Goal: Task Accomplishment & Management: Manage account settings

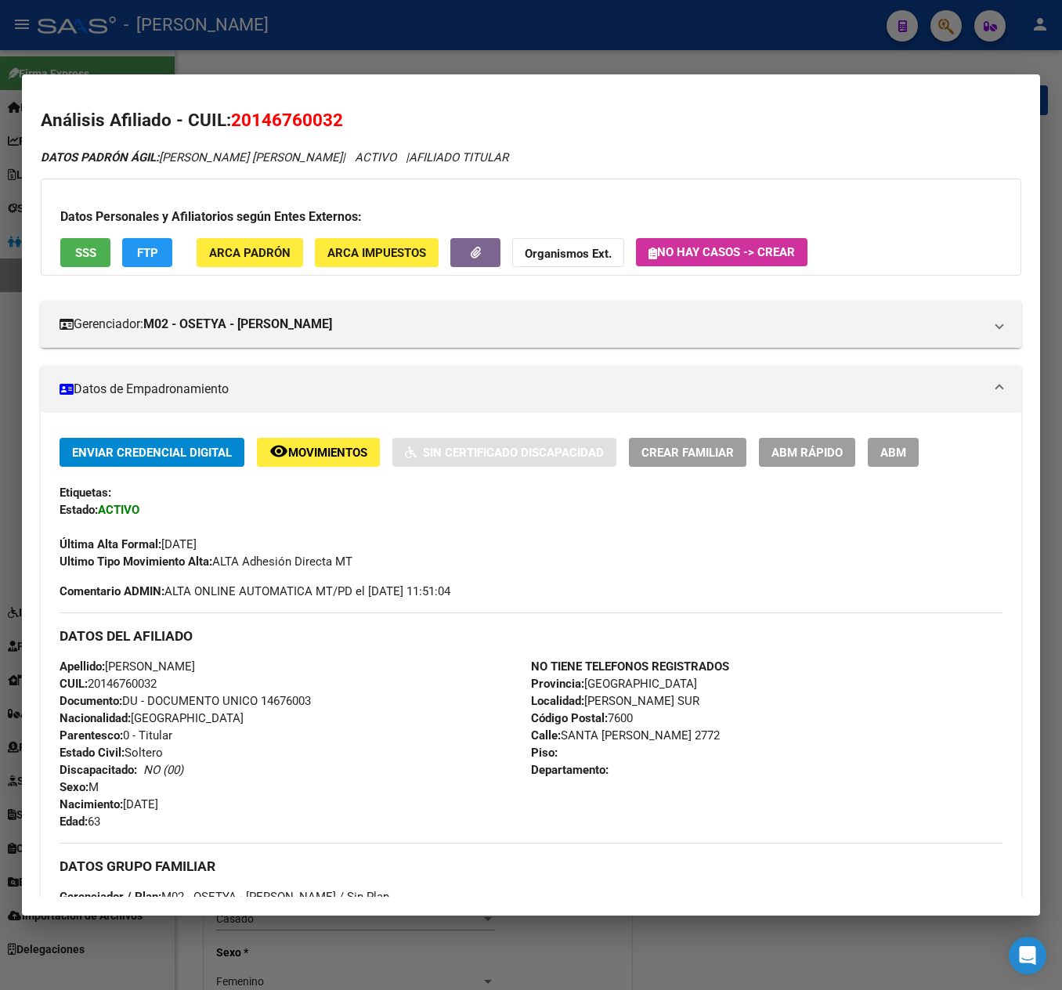
click at [14, 197] on div at bounding box center [531, 495] width 1062 height 990
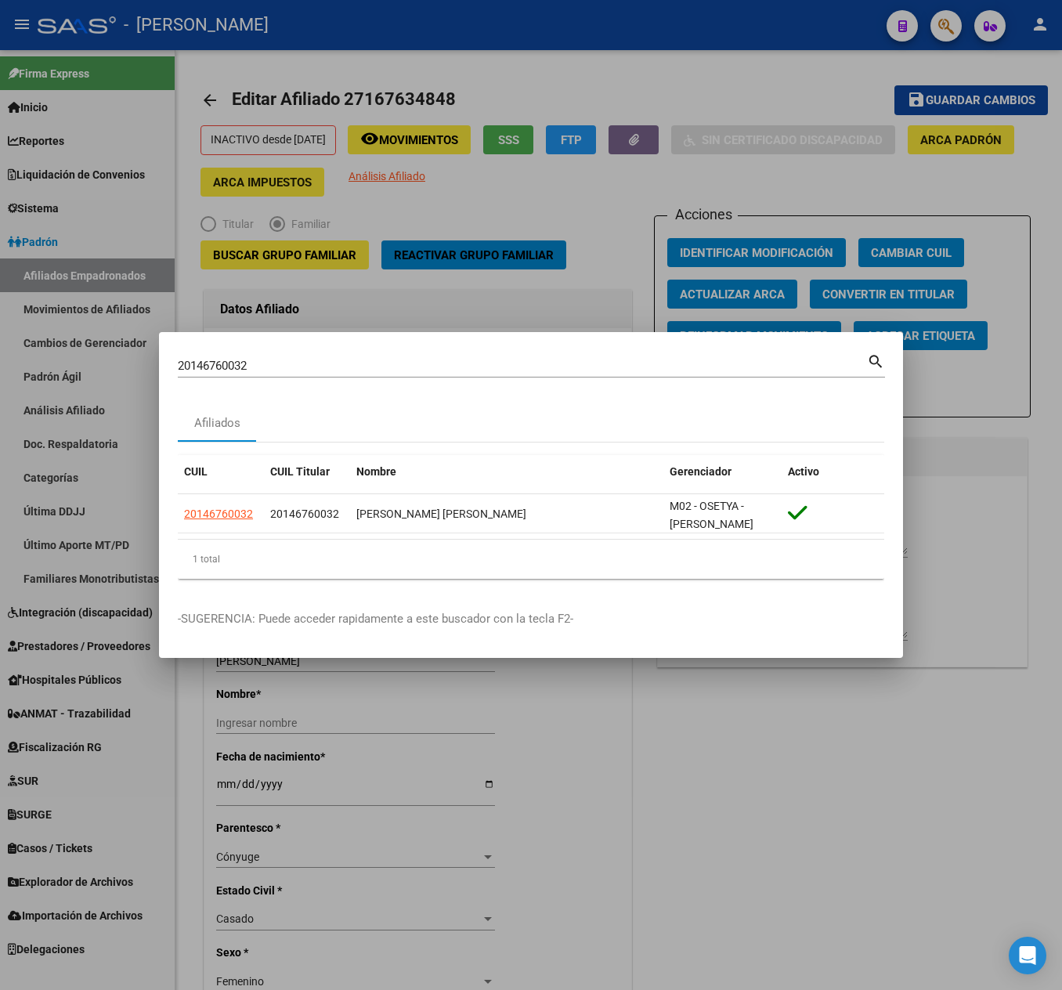
click at [385, 374] on div "20146760032 Buscar (apellido, dni, cuil, nro traspaso, cuit, obra social)" at bounding box center [522, 365] width 689 height 23
click at [385, 368] on input "20146760032" at bounding box center [522, 366] width 689 height 14
paste input "7160276636"
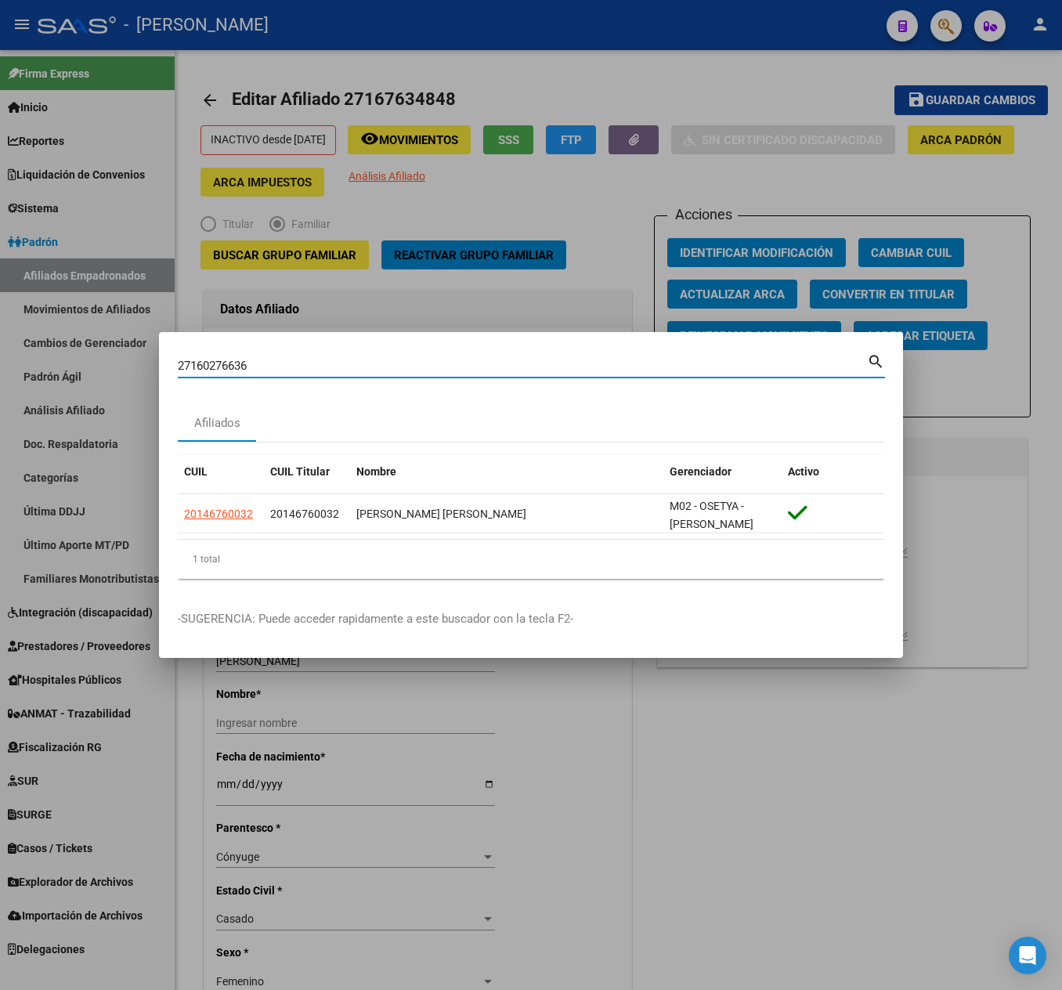
type input "27160276636"
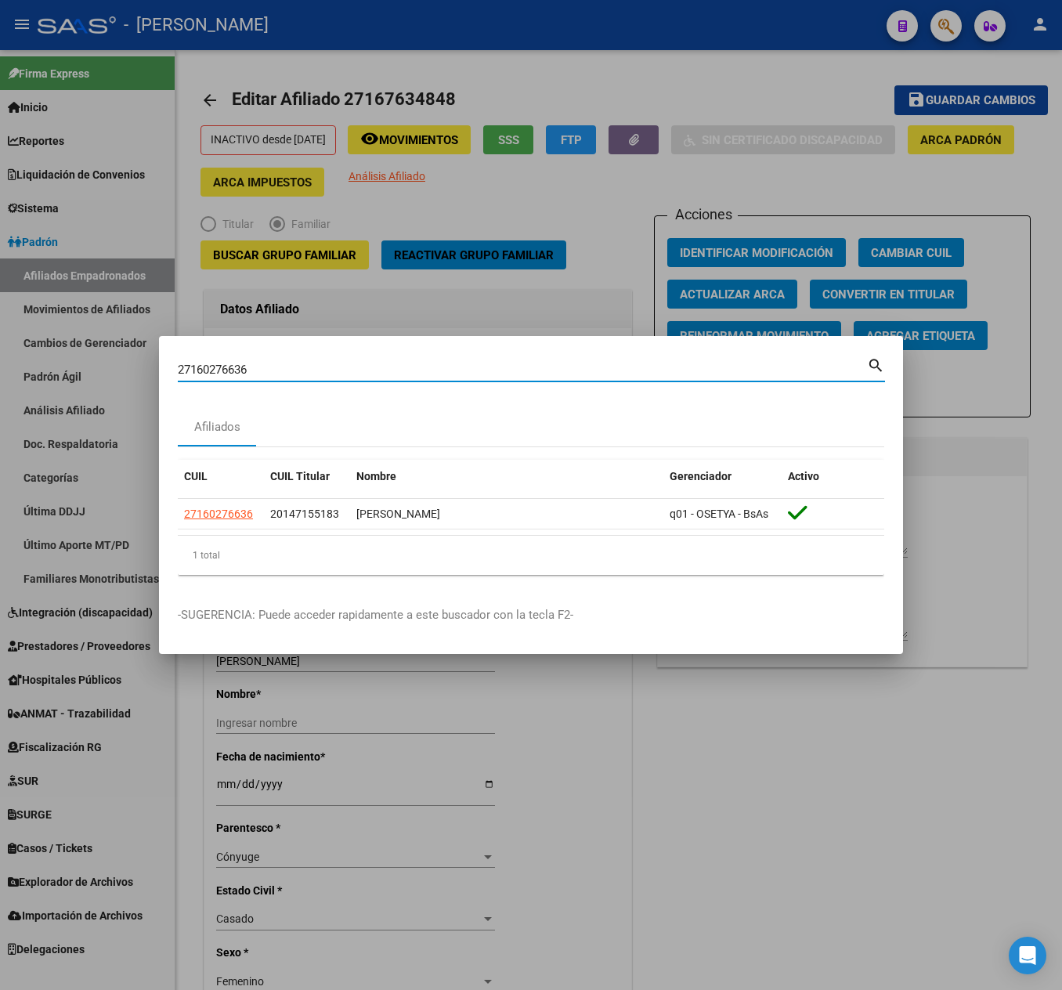
click at [381, 368] on input "27160276636" at bounding box center [522, 370] width 689 height 14
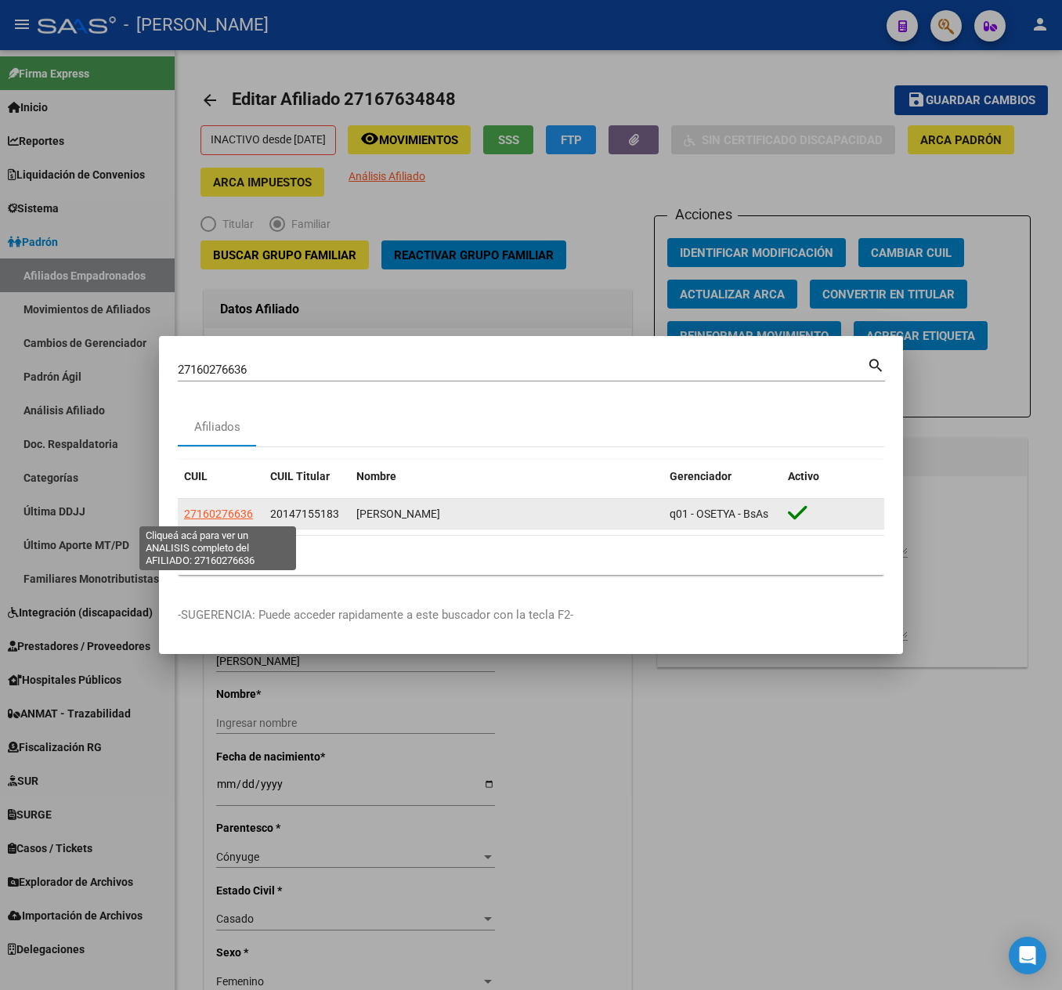
click at [211, 508] on span "27160276636" at bounding box center [218, 514] width 69 height 13
type textarea "27160276636"
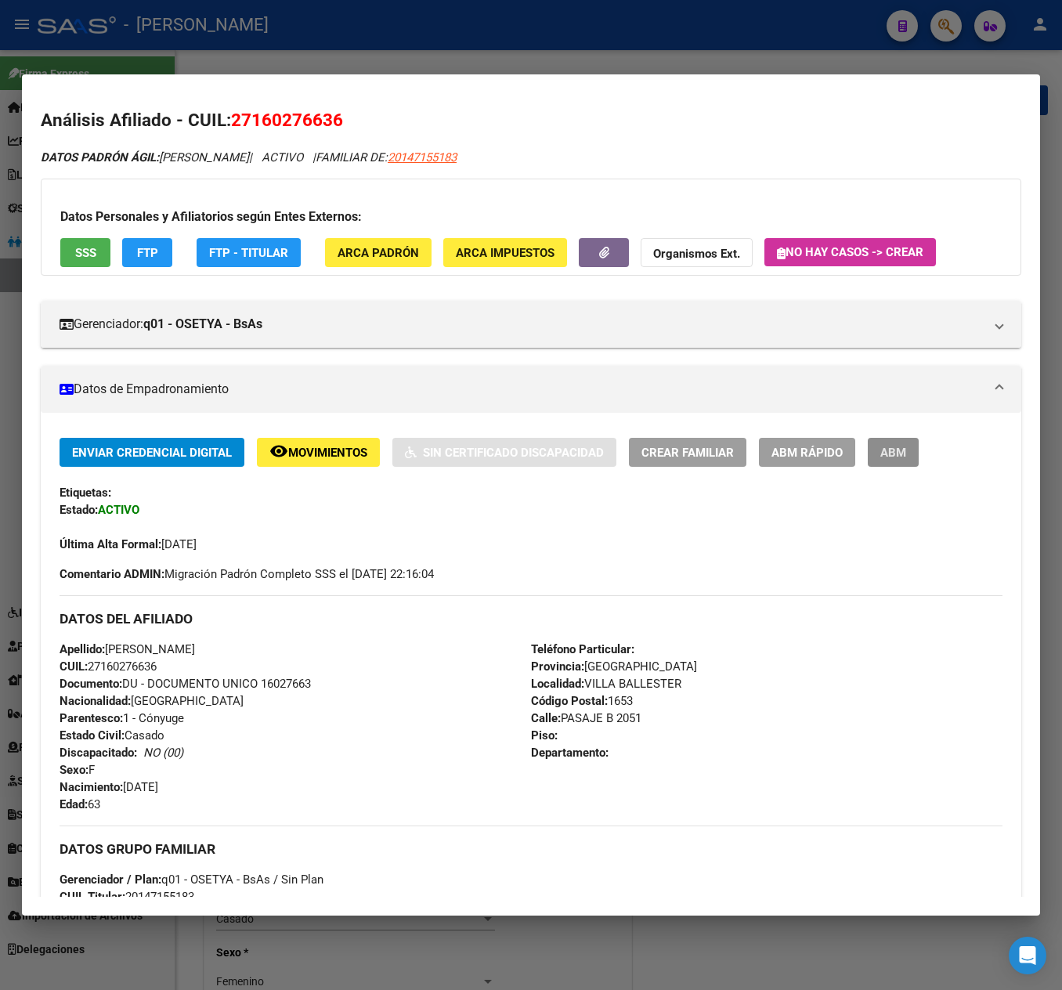
click at [913, 462] on button "ABM" at bounding box center [893, 452] width 51 height 29
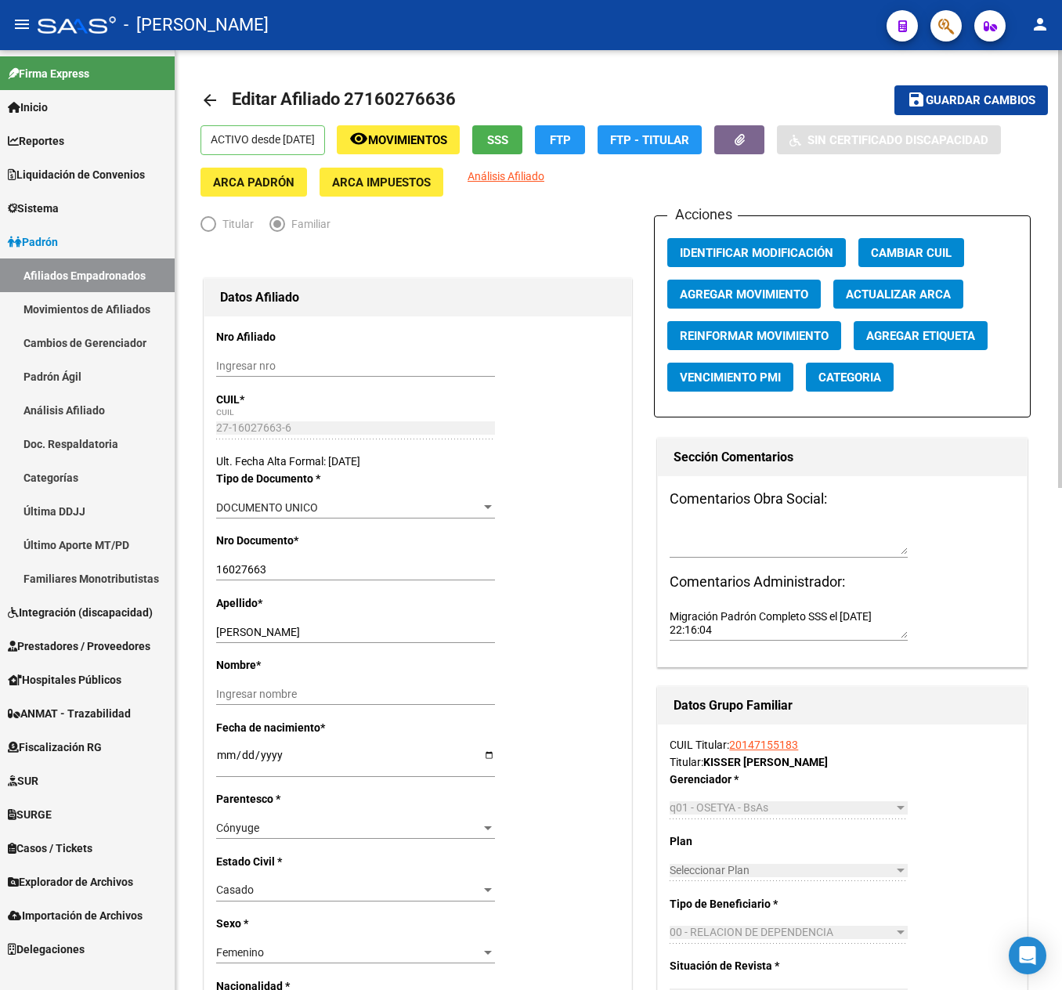
click at [777, 279] on div "Acciones Identificar Modificación Cambiar CUIL Agregar Movimiento Actualizar AR…" at bounding box center [842, 316] width 377 height 202
click at [779, 285] on button "Agregar Movimiento" at bounding box center [744, 294] width 154 height 29
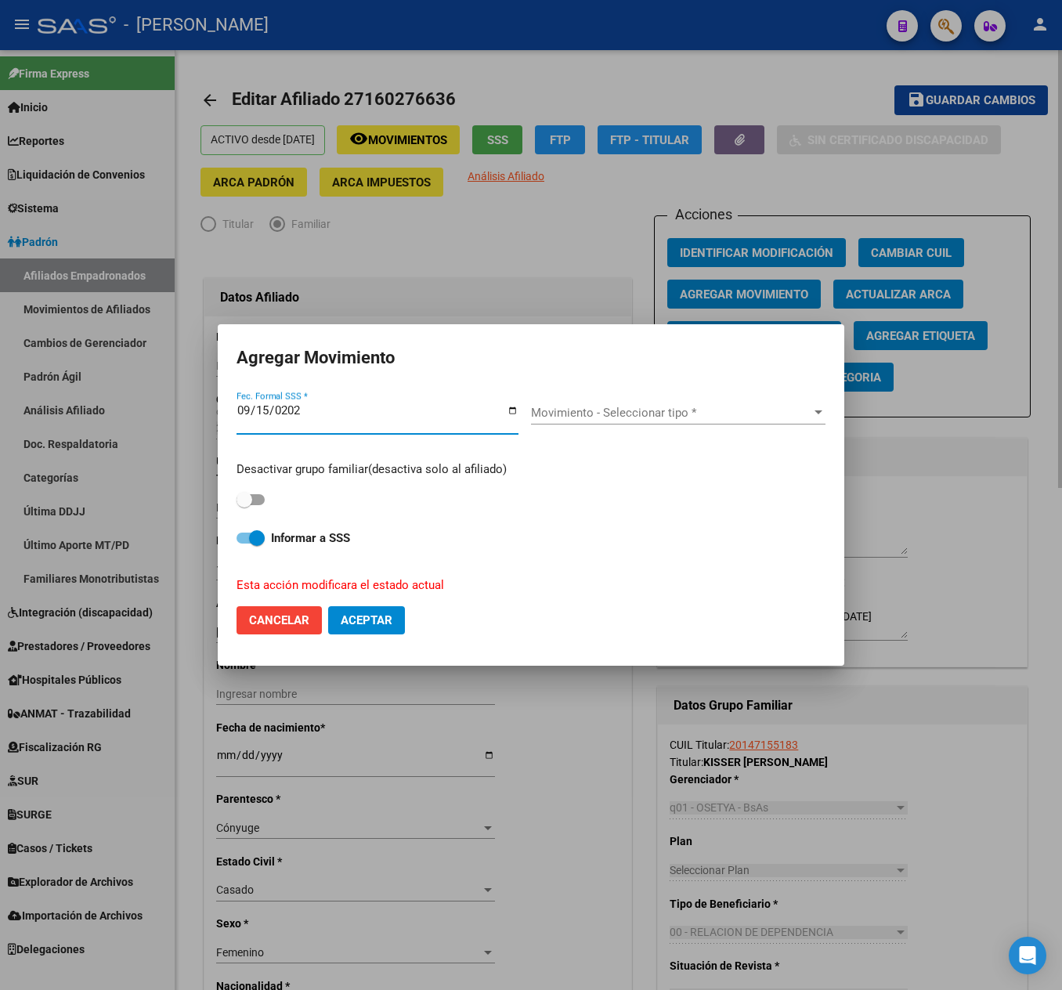
type input "[DATE]"
click at [598, 395] on div "Movimiento - Seleccionar tipo * Movimiento - Seleccionar tipo *" at bounding box center [678, 418] width 294 height 60
click at [598, 401] on div "Movimiento - Seleccionar tipo * Movimiento - Seleccionar tipo *" at bounding box center [678, 412] width 294 height 23
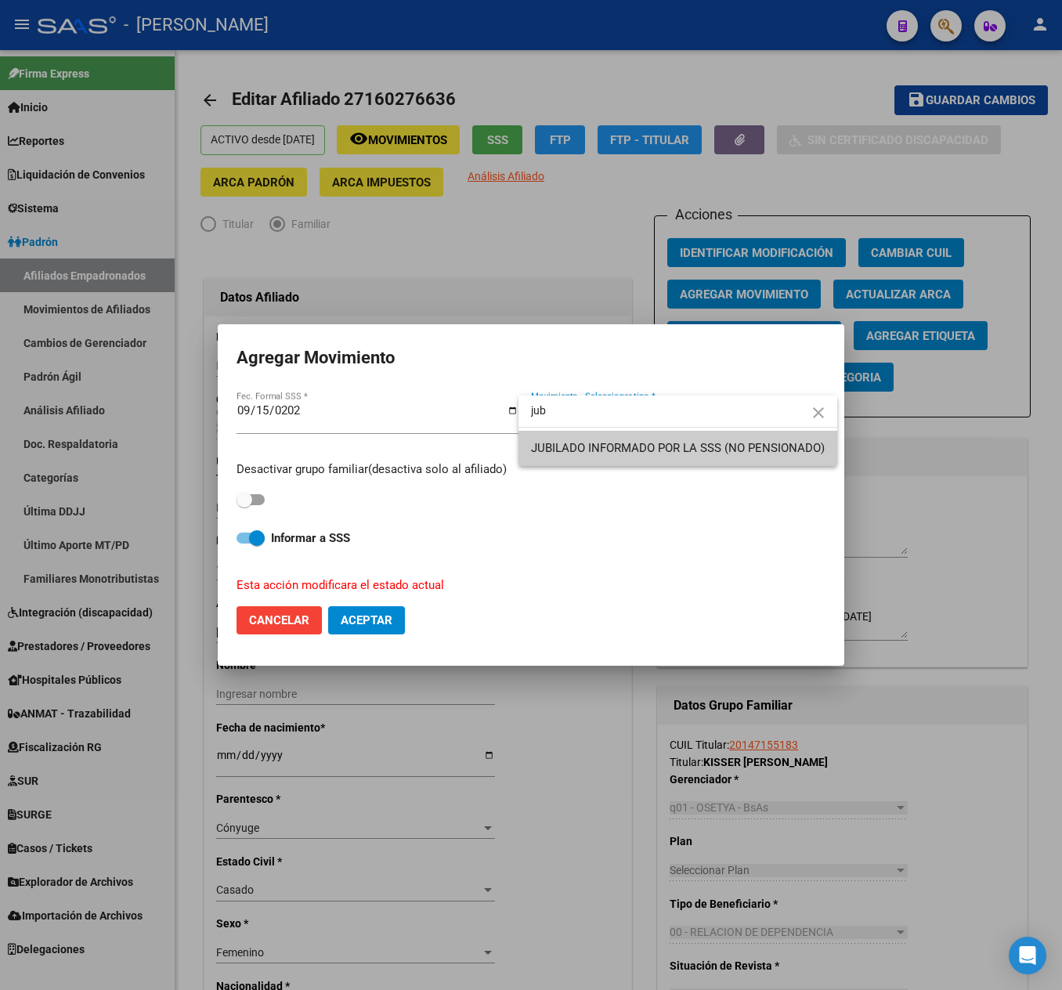
type input "jub"
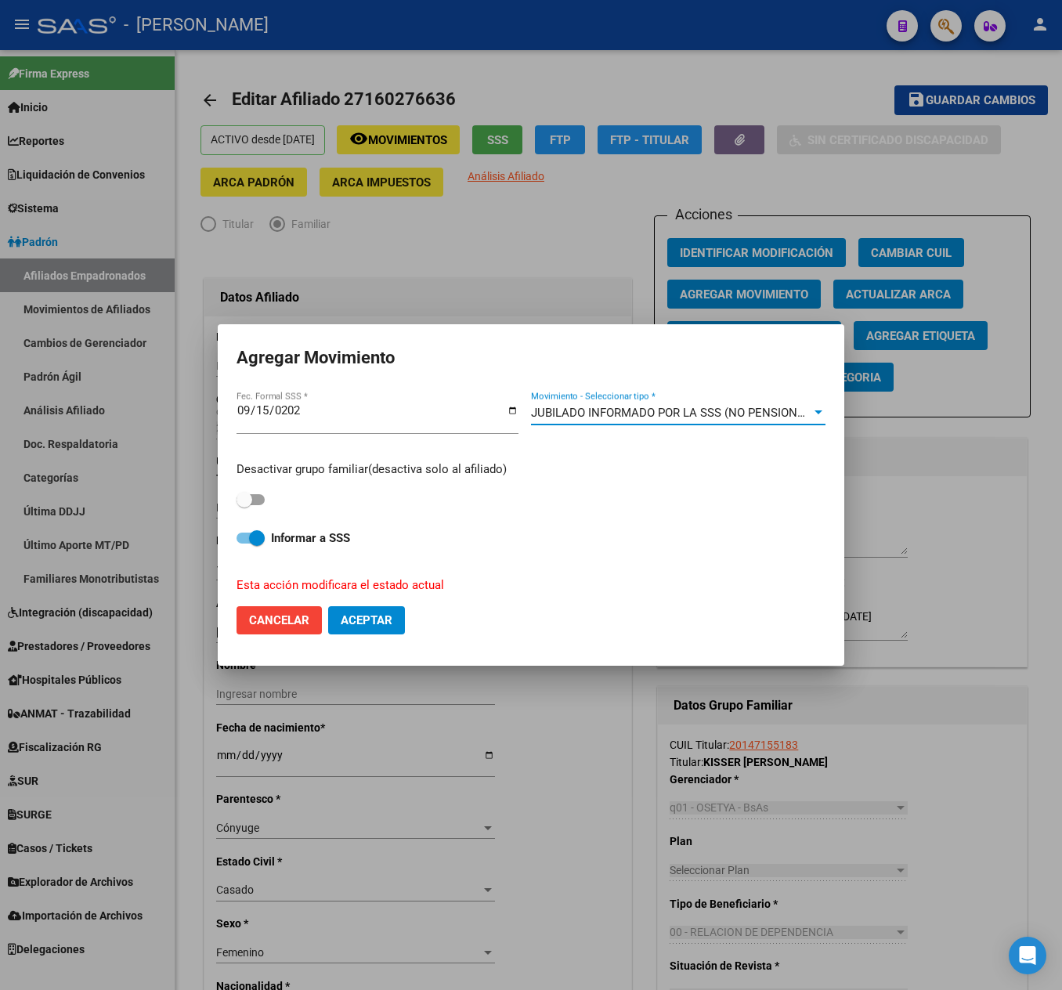
click at [249, 484] on div "Desactivar grupo familiar(desactiva solo al afiliado)" at bounding box center [531, 485] width 589 height 49
click at [271, 515] on div "Desactivar grupo familiar(desactiva solo al afiliado) Informar a SSS Esta acció…" at bounding box center [531, 521] width 589 height 145
click at [263, 503] on label at bounding box center [251, 499] width 28 height 19
click at [244, 505] on input "checkbox" at bounding box center [244, 505] width 1 height 1
checkbox input "true"
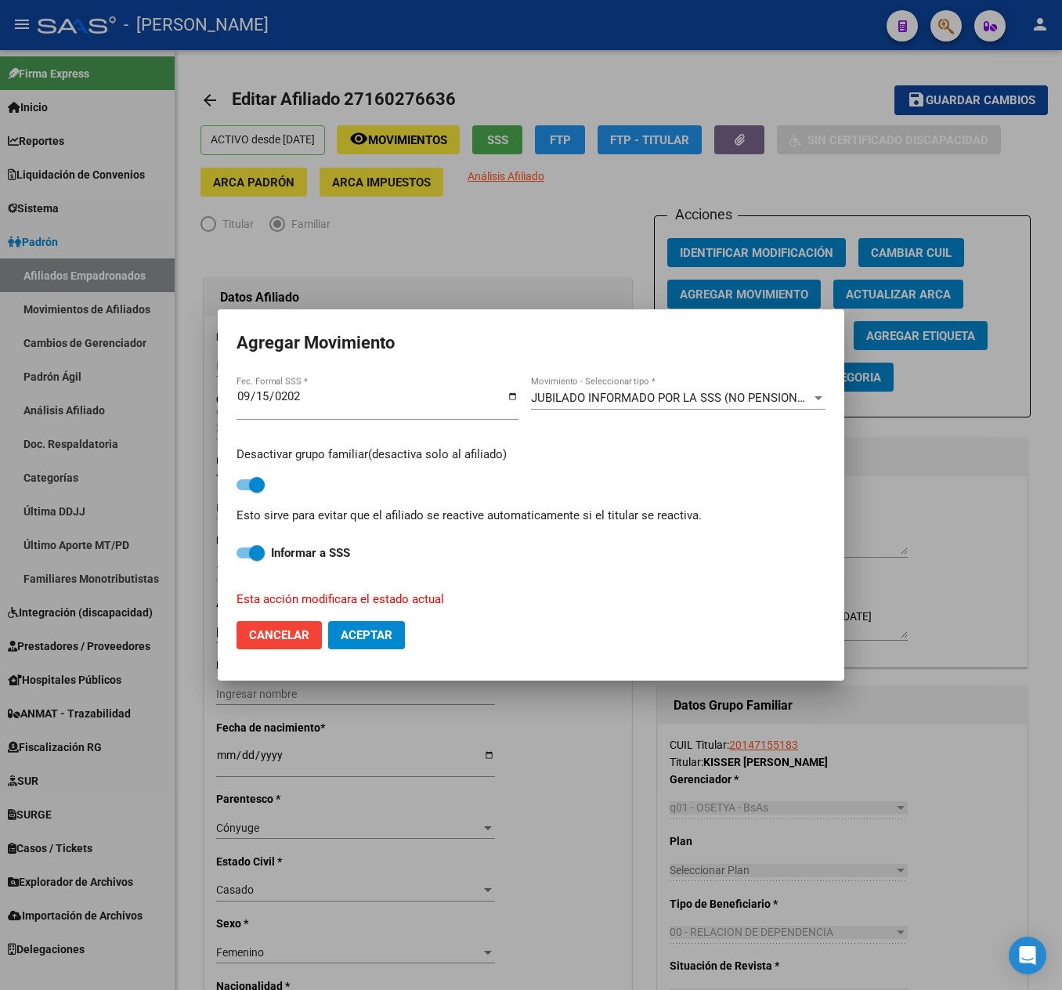
click at [379, 619] on form "Agregar Movimiento [DATE] Fec. Formal SSS * JUBILADO INFORMADO POR LA SSS (NO P…" at bounding box center [531, 495] width 589 height 334
click at [395, 639] on button "Aceptar" at bounding box center [366, 635] width 77 height 28
checkbox input "false"
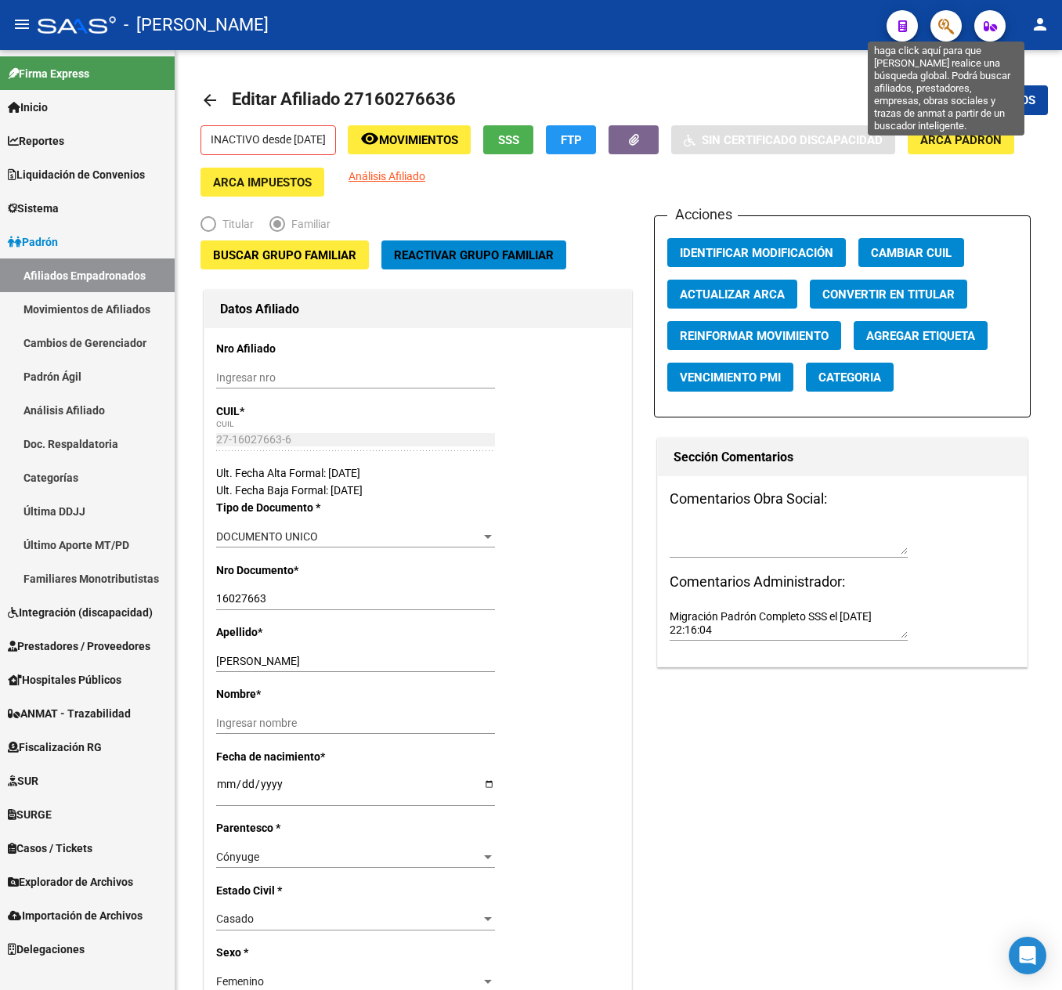
click at [951, 19] on icon "button" at bounding box center [946, 26] width 16 height 18
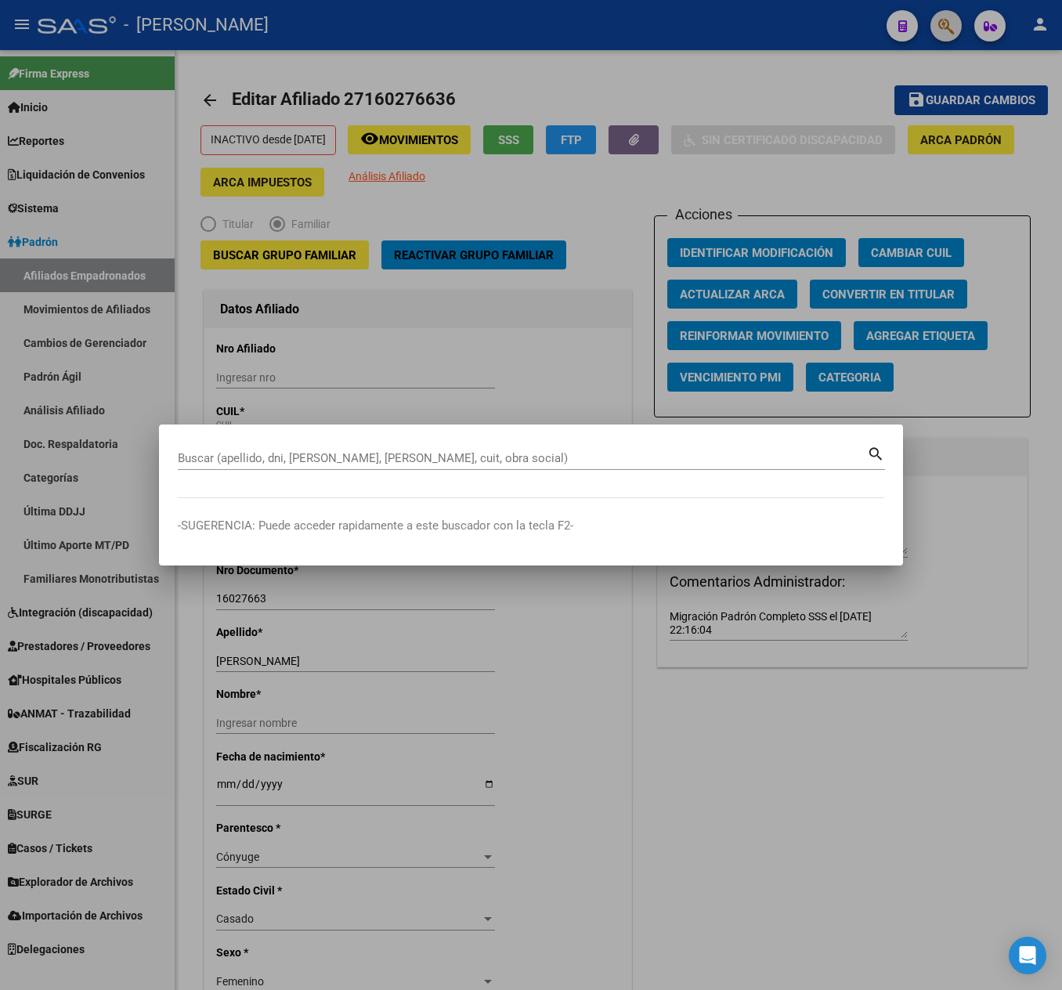
paste input "27169518047"
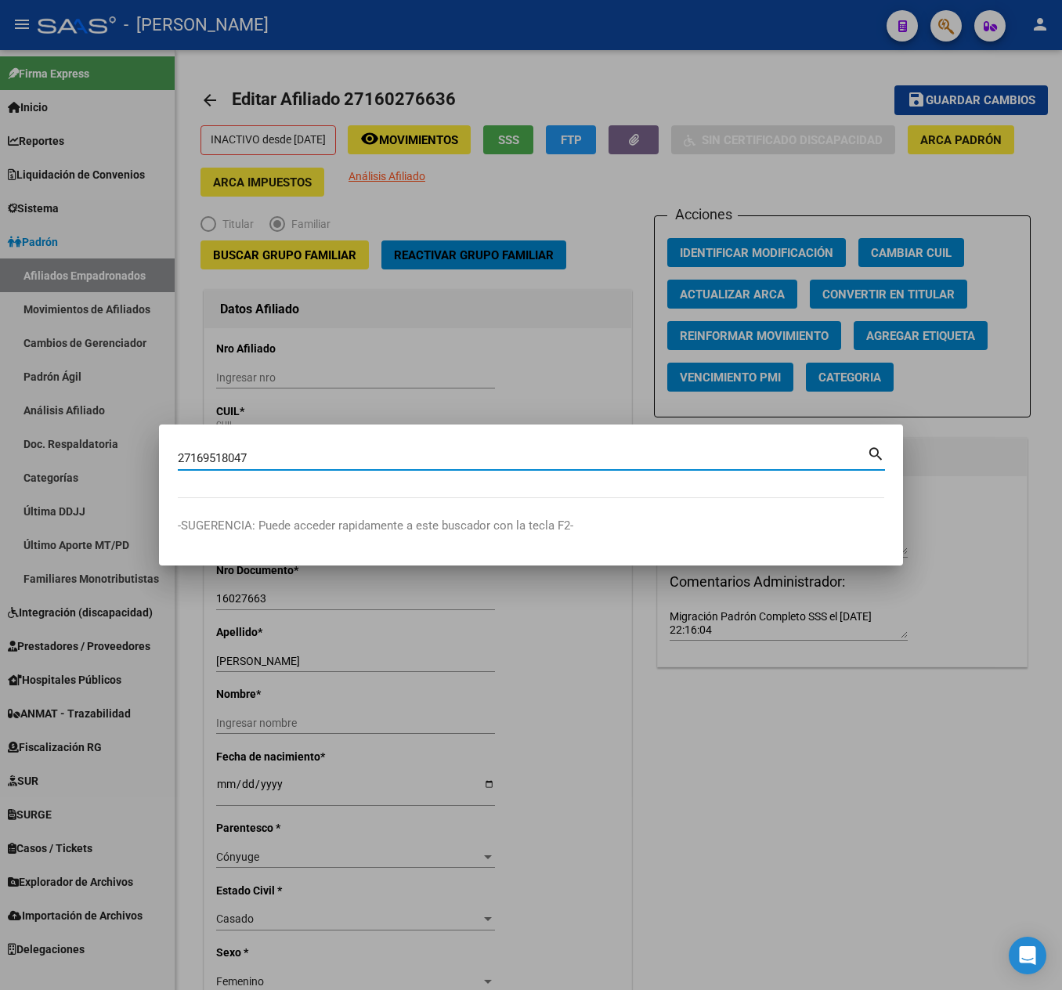
type input "27169518047"
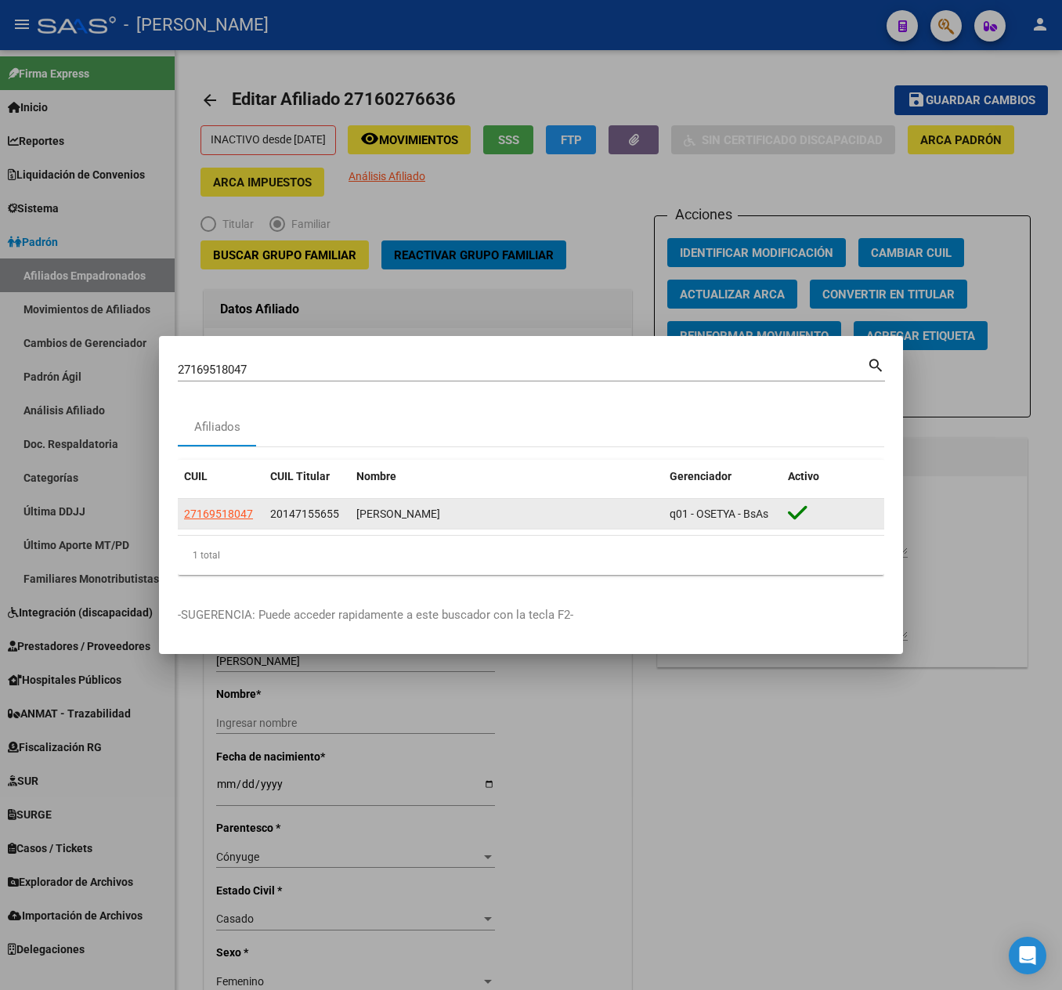
click at [221, 522] on app-link-go-to "27169518047" at bounding box center [218, 514] width 69 height 18
click at [213, 514] on span "27169518047" at bounding box center [218, 514] width 69 height 13
type textarea "27169518047"
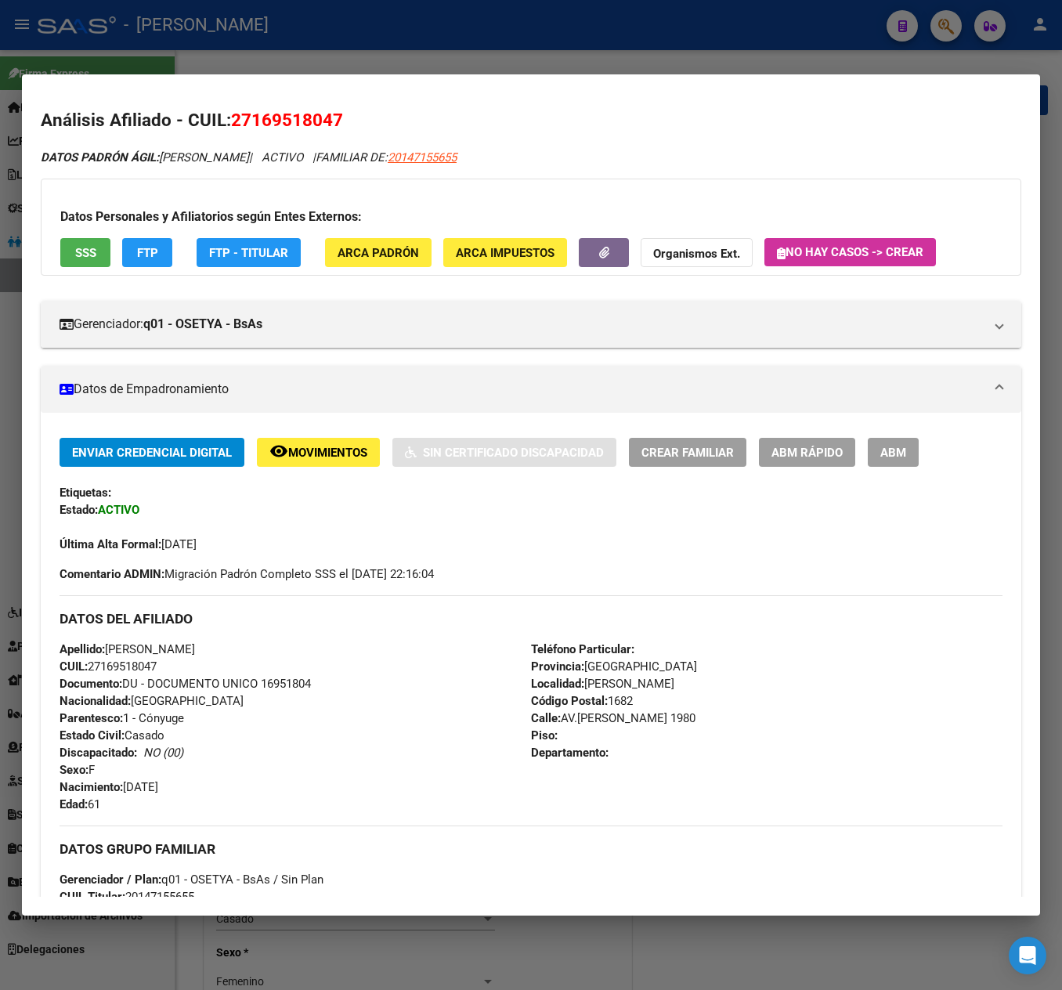
drag, startPoint x: 930, startPoint y: 434, endPoint x: 863, endPoint y: 464, distance: 73.6
click at [912, 442] on div "Enviar Credencial Digital remove_red_eye Movimientos Sin Certificado Discapacid…" at bounding box center [531, 877] width 981 height 929
click at [863, 464] on div "Enviar Credencial Digital remove_red_eye Movimientos Sin Certificado Discapacid…" at bounding box center [531, 452] width 943 height 29
click at [888, 457] on span "ABM" at bounding box center [893, 453] width 26 height 14
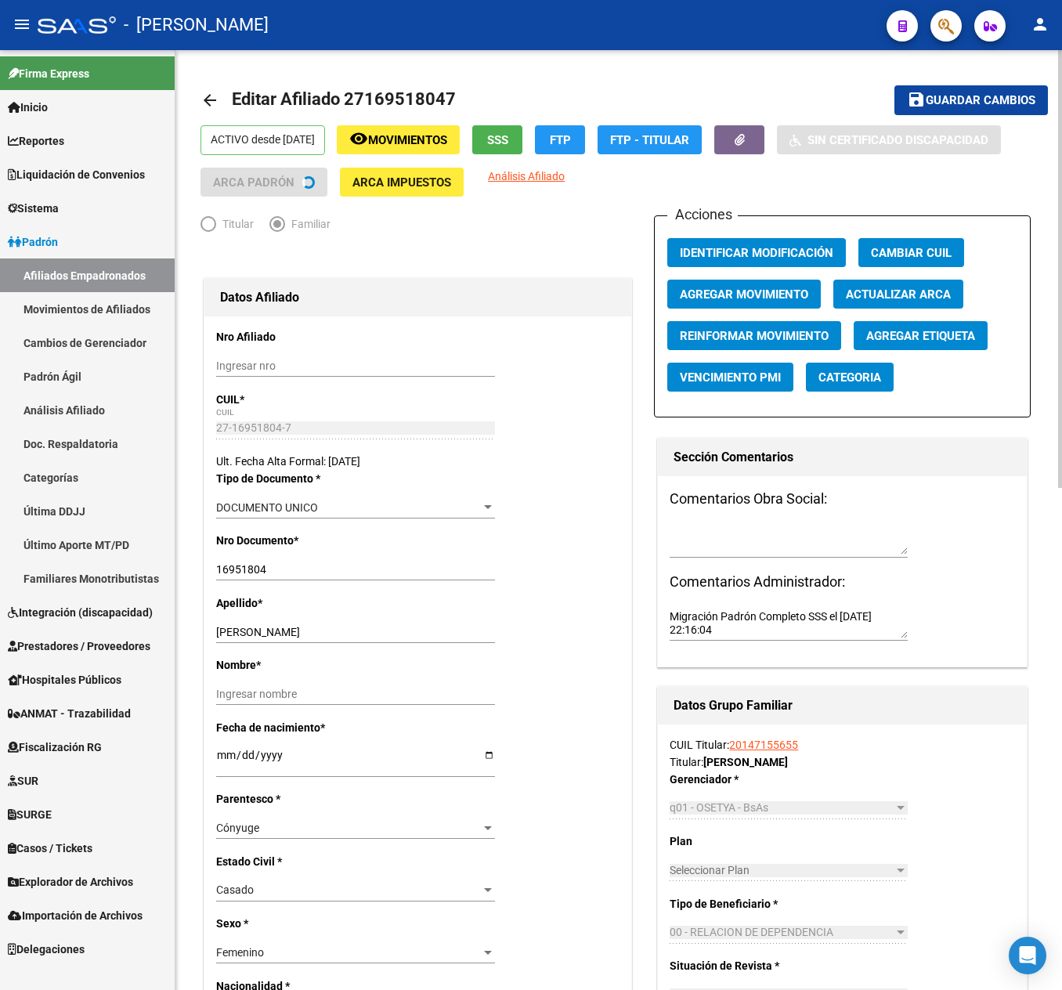
click at [705, 287] on span "Agregar Movimiento" at bounding box center [744, 294] width 128 height 14
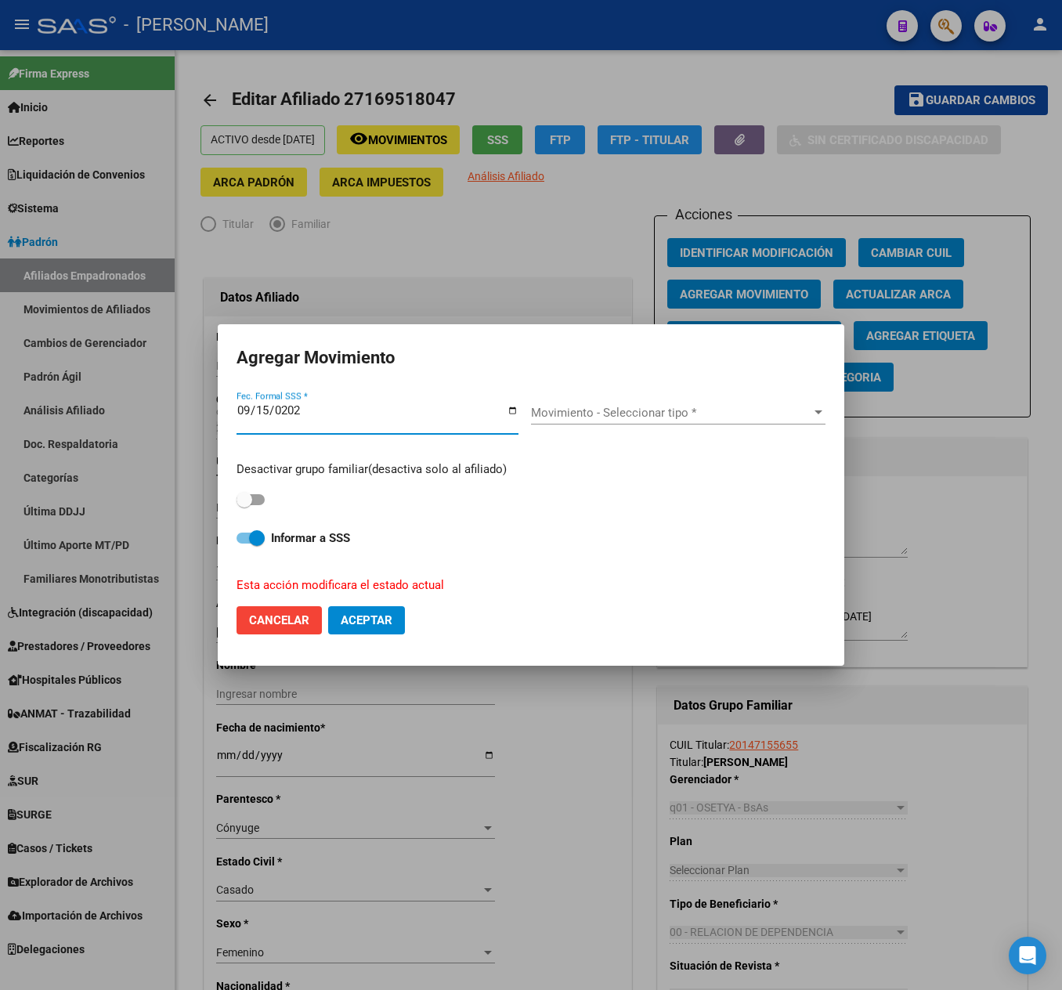
type input "[DATE]"
click at [584, 421] on div "Movimiento - Seleccionar tipo * Movimiento - Seleccionar tipo *" at bounding box center [678, 412] width 294 height 23
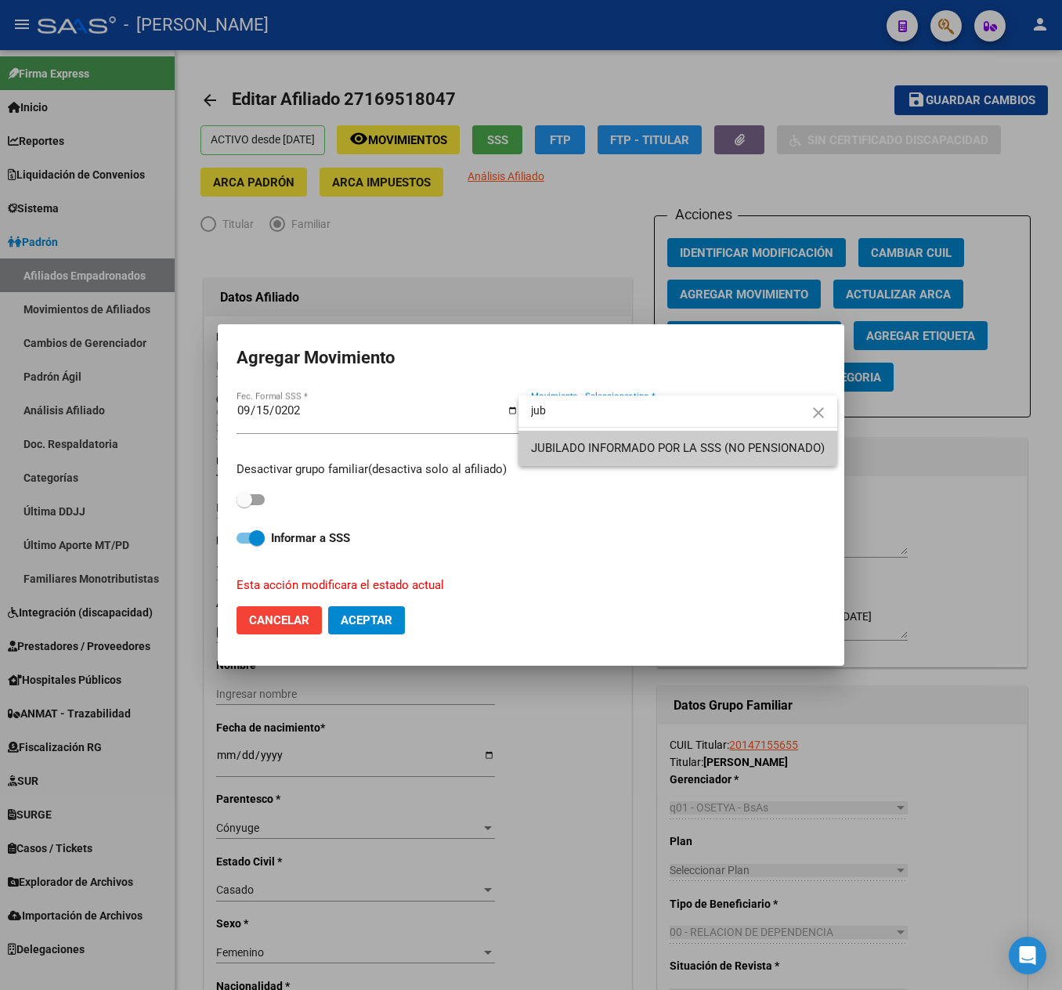
type input "jub"
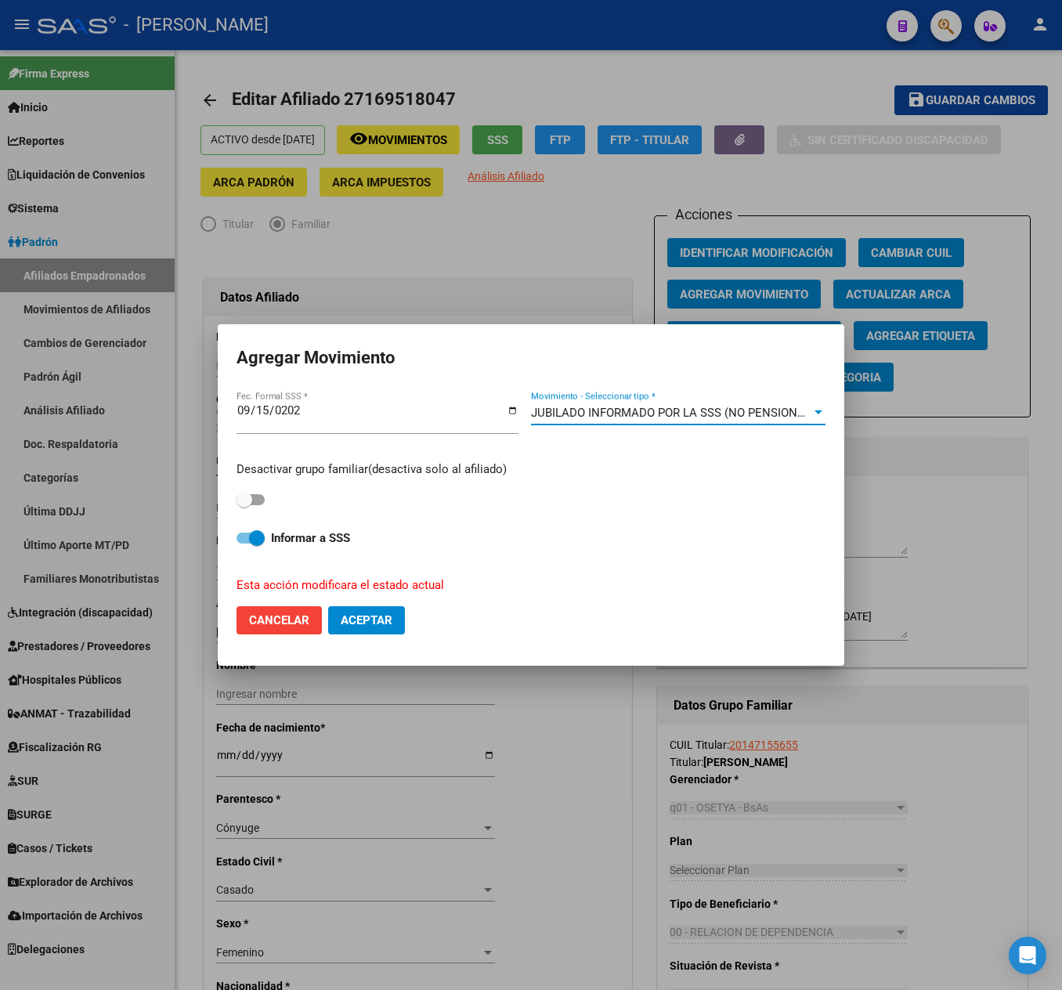
click at [258, 503] on span at bounding box center [251, 499] width 28 height 11
click at [244, 505] on input "checkbox" at bounding box center [244, 505] width 1 height 1
checkbox input "true"
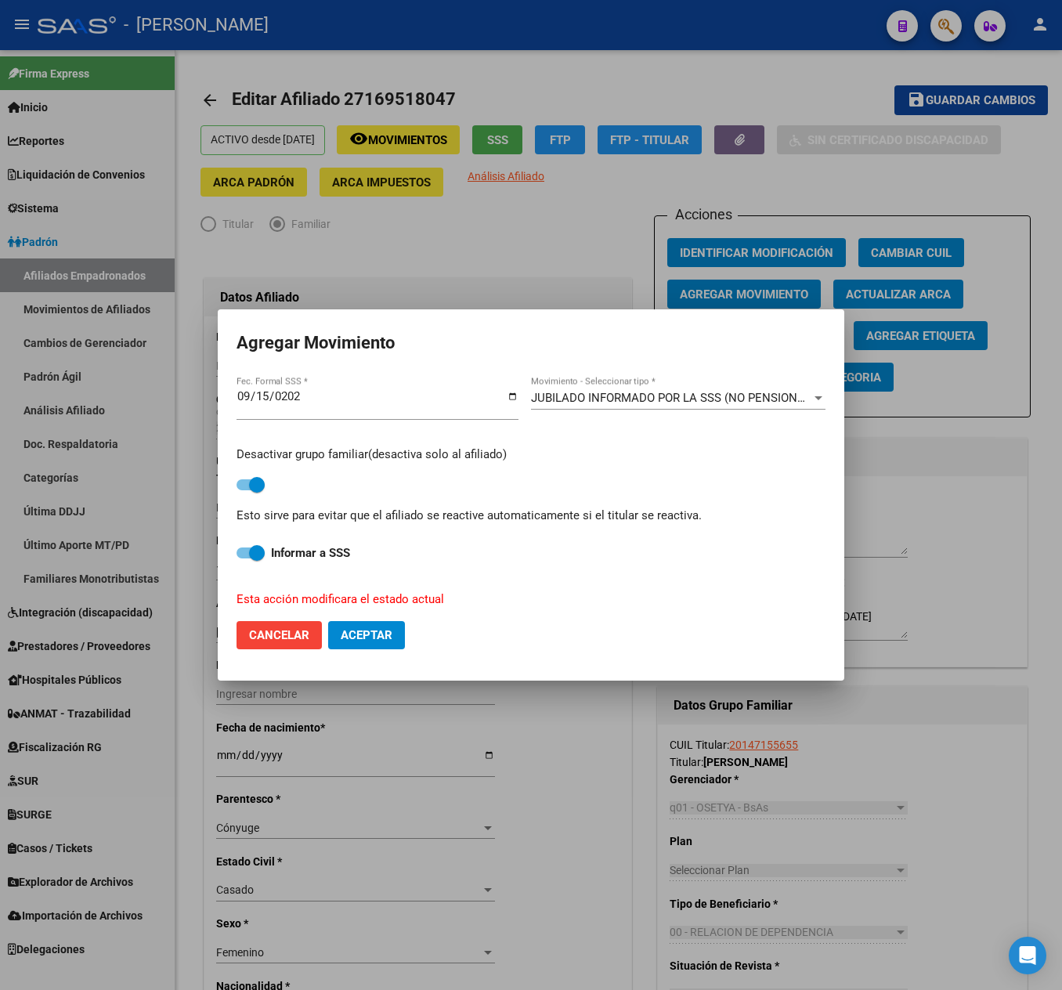
click at [385, 631] on span "Aceptar" at bounding box center [367, 635] width 52 height 14
checkbox input "false"
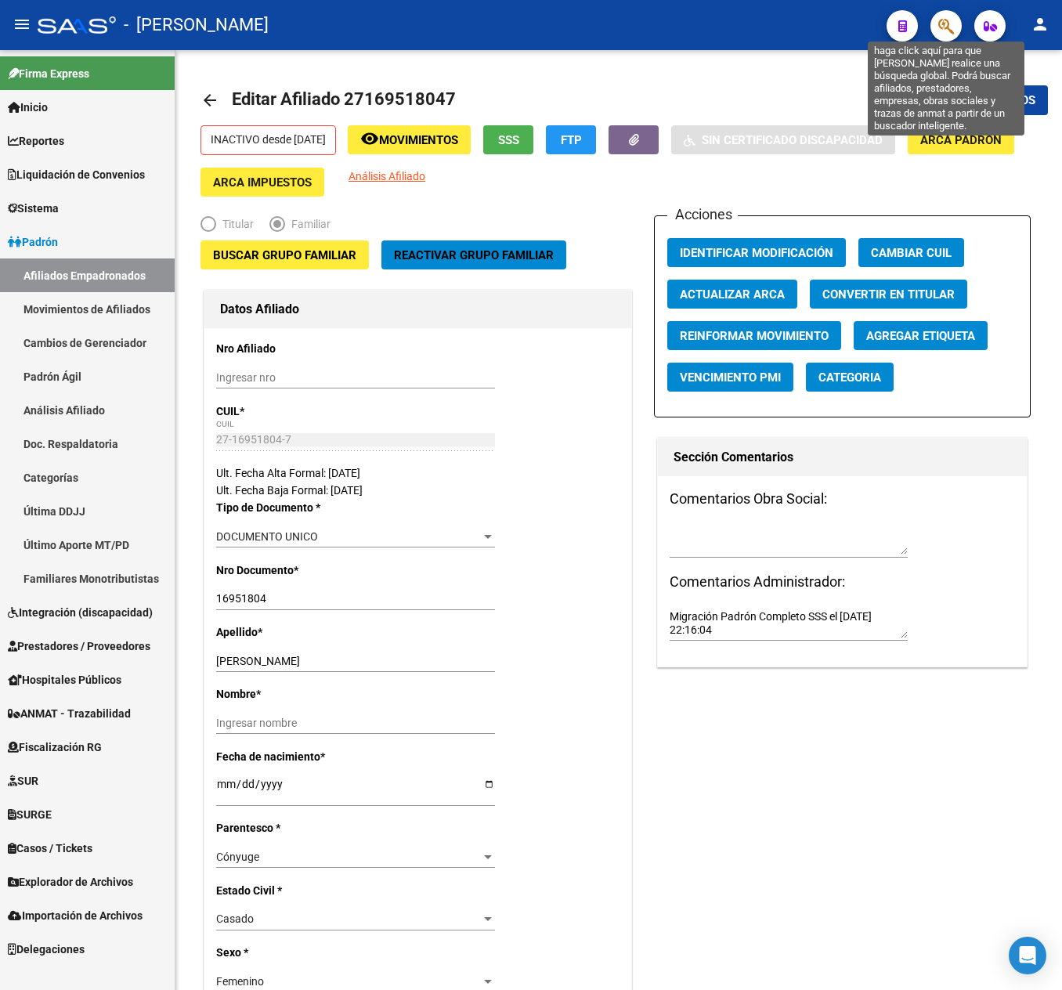
click at [948, 23] on icon "button" at bounding box center [946, 26] width 16 height 18
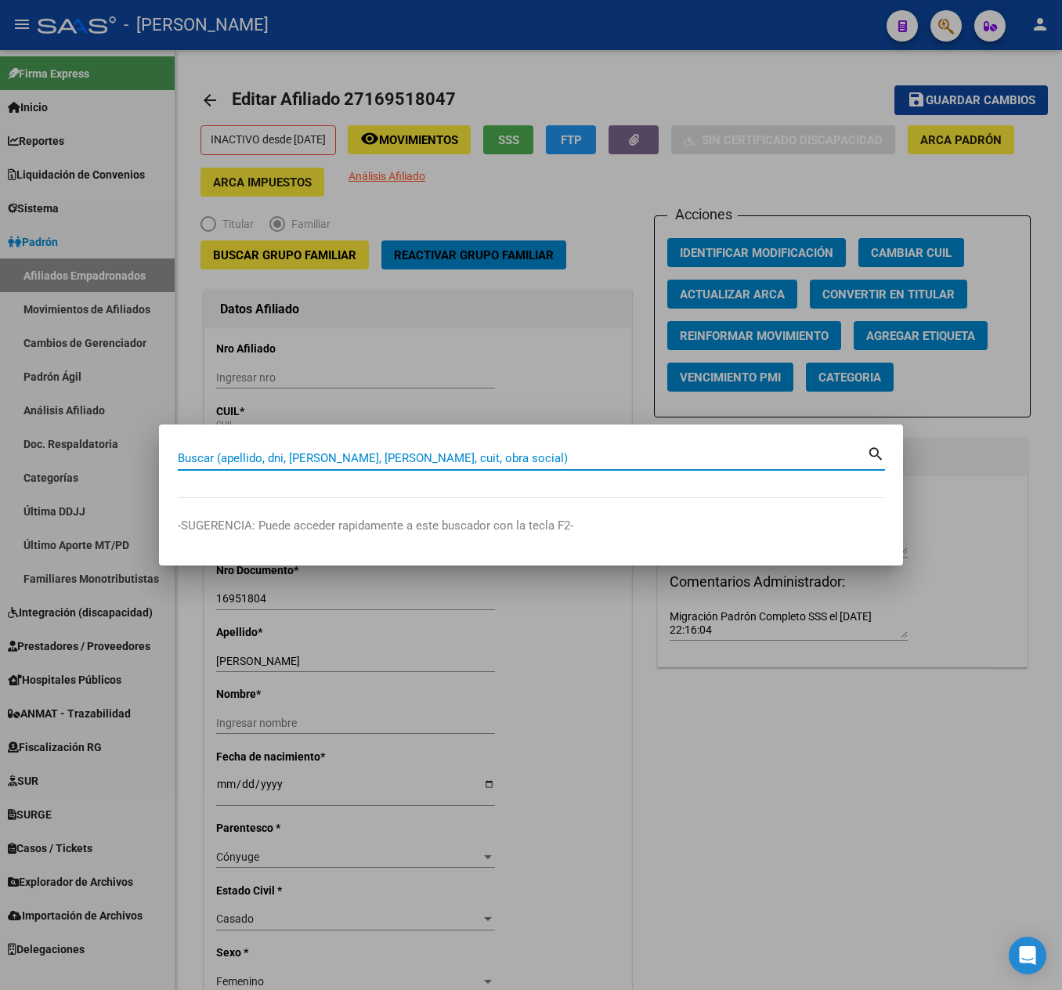
paste input "20147509651"
type input "20147509651"
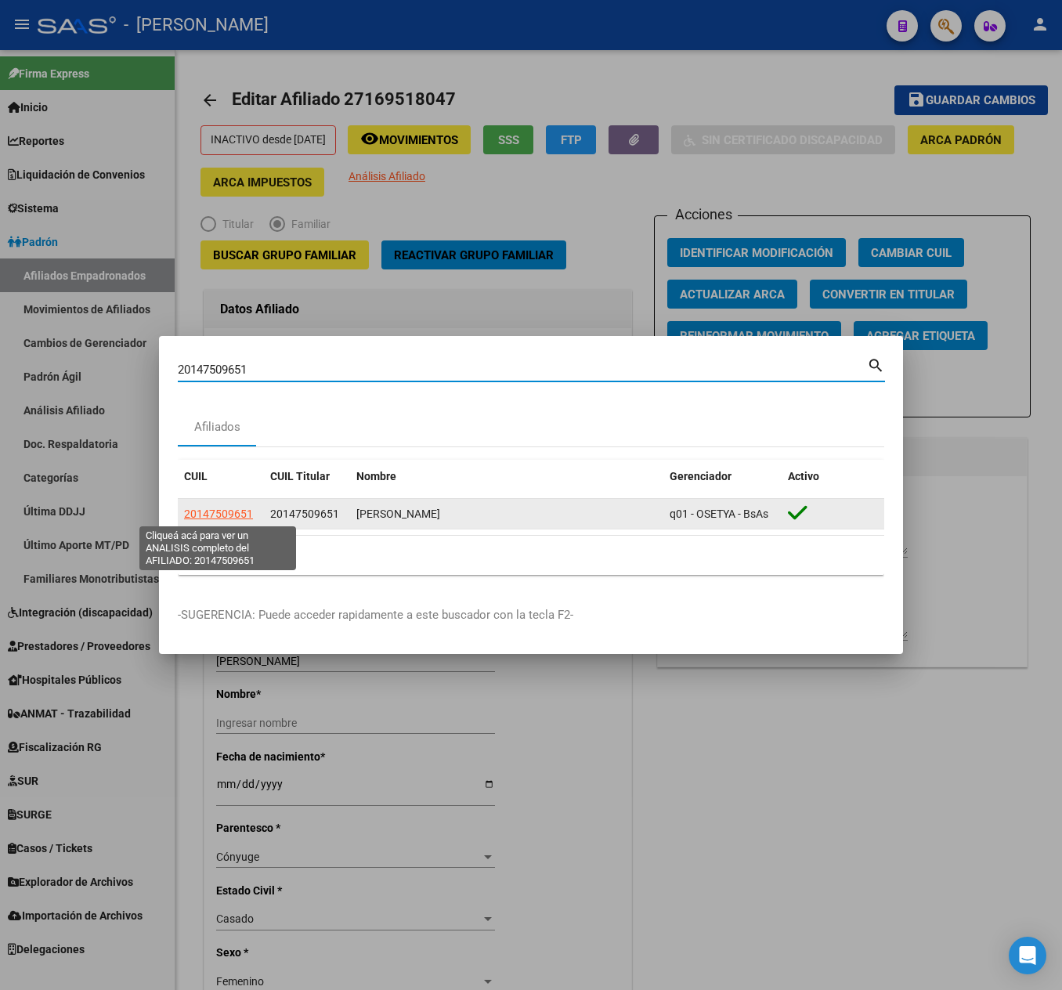
click at [204, 514] on span "20147509651" at bounding box center [218, 514] width 69 height 13
type textarea "20147509651"
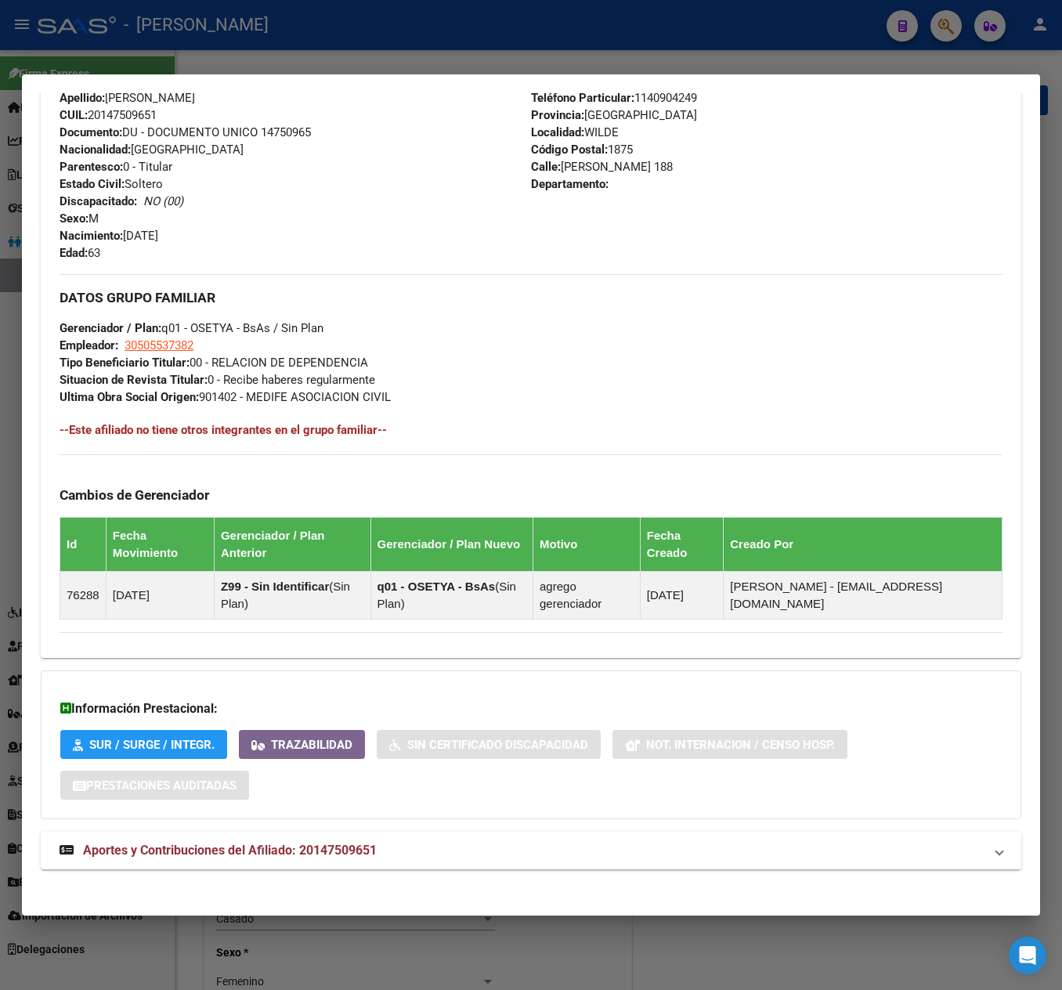
scroll to position [581, 0]
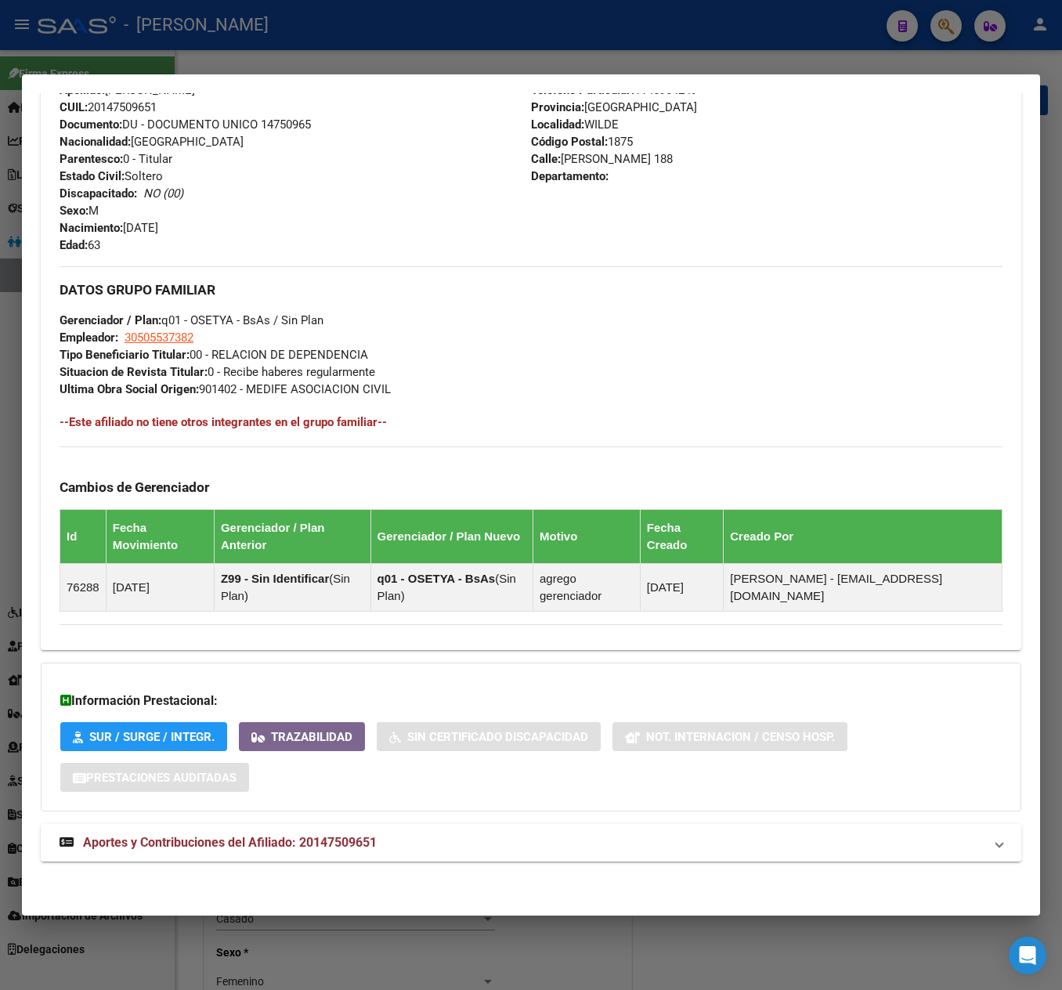
click at [368, 838] on span "Aportes y Contribuciones del Afiliado: 20147509651" at bounding box center [230, 842] width 294 height 15
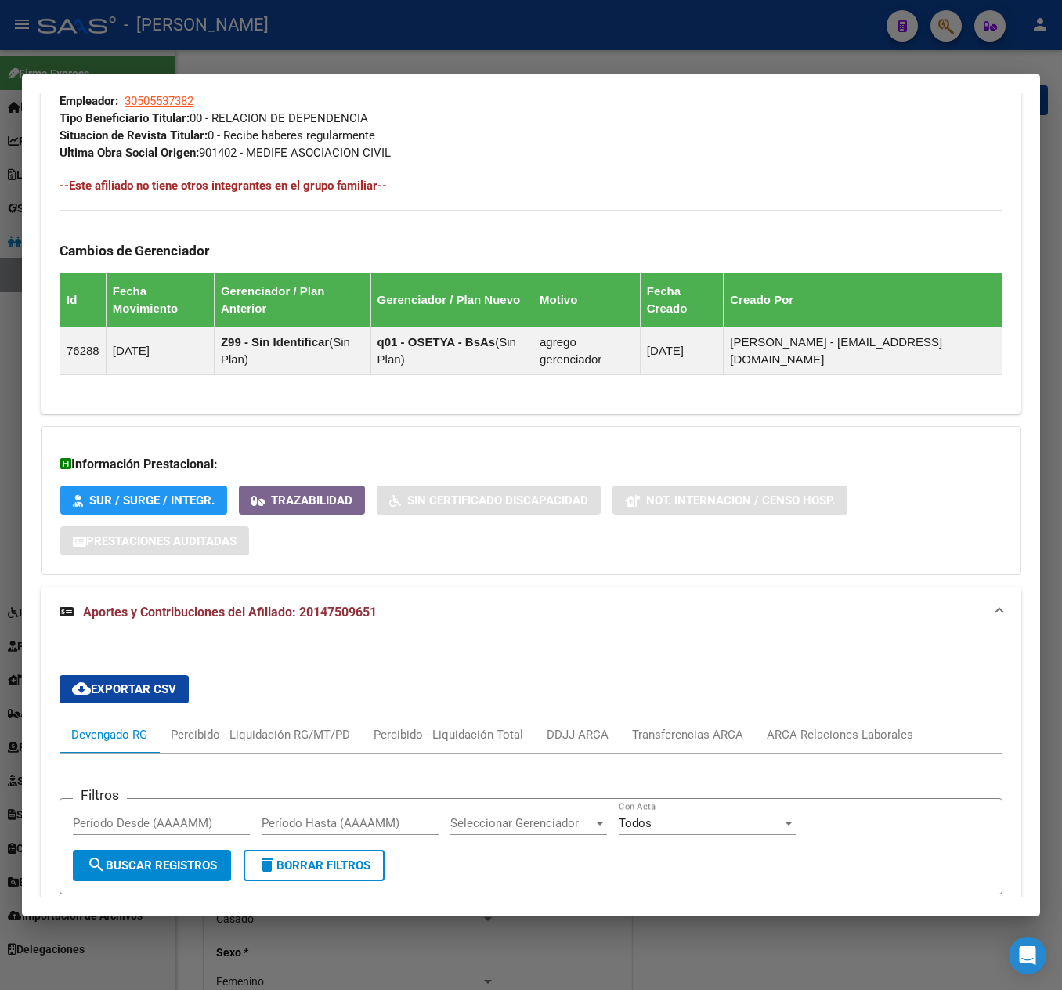
scroll to position [1117, 0]
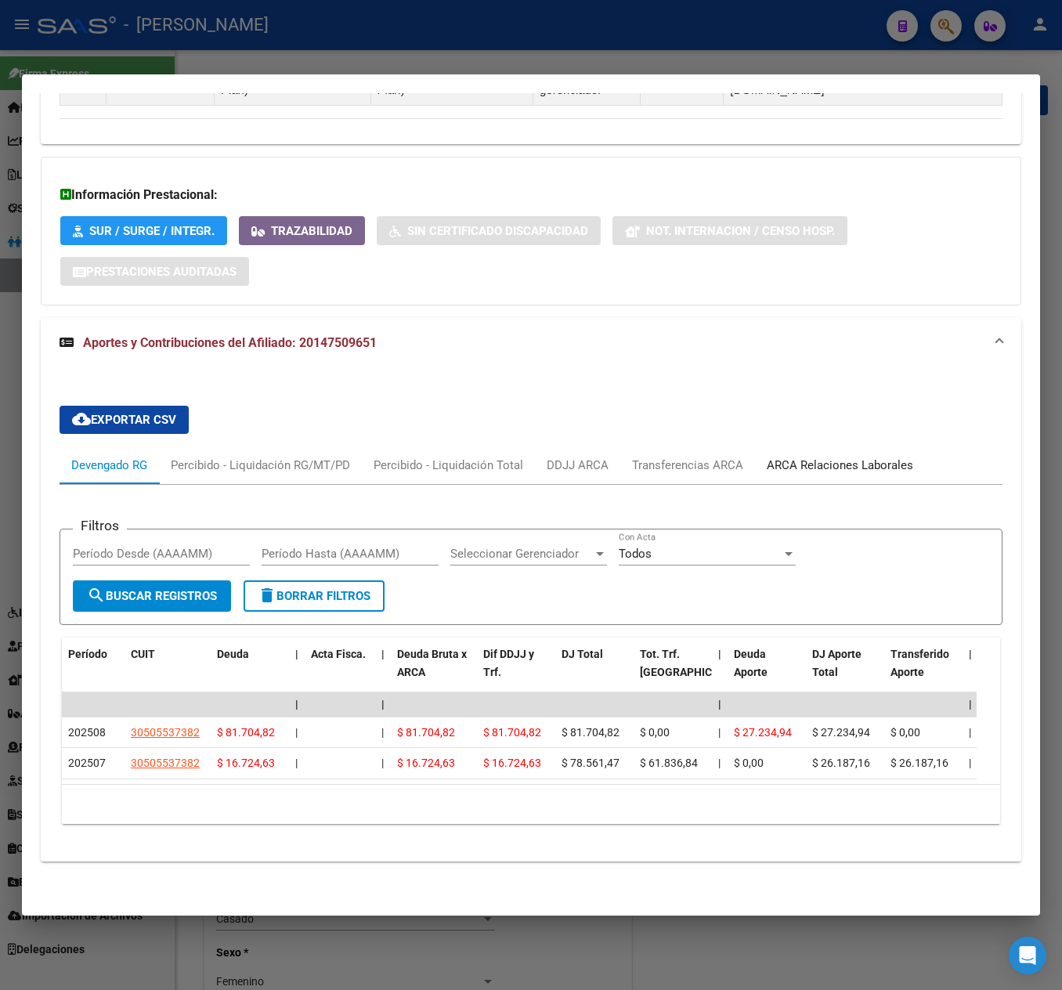
click at [794, 457] on div "ARCA Relaciones Laborales" at bounding box center [840, 465] width 146 height 17
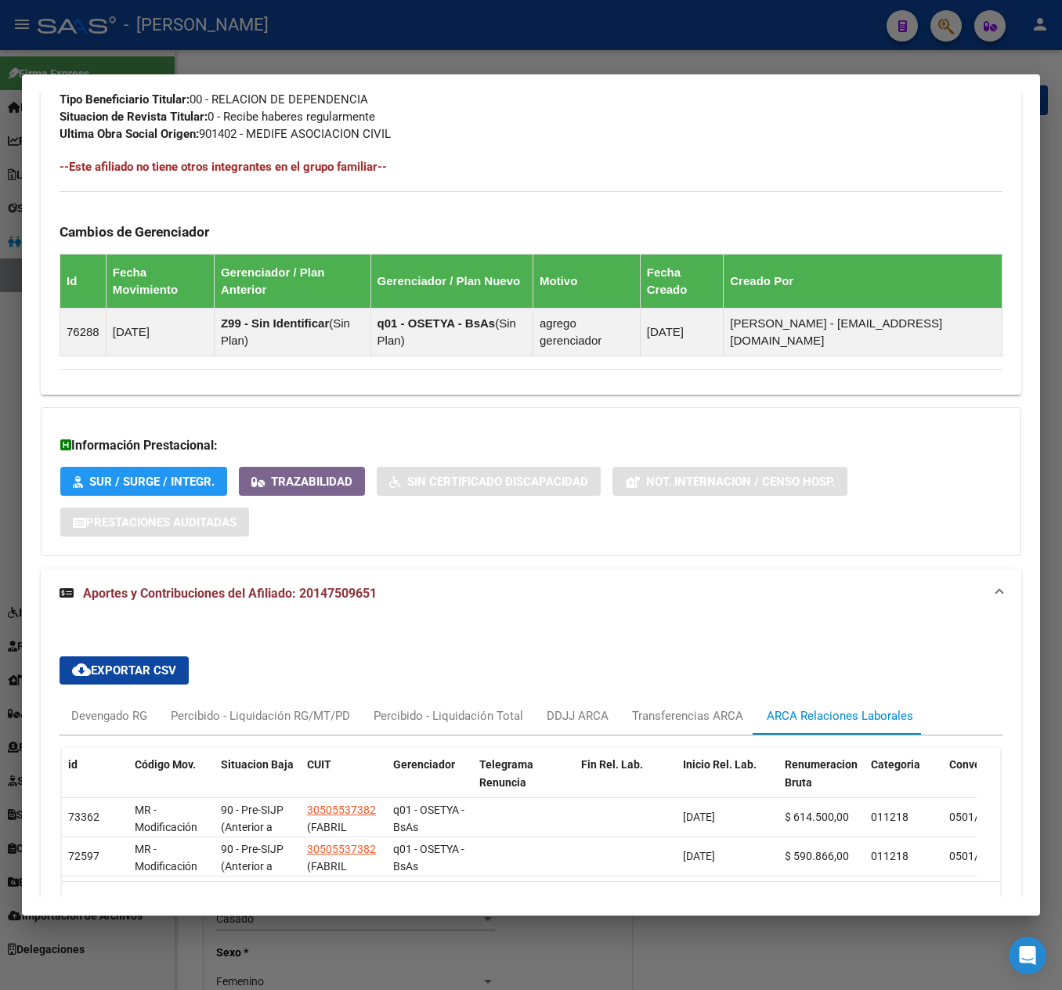
scroll to position [960, 0]
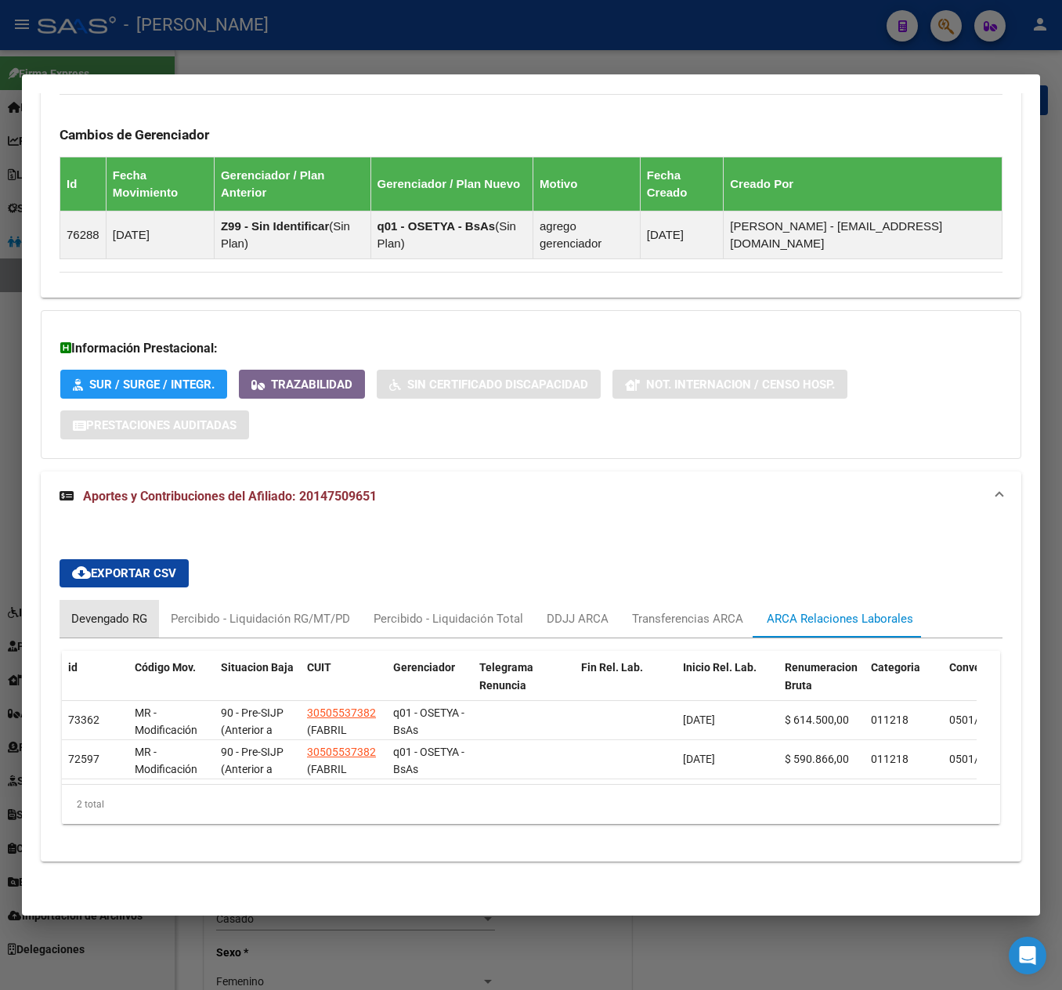
click at [117, 600] on div "Devengado RG" at bounding box center [109, 619] width 99 height 38
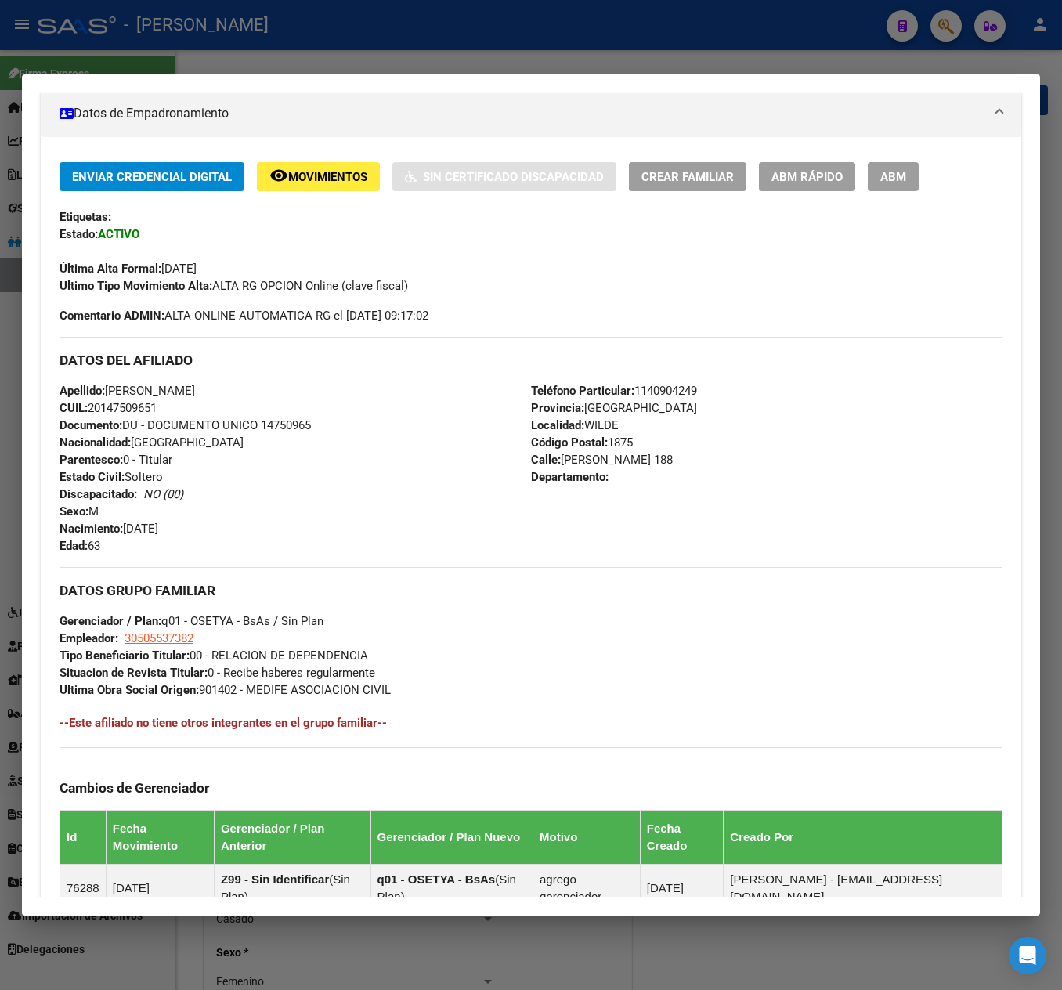
scroll to position [0, 0]
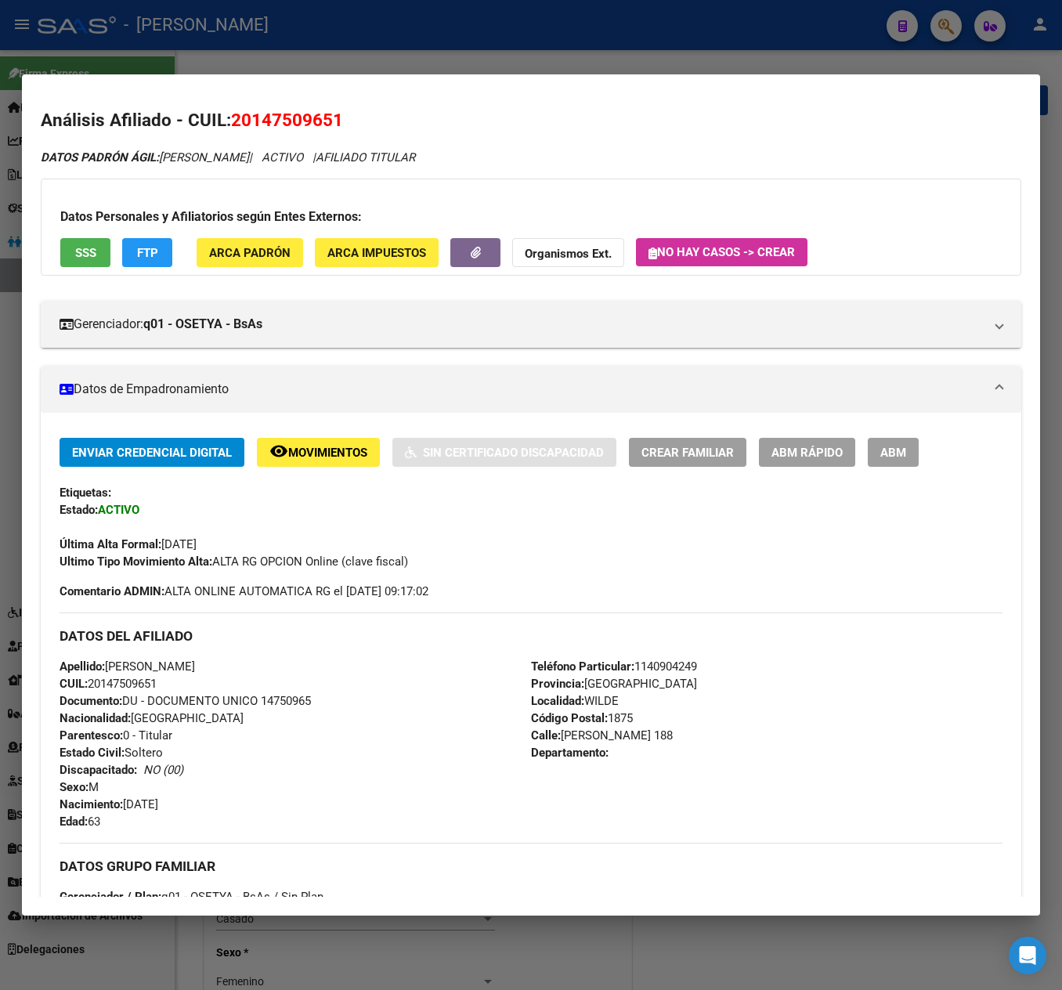
drag, startPoint x: 207, startPoint y: 685, endPoint x: 254, endPoint y: 749, distance: 79.6
drag, startPoint x: 258, startPoint y: 122, endPoint x: 277, endPoint y: 116, distance: 19.8
click at [277, 116] on span "20147509651" at bounding box center [287, 120] width 112 height 20
drag, startPoint x: 255, startPoint y: 117, endPoint x: 335, endPoint y: 127, distance: 80.4
click at [335, 127] on span "20147509651" at bounding box center [287, 120] width 112 height 20
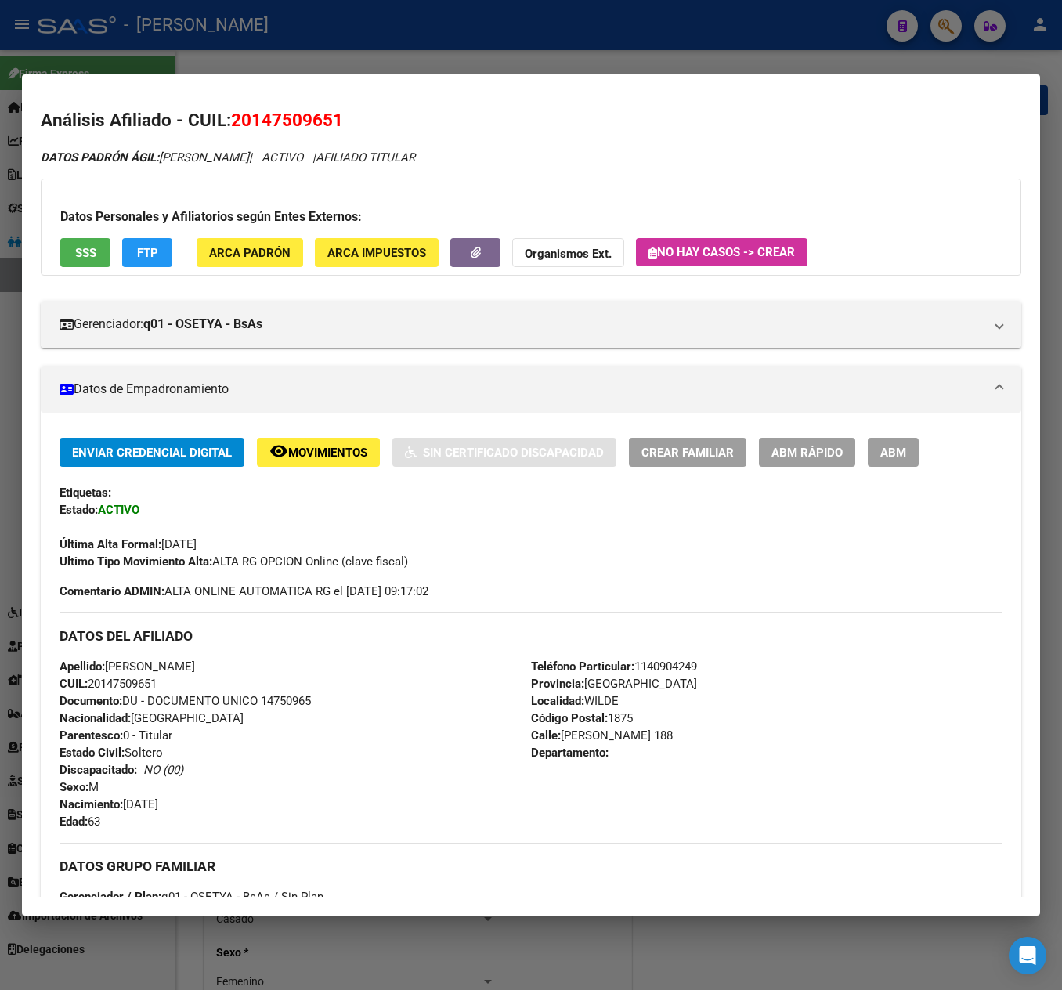
copy span "14750965"
click at [193, 154] on span "DATOS PADRÓN ÁGIL: [PERSON_NAME]" at bounding box center [145, 157] width 208 height 14
drag, startPoint x: 193, startPoint y: 154, endPoint x: 282, endPoint y: 161, distance: 89.6
click at [249, 161] on span "DATOS PADRÓN ÁGIL: [PERSON_NAME]" at bounding box center [145, 157] width 208 height 14
copy span "[PERSON_NAME]"
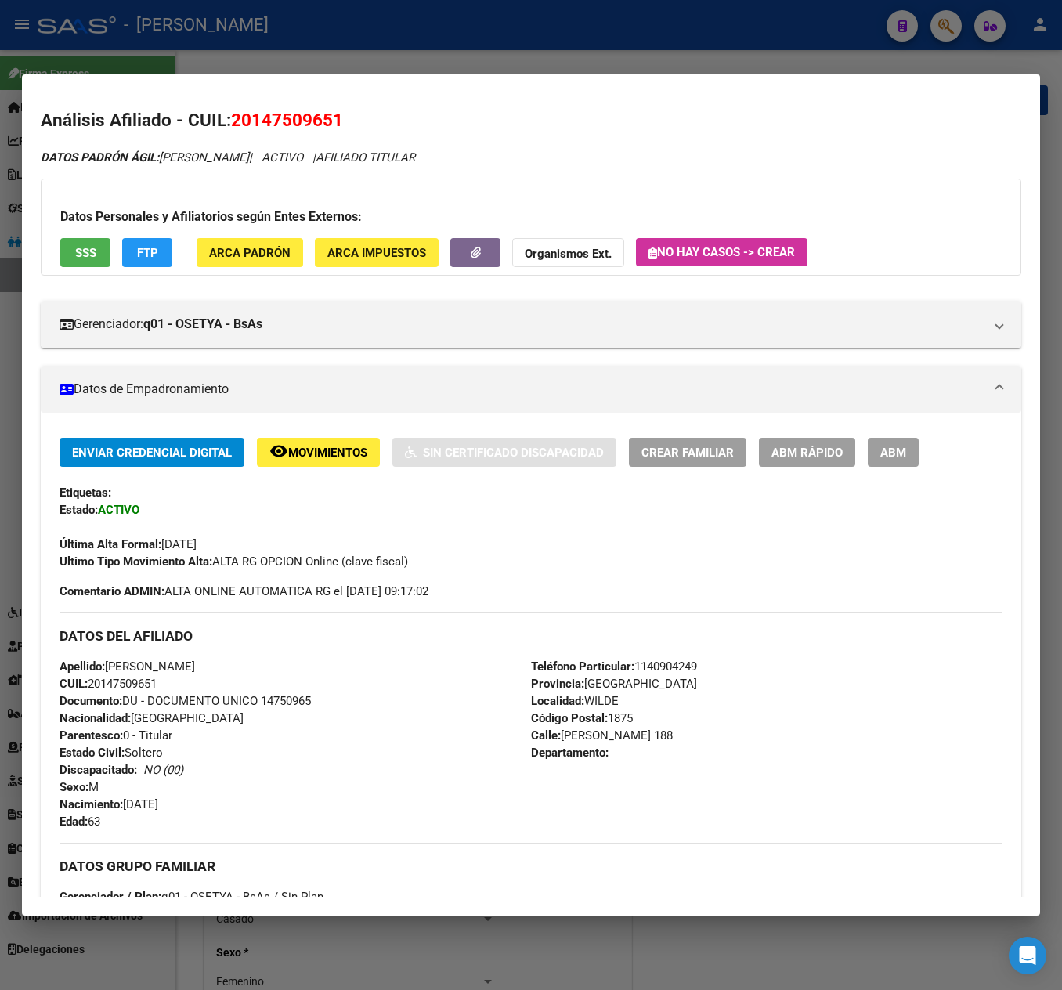
scroll to position [313, 0]
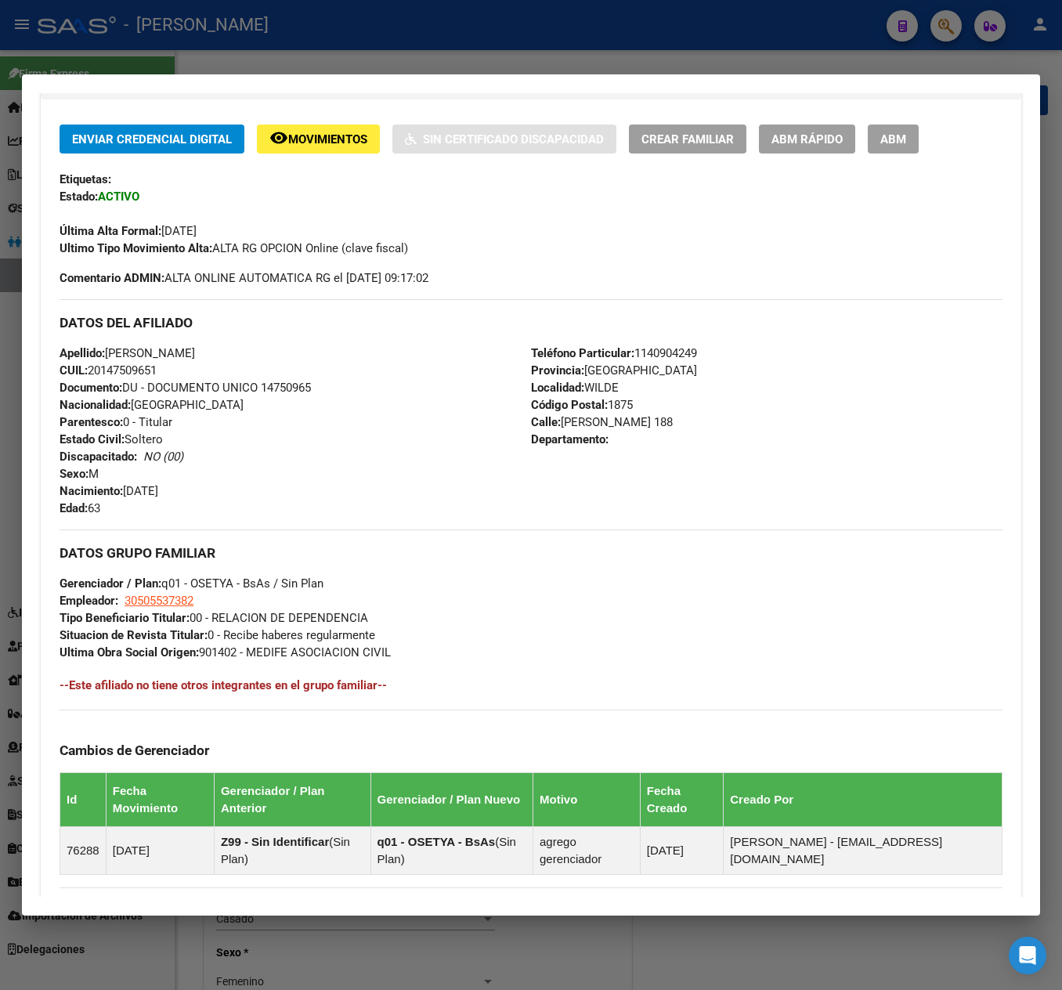
drag, startPoint x: 207, startPoint y: 492, endPoint x: 125, endPoint y: 497, distance: 81.6
click at [125, 497] on div "Apellido: [PERSON_NAME]: 20147509651 Documento: DU - DOCUMENTO UNICO 14750965 N…" at bounding box center [296, 431] width 472 height 172
copy span "[DATE]"
click at [561, 425] on span "[STREET_ADDRESS][PERSON_NAME]" at bounding box center [602, 422] width 142 height 14
drag, startPoint x: 561, startPoint y: 425, endPoint x: 674, endPoint y: 426, distance: 112.8
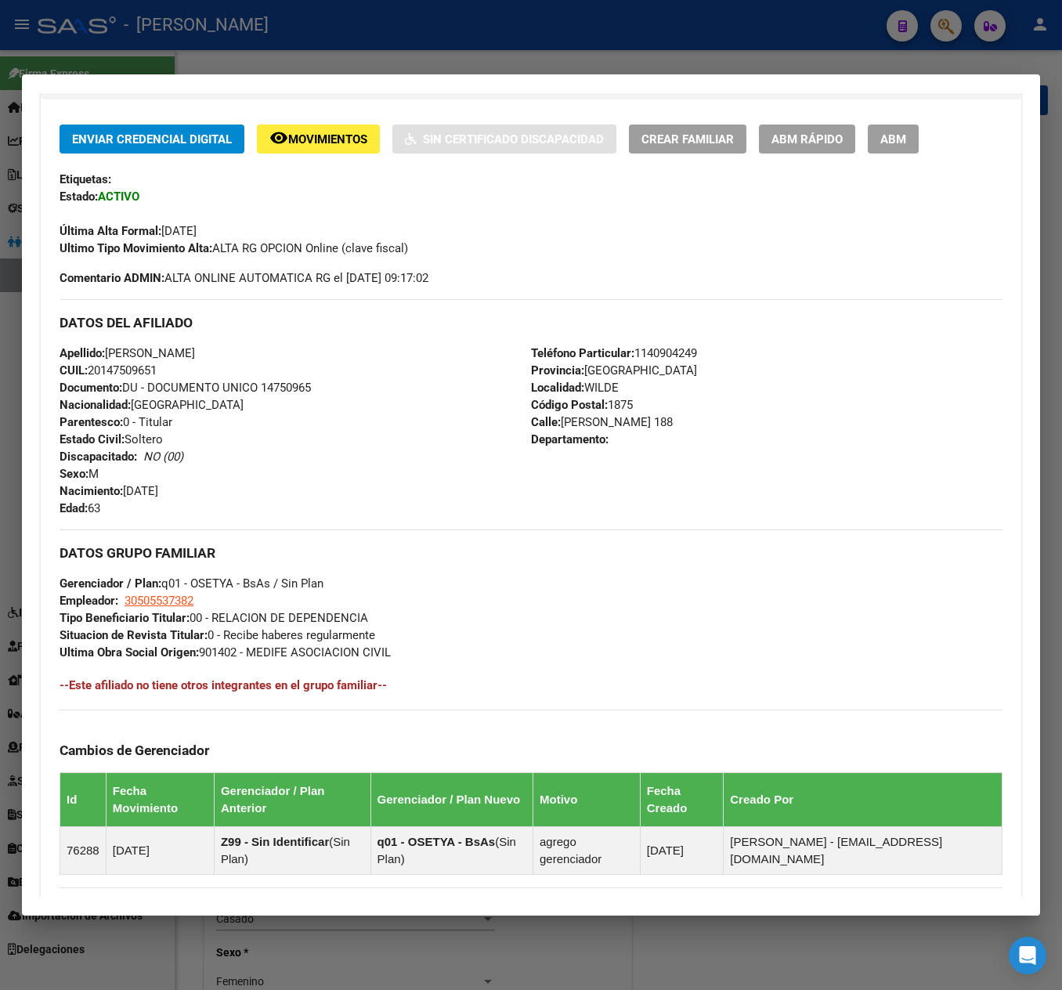
click at [673, 426] on span "[STREET_ADDRESS][PERSON_NAME]" at bounding box center [602, 422] width 142 height 14
copy span "[PERSON_NAME] 188"
drag, startPoint x: 208, startPoint y: 597, endPoint x: 127, endPoint y: 611, distance: 82.7
click at [127, 611] on div "DATOS GRUPO FAMILIAR Gerenciador / Plan: q01 - OSETYA - BsAs / Sin Plan Emplead…" at bounding box center [531, 595] width 943 height 132
copy span "30505537382"
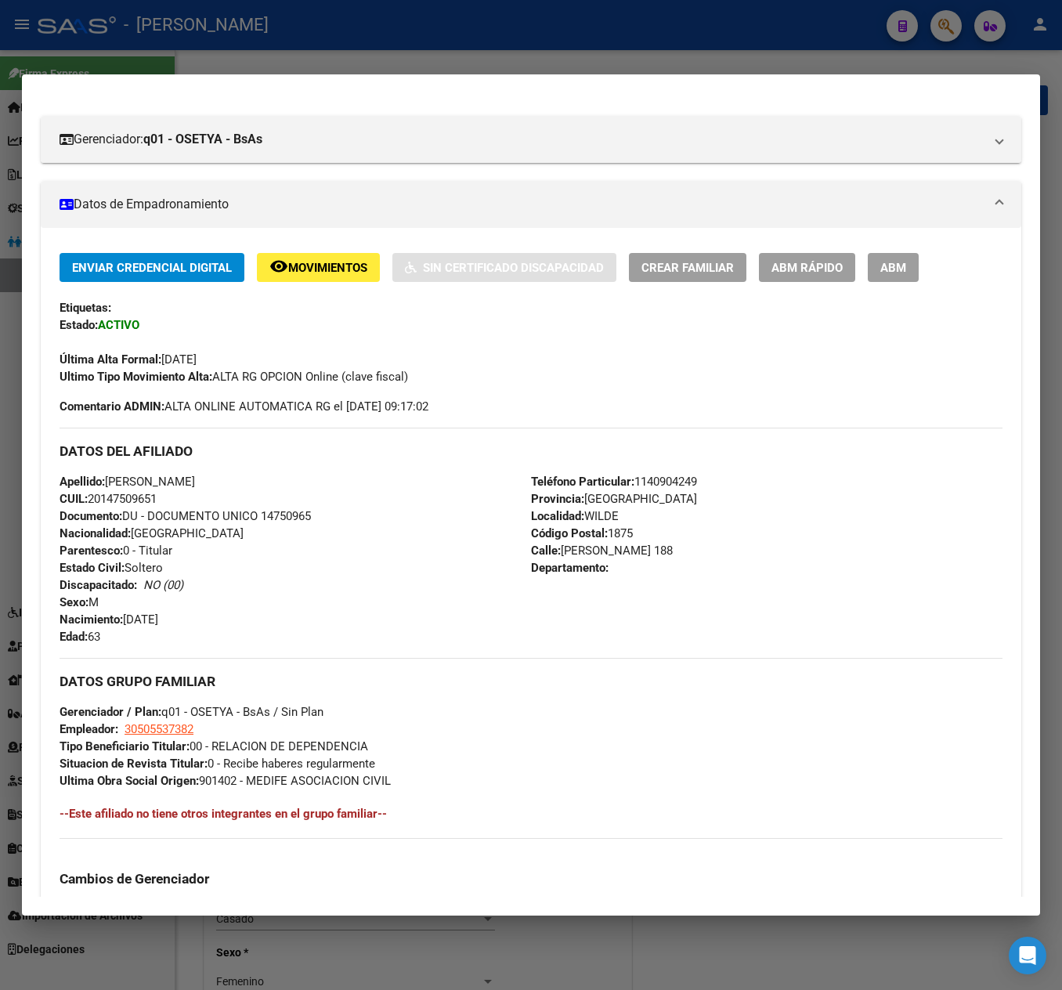
scroll to position [157, 0]
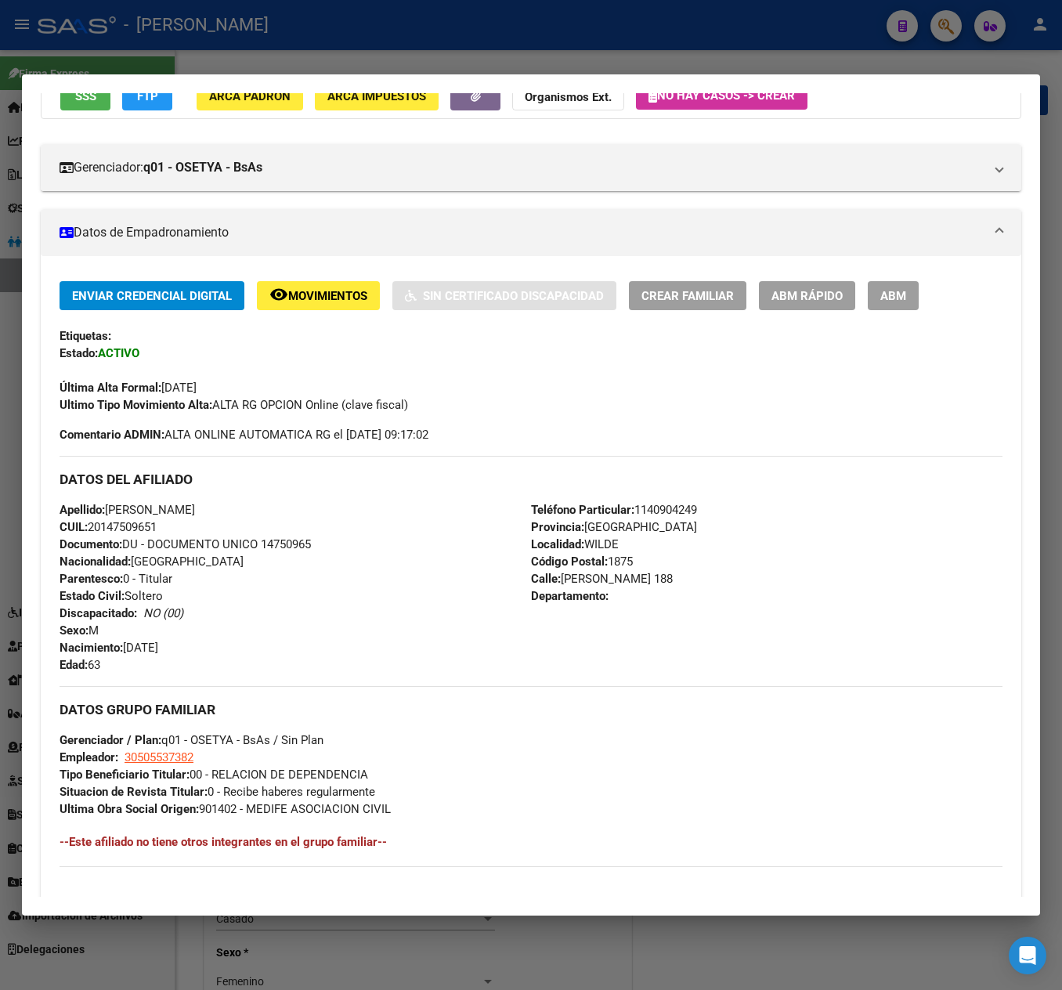
drag, startPoint x: 233, startPoint y: 385, endPoint x: 166, endPoint y: 384, distance: 67.4
click at [166, 384] on div "Última Alta Formal: [DATE]" at bounding box center [531, 379] width 943 height 34
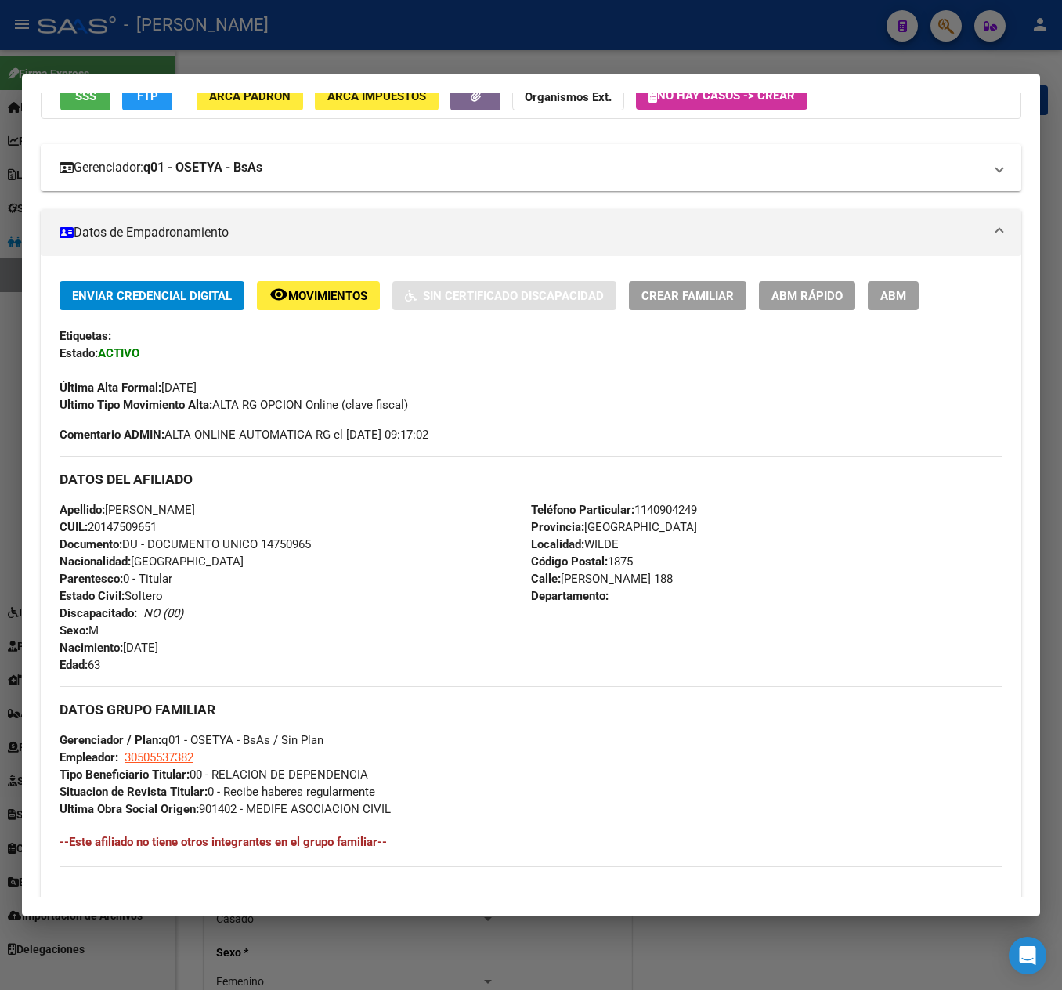
copy span "[DATE]"
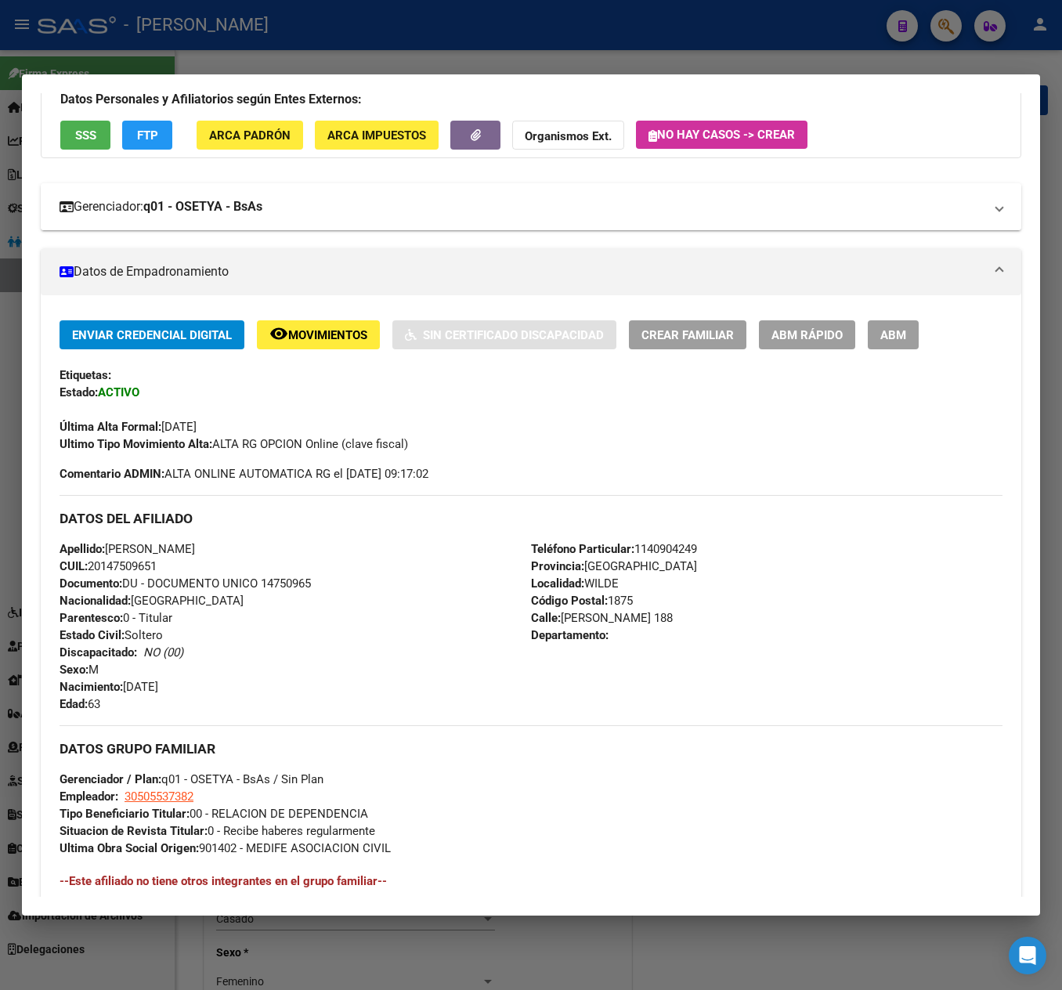
scroll to position [0, 0]
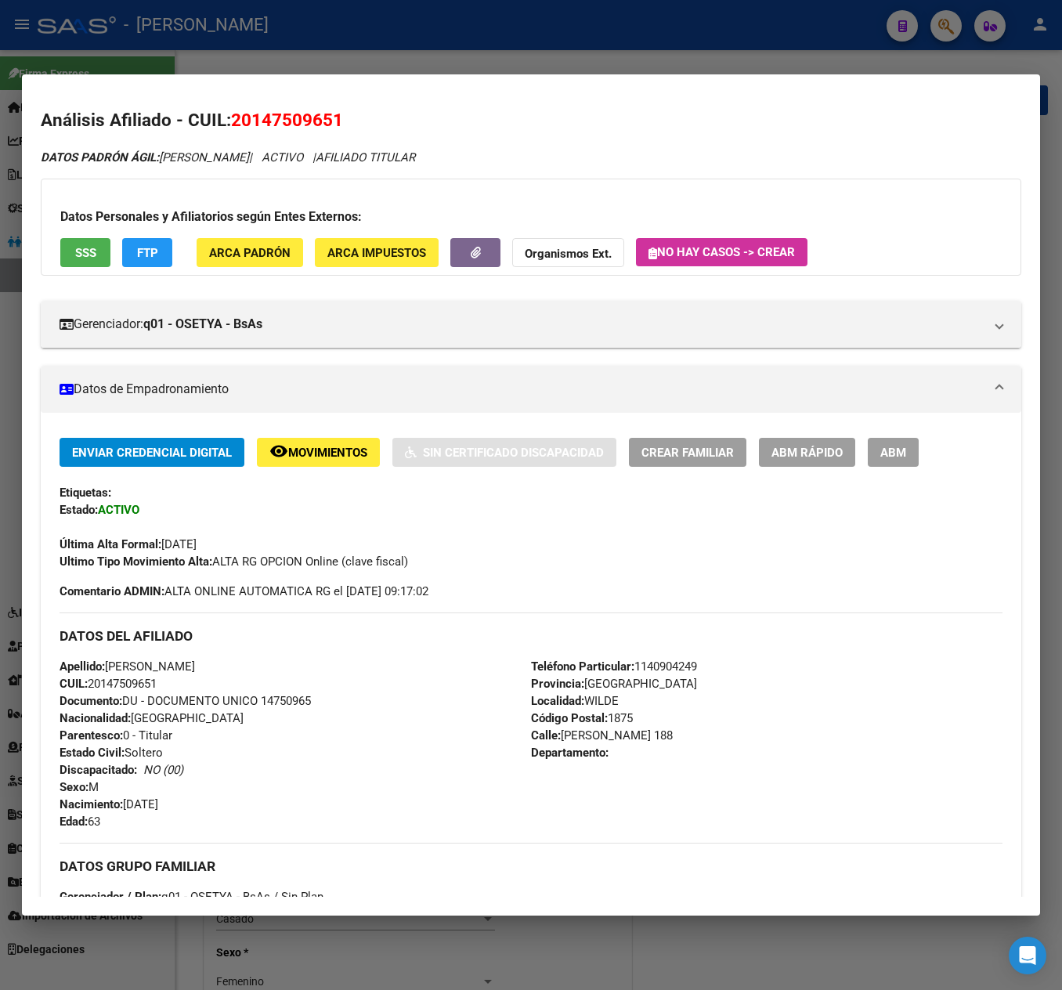
click at [19, 202] on div at bounding box center [531, 495] width 1062 height 990
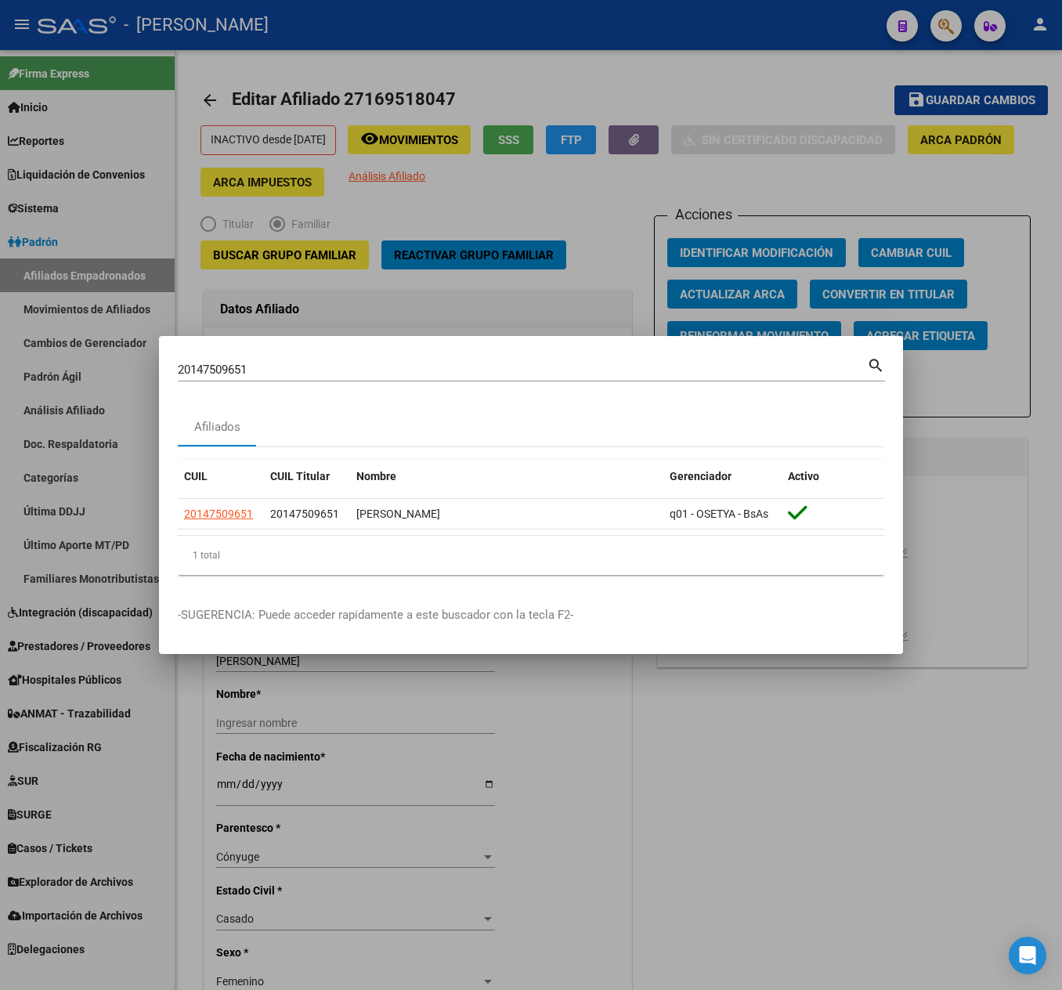
click at [329, 358] on div "20147509651 [PERSON_NAME] (apellido, dni, cuil, [PERSON_NAME], cuit, obra socia…" at bounding box center [522, 369] width 689 height 23
drag, startPoint x: 329, startPoint y: 357, endPoint x: 332, endPoint y: 371, distance: 14.4
click at [331, 365] on div "20147509651 [PERSON_NAME] (apellido, dni, cuil, [PERSON_NAME], cuit, obra socia…" at bounding box center [522, 369] width 689 height 23
click at [332, 371] on input "20147509651" at bounding box center [522, 370] width 689 height 14
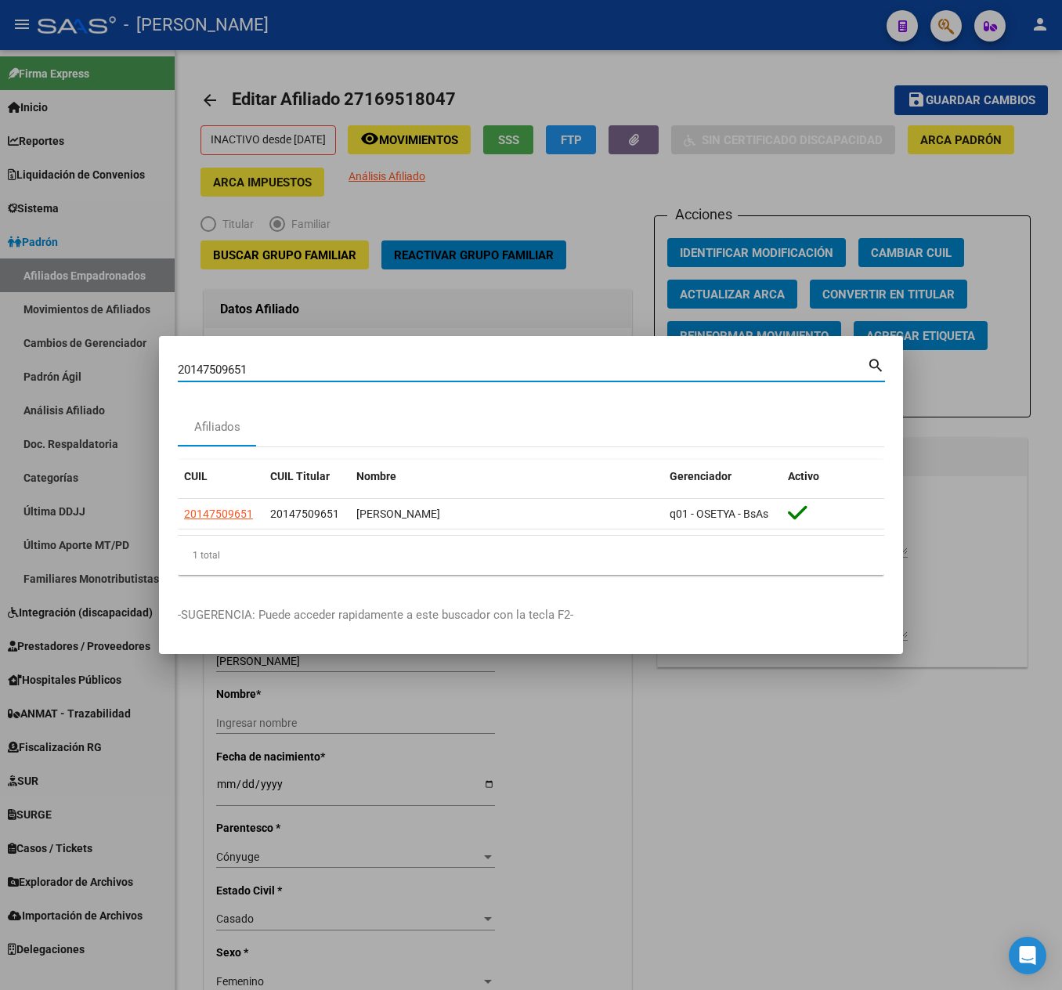
paste input "3161915424"
type input "23161915424"
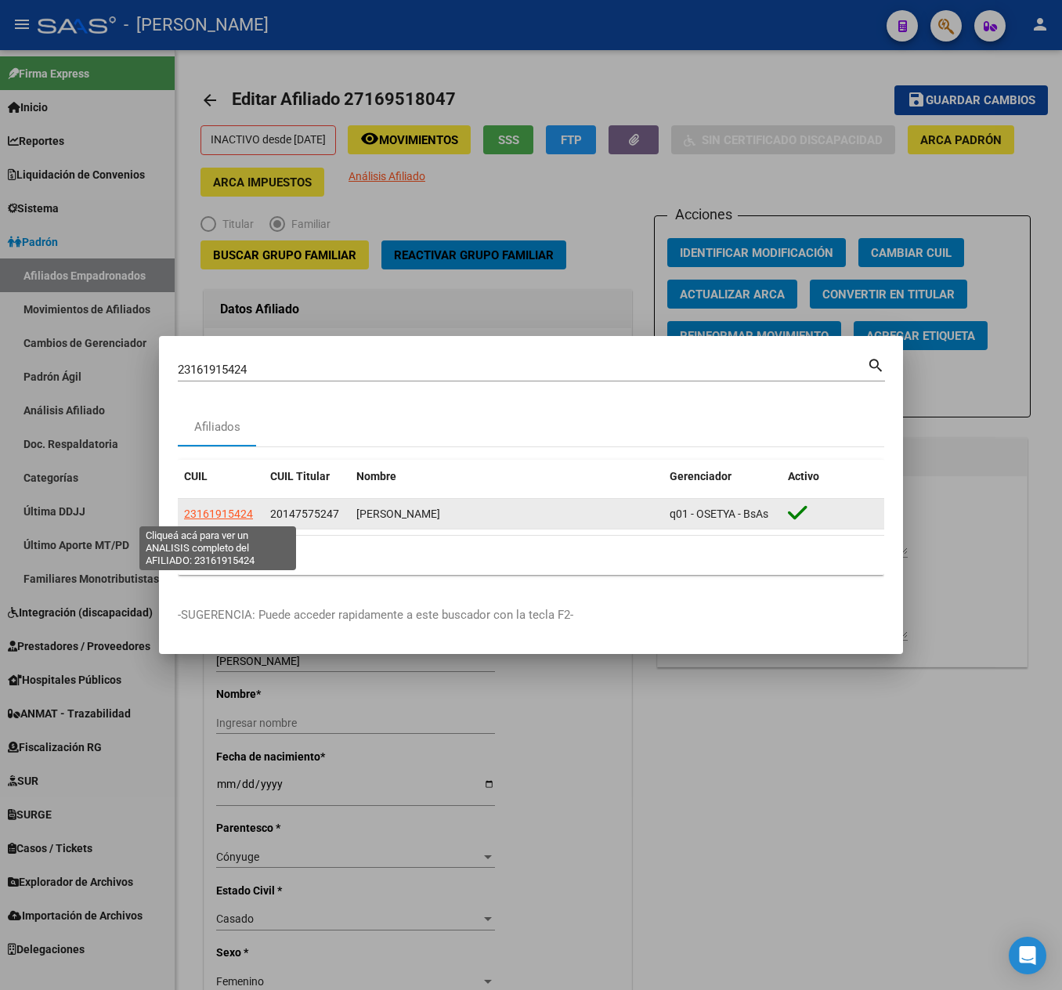
click at [232, 515] on span "23161915424" at bounding box center [218, 514] width 69 height 13
type textarea "23161915424"
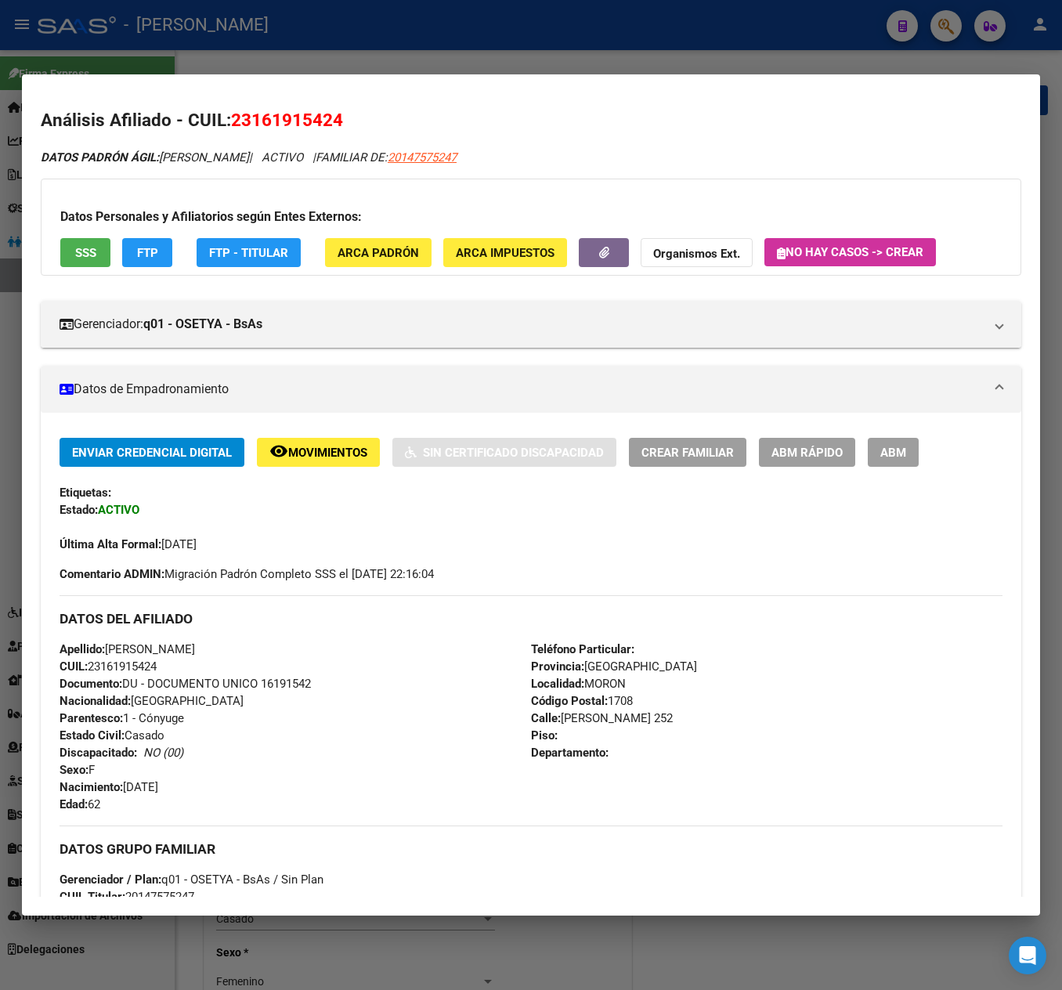
click at [888, 454] on span "ABM" at bounding box center [893, 453] width 26 height 14
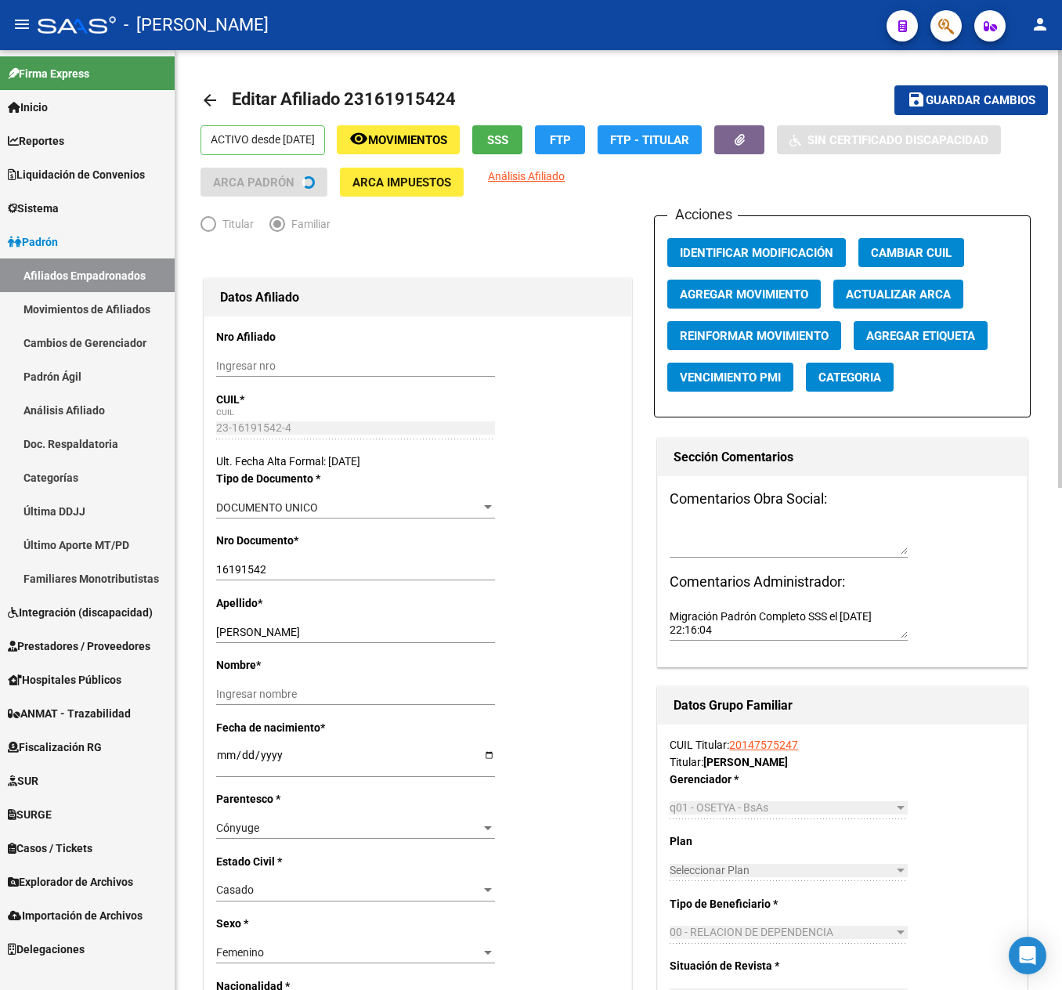
click at [780, 285] on button "Agregar Movimiento" at bounding box center [744, 294] width 154 height 29
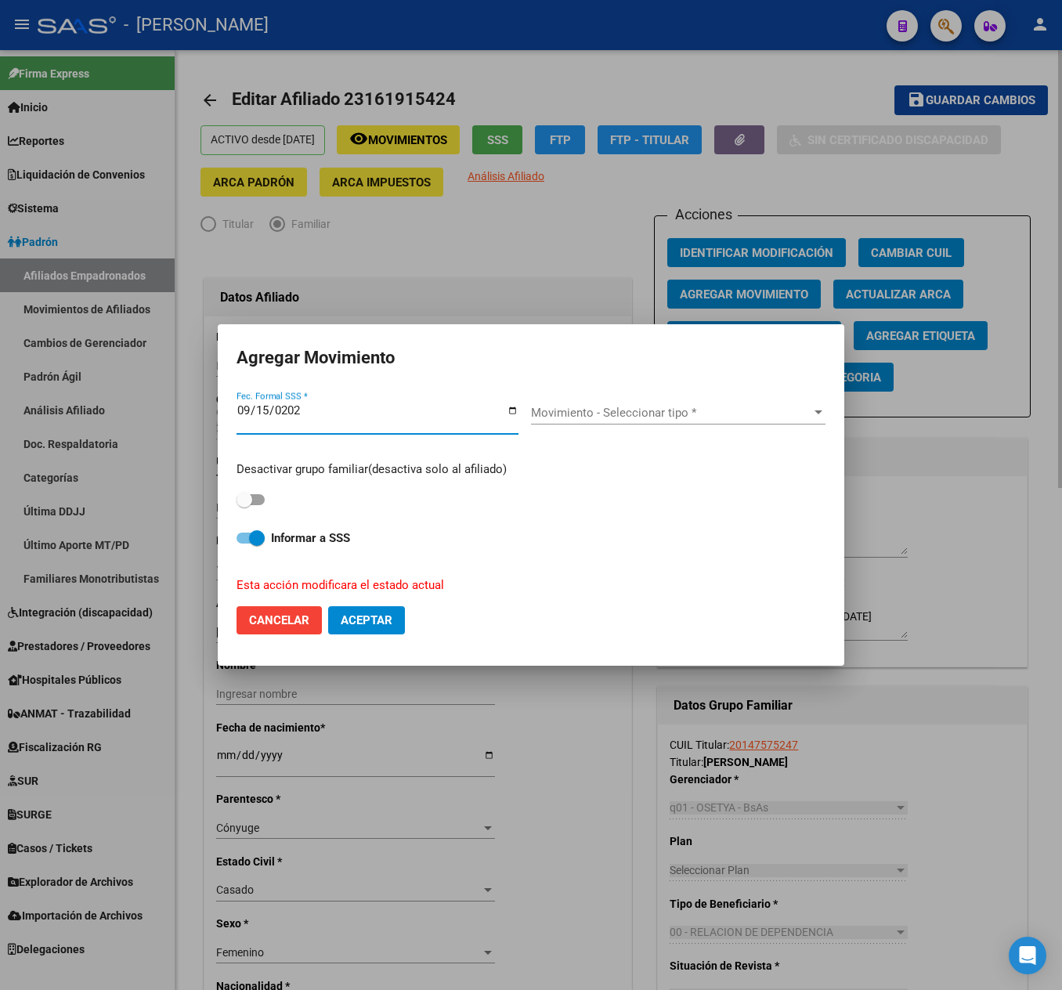
type input "[DATE]"
click at [630, 421] on div "Movimiento - Seleccionar tipo * Movimiento - Seleccionar tipo *" at bounding box center [678, 412] width 294 height 23
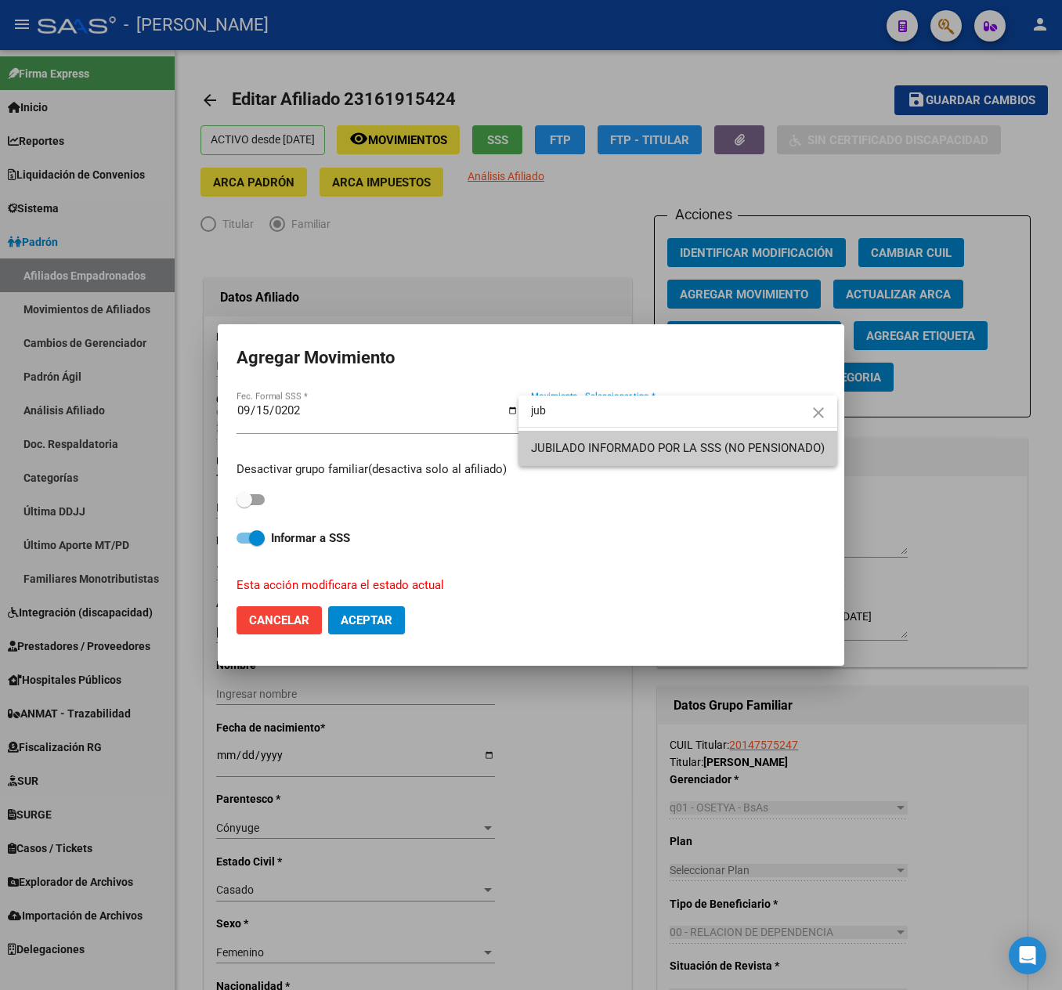
type input "jub"
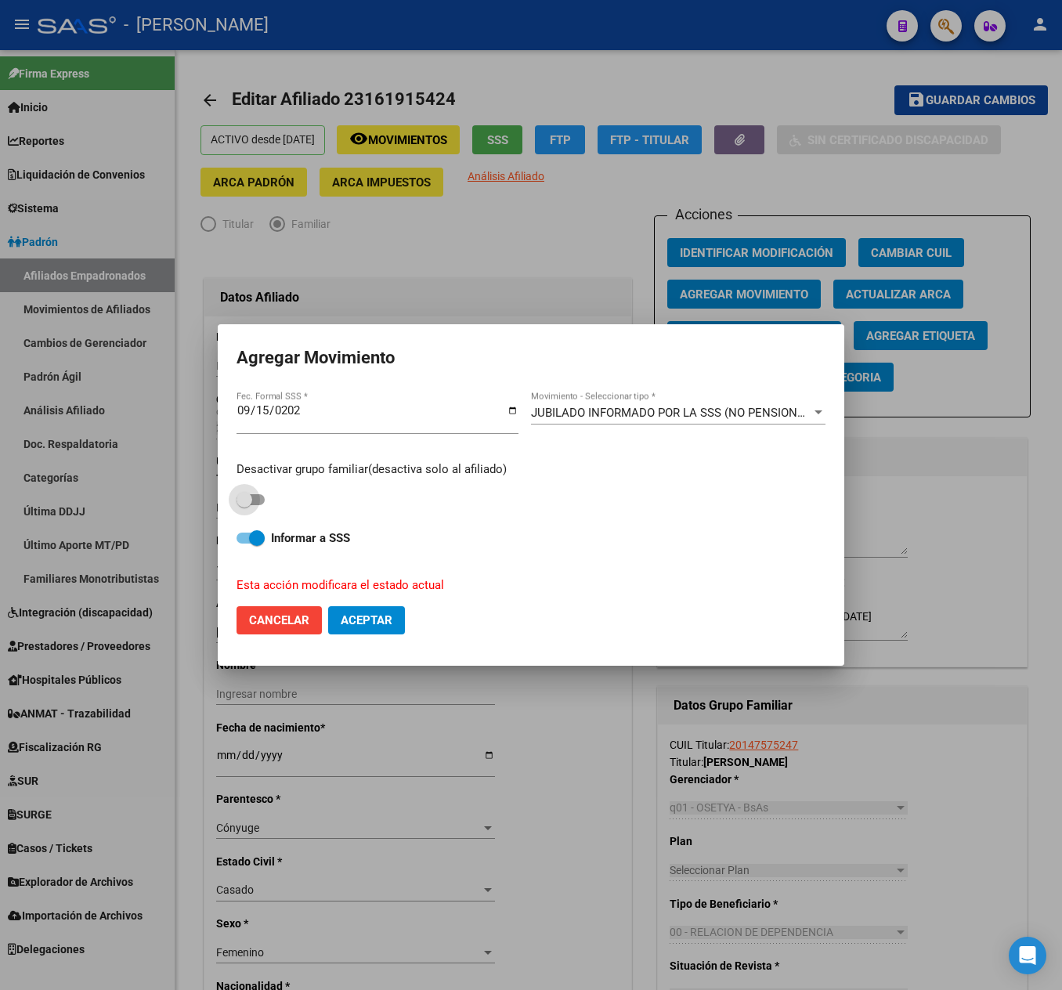
click at [254, 500] on span at bounding box center [251, 499] width 28 height 11
click at [244, 505] on input "checkbox" at bounding box center [244, 505] width 1 height 1
checkbox input "true"
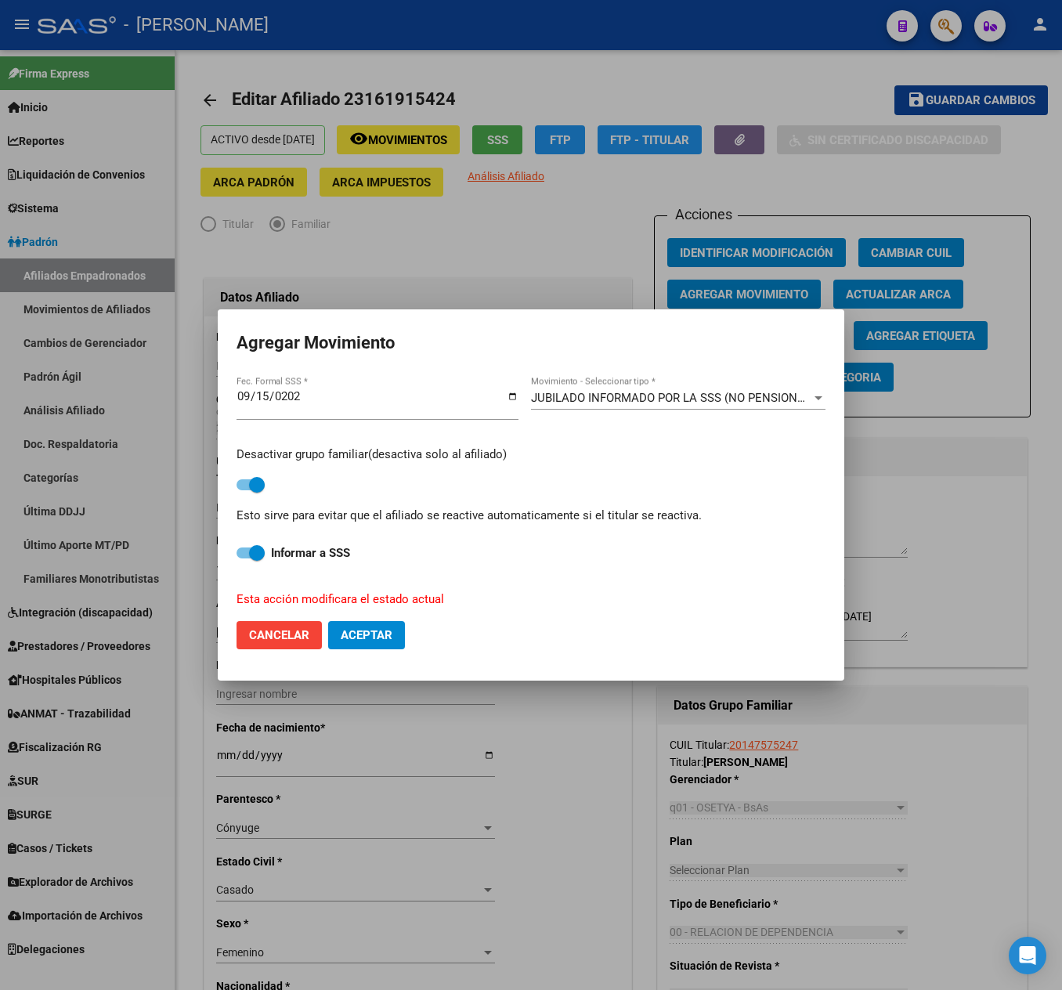
click at [373, 633] on span "Aceptar" at bounding box center [367, 635] width 52 height 14
checkbox input "false"
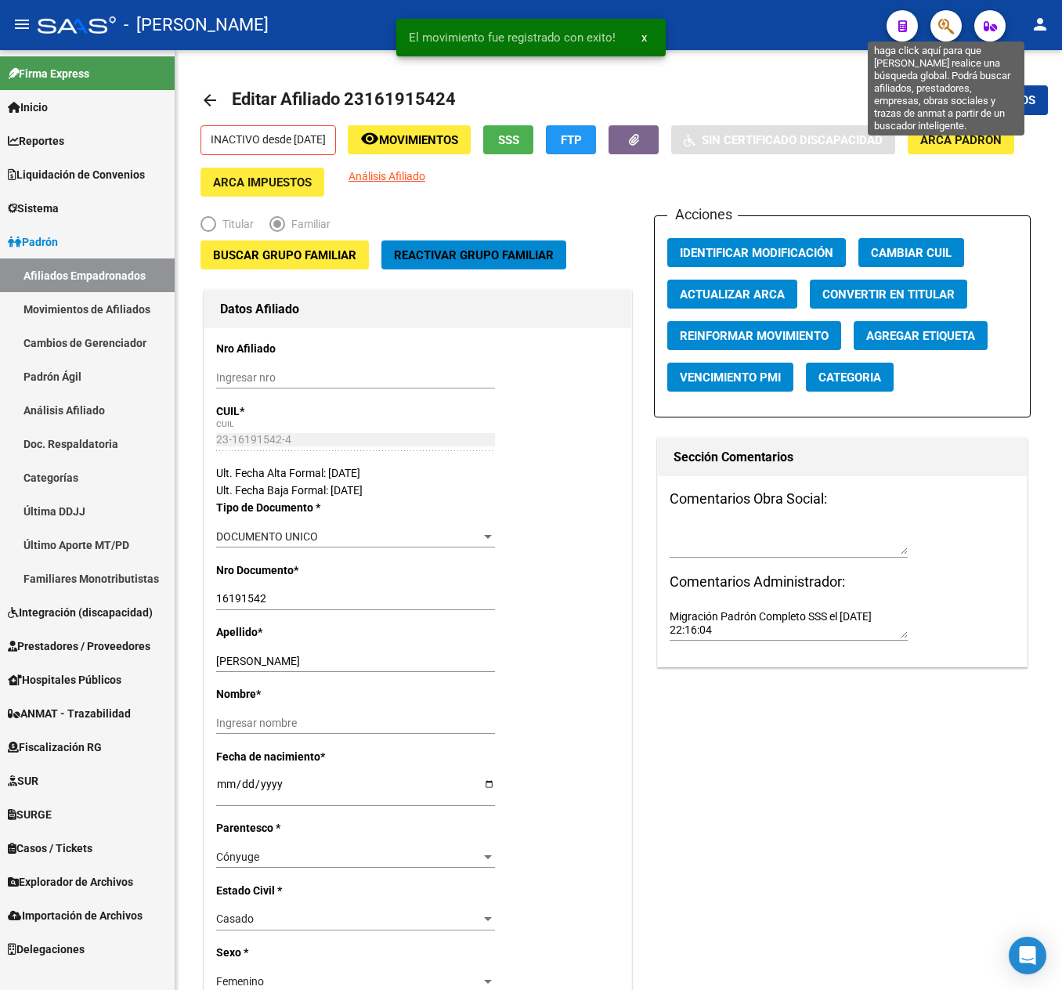
click at [943, 17] on icon "button" at bounding box center [946, 26] width 16 height 18
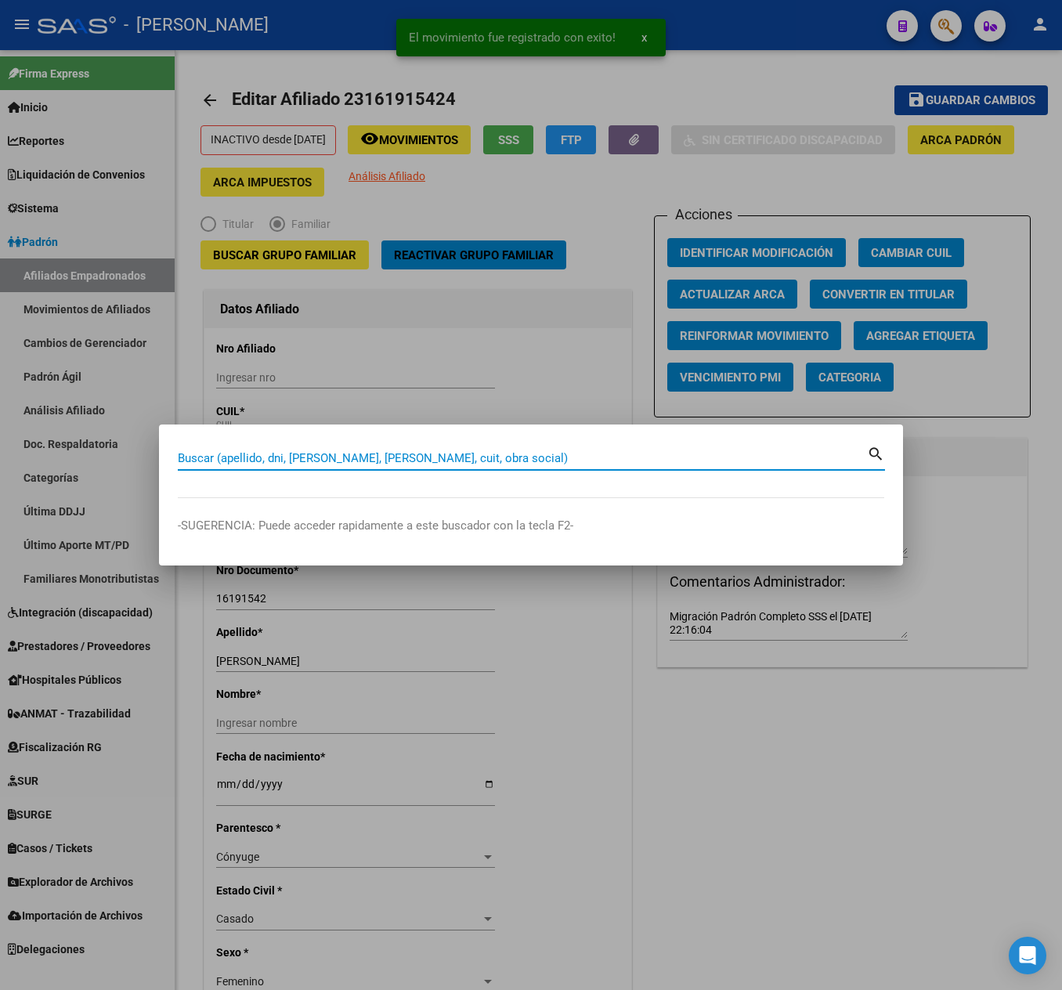
paste input "27180240956"
type input "27180240956"
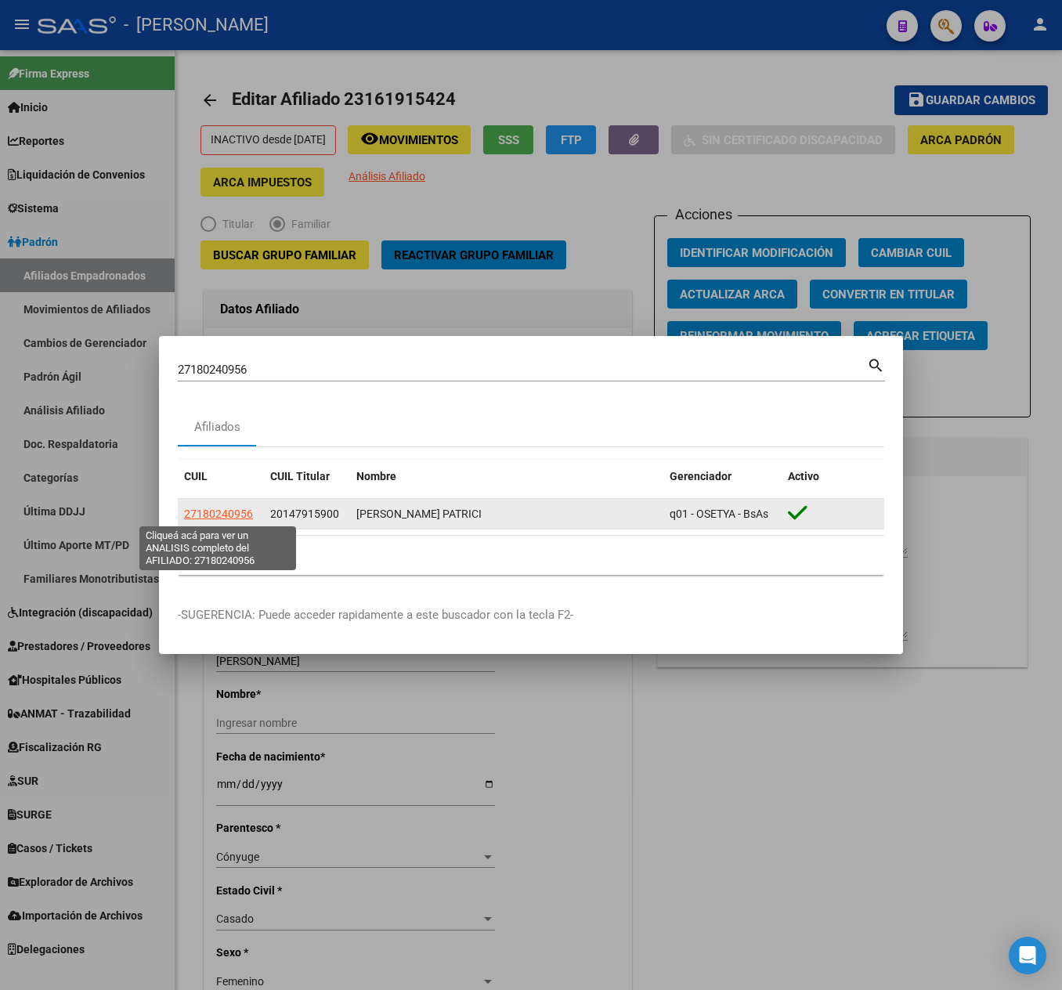
click at [229, 518] on span "27180240956" at bounding box center [218, 514] width 69 height 13
type textarea "27180240956"
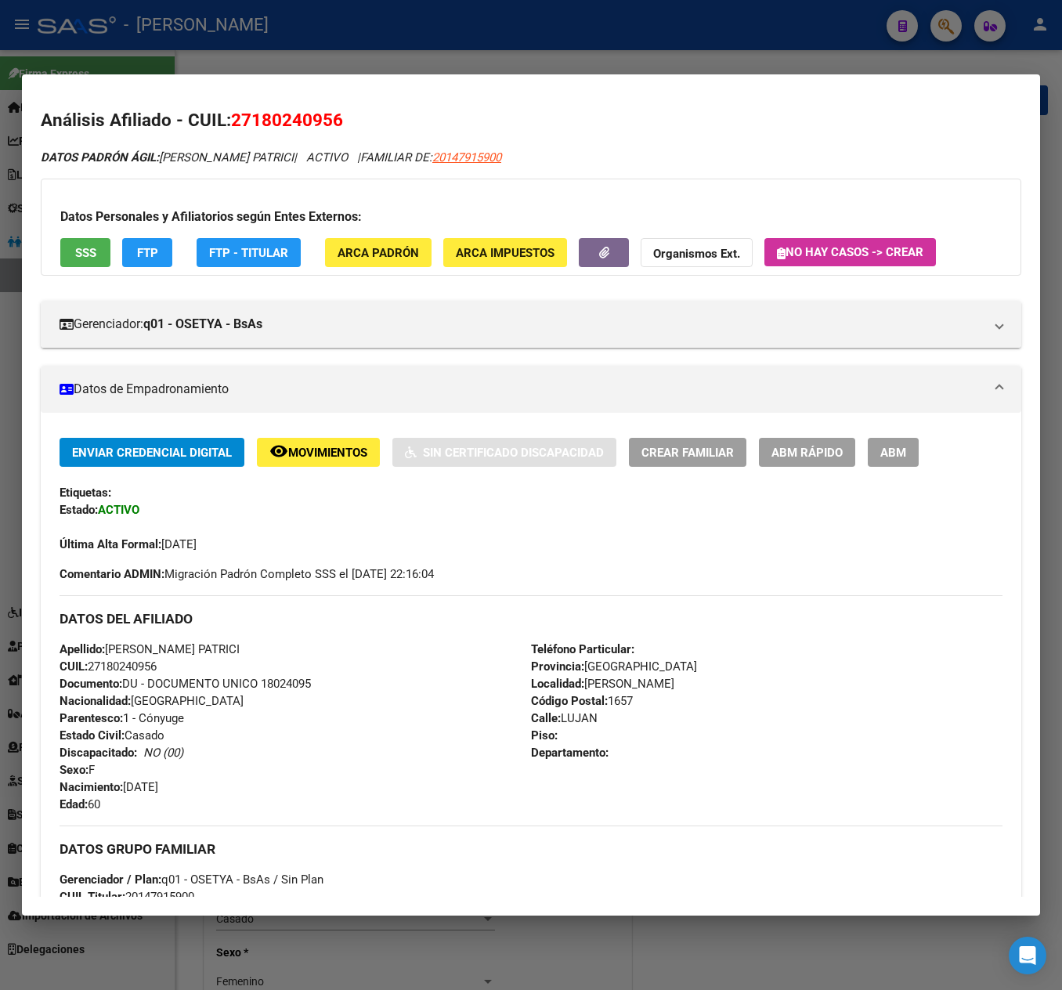
drag, startPoint x: 255, startPoint y: 111, endPoint x: 331, endPoint y: 121, distance: 75.8
click at [331, 121] on span "27180240956" at bounding box center [287, 120] width 112 height 20
copy span "18024095"
click at [299, 121] on span "27180240956" at bounding box center [287, 120] width 112 height 20
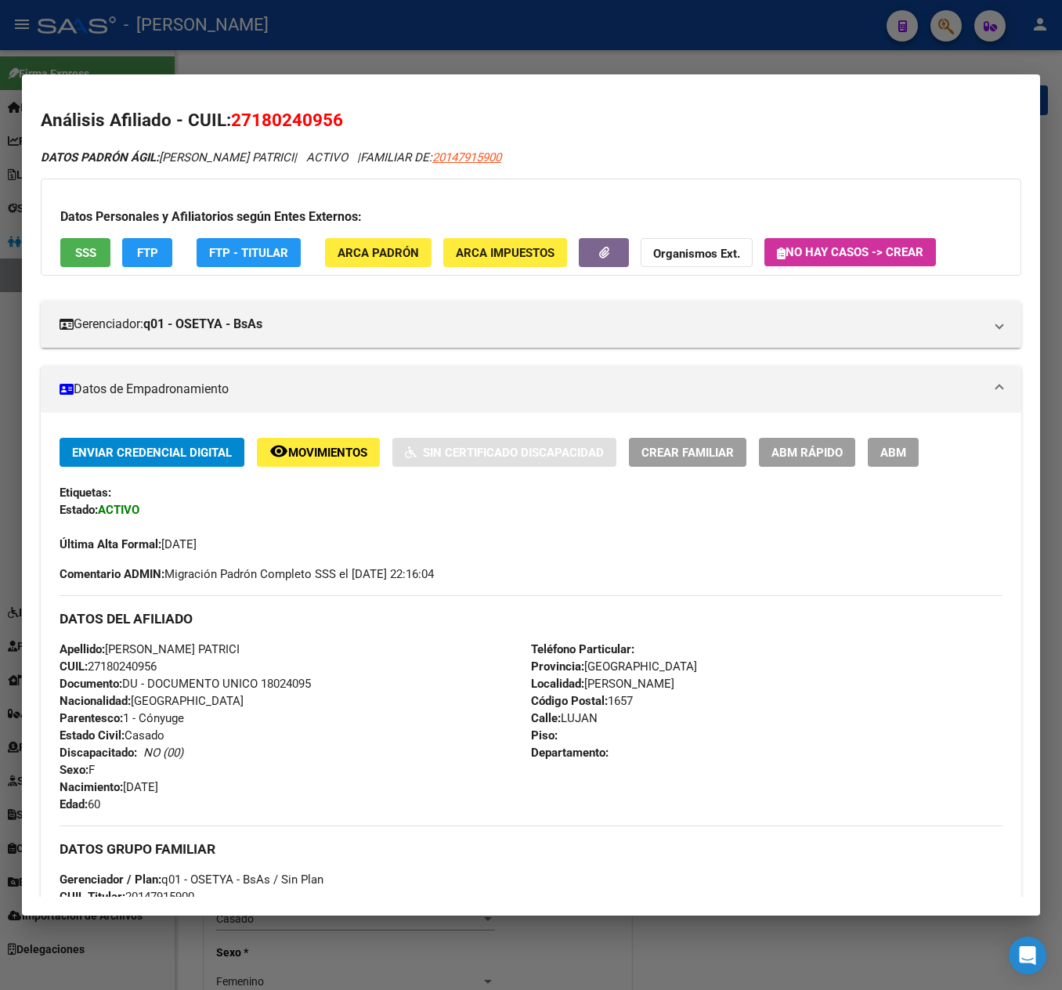
copy span "18024095"
click at [302, 121] on span "27180240956" at bounding box center [287, 120] width 112 height 20
click at [913, 448] on button "ABM" at bounding box center [893, 452] width 51 height 29
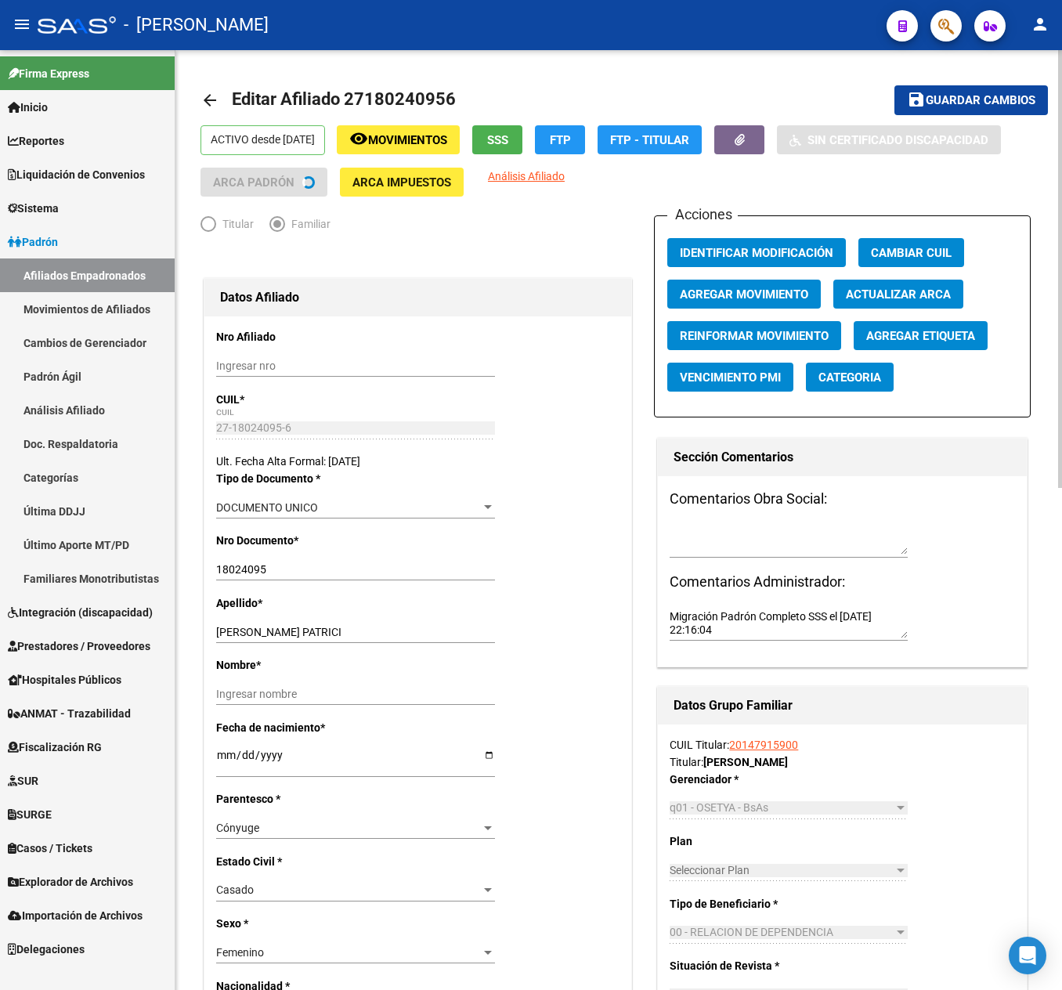
click at [779, 301] on span "Agregar Movimiento" at bounding box center [744, 294] width 128 height 14
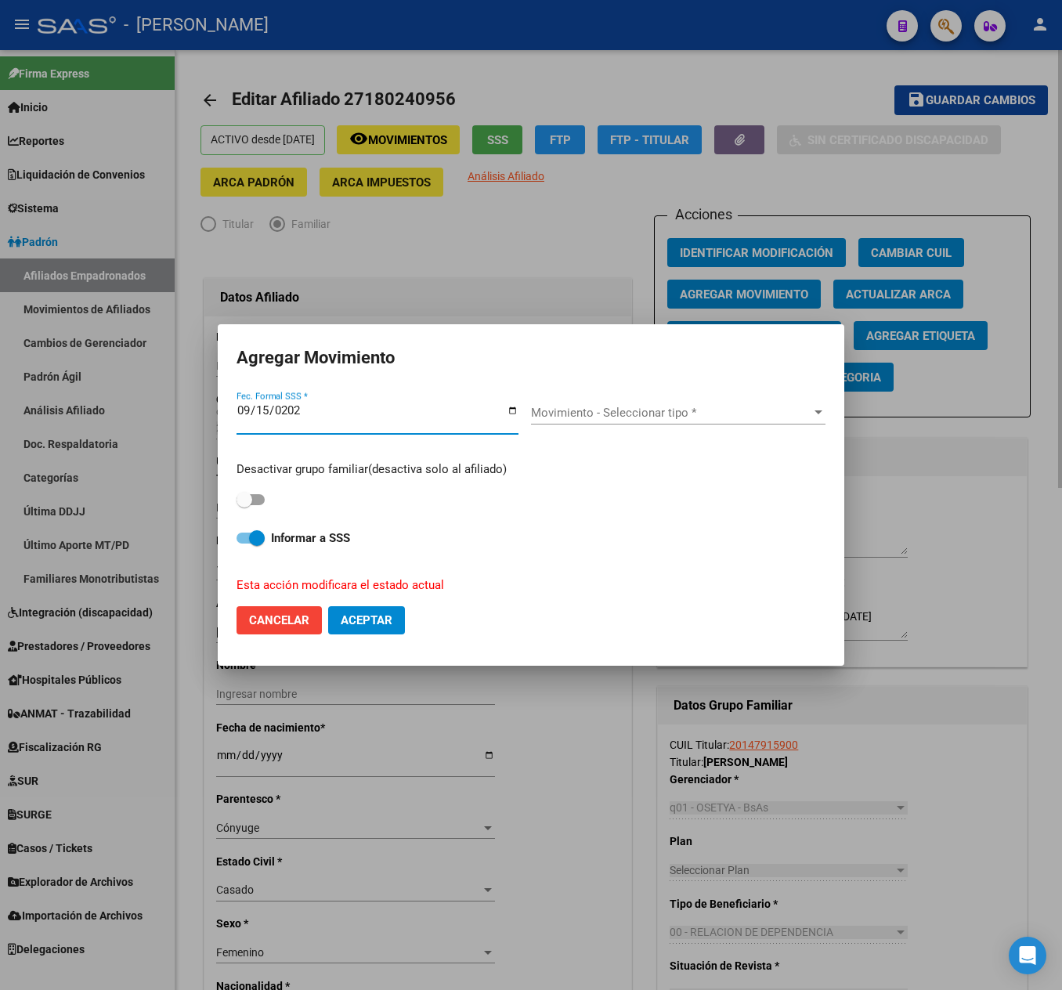
type input "[DATE]"
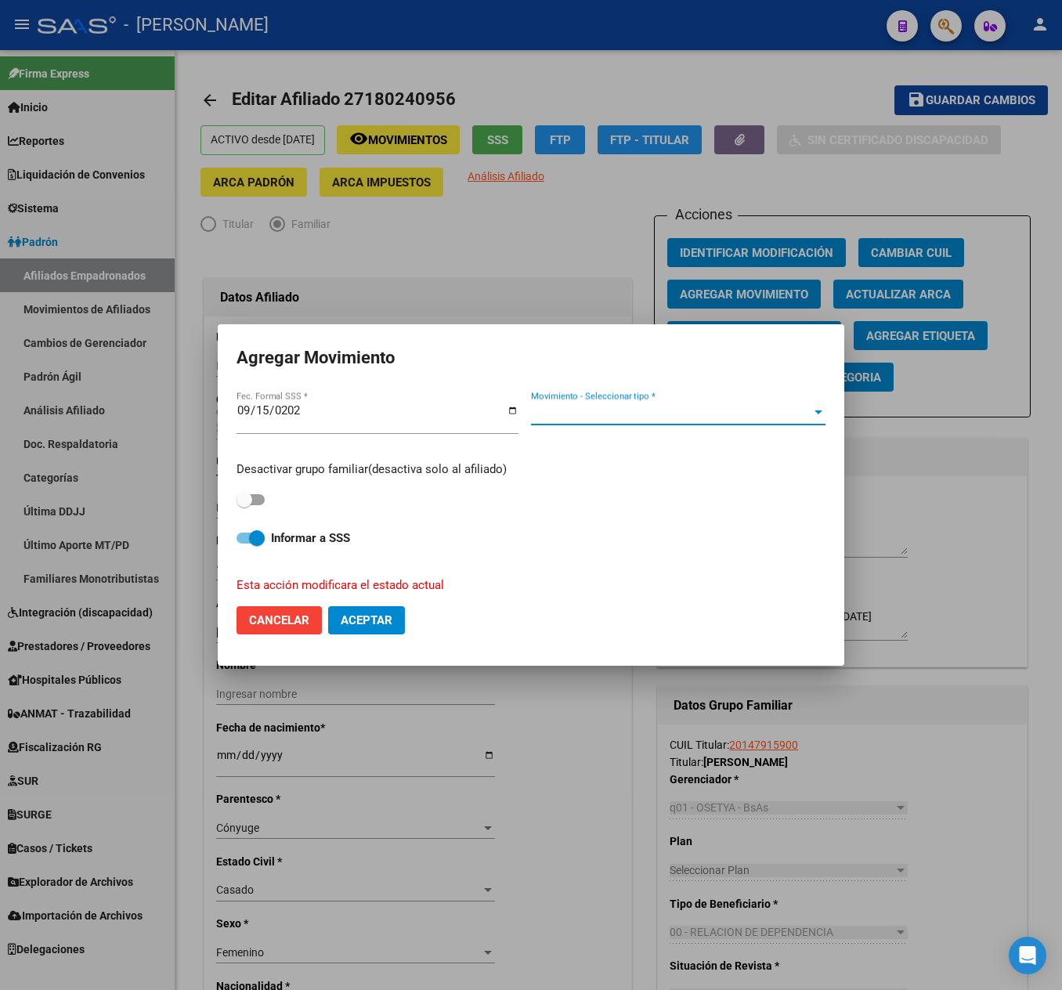
click at [735, 407] on span "Movimiento - Seleccionar tipo *" at bounding box center [671, 413] width 280 height 14
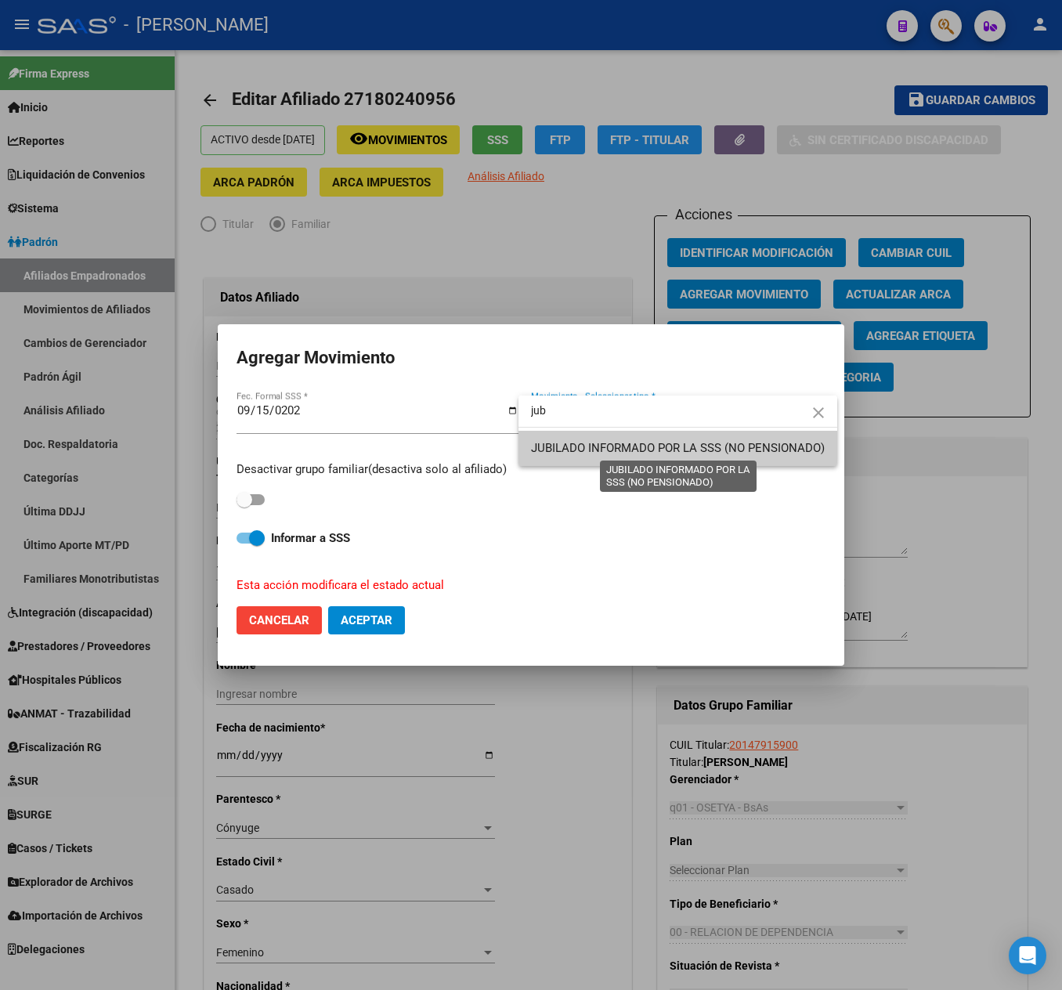
type input "jub"
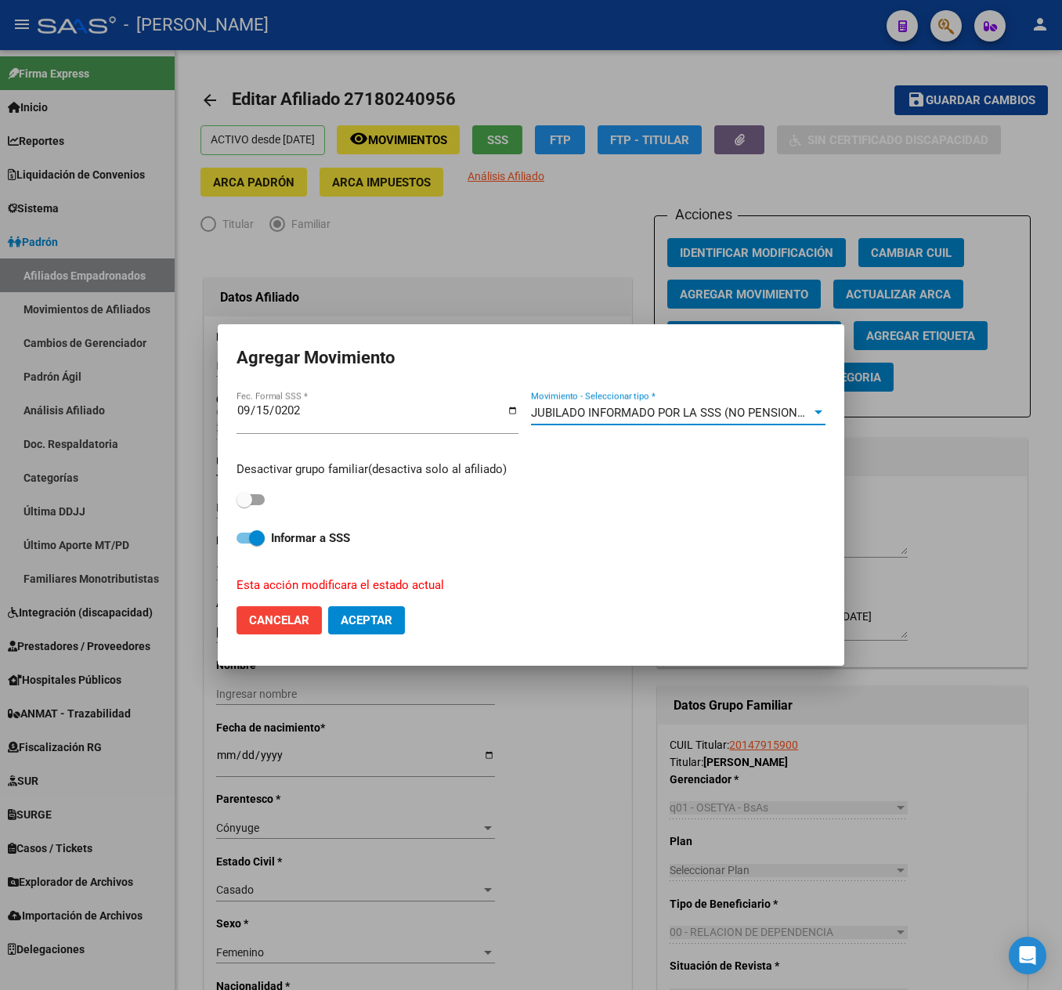
click at [257, 490] on label at bounding box center [251, 499] width 28 height 19
click at [244, 505] on input "checkbox" at bounding box center [244, 505] width 1 height 1
checkbox input "true"
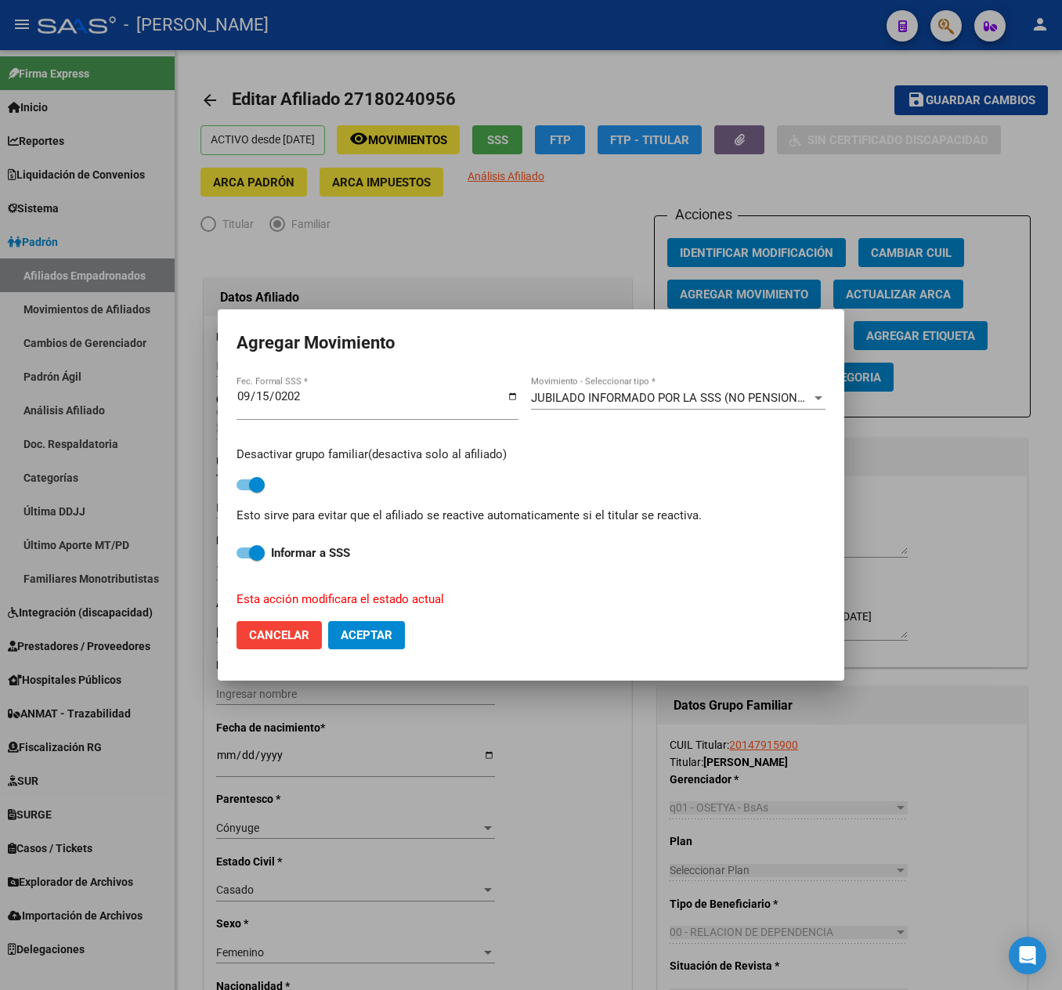
click at [371, 634] on span "Aceptar" at bounding box center [367, 635] width 52 height 14
checkbox input "false"
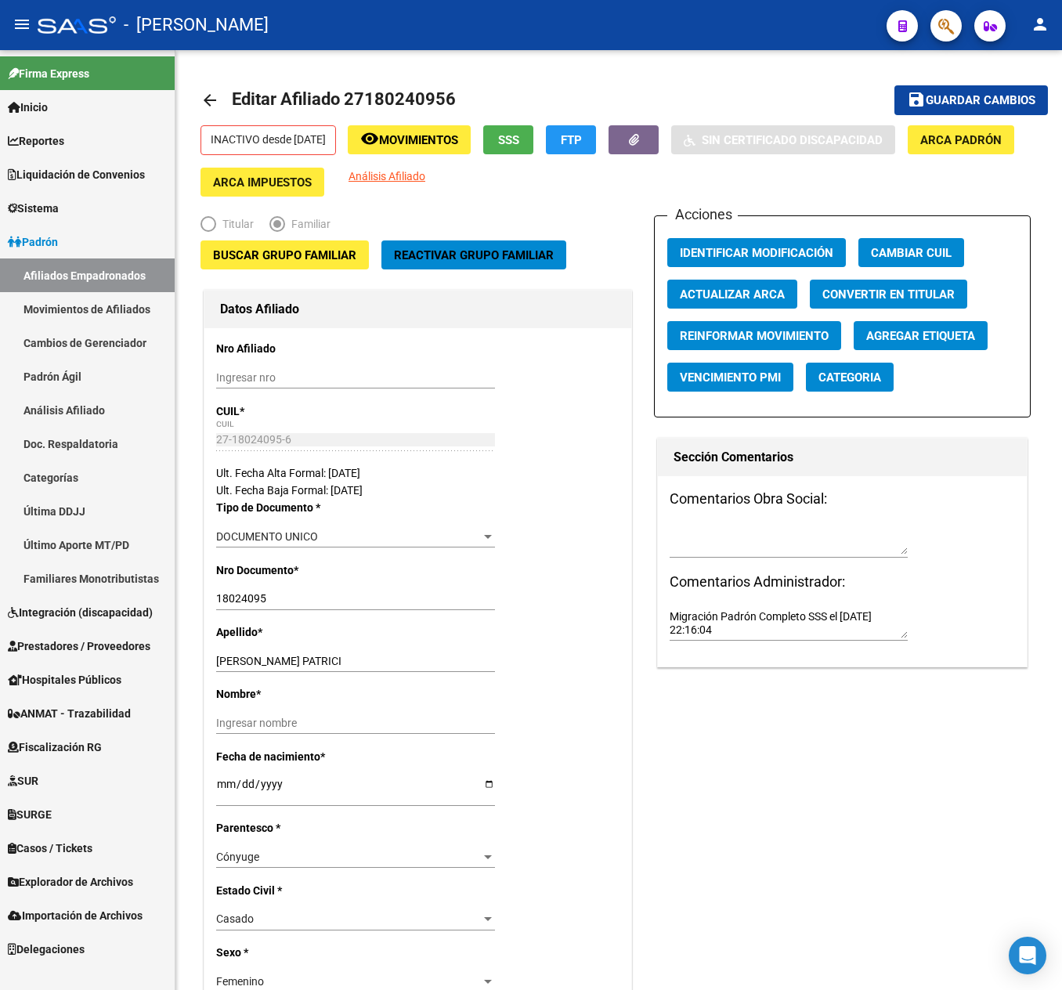
click at [937, 31] on button "button" at bounding box center [945, 25] width 31 height 31
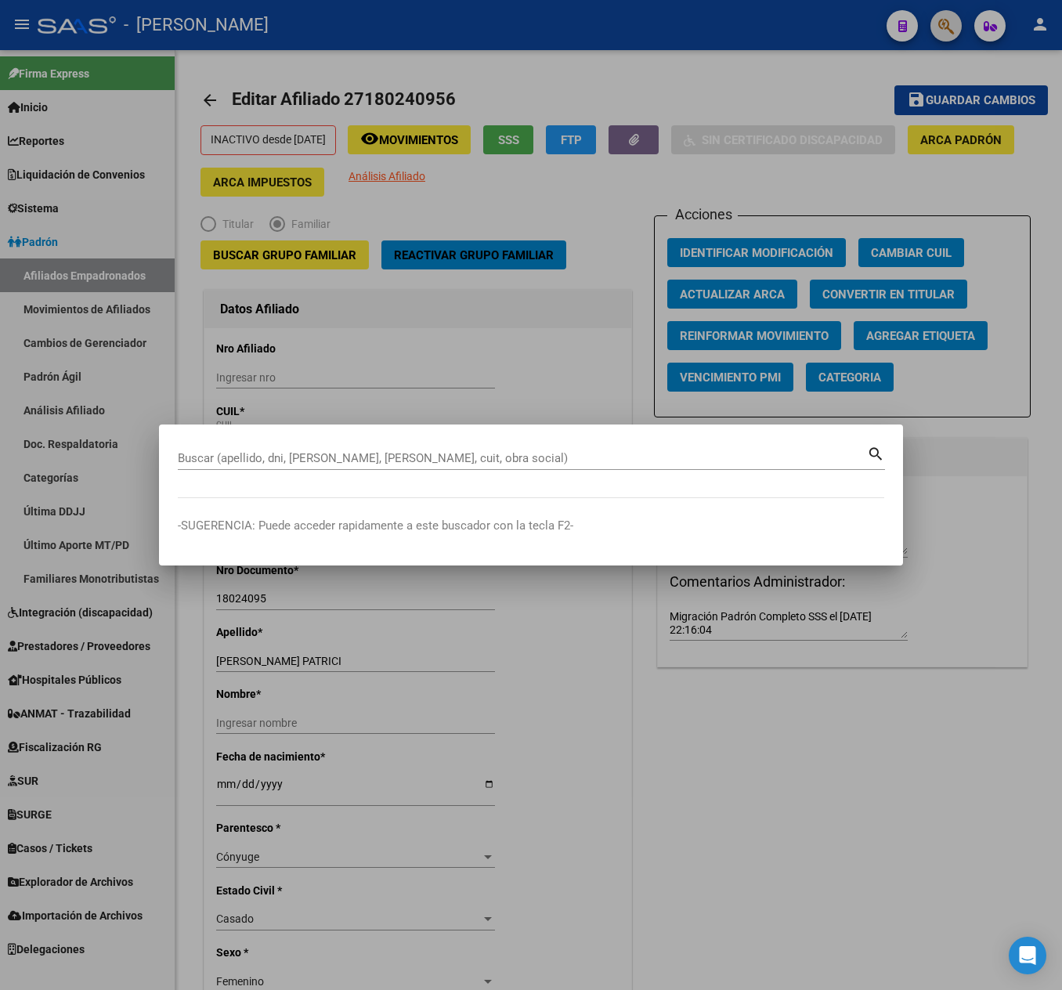
paste input "27173245748"
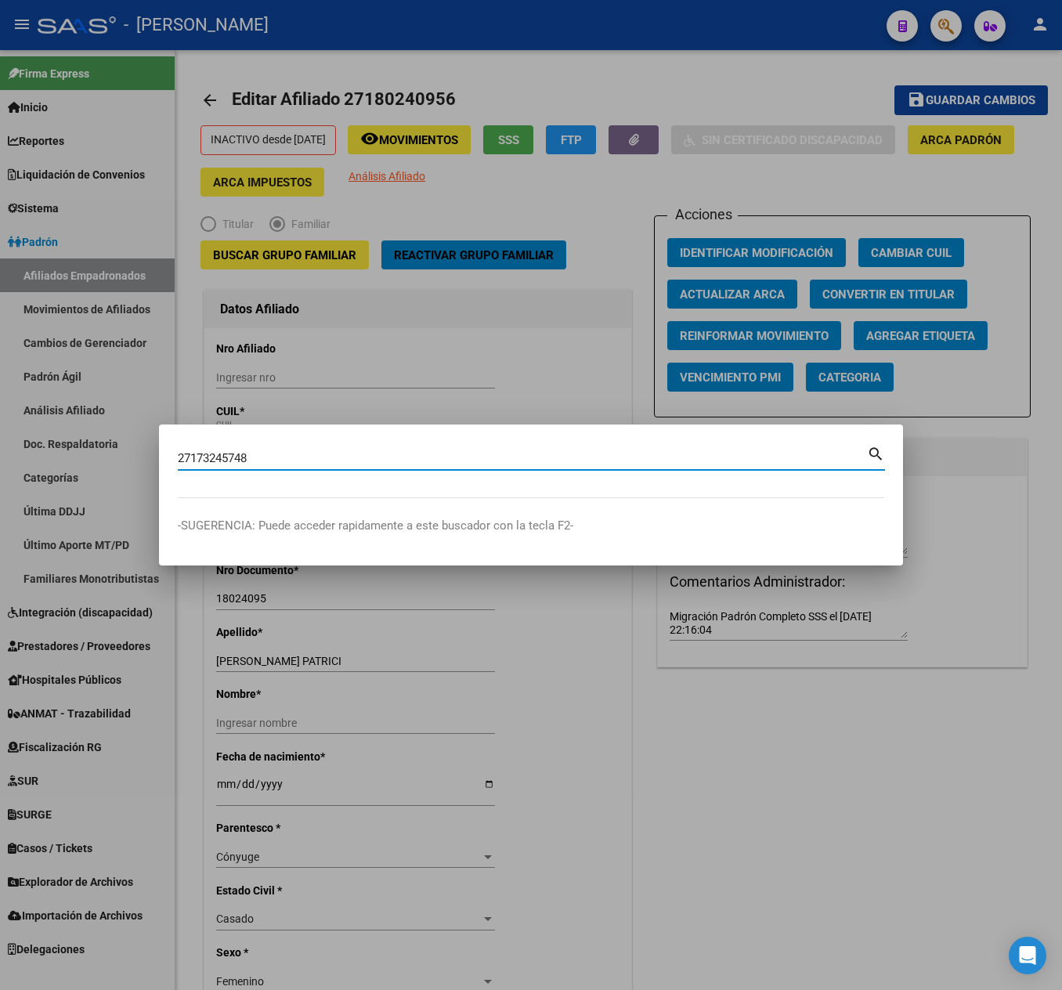
type input "27173245748"
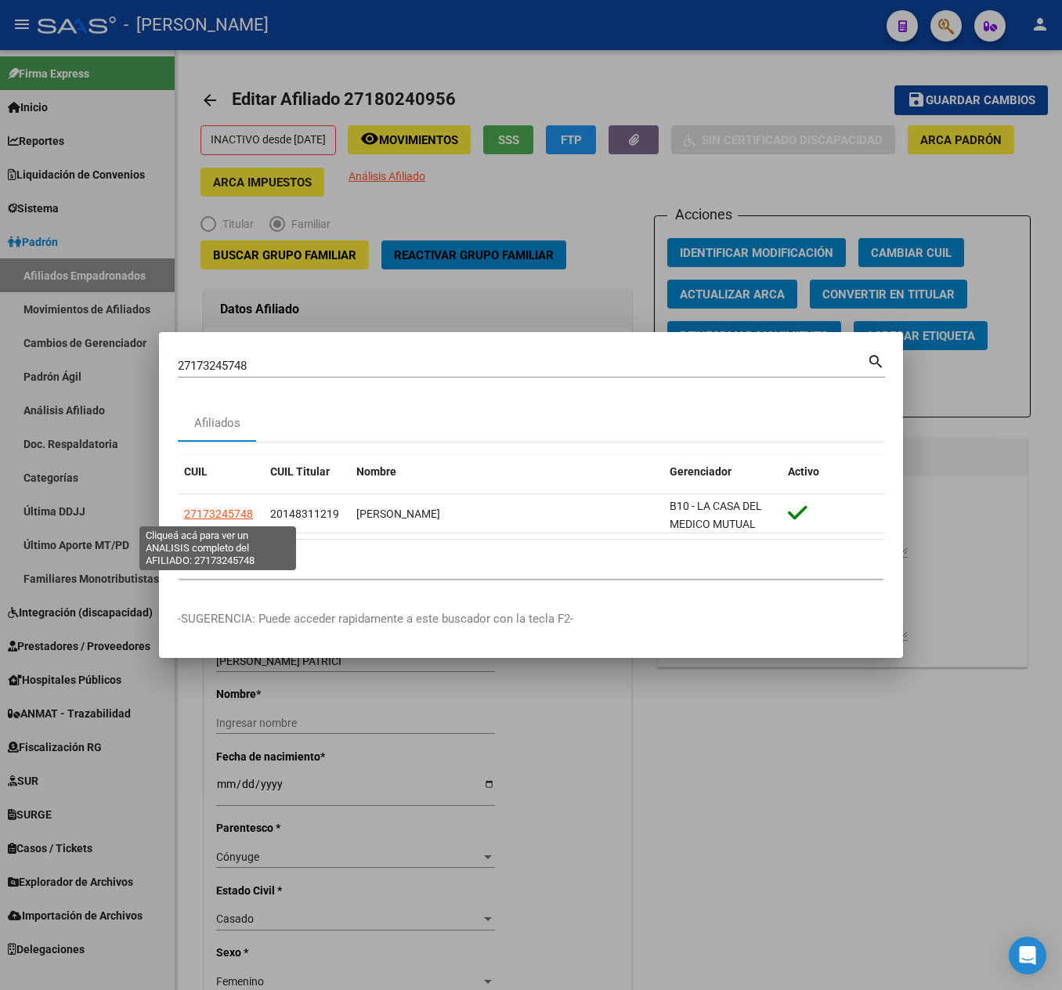
click at [238, 518] on span "27173245748" at bounding box center [218, 514] width 69 height 13
type textarea "27173245748"
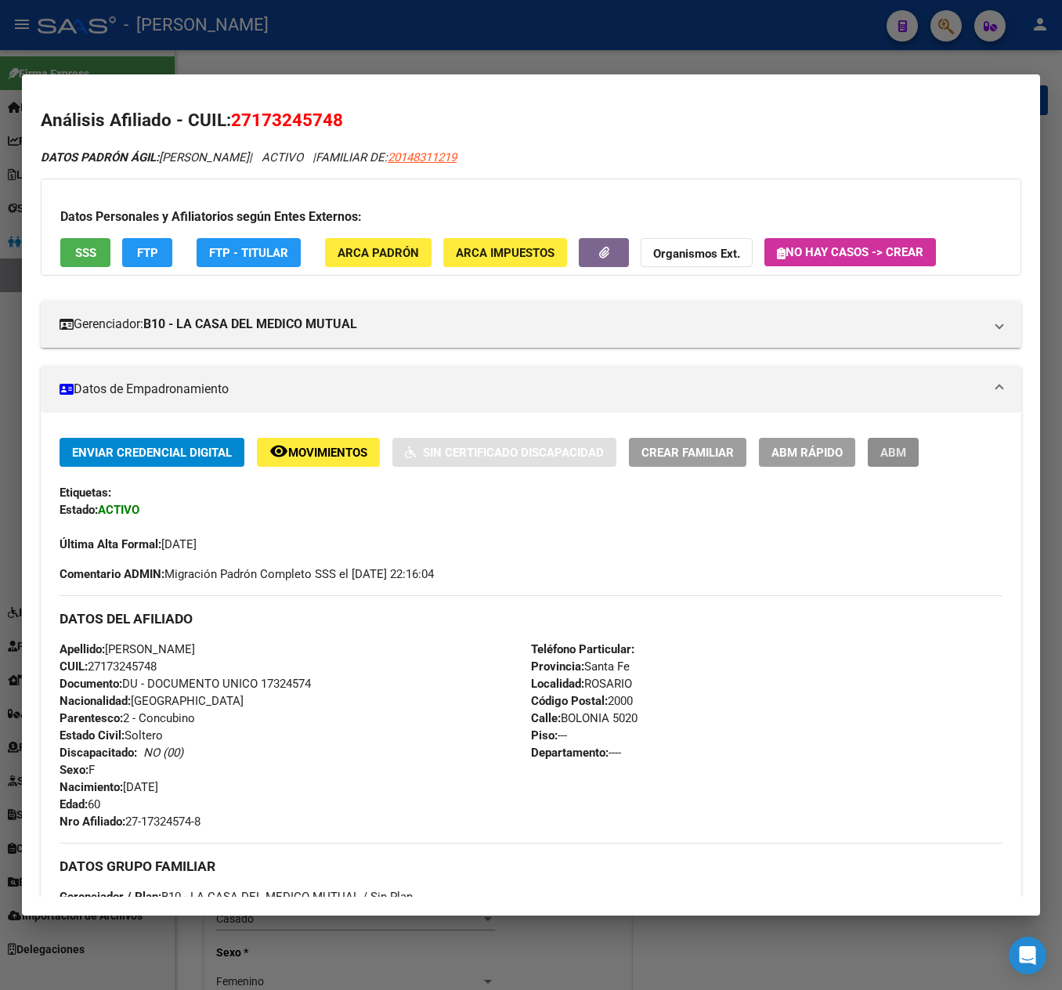
click at [910, 456] on button "ABM" at bounding box center [893, 452] width 51 height 29
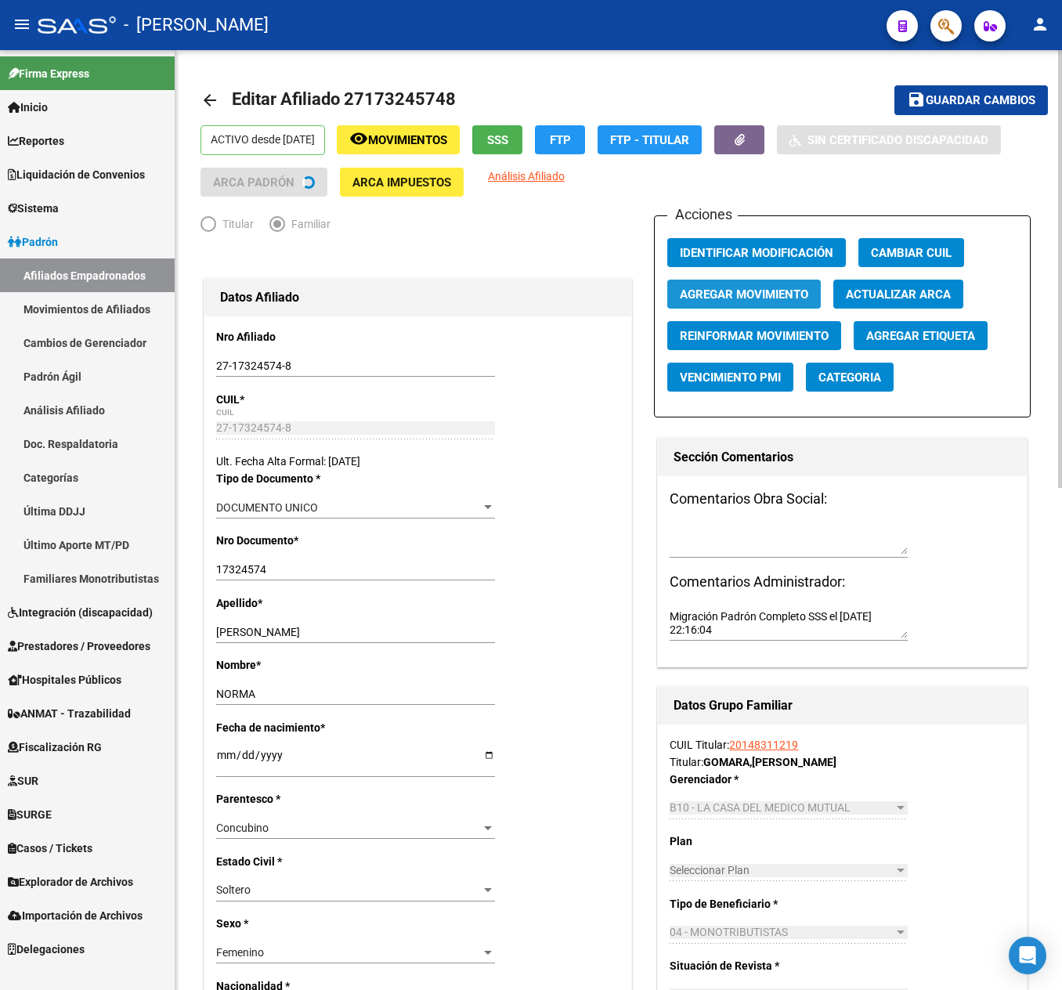
click at [772, 294] on span "Agregar Movimiento" at bounding box center [744, 294] width 128 height 14
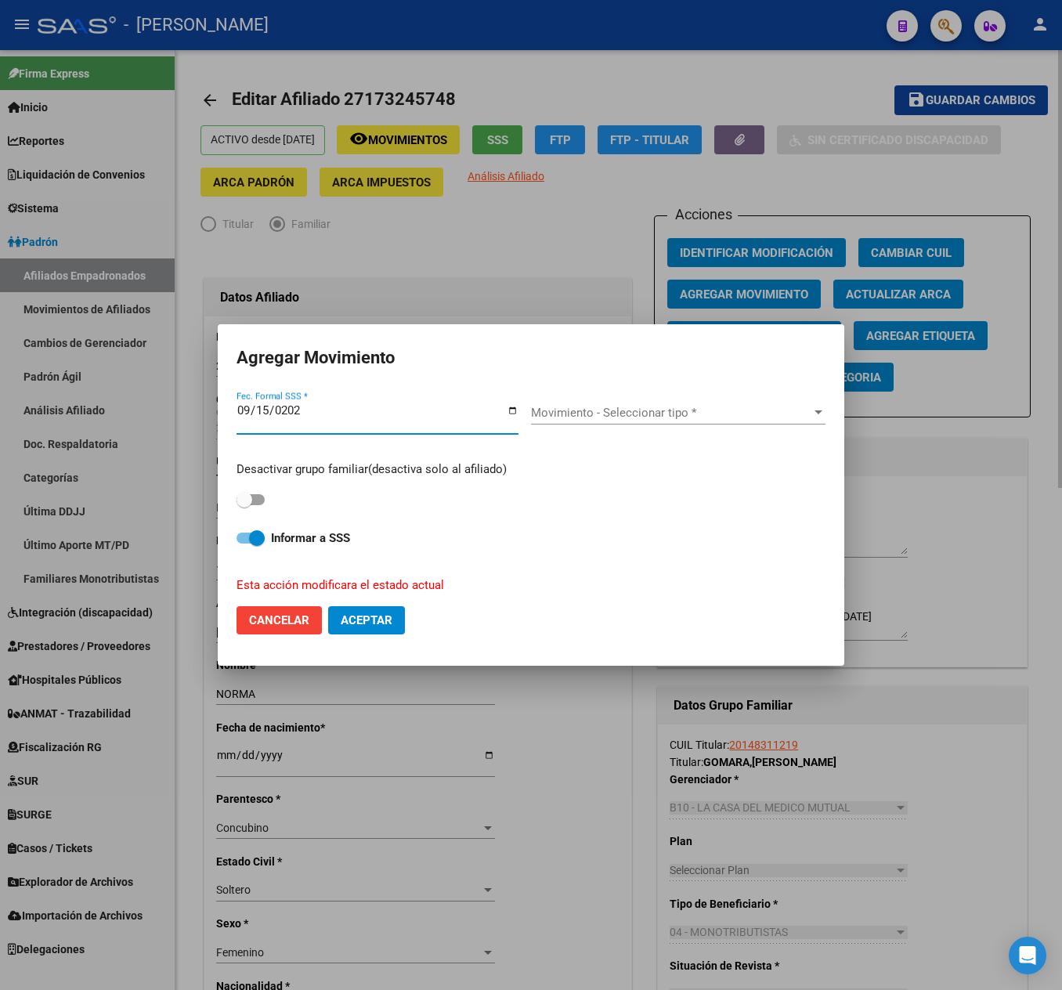
type input "[DATE]"
click at [328, 606] on button "Aceptar" at bounding box center [366, 620] width 77 height 28
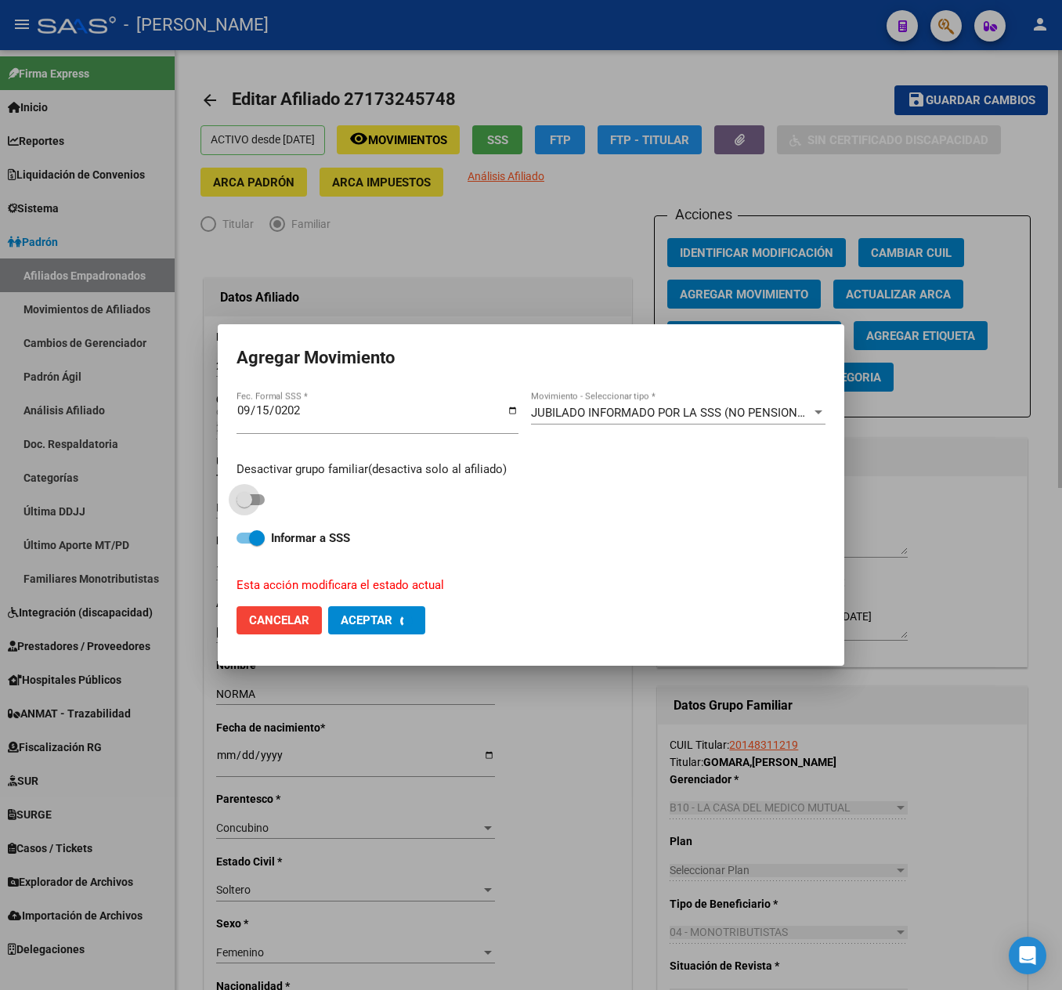
checkbox input "false"
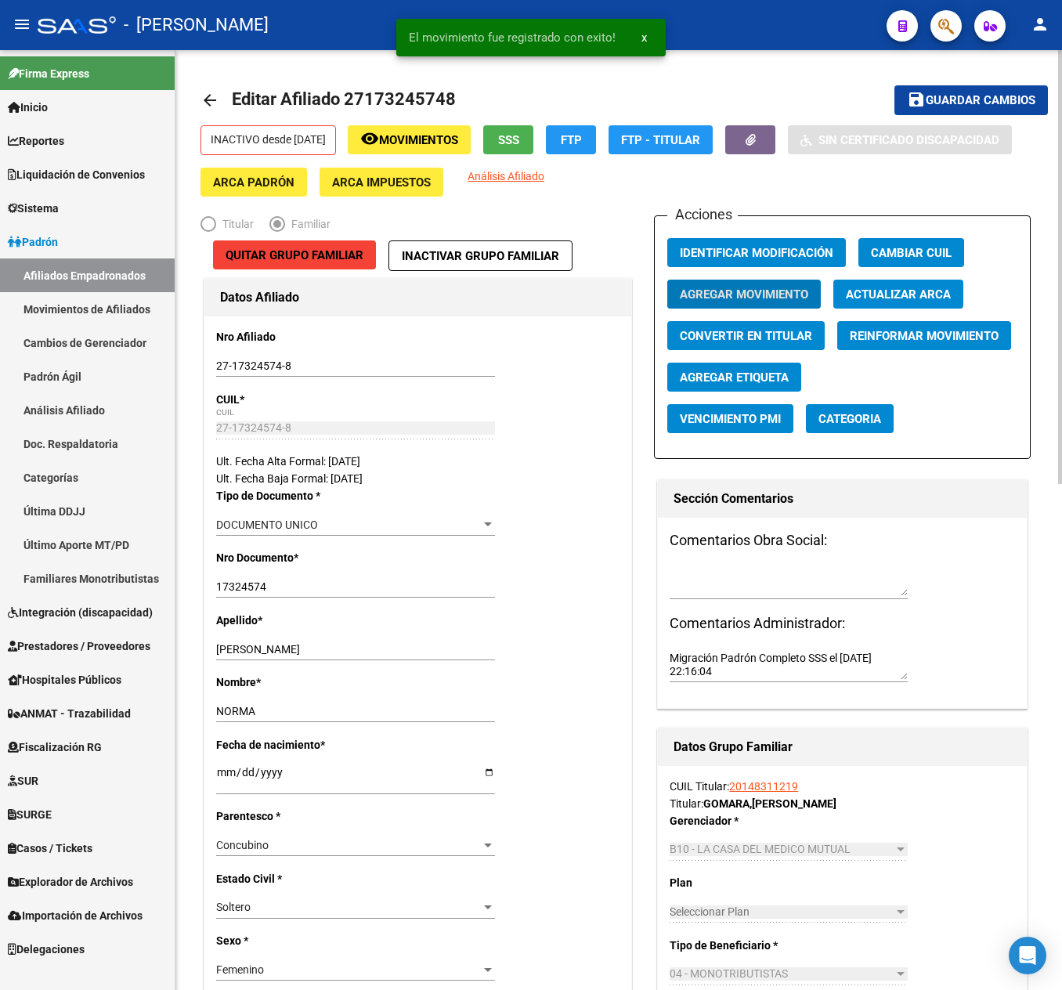
click at [324, 251] on span "Quitar Grupo Familiar" at bounding box center [295, 255] width 138 height 14
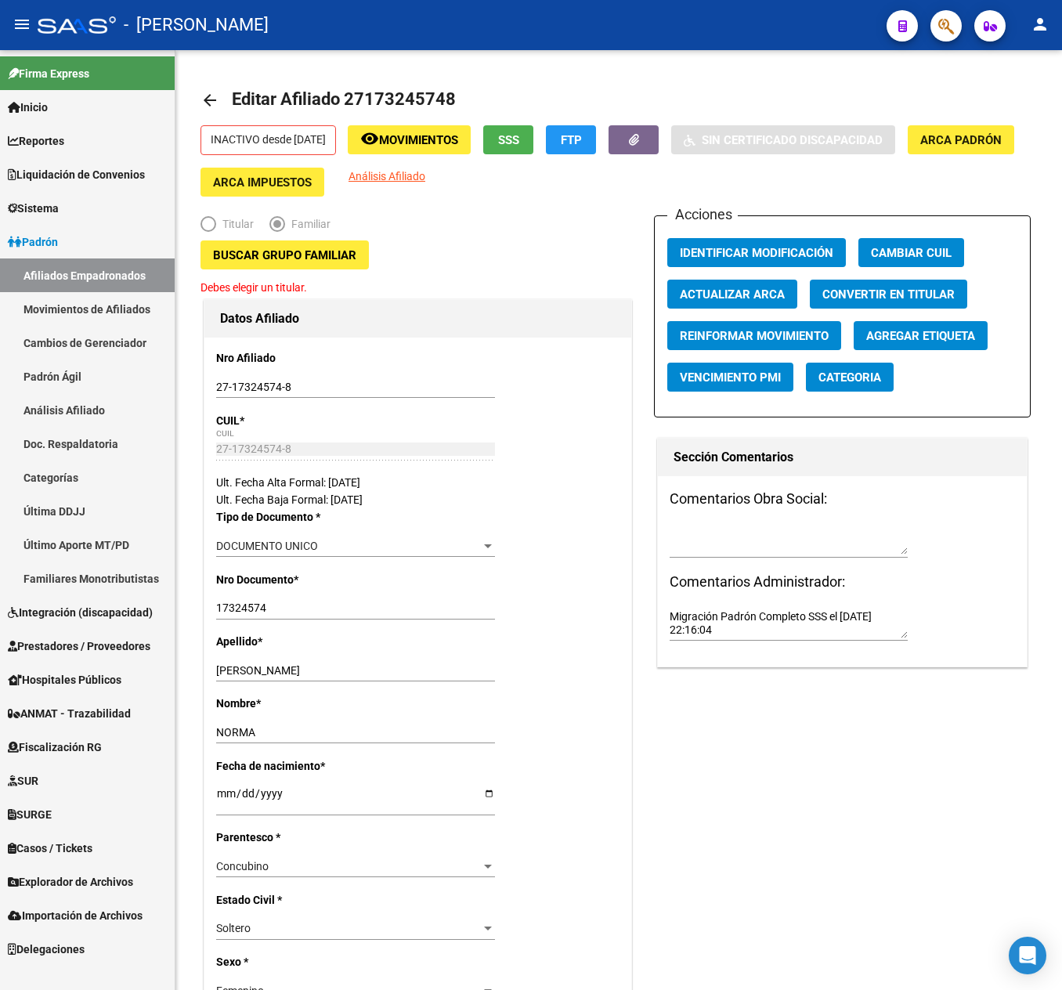
click at [88, 269] on link "Afiliados Empadronados" at bounding box center [87, 275] width 175 height 34
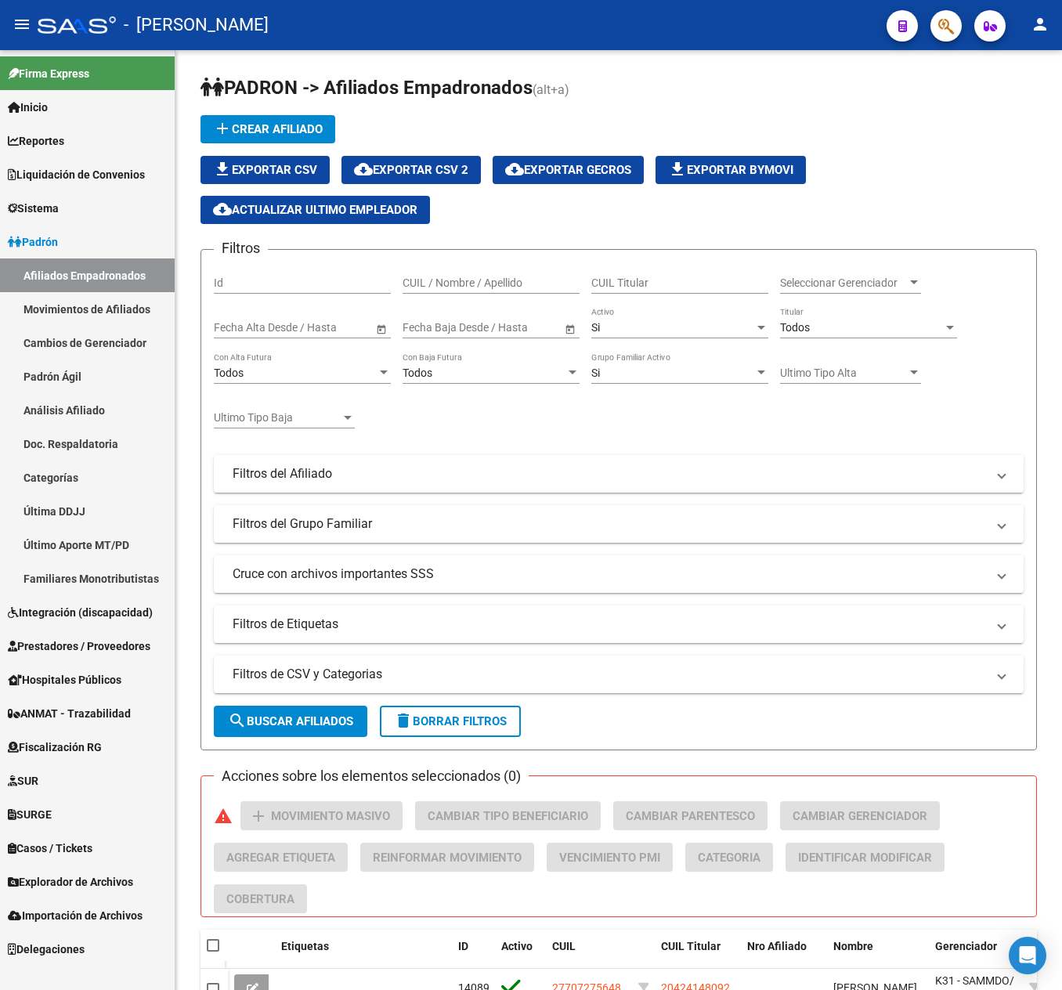
click at [941, 28] on icon "button" at bounding box center [946, 26] width 16 height 18
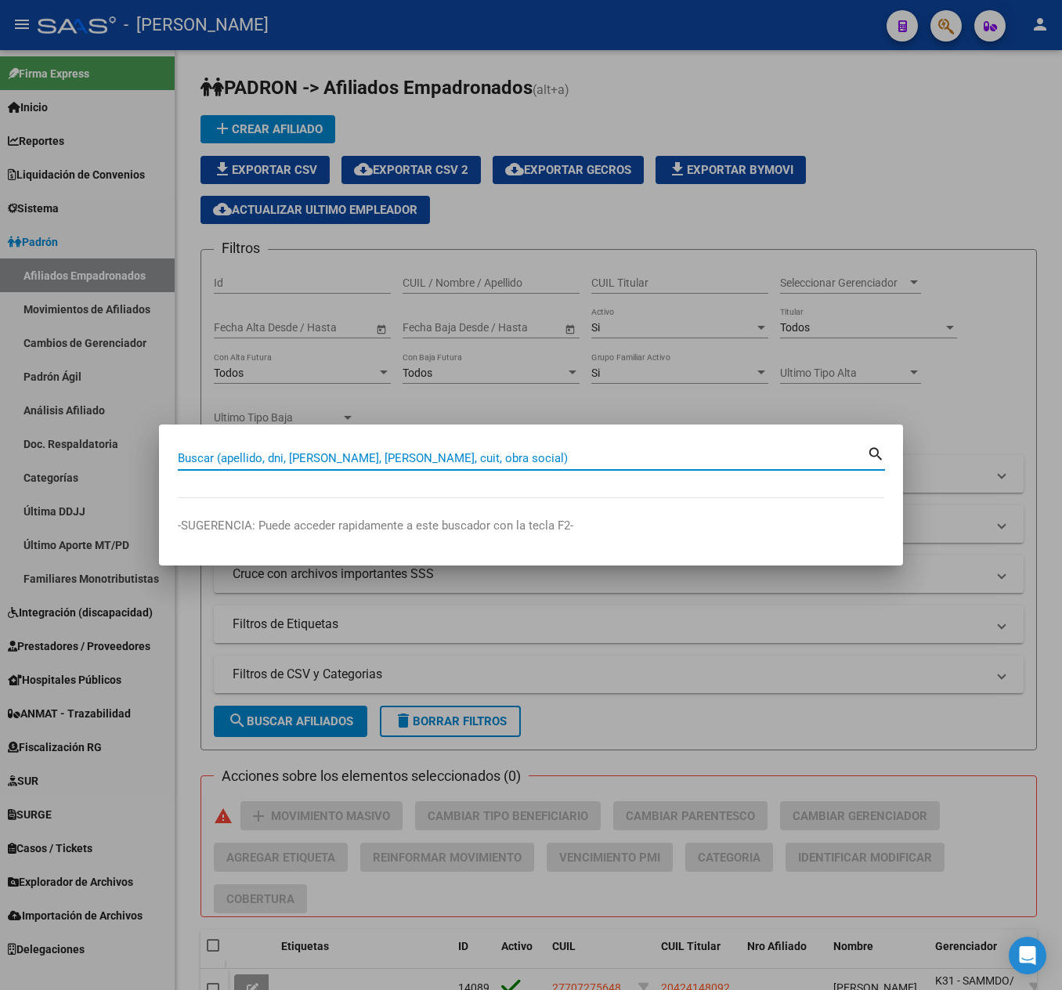
paste input "27169897994"
type input "27169897994"
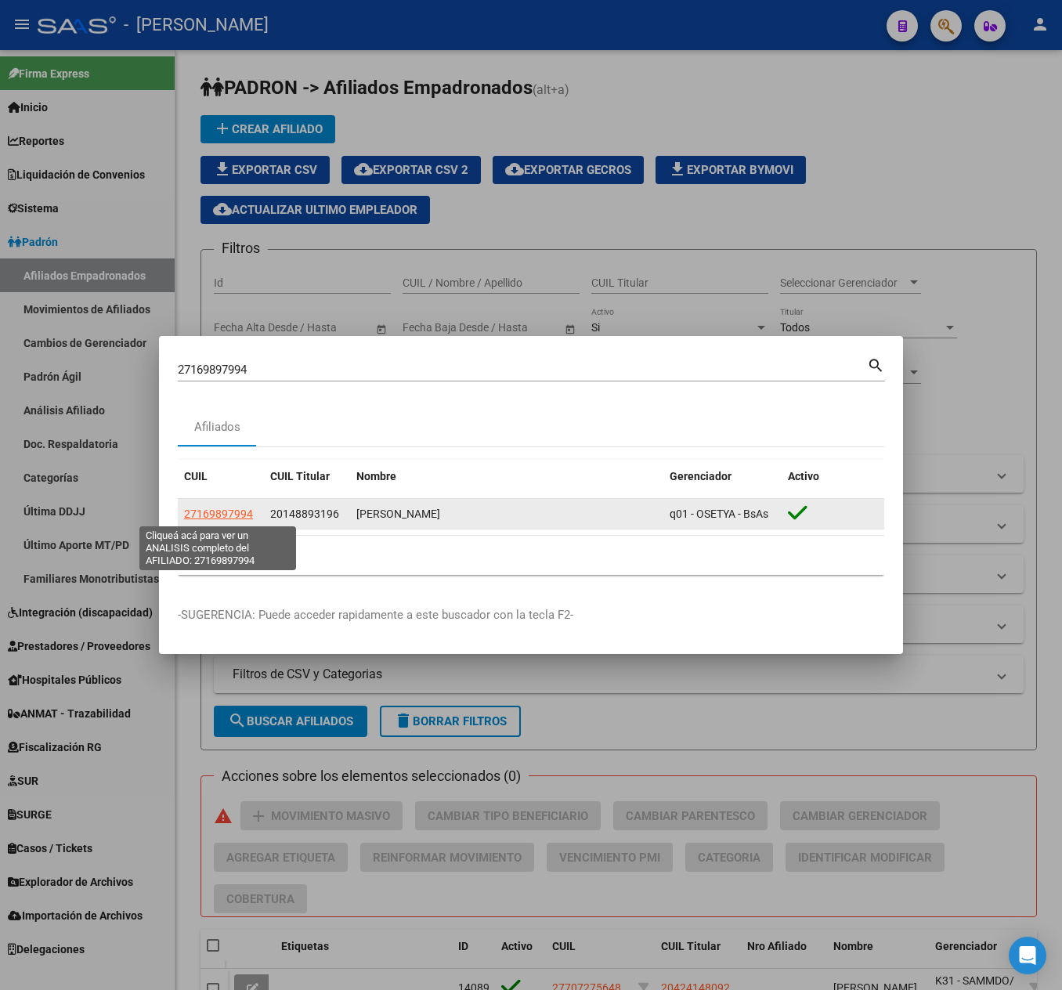
click at [221, 517] on span "27169897994" at bounding box center [218, 514] width 69 height 13
type textarea "27169897994"
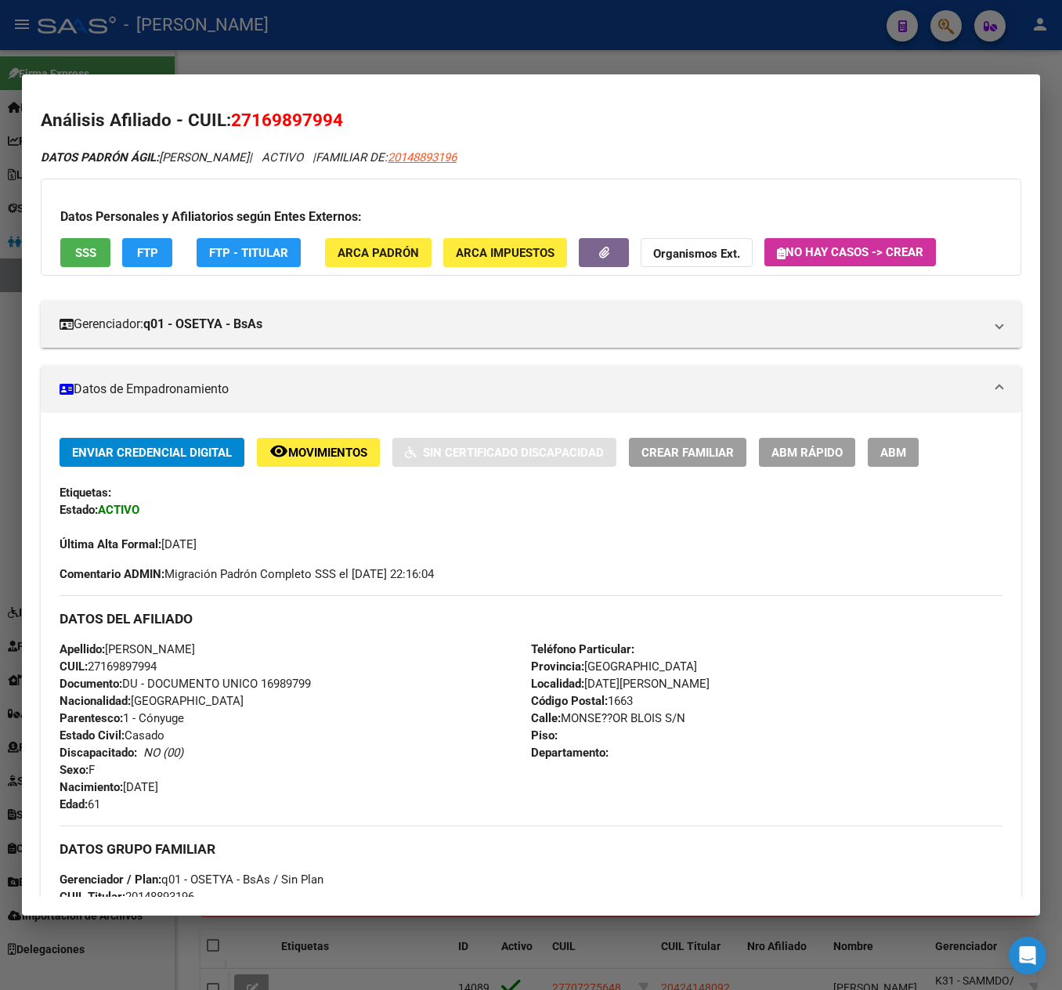
click at [879, 468] on div "Enviar Credencial Digital remove_red_eye Movimientos Sin Certificado Discapacid…" at bounding box center [531, 495] width 943 height 115
click at [899, 450] on span "ABM" at bounding box center [893, 453] width 26 height 14
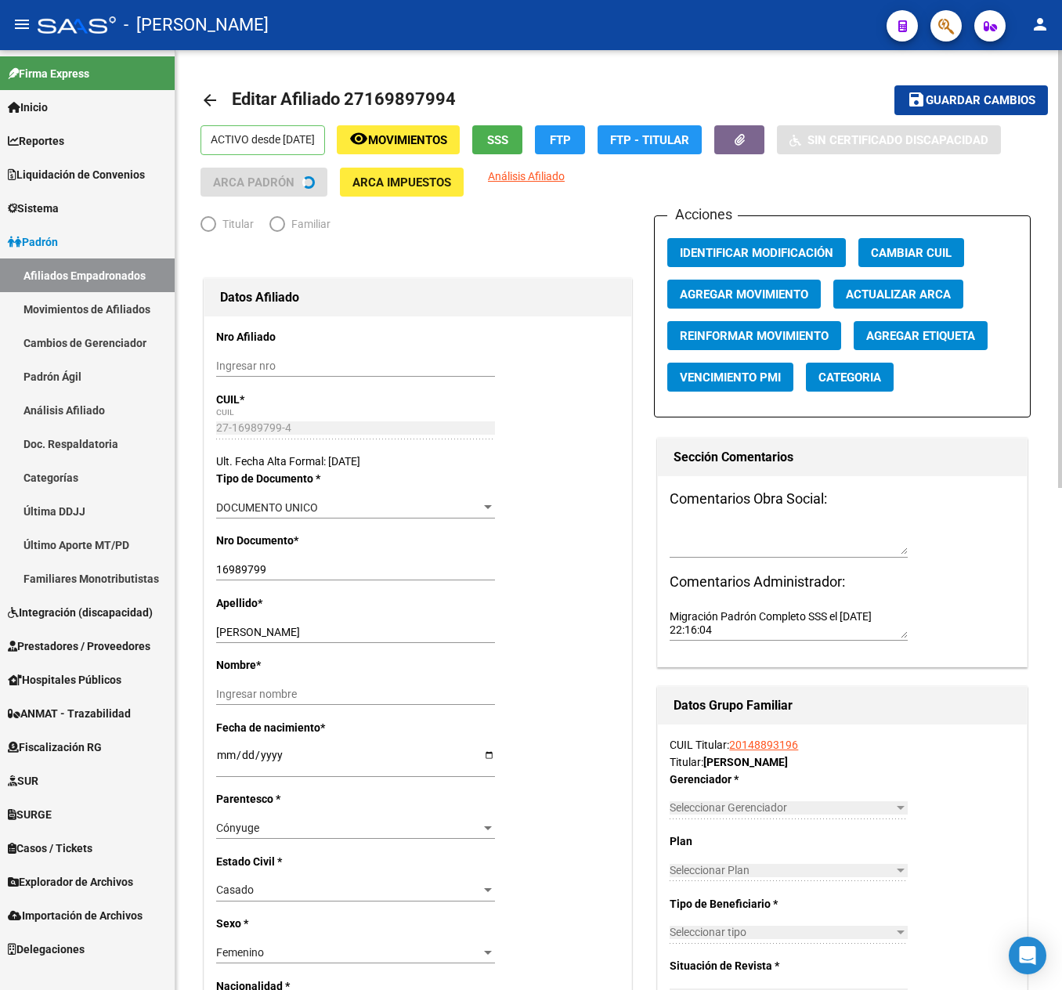
radio input "true"
type input "30-55085126-8"
click at [732, 293] on span "Agregar Movimiento" at bounding box center [744, 294] width 128 height 14
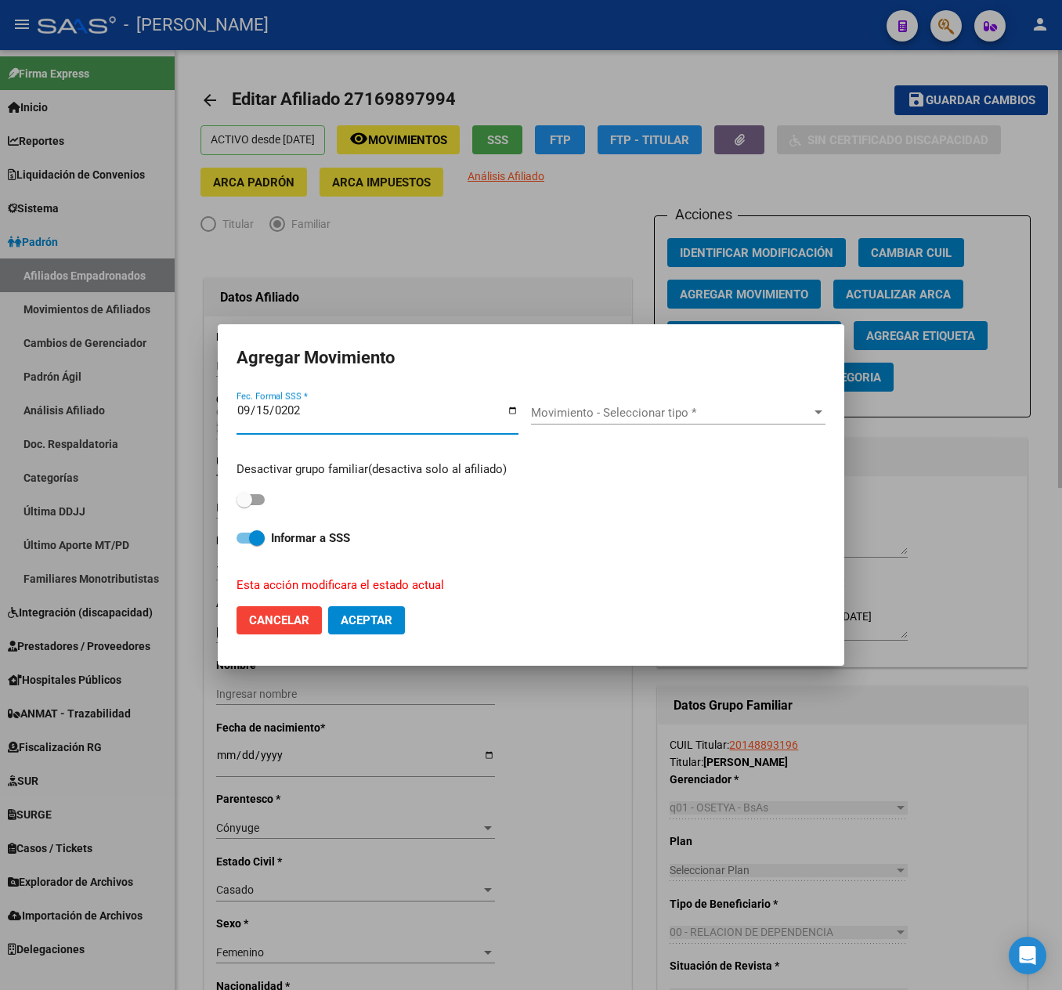
type input "[DATE]"
click at [655, 414] on span "Movimiento - Seleccionar tipo *" at bounding box center [671, 413] width 280 height 14
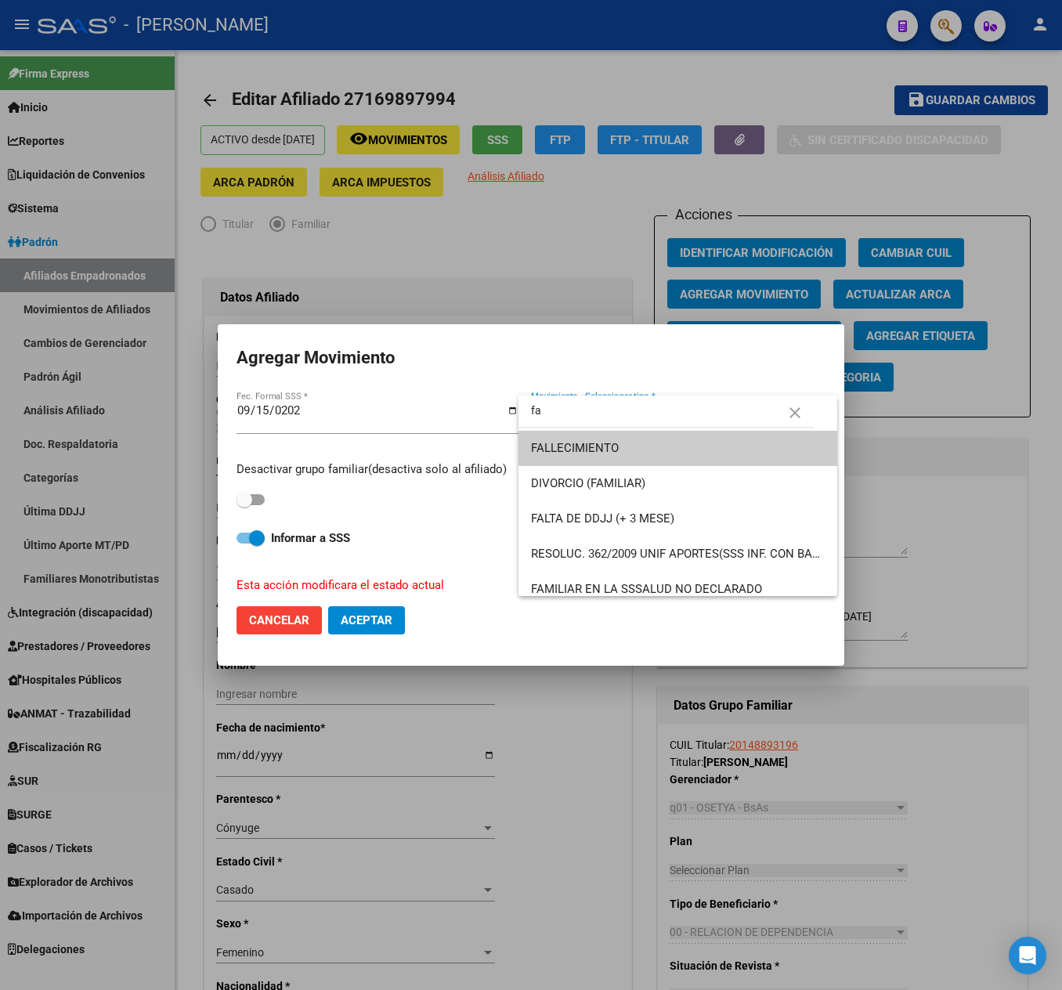
type input "f"
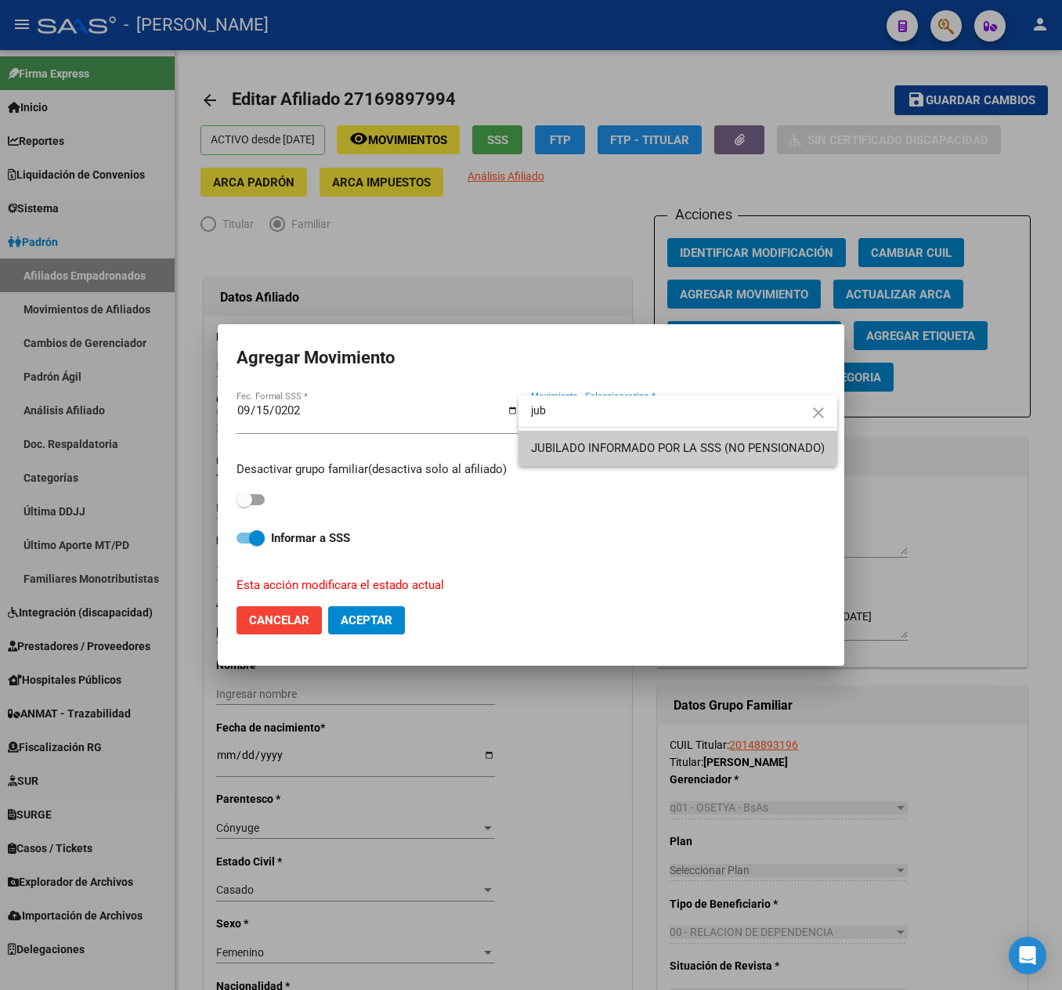
type input "jub"
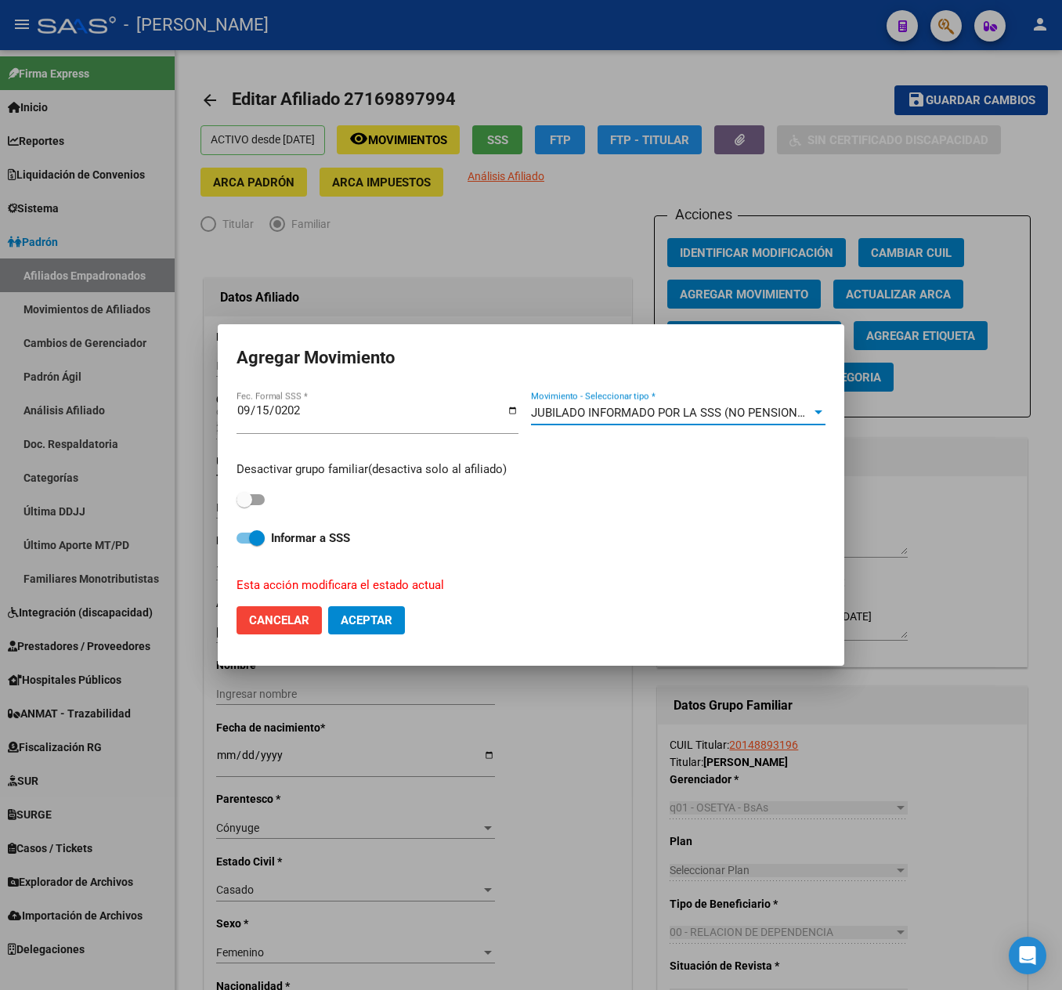
click at [252, 503] on span at bounding box center [245, 500] width 16 height 16
click at [244, 505] on input "checkbox" at bounding box center [244, 505] width 1 height 1
checkbox input "true"
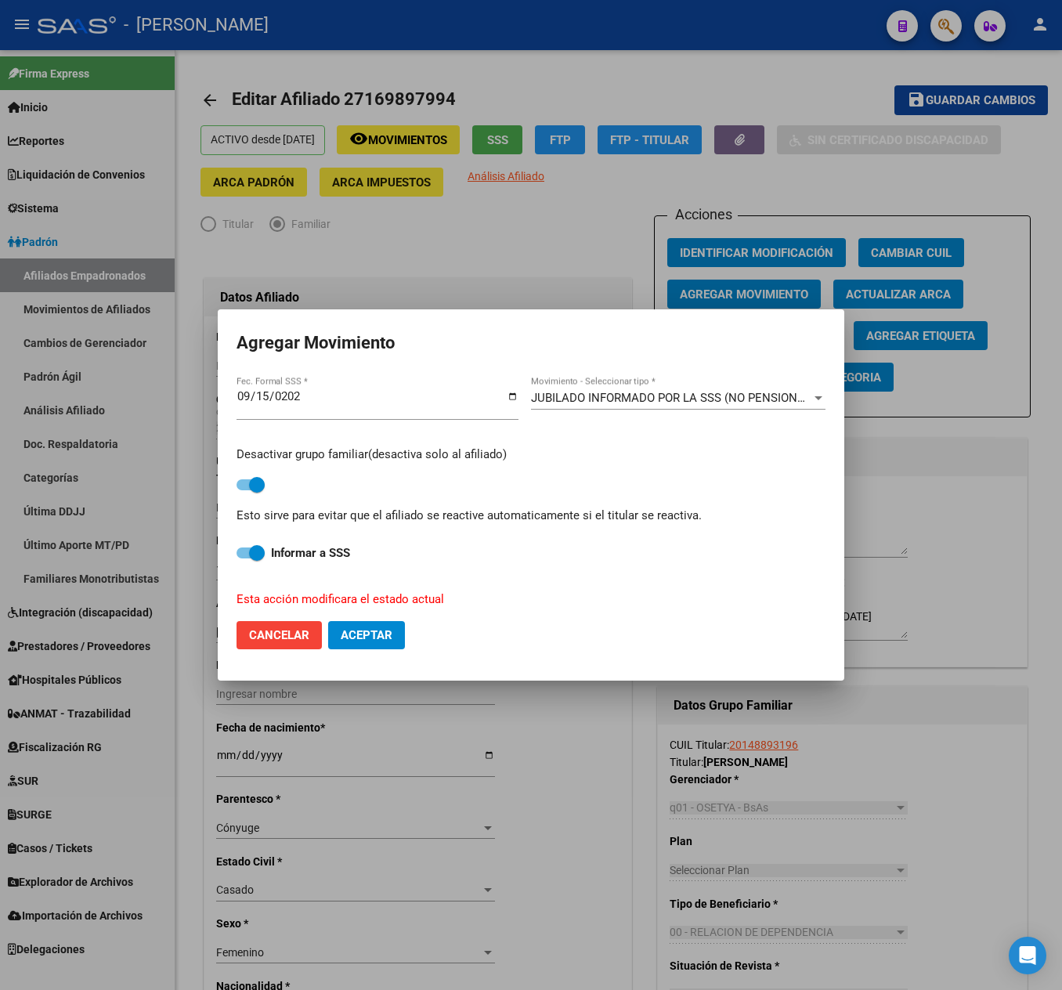
click at [356, 597] on p "Esta acción modificara el estado actual" at bounding box center [522, 600] width 570 height 18
click at [365, 625] on button "Aceptar" at bounding box center [366, 635] width 77 height 28
checkbox input "false"
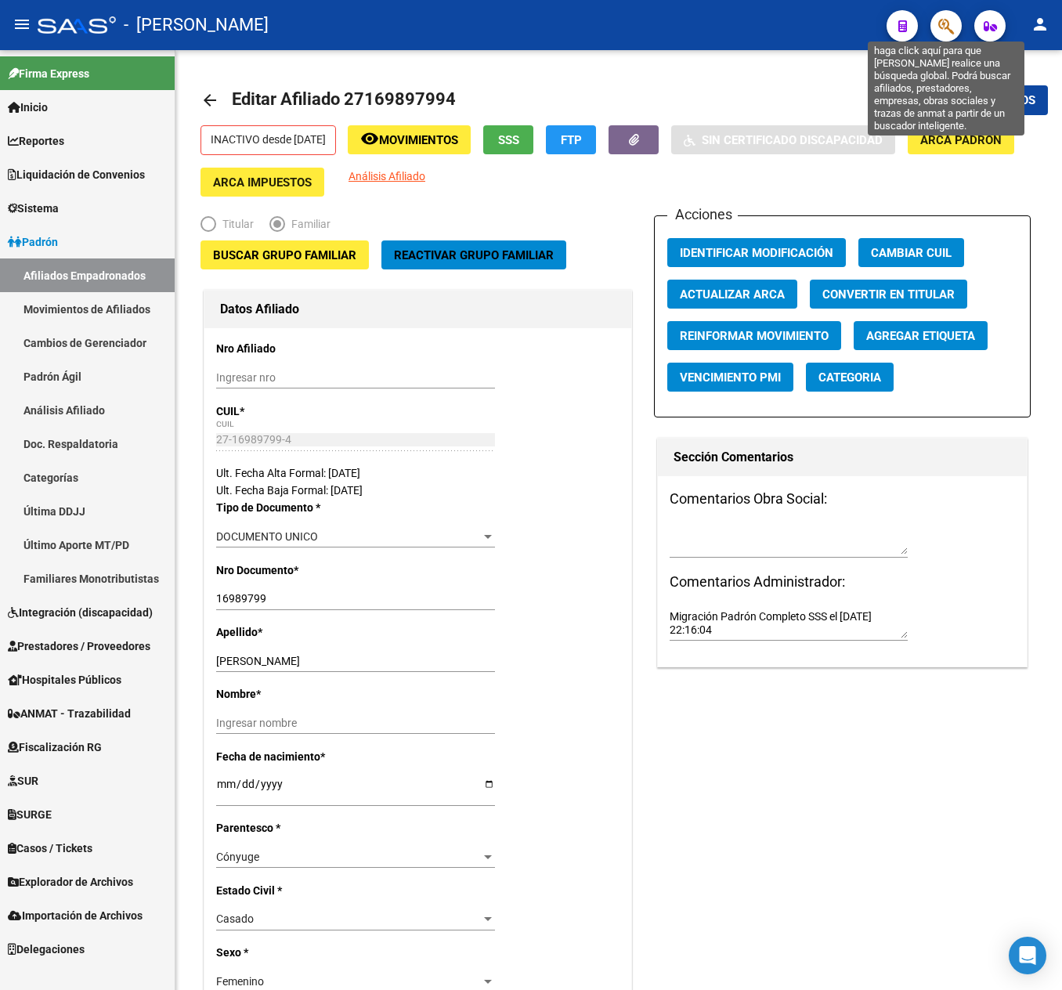
click at [949, 31] on icon "button" at bounding box center [946, 26] width 16 height 18
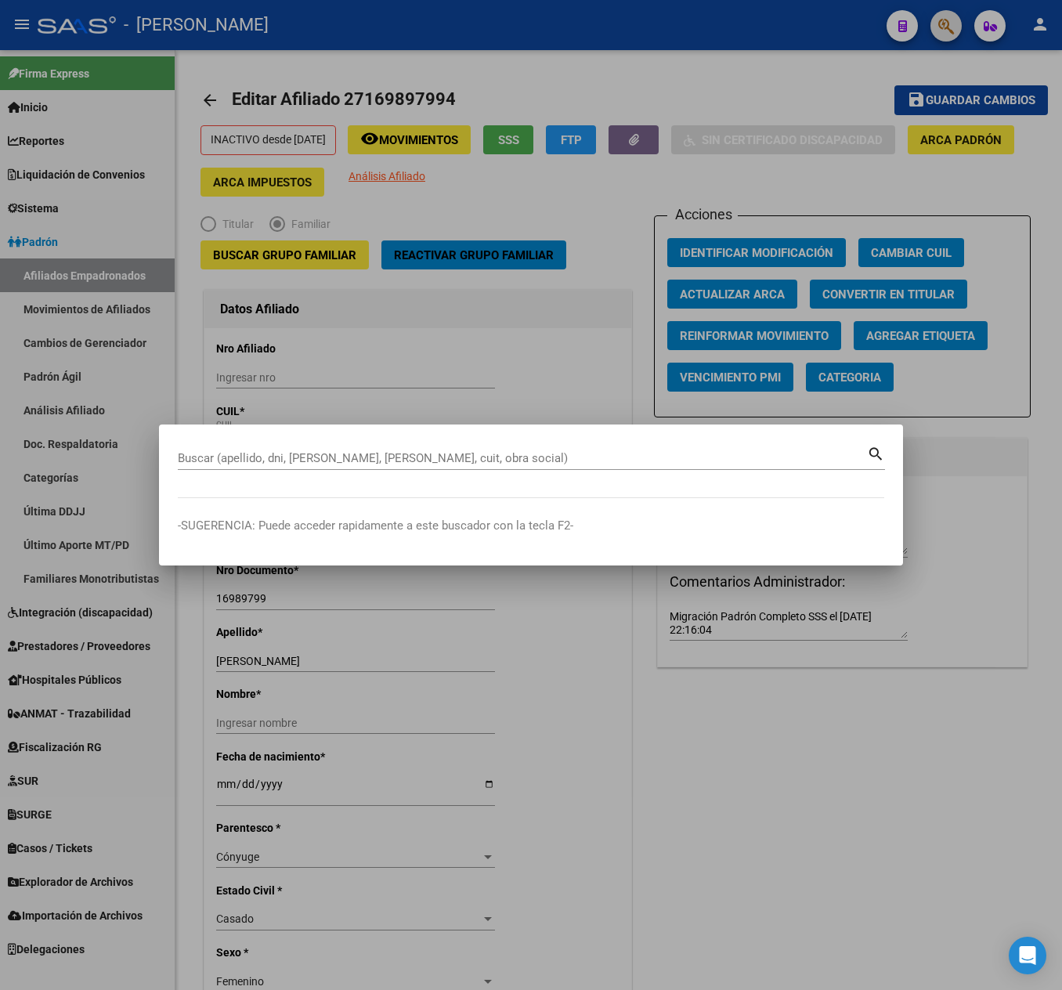
paste input "20149653717"
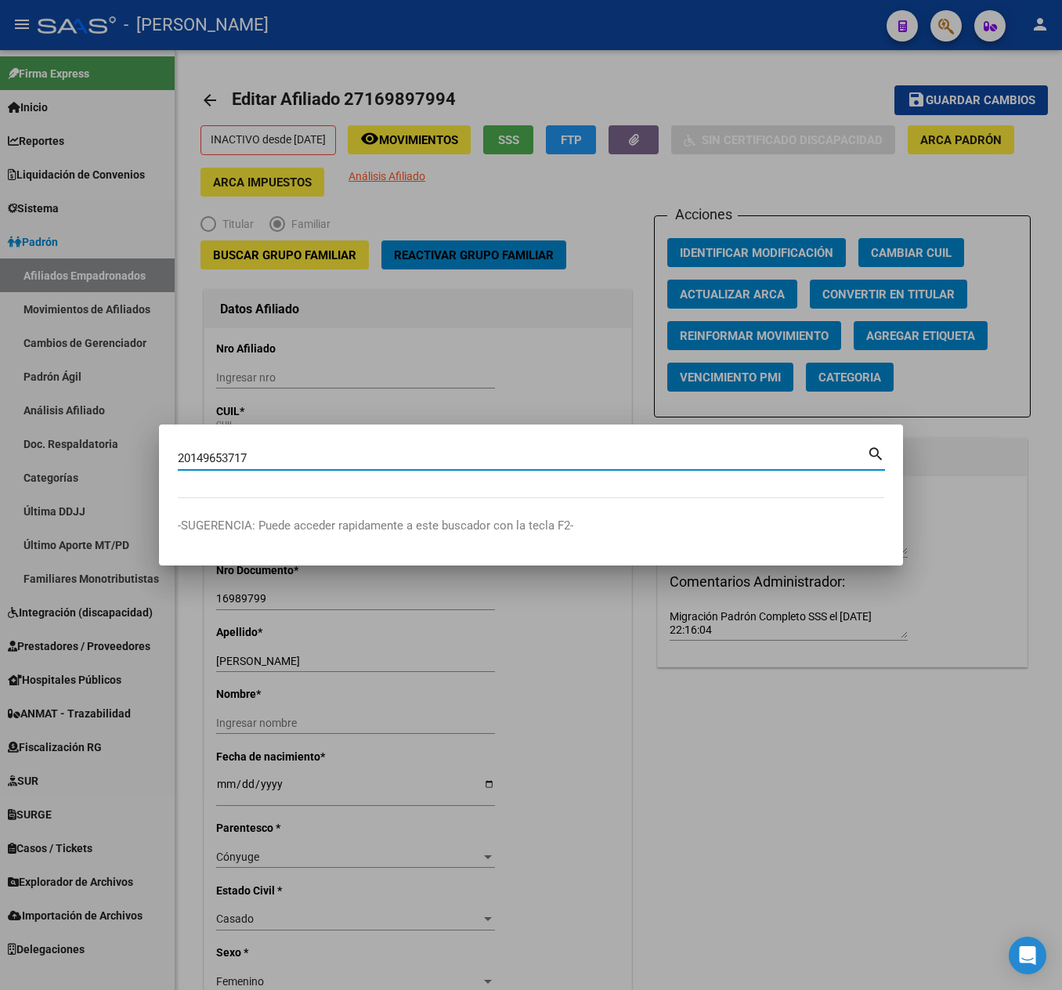
type input "20149653717"
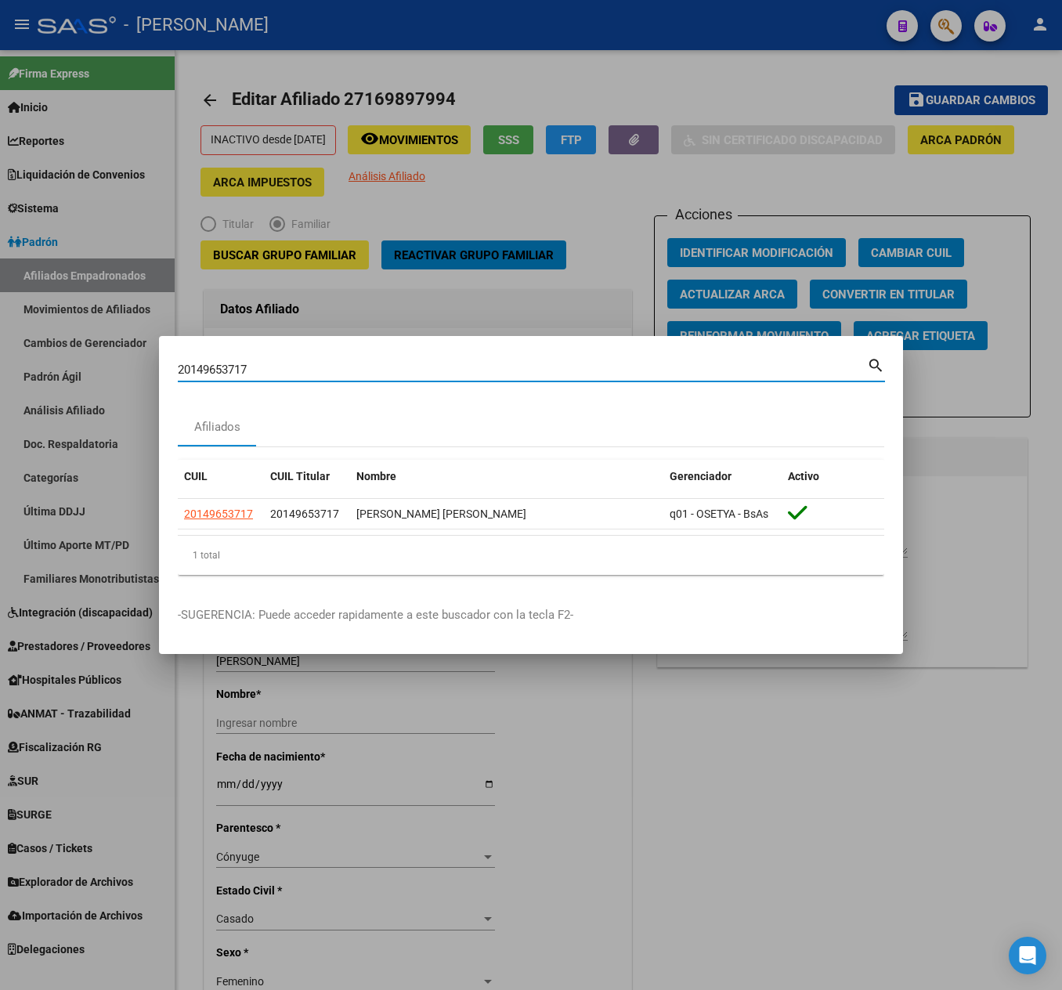
click at [378, 367] on input "20149653717" at bounding box center [522, 370] width 689 height 14
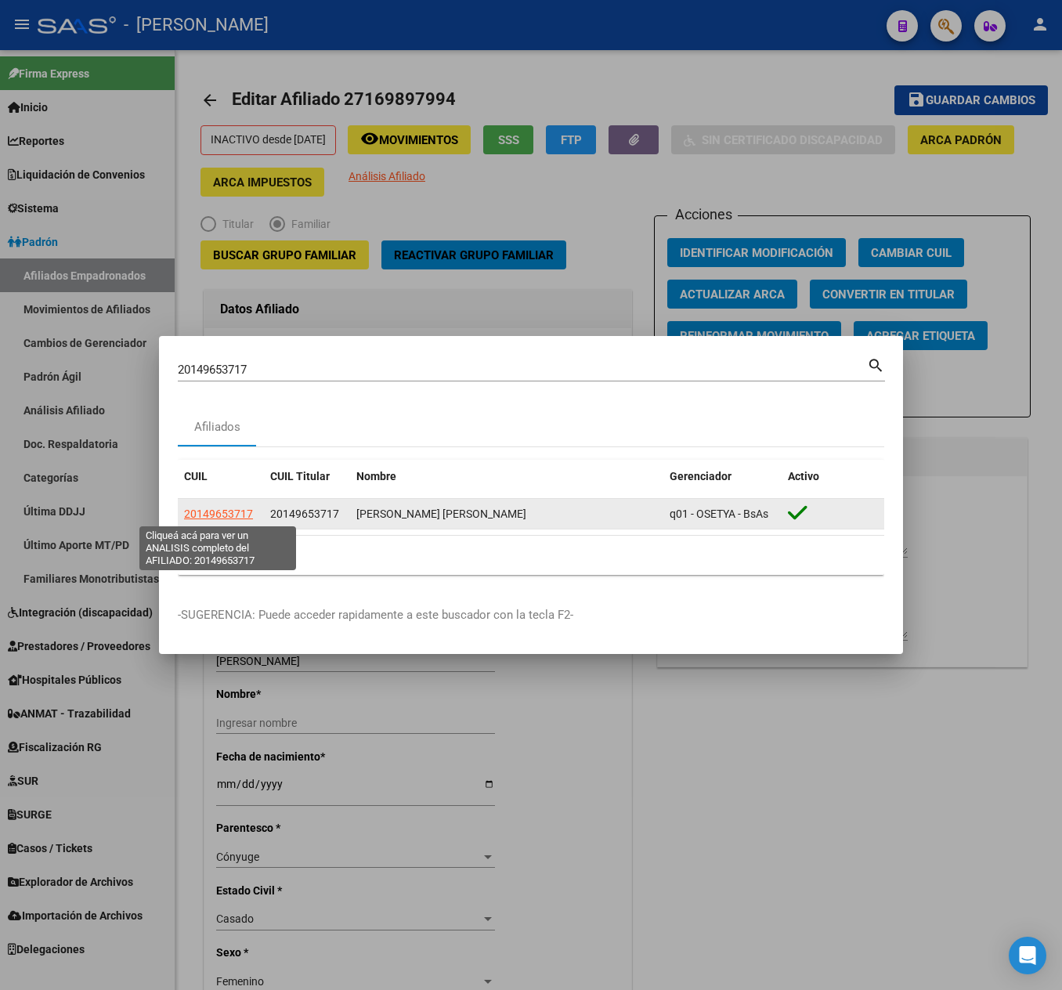
click at [208, 518] on span "20149653717" at bounding box center [218, 514] width 69 height 13
type textarea "20149653717"
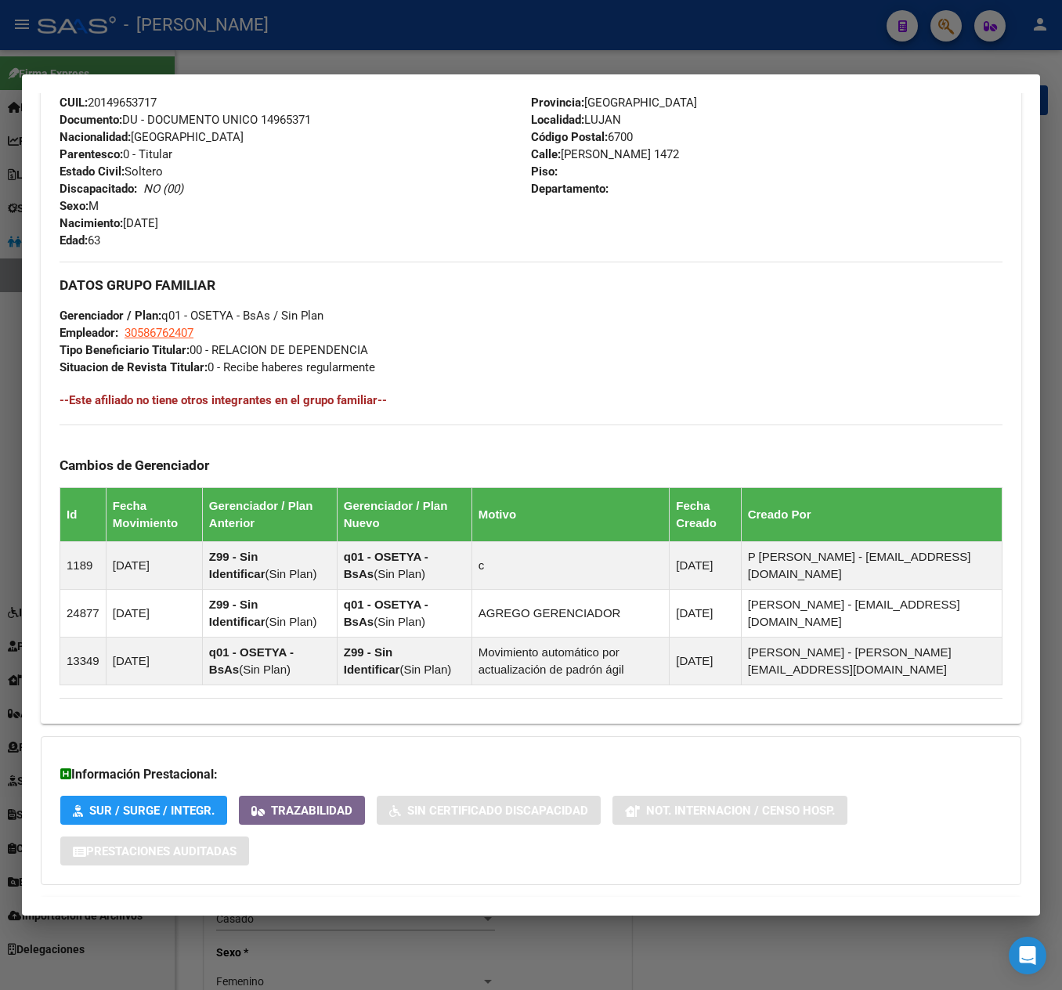
scroll to position [661, 0]
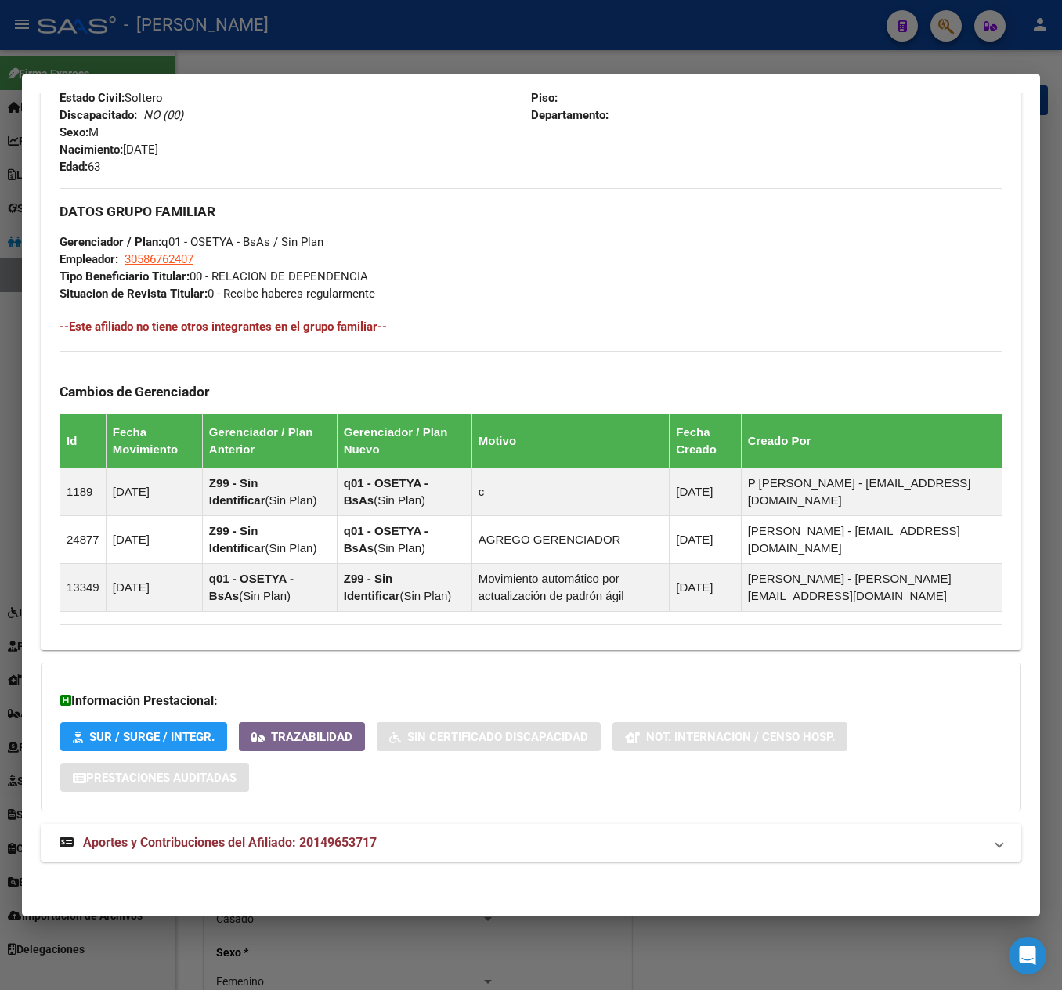
click at [451, 862] on mat-expansion-panel-header "Aportes y Contribuciones del Afiliado: 20149653717" at bounding box center [531, 843] width 981 height 38
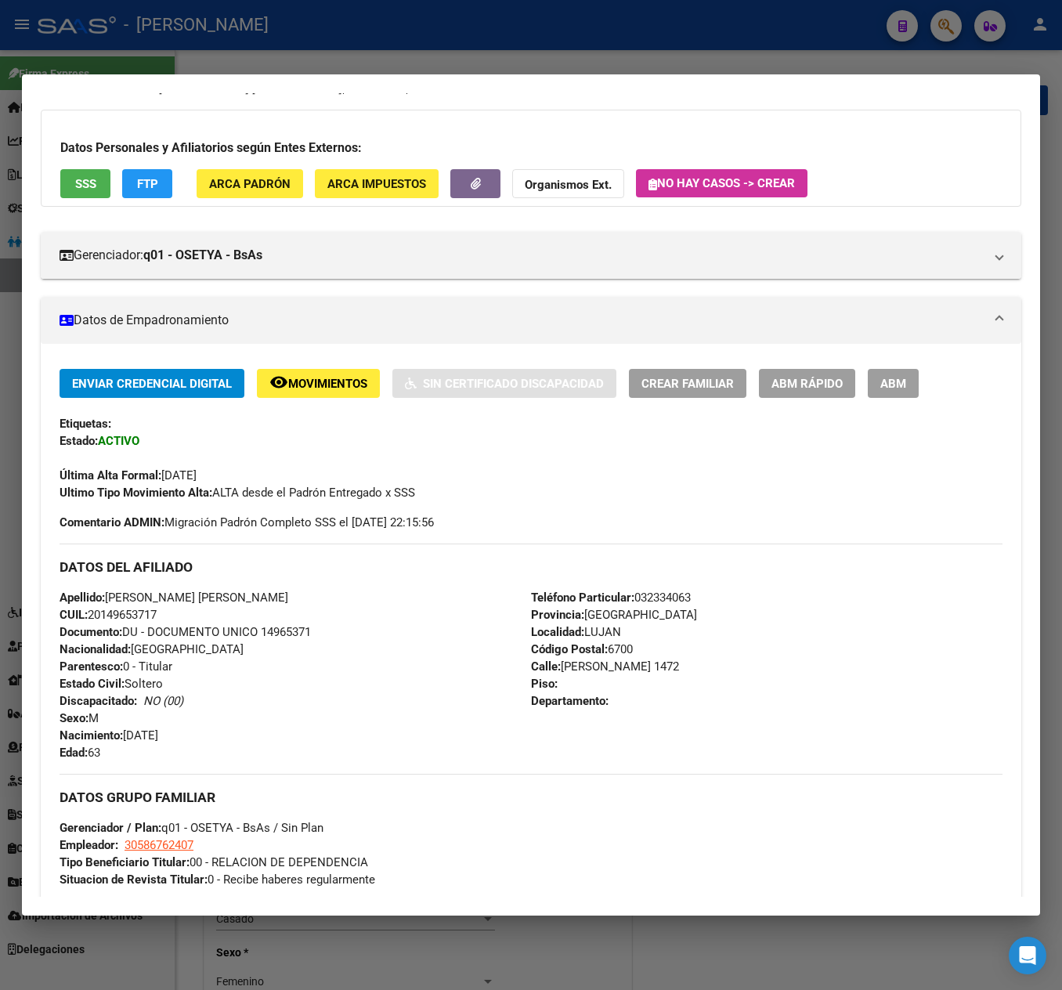
scroll to position [0, 0]
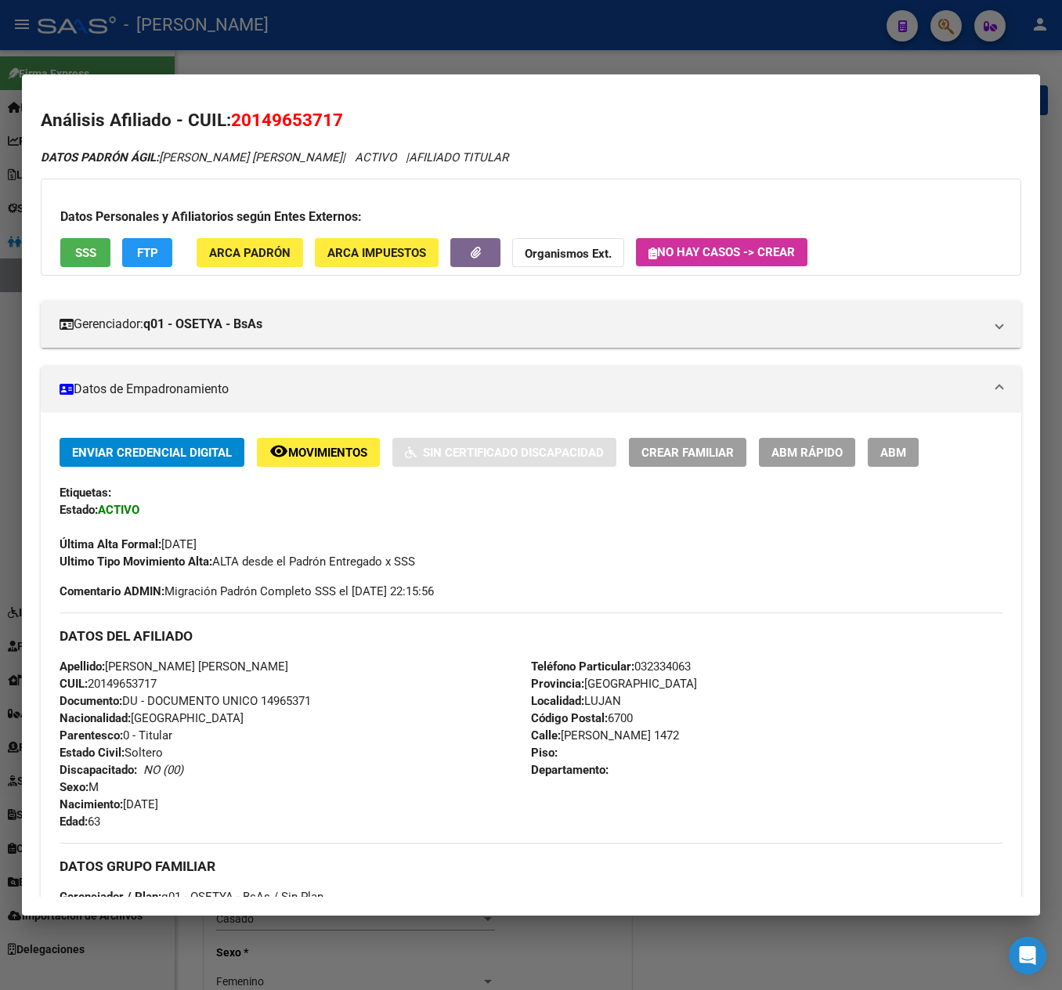
click at [912, 457] on button "ABM" at bounding box center [893, 452] width 51 height 29
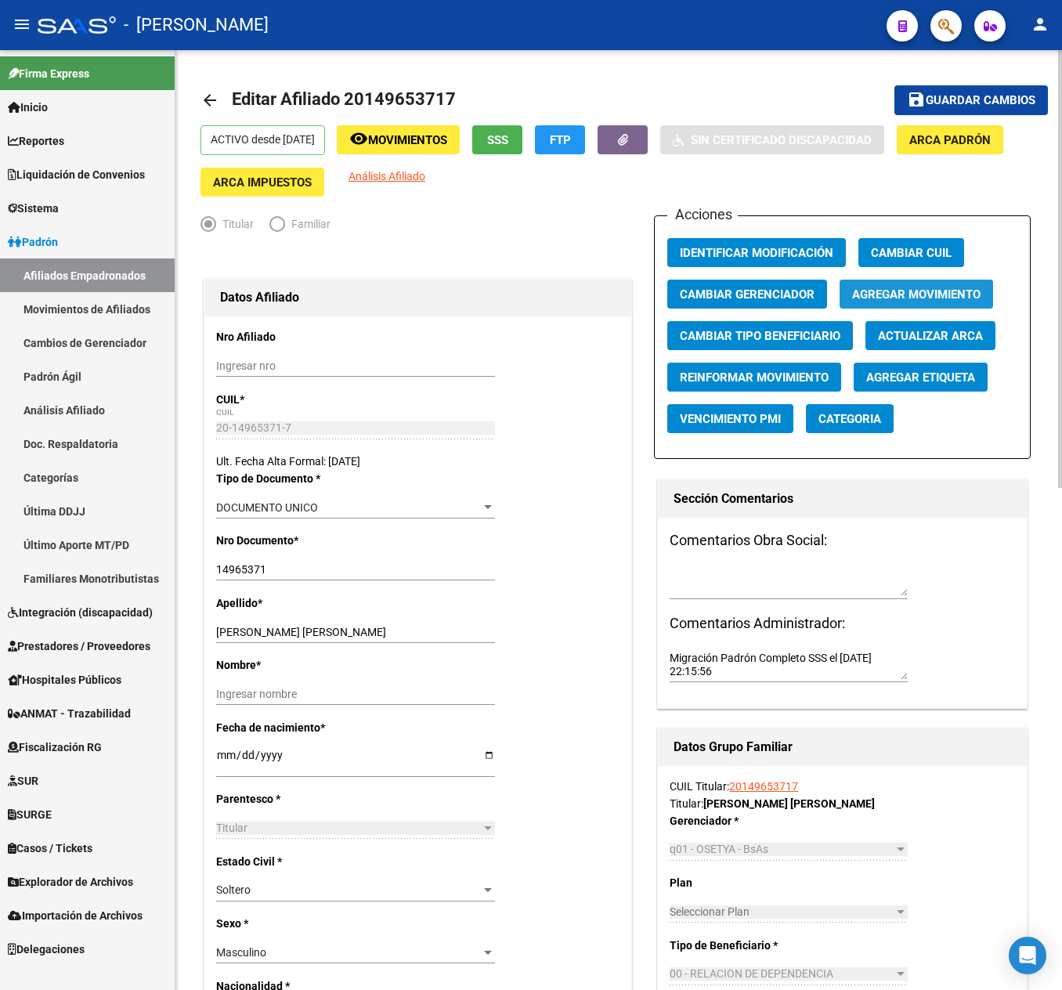
click at [902, 290] on span "Agregar Movimiento" at bounding box center [916, 294] width 128 height 14
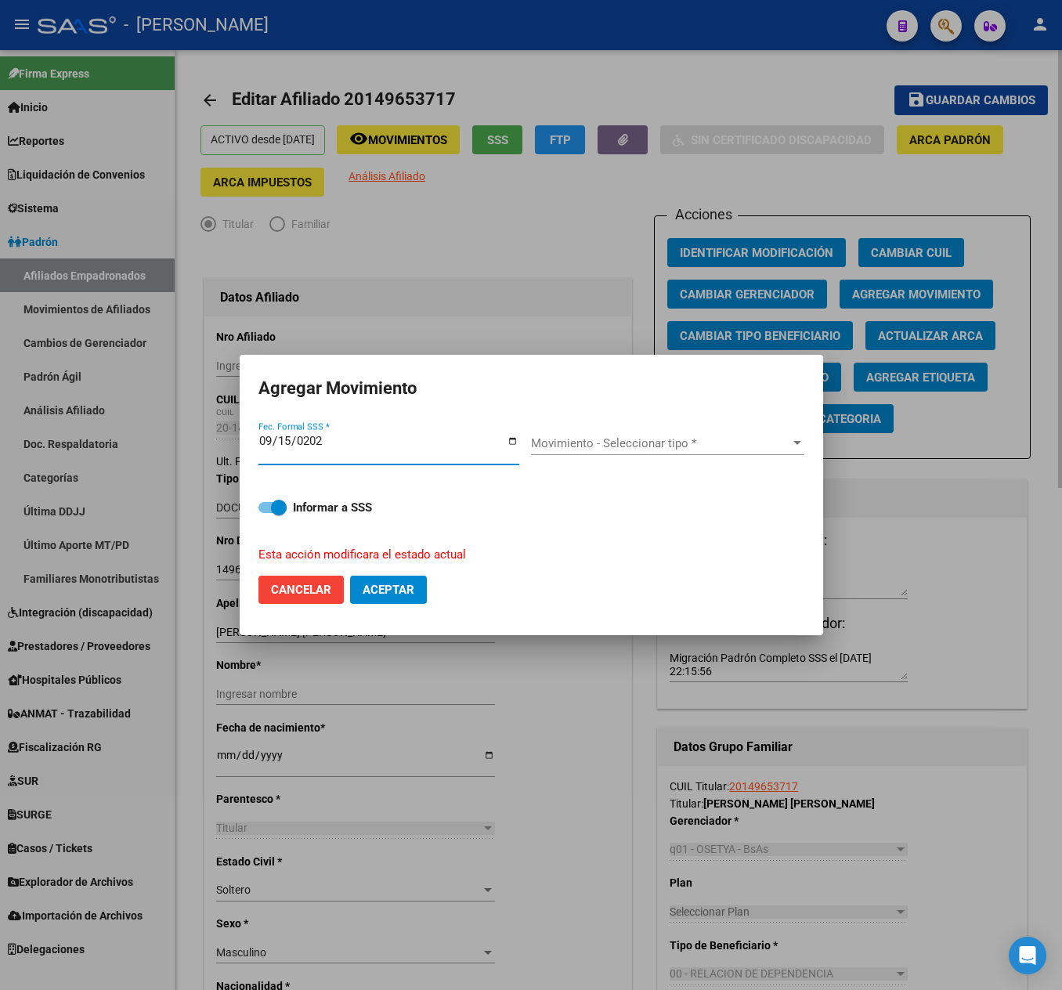
type input "[DATE]"
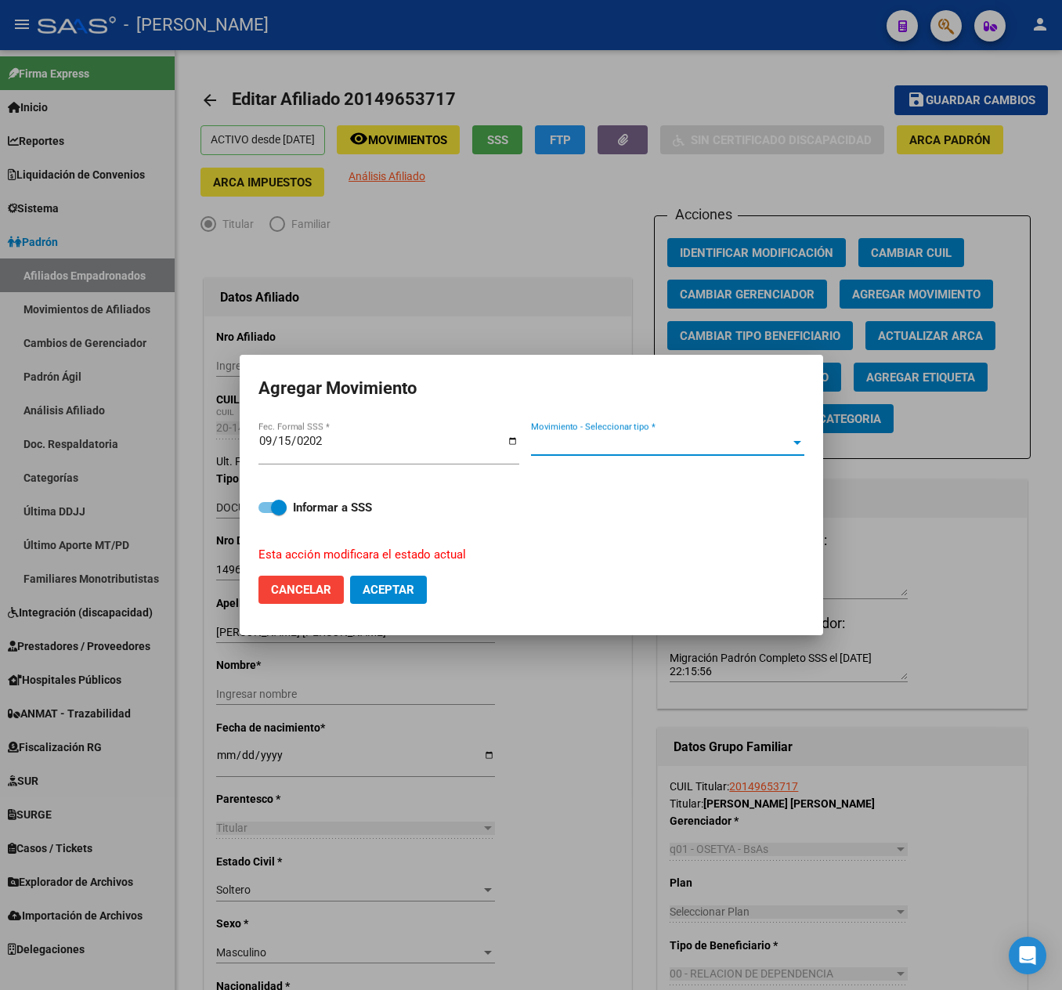
click at [642, 442] on span "Movimiento - Seleccionar tipo *" at bounding box center [660, 443] width 259 height 14
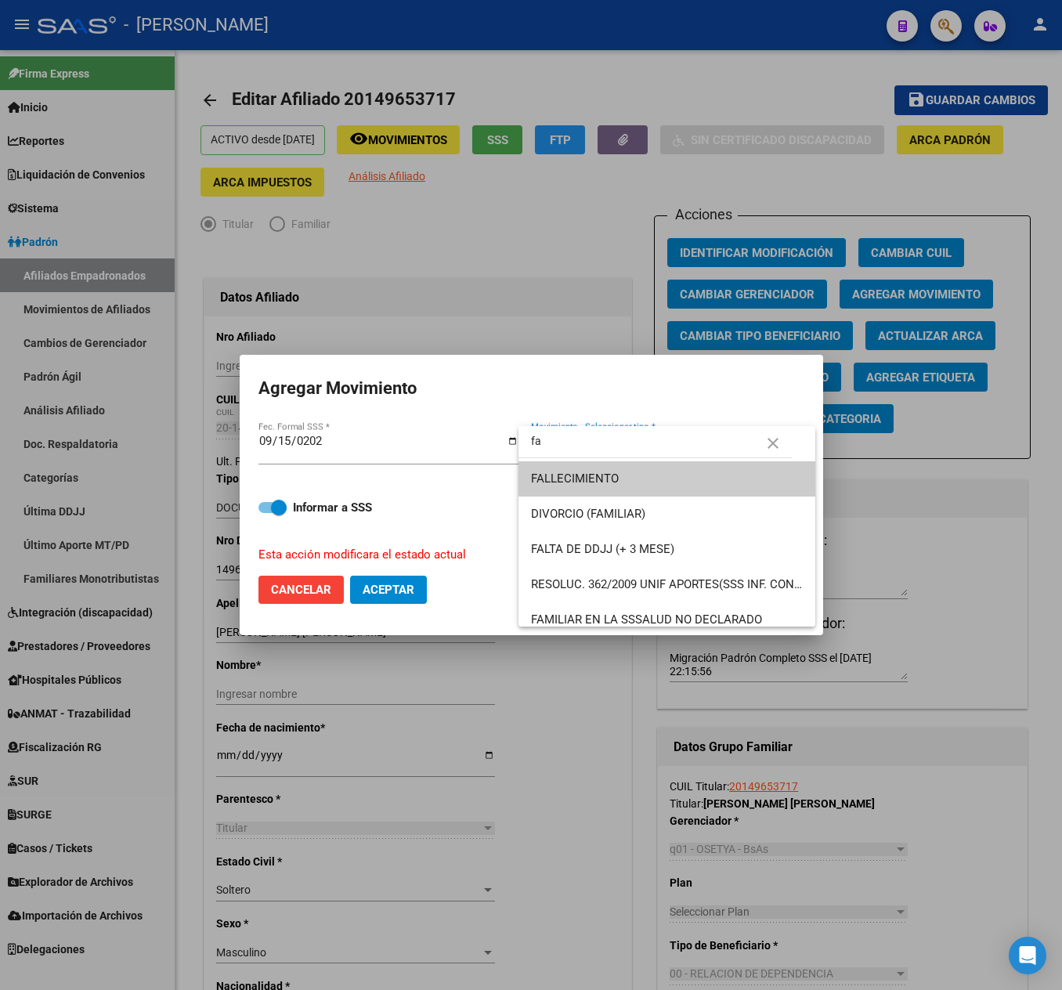
type input "f"
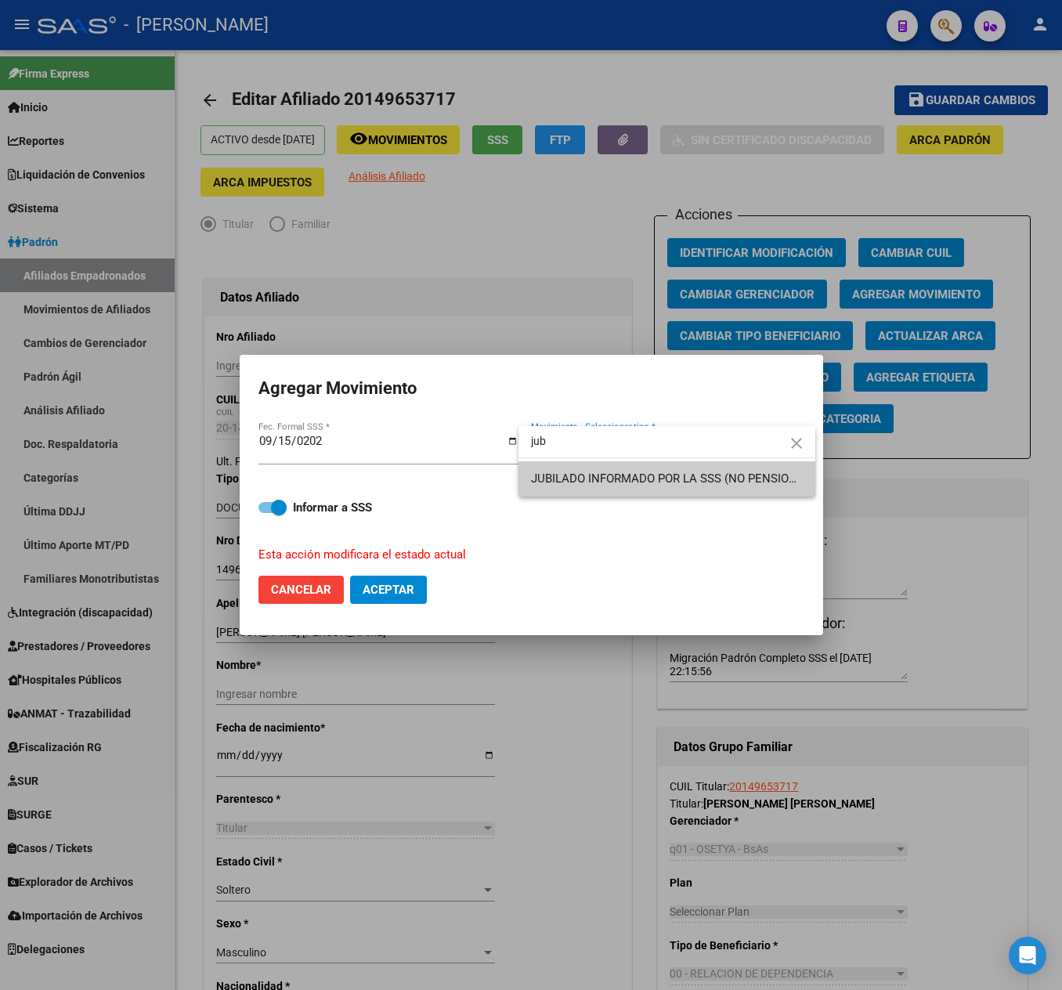
type input "jub"
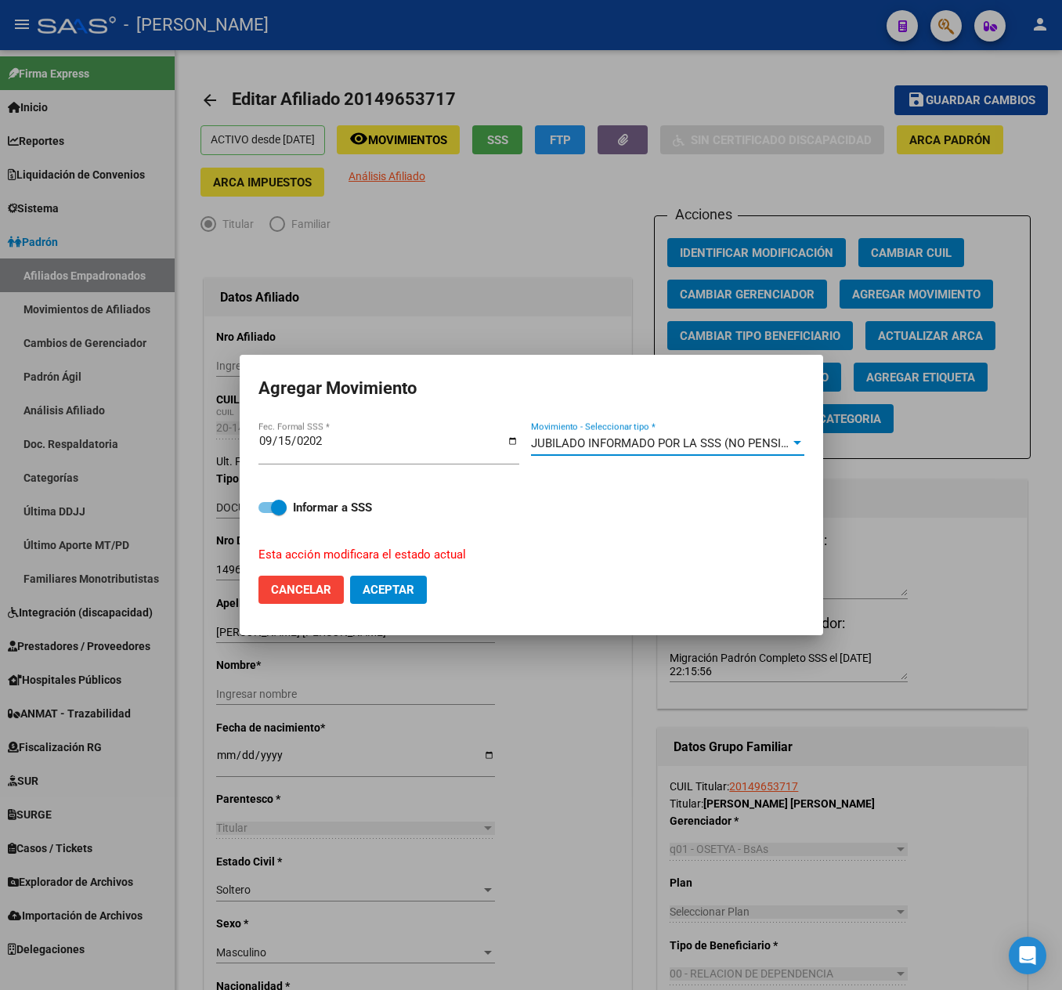
click at [409, 583] on span "Aceptar" at bounding box center [389, 590] width 52 height 14
checkbox input "false"
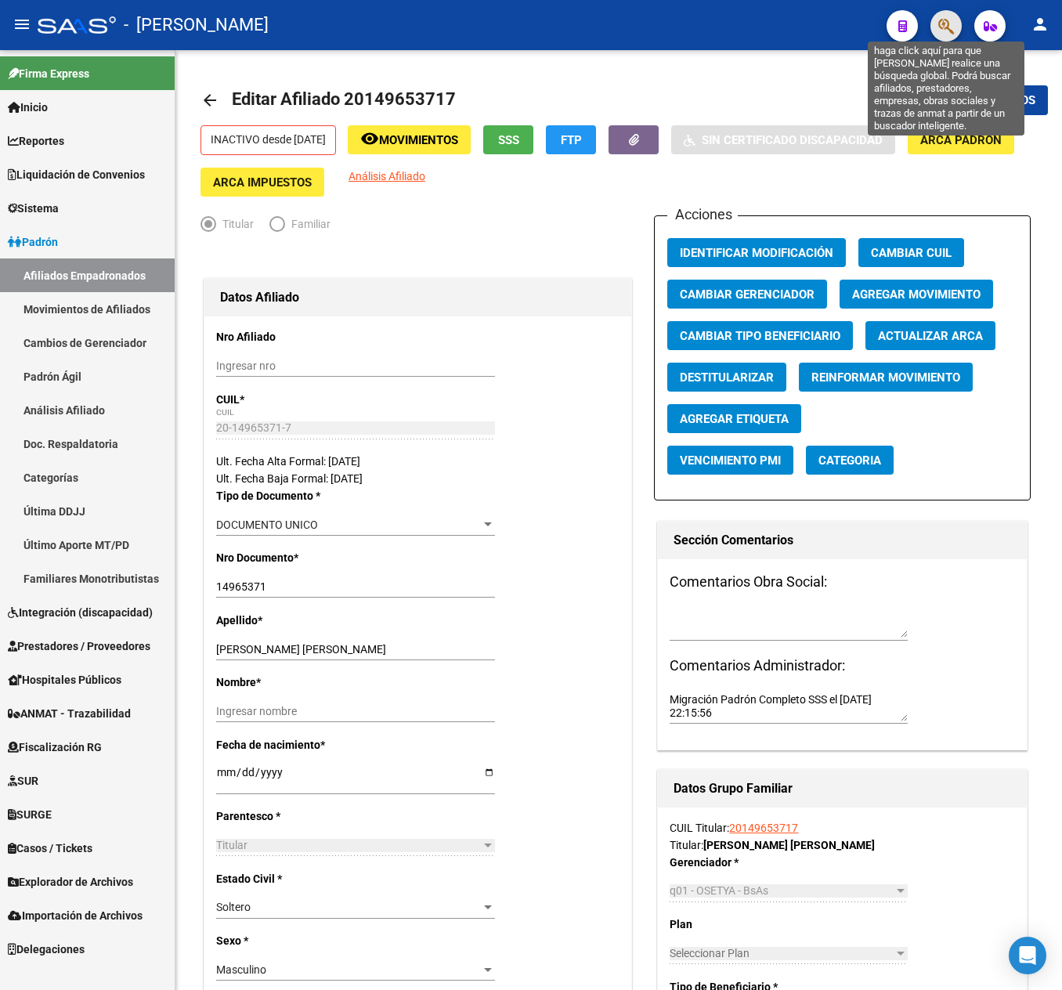
click at [951, 17] on icon "button" at bounding box center [946, 26] width 16 height 18
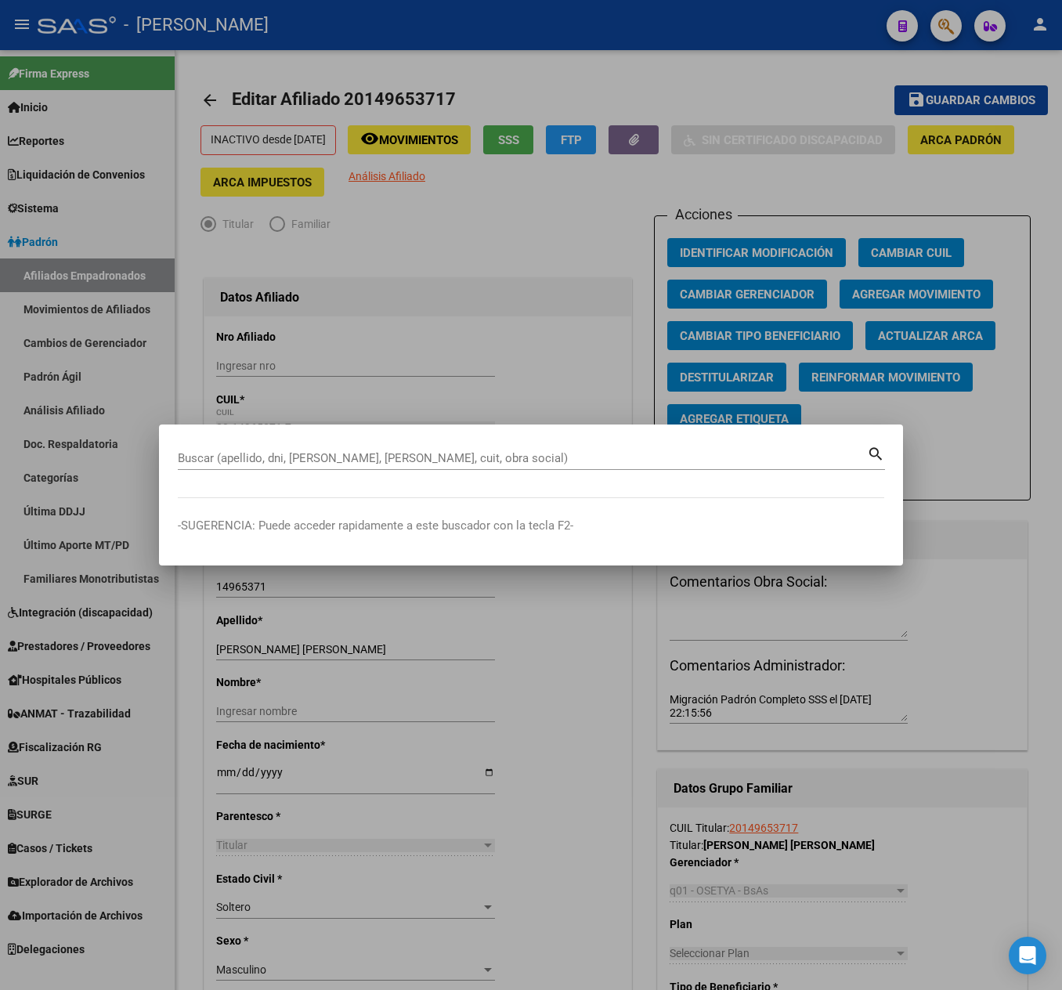
paste input "27183355010"
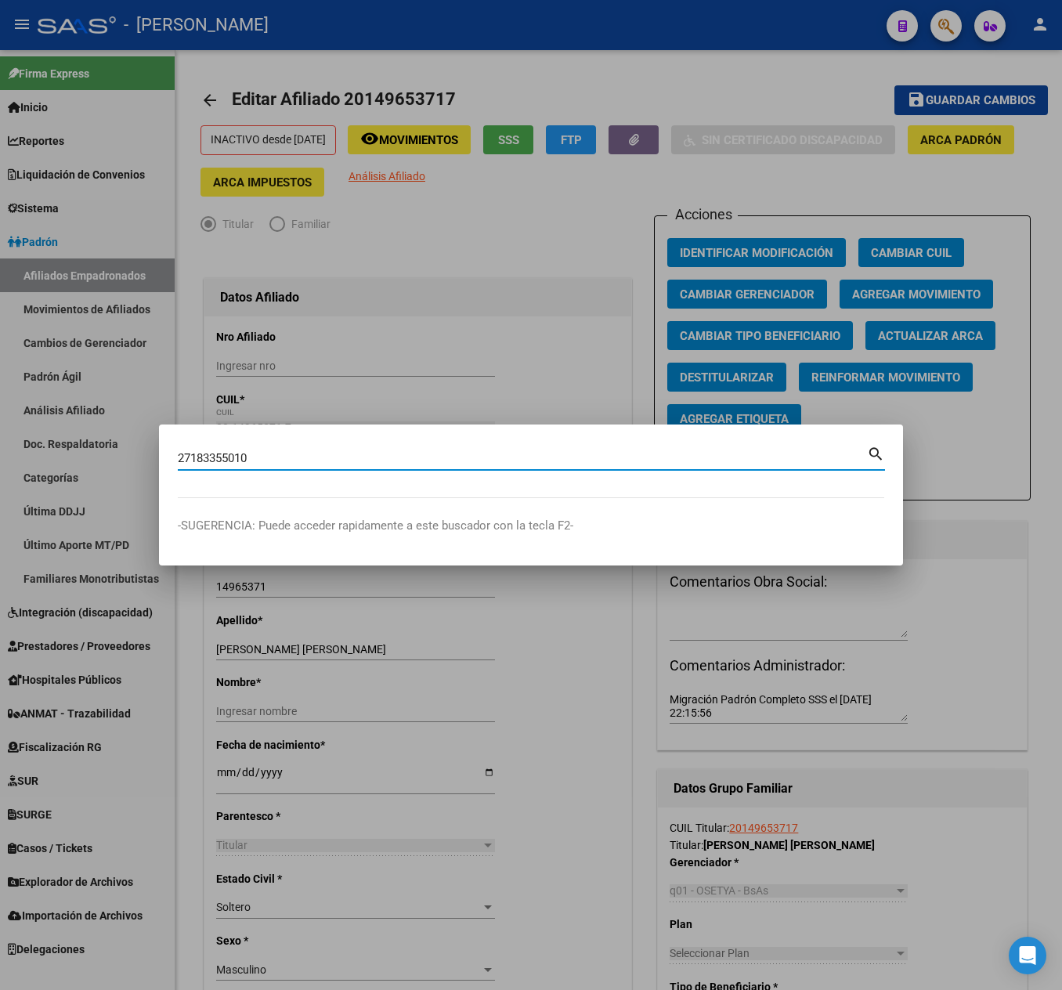
type input "27183355010"
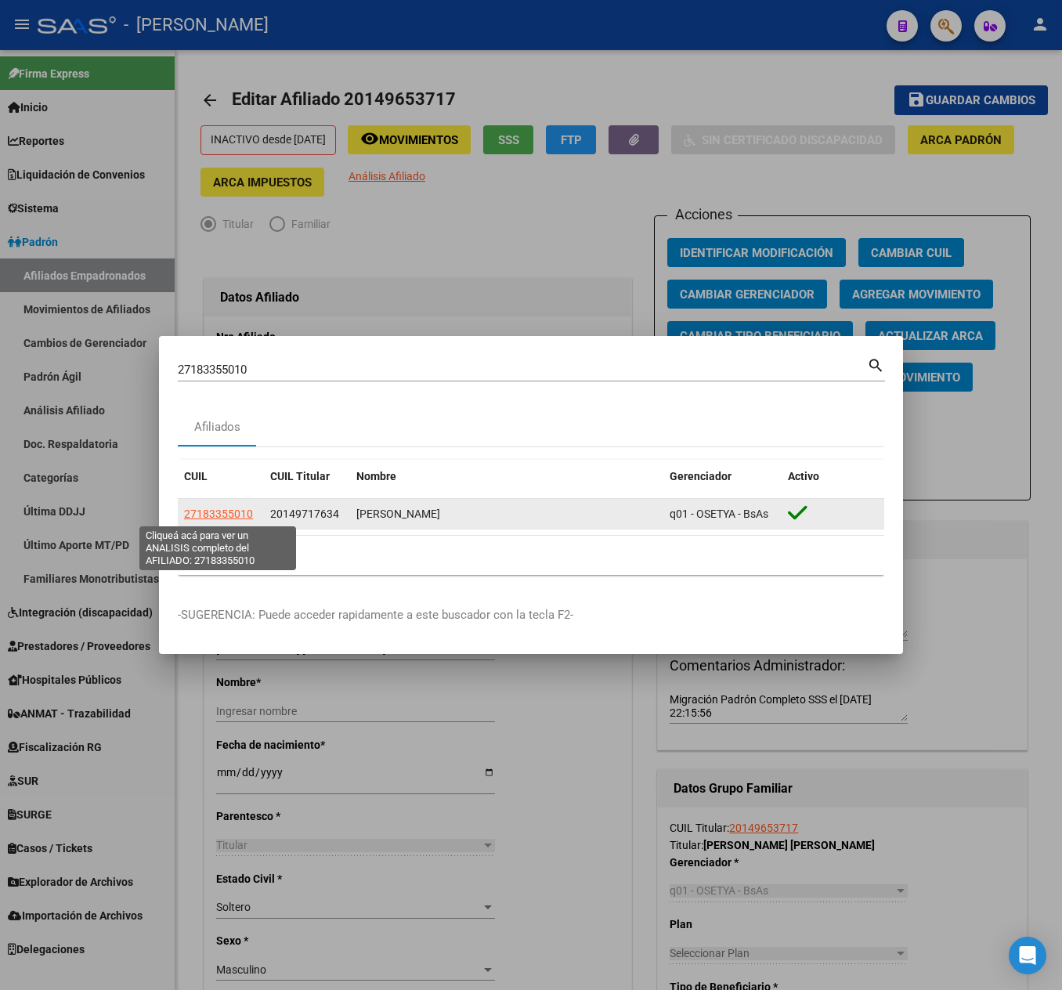
click at [216, 515] on span "27183355010" at bounding box center [218, 514] width 69 height 13
type textarea "27183355010"
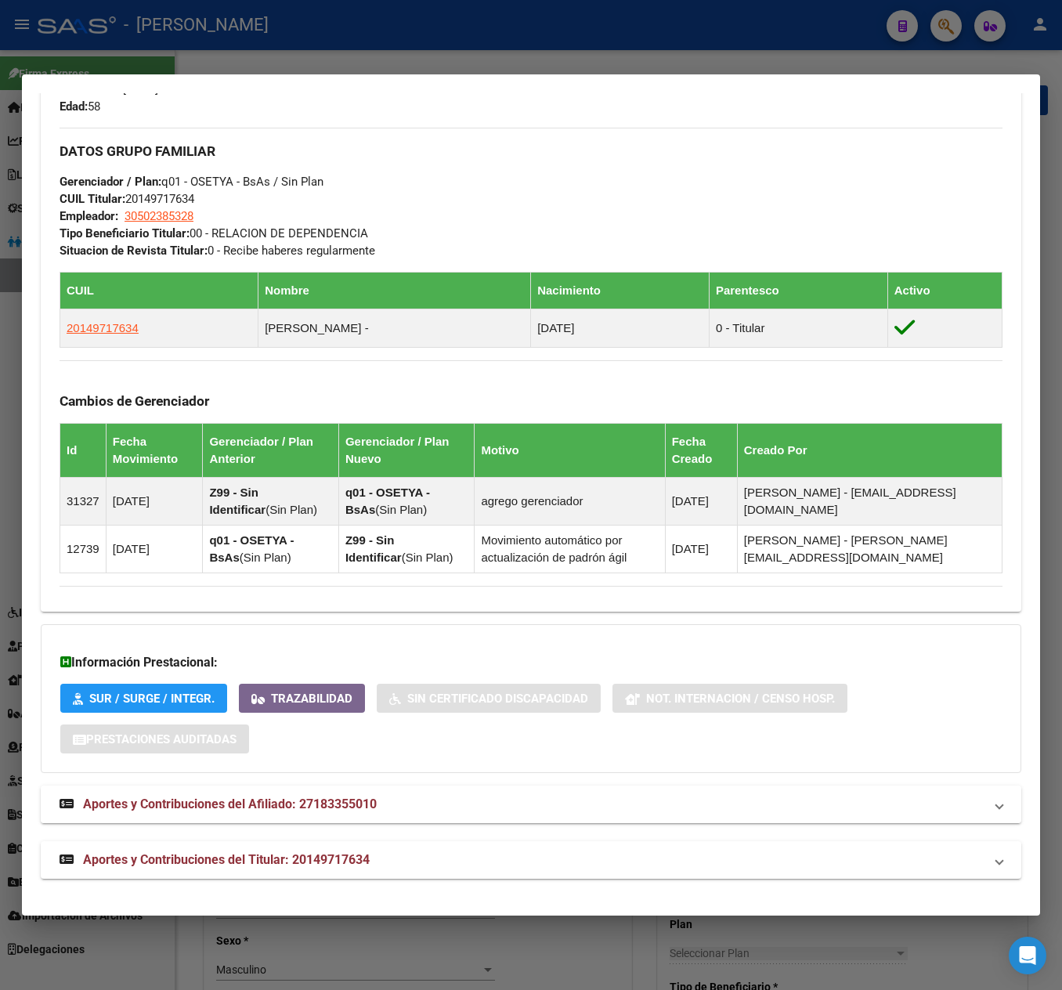
click at [321, 818] on mat-expansion-panel-header "Aportes y Contribuciones del Afiliado: 27183355010" at bounding box center [531, 805] width 981 height 38
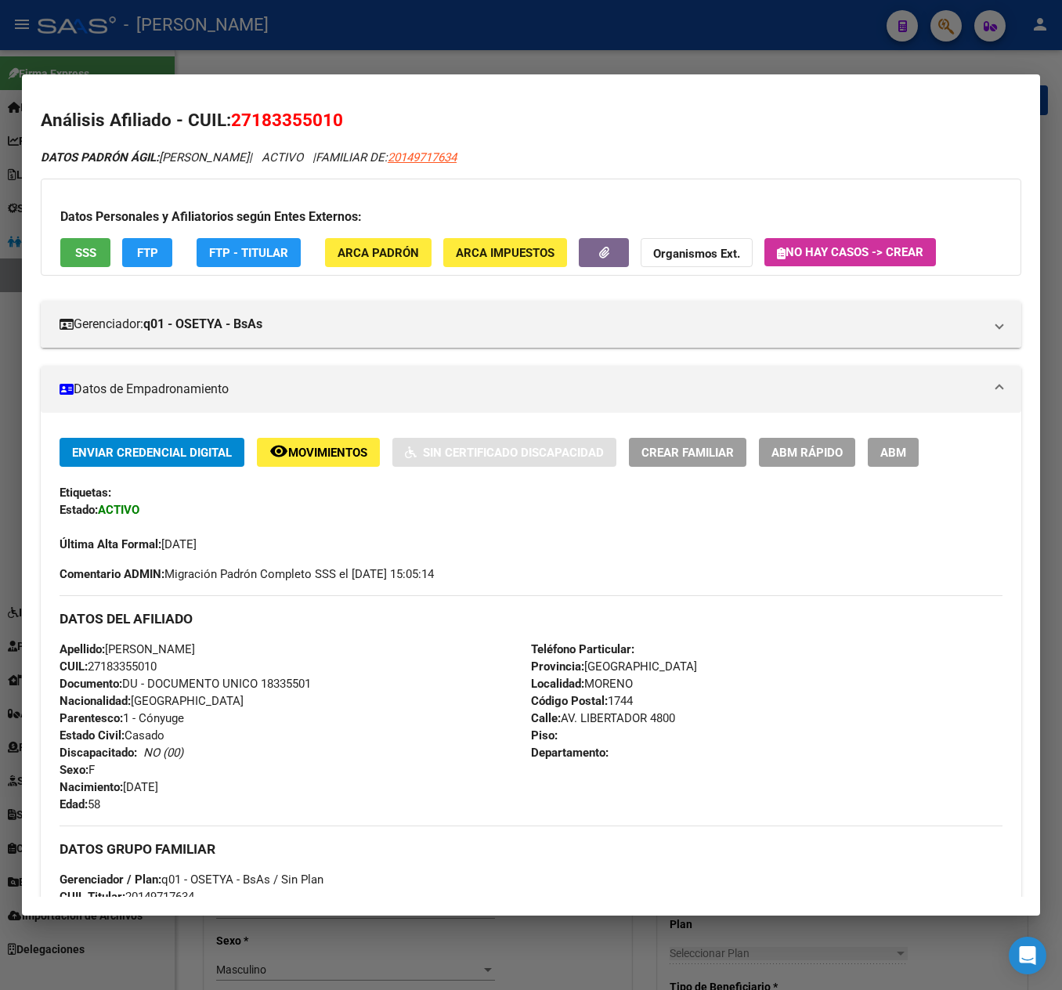
drag, startPoint x: 249, startPoint y: 125, endPoint x: 331, endPoint y: 110, distance: 82.9
click at [331, 110] on span "27183355010" at bounding box center [287, 120] width 112 height 20
copy span "18335501"
click at [901, 450] on span "ABM" at bounding box center [893, 453] width 26 height 14
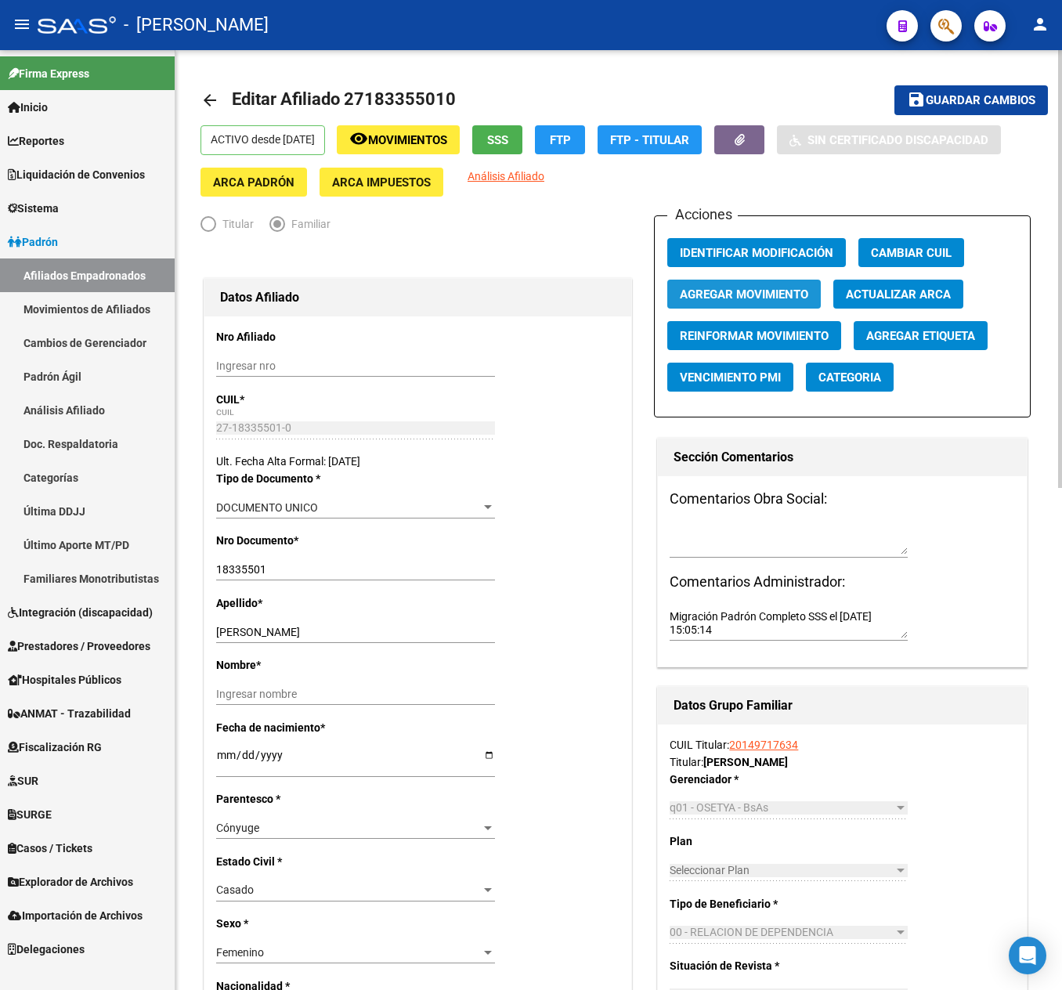
click at [786, 293] on span "Agregar Movimiento" at bounding box center [744, 294] width 128 height 14
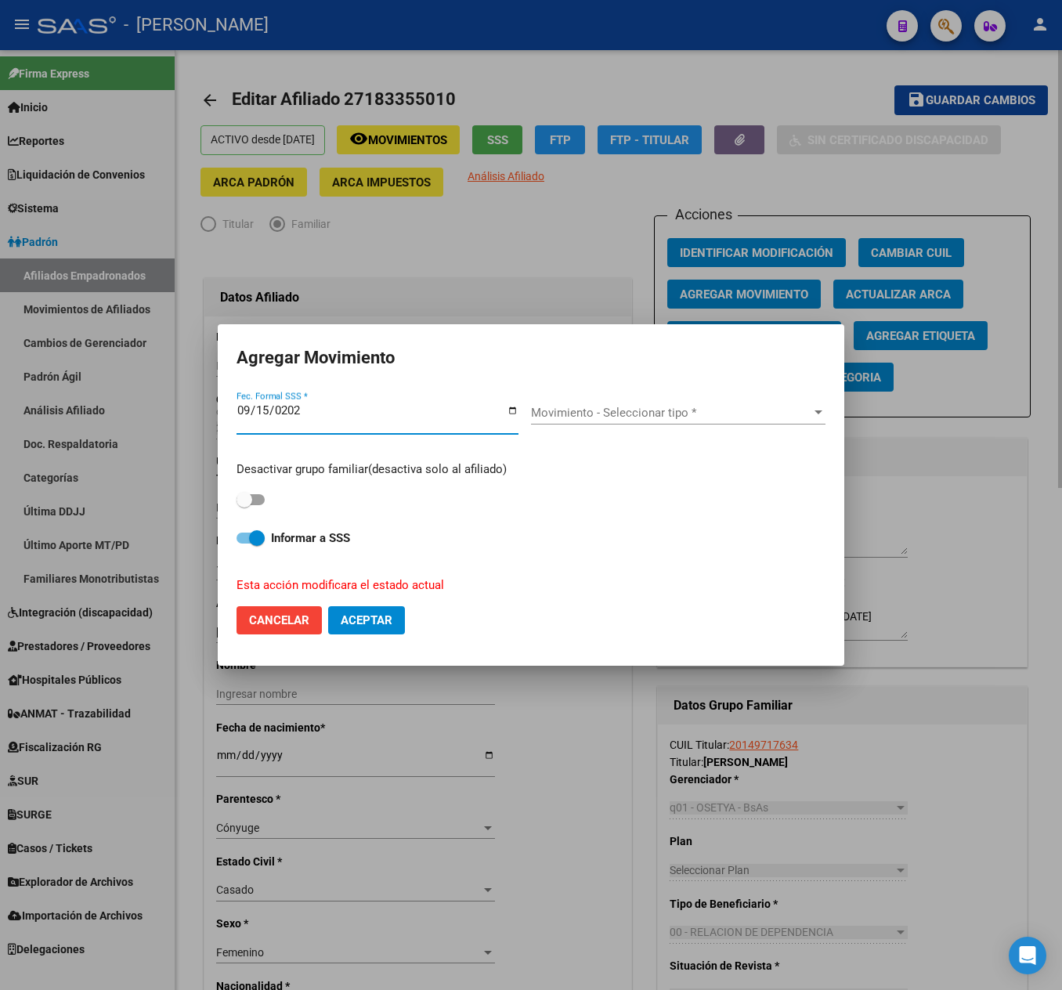
type input "[DATE]"
click at [633, 426] on div "Movimiento - Seleccionar tipo * Movimiento - Seleccionar tipo *" at bounding box center [678, 420] width 294 height 38
click at [620, 410] on span "Movimiento - Seleccionar tipo *" at bounding box center [671, 413] width 280 height 14
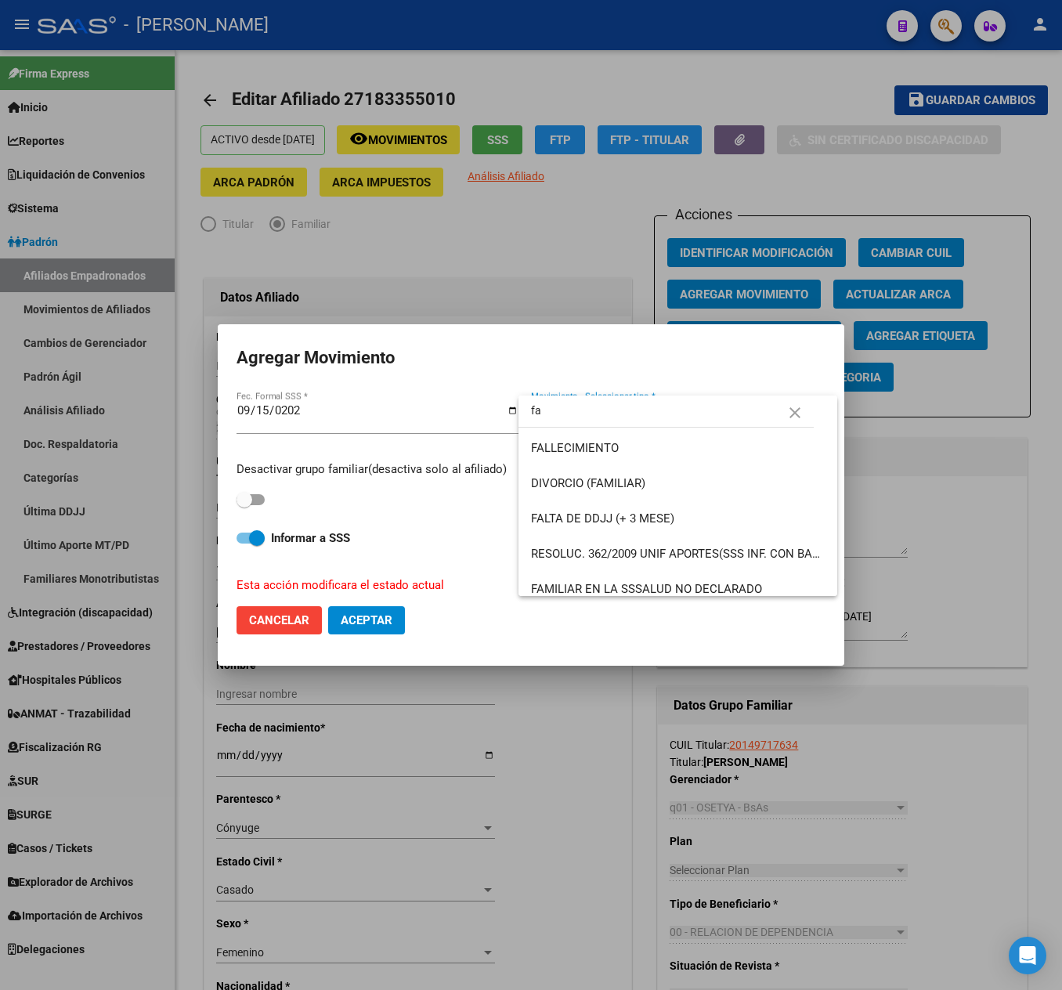
type input "f"
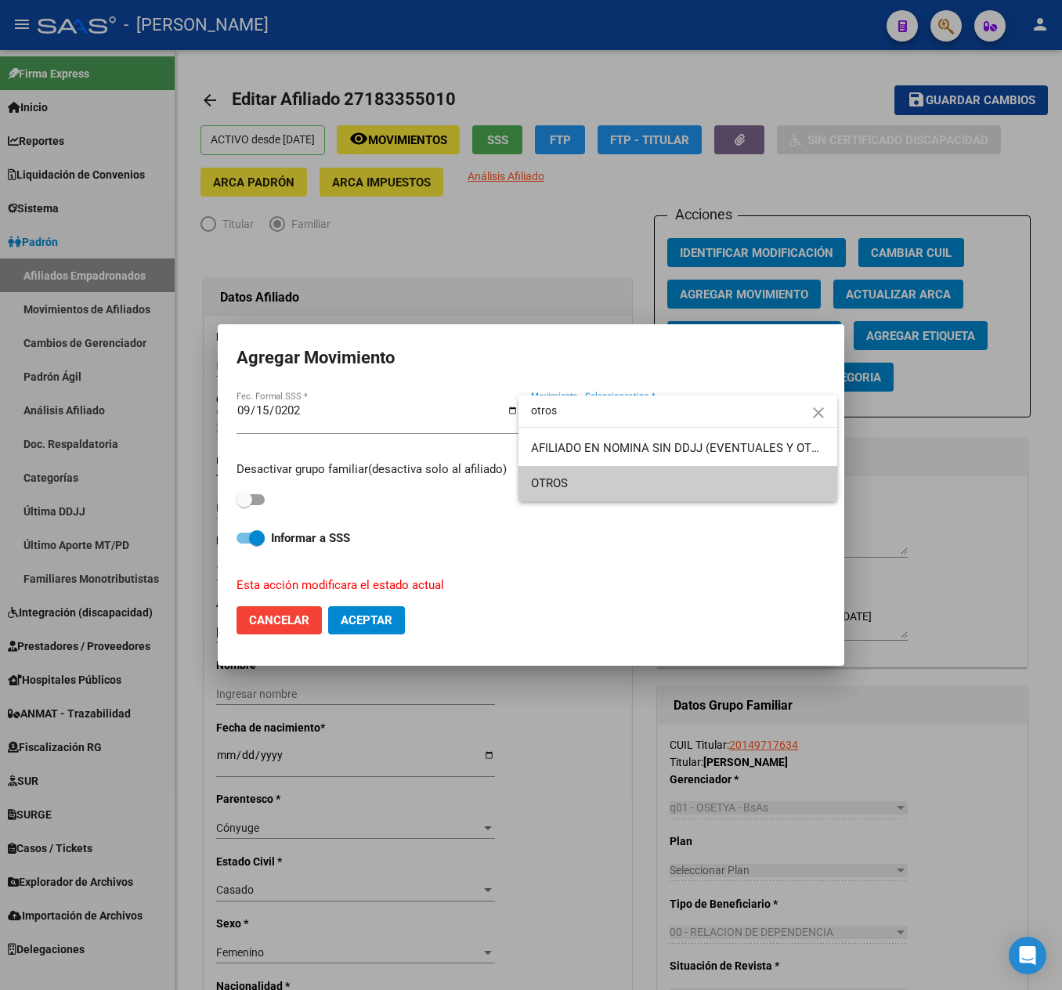
type input "otros"
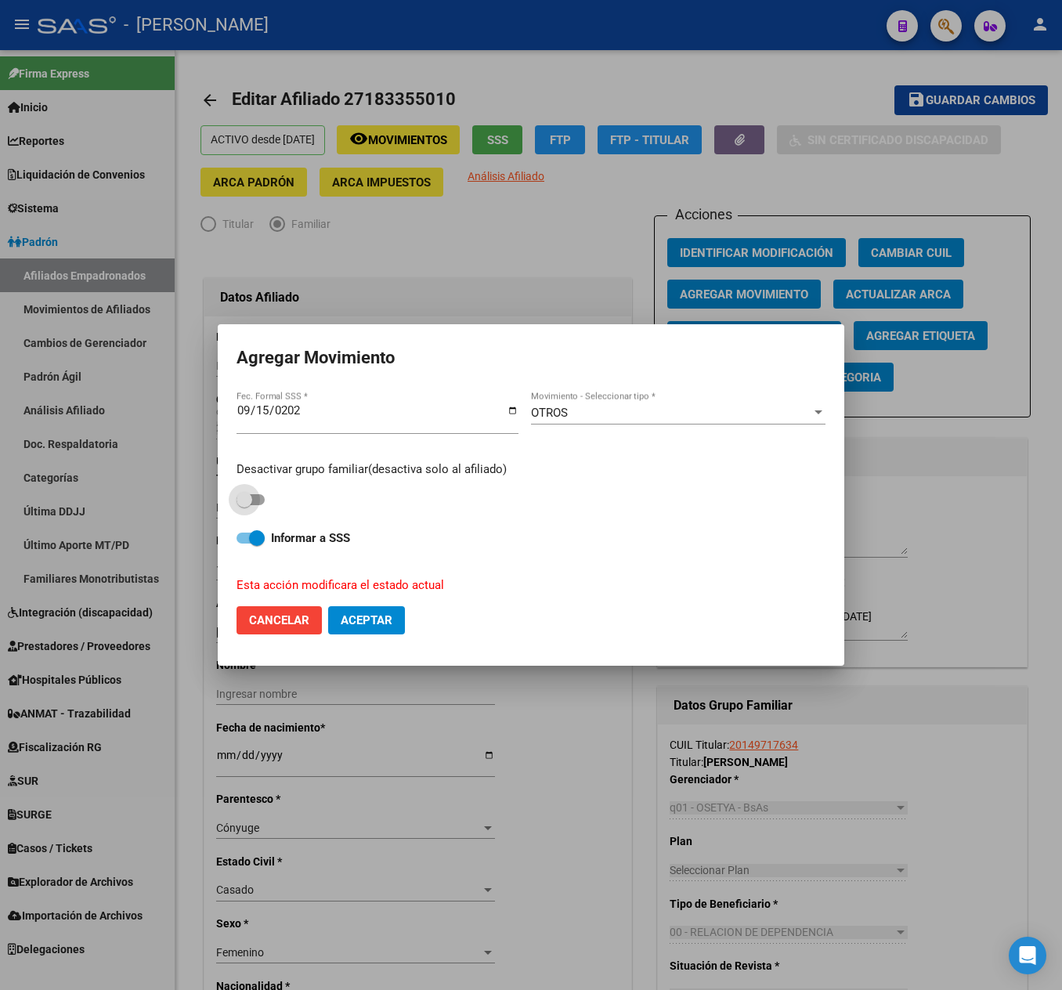
click at [255, 506] on label at bounding box center [251, 499] width 28 height 19
click at [244, 506] on input "checkbox" at bounding box center [244, 505] width 1 height 1
checkbox input "true"
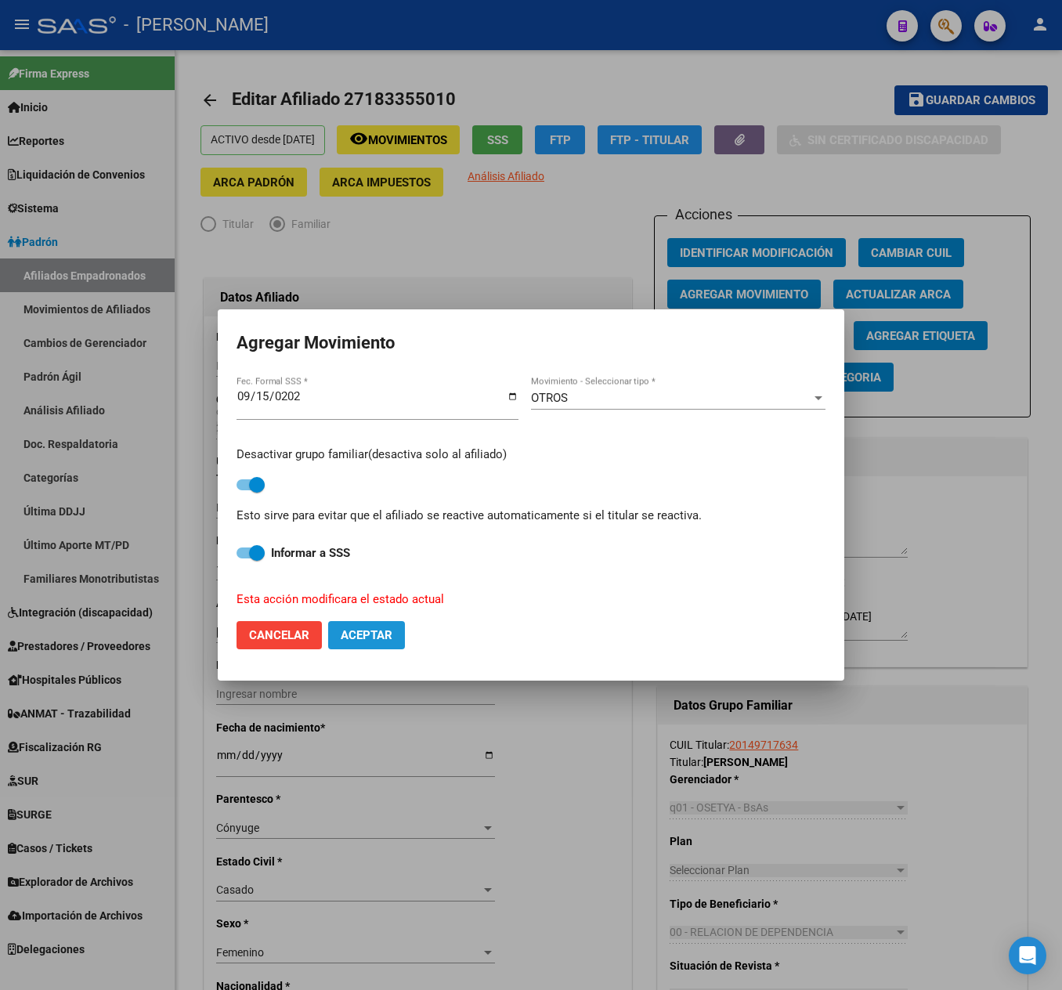
click at [365, 639] on span "Aceptar" at bounding box center [367, 635] width 52 height 14
checkbox input "false"
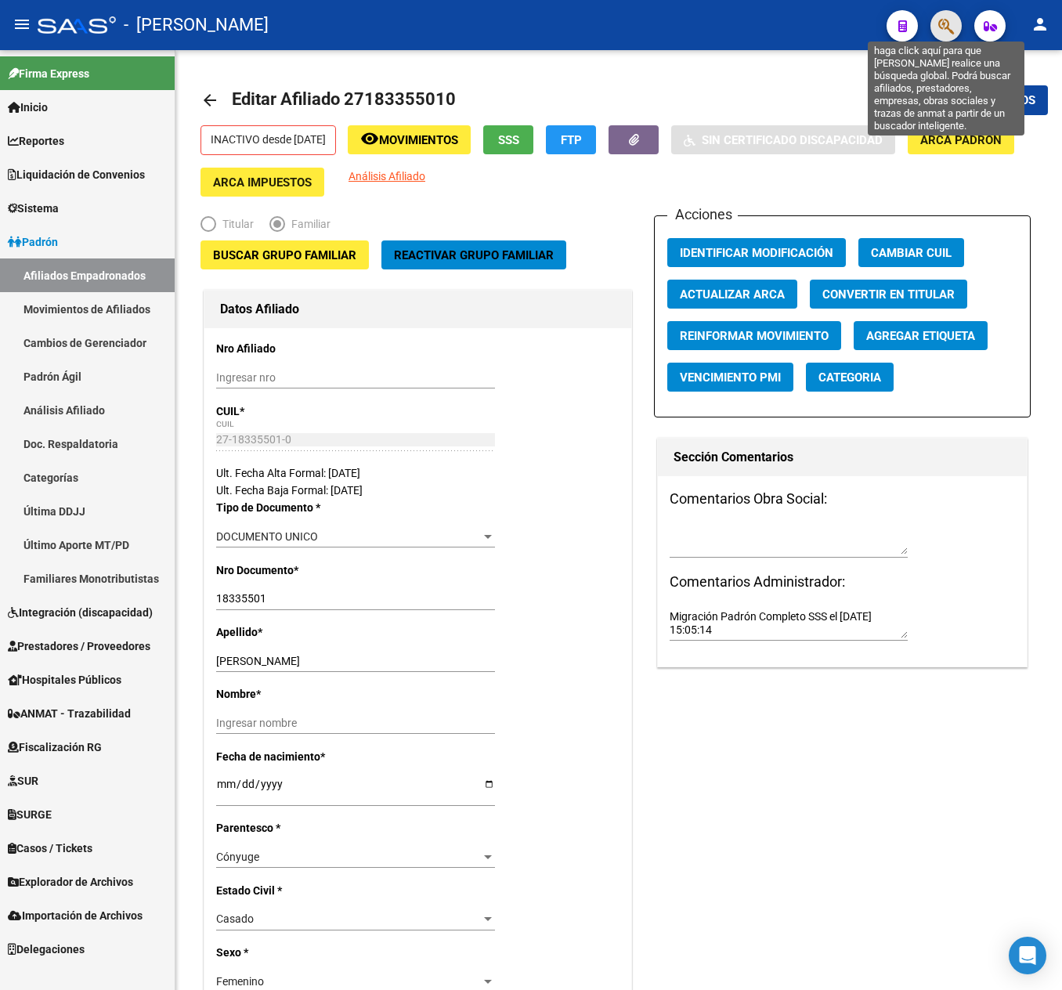
click at [940, 23] on icon "button" at bounding box center [946, 26] width 16 height 18
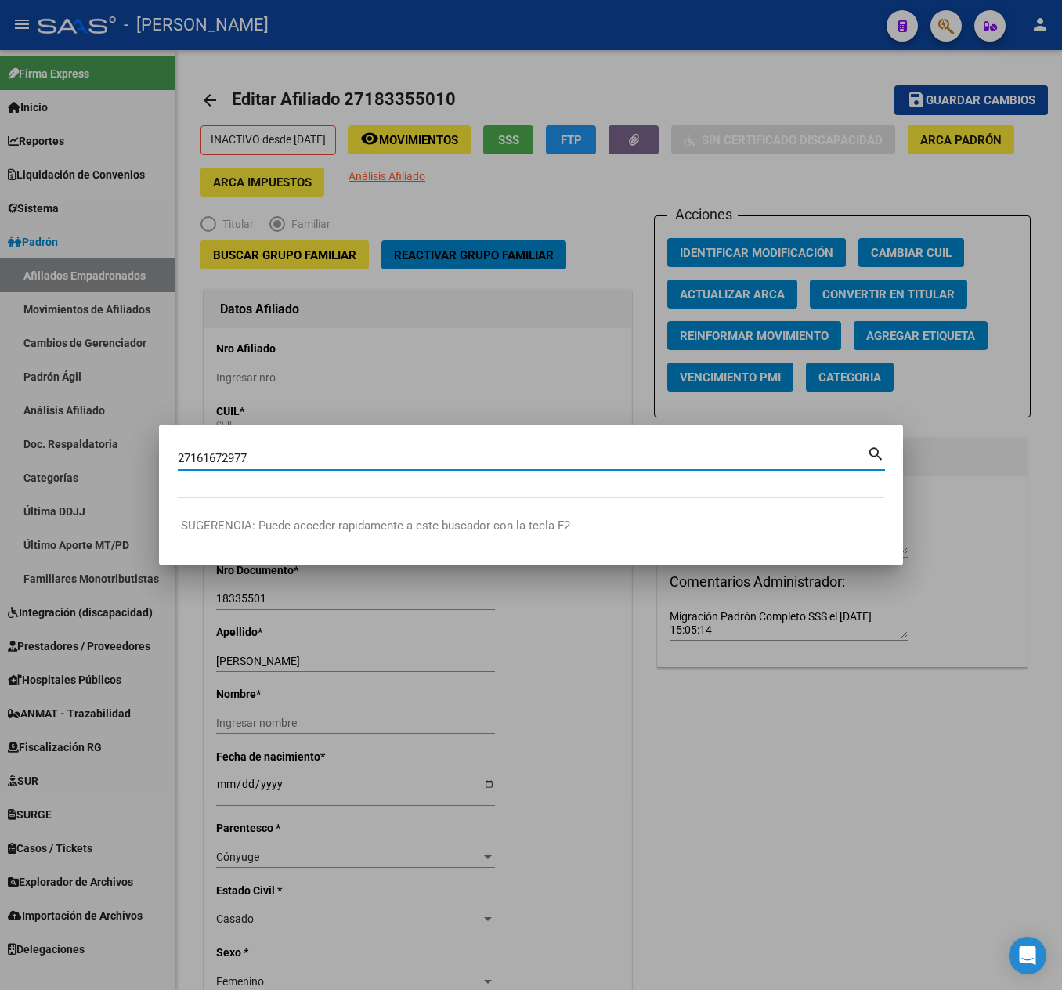
type input "27161672977"
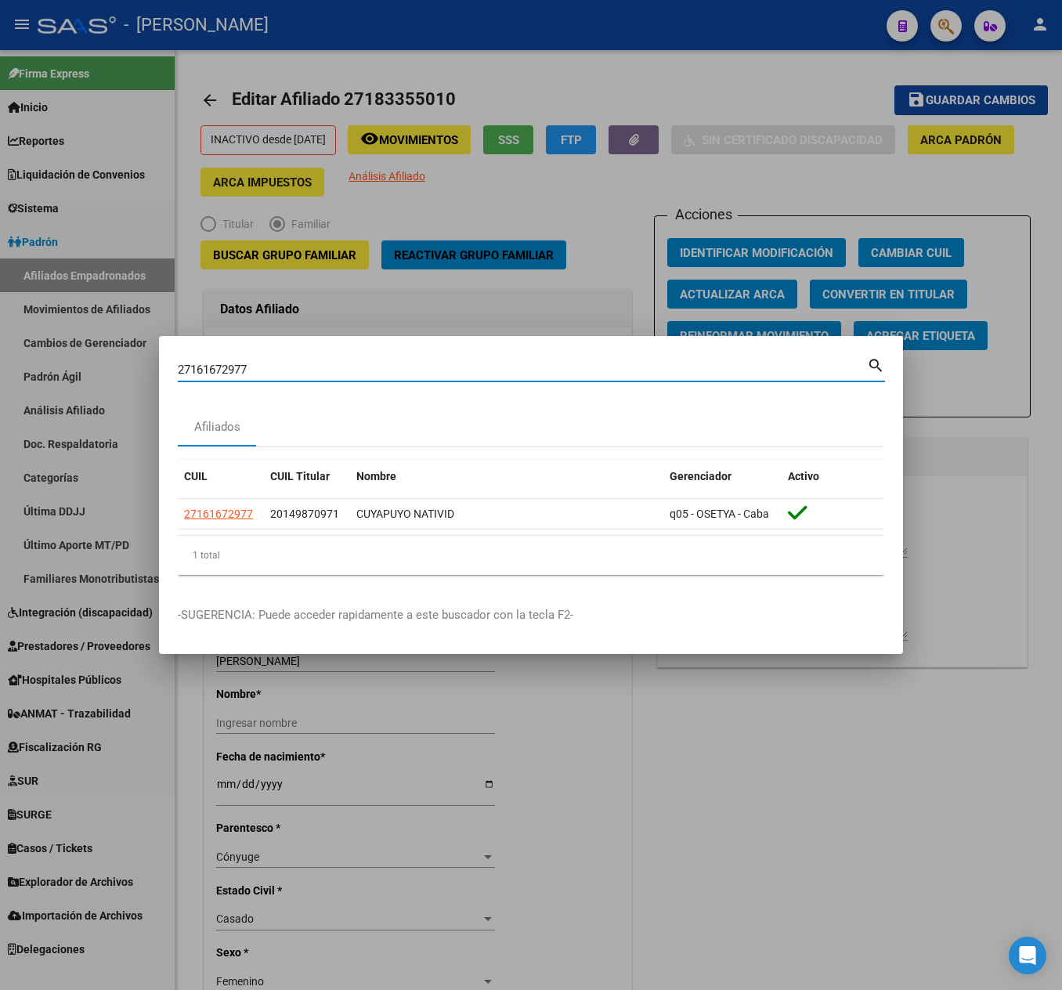
drag, startPoint x: 190, startPoint y: 371, endPoint x: 247, endPoint y: 370, distance: 58.0
click at [247, 370] on input "27161672977" at bounding box center [522, 370] width 689 height 14
click at [244, 368] on input "27161672977" at bounding box center [522, 370] width 689 height 14
click at [244, 367] on input "27161672977" at bounding box center [522, 370] width 689 height 14
click at [238, 365] on input "27161672977" at bounding box center [522, 370] width 689 height 14
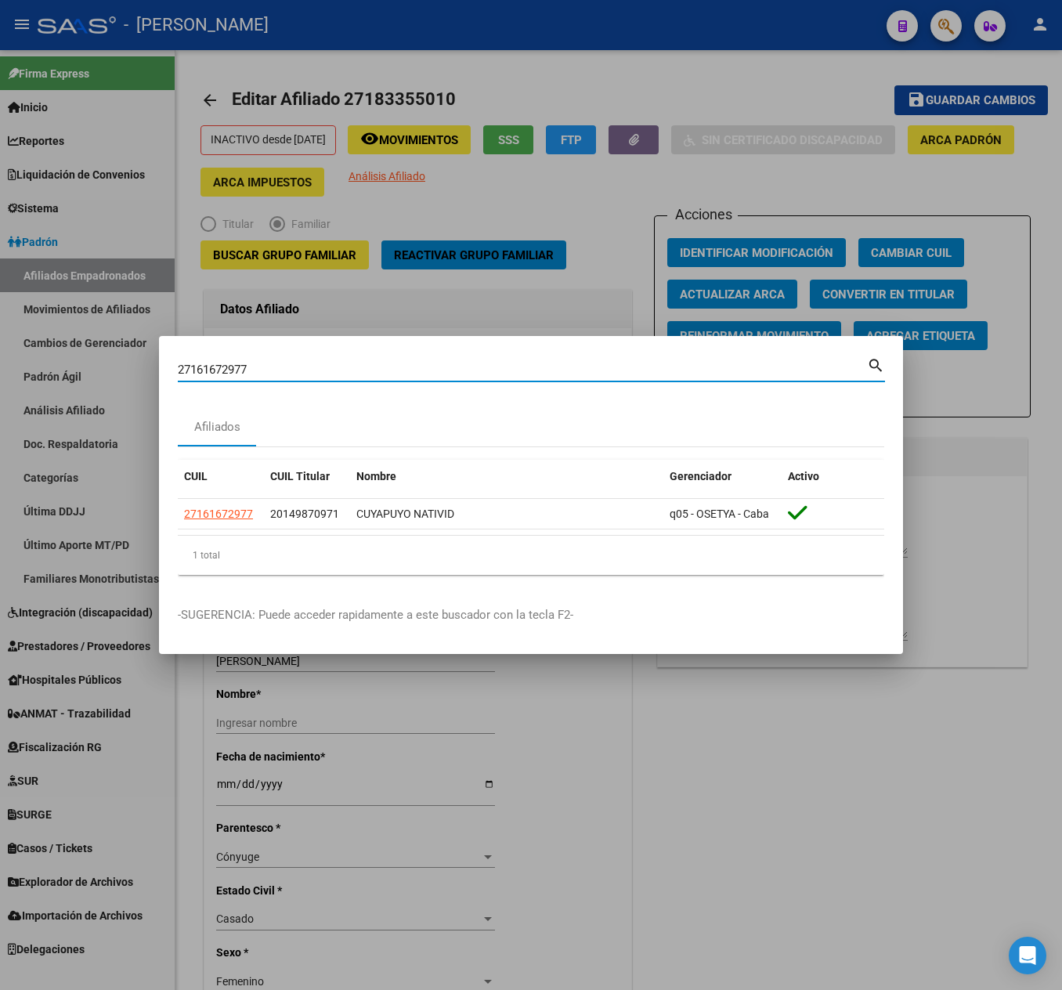
drag, startPoint x: 246, startPoint y: 360, endPoint x: 191, endPoint y: 359, distance: 54.8
click at [191, 359] on div "27161672977 Buscar (apellido, dni, cuil, [PERSON_NAME], cuit, obra social)" at bounding box center [522, 369] width 689 height 23
click at [492, 371] on input "27161672977" at bounding box center [522, 370] width 689 height 14
click at [435, 374] on input "27161672977" at bounding box center [522, 370] width 689 height 14
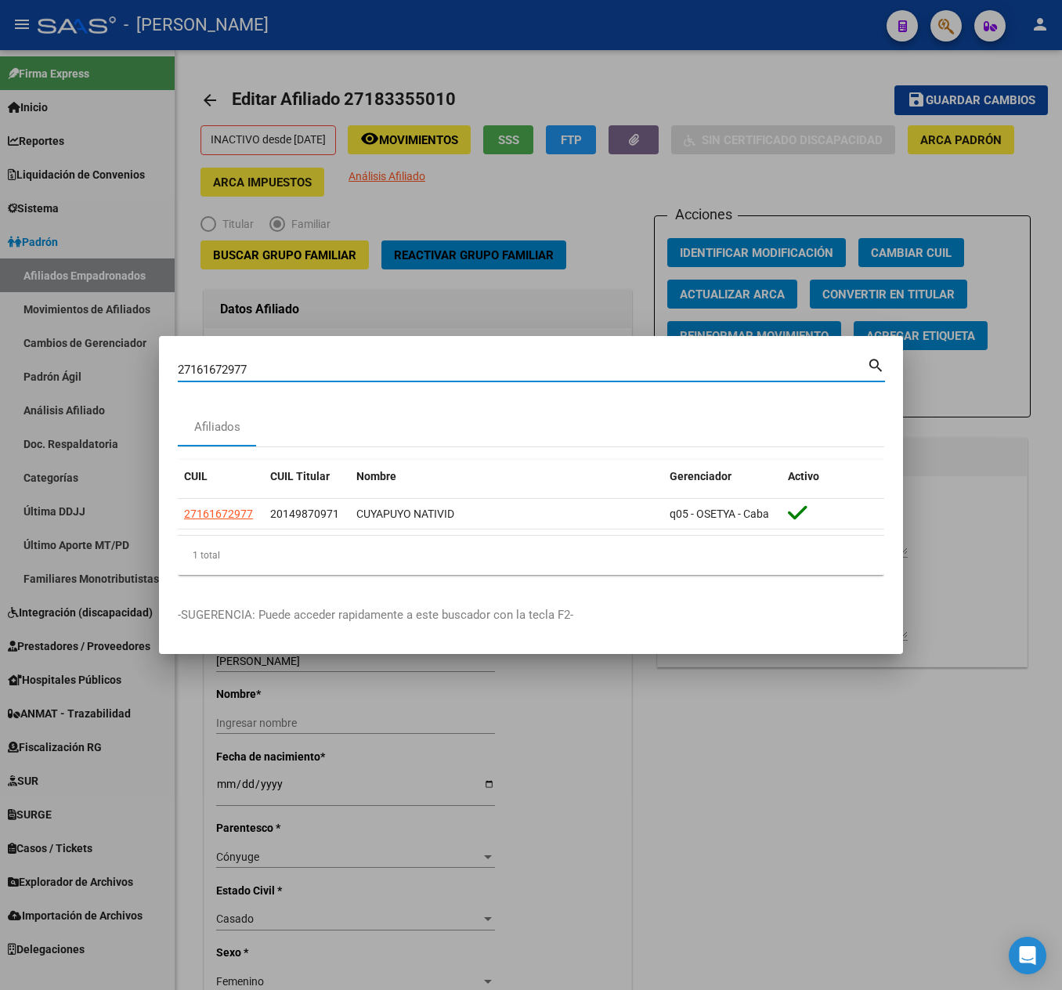
click at [435, 374] on input "27161672977" at bounding box center [522, 370] width 689 height 14
click at [219, 382] on div "27161672977 Buscar (apellido, dni, cuil, [PERSON_NAME], cuit, obra social) sear…" at bounding box center [531, 376] width 707 height 42
click at [219, 378] on div "27161672977 Buscar (apellido, dni, cuil, [PERSON_NAME], cuit, obra social)" at bounding box center [522, 369] width 689 height 23
click at [218, 365] on input "27161672977" at bounding box center [522, 370] width 689 height 14
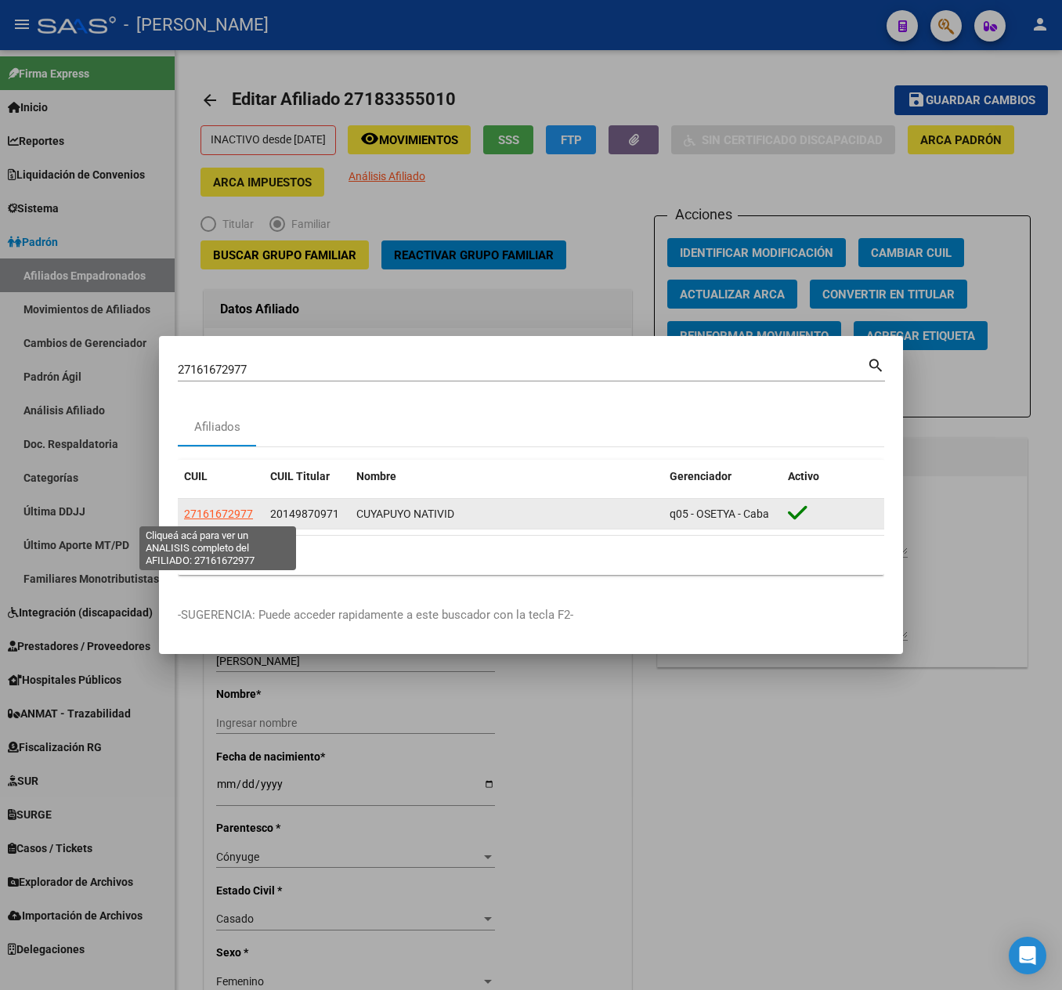
click at [230, 511] on span "27161672977" at bounding box center [218, 514] width 69 height 13
type textarea "27161672977"
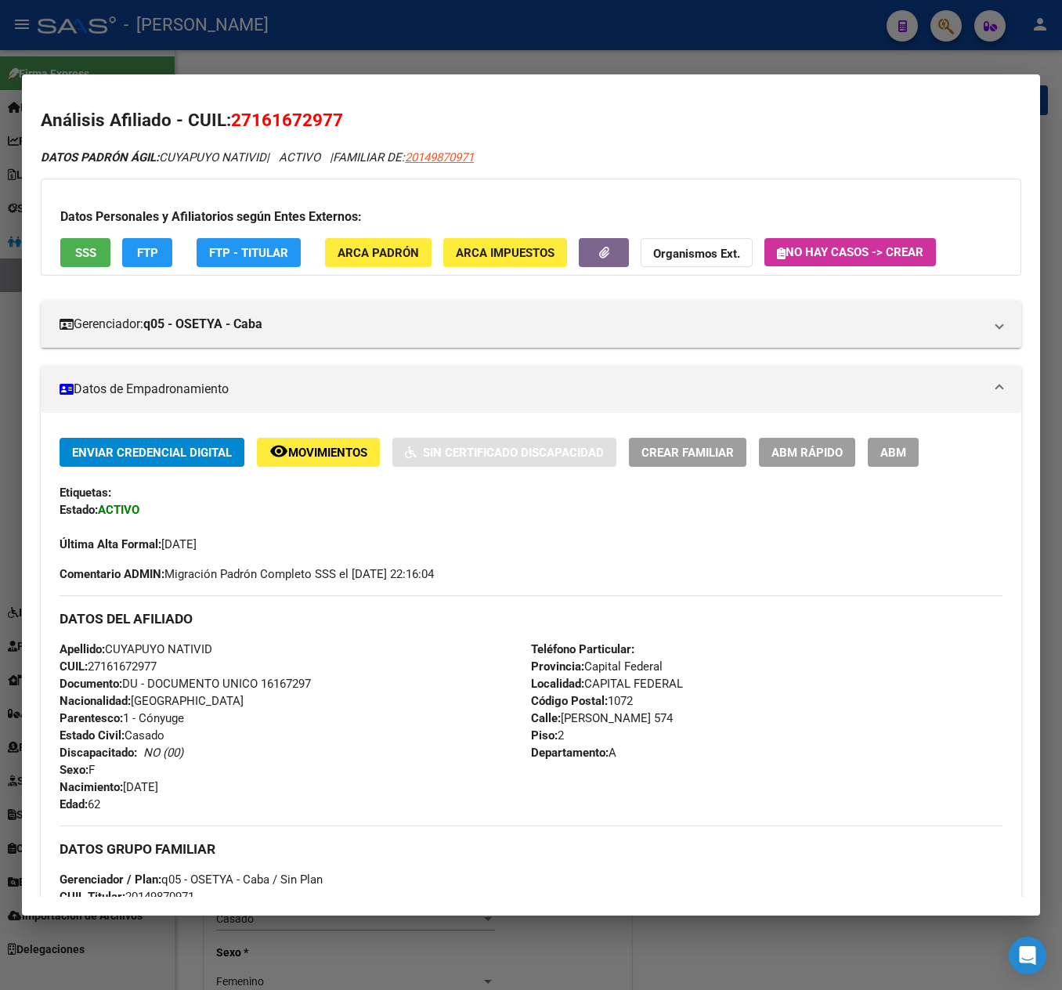
drag, startPoint x: 254, startPoint y: 108, endPoint x: 337, endPoint y: 124, distance: 84.5
click at [337, 124] on span "27161672977" at bounding box center [287, 120] width 112 height 20
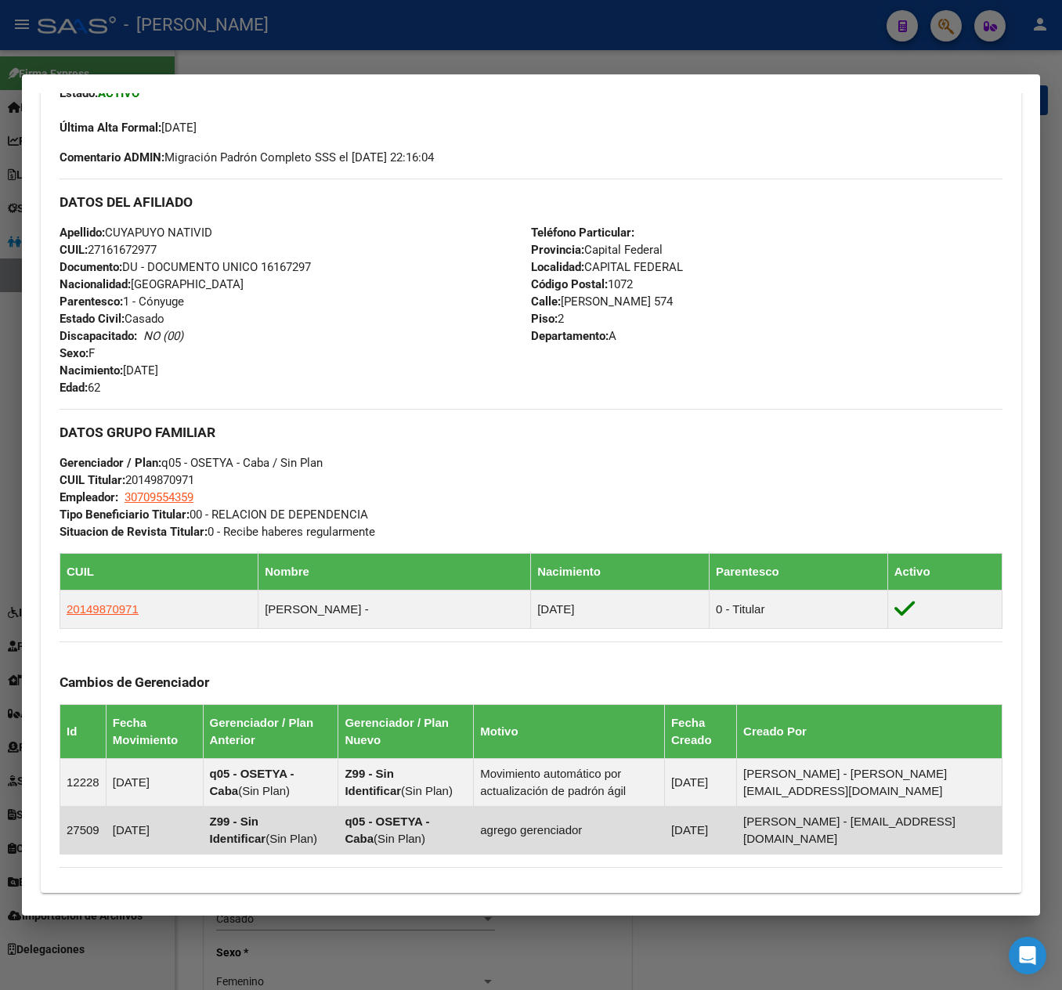
scroll to position [705, 0]
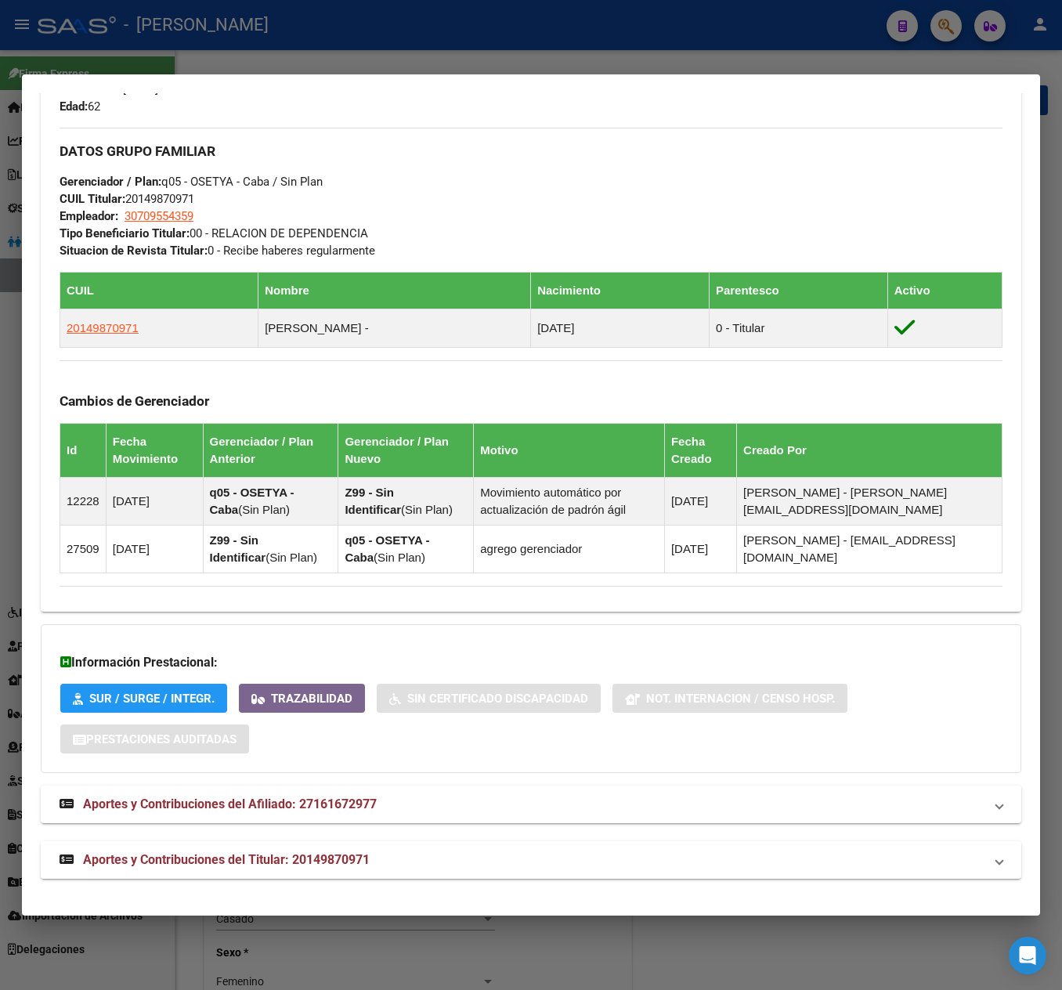
click at [385, 782] on div "DATOS PADRÓN ÁGIL: CUYAPUYO NATIVID | ACTIVO | FAMILIAR DE: 20149870971 Datos P…" at bounding box center [531, 165] width 981 height 1428
click at [398, 799] on mat-panel-title "Aportes y Contribuciones del Afiliado: 27161672977" at bounding box center [522, 804] width 924 height 19
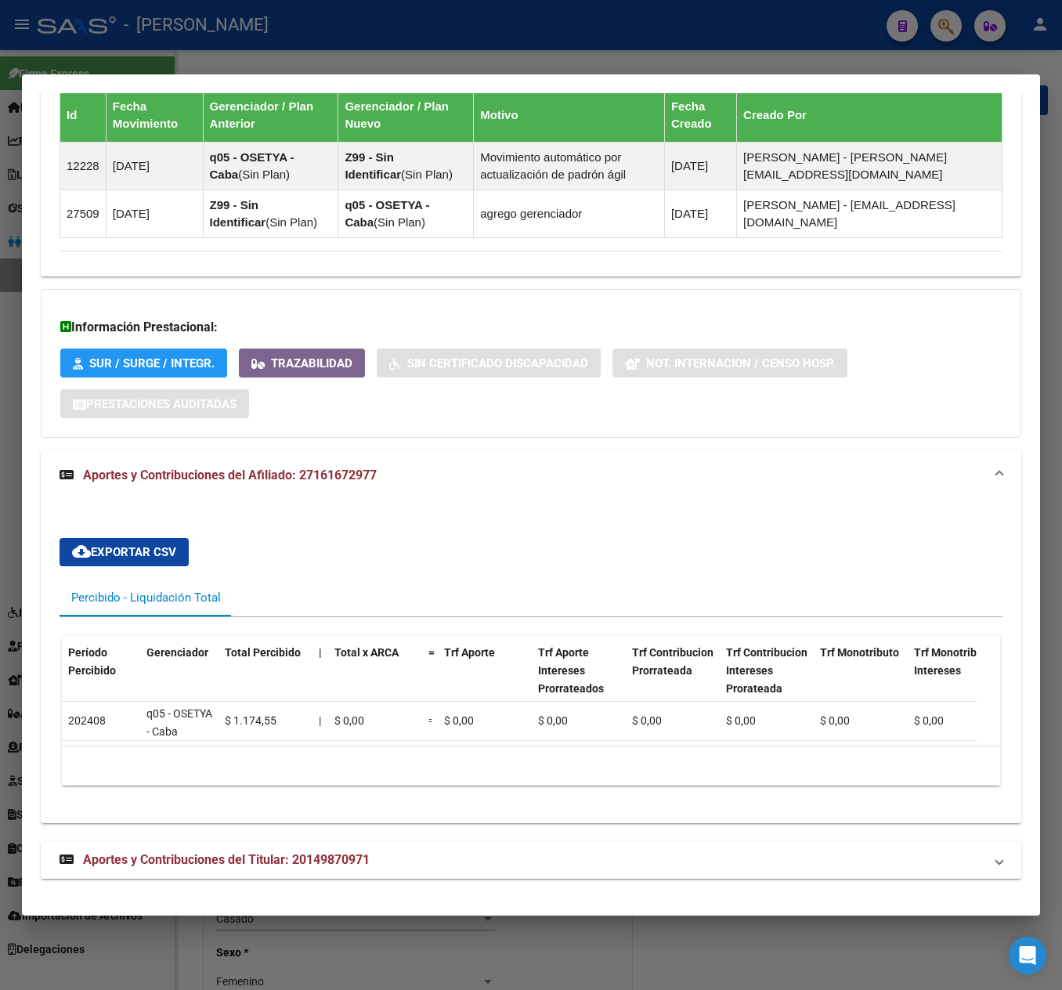
scroll to position [0, 0]
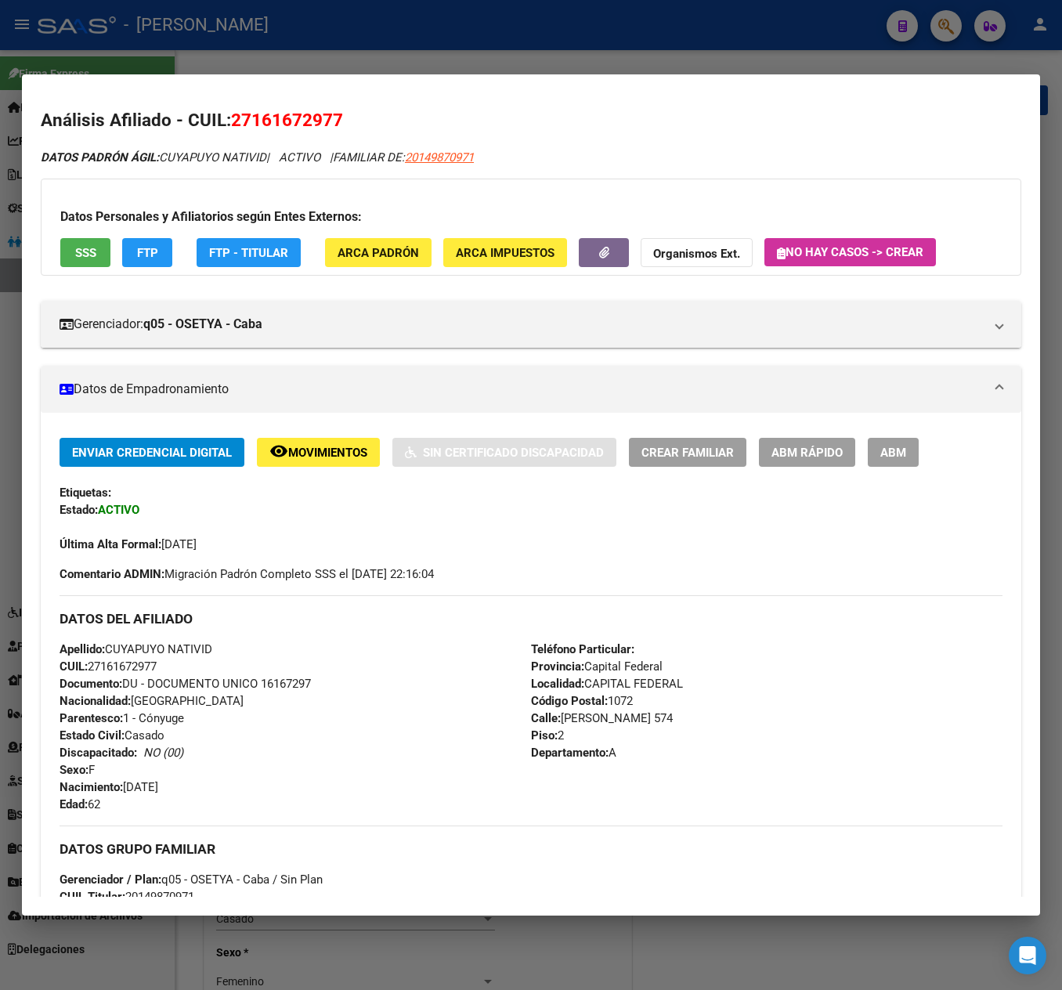
click at [899, 435] on div "Enviar Credencial Digital remove_red_eye Movimientos Sin Certificado Discapacid…" at bounding box center [531, 861] width 981 height 897
click at [898, 465] on button "ABM" at bounding box center [893, 452] width 51 height 29
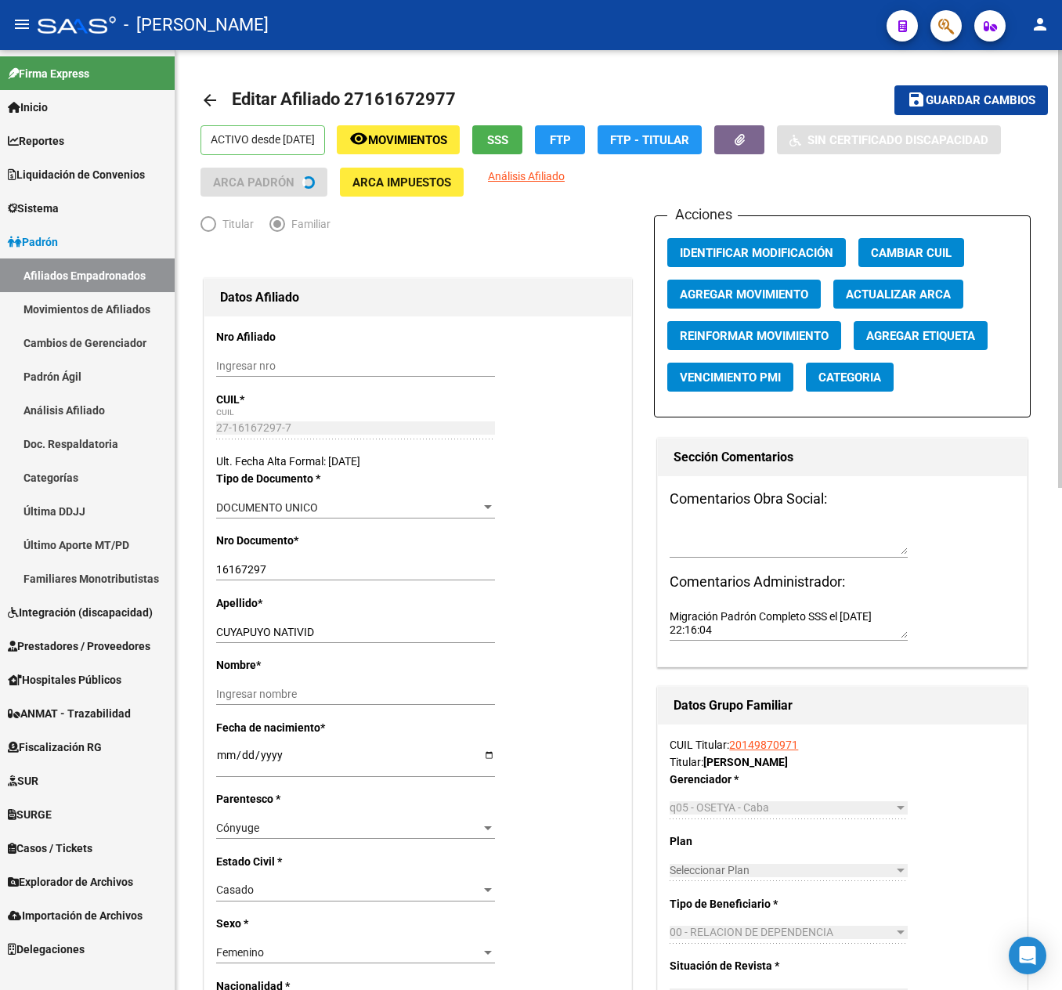
click at [771, 290] on span "Agregar Movimiento" at bounding box center [744, 294] width 128 height 14
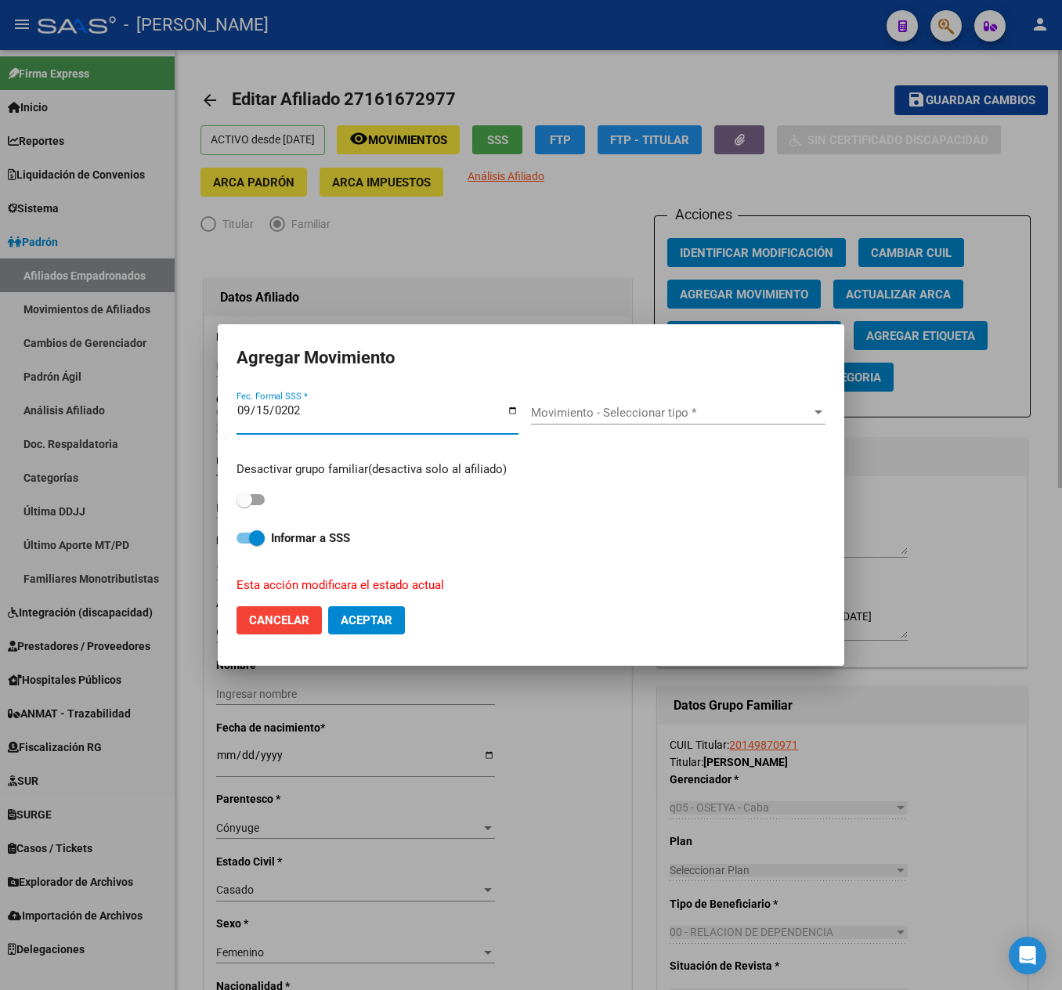
type input "[DATE]"
click at [567, 396] on div "Movimiento - Seleccionar tipo * Movimiento - Seleccionar tipo *" at bounding box center [678, 418] width 294 height 60
click at [572, 401] on div "Movimiento - Seleccionar tipo * Movimiento - Seleccionar tipo *" at bounding box center [678, 412] width 294 height 23
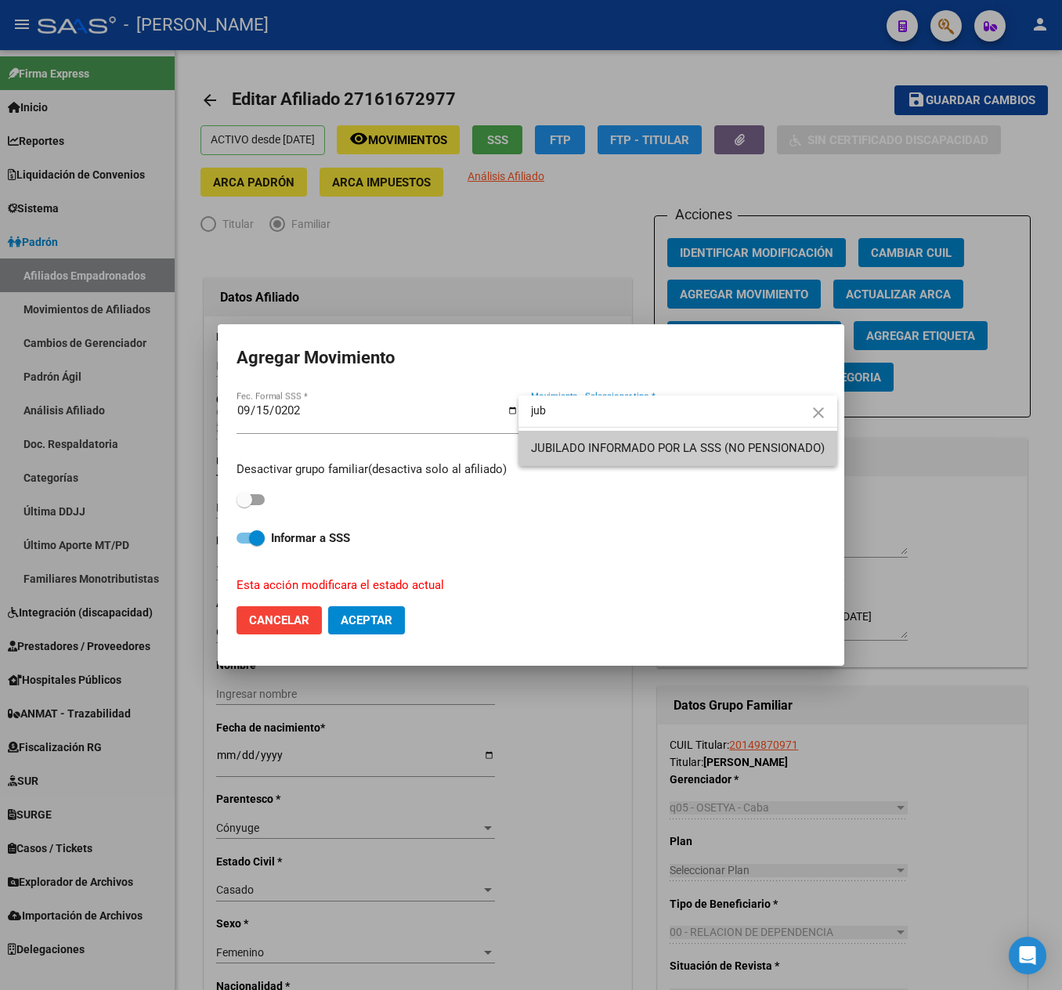
type input "jub"
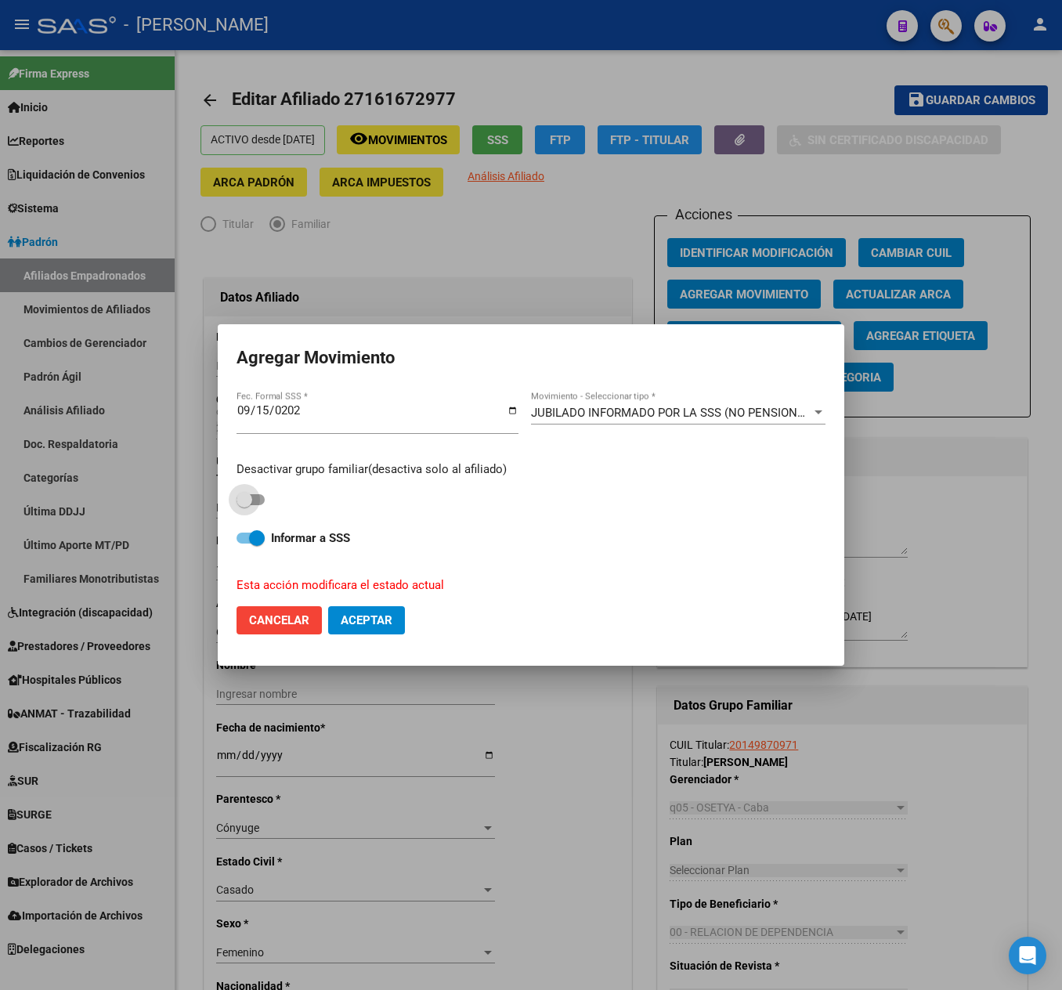
click at [258, 503] on span at bounding box center [251, 499] width 28 height 11
click at [244, 505] on input "checkbox" at bounding box center [244, 505] width 1 height 1
checkbox input "true"
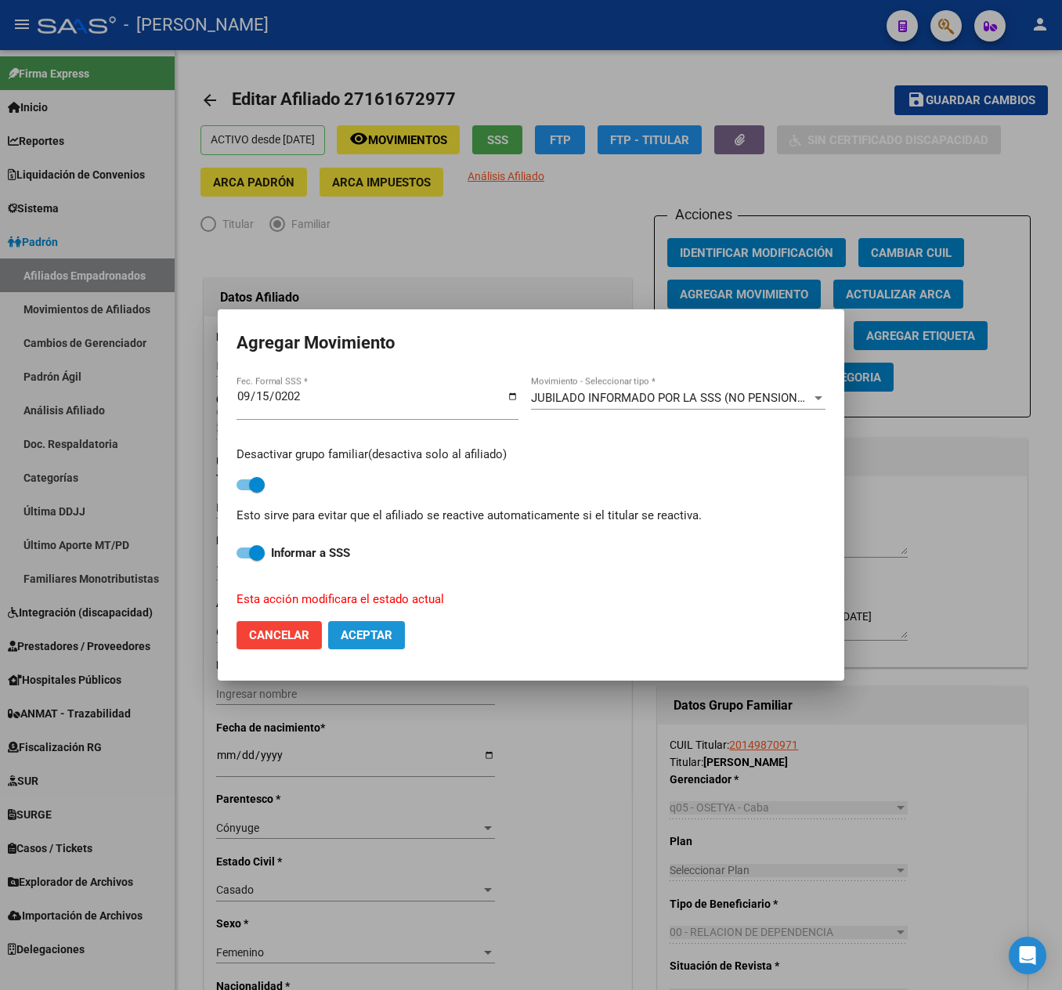
click at [384, 633] on span "Aceptar" at bounding box center [367, 635] width 52 height 14
checkbox input "false"
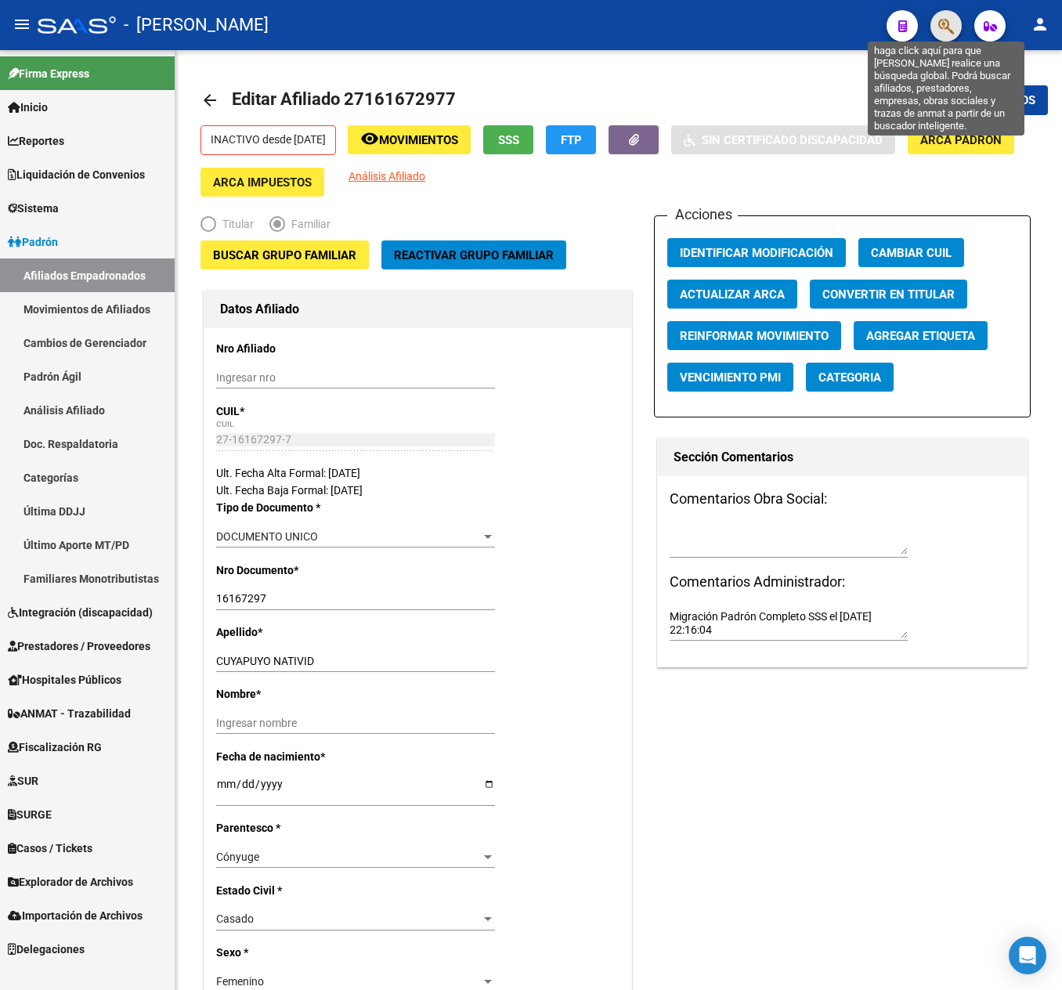
click at [940, 23] on icon "button" at bounding box center [946, 26] width 16 height 18
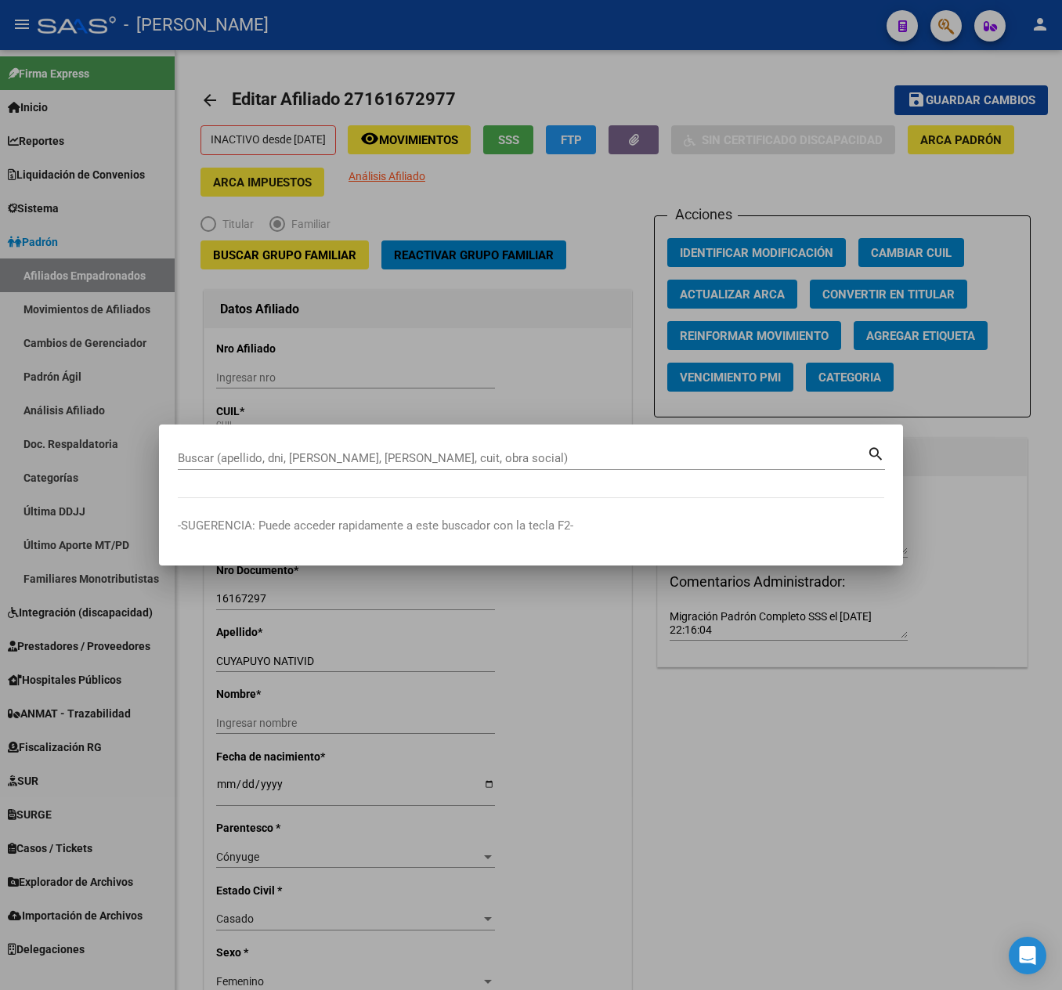
paste input "27927562184"
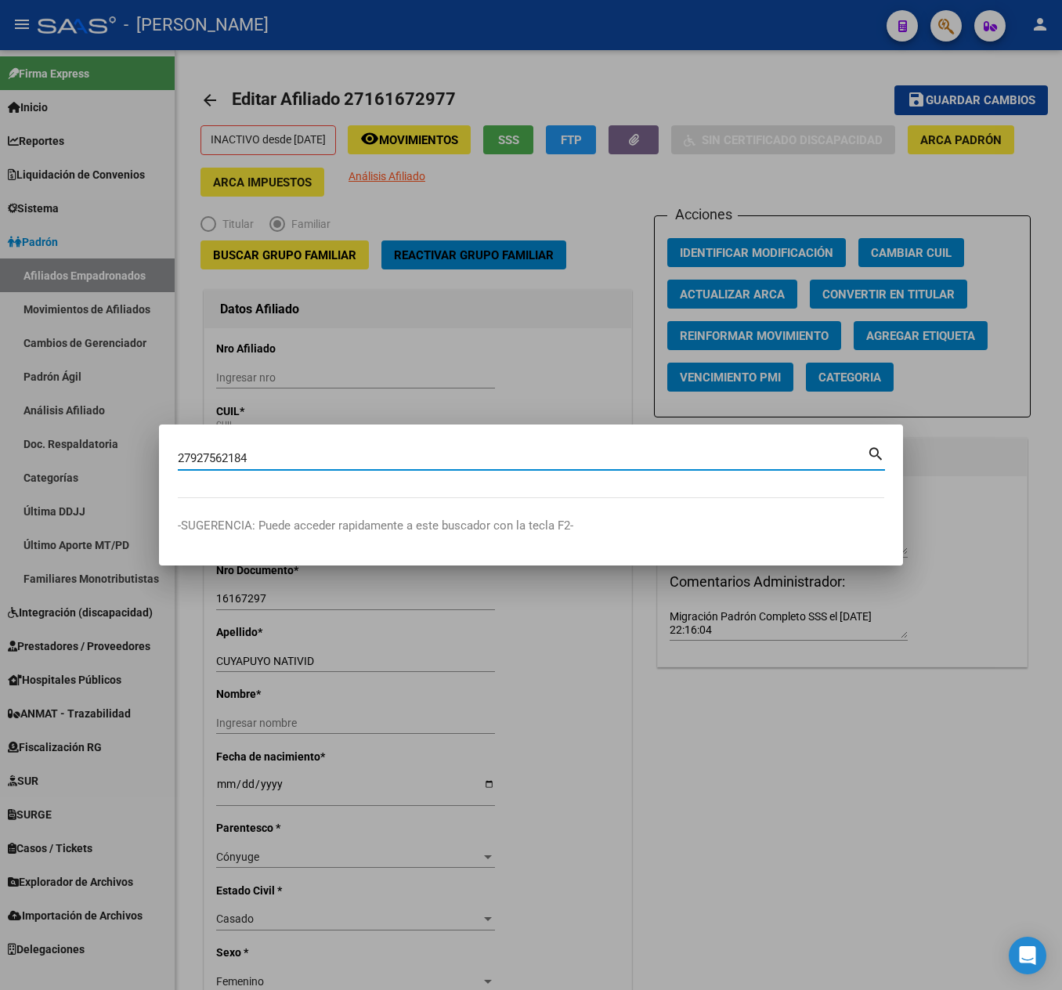
type input "27927562184"
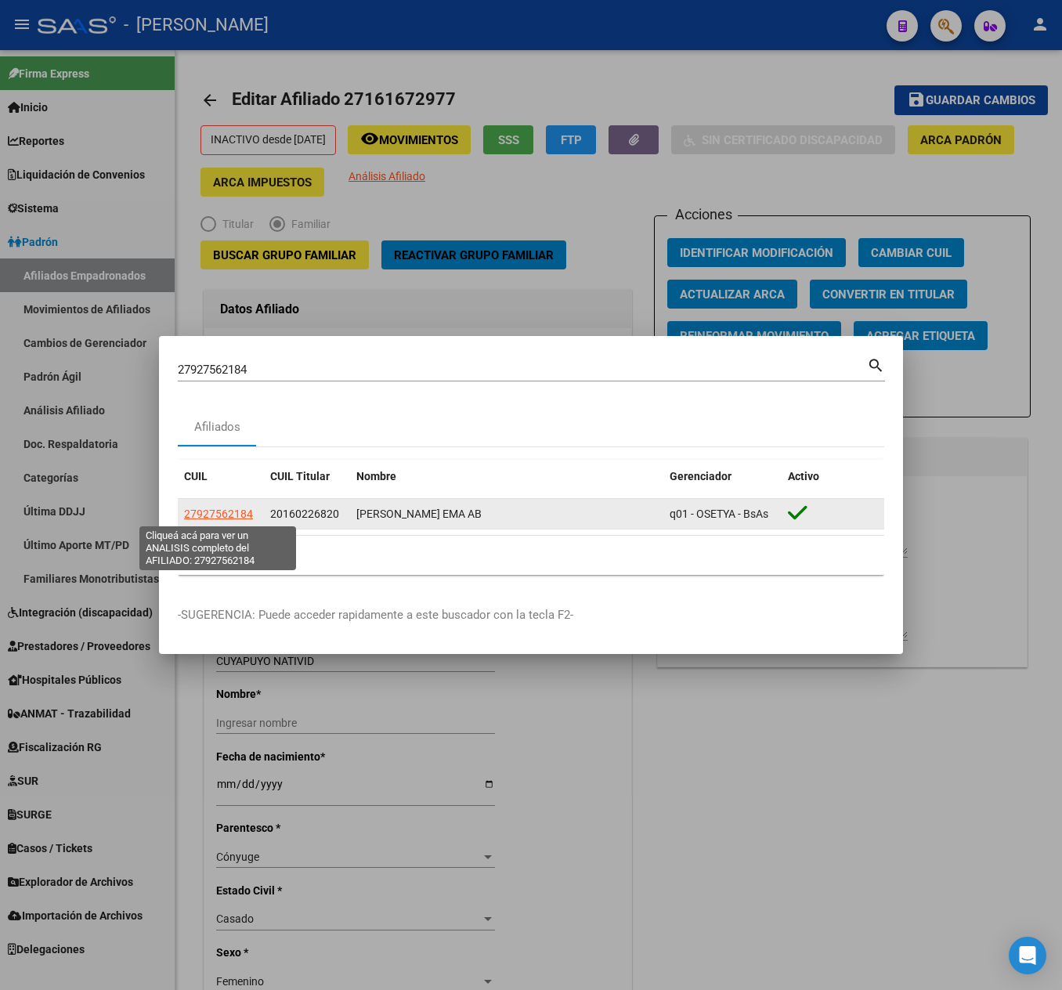
click at [221, 517] on span "27927562184" at bounding box center [218, 514] width 69 height 13
type textarea "27927562184"
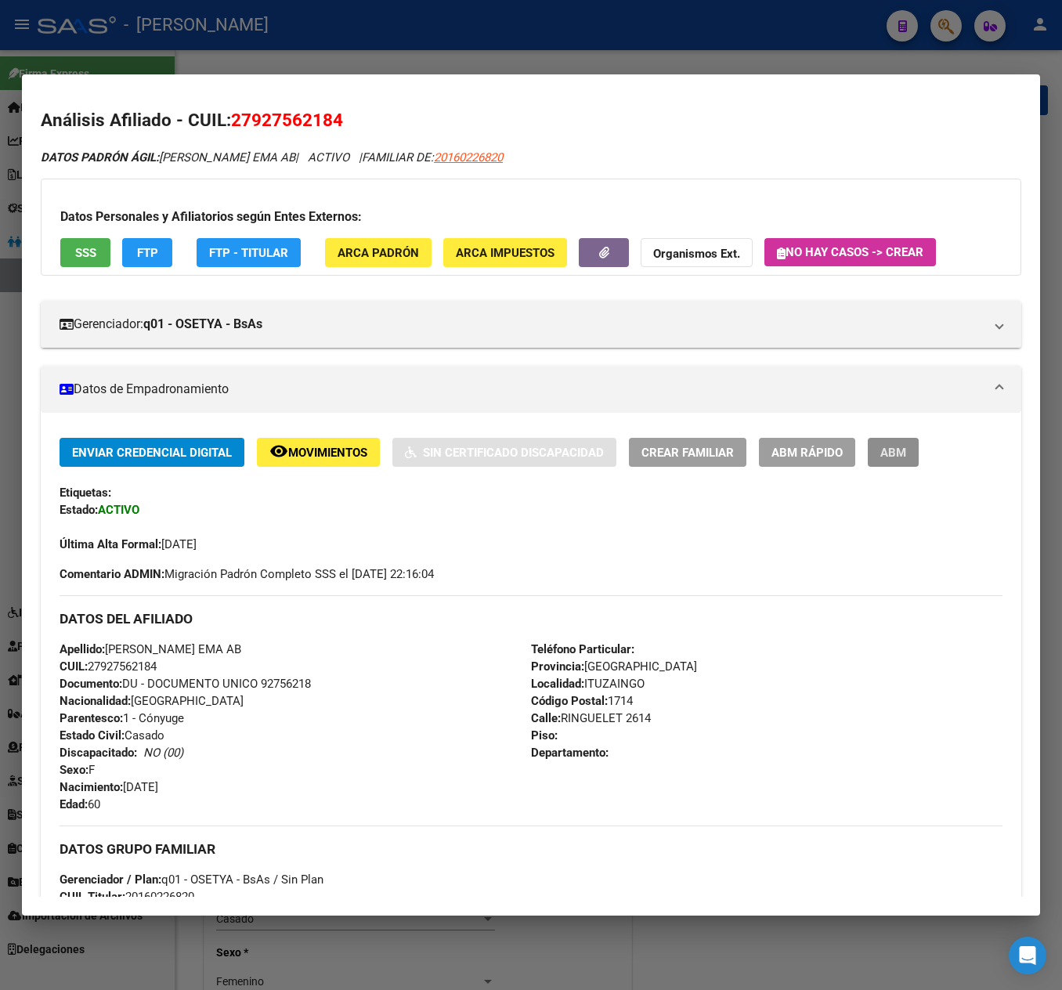
click at [907, 456] on button "ABM" at bounding box center [893, 452] width 51 height 29
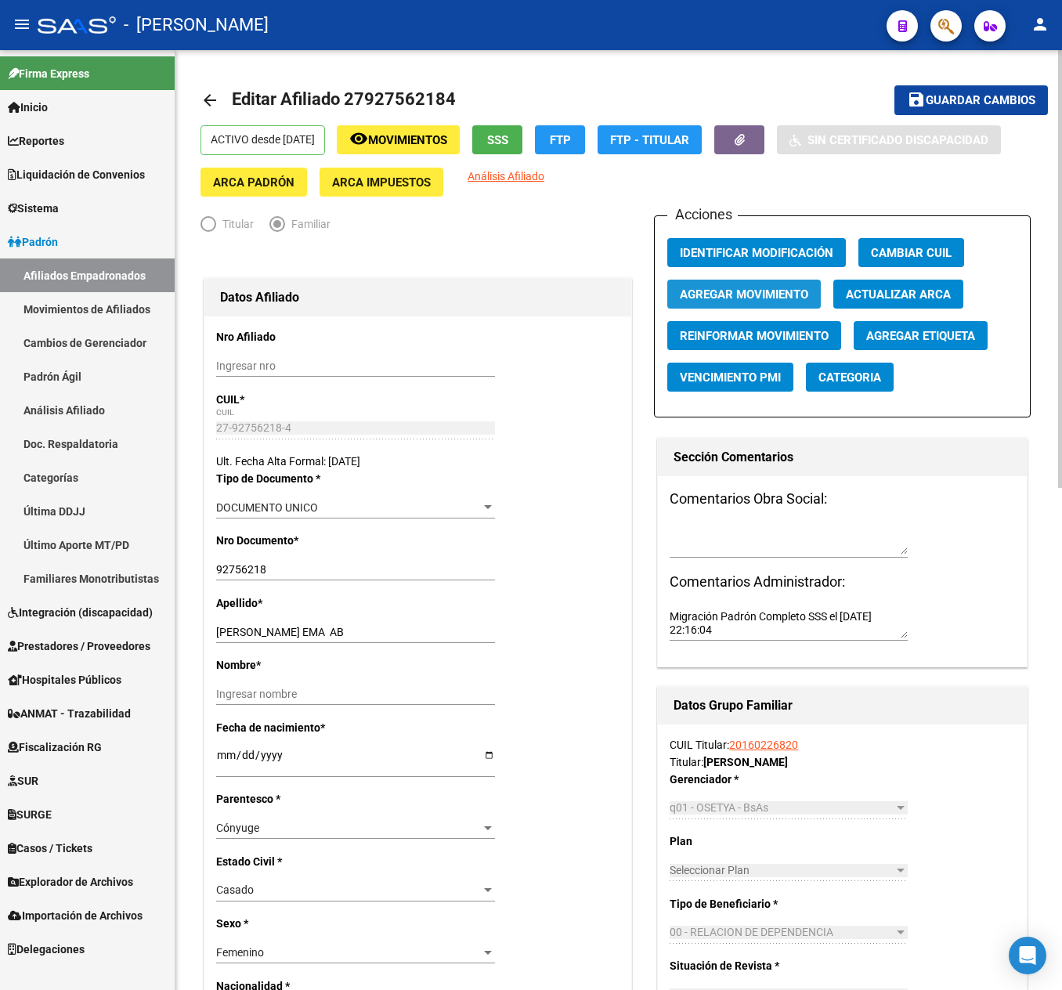
click at [708, 291] on span "Agregar Movimiento" at bounding box center [744, 294] width 128 height 14
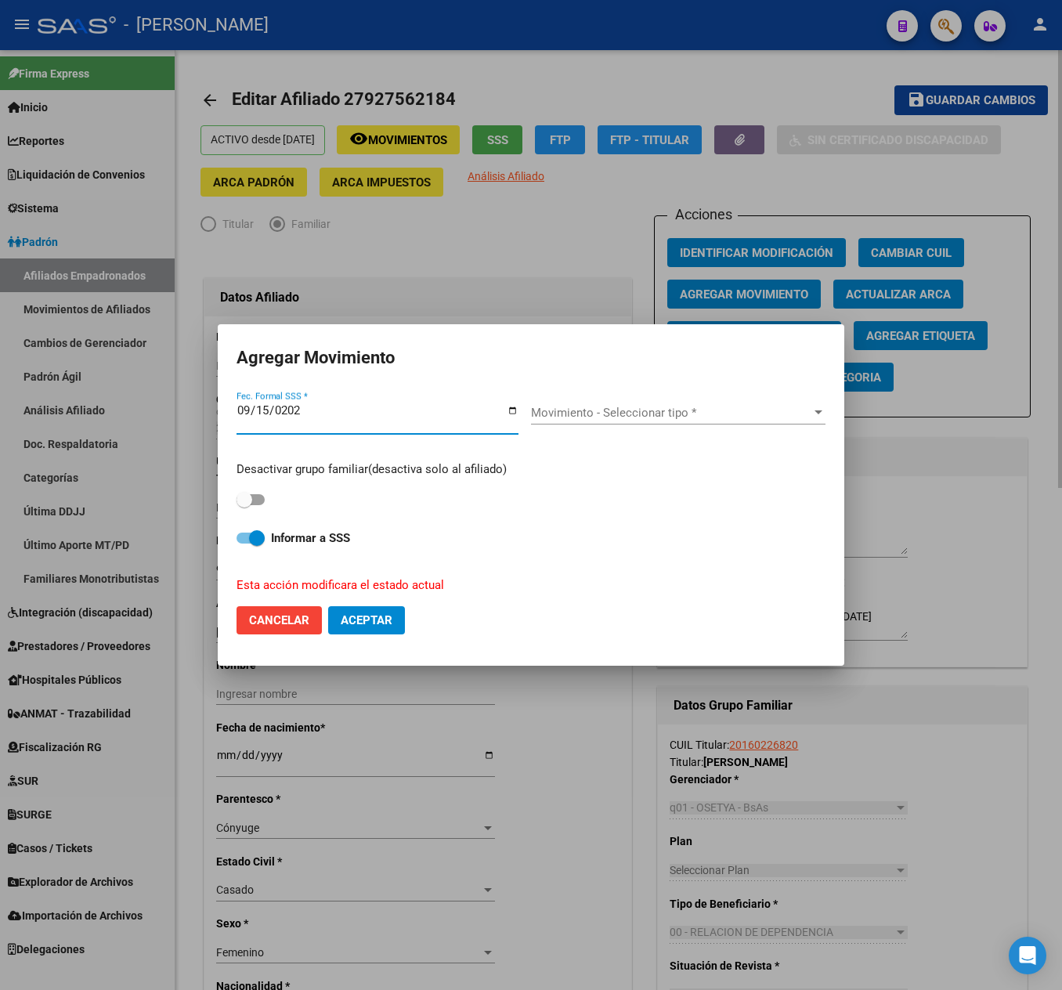
type input "[DATE]"
click at [633, 414] on span "Movimiento - Seleccionar tipo *" at bounding box center [671, 413] width 280 height 14
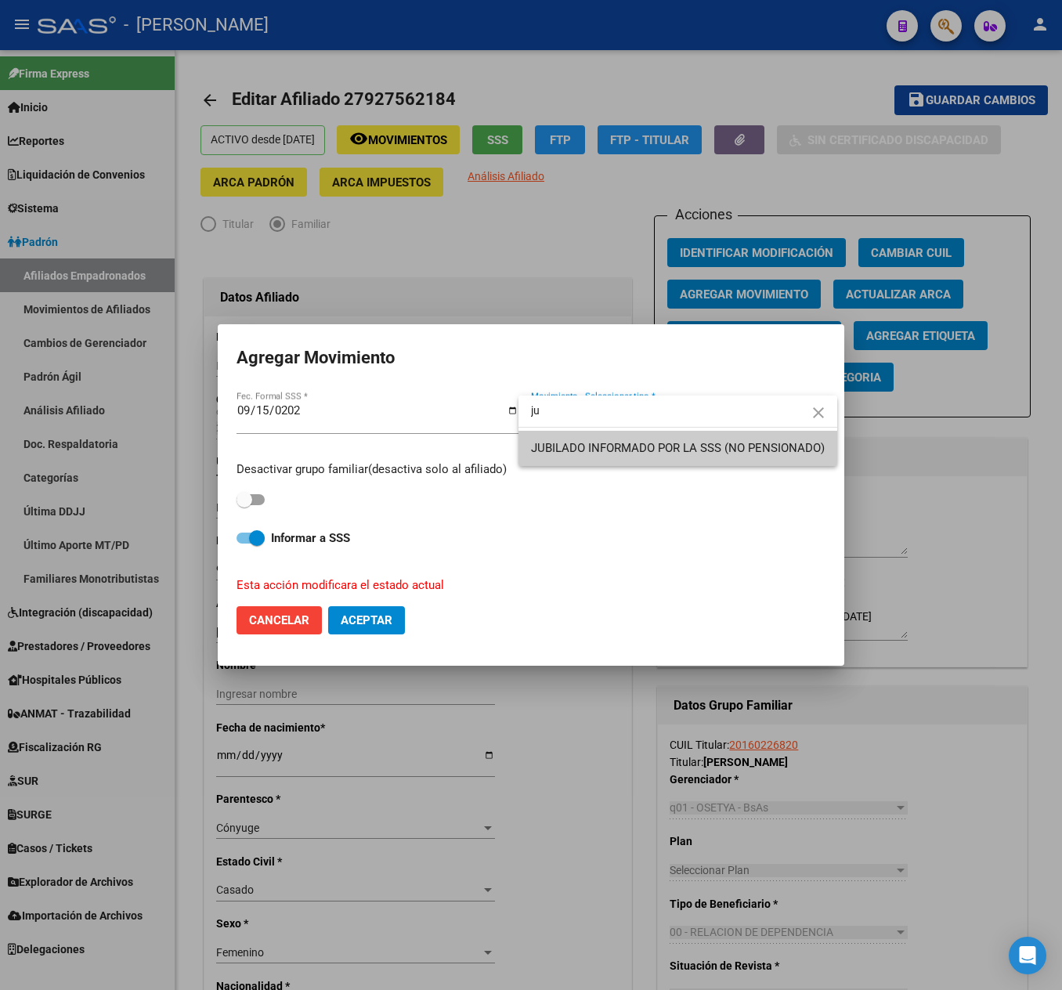
type input "ju"
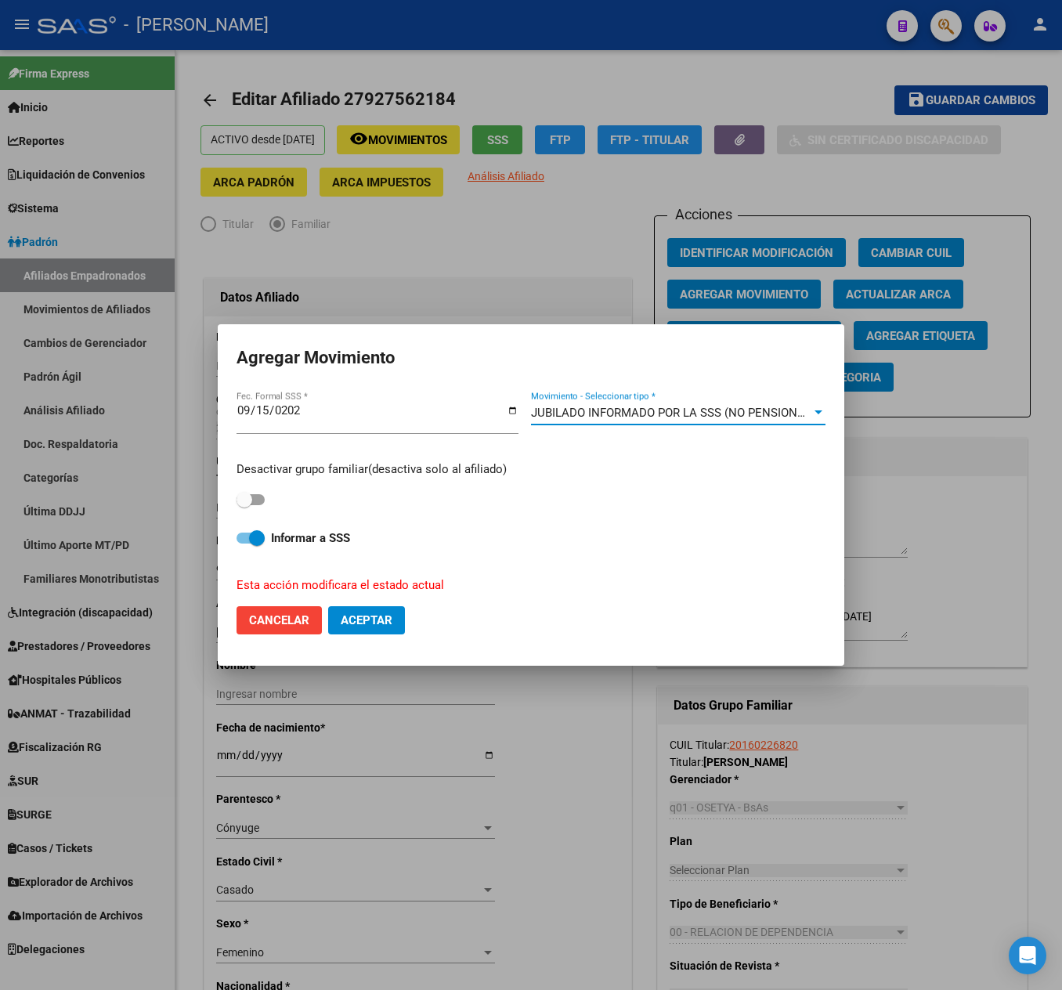
click at [262, 495] on span at bounding box center [251, 499] width 28 height 11
click at [244, 505] on input "checkbox" at bounding box center [244, 505] width 1 height 1
checkbox input "true"
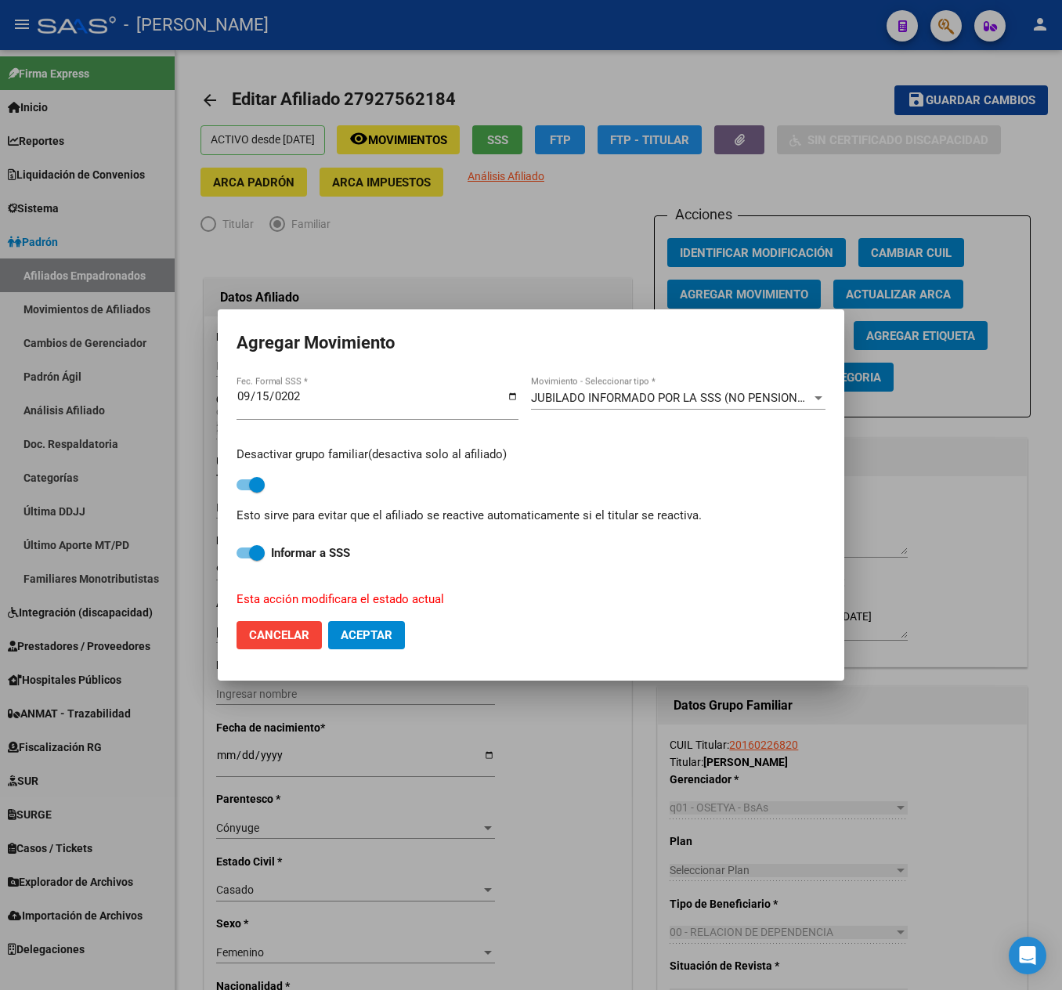
click at [385, 645] on button "Aceptar" at bounding box center [366, 635] width 77 height 28
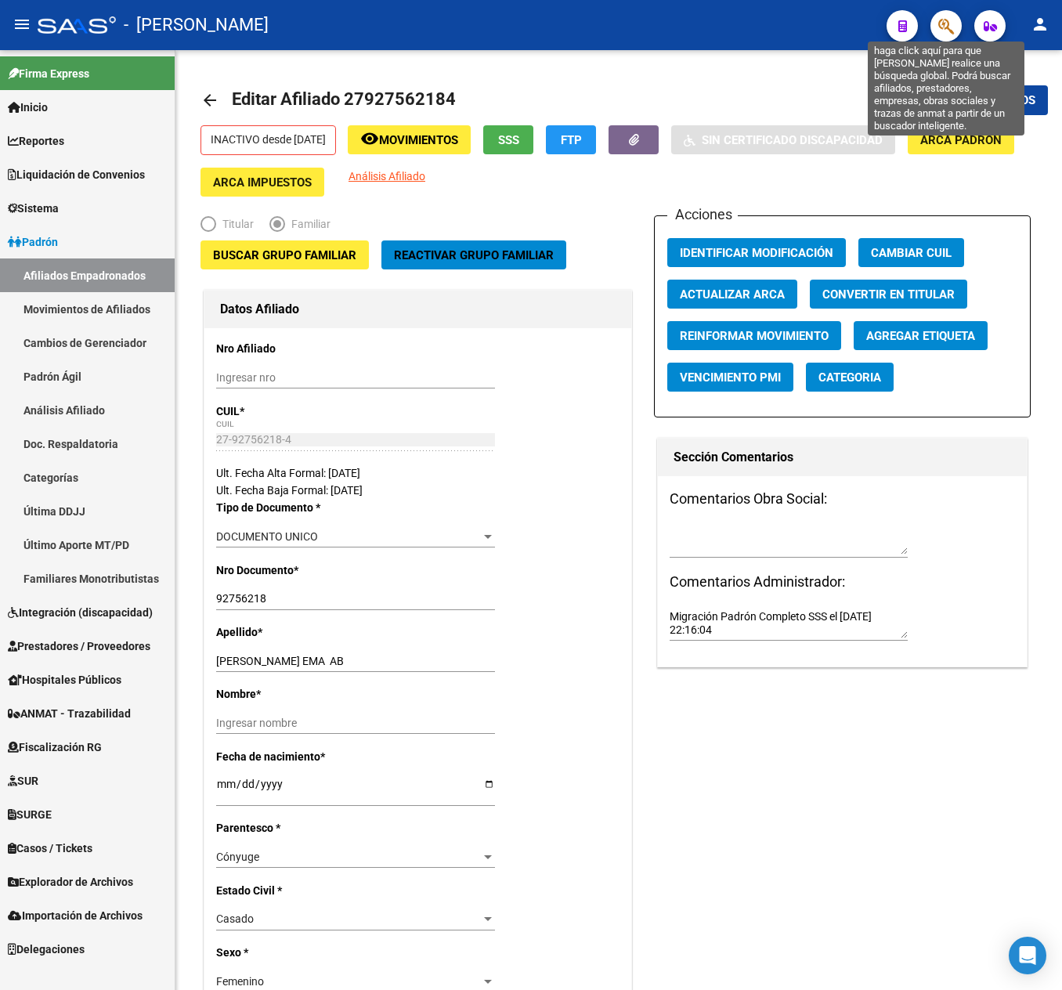
click at [938, 19] on icon "button" at bounding box center [946, 26] width 16 height 18
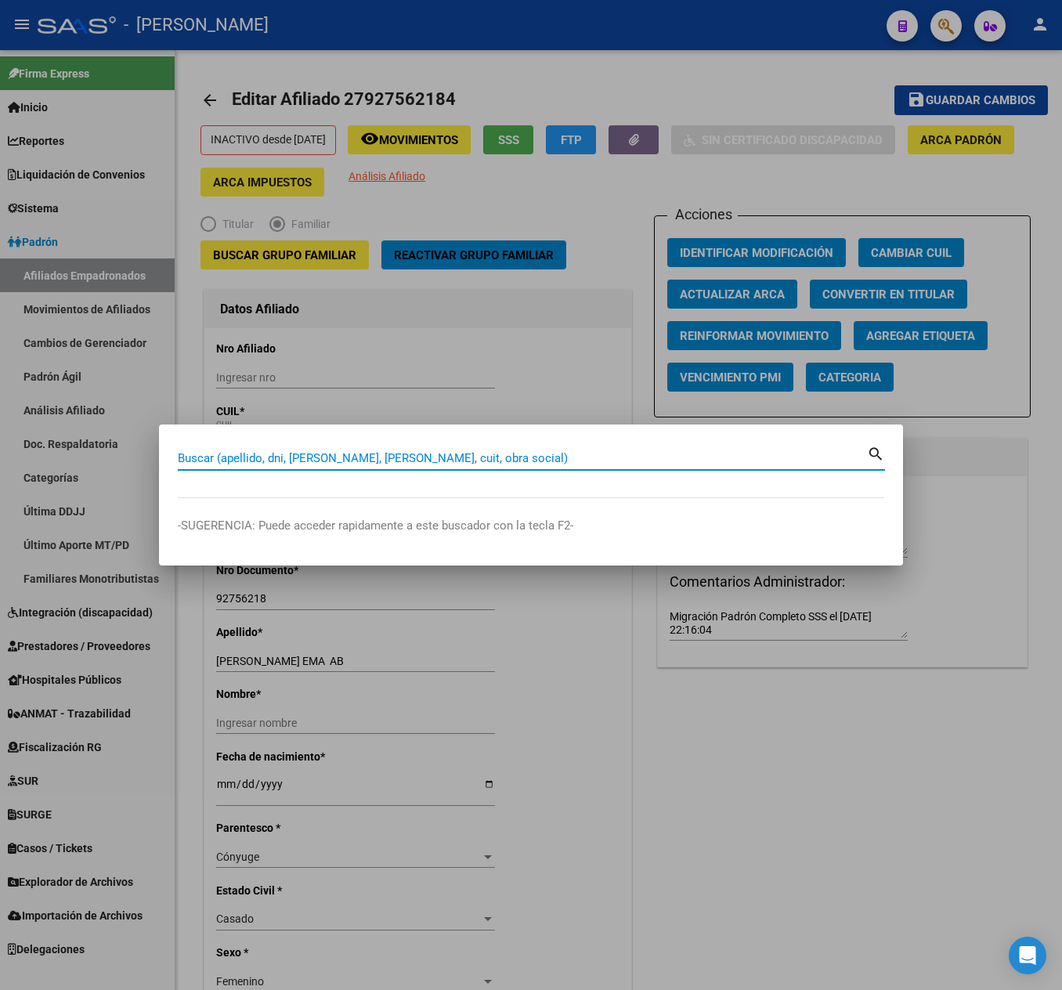
paste input "20160265737"
type input "20160265737"
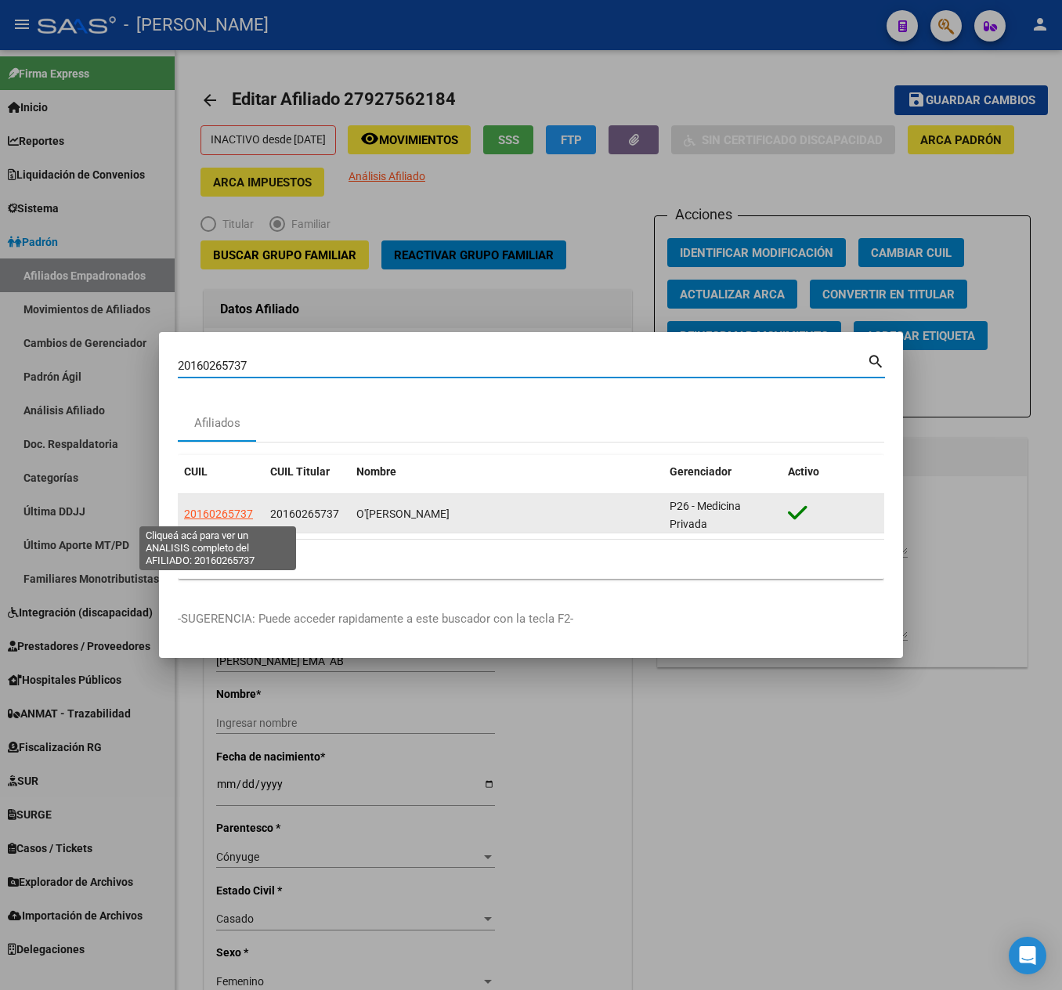
click at [222, 515] on span "20160265737" at bounding box center [218, 514] width 69 height 13
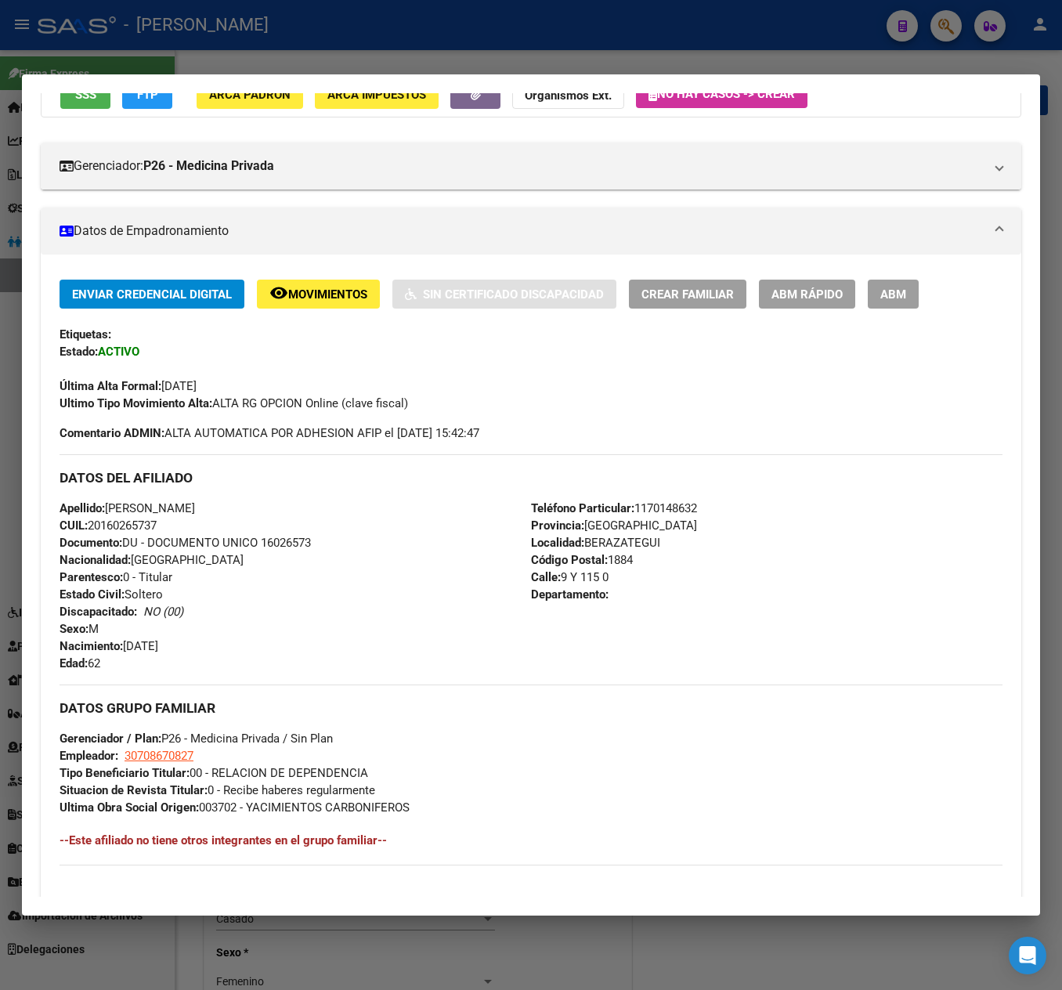
scroll to position [157, 0]
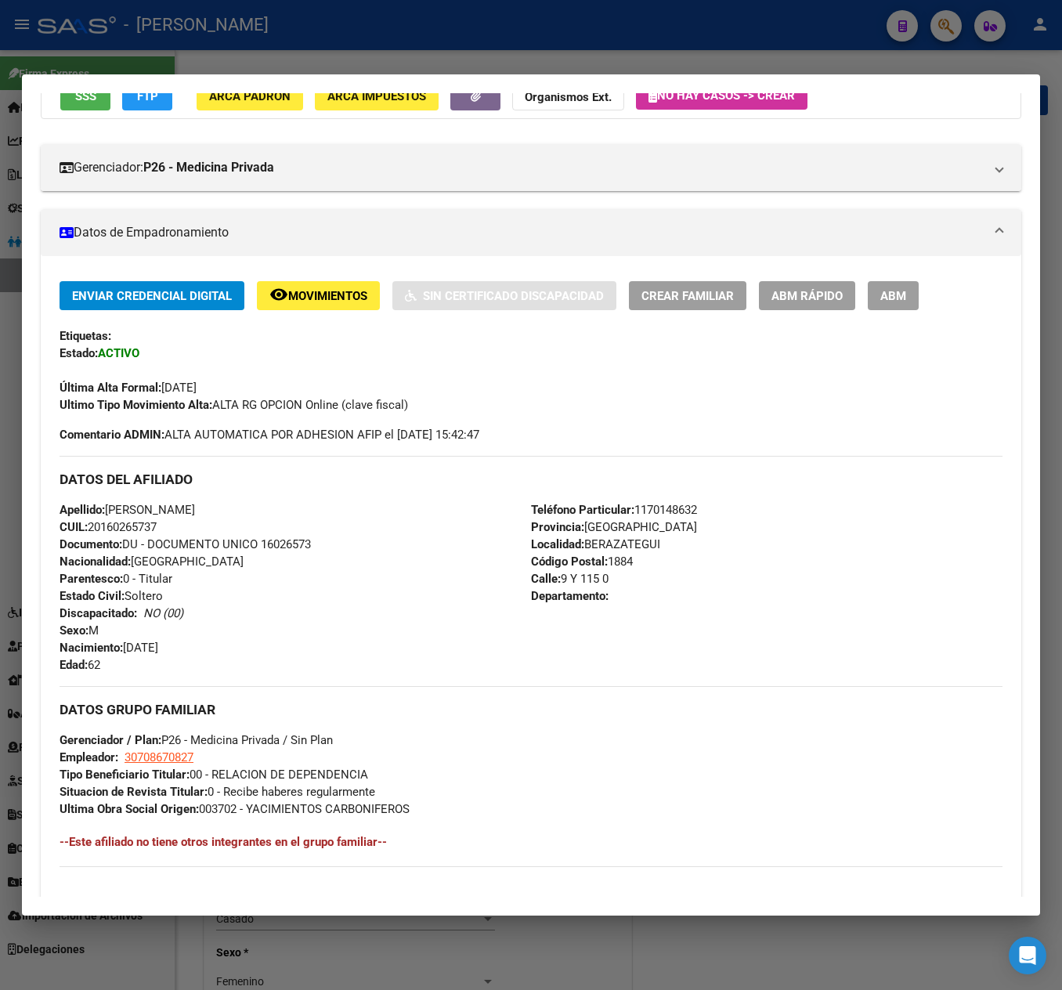
click at [9, 255] on div at bounding box center [531, 495] width 1062 height 990
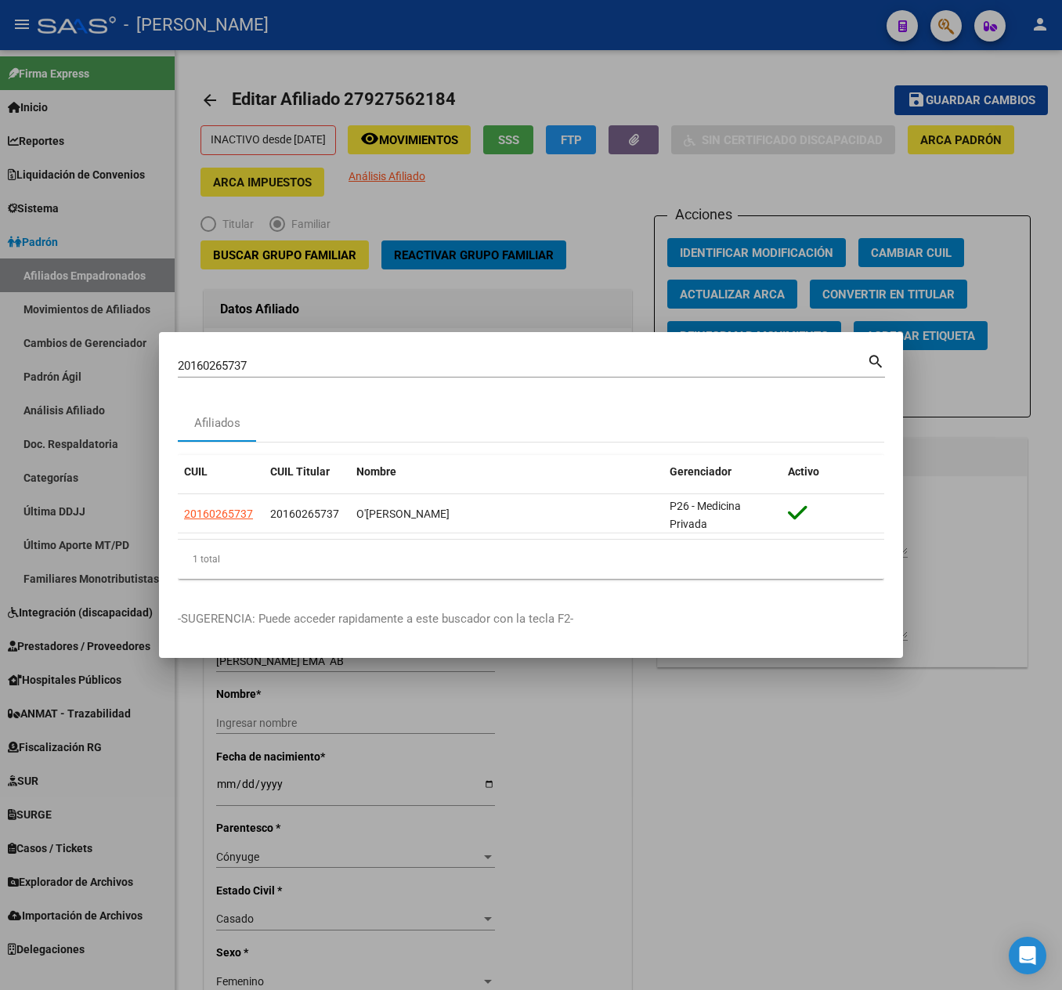
click at [363, 374] on div "20160265737 Buscar (apellido, dni, [PERSON_NAME], [PERSON_NAME], cuit, obra soc…" at bounding box center [522, 365] width 689 height 23
click at [360, 362] on input "20160265737" at bounding box center [522, 366] width 689 height 14
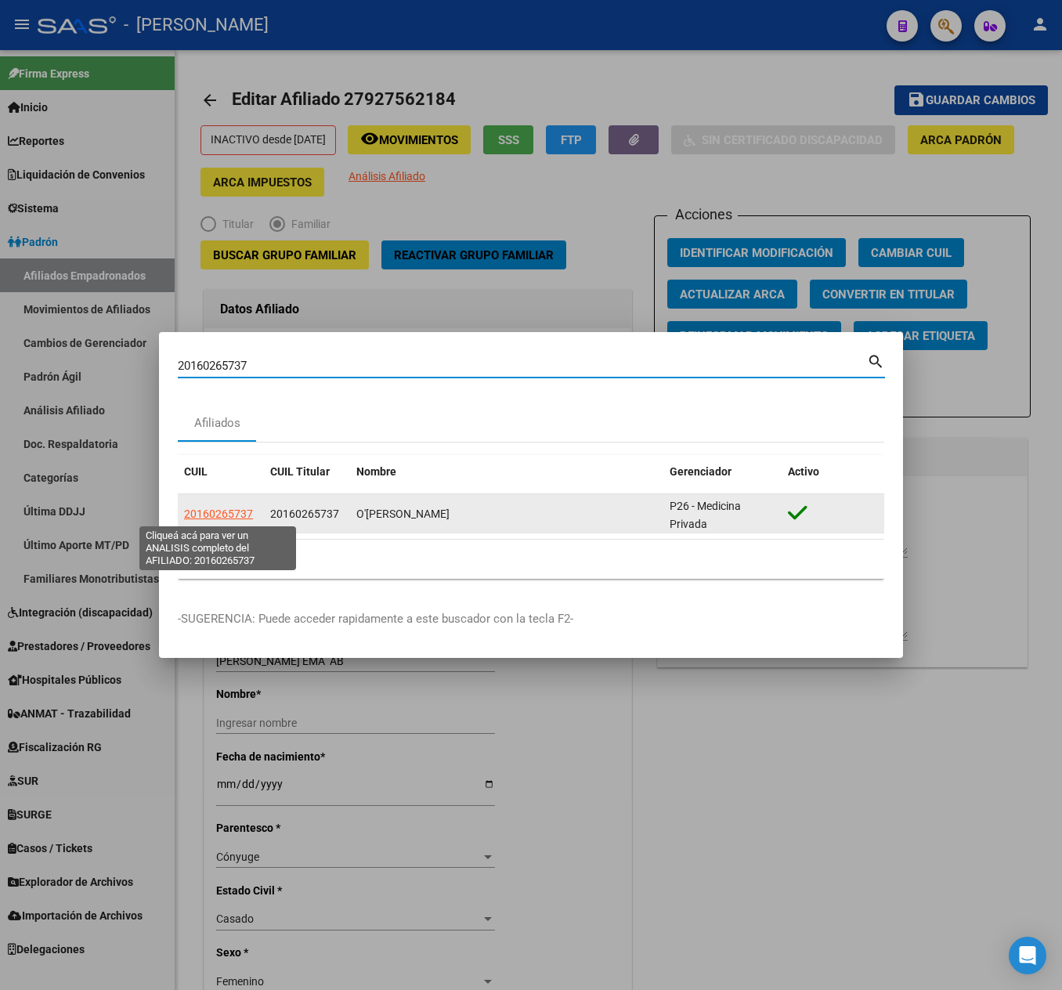
click at [226, 515] on span "20160265737" at bounding box center [218, 514] width 69 height 13
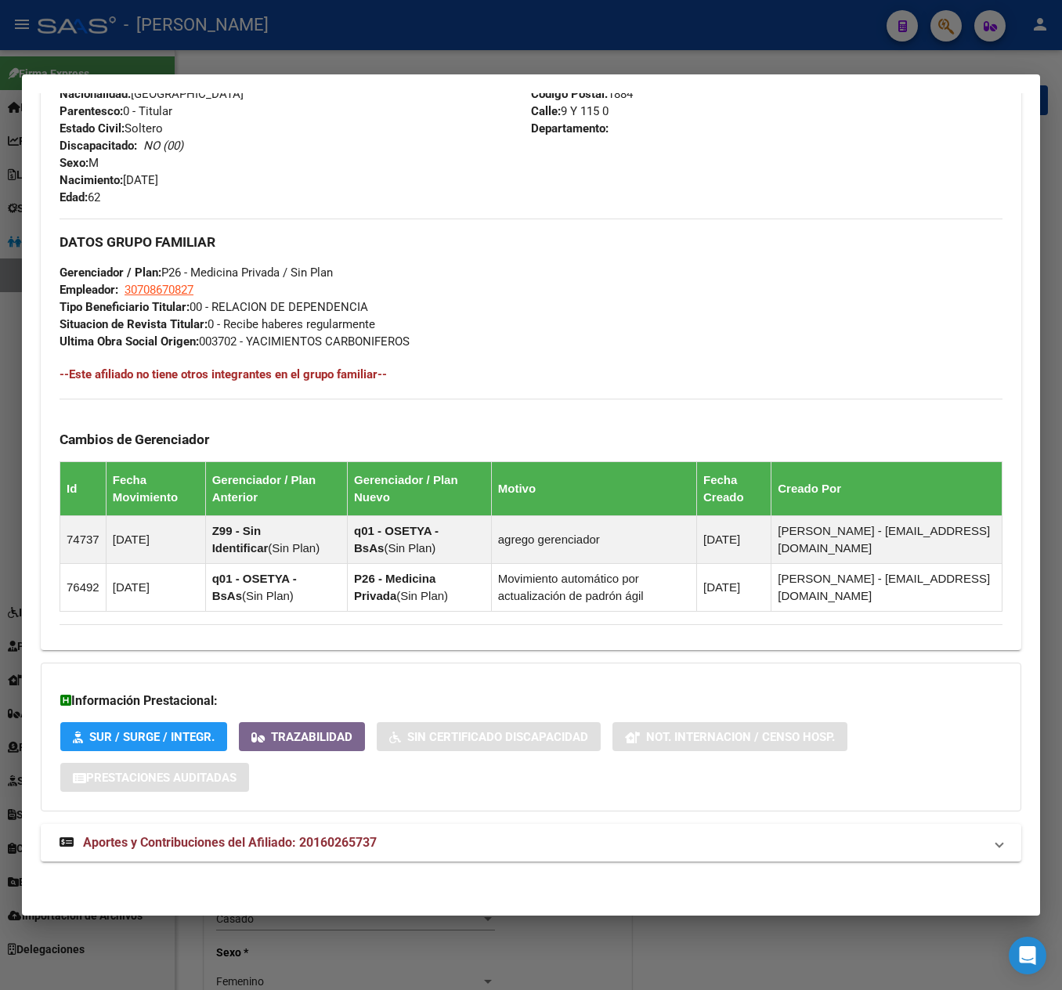
scroll to position [630, 0]
click at [396, 855] on mat-expansion-panel-header "Aportes y Contribuciones del Afiliado: 20160265737" at bounding box center [531, 843] width 981 height 38
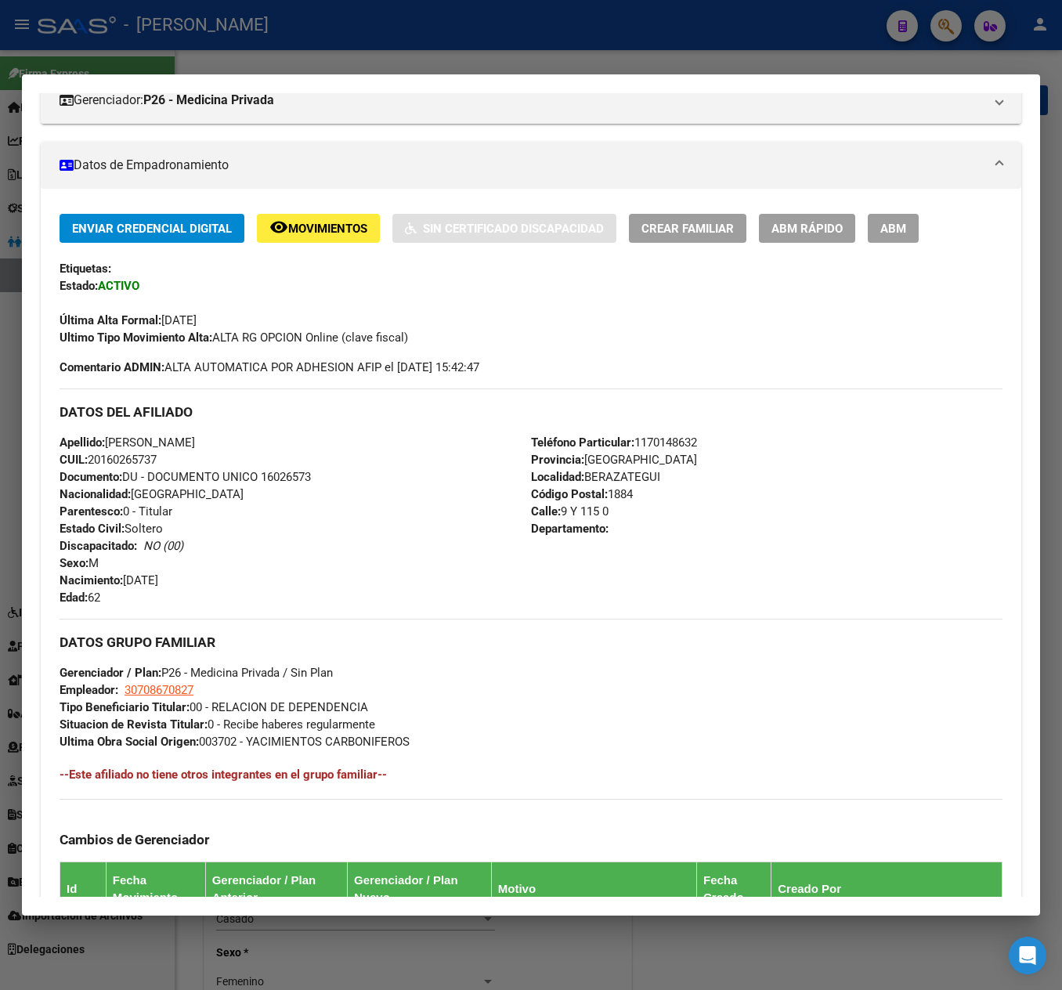
scroll to position [0, 0]
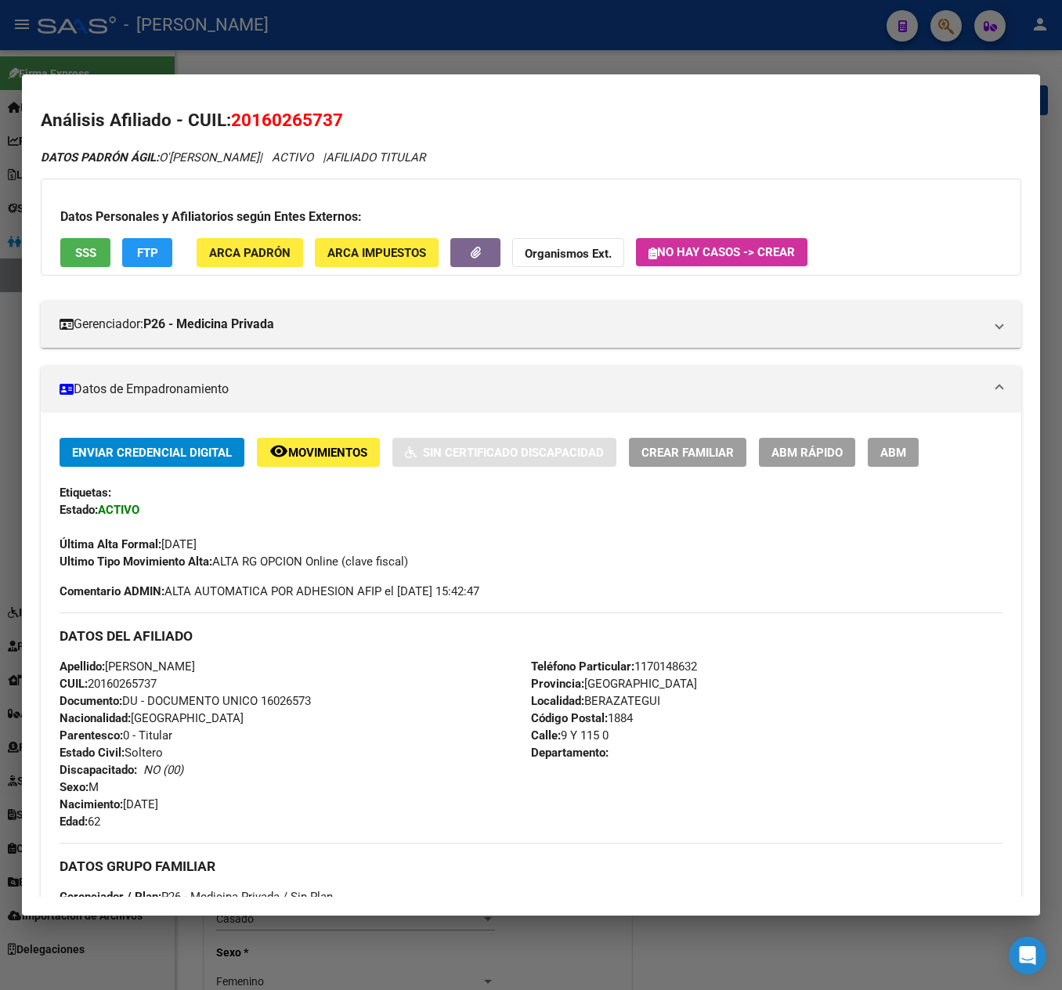
drag, startPoint x: 257, startPoint y: 125, endPoint x: 334, endPoint y: 122, distance: 76.8
click at [334, 122] on span "20160265737" at bounding box center [287, 120] width 112 height 20
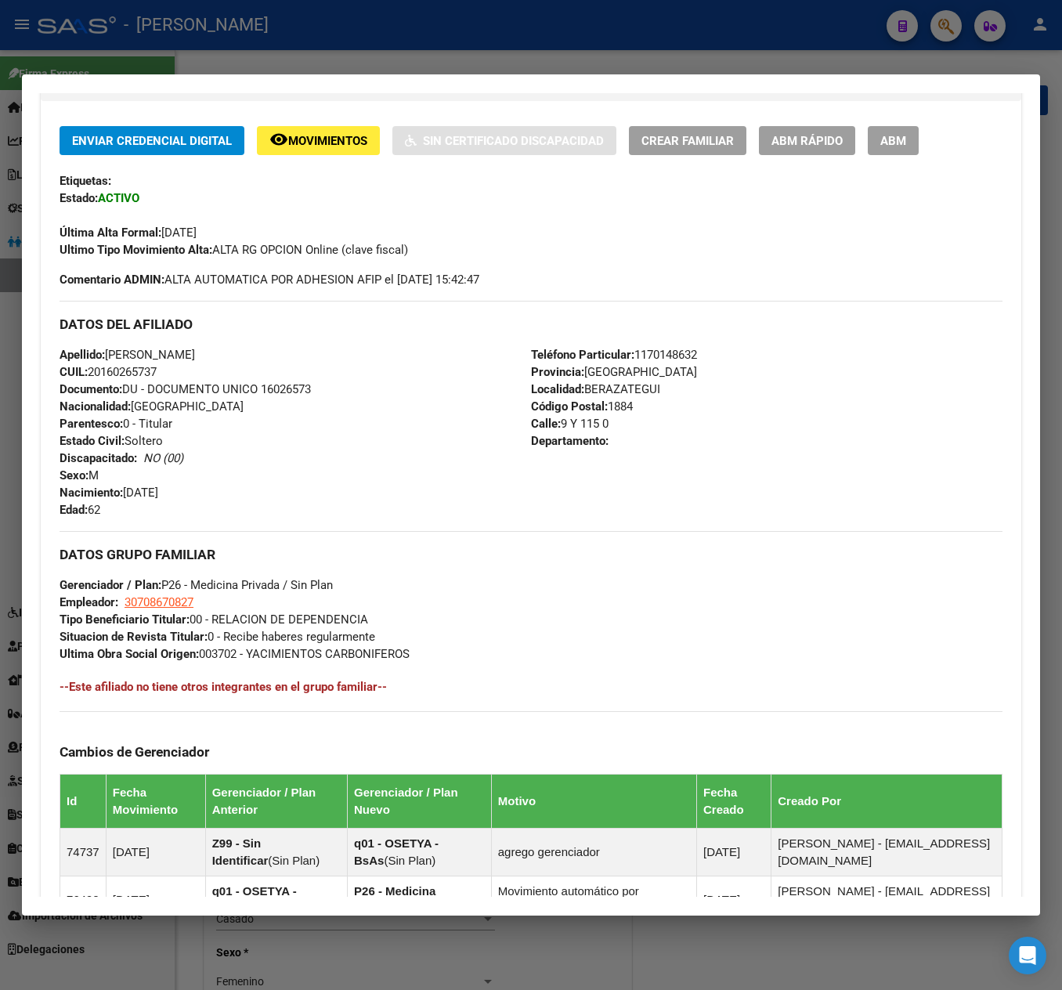
scroll to position [313, 0]
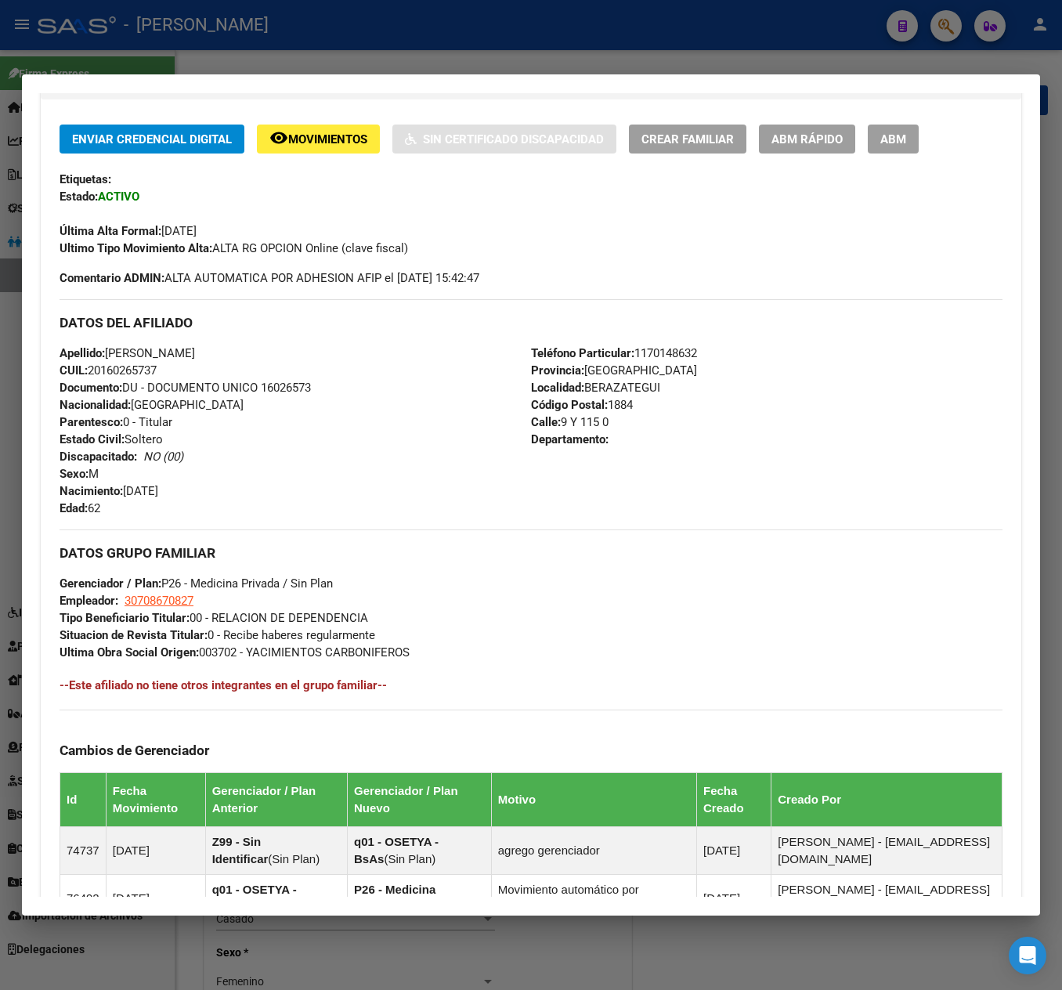
drag, startPoint x: 213, startPoint y: 495, endPoint x: 125, endPoint y: 495, distance: 87.7
click at [125, 495] on div "Apellido: [PERSON_NAME] CUIL: 20160265737 Documento: DU - DOCUMENTO UNICO 16026…" at bounding box center [296, 431] width 472 height 172
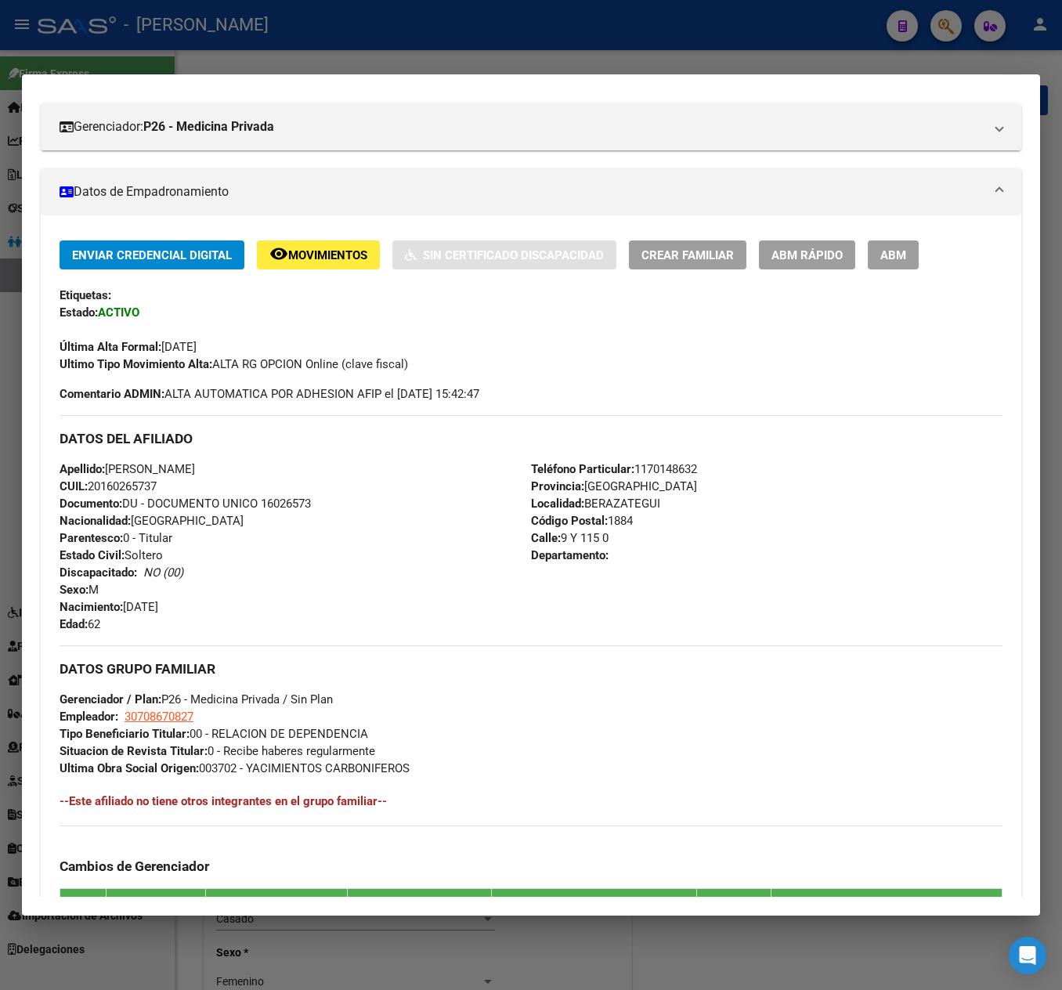
scroll to position [0, 0]
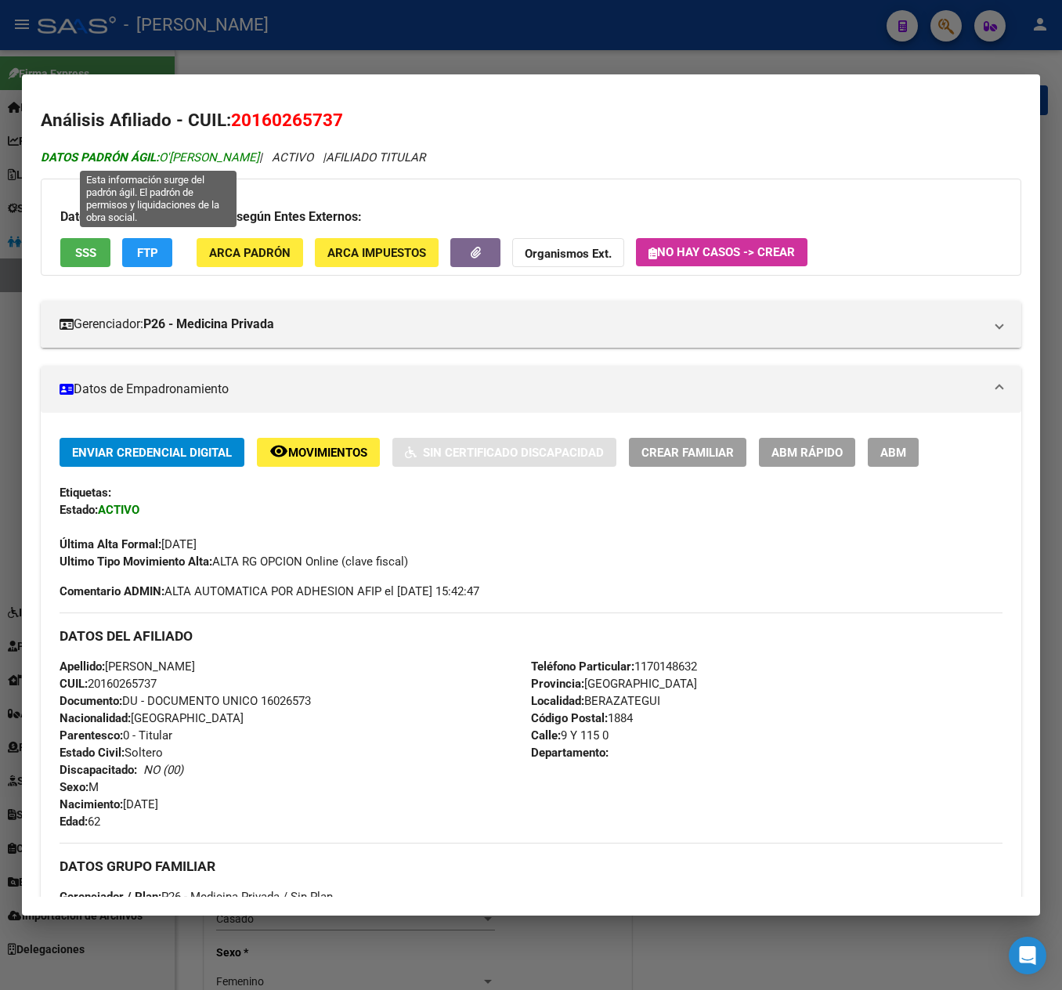
click at [182, 157] on span "DATOS PADRÓN ÁGIL: [PERSON_NAME]" at bounding box center [150, 157] width 219 height 14
click at [179, 157] on span "DATOS PADRÓN ÁGIL: [PERSON_NAME]" at bounding box center [150, 157] width 219 height 14
drag, startPoint x: 179, startPoint y: 157, endPoint x: 237, endPoint y: 157, distance: 58.0
click at [237, 157] on span "DATOS PADRÓN ÁGIL: [PERSON_NAME]" at bounding box center [150, 157] width 219 height 14
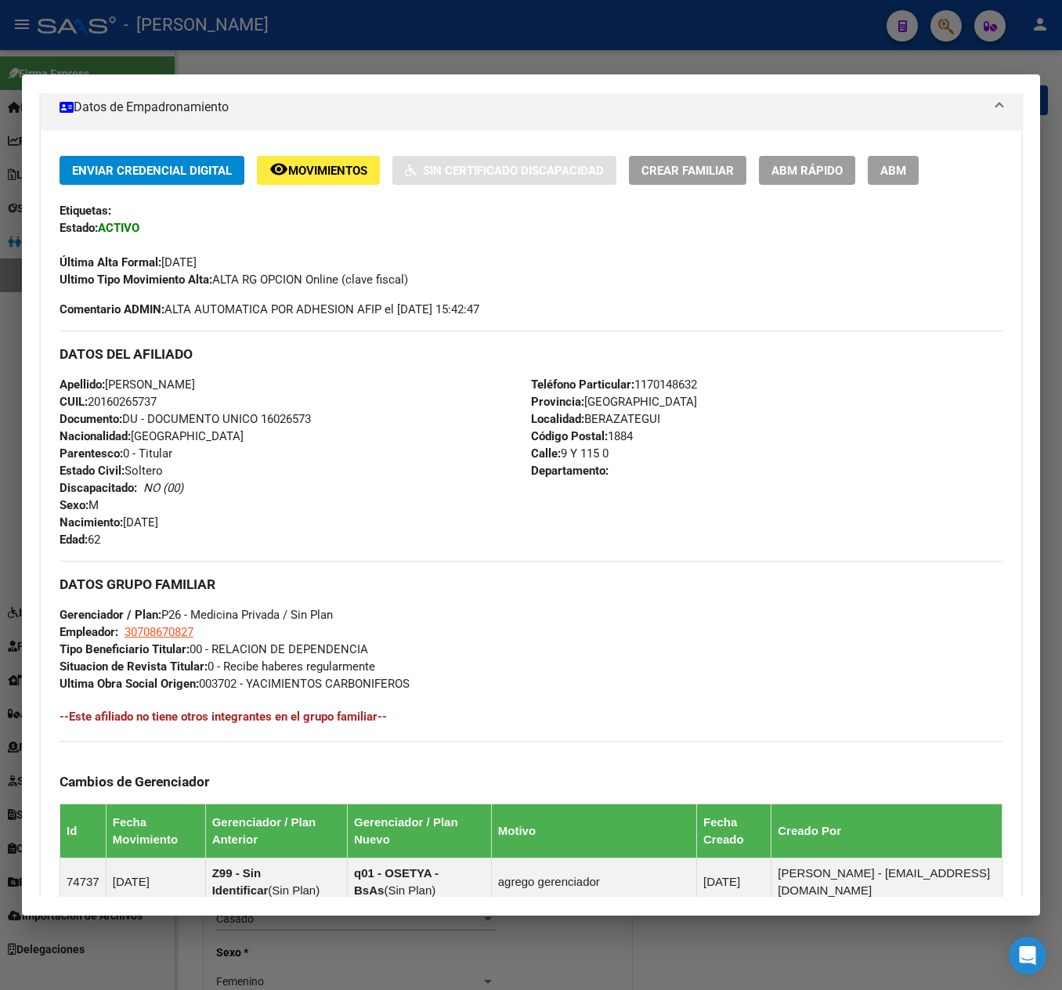
scroll to position [313, 0]
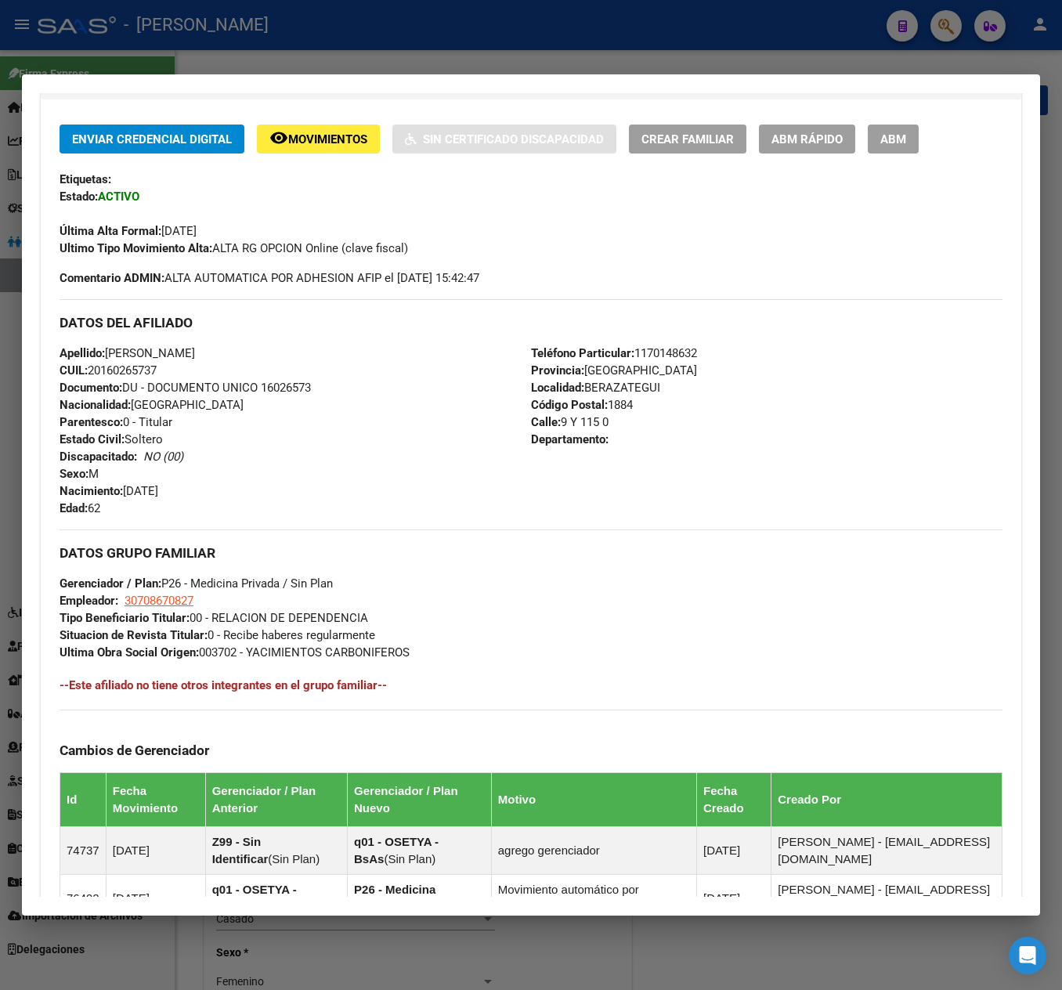
drag, startPoint x: 551, startPoint y: 421, endPoint x: 612, endPoint y: 421, distance: 61.1
click at [612, 421] on div "Teléfono Particular: [PHONE_NUMBER] Provincia: [GEOGRAPHIC_DATA] Localidad: [GE…" at bounding box center [767, 431] width 472 height 172
drag, startPoint x: 222, startPoint y: 603, endPoint x: 128, endPoint y: 595, distance: 94.3
click at [128, 595] on div "DATOS GRUPO FAMILIAR Gerenciador / Plan: P26 - Medicina Privada / Sin Plan Empl…" at bounding box center [531, 595] width 943 height 132
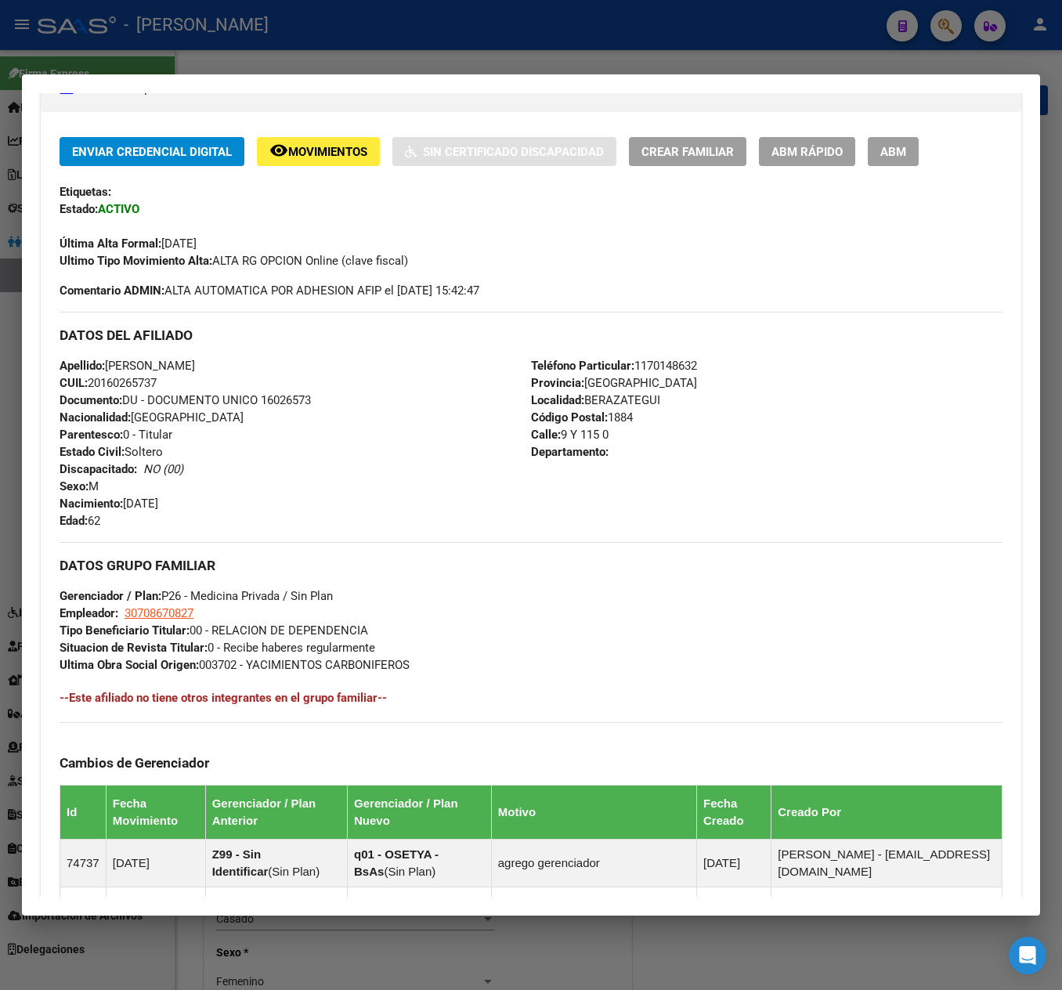
scroll to position [470, 0]
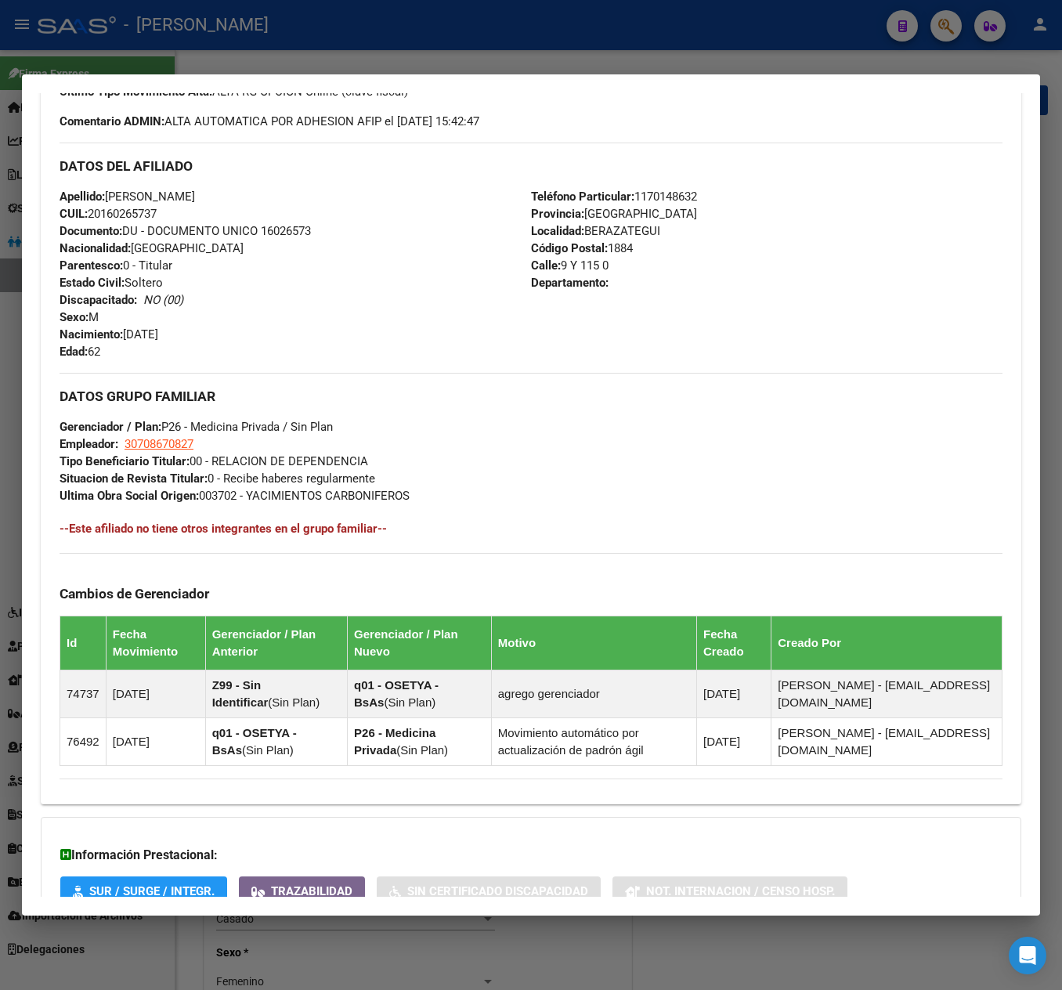
click at [169, 450] on span "30708670827" at bounding box center [159, 444] width 69 height 14
type textarea "30708670827"
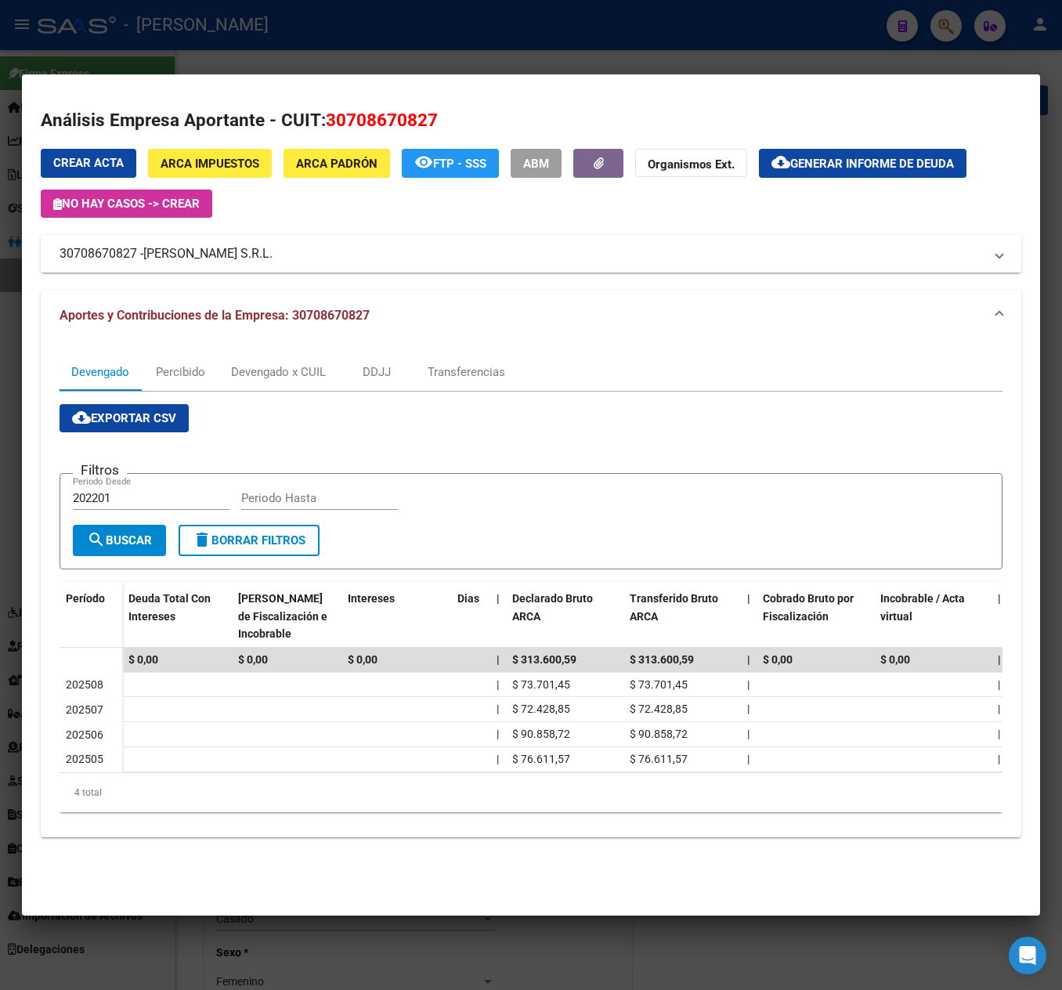
drag, startPoint x: 174, startPoint y: 249, endPoint x: 222, endPoint y: 252, distance: 48.7
click at [222, 252] on mat-panel-title "30708670827 - [PERSON_NAME] S.R.L." at bounding box center [522, 253] width 924 height 19
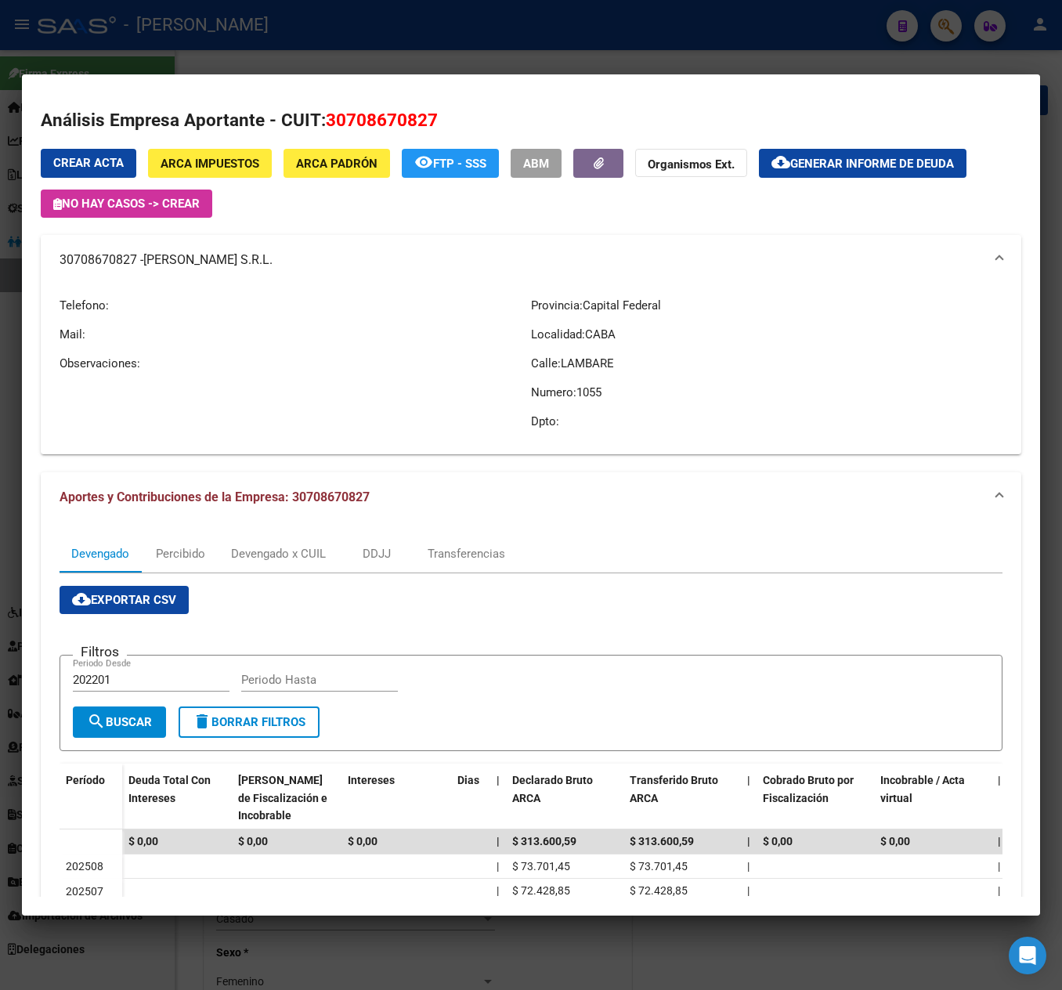
drag, startPoint x: 144, startPoint y: 265, endPoint x: 218, endPoint y: 263, distance: 73.6
click at [218, 263] on mat-panel-title "30708670827 - [PERSON_NAME] S.R.L." at bounding box center [522, 260] width 924 height 19
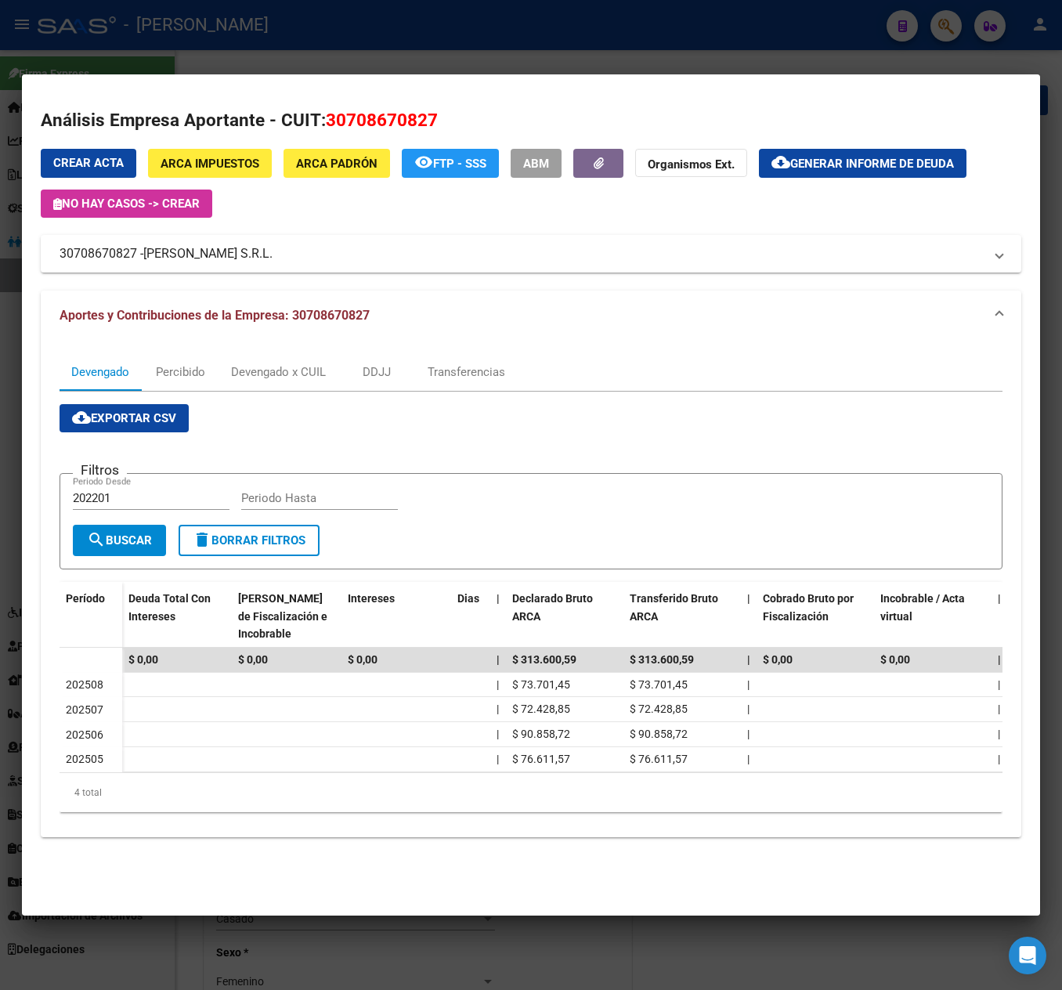
click at [16, 378] on div at bounding box center [531, 495] width 1062 height 990
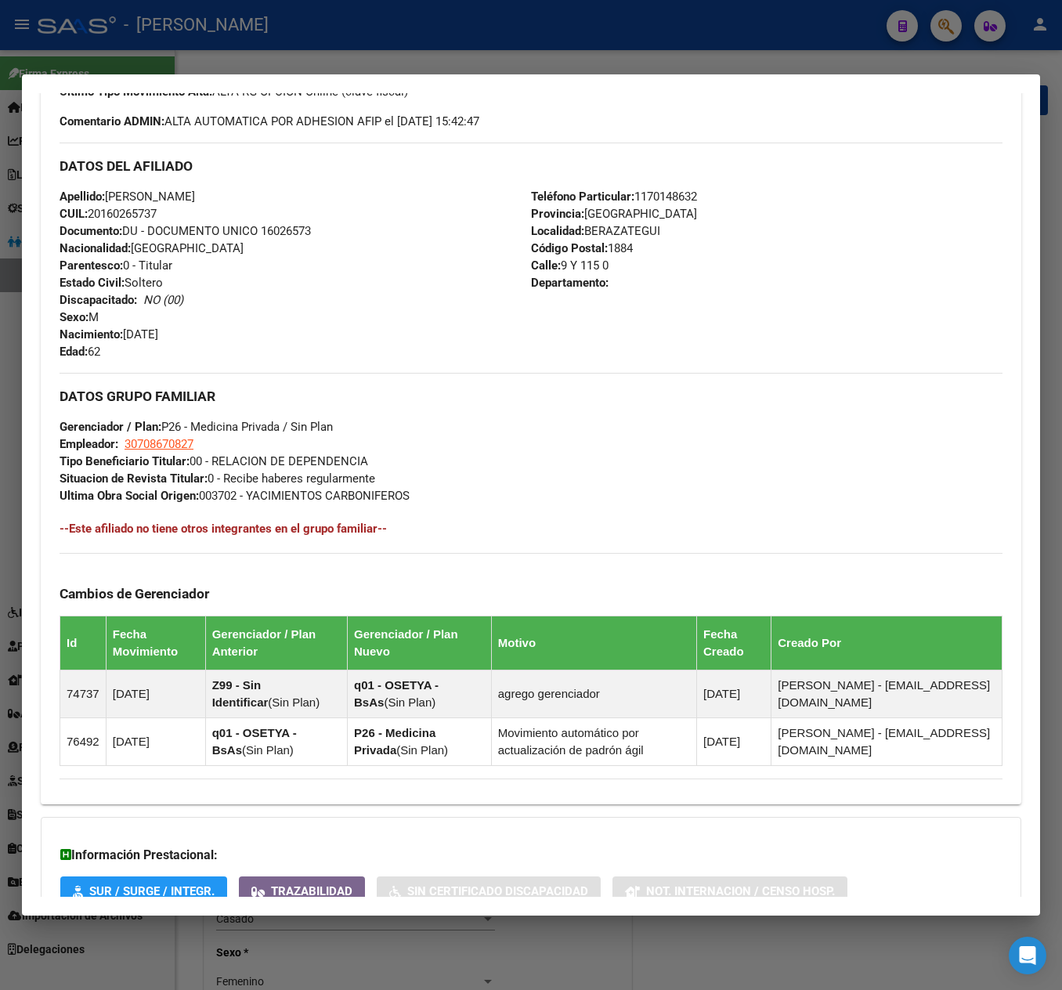
click at [27, 208] on mat-dialog-content "Análisis Afiliado - CUIL: 20160265737 DATOS PADRÓN ÁGIL: [PERSON_NAME] | ACTIVO…" at bounding box center [531, 495] width 1018 height 804
click at [19, 194] on div at bounding box center [531, 495] width 1062 height 990
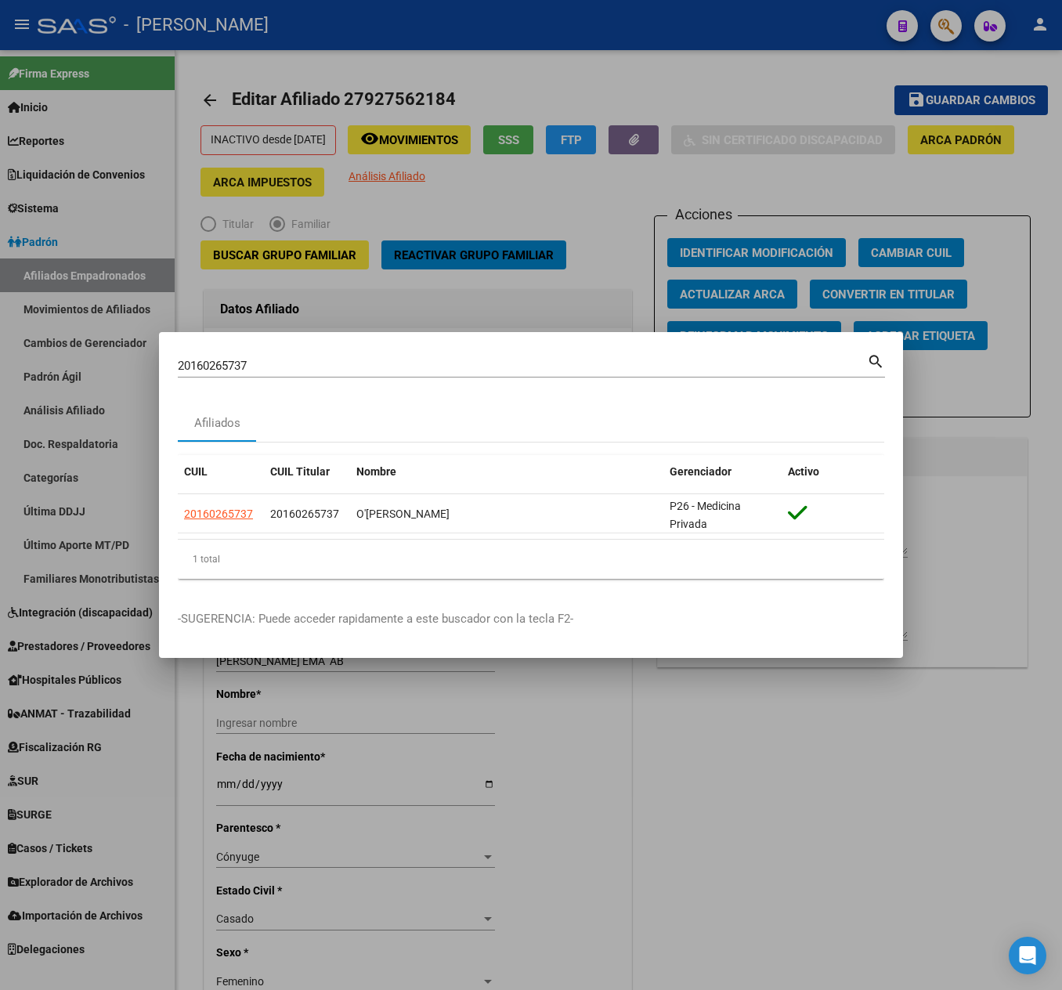
click at [302, 354] on div "20160265737 Buscar (apellido, dni, [PERSON_NAME], [PERSON_NAME], cuit, obra soc…" at bounding box center [522, 365] width 689 height 23
click at [304, 356] on div "20160265737 Buscar (apellido, dni, [PERSON_NAME], [PERSON_NAME], cuit, obra soc…" at bounding box center [522, 365] width 689 height 23
paste input "7204423208"
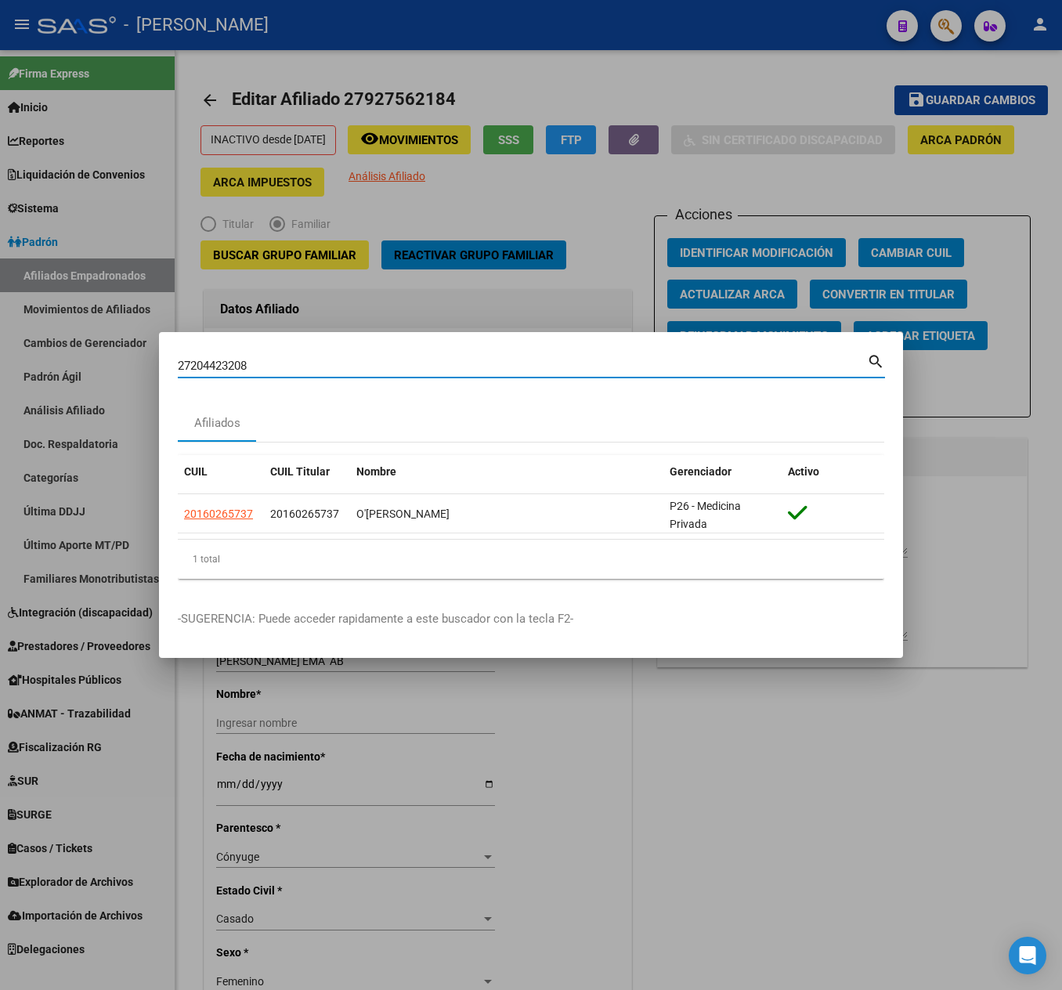
type input "27204423208"
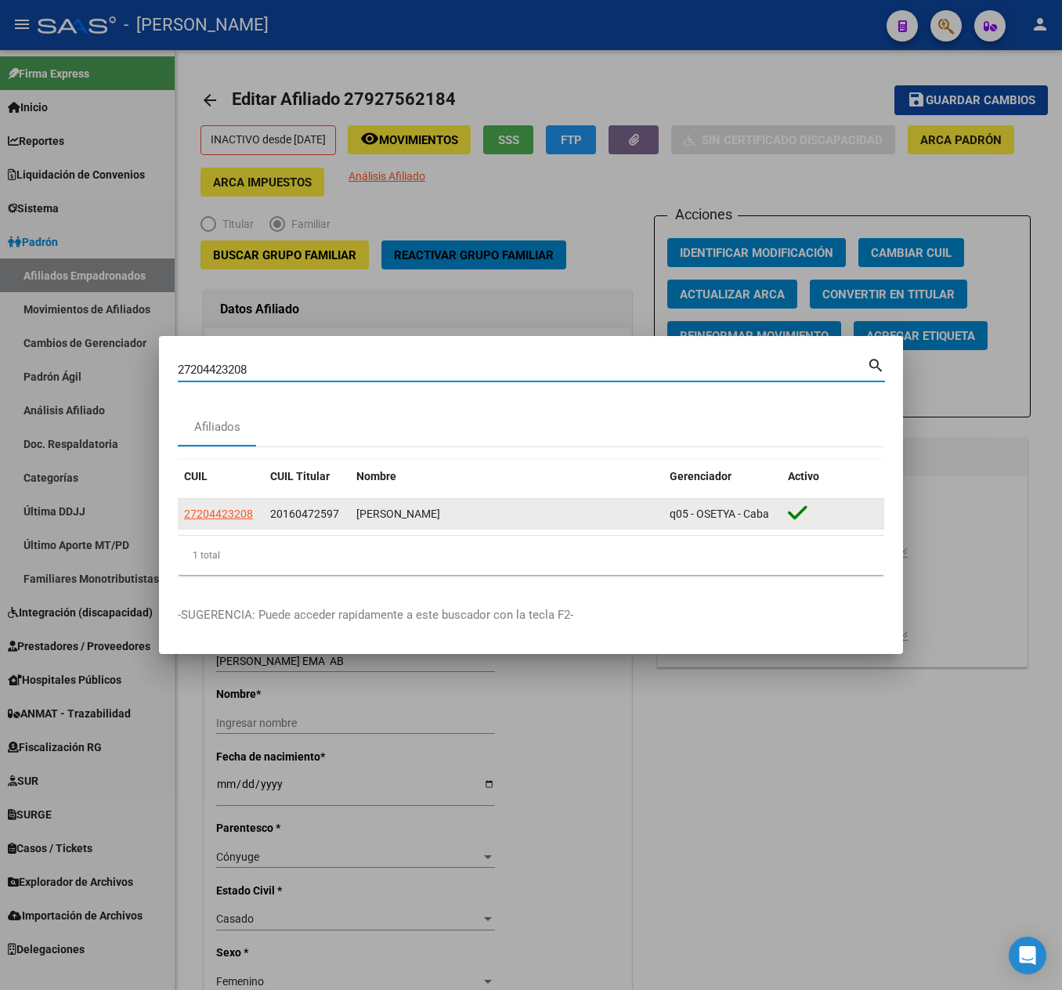
click at [288, 517] on span "20160472597" at bounding box center [304, 514] width 69 height 13
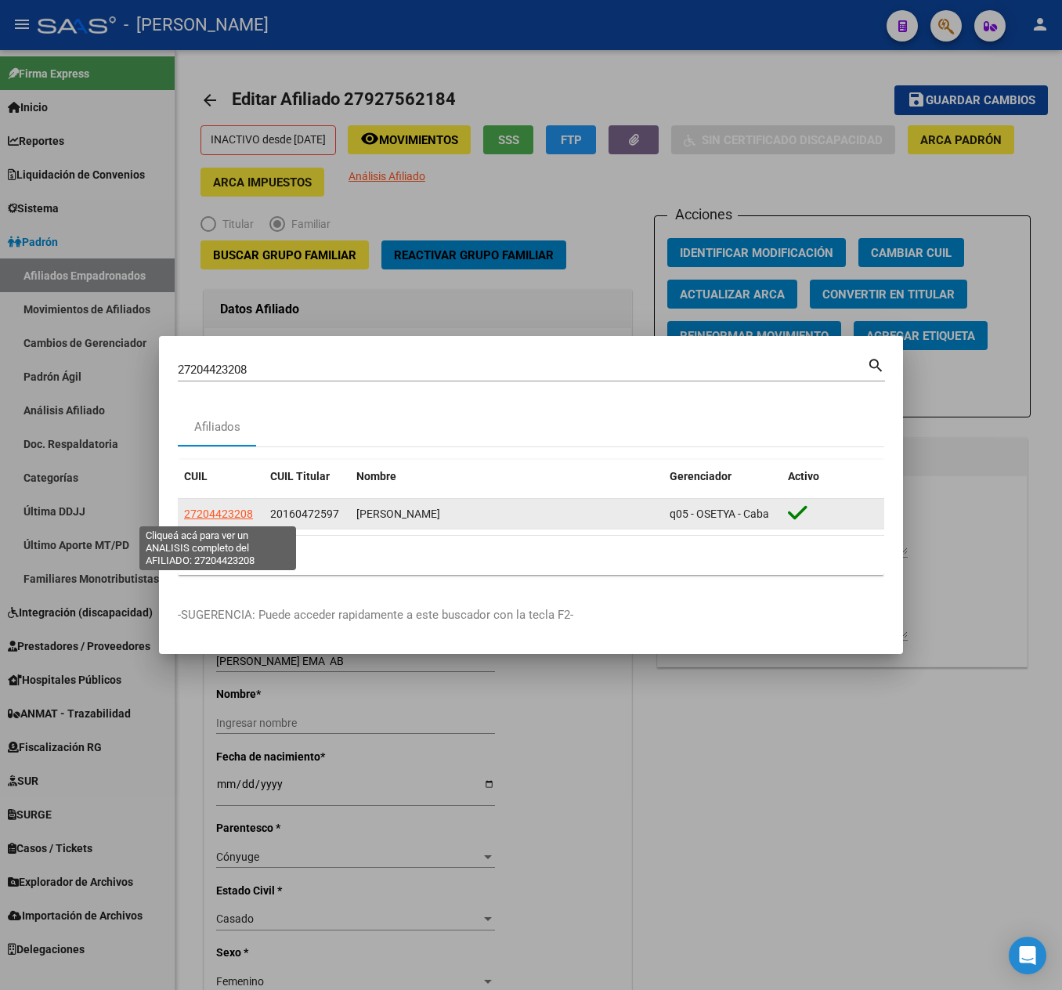
click at [201, 511] on span "27204423208" at bounding box center [218, 514] width 69 height 13
type textarea "27204423208"
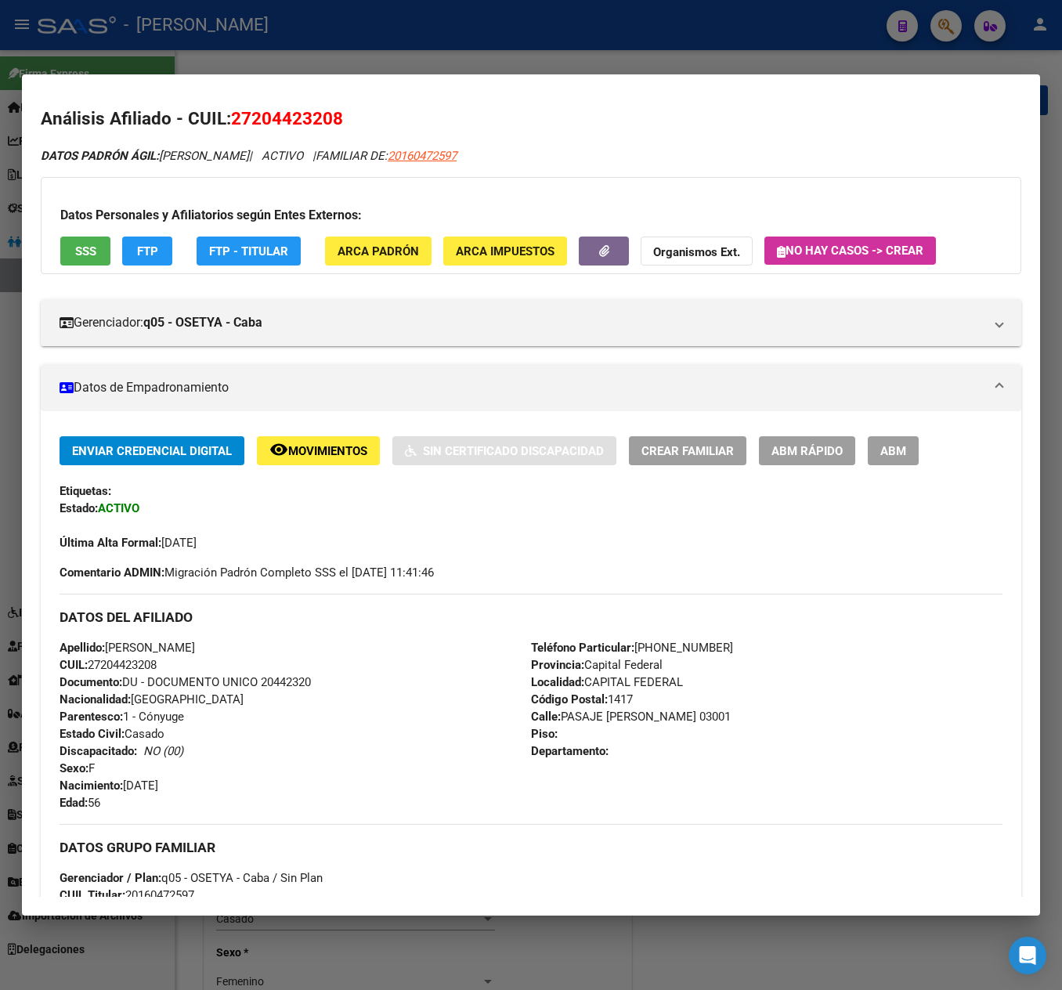
scroll to position [0, 0]
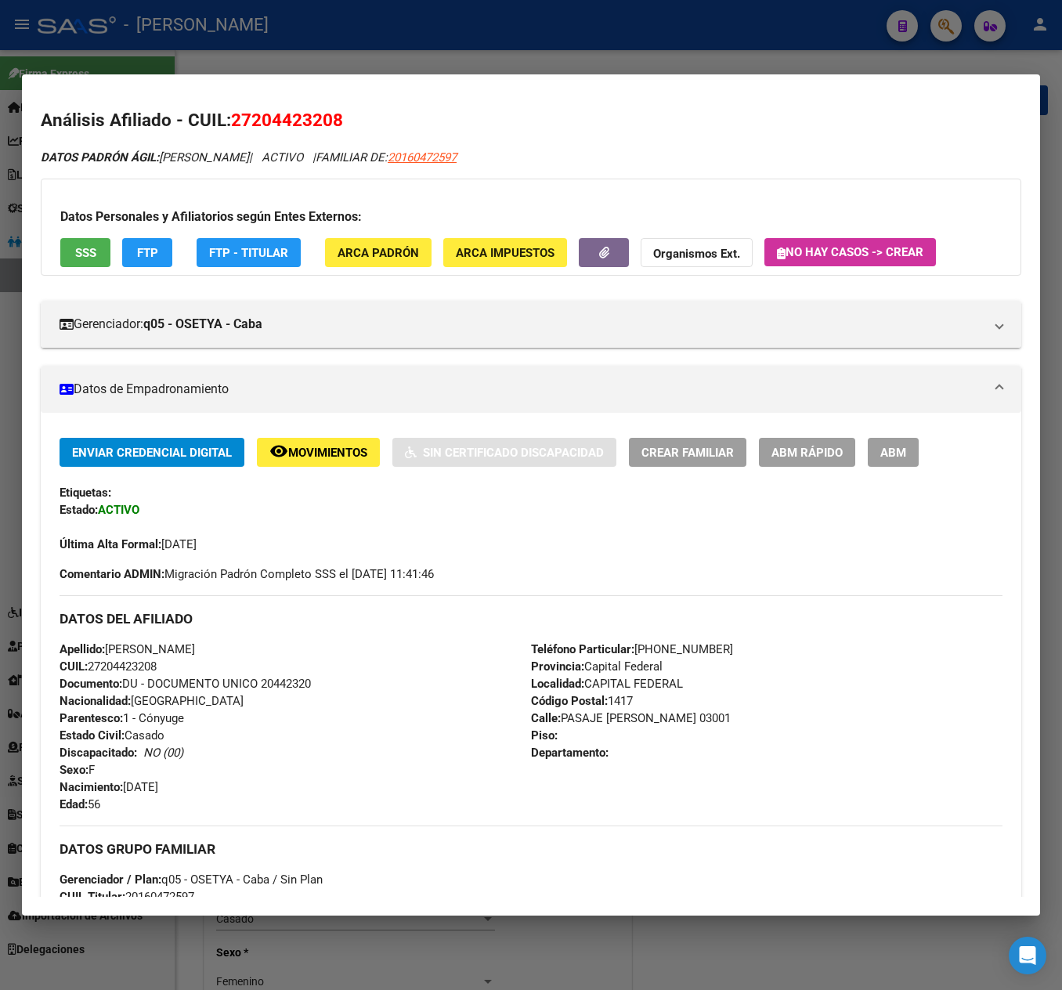
drag, startPoint x: 254, startPoint y: 111, endPoint x: 331, endPoint y: 117, distance: 77.0
click at [331, 117] on span "27204423208" at bounding box center [287, 120] width 112 height 20
click at [190, 158] on span "DATOS PADRÓN ÁGIL: [PERSON_NAME]" at bounding box center [145, 157] width 208 height 14
drag, startPoint x: 190, startPoint y: 158, endPoint x: 296, endPoint y: 152, distance: 106.7
click at [249, 152] on span "DATOS PADRÓN ÁGIL: [PERSON_NAME]" at bounding box center [145, 157] width 208 height 14
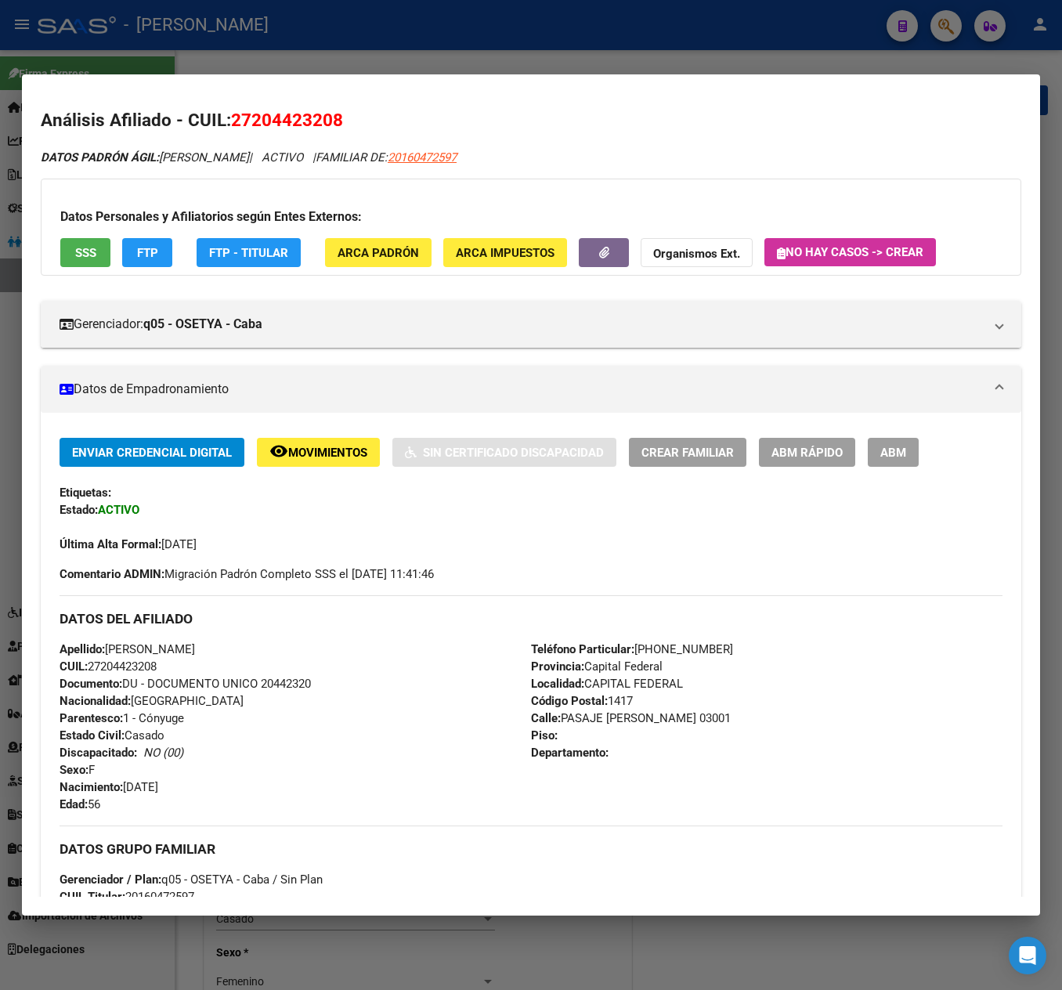
click at [581, 716] on span "Calle: PASAJE [PERSON_NAME] 03001" at bounding box center [631, 718] width 200 height 14
drag, startPoint x: 581, startPoint y: 716, endPoint x: 649, endPoint y: 728, distance: 68.5
click at [649, 728] on div "Teléfono Particular: [PHONE_NUMBER] Provincia: Capital Federal Localidad: CAPIT…" at bounding box center [767, 727] width 472 height 172
drag, startPoint x: 128, startPoint y: 793, endPoint x: 207, endPoint y: 789, distance: 78.4
click at [207, 789] on div "Apellido: [PERSON_NAME]: 27204423208 Documento: DU - DOCUMENTO UNICO 20442320 N…" at bounding box center [296, 727] width 472 height 172
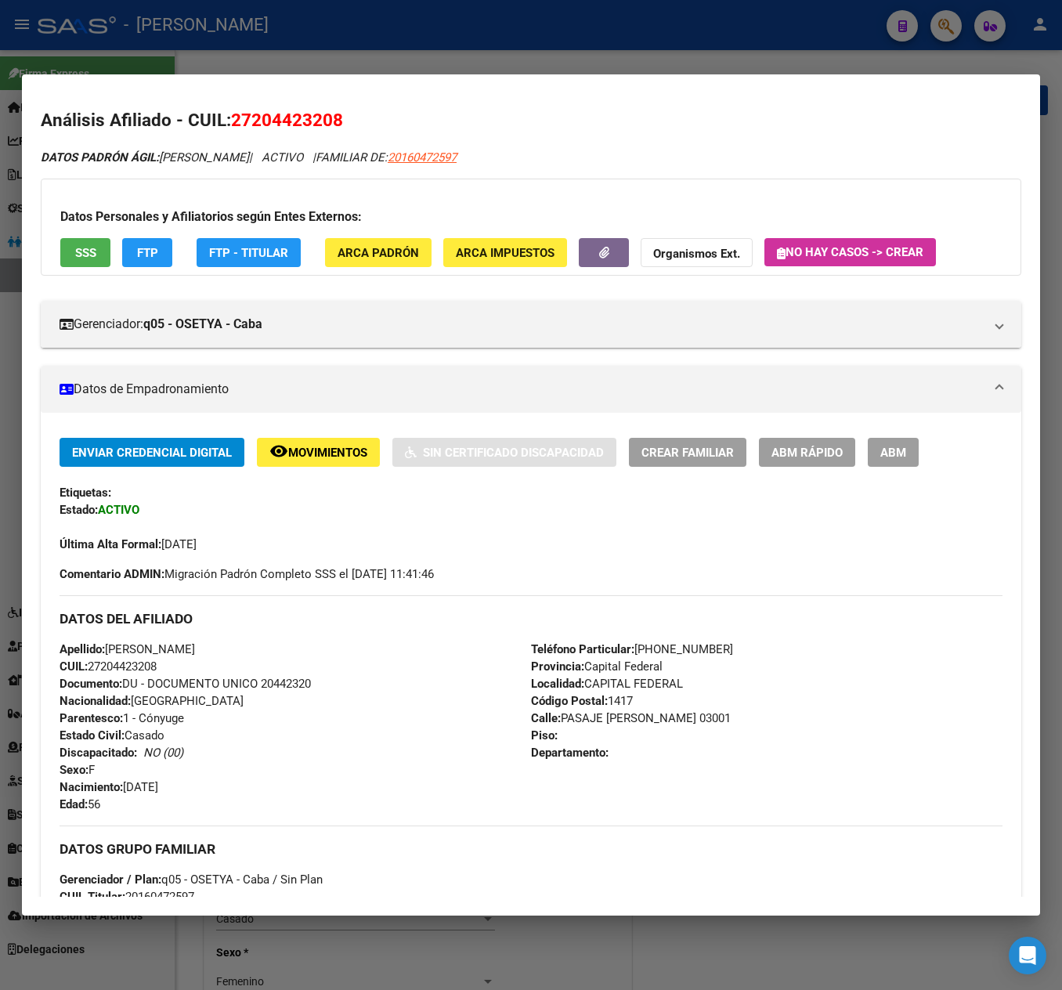
click at [2, 227] on div at bounding box center [531, 495] width 1062 height 990
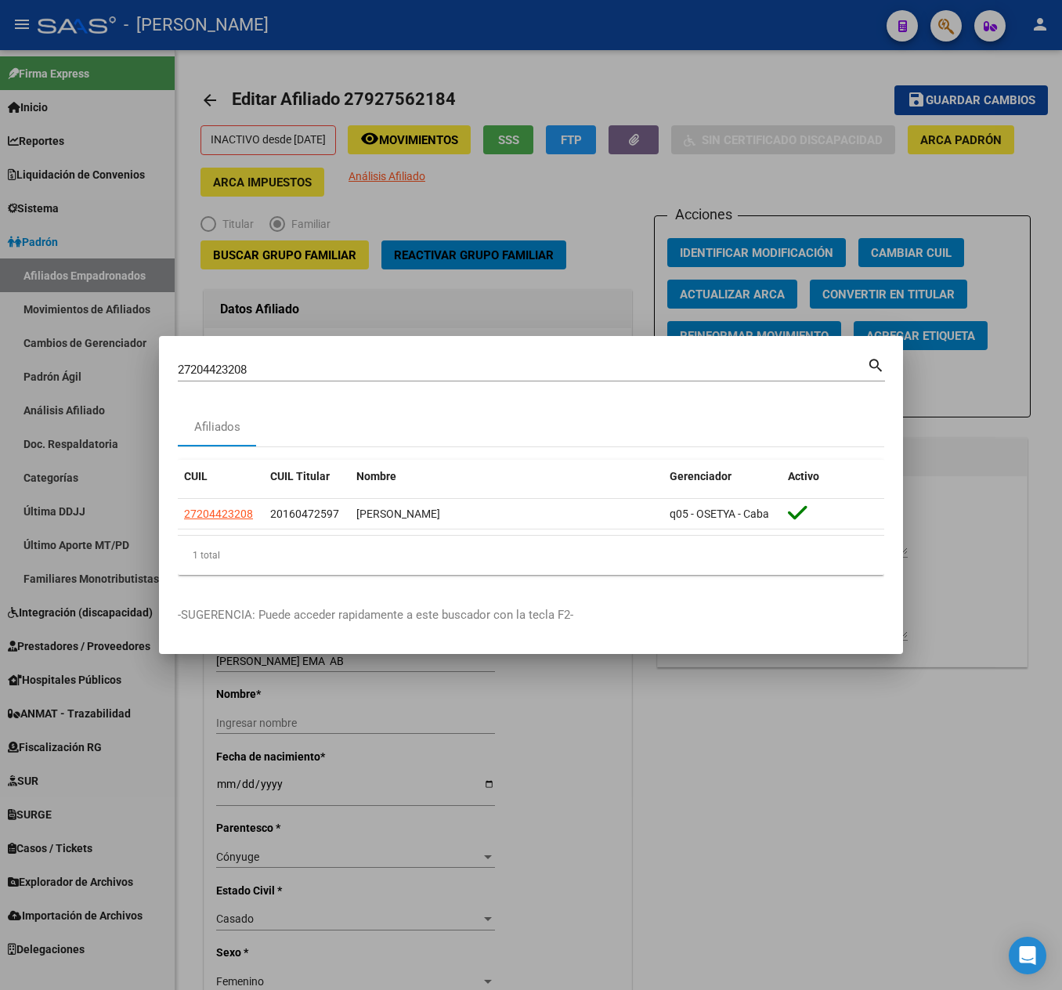
click at [363, 381] on div "27204423208 Buscar (apellido, dni, cuil, [PERSON_NAME], cuit, obra social) sear…" at bounding box center [531, 376] width 707 height 42
click at [382, 373] on input "27204423208" at bounding box center [522, 370] width 689 height 14
paste input "0469150284"
type input "20469150284"
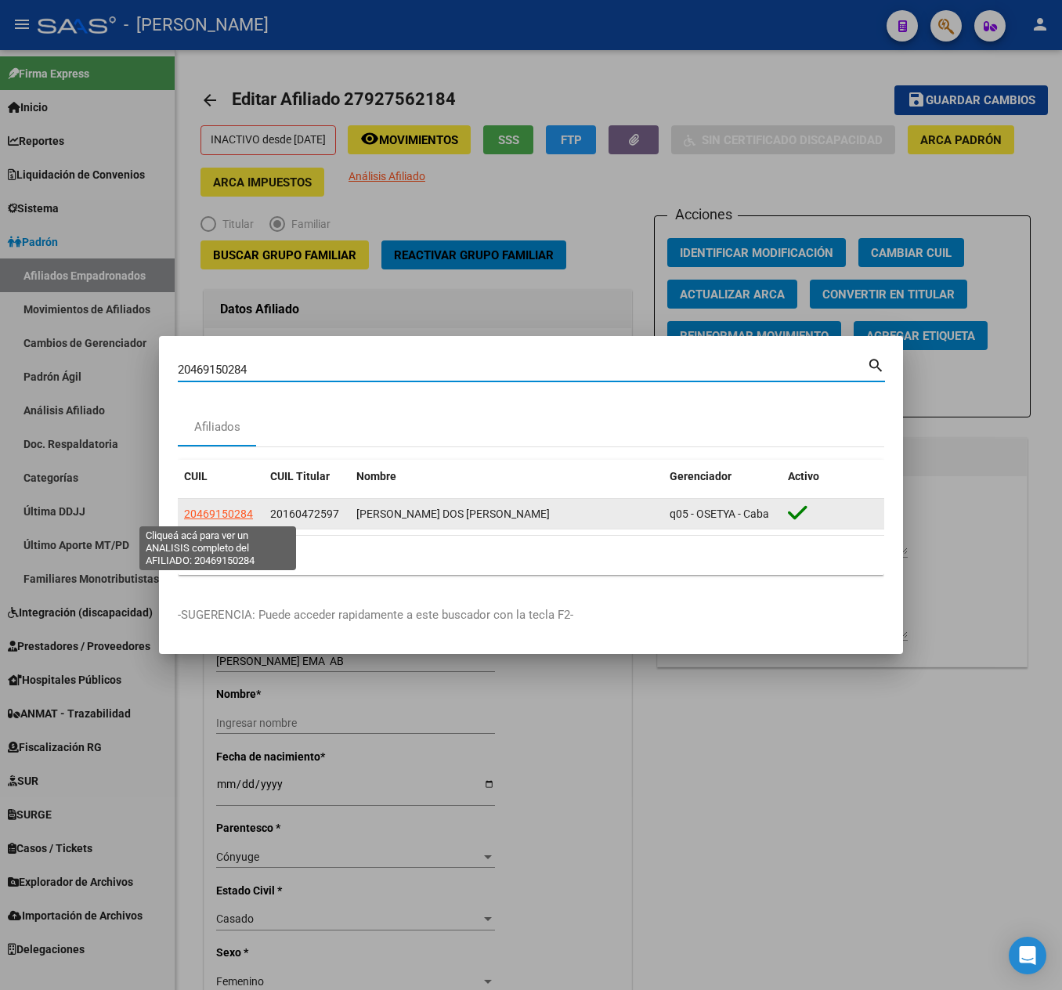
click at [226, 515] on span "20469150284" at bounding box center [218, 514] width 69 height 13
type textarea "20469150284"
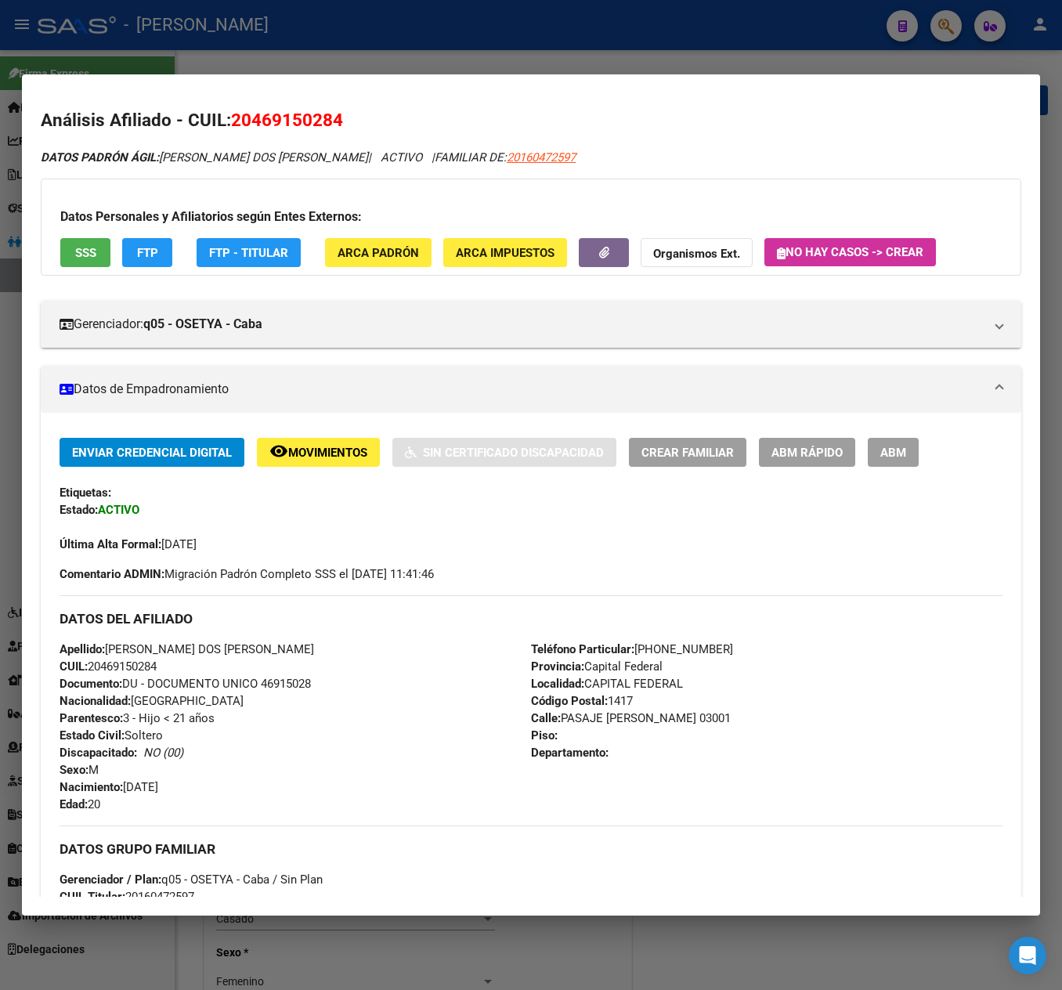
drag, startPoint x: 260, startPoint y: 119, endPoint x: 280, endPoint y: 119, distance: 20.4
click at [280, 119] on span "20469150284" at bounding box center [287, 120] width 112 height 20
drag, startPoint x: 252, startPoint y: 119, endPoint x: 332, endPoint y: 111, distance: 80.3
click at [332, 111] on span "20469150284" at bounding box center [287, 120] width 112 height 20
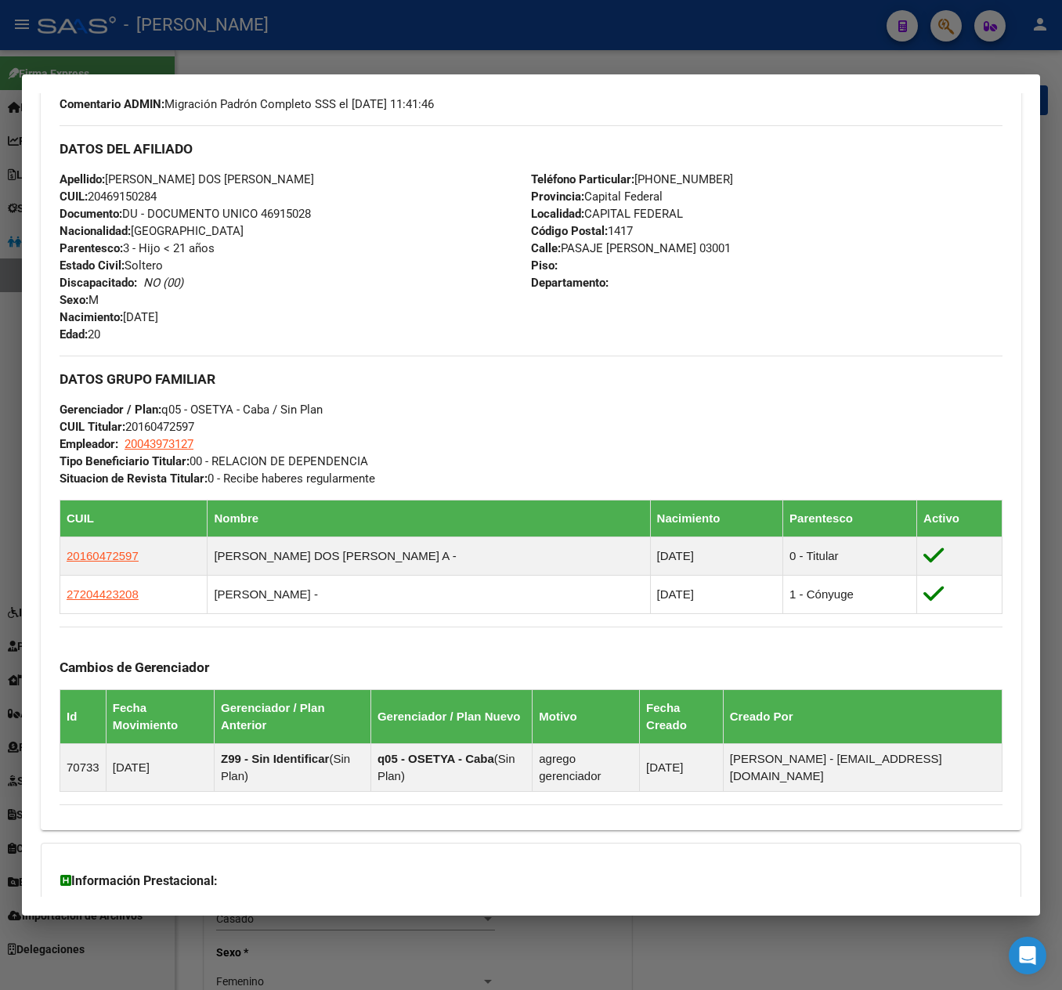
scroll to position [696, 0]
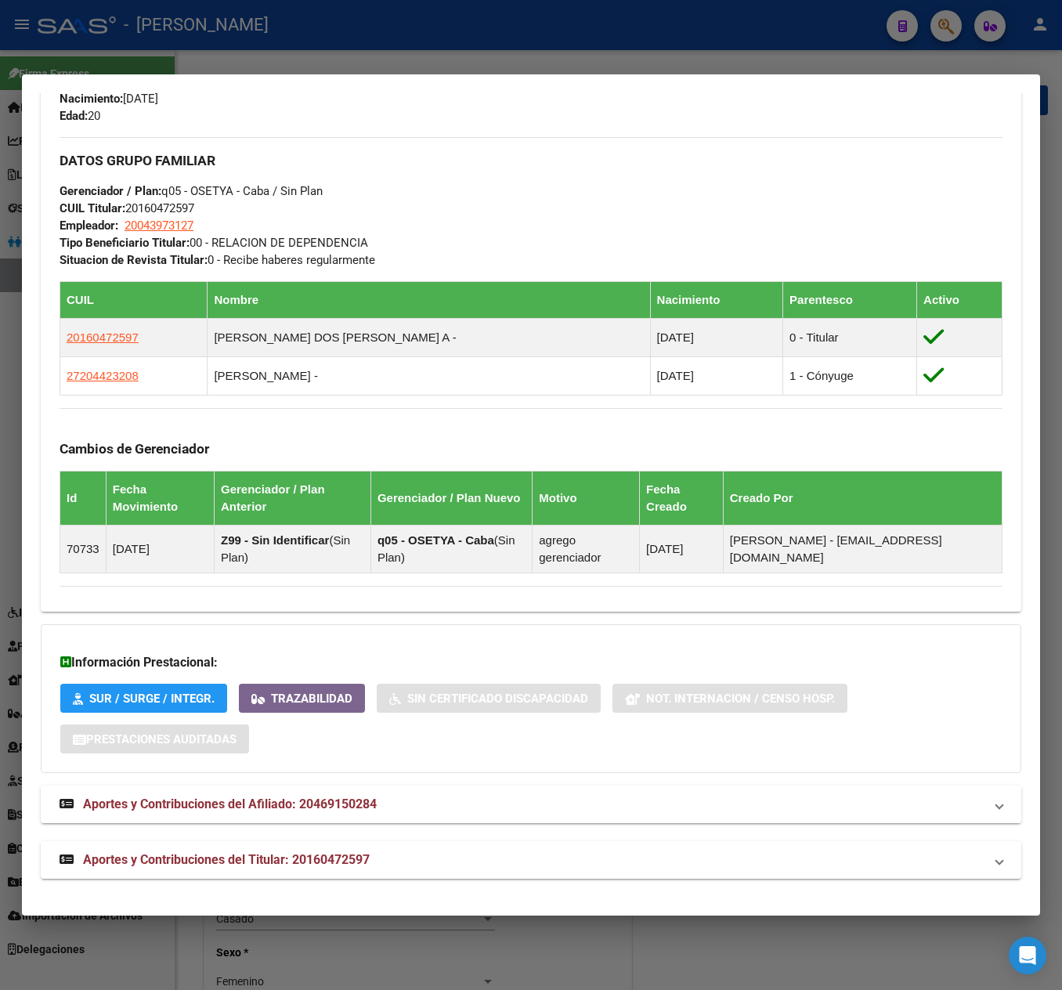
click at [403, 816] on mat-expansion-panel-header "Aportes y Contribuciones del Afiliado: 20469150284" at bounding box center [531, 805] width 981 height 38
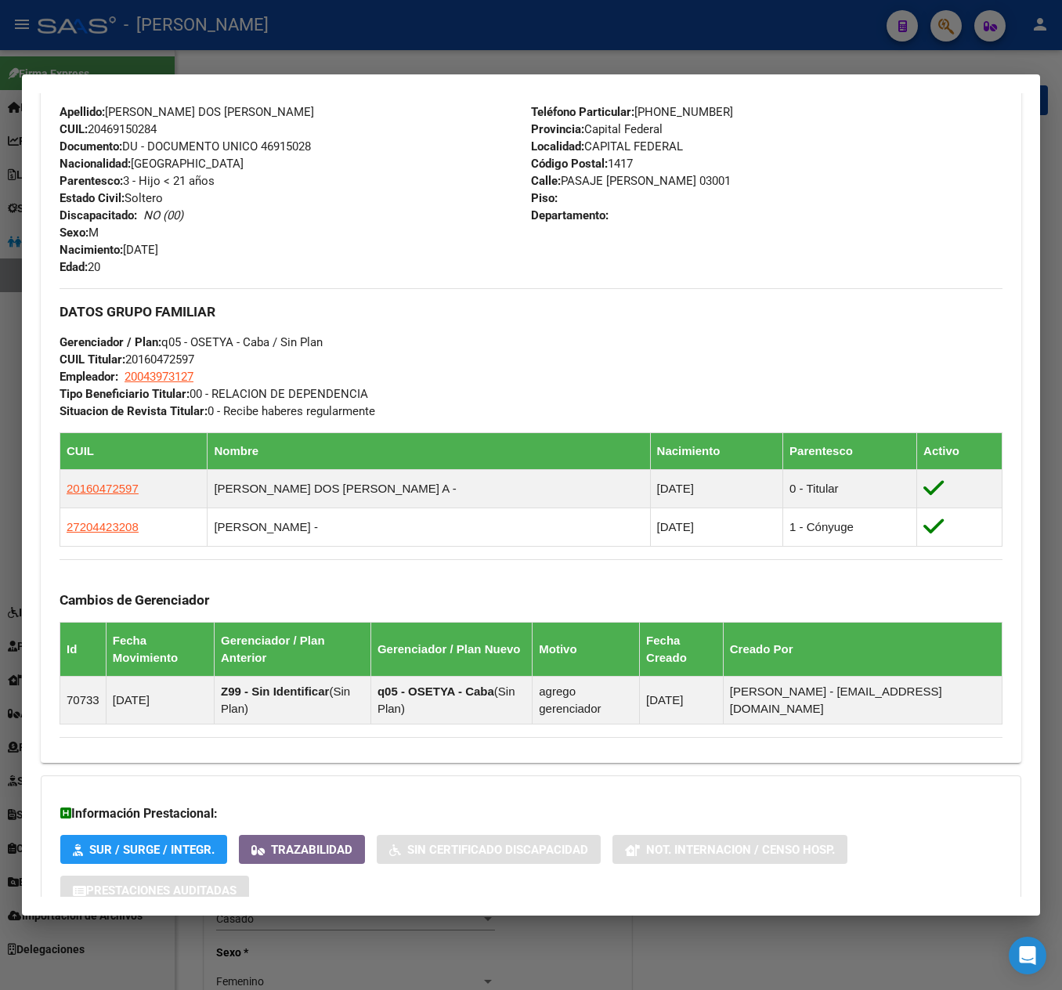
scroll to position [155, 0]
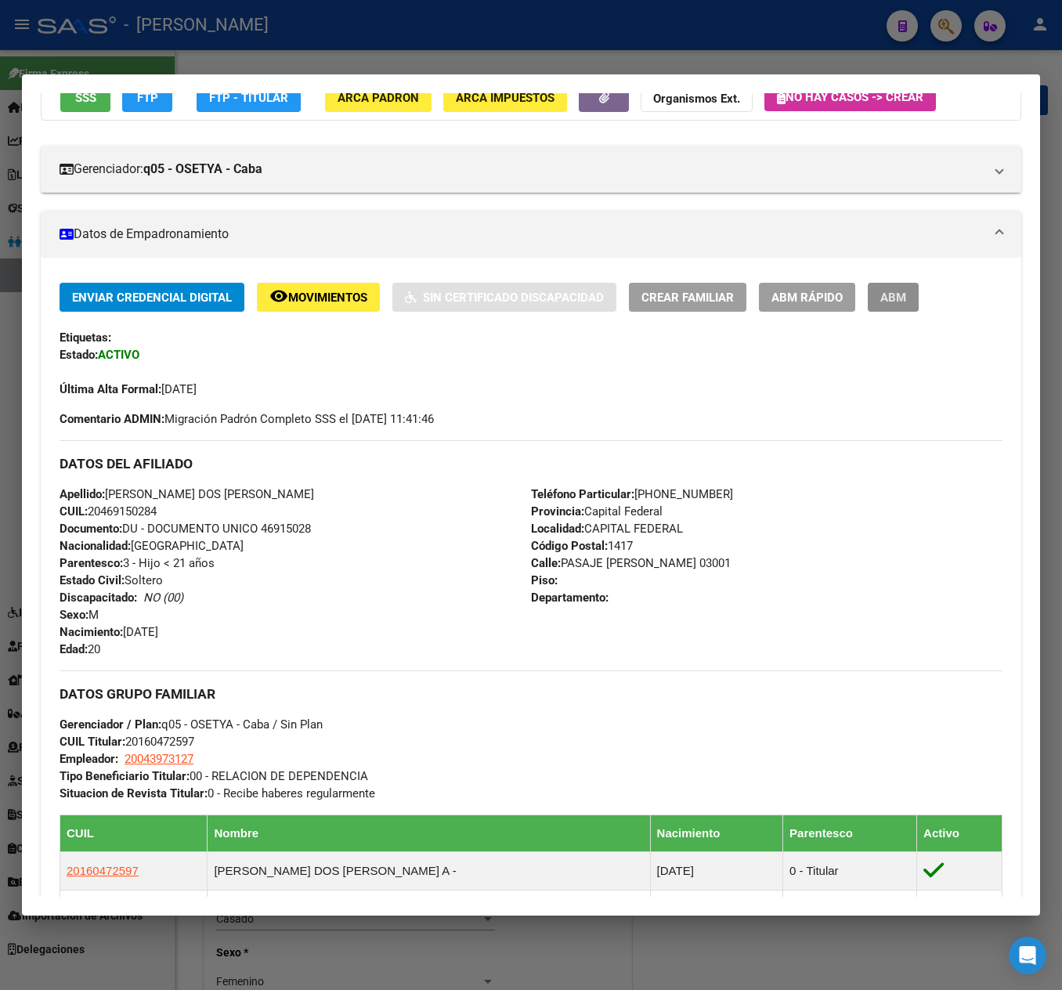
click at [905, 294] on span "ABM" at bounding box center [893, 298] width 26 height 14
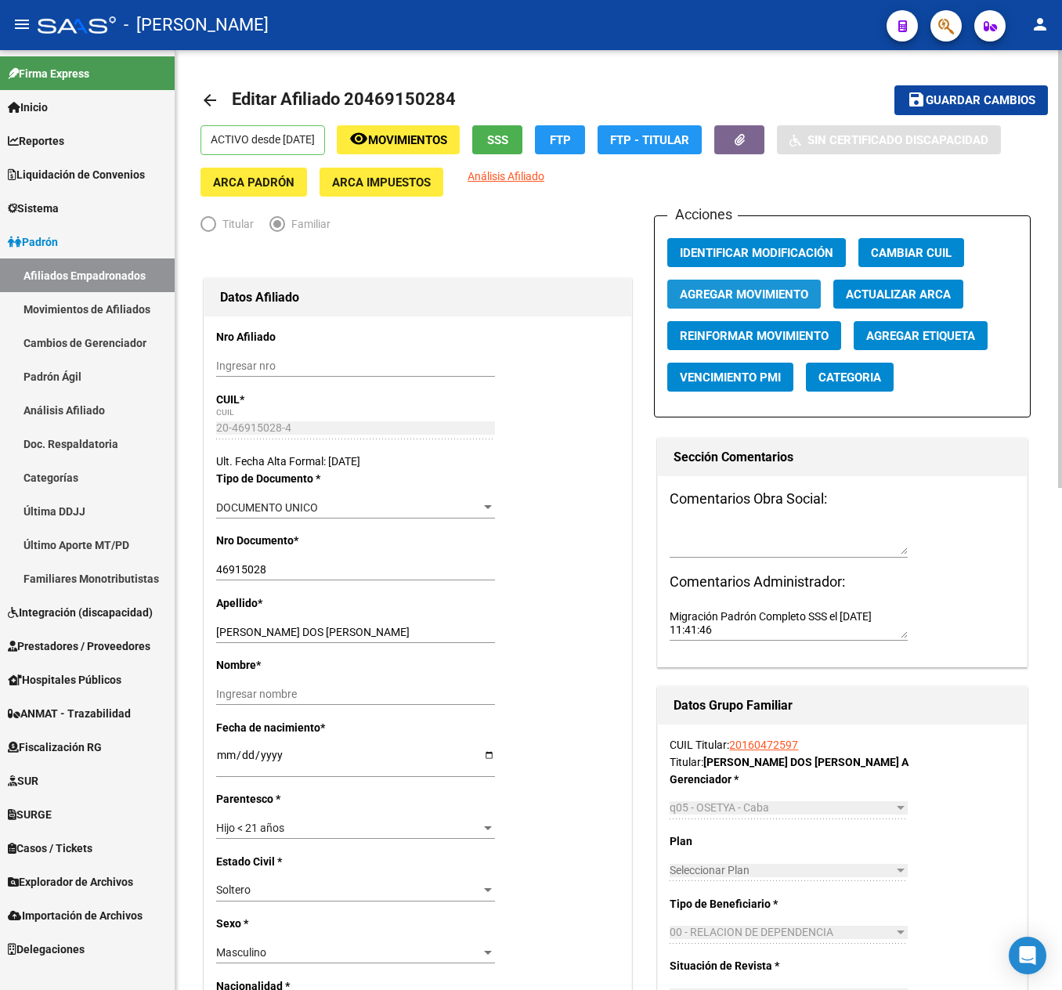
click at [774, 282] on button "Agregar Movimiento" at bounding box center [744, 294] width 154 height 29
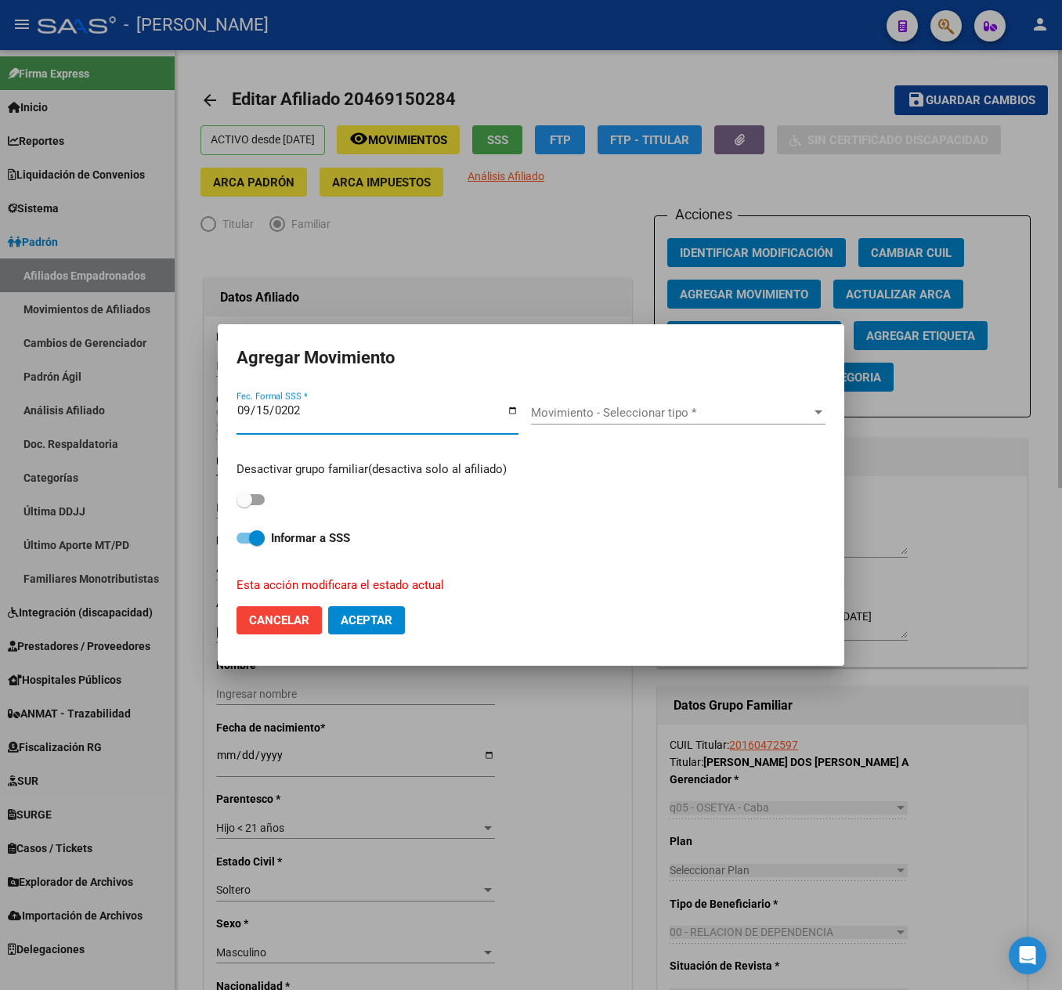
type input "[DATE]"
click at [247, 501] on span at bounding box center [245, 500] width 16 height 16
click at [244, 505] on input "checkbox" at bounding box center [244, 505] width 1 height 1
checkbox input "true"
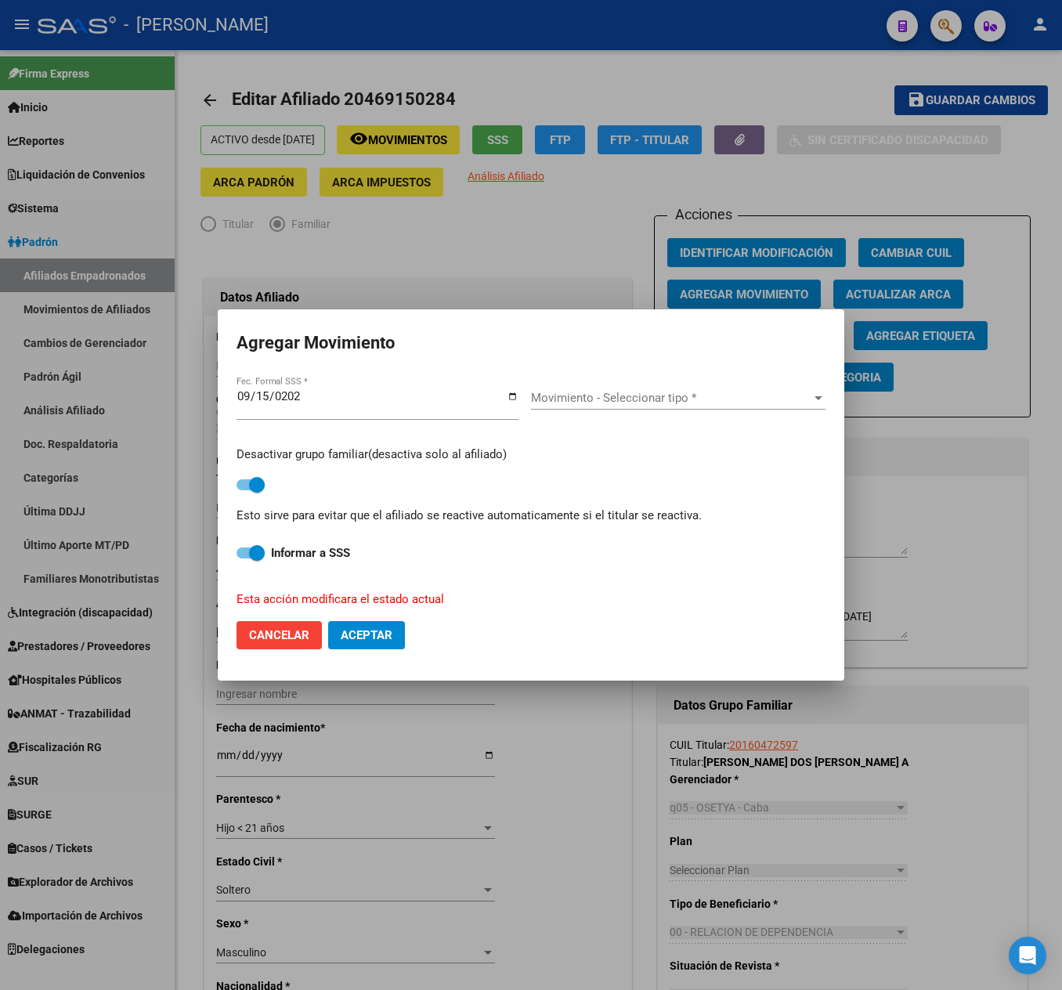
drag, startPoint x: 592, startPoint y: 409, endPoint x: 605, endPoint y: 399, distance: 15.7
click at [598, 406] on div "Movimiento - Seleccionar tipo * Movimiento - Seleccionar tipo *" at bounding box center [678, 405] width 294 height 38
click at [605, 399] on span "Movimiento - Seleccionar tipo *" at bounding box center [671, 398] width 280 height 14
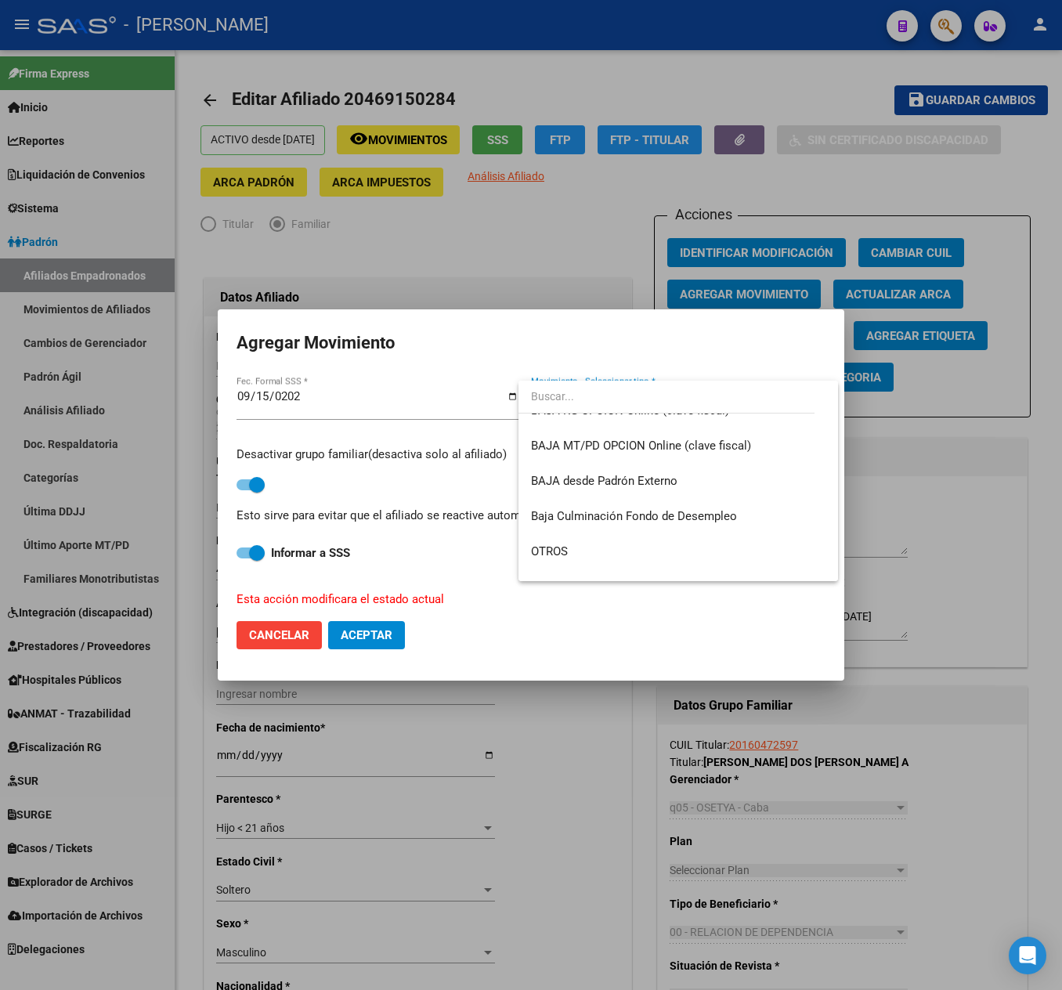
scroll to position [1097, 0]
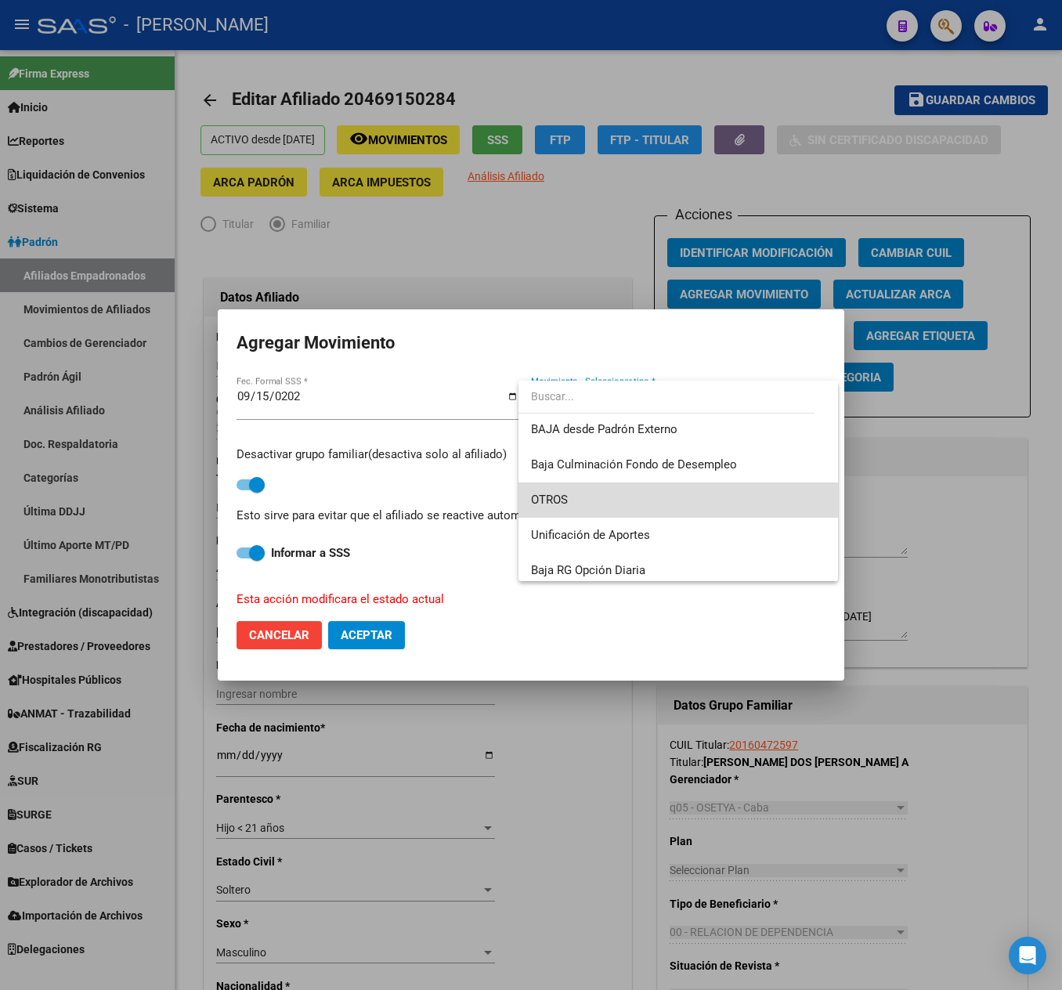
click at [689, 495] on span "OTROS" at bounding box center [678, 499] width 294 height 35
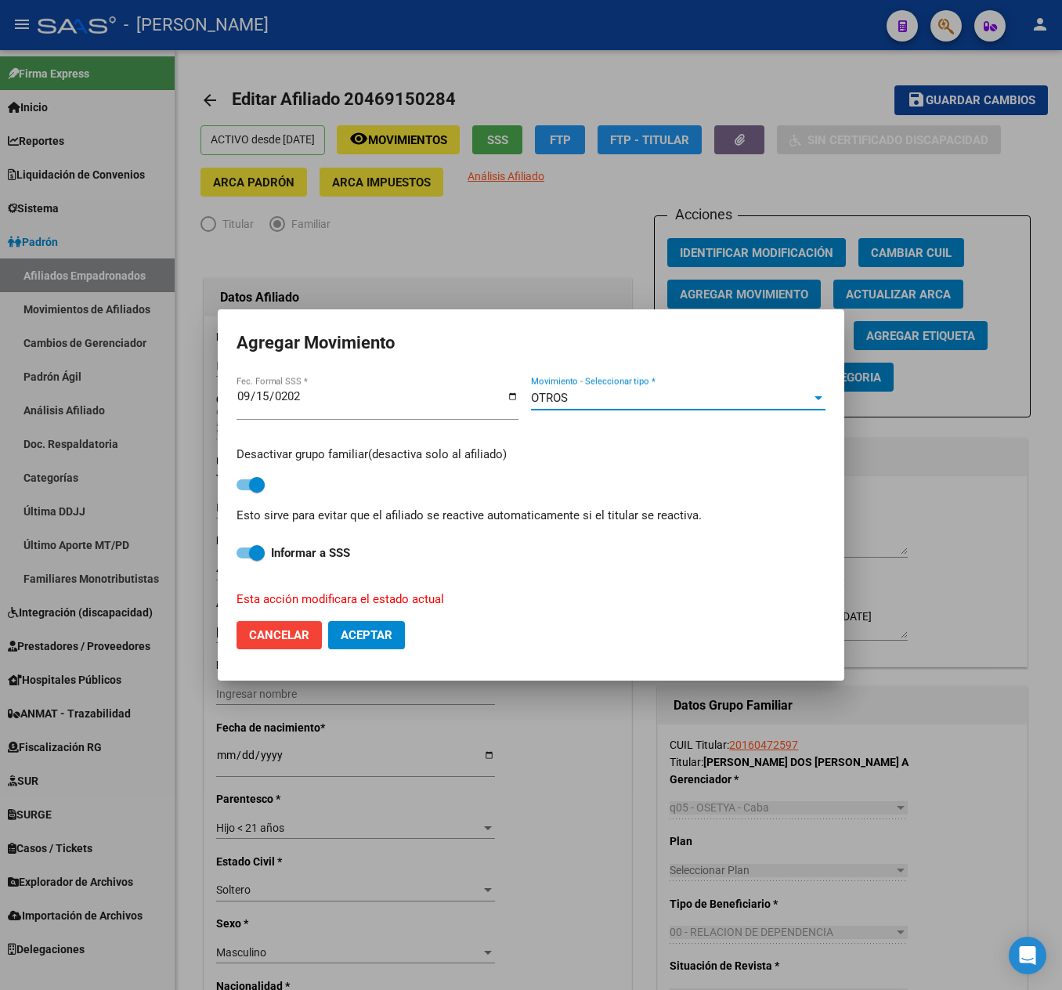
click at [381, 628] on span "Aceptar" at bounding box center [367, 635] width 52 height 14
checkbox input "false"
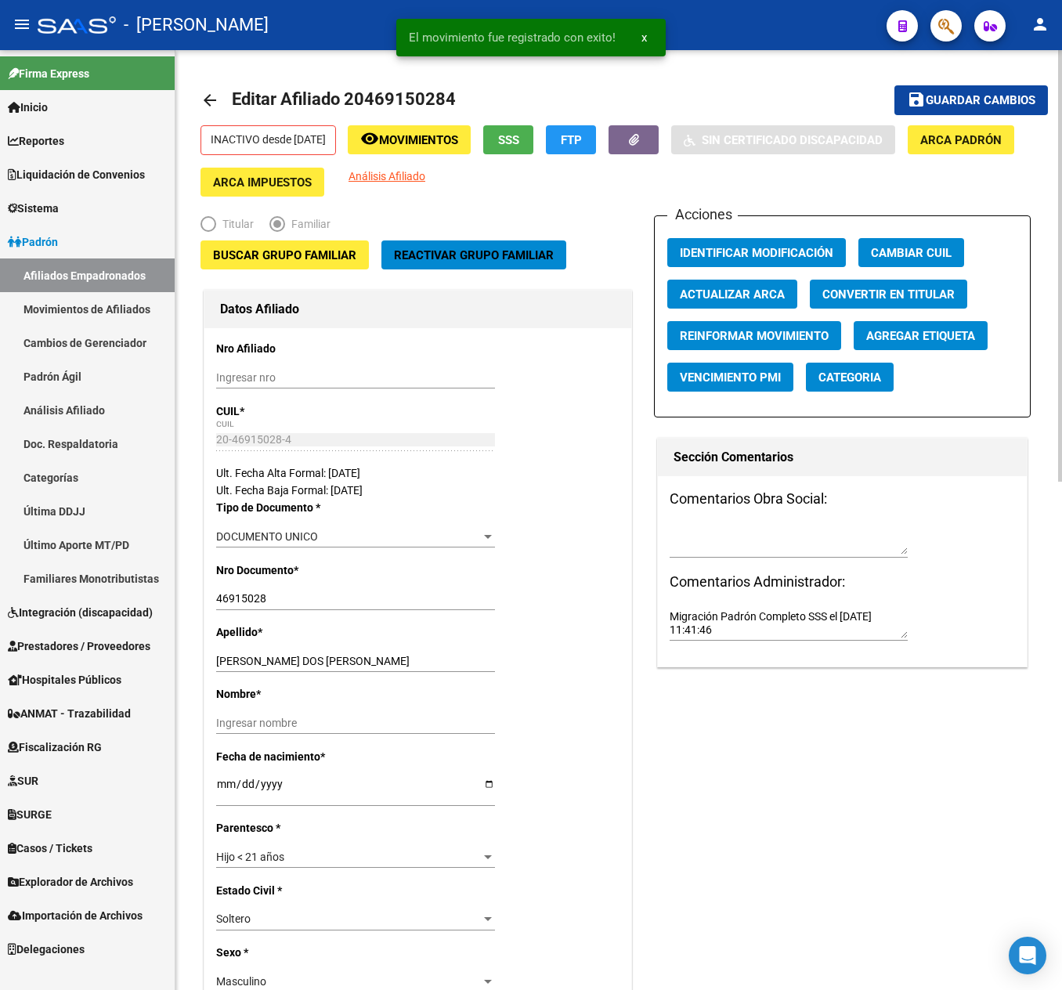
click at [815, 542] on textarea at bounding box center [789, 541] width 238 height 30
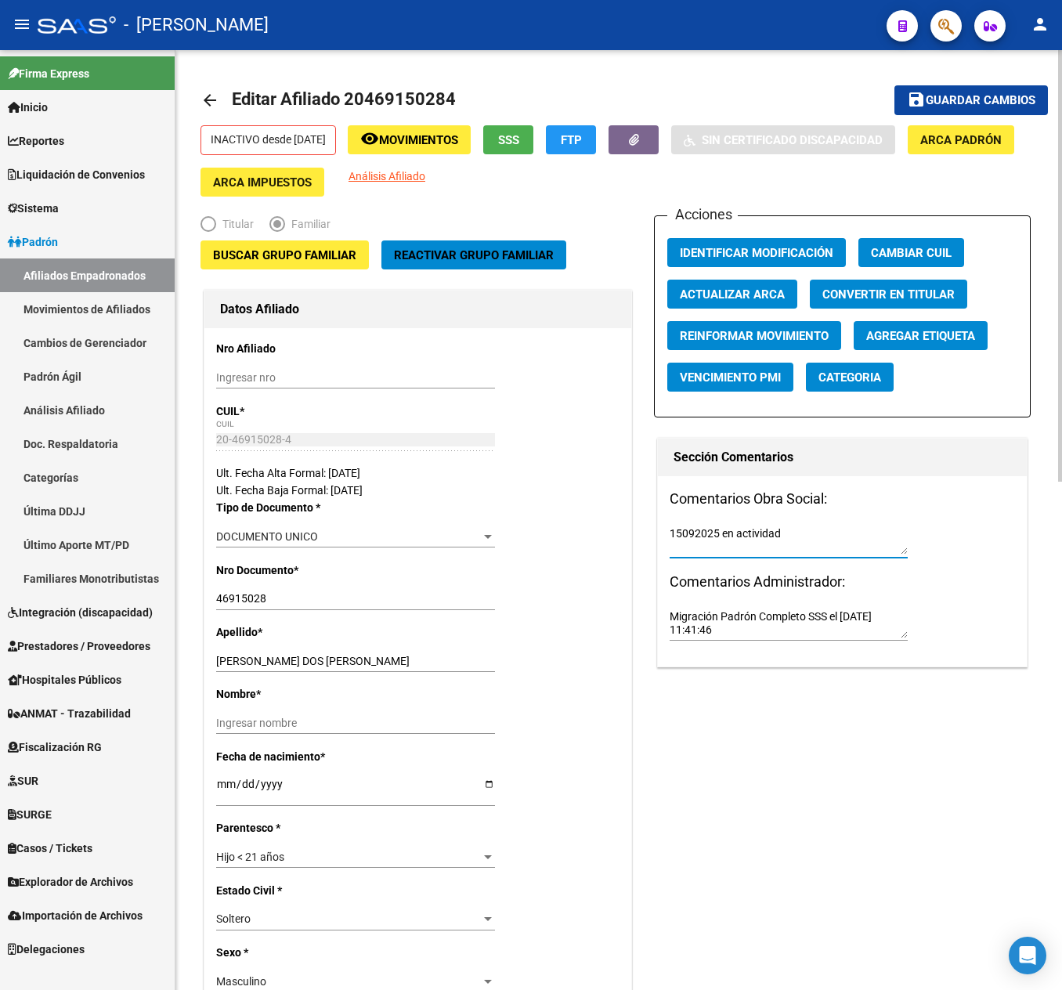
type textarea "15092025 en actividad"
click at [938, 102] on span "Guardar cambios" at bounding box center [981, 101] width 110 height 14
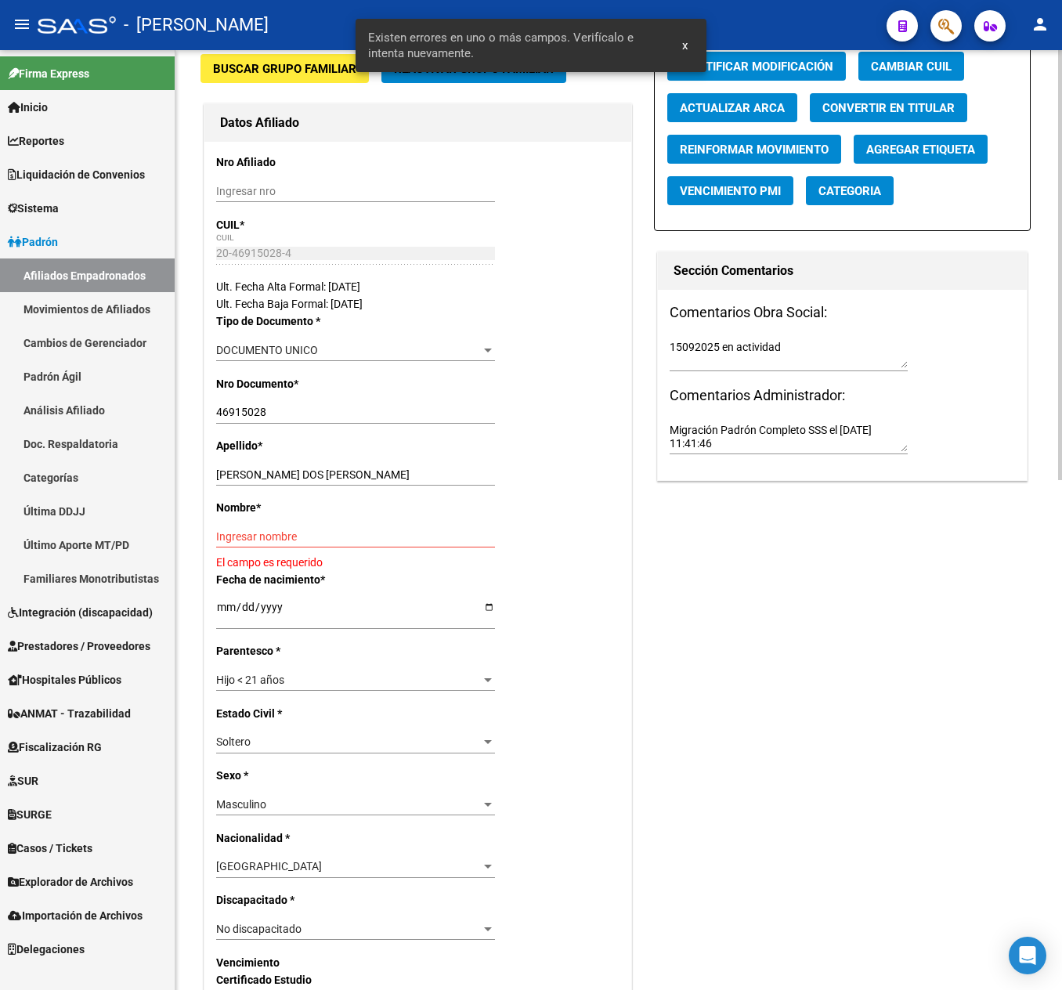
scroll to position [470, 0]
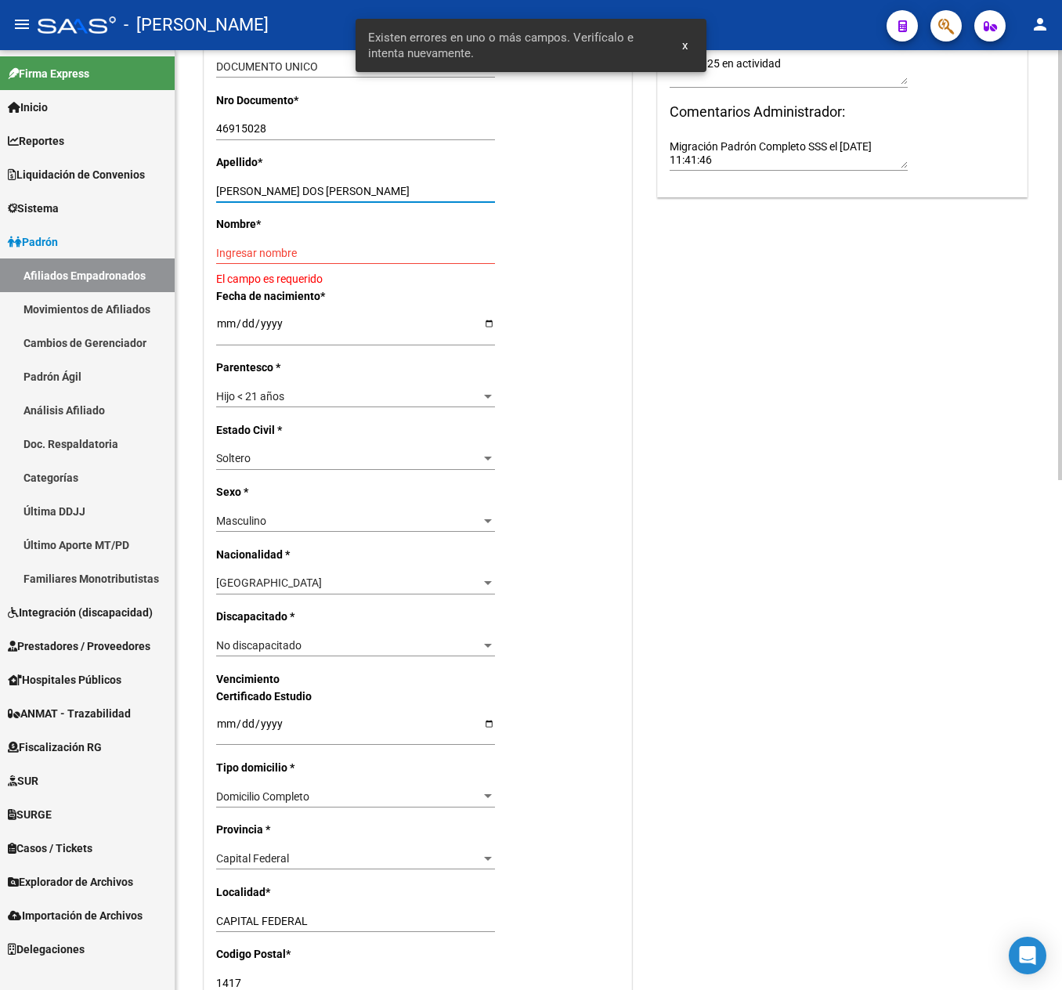
click at [293, 194] on input "[PERSON_NAME] DOS [PERSON_NAME]" at bounding box center [355, 191] width 279 height 13
click at [294, 194] on input "[PERSON_NAME] DOS [PERSON_NAME]" at bounding box center [355, 191] width 279 height 13
click at [332, 185] on input "[PERSON_NAME] DOS [PERSON_NAME]" at bounding box center [355, 191] width 279 height 13
type input "[PERSON_NAME] DOS [PERSON_NAME]"
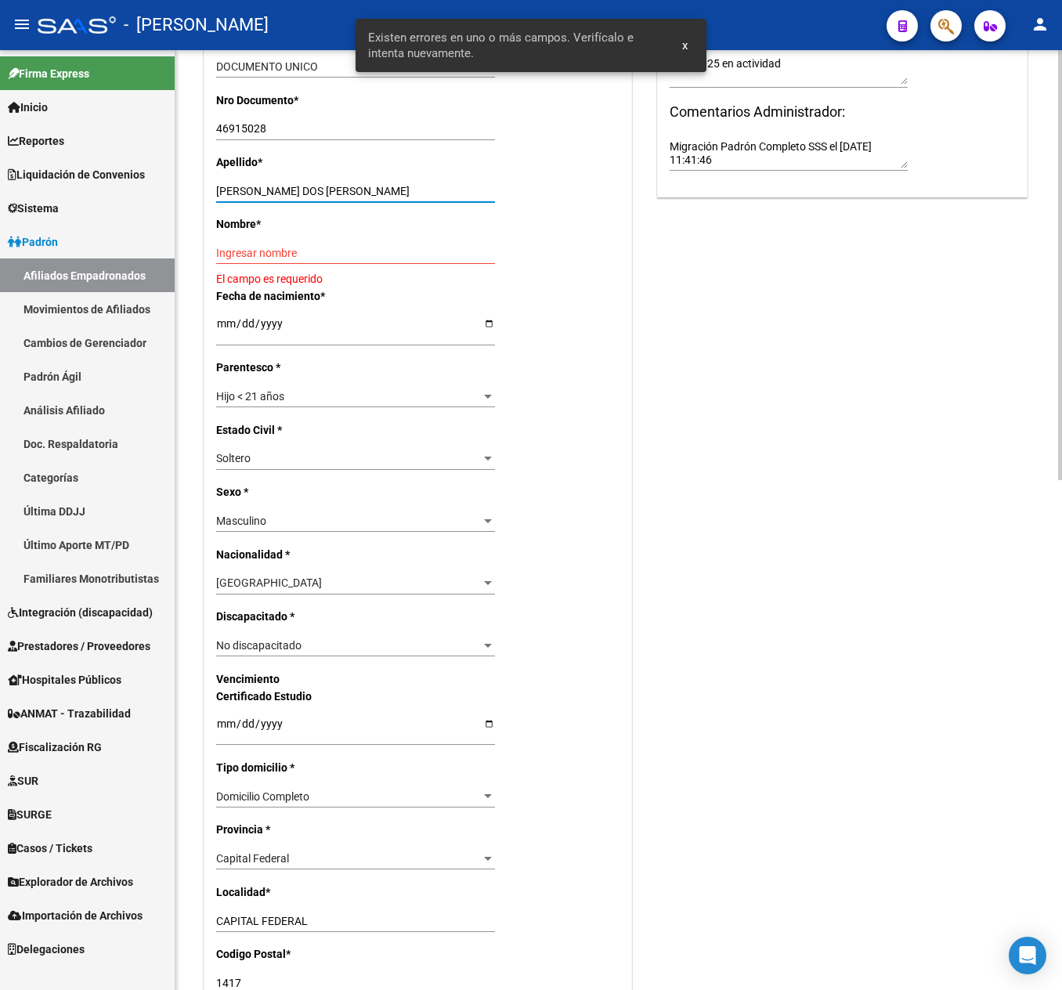
click at [348, 254] on input "Ingresar nombre" at bounding box center [355, 253] width 279 height 13
paste input "[DEMOGRAPHIC_DATA]"
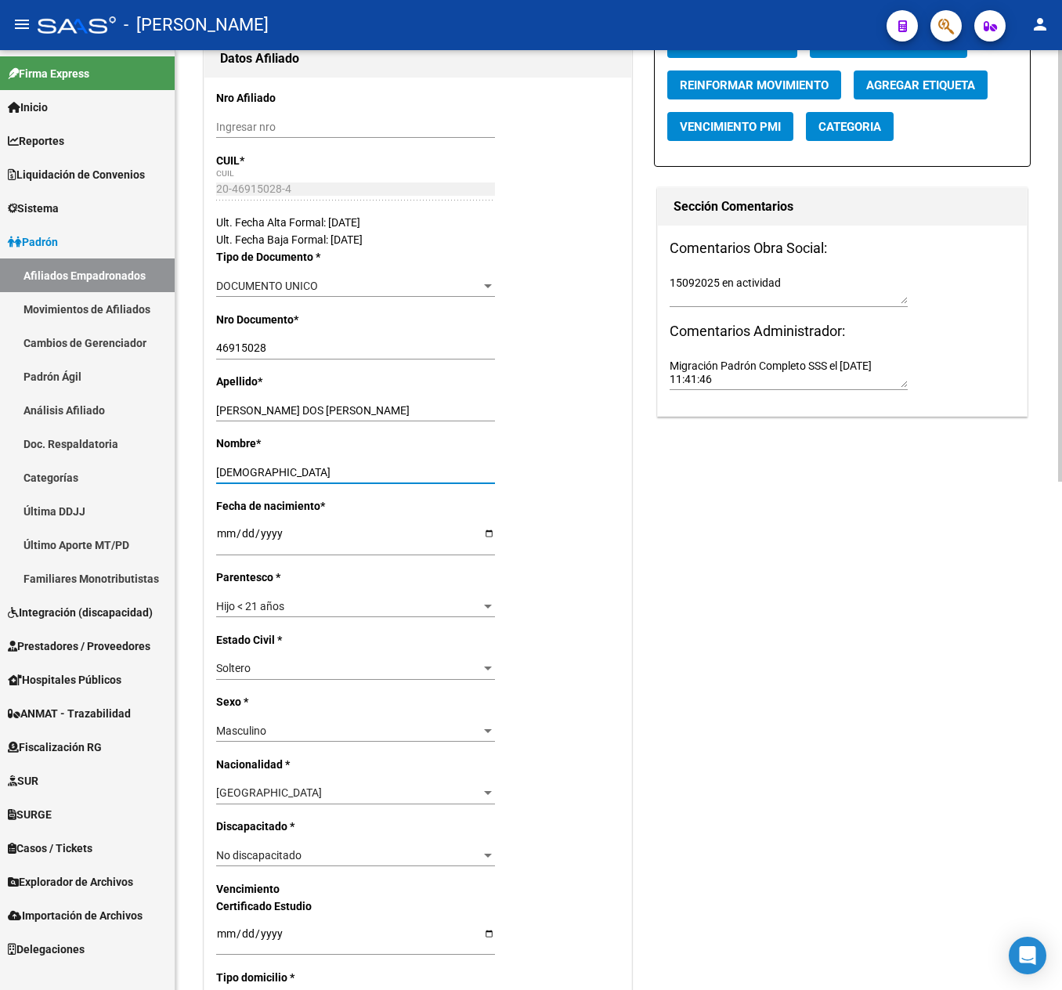
scroll to position [0, 0]
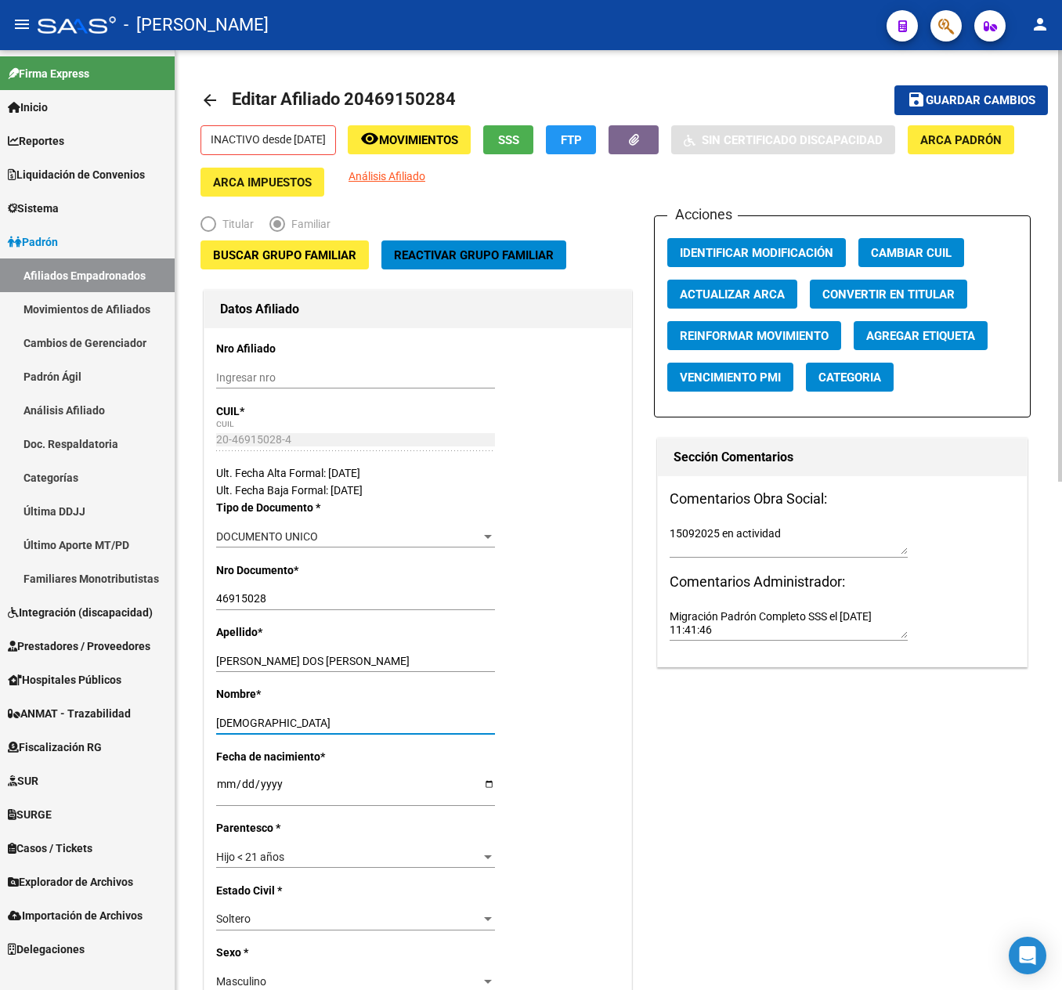
type input "[DEMOGRAPHIC_DATA]"
click at [990, 94] on span "Guardar cambios" at bounding box center [981, 101] width 110 height 14
click at [937, 39] on button "button" at bounding box center [945, 25] width 31 height 31
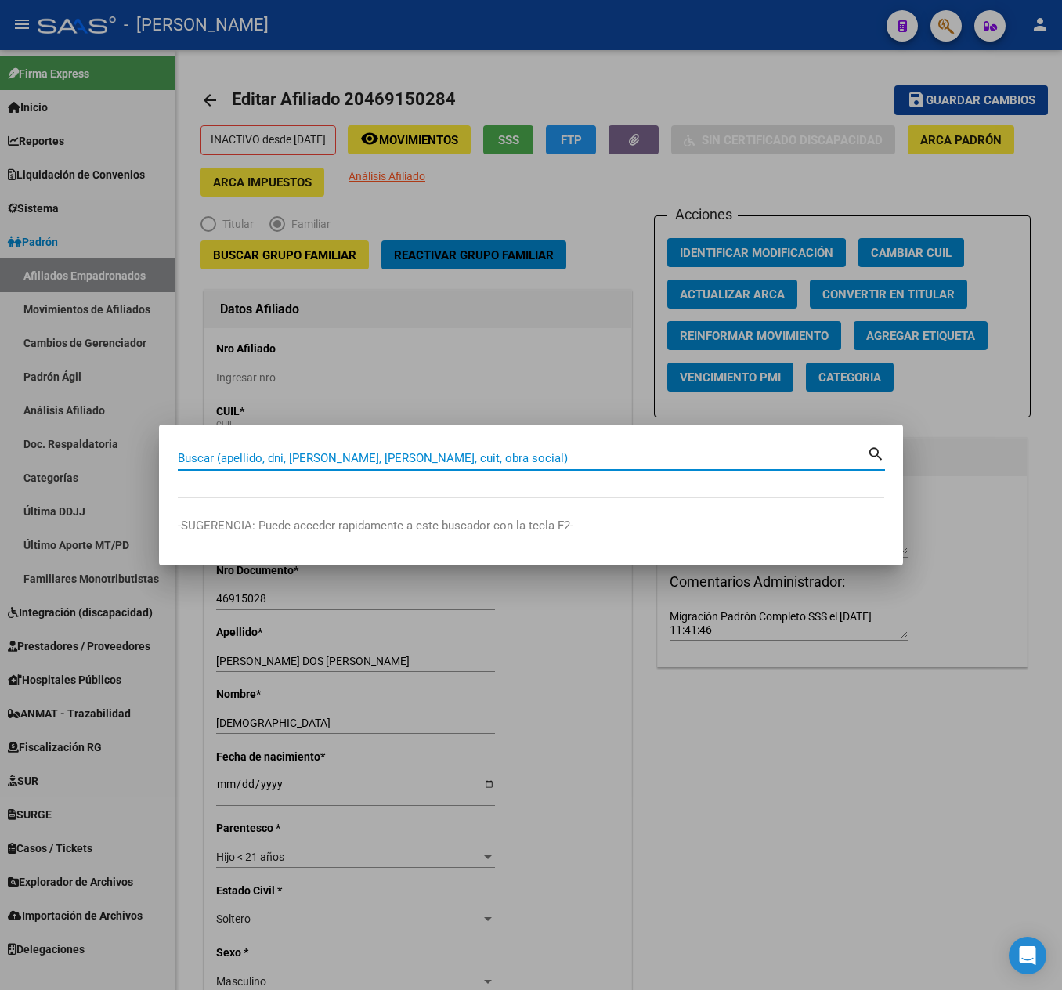
paste input "27149645085"
type input "27149645085"
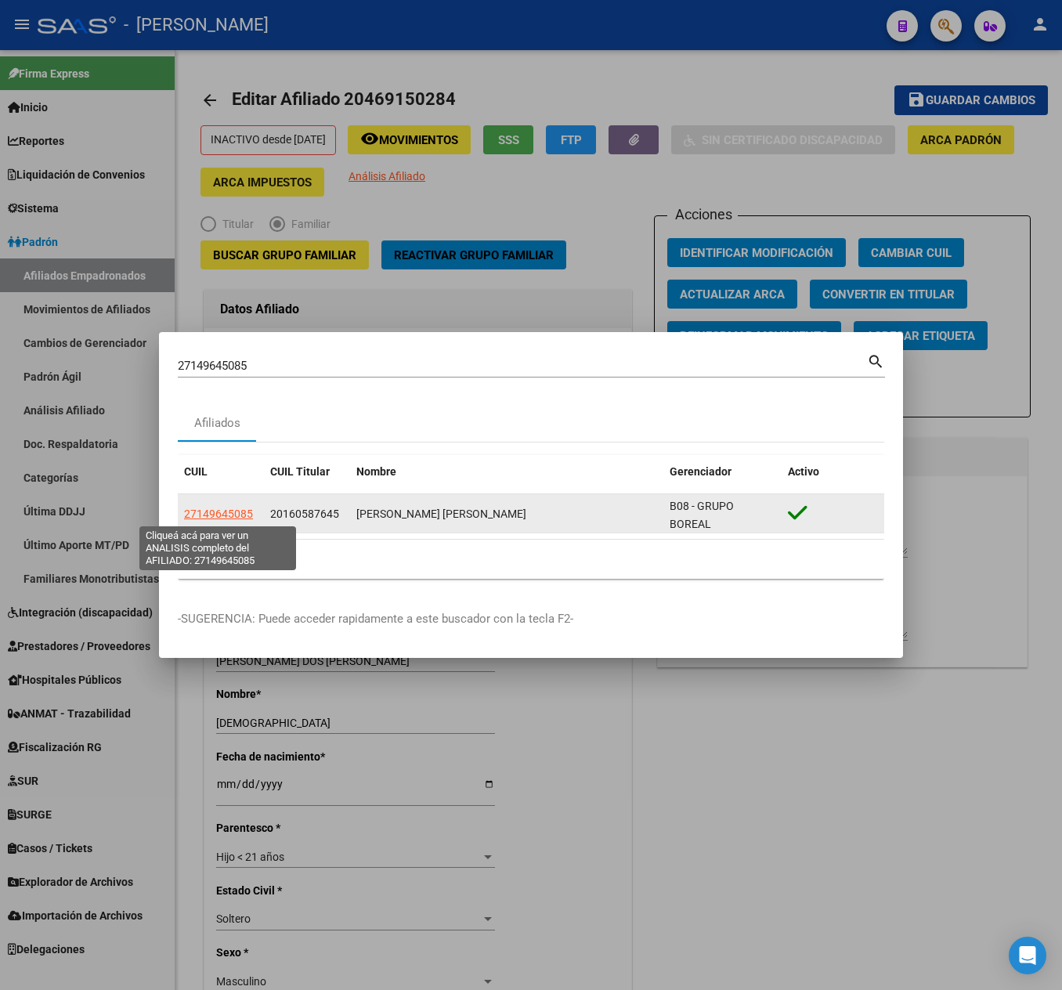
click at [207, 517] on span "27149645085" at bounding box center [218, 514] width 69 height 13
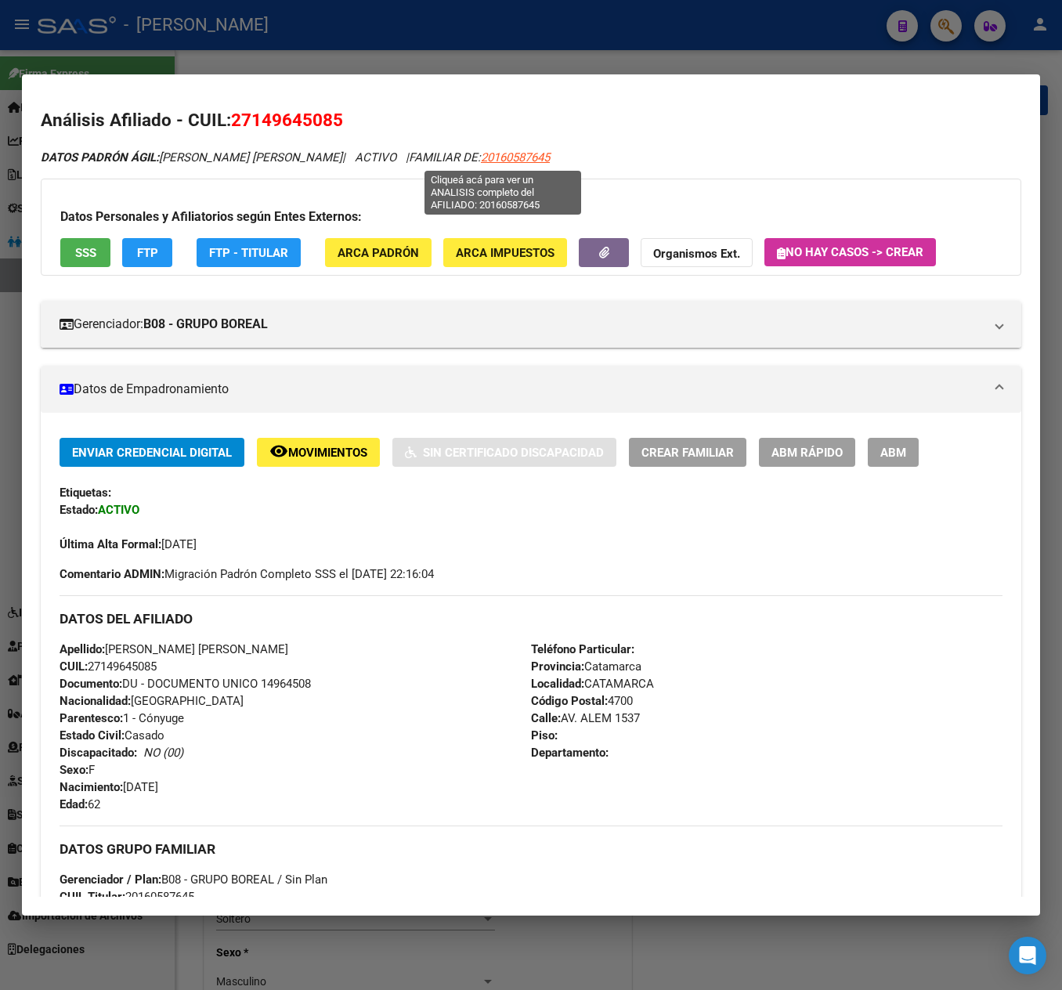
drag, startPoint x: 479, startPoint y: 155, endPoint x: 533, endPoint y: 158, distance: 53.4
click at [533, 158] on span "20160587645" at bounding box center [515, 157] width 69 height 14
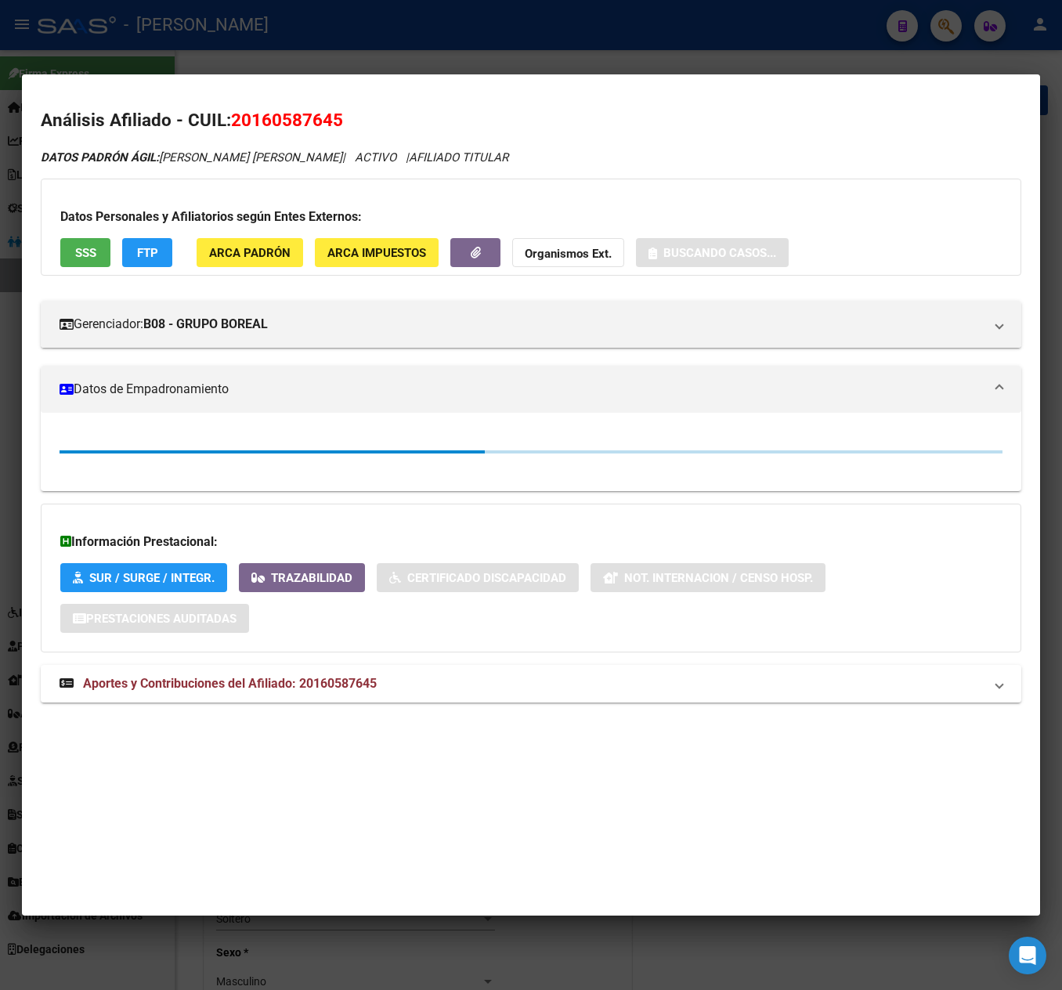
click at [11, 321] on div at bounding box center [531, 495] width 1062 height 990
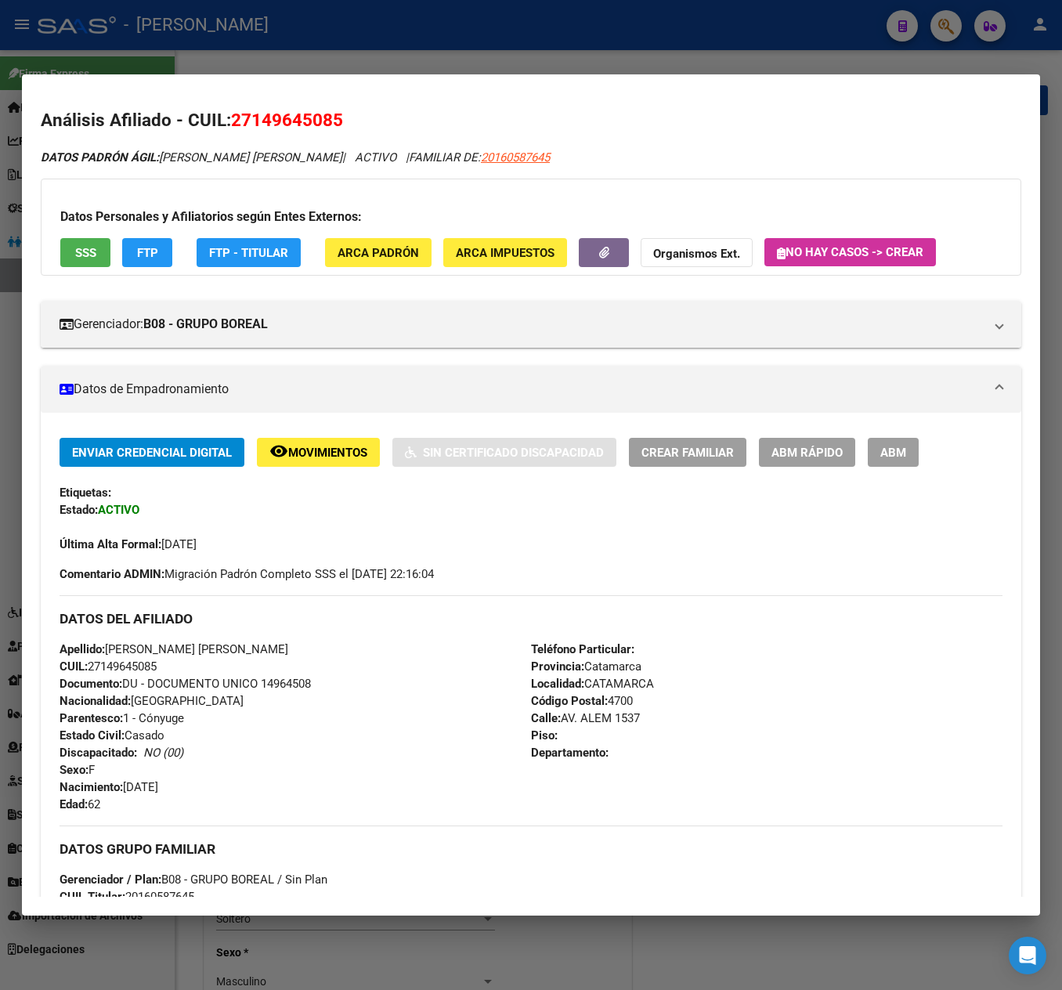
click at [453, 47] on div at bounding box center [531, 495] width 1062 height 990
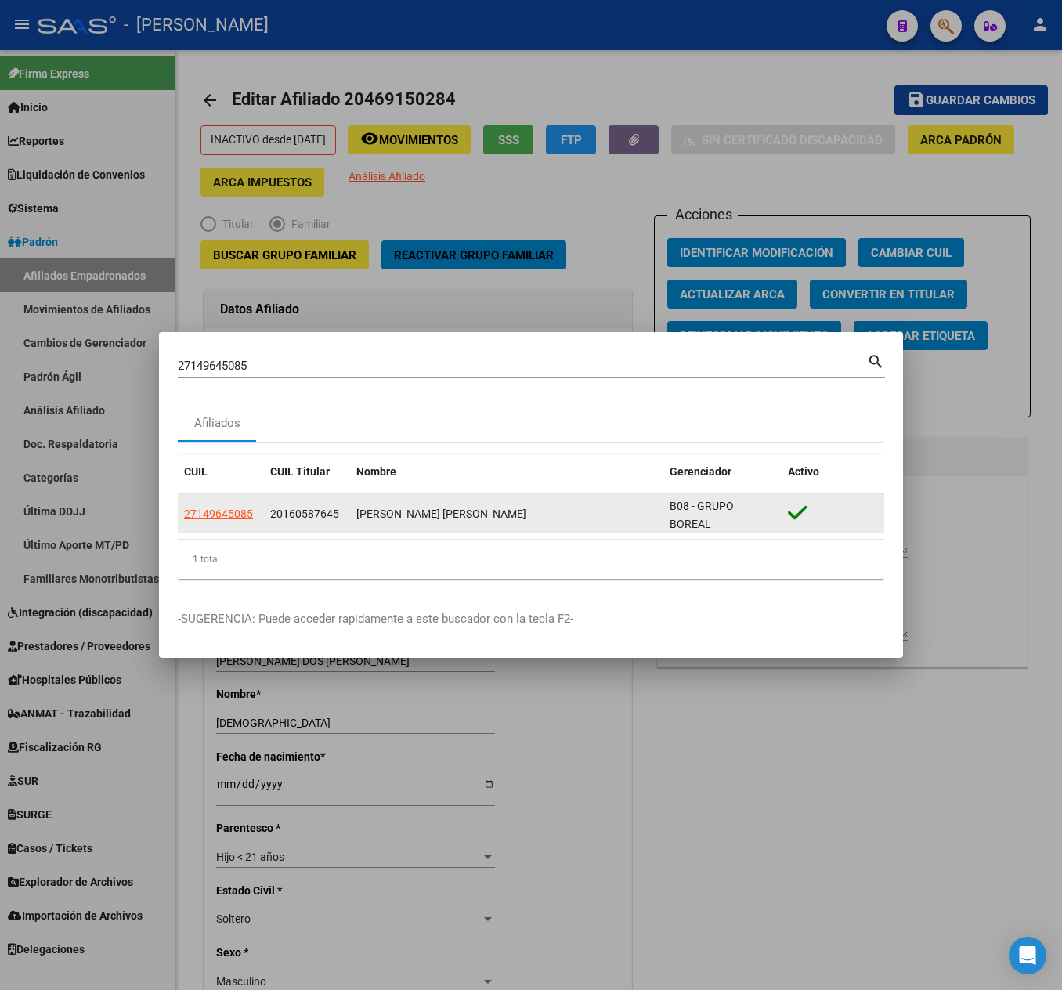
click at [226, 520] on app-link-go-to "27149645085" at bounding box center [218, 514] width 69 height 18
click at [235, 515] on span "27149645085" at bounding box center [218, 514] width 69 height 13
type textarea "27149645085"
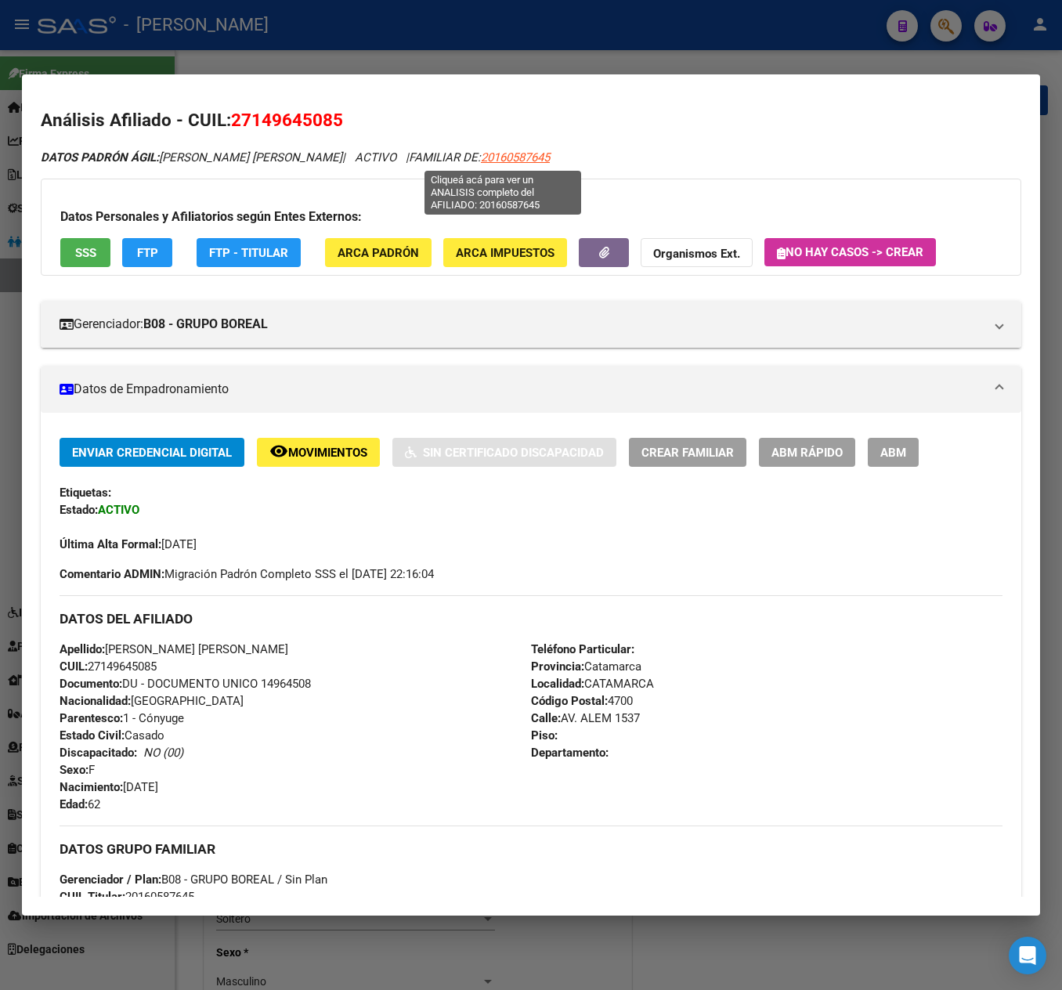
drag, startPoint x: 547, startPoint y: 161, endPoint x: 467, endPoint y: 161, distance: 79.9
click at [467, 161] on div "DATOS PADRÓN ÁGIL: [PERSON_NAME] [PERSON_NAME] | ACTIVO | FAMILIAR DE: 20160587…" at bounding box center [531, 158] width 981 height 18
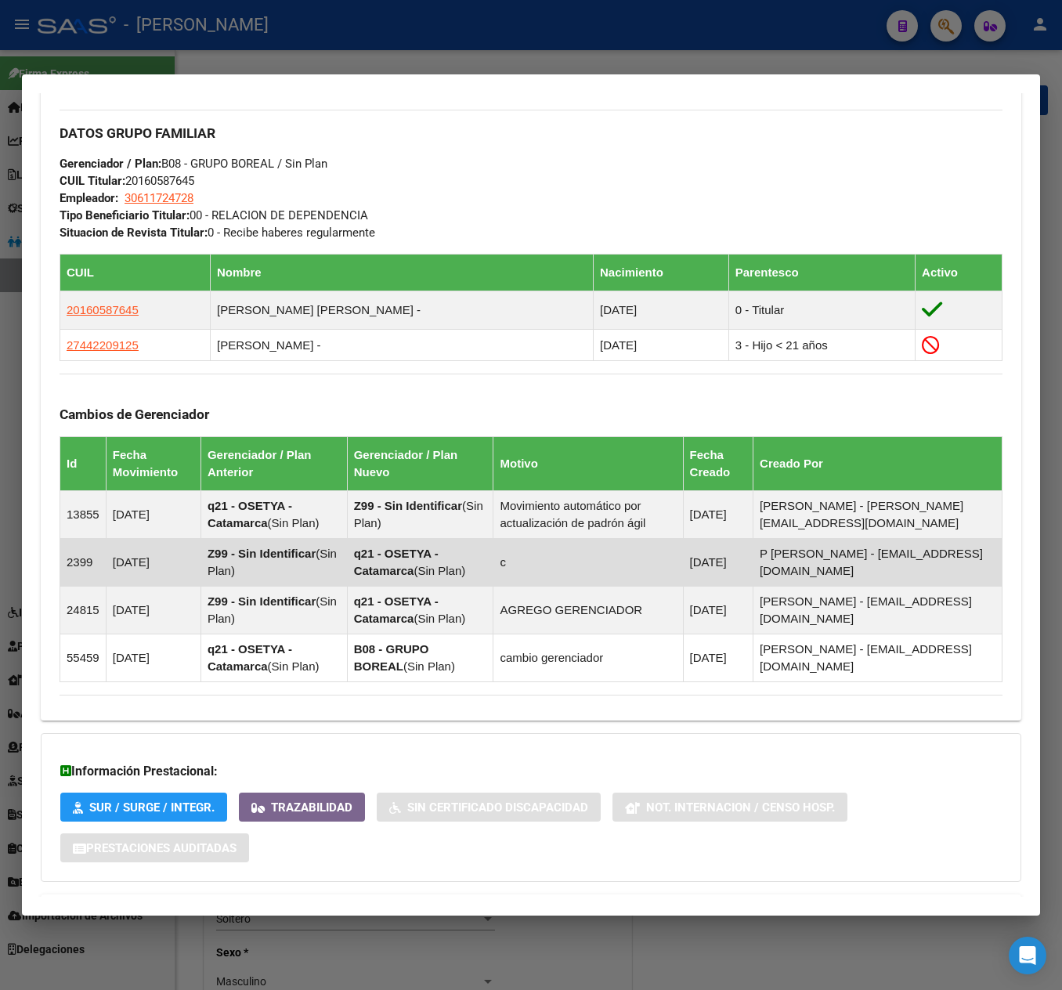
scroll to position [835, 0]
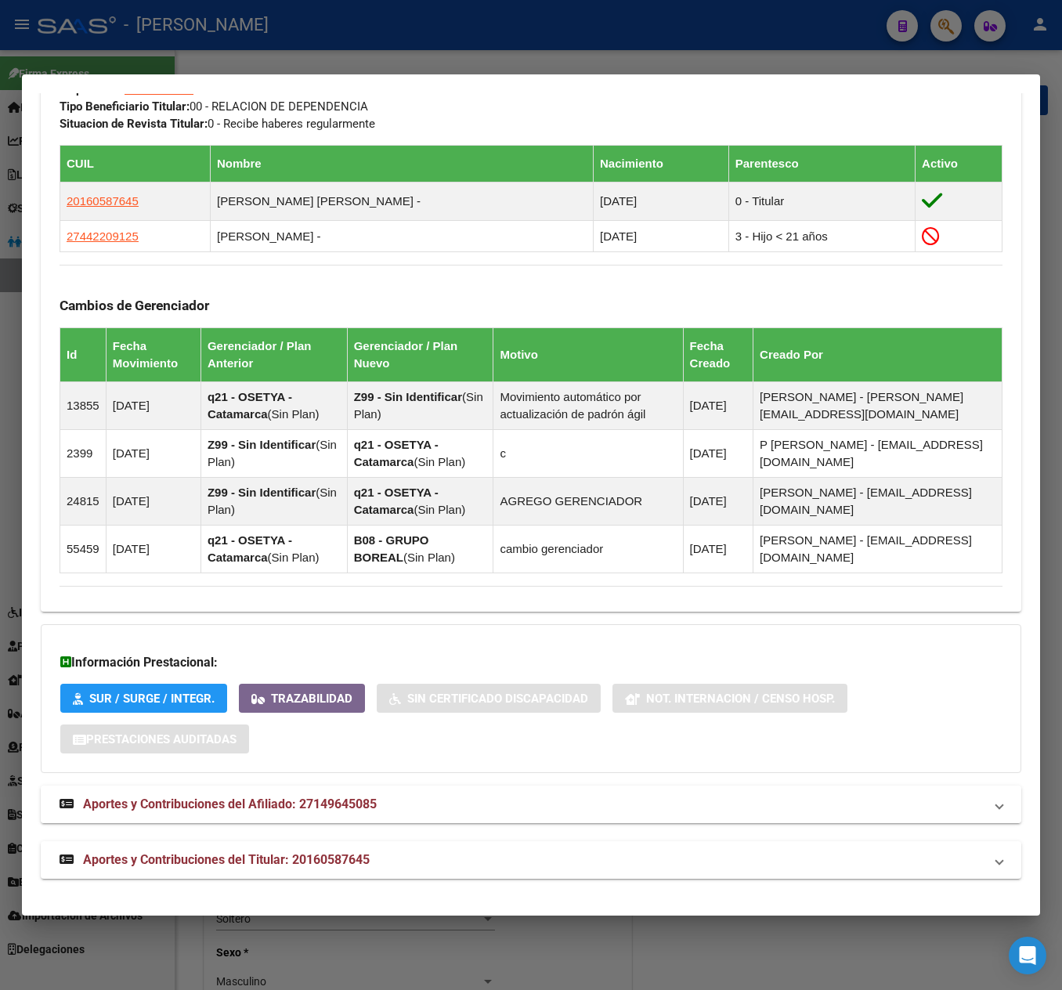
click at [310, 805] on span "Aportes y Contribuciones del Afiliado: 27149645085" at bounding box center [230, 804] width 294 height 15
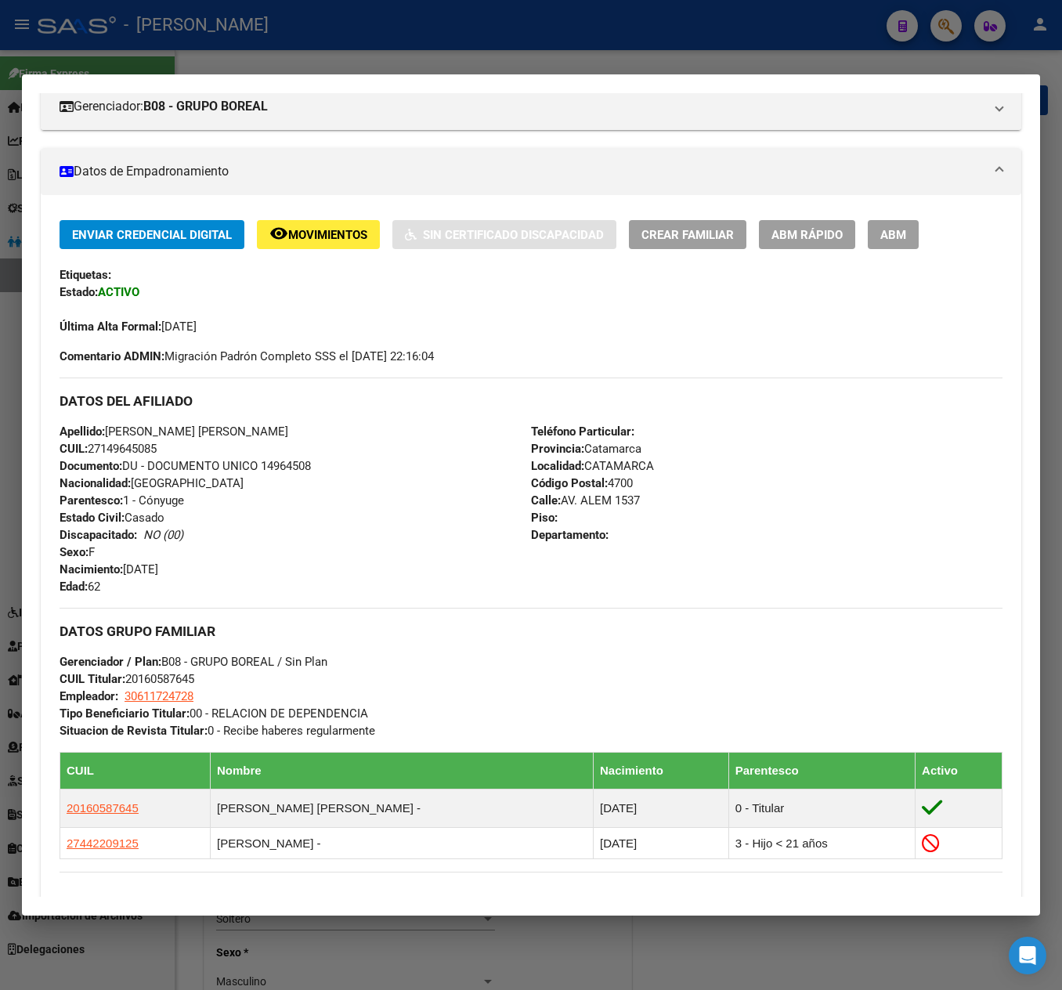
scroll to position [0, 0]
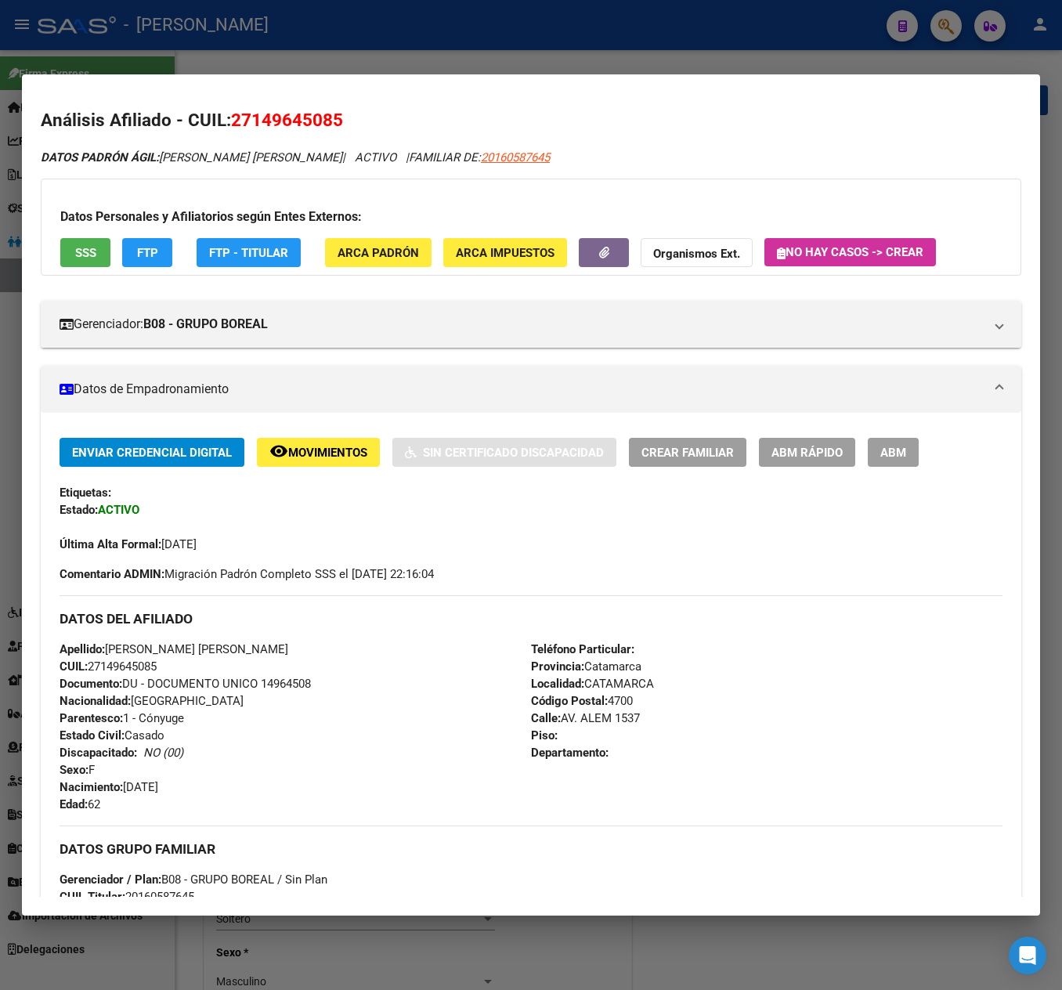
drag, startPoint x: 254, startPoint y: 114, endPoint x: 331, endPoint y: 121, distance: 77.0
click at [331, 121] on span "27149645085" at bounding box center [287, 120] width 112 height 20
click at [893, 456] on span "ABM" at bounding box center [893, 453] width 26 height 14
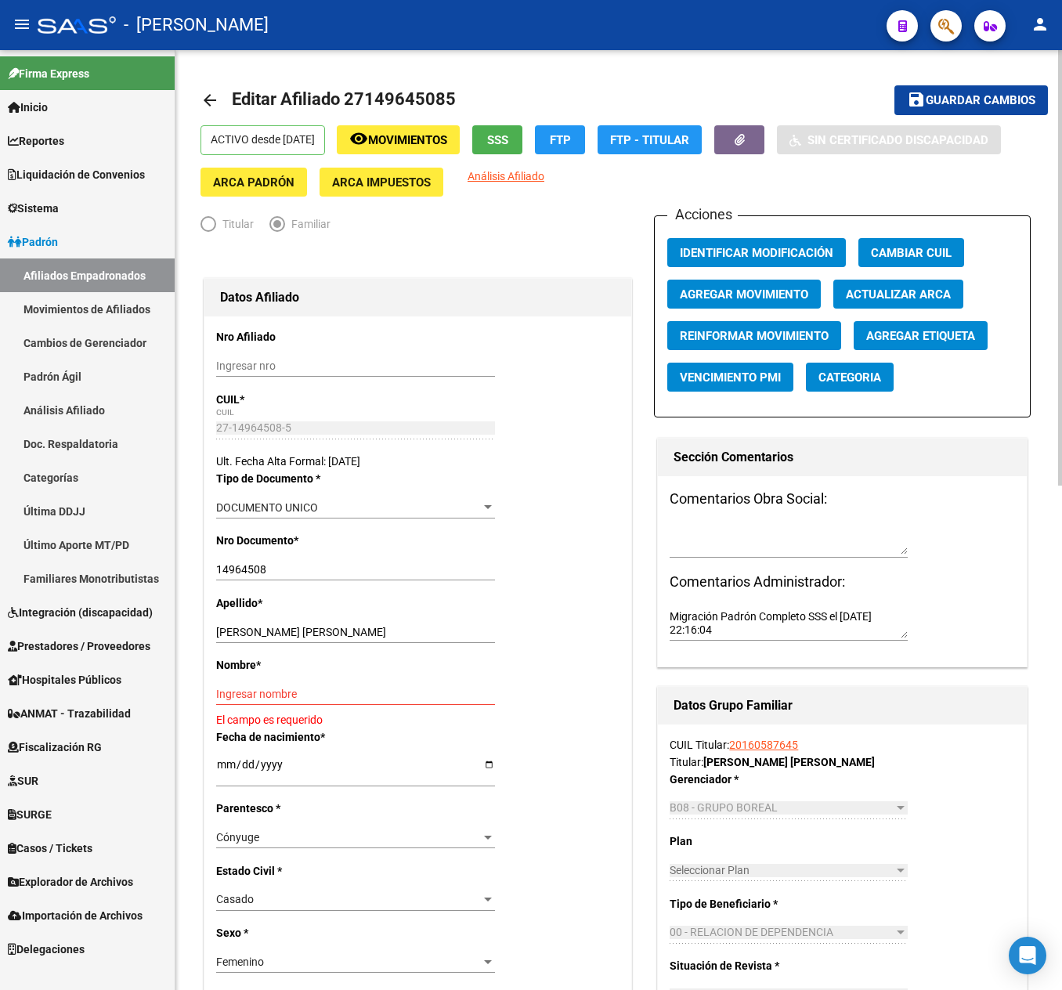
click at [298, 634] on input "[PERSON_NAME] [PERSON_NAME]" at bounding box center [355, 632] width 279 height 13
click at [279, 630] on input "[PERSON_NAME] [PERSON_NAME]" at bounding box center [355, 632] width 279 height 13
drag, startPoint x: 279, startPoint y: 630, endPoint x: 374, endPoint y: 642, distance: 96.4
click at [374, 642] on div "[PERSON_NAME] [PERSON_NAME] Ingresar apellido" at bounding box center [355, 632] width 279 height 22
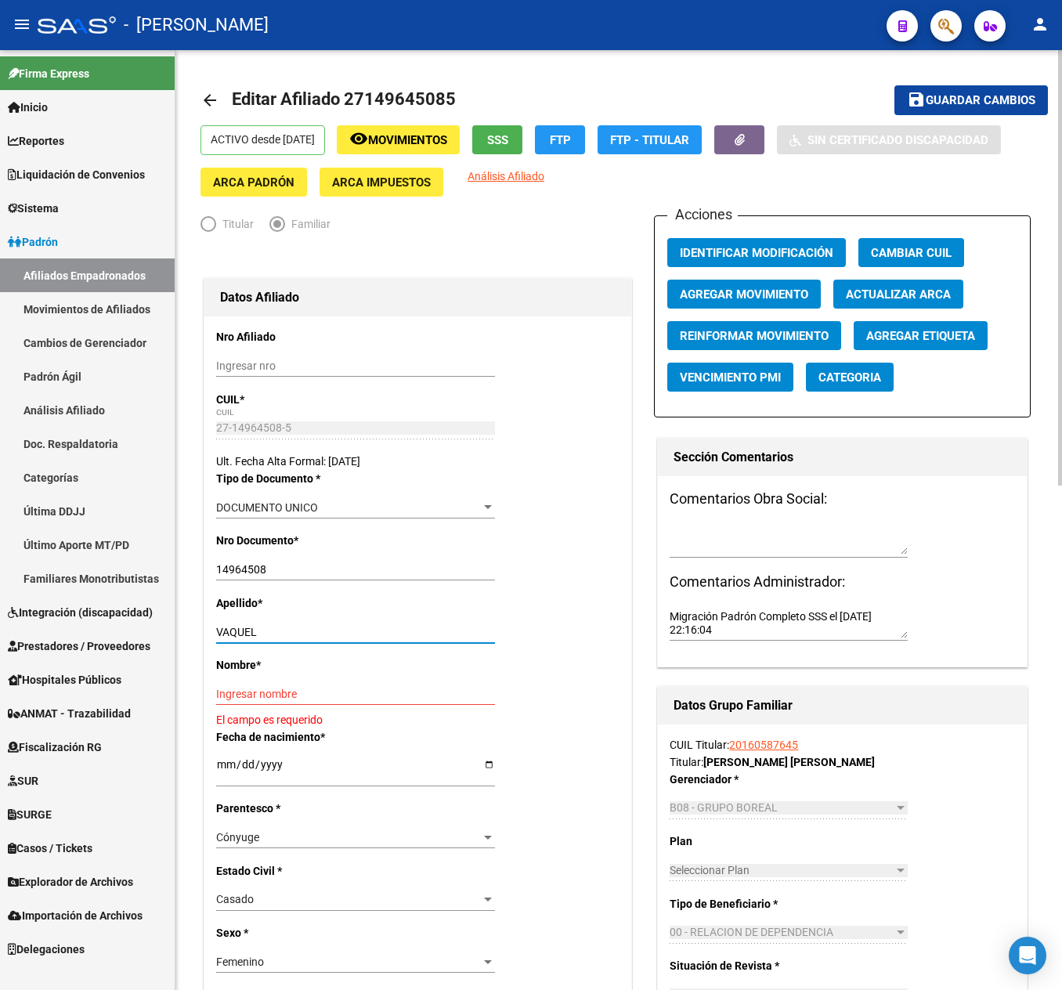
type input "VAQUEL"
click at [354, 696] on input "Ingresar nombre" at bounding box center [355, 694] width 279 height 13
paste input "[PERSON_NAME]"
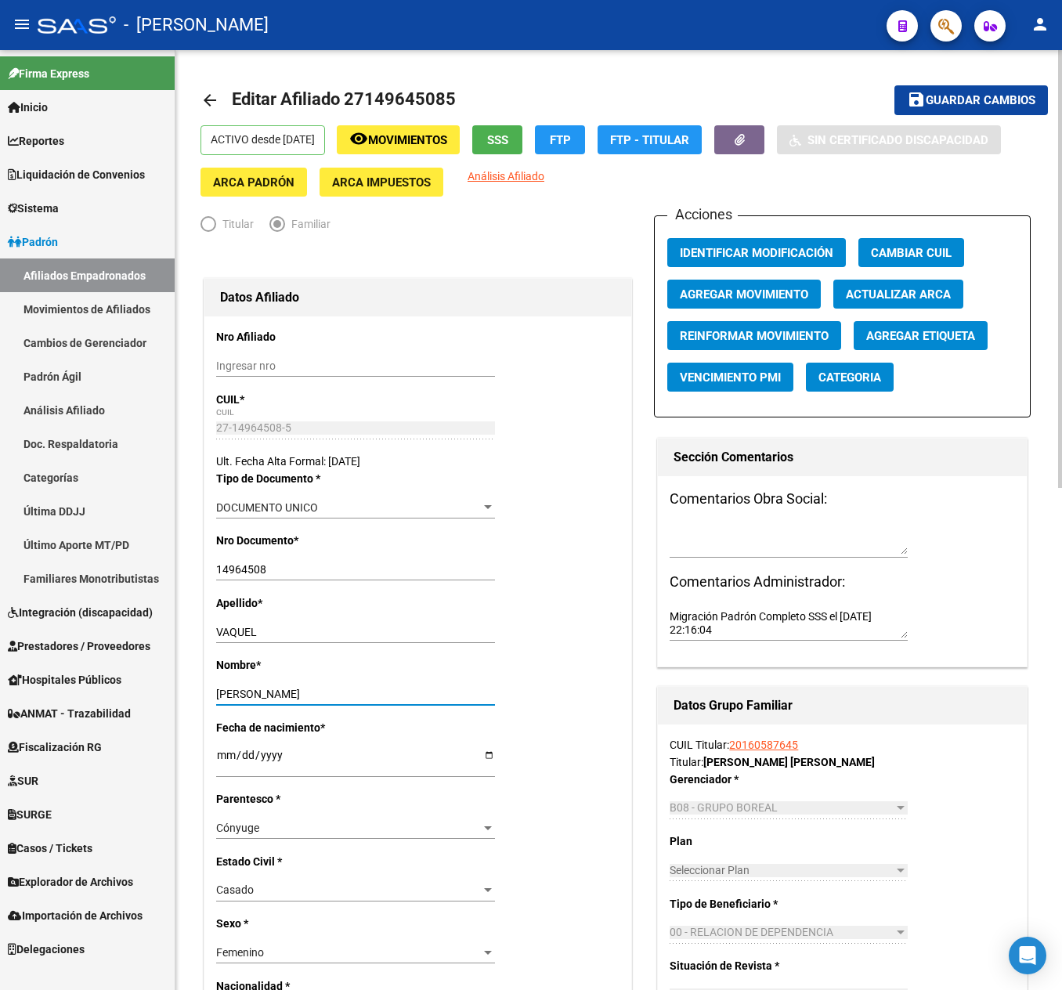
type input "[PERSON_NAME]"
click at [796, 282] on button "Agregar Movimiento" at bounding box center [744, 294] width 154 height 29
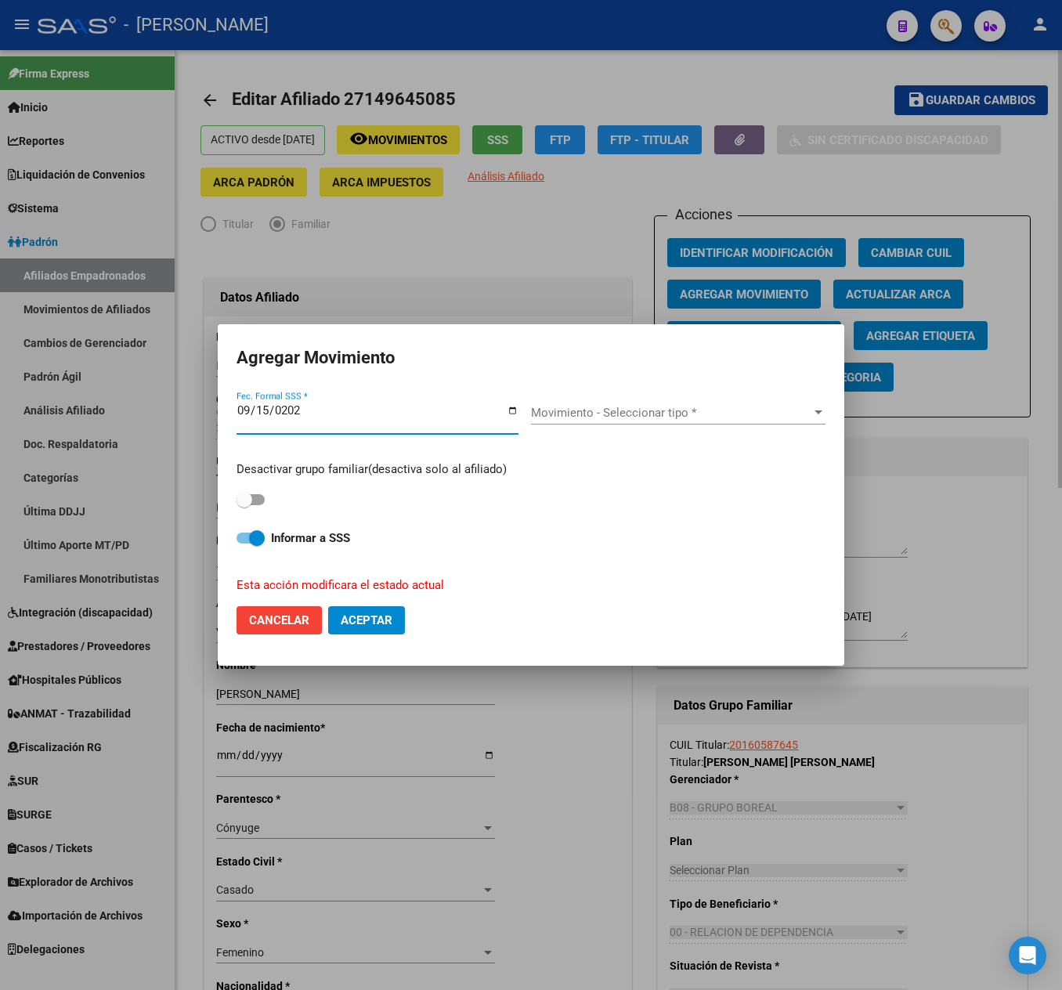
type input "[DATE]"
click at [620, 403] on div "Movimiento - Seleccionar tipo * Movimiento - Seleccionar tipo *" at bounding box center [678, 412] width 294 height 23
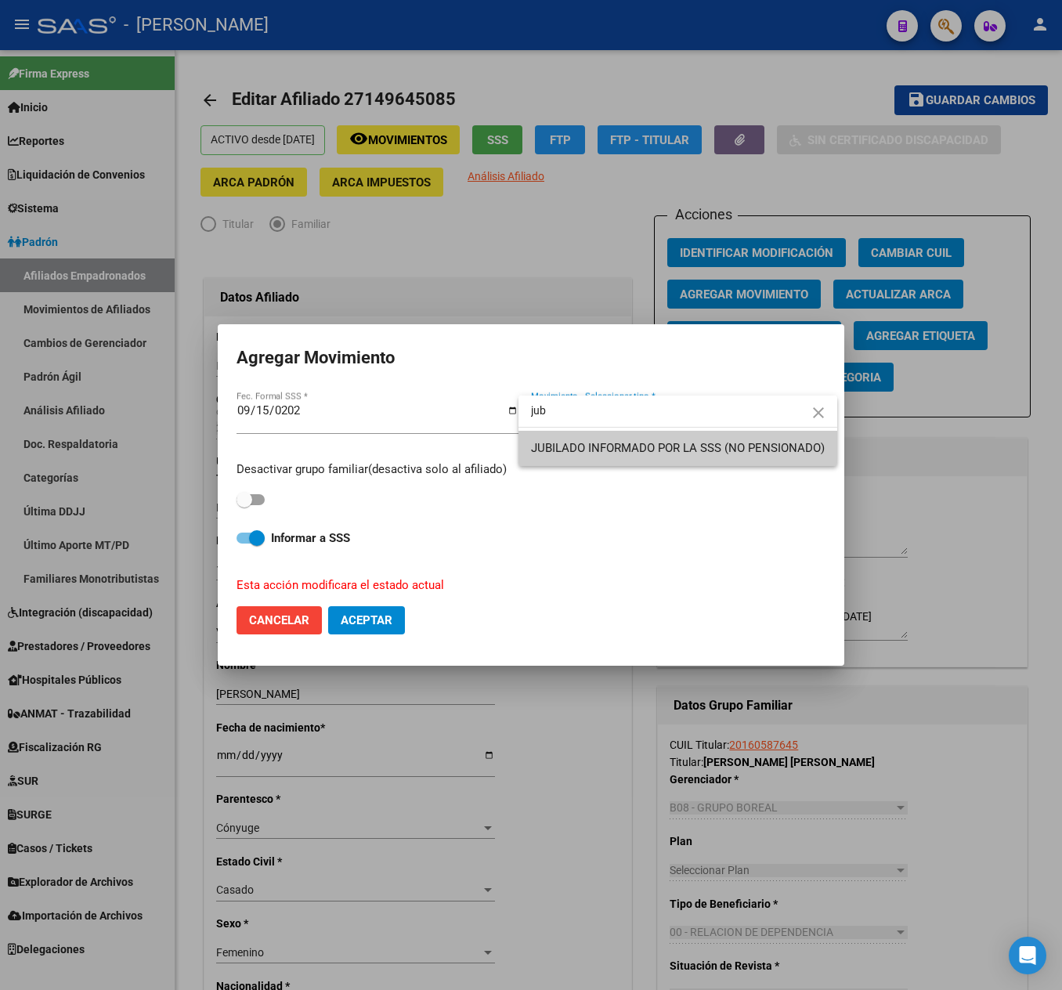
type input "jub"
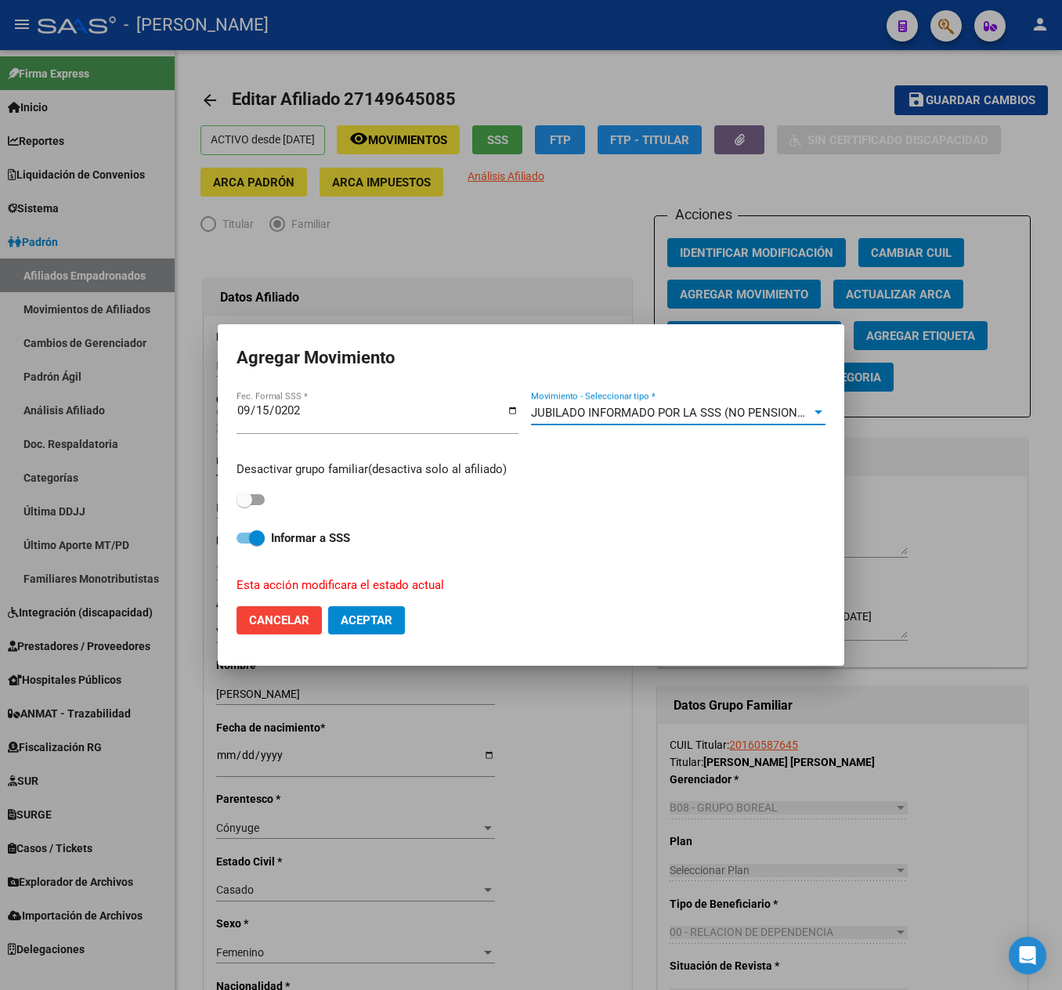
click at [251, 501] on span at bounding box center [245, 500] width 16 height 16
click at [244, 505] on input "checkbox" at bounding box center [244, 505] width 1 height 1
checkbox input "true"
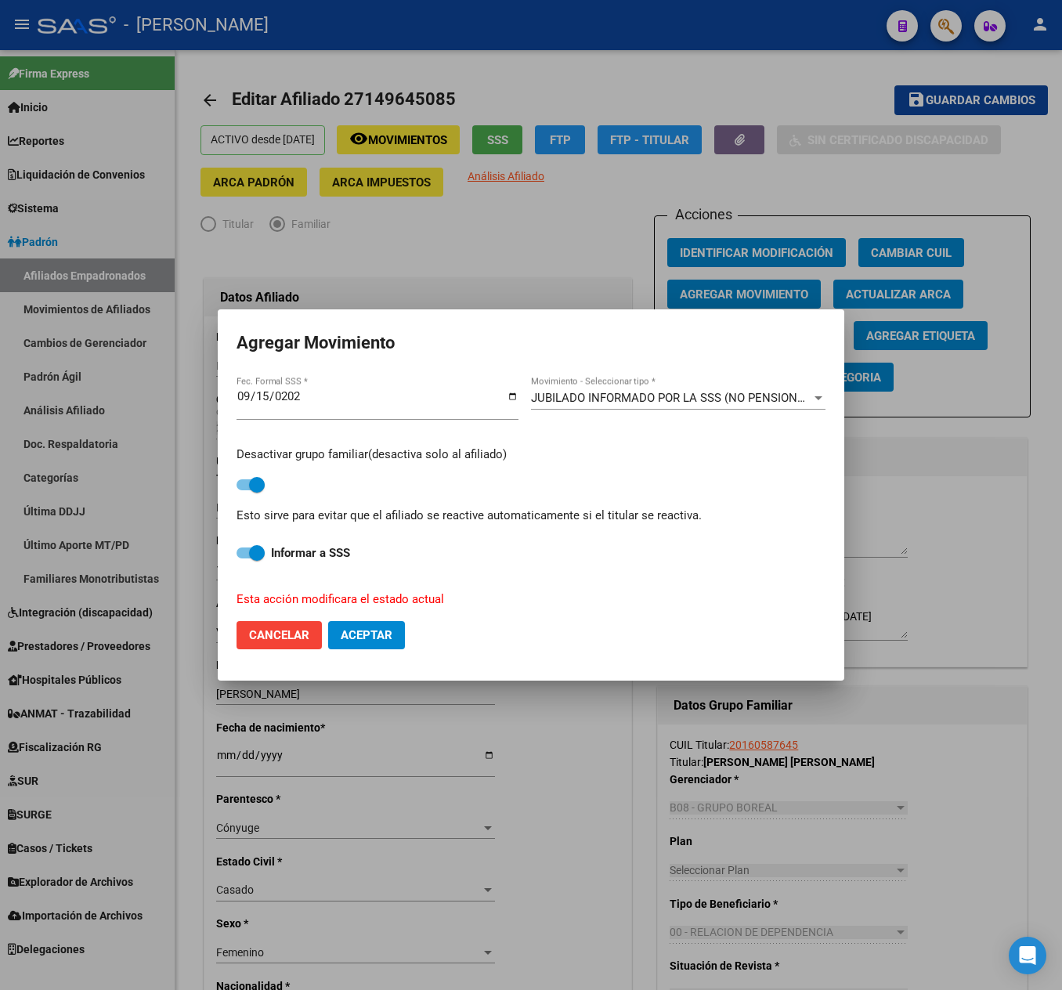
click at [354, 630] on span "Aceptar" at bounding box center [367, 635] width 52 height 14
checkbox input "false"
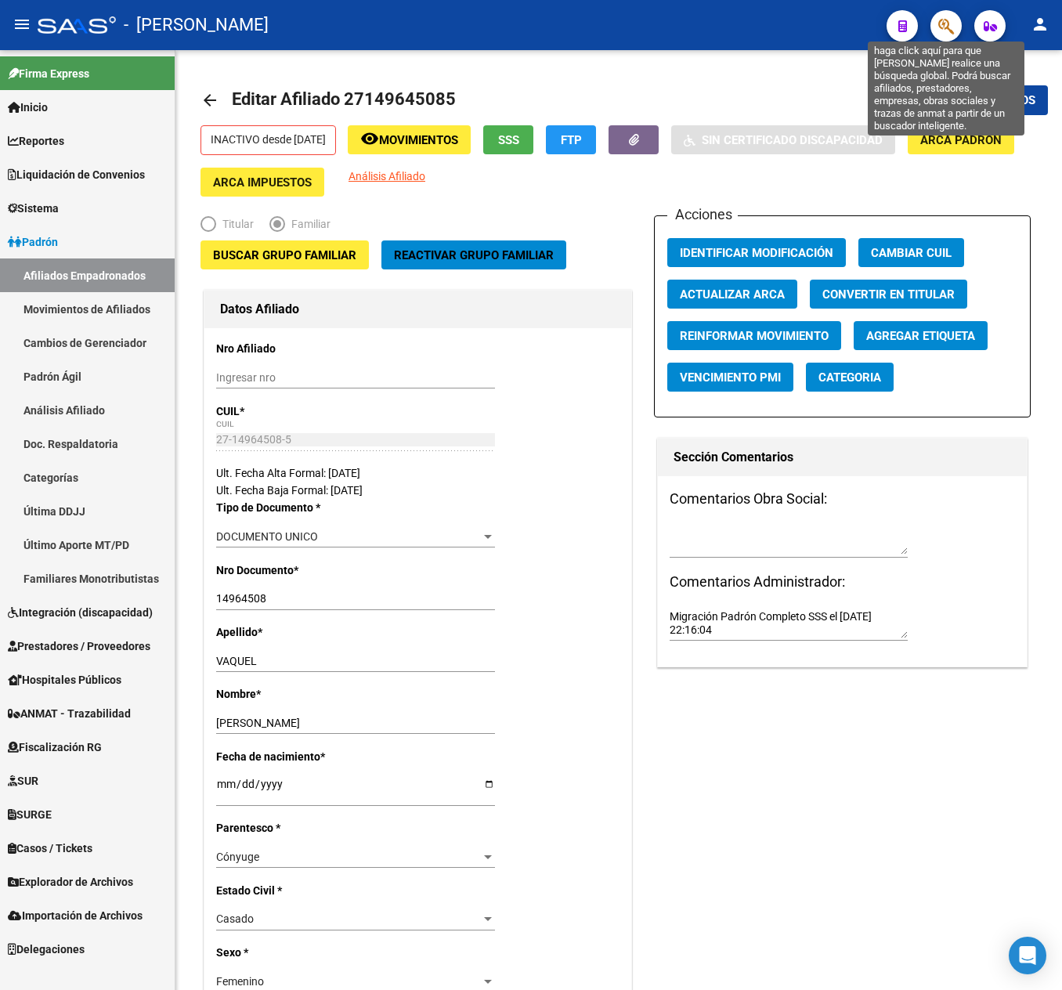
click at [941, 28] on icon "button" at bounding box center [946, 26] width 16 height 18
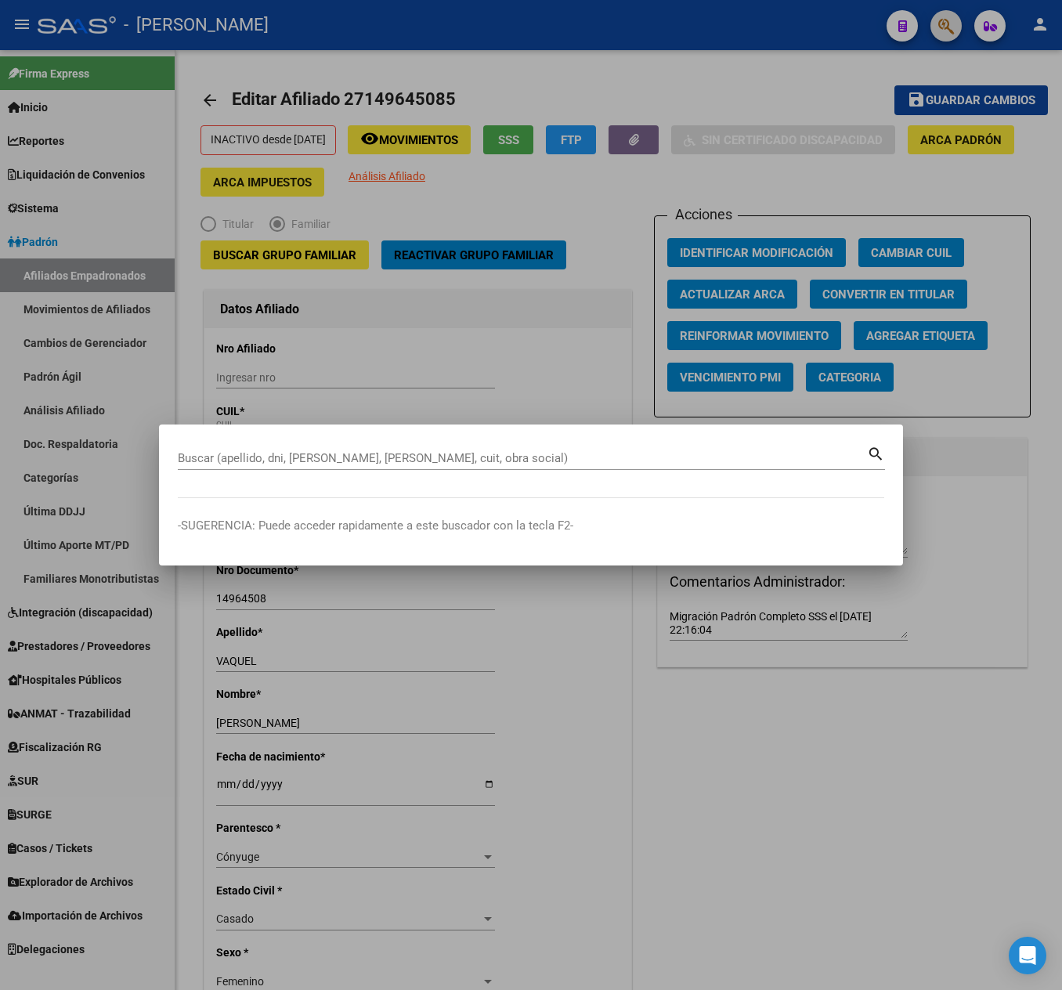
paste input "27146667916"
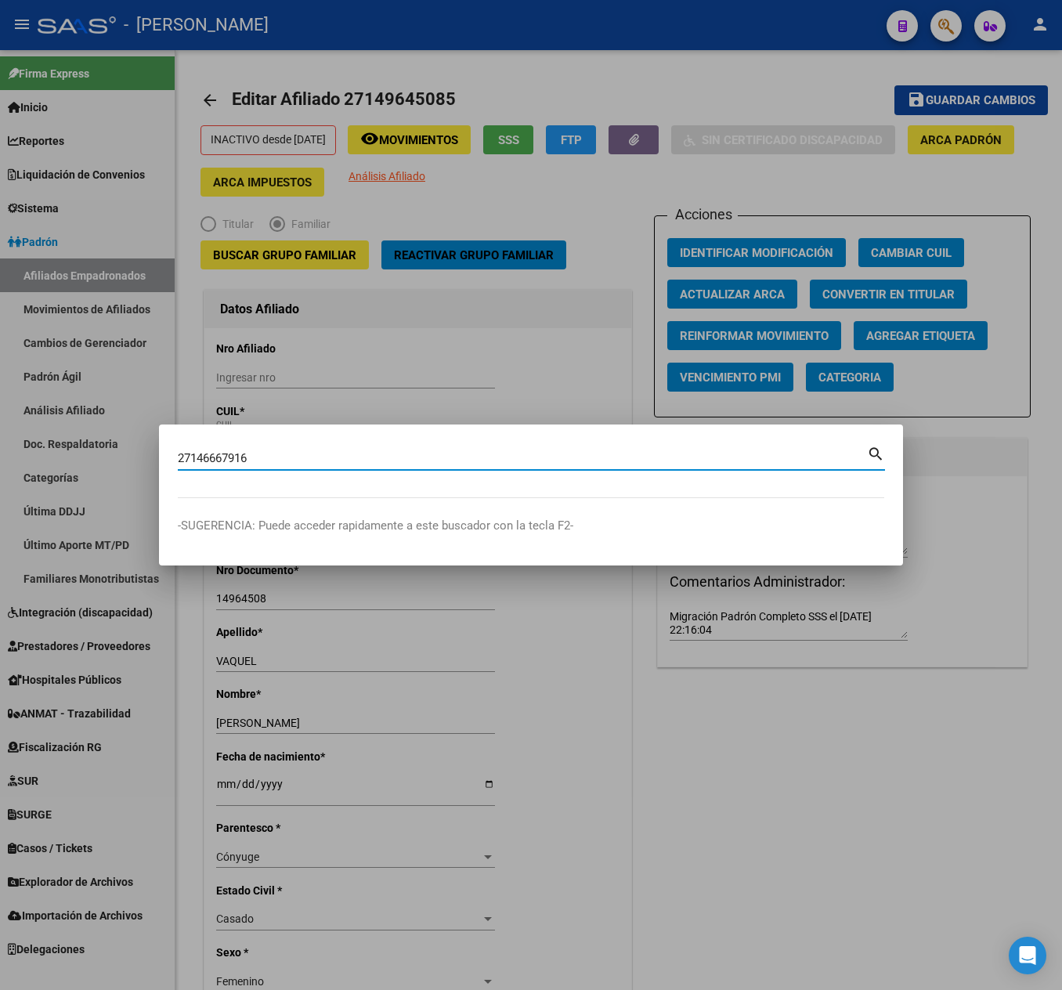
type input "27146667916"
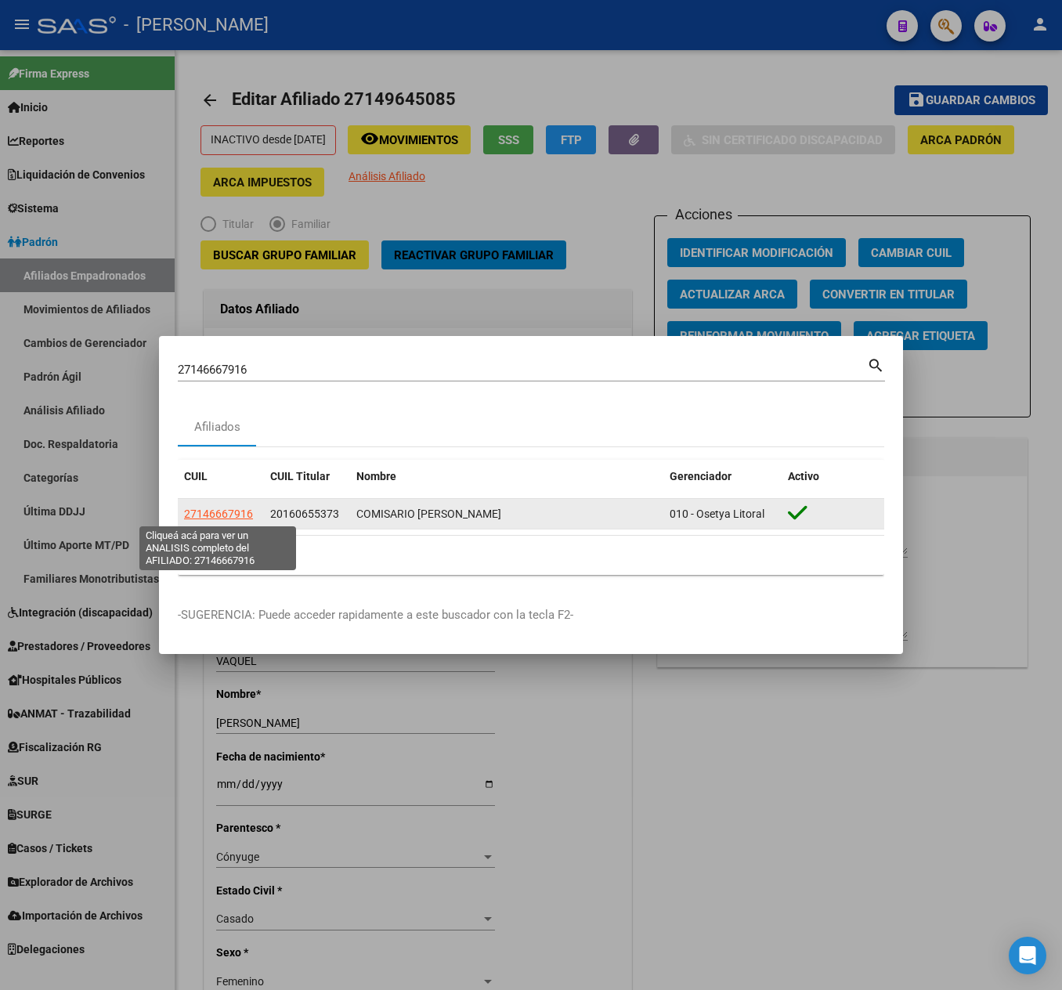
click at [219, 512] on span "27146667916" at bounding box center [218, 514] width 69 height 13
type textarea "27146667916"
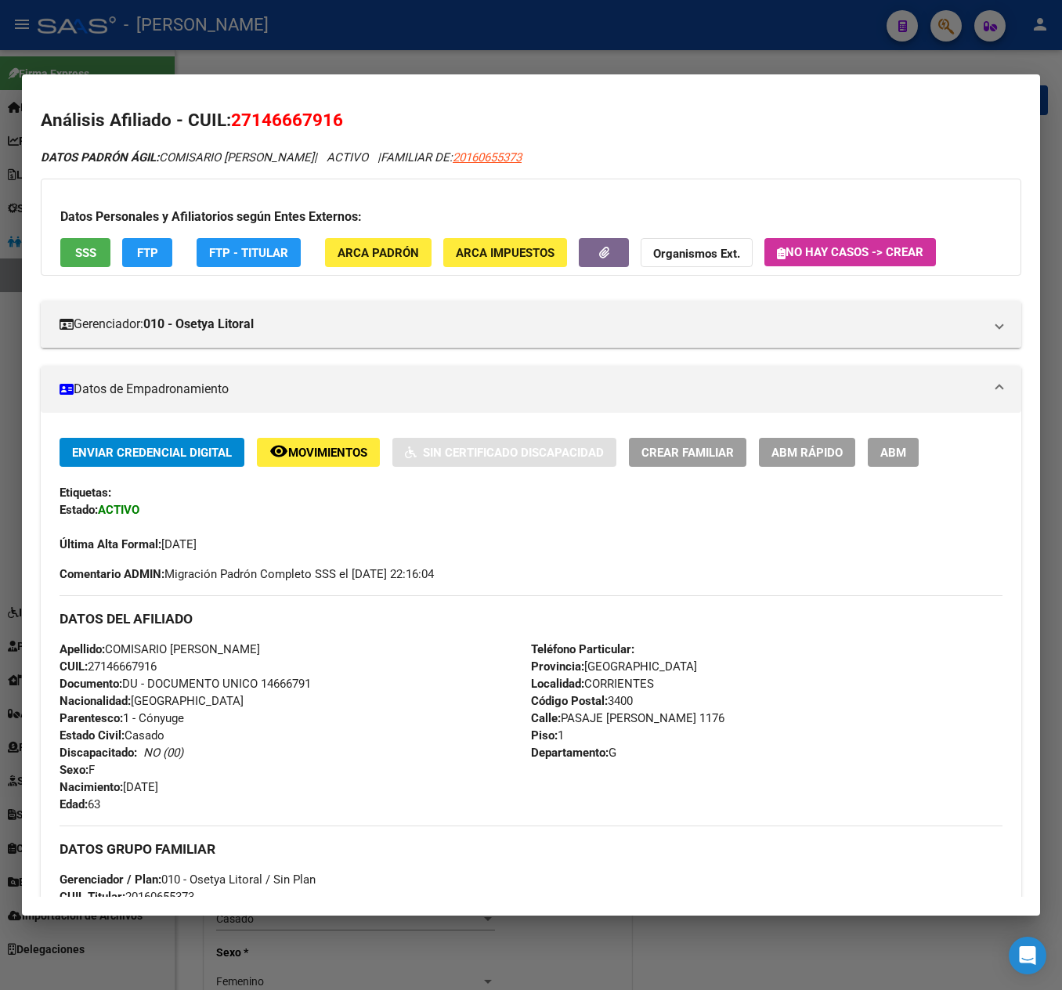
click at [893, 456] on span "ABM" at bounding box center [893, 453] width 26 height 14
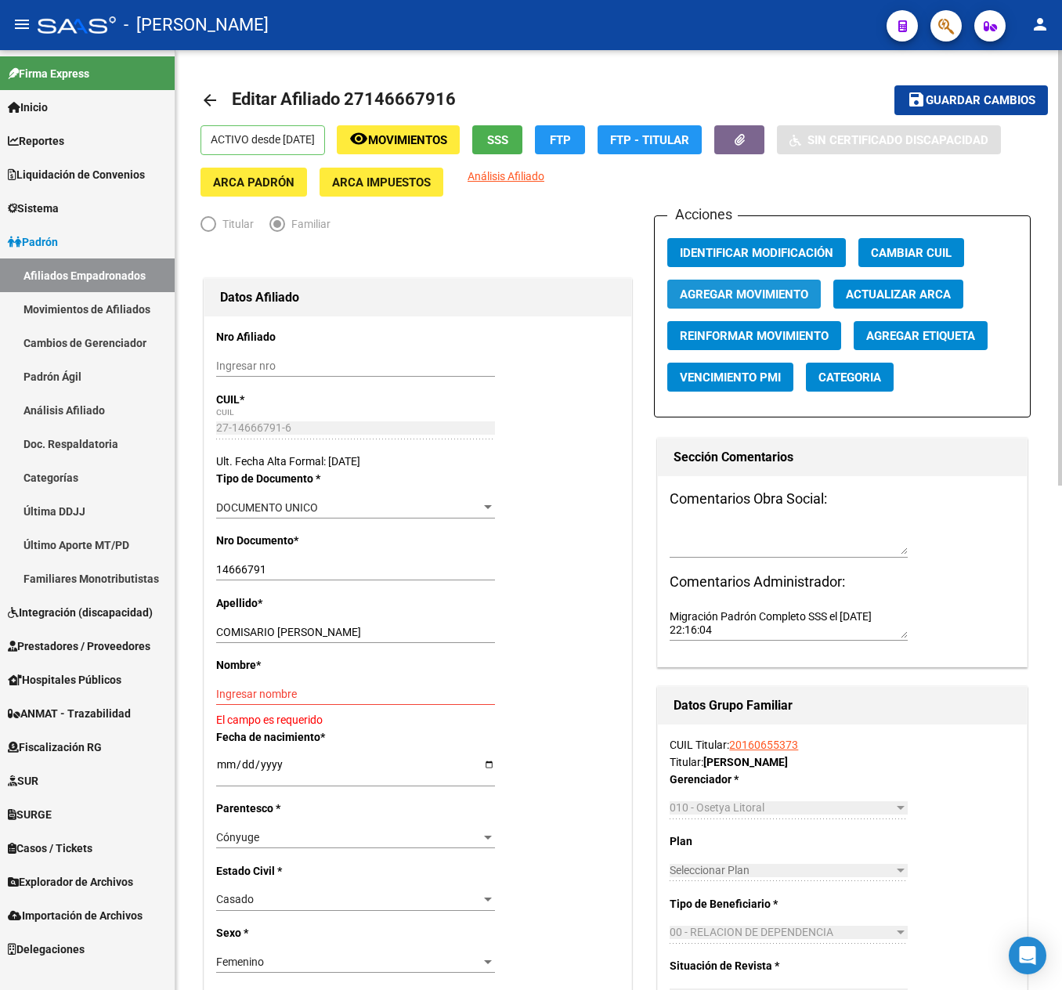
click at [774, 293] on span "Agregar Movimiento" at bounding box center [744, 294] width 128 height 14
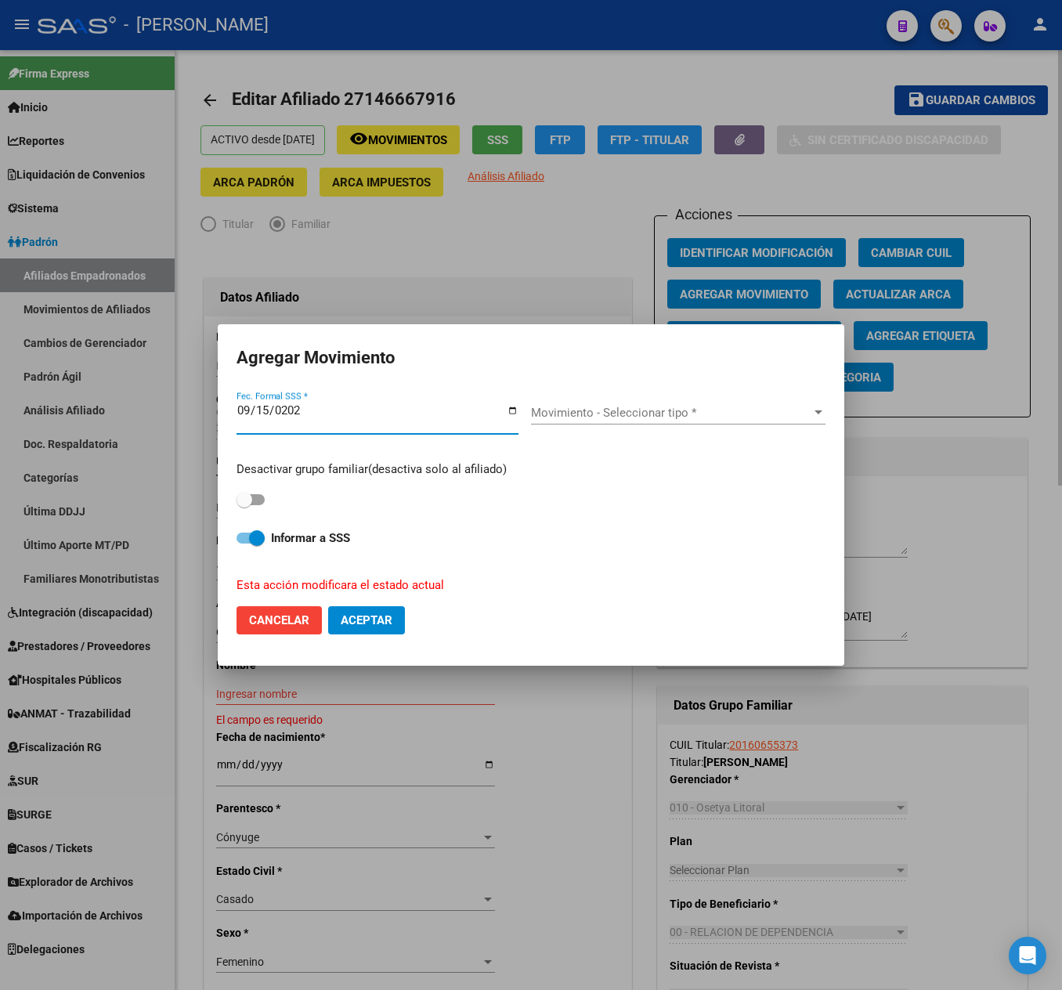
type input "[DATE]"
click at [636, 407] on span "Movimiento - Seleccionar tipo *" at bounding box center [671, 413] width 280 height 14
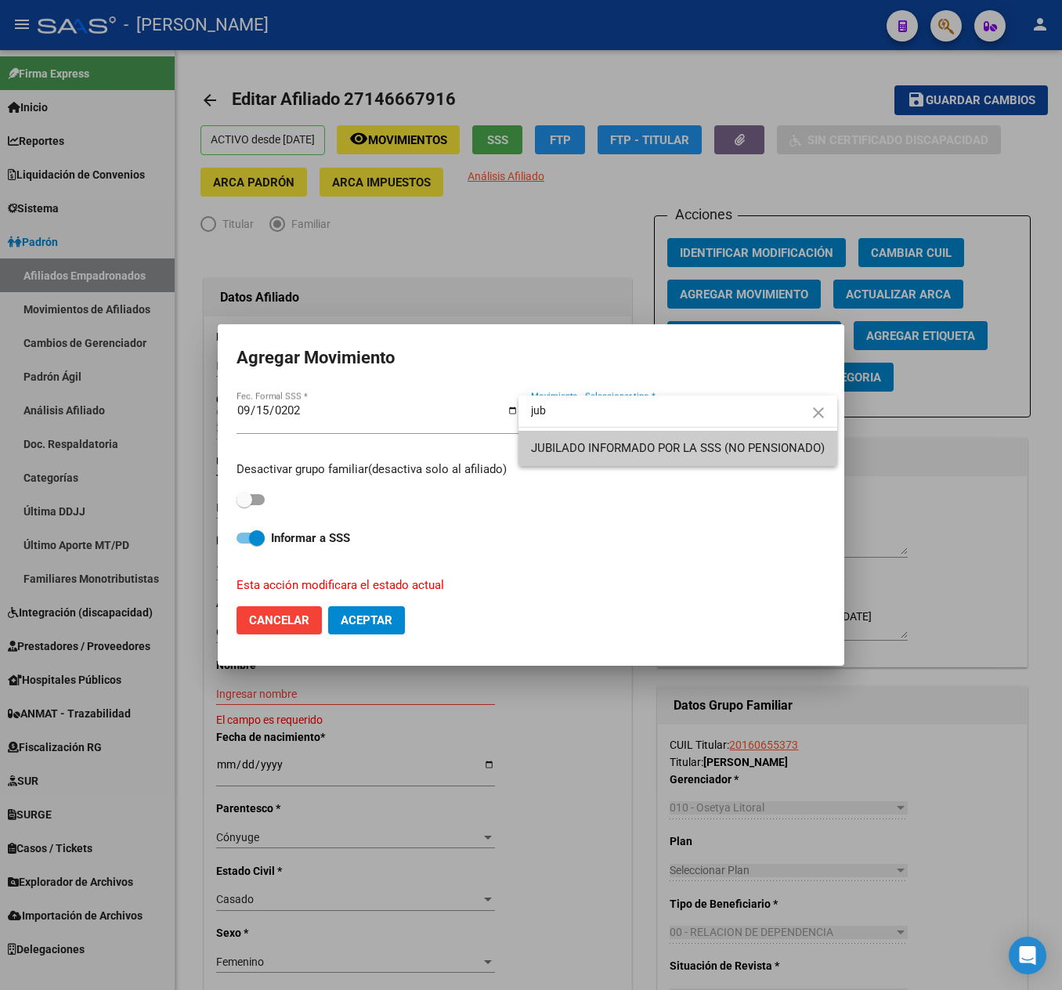
type input "jub"
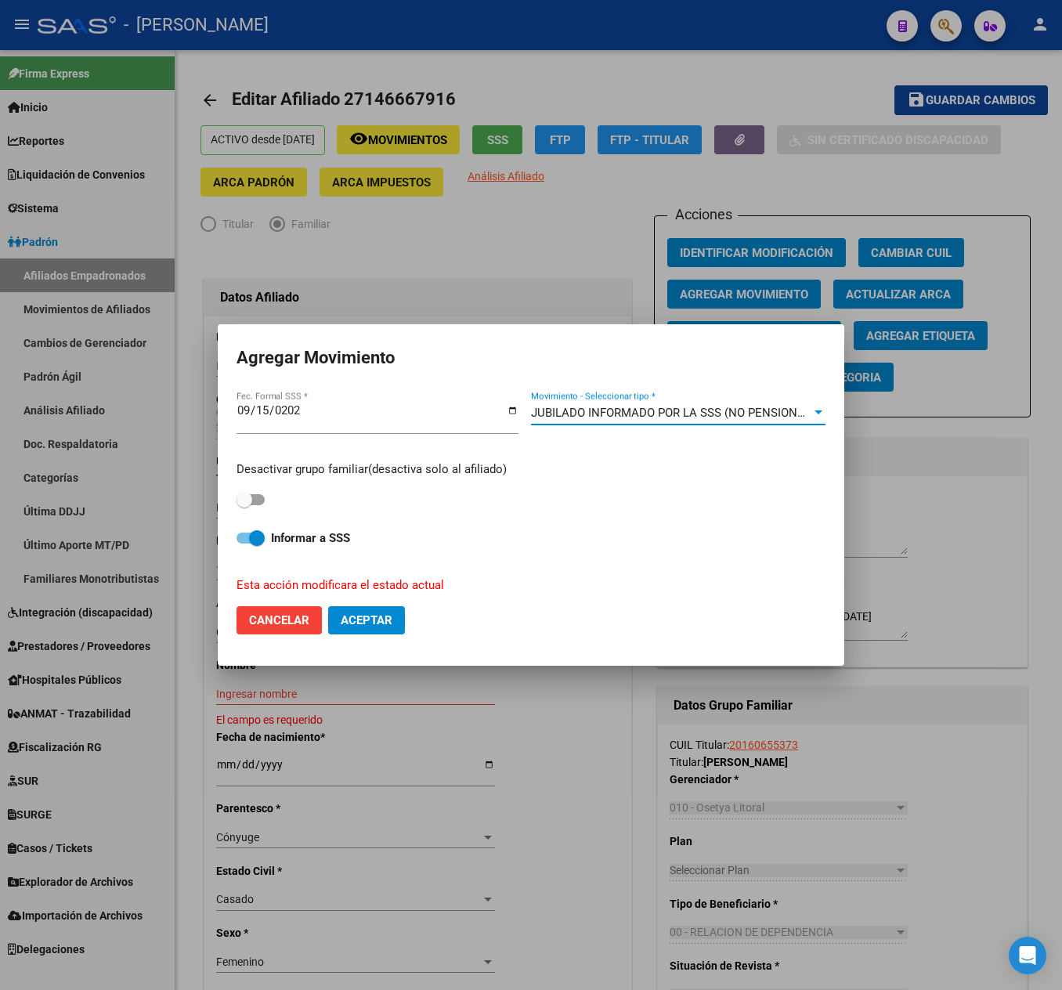
click at [249, 493] on span at bounding box center [245, 500] width 16 height 16
click at [244, 505] on input "checkbox" at bounding box center [244, 505] width 1 height 1
checkbox input "true"
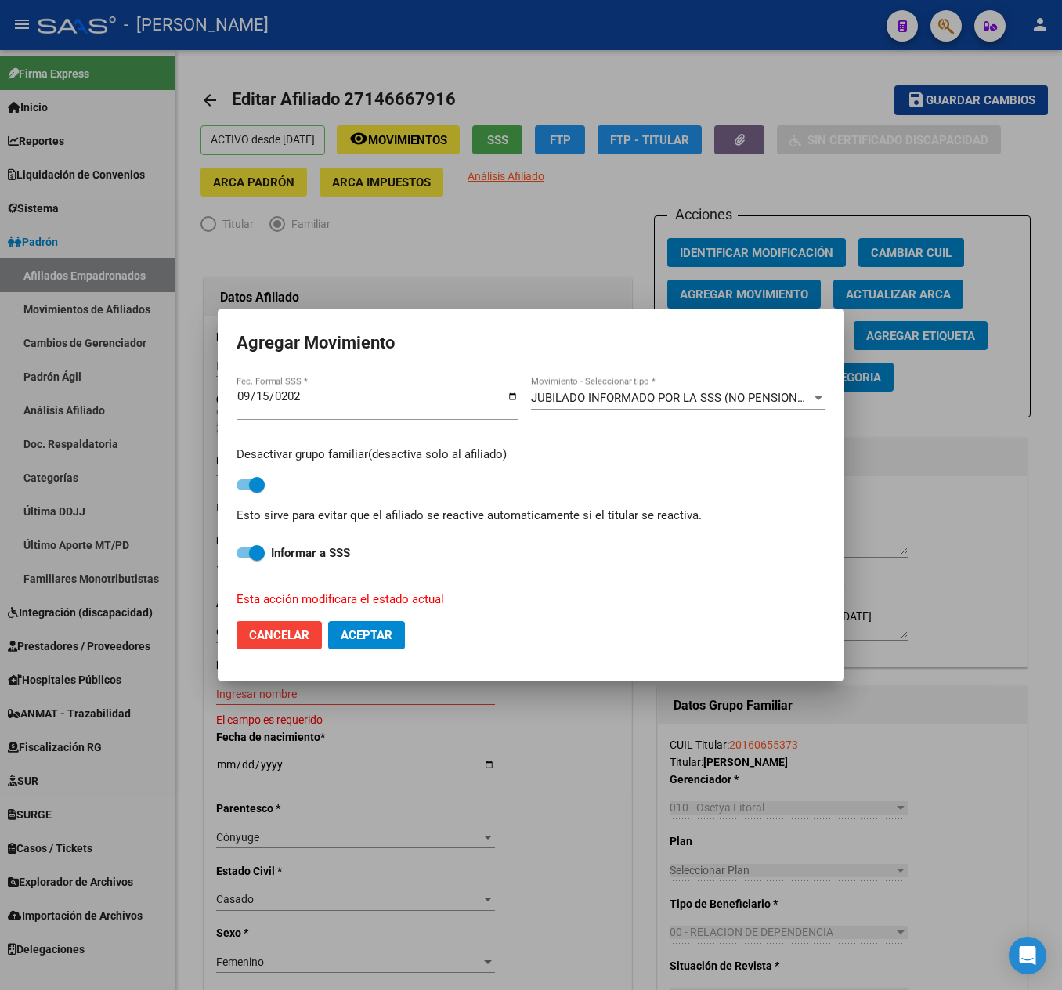
click at [357, 644] on button "Aceptar" at bounding box center [366, 635] width 77 height 28
checkbox input "false"
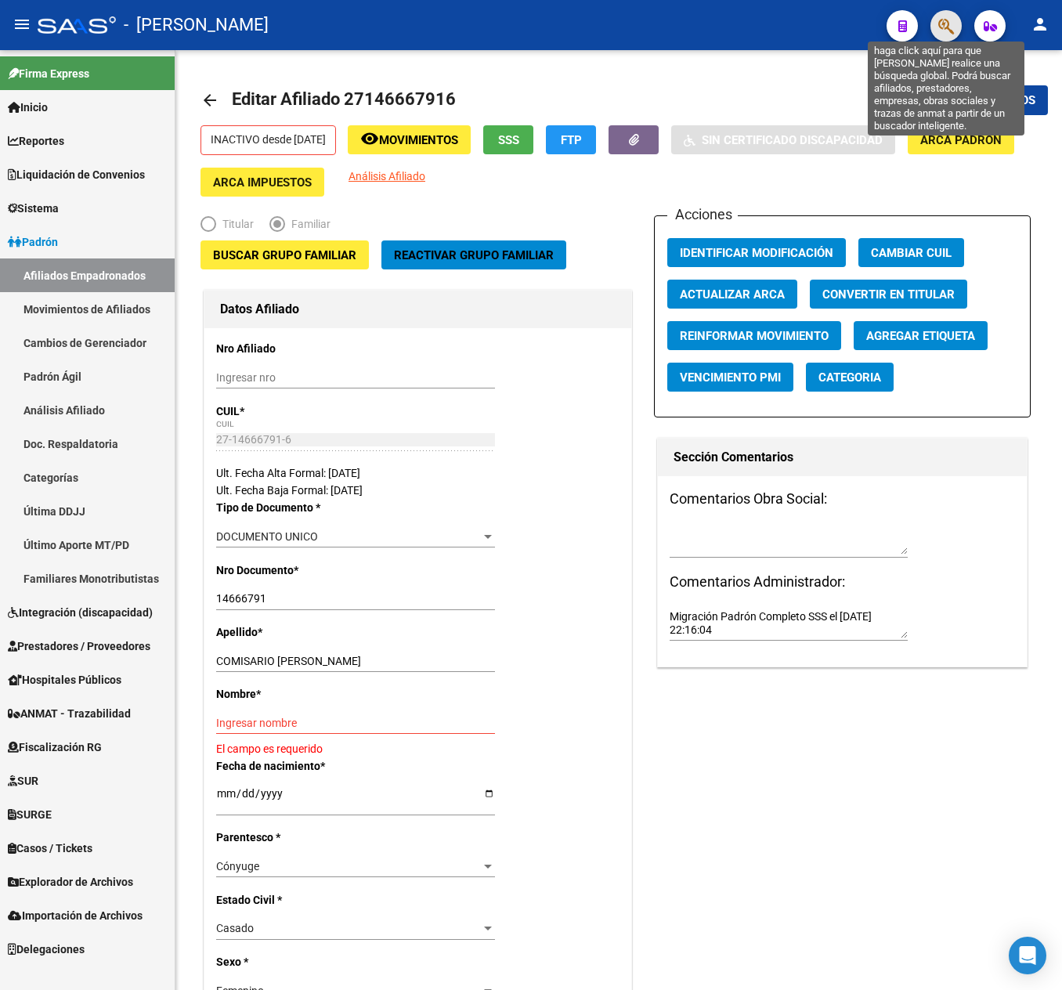
click at [938, 34] on icon "button" at bounding box center [946, 26] width 16 height 18
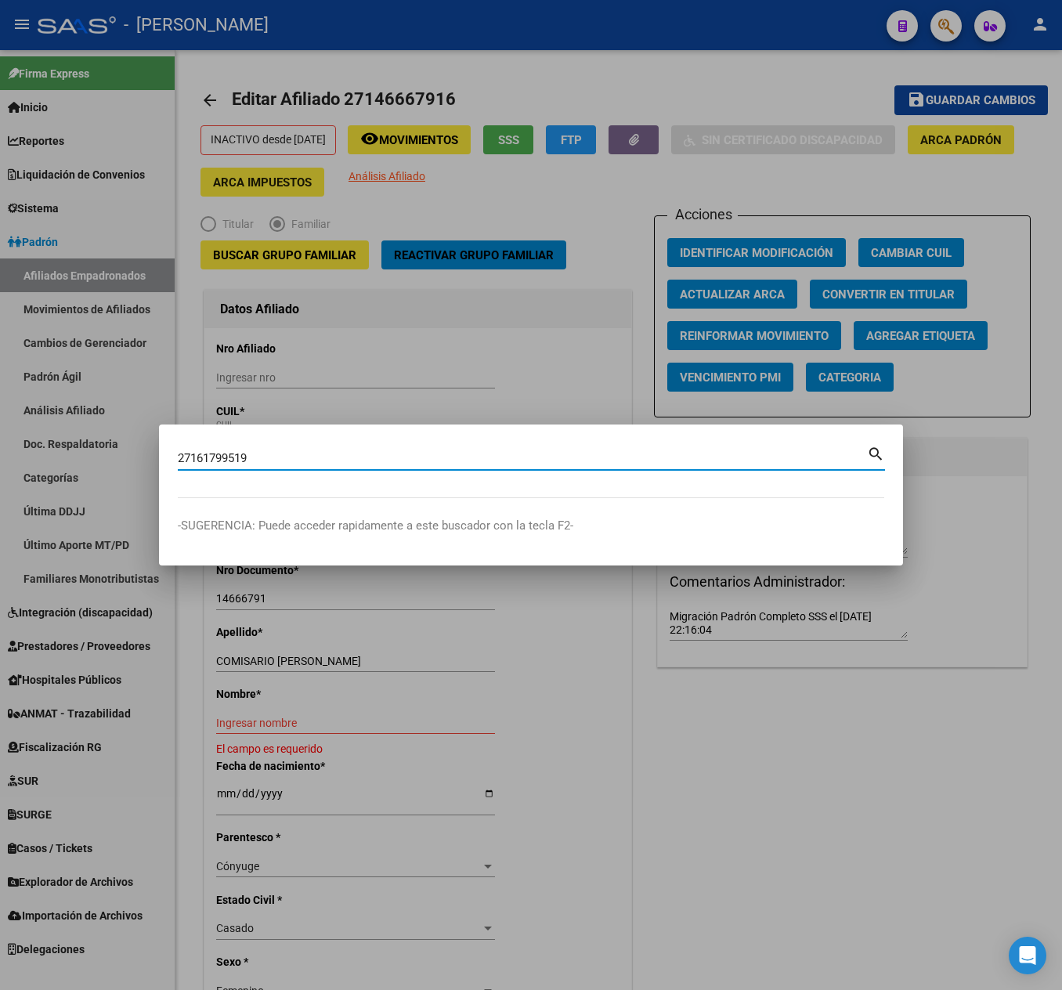
type input "27161799519"
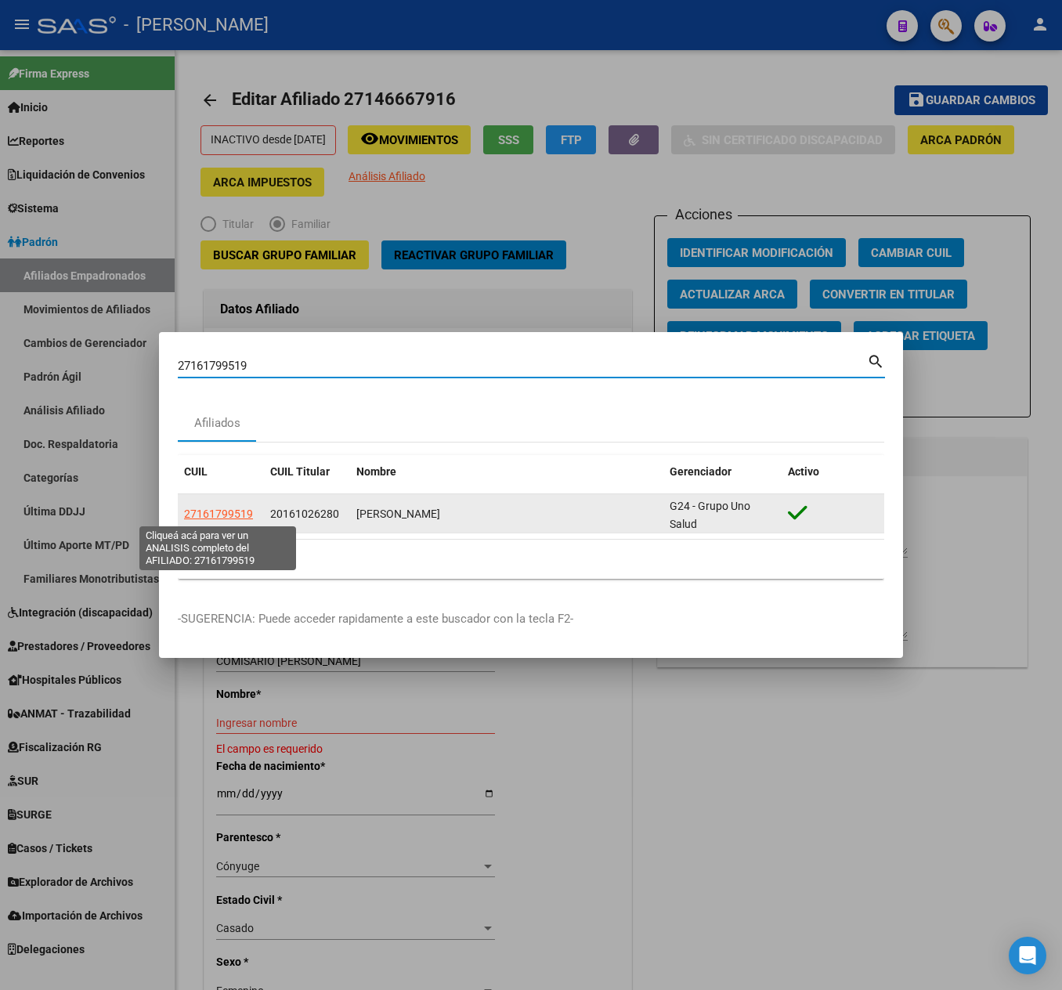
click at [230, 512] on span "27161799519" at bounding box center [218, 514] width 69 height 13
type textarea "27161799519"
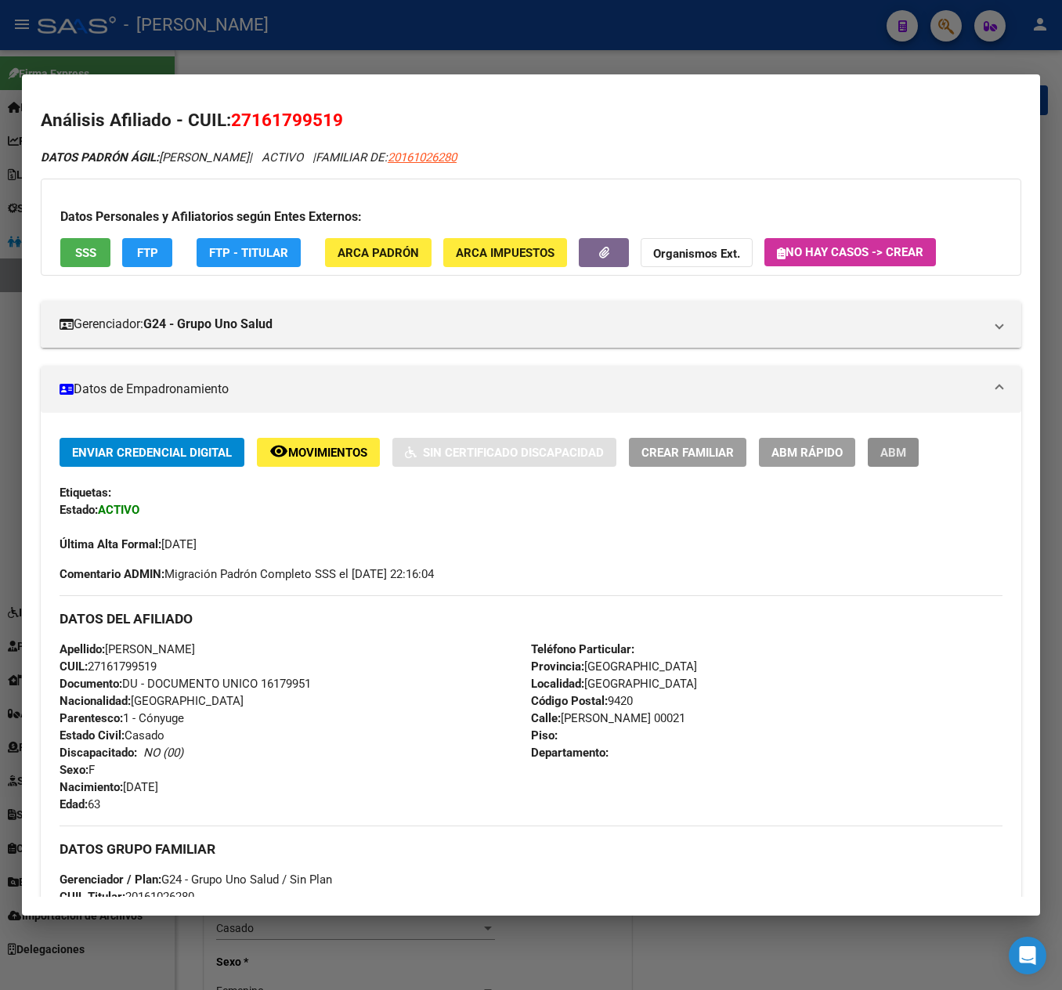
click at [902, 450] on span "ABM" at bounding box center [893, 453] width 26 height 14
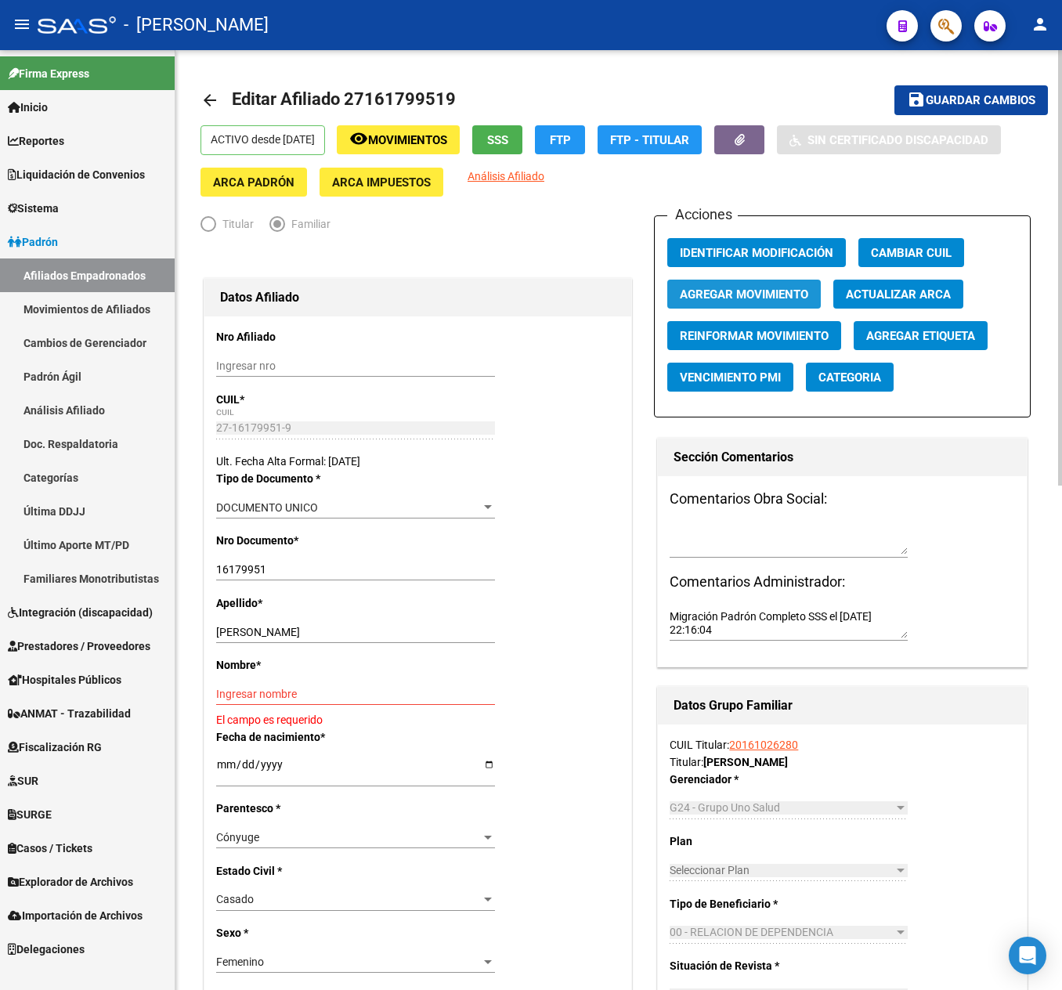
click at [782, 294] on span "Agregar Movimiento" at bounding box center [744, 294] width 128 height 14
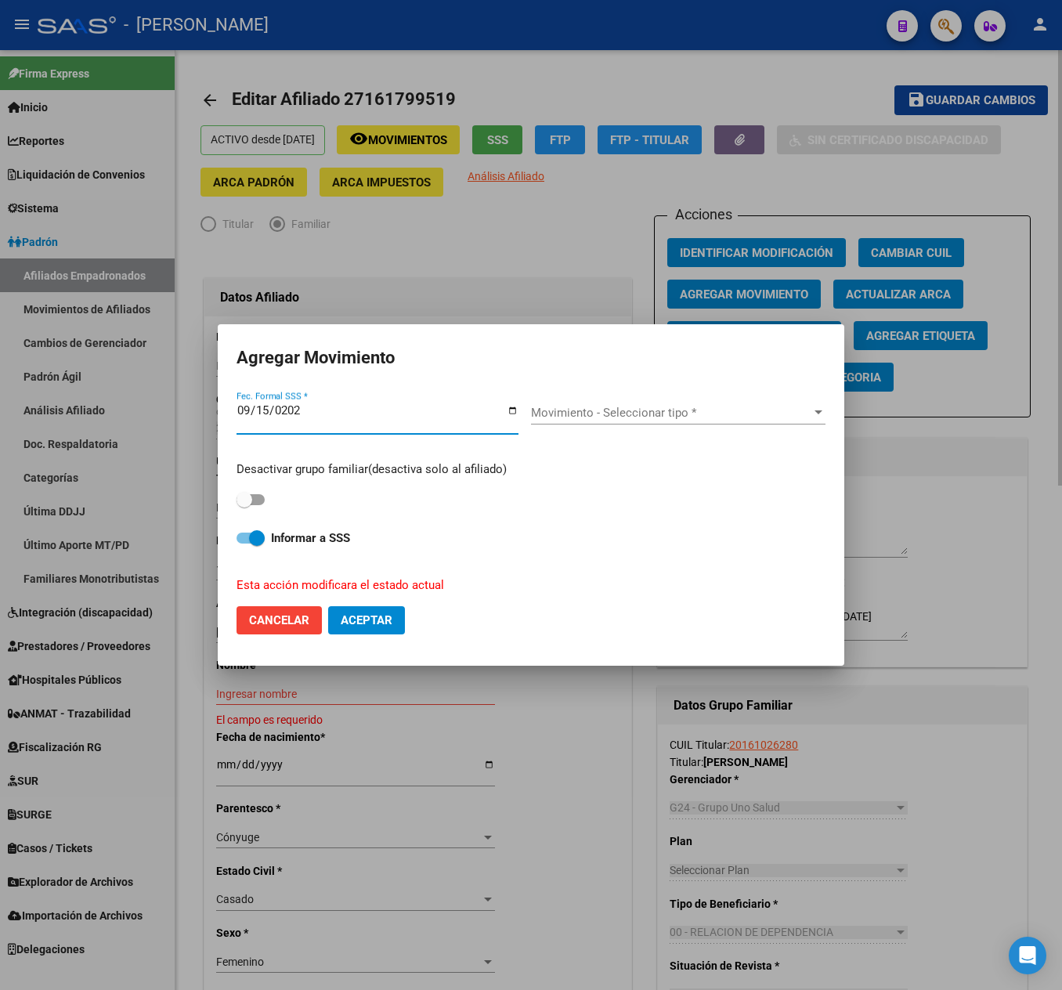
type input "[DATE]"
click at [564, 409] on span "Movimiento - Seleccionar tipo *" at bounding box center [671, 413] width 280 height 14
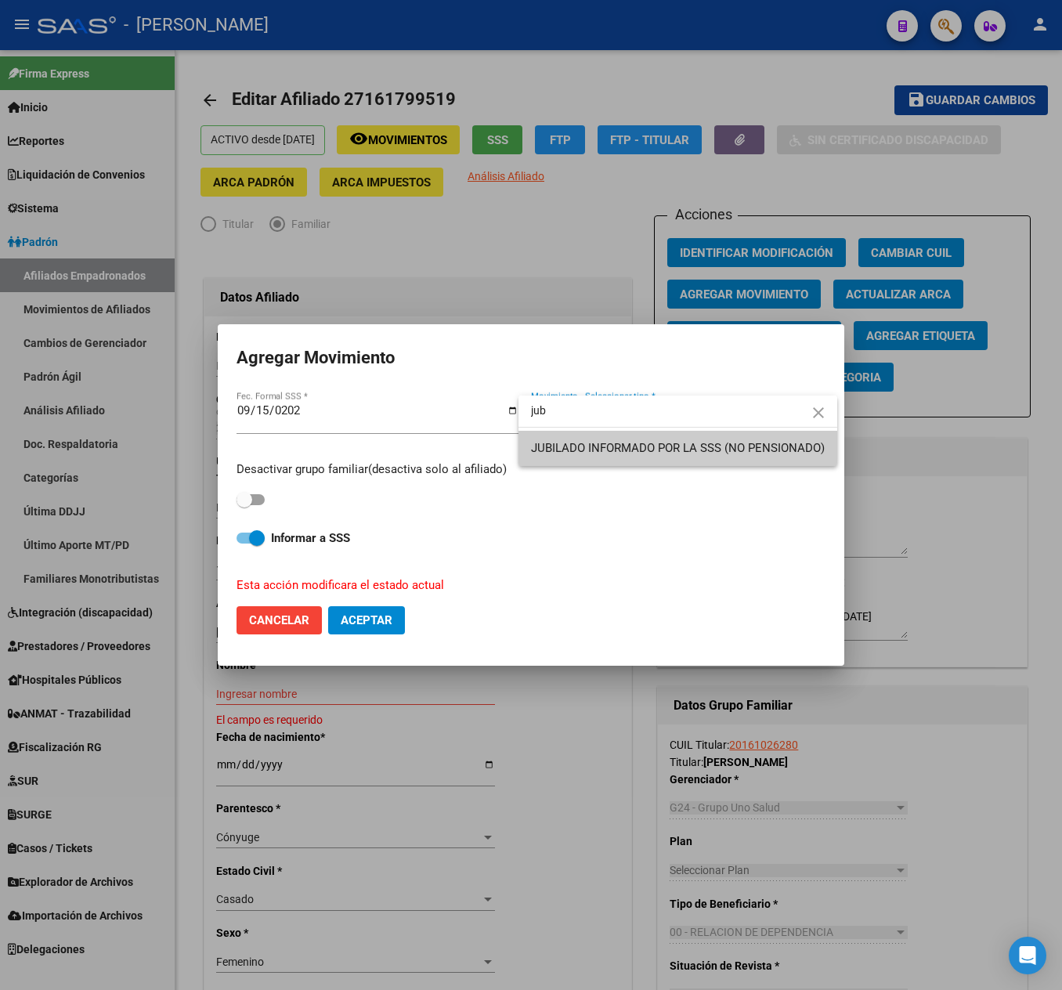
type input "jub"
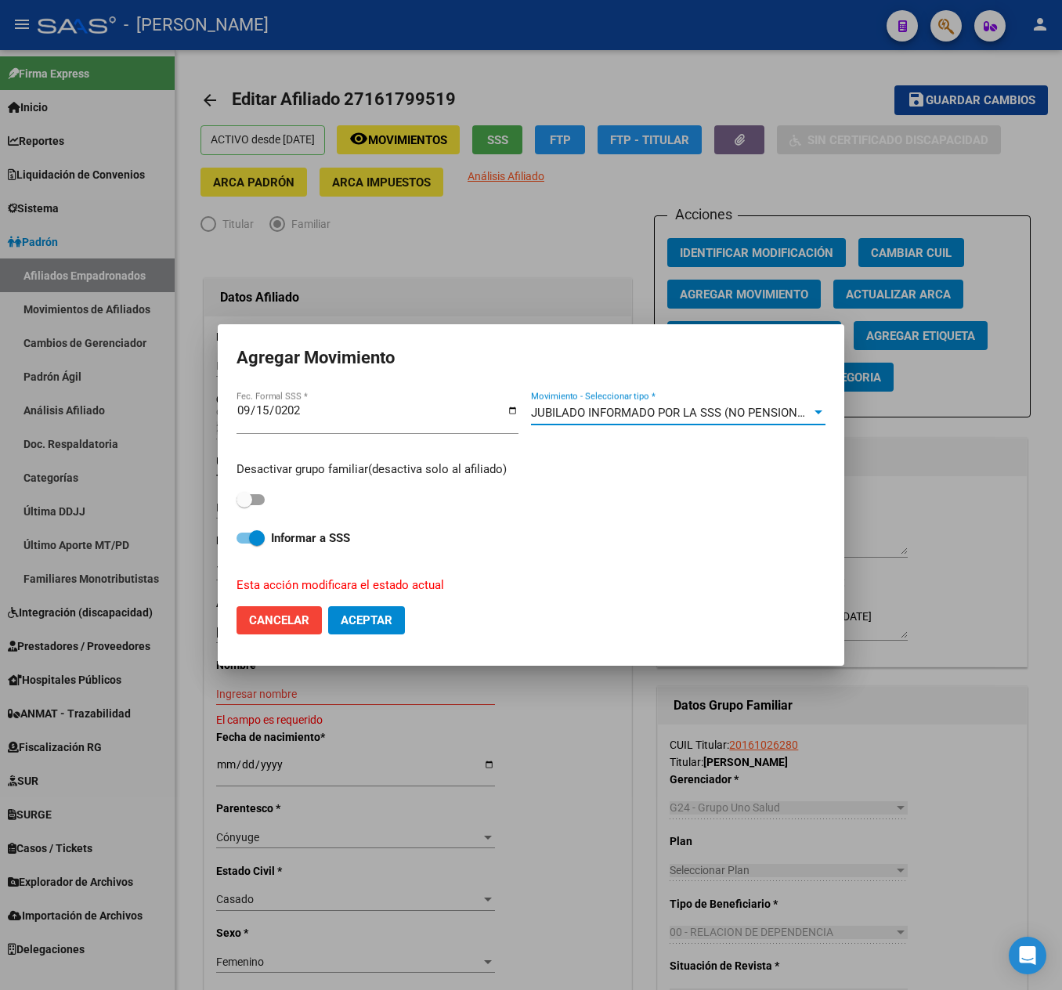
click at [254, 495] on span at bounding box center [251, 499] width 28 height 11
click at [244, 505] on input "checkbox" at bounding box center [244, 505] width 1 height 1
checkbox input "true"
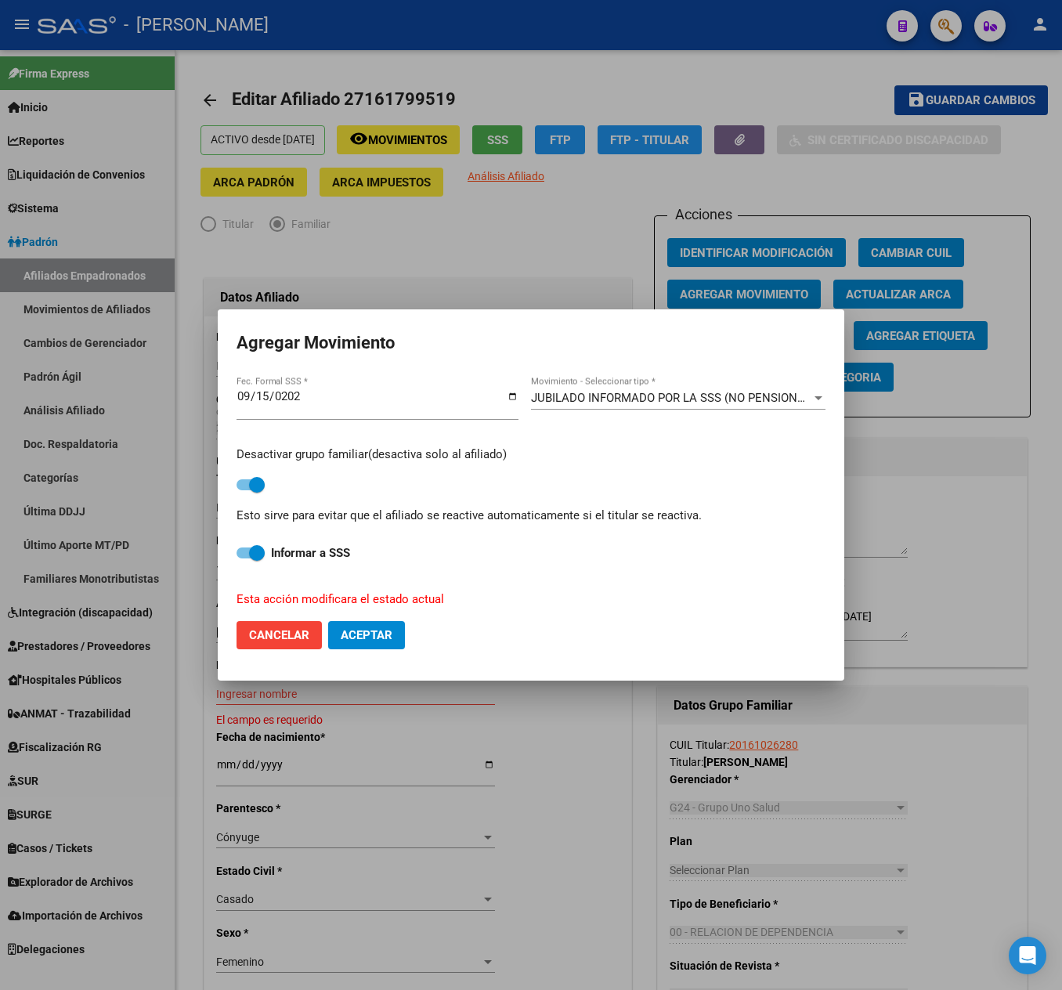
click at [382, 631] on span "Aceptar" at bounding box center [367, 635] width 52 height 14
checkbox input "false"
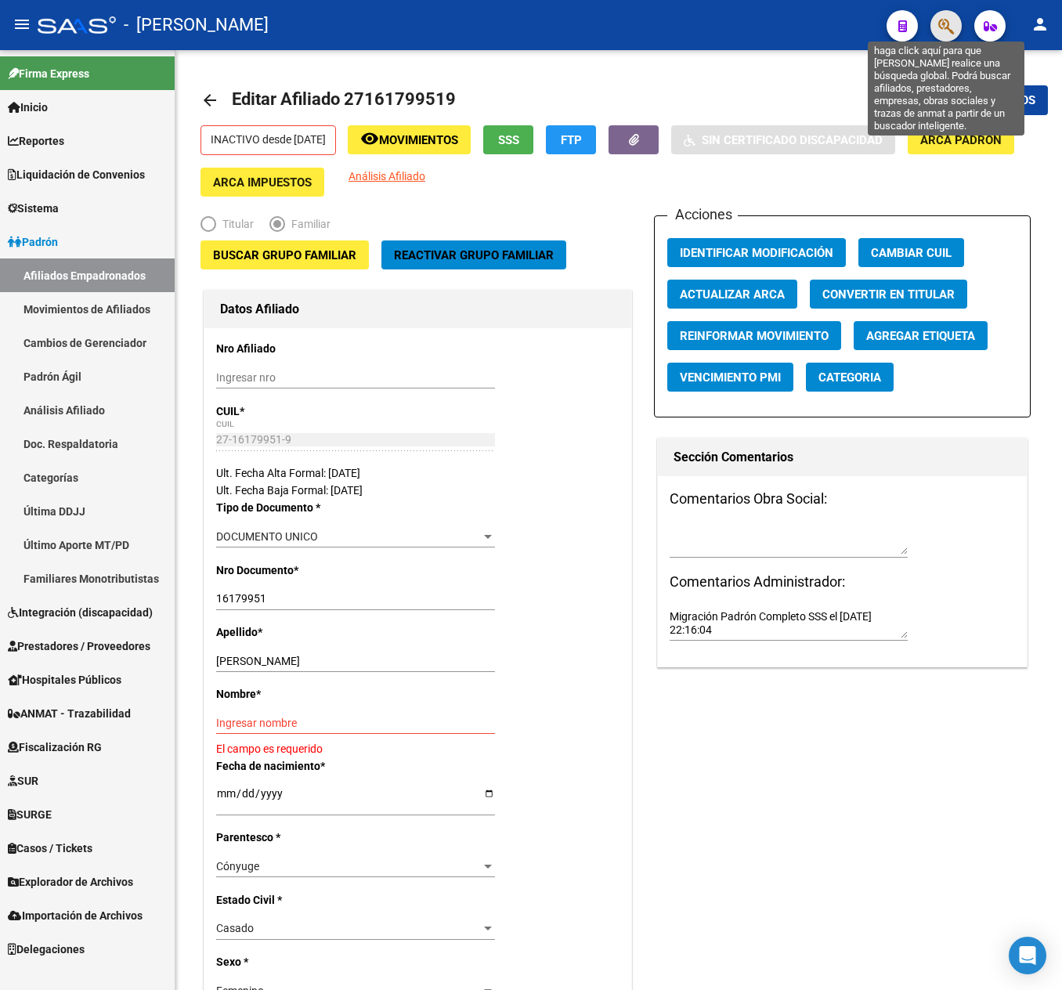
click at [943, 30] on icon "button" at bounding box center [946, 26] width 16 height 18
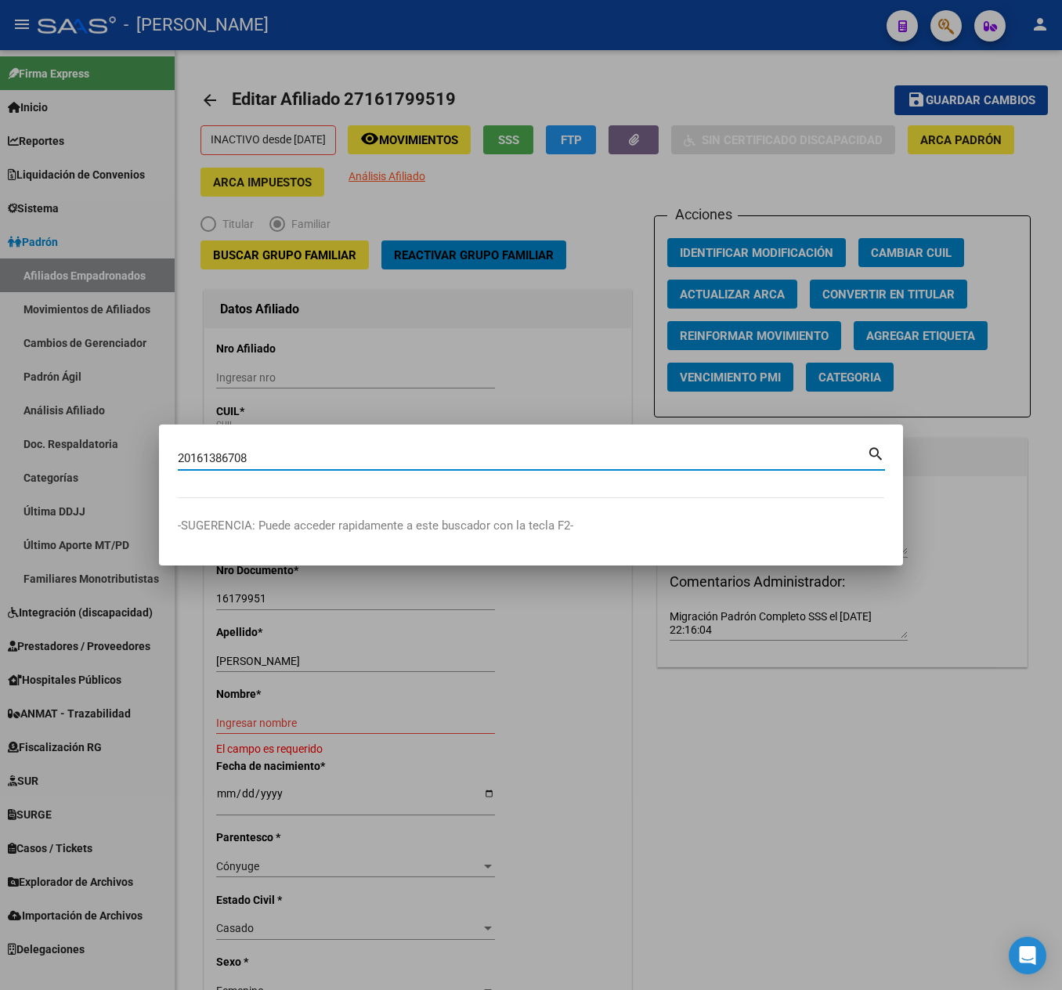
type input "20161386708"
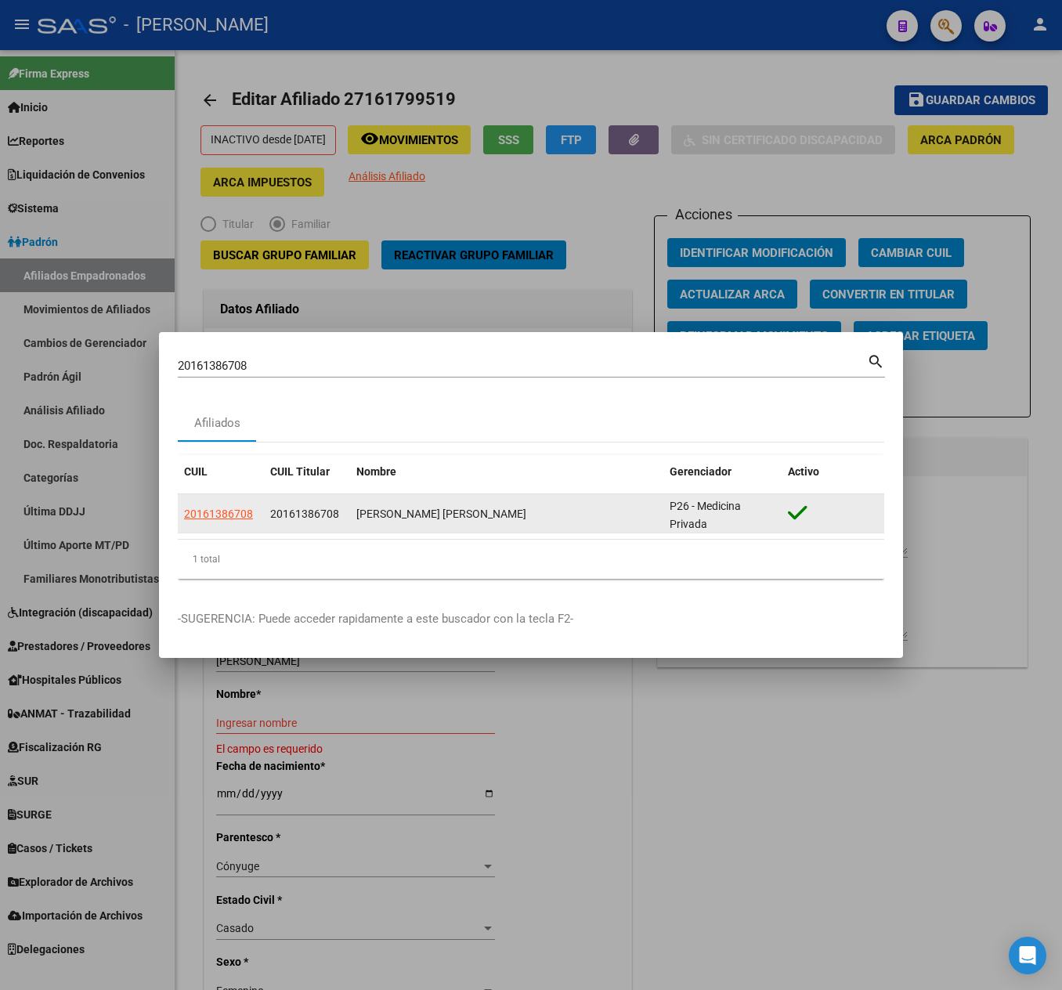
click at [247, 523] on datatable-body-cell "20161386708" at bounding box center [221, 513] width 86 height 38
click at [210, 508] on span "20161386708" at bounding box center [218, 514] width 69 height 13
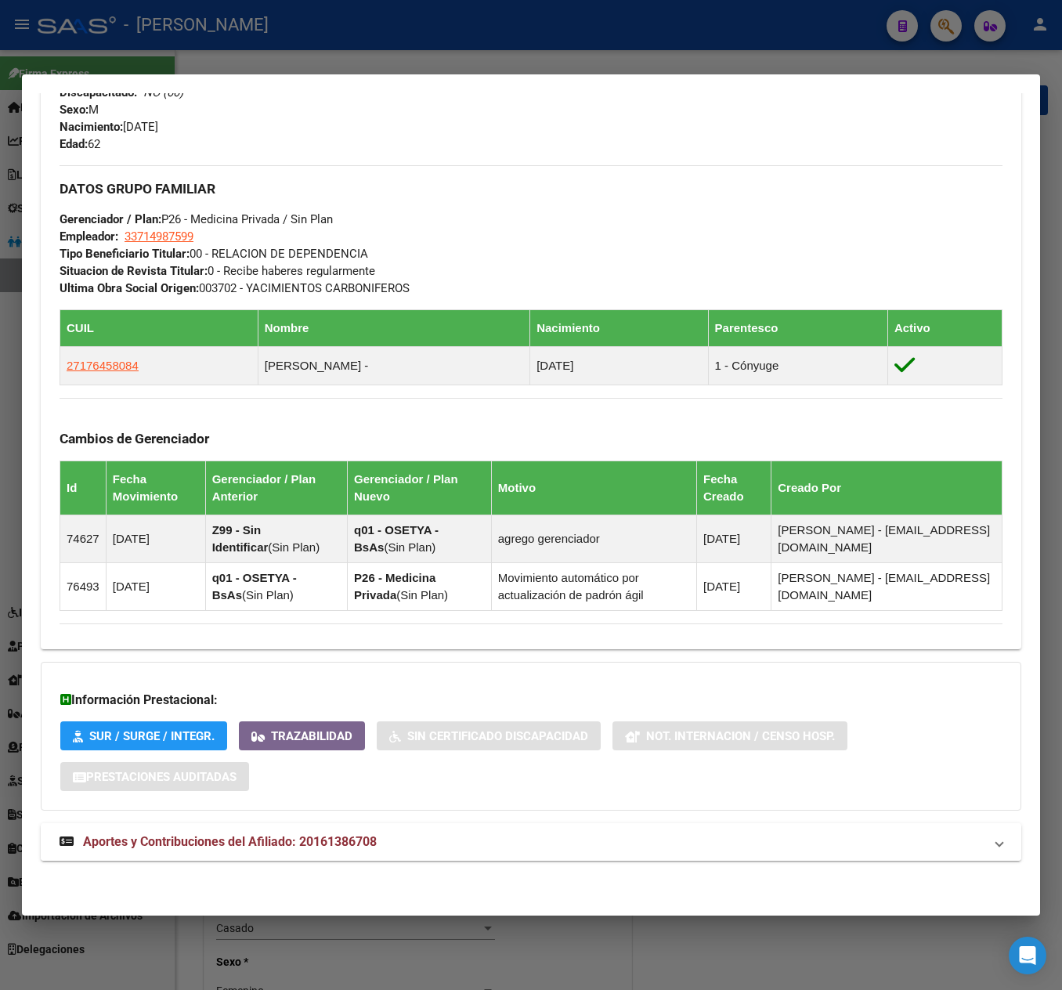
click at [329, 861] on mat-expansion-panel-header "Aportes y Contribuciones del Afiliado: 20161386708" at bounding box center [531, 842] width 981 height 38
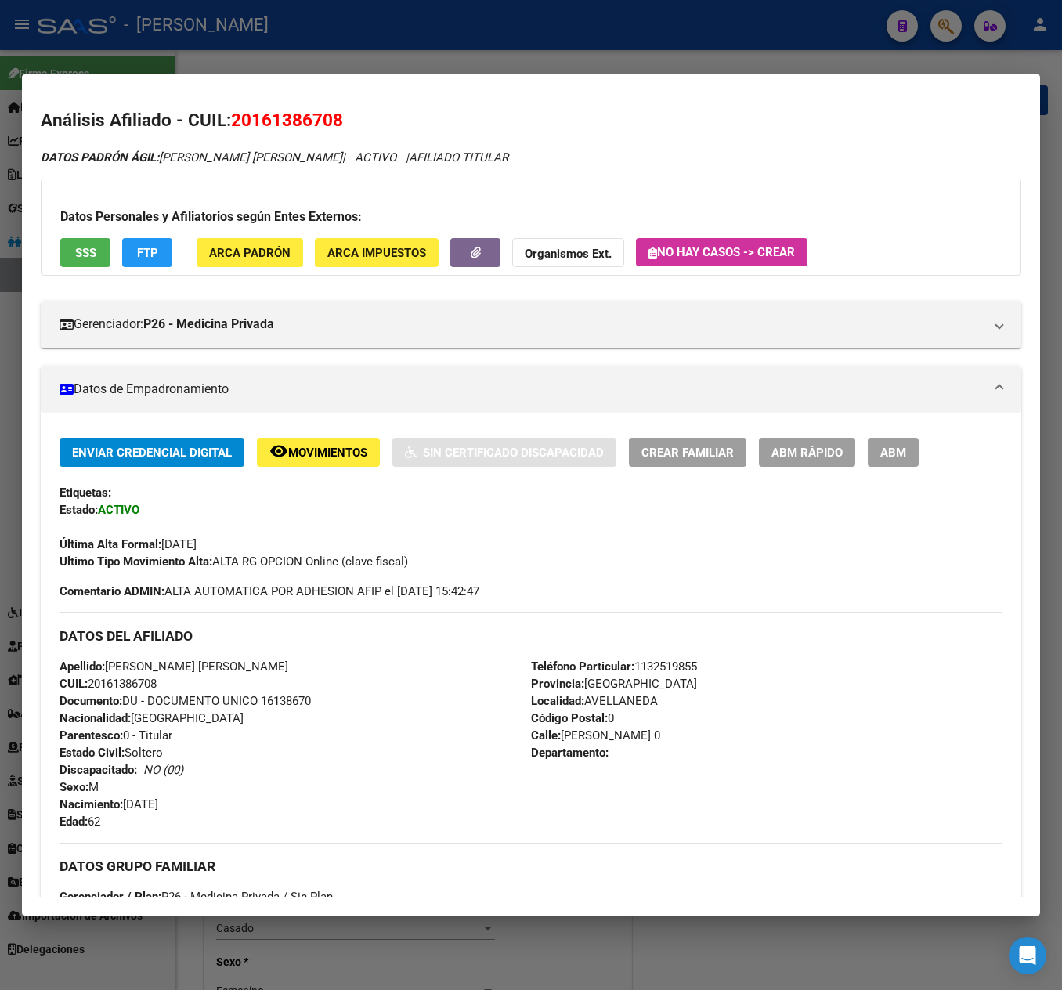
drag, startPoint x: 258, startPoint y: 125, endPoint x: 291, endPoint y: 124, distance: 32.9
click at [291, 124] on span "20161386708" at bounding box center [287, 120] width 112 height 20
click at [265, 116] on span "20161386708" at bounding box center [287, 120] width 112 height 20
click at [255, 116] on span "20161386708" at bounding box center [287, 120] width 112 height 20
drag, startPoint x: 249, startPoint y: 116, endPoint x: 331, endPoint y: 125, distance: 82.0
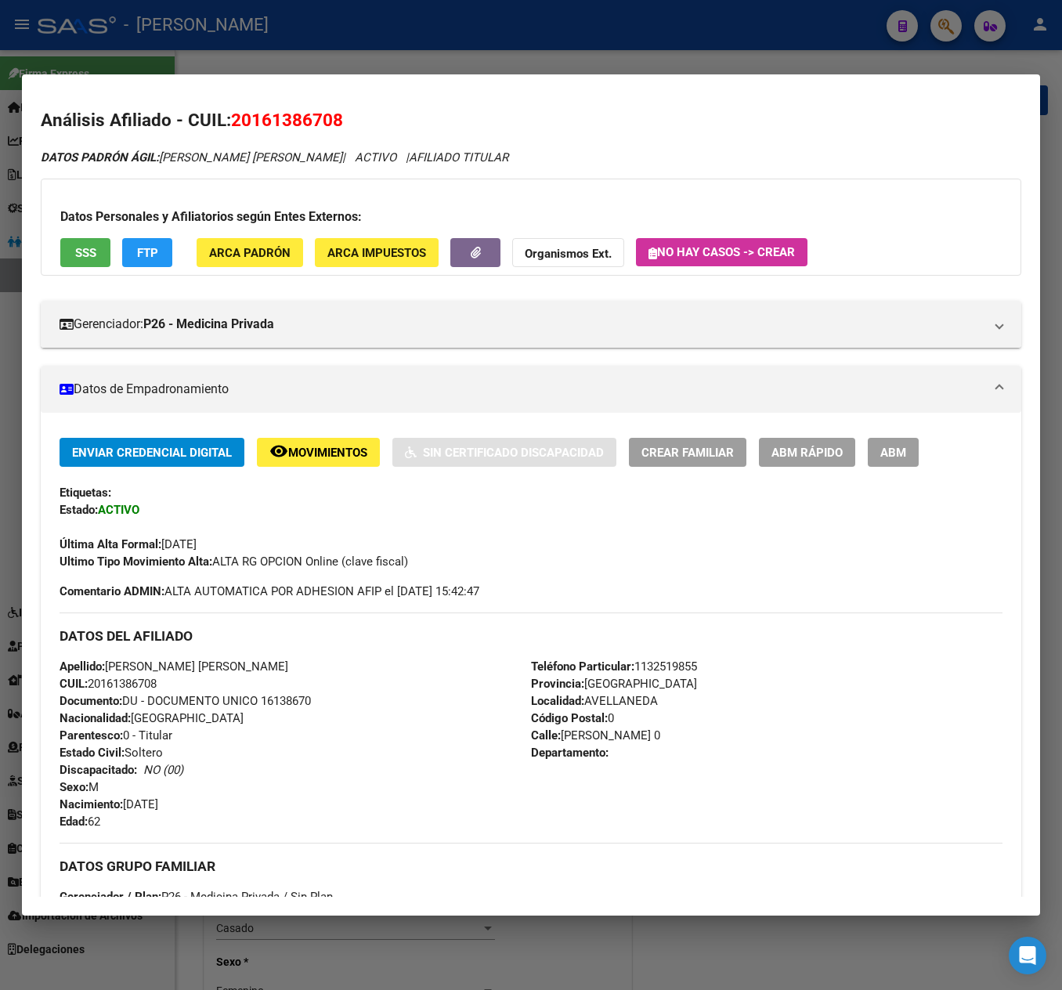
click at [331, 125] on span "20161386708" at bounding box center [287, 120] width 112 height 20
drag, startPoint x: 202, startPoint y: 813, endPoint x: 133, endPoint y: 711, distance: 123.0
click at [127, 802] on div "Apellido: [PERSON_NAME] [PERSON_NAME]: 20161386708 Documento: DU - DOCUMENTO UN…" at bounding box center [296, 744] width 472 height 172
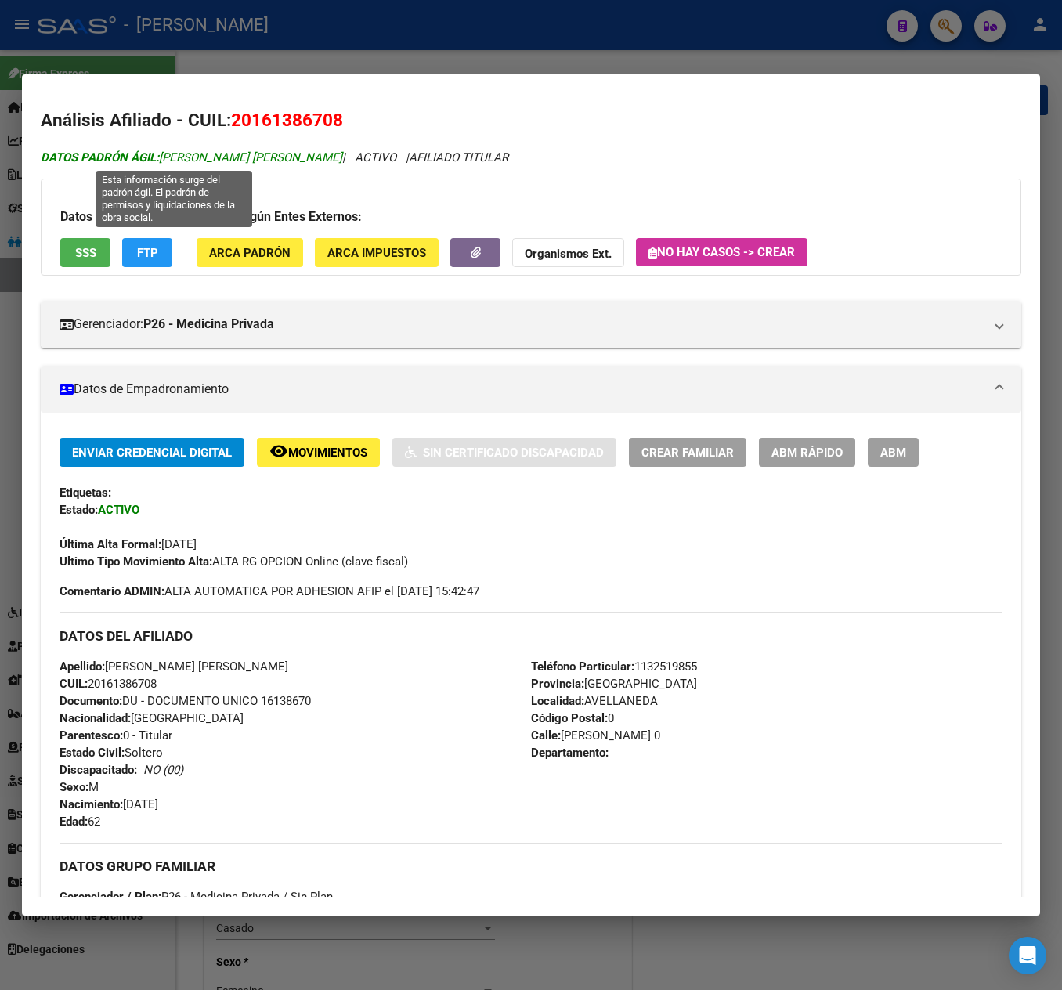
click at [196, 158] on span "DATOS PADRÓN ÁGIL: [PERSON_NAME] [PERSON_NAME]" at bounding box center [192, 157] width 302 height 14
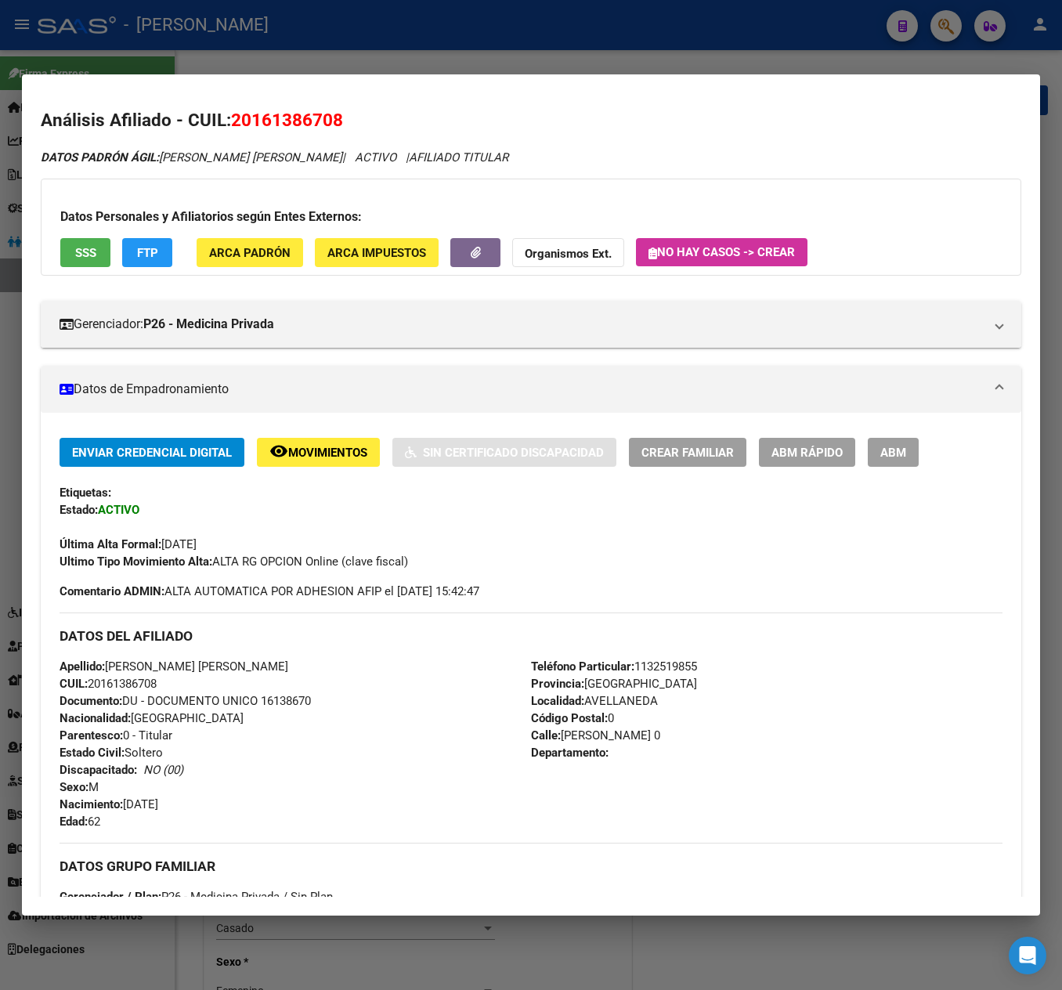
drag, startPoint x: 196, startPoint y: 158, endPoint x: 260, endPoint y: 146, distance: 65.4
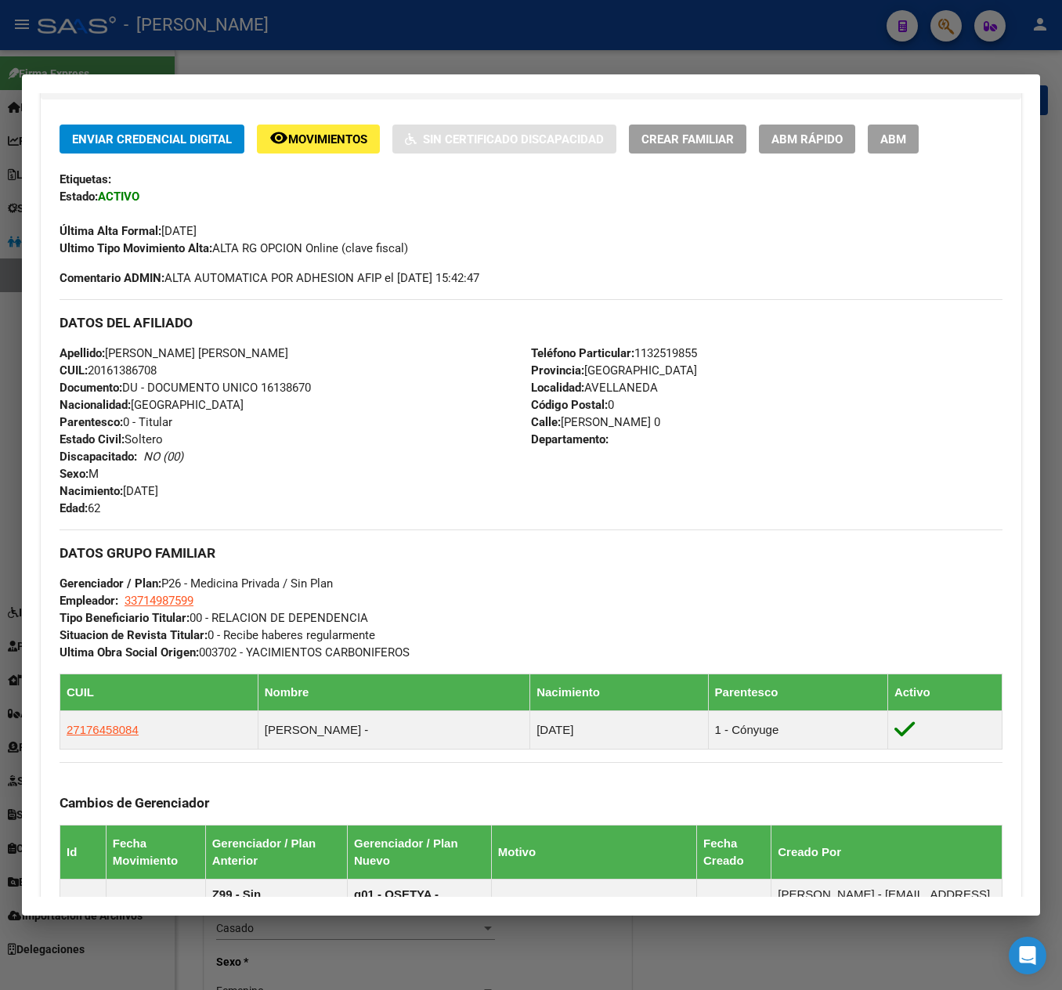
click at [561, 415] on span "Calle: [PERSON_NAME] 0" at bounding box center [595, 422] width 129 height 14
drag, startPoint x: 561, startPoint y: 415, endPoint x: 633, endPoint y: 415, distance: 72.1
click at [633, 415] on span "Calle: [PERSON_NAME] 0" at bounding box center [595, 422] width 129 height 14
drag, startPoint x: 240, startPoint y: 597, endPoint x: 139, endPoint y: 598, distance: 100.3
click at [128, 598] on div "DATOS GRUPO FAMILIAR Gerenciador / Plan: P26 - Medicina Privada / Sin Plan Empl…" at bounding box center [531, 595] width 943 height 132
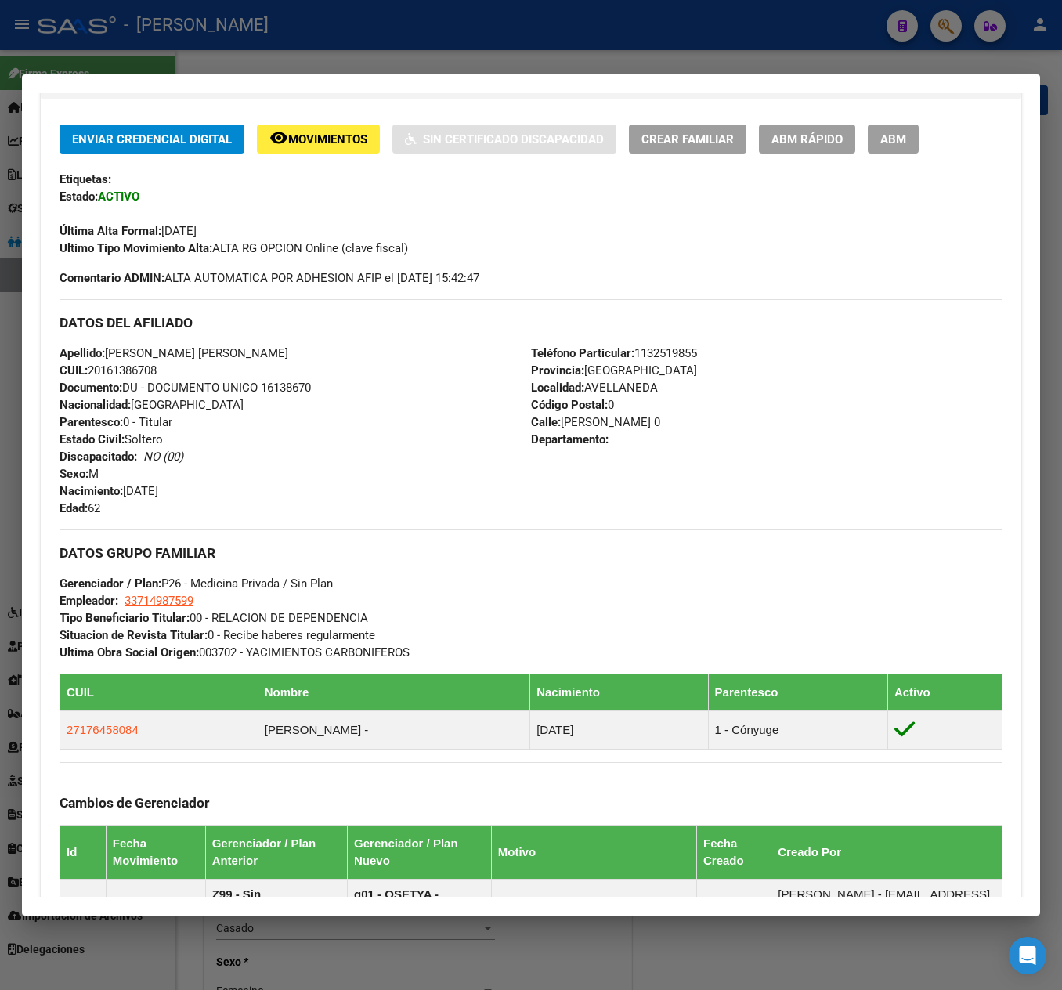
click at [224, 495] on div "Apellido: [PERSON_NAME] [PERSON_NAME]: 20161386708 Documento: DU - DOCUMENTO UN…" at bounding box center [296, 431] width 472 height 172
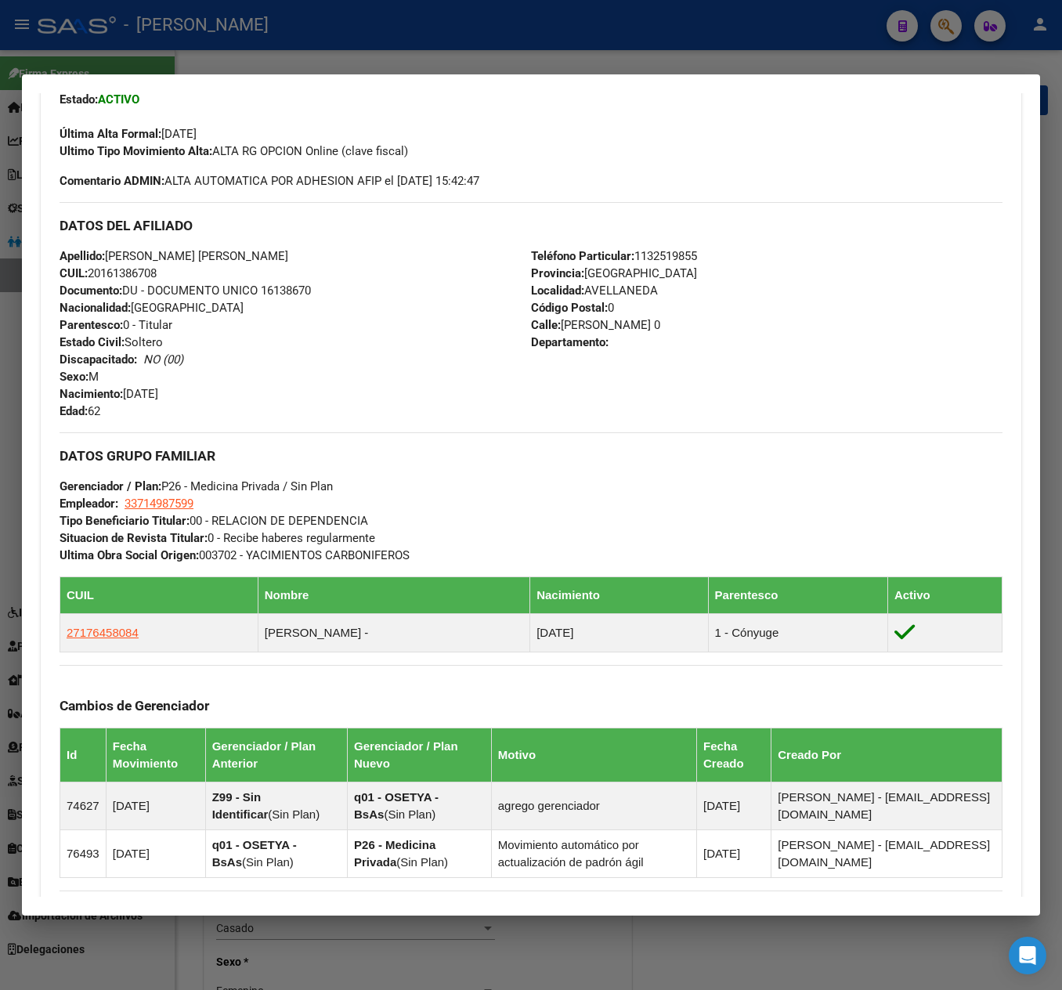
scroll to position [470, 0]
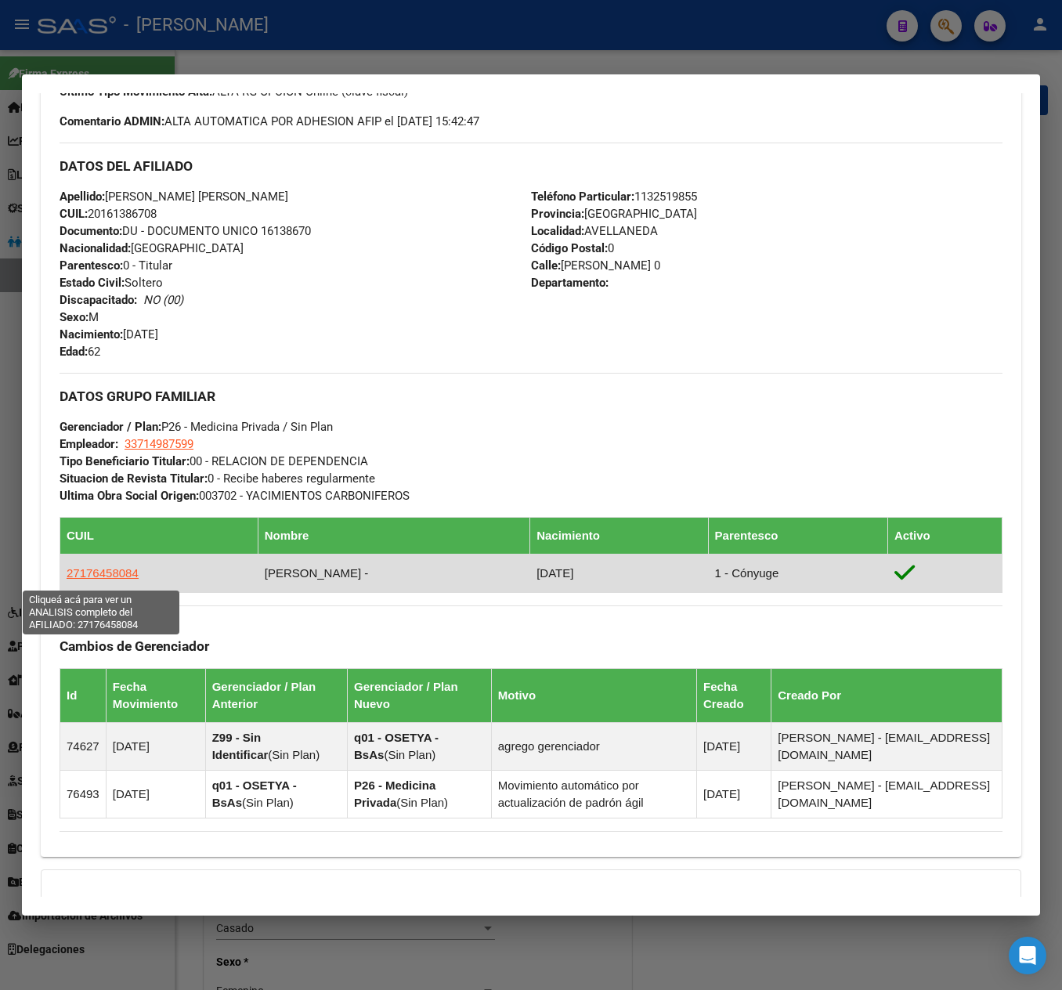
click at [127, 569] on span "27176458084" at bounding box center [103, 572] width 72 height 13
type textarea "27176458084"
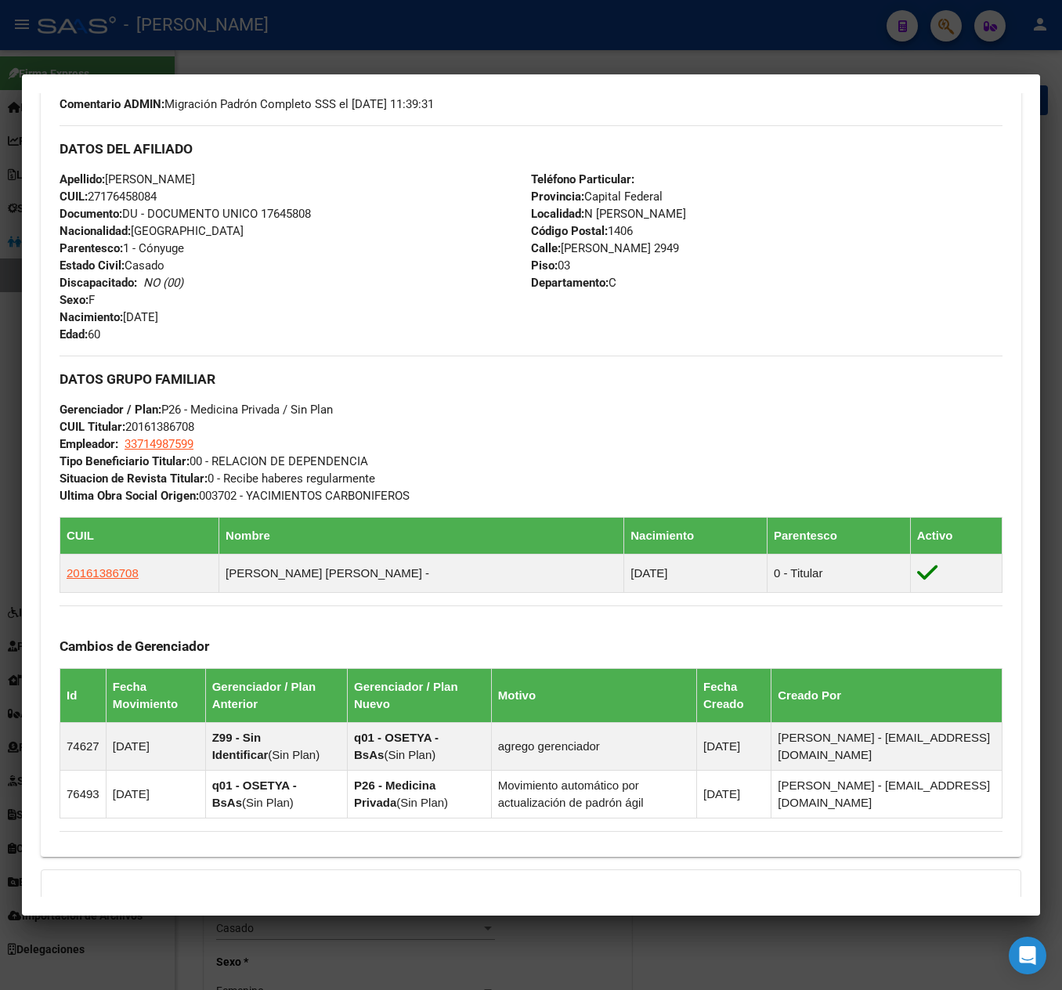
scroll to position [722, 0]
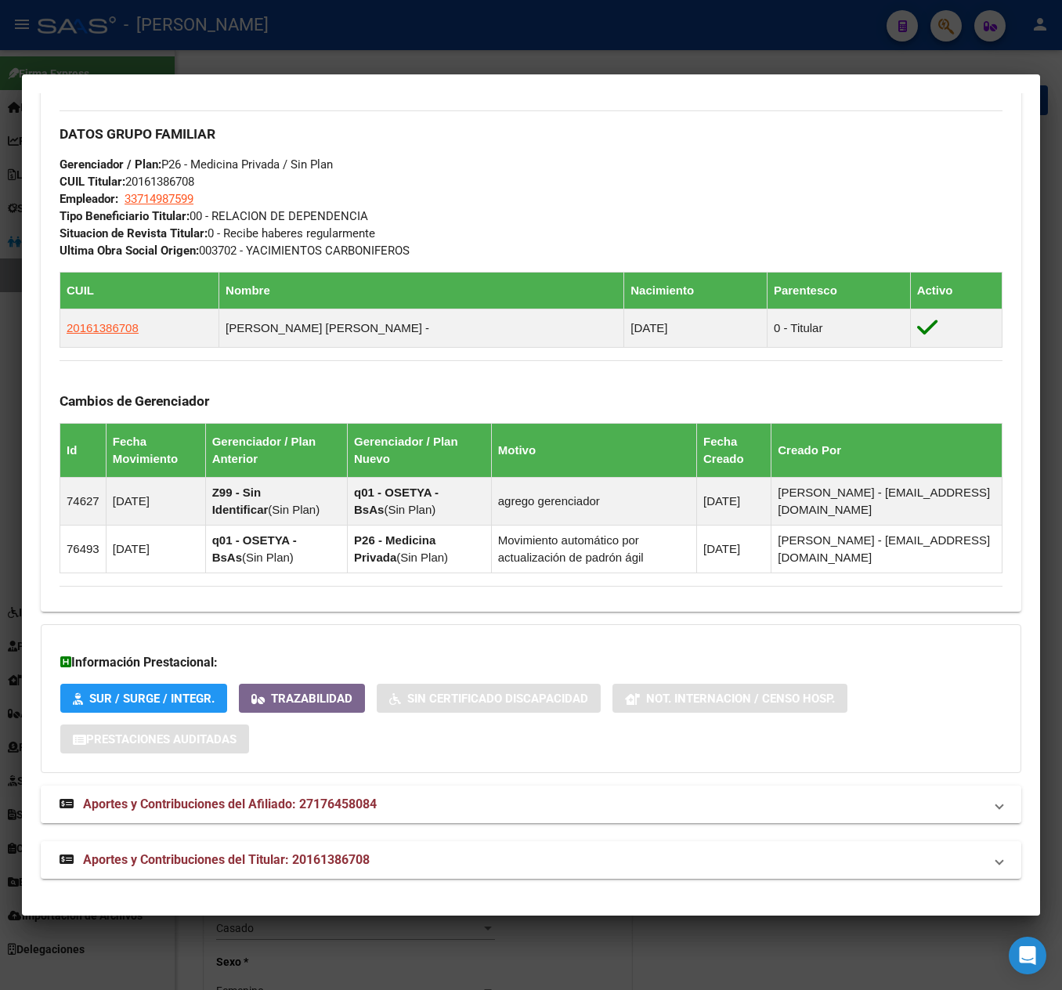
click at [310, 816] on mat-expansion-panel-header "Aportes y Contribuciones del Afiliado: 27176458084" at bounding box center [531, 805] width 981 height 38
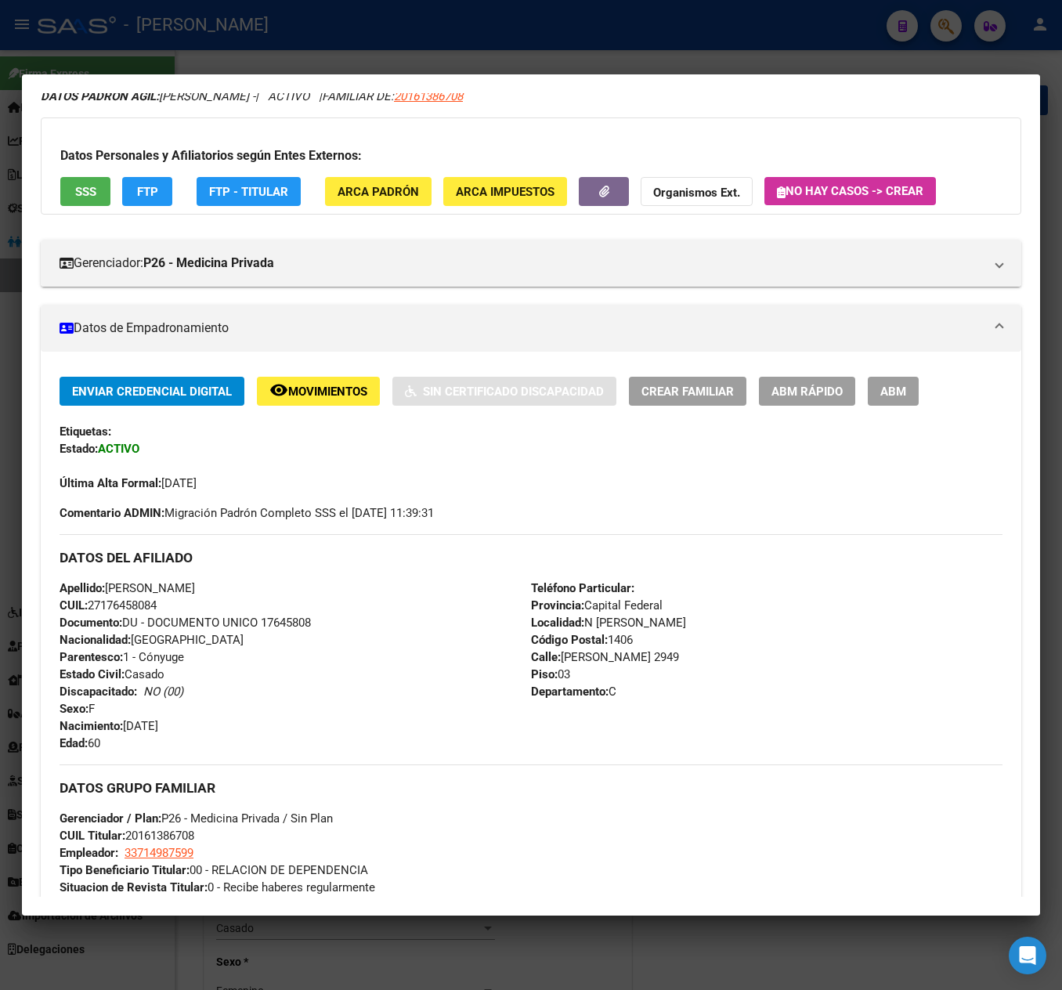
scroll to position [0, 0]
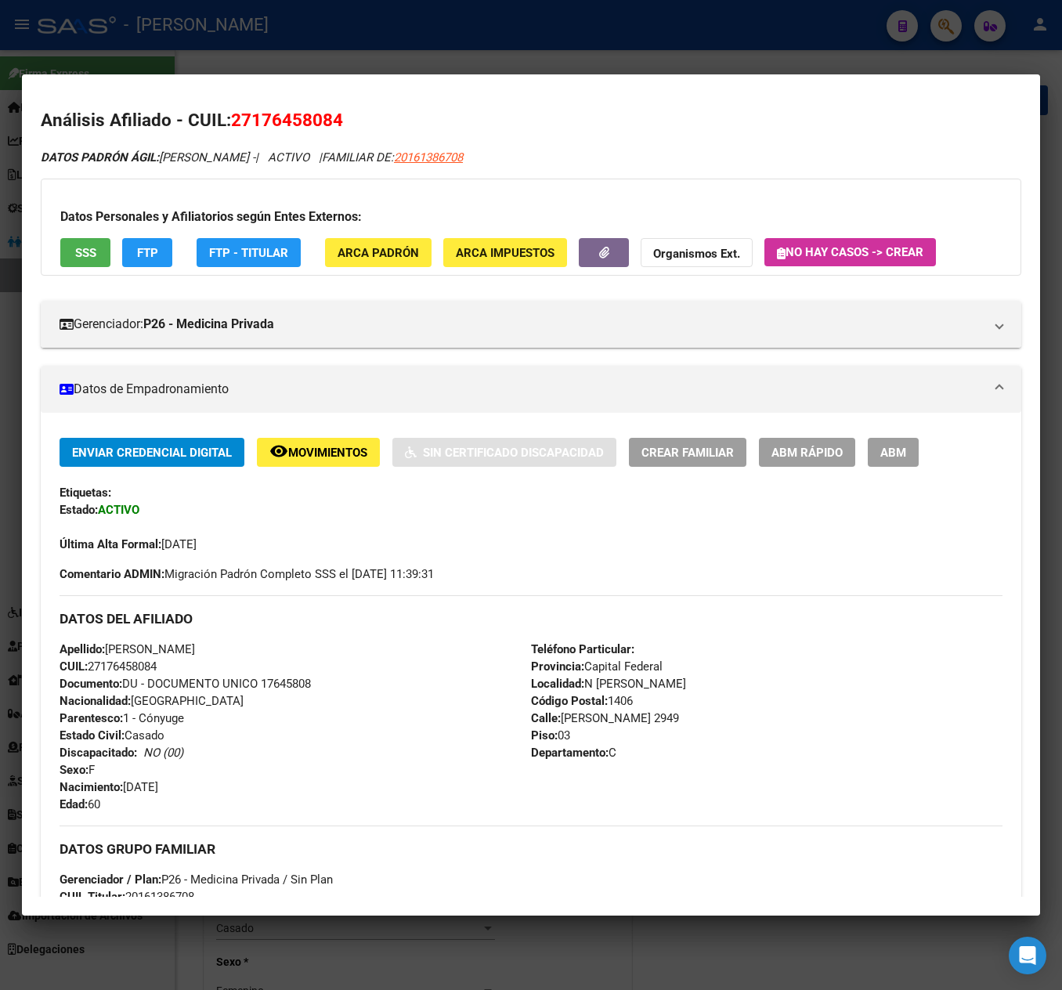
click at [260, 119] on span "27176458084" at bounding box center [287, 120] width 112 height 20
drag, startPoint x: 243, startPoint y: 121, endPoint x: 262, endPoint y: 121, distance: 18.8
click at [262, 121] on span "27176458084" at bounding box center [287, 120] width 112 height 20
drag, startPoint x: 252, startPoint y: 122, endPoint x: 331, endPoint y: 121, distance: 78.3
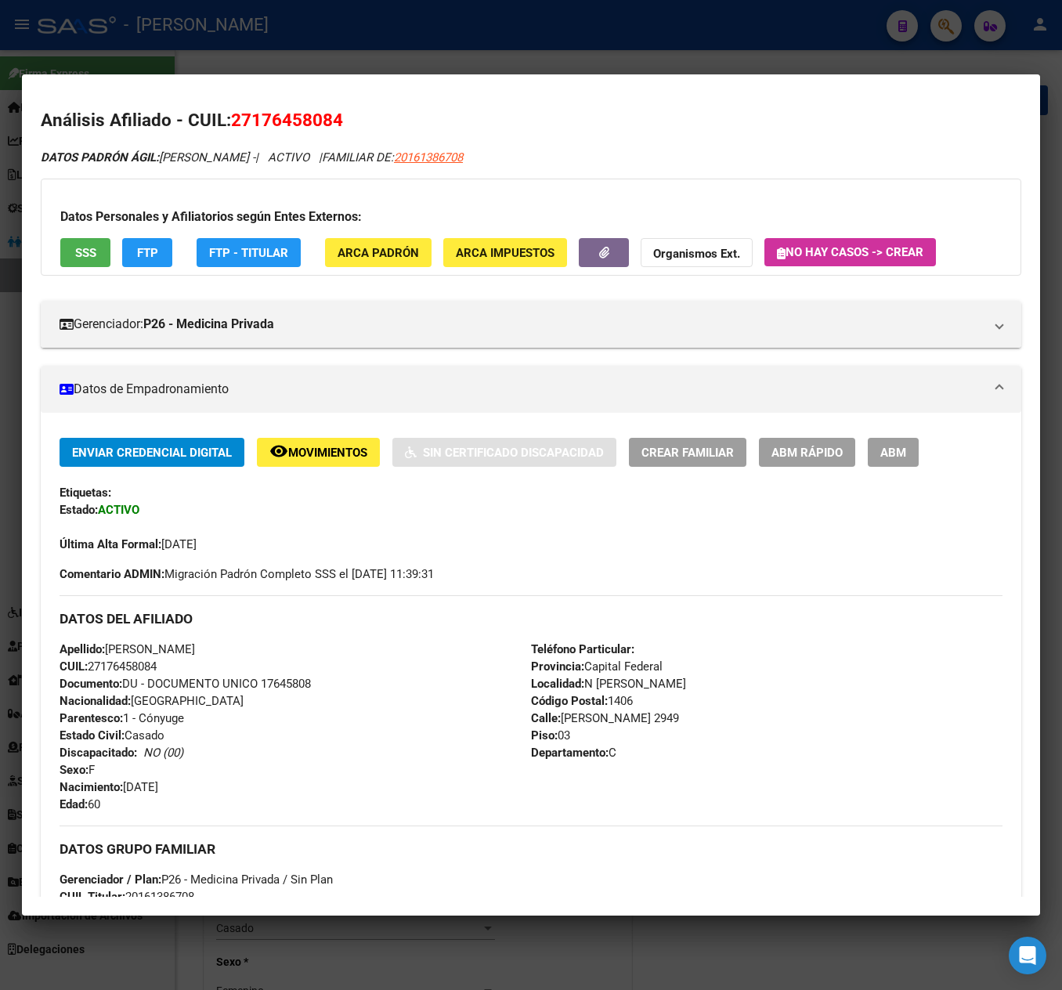
click at [331, 121] on span "27176458084" at bounding box center [287, 120] width 112 height 20
click at [215, 154] on span "DATOS PADRÓN ÁGIL: [PERSON_NAME] -" at bounding box center [148, 157] width 215 height 14
click at [218, 160] on span "DATOS PADRÓN ÁGIL: [PERSON_NAME] -" at bounding box center [148, 157] width 215 height 14
click at [196, 155] on span "DATOS PADRÓN ÁGIL: [PERSON_NAME] -" at bounding box center [148, 157] width 215 height 14
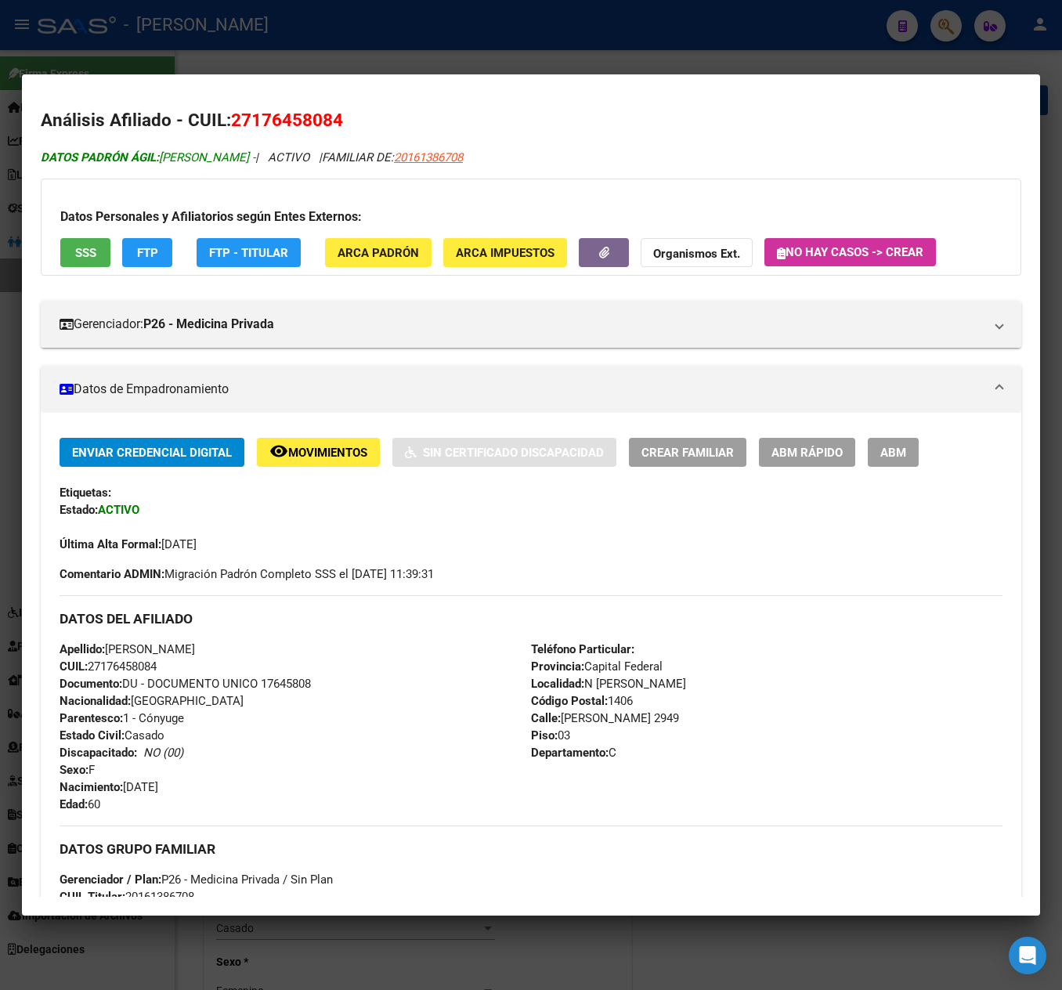
drag, startPoint x: 196, startPoint y: 155, endPoint x: 237, endPoint y: 154, distance: 40.8
click at [237, 154] on span "DATOS PADRÓN ÁGIL: [PERSON_NAME] -" at bounding box center [148, 157] width 215 height 14
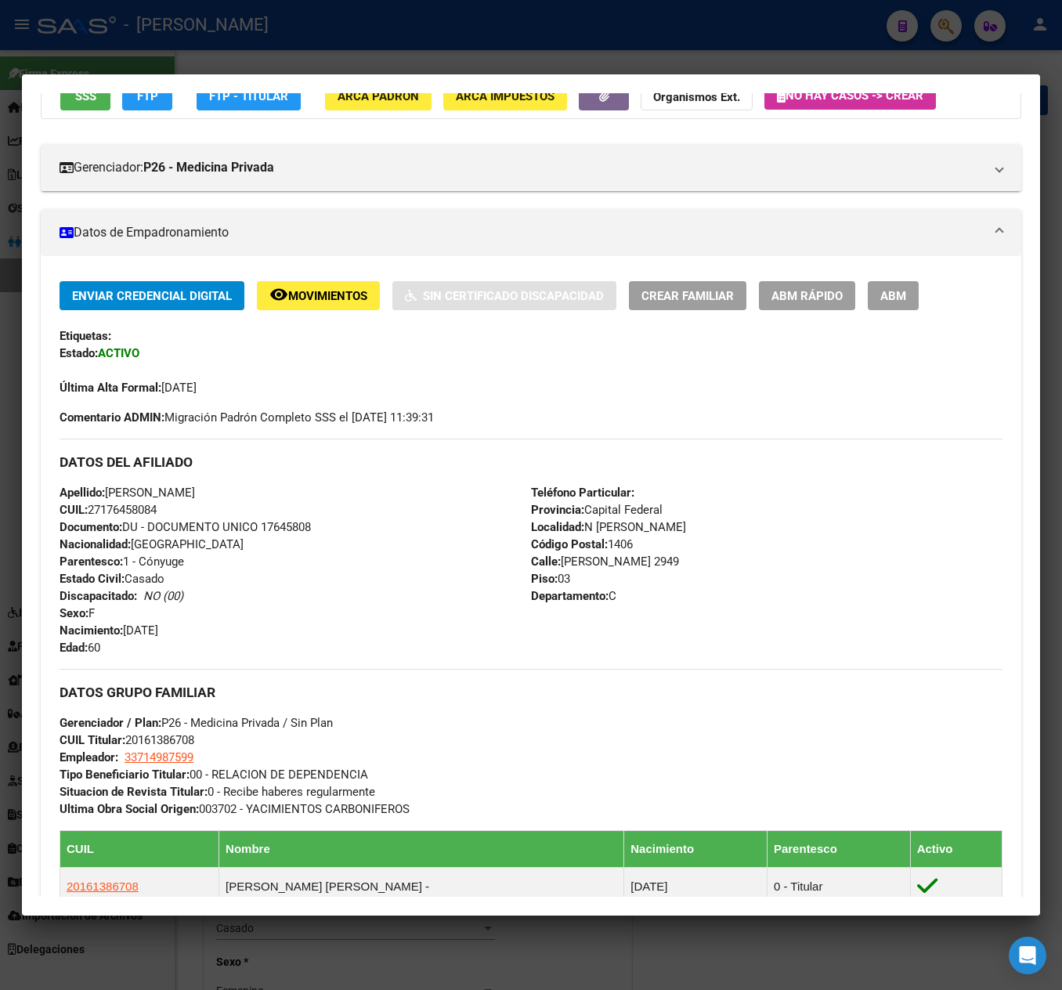
drag, startPoint x: 197, startPoint y: 623, endPoint x: 128, endPoint y: 633, distance: 69.6
click at [128, 633] on div "Apellido: [PERSON_NAME]: 27176458084 Documento: DU - DOCUMENTO UNICO 17645808 N…" at bounding box center [296, 570] width 472 height 172
click at [3, 284] on div at bounding box center [531, 495] width 1062 height 990
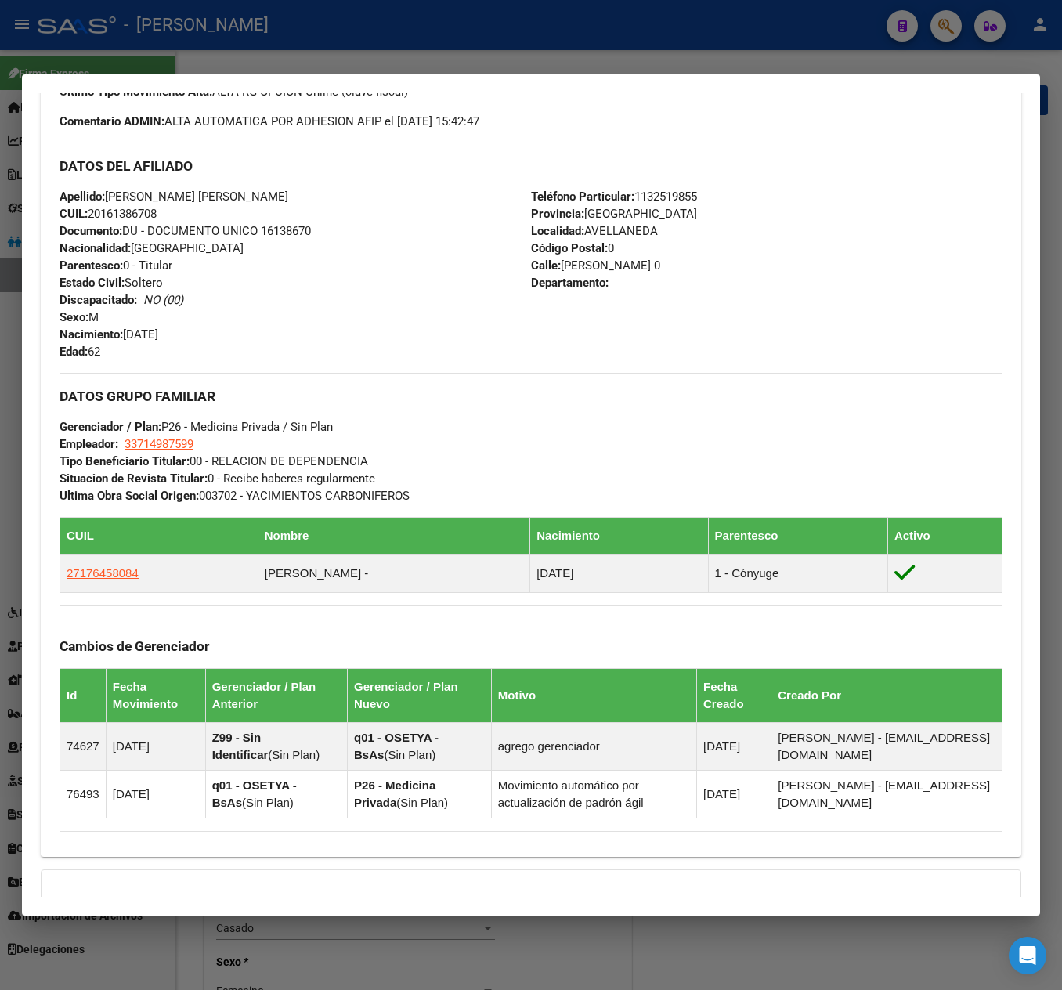
click at [2, 280] on div at bounding box center [531, 495] width 1062 height 990
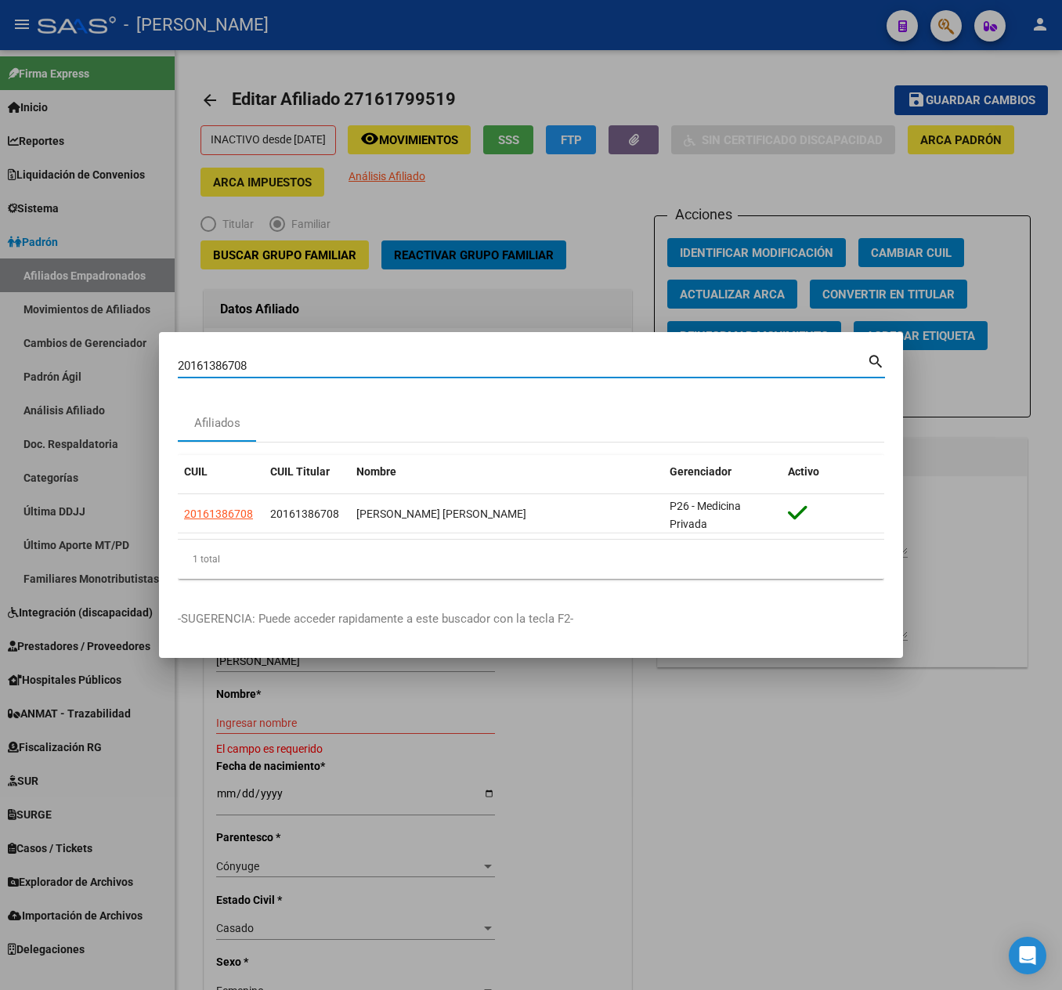
click at [280, 362] on input "20161386708" at bounding box center [522, 366] width 689 height 14
click at [282, 362] on input "20161386708" at bounding box center [522, 366] width 689 height 14
paste input "3169850984"
type input "23169850984"
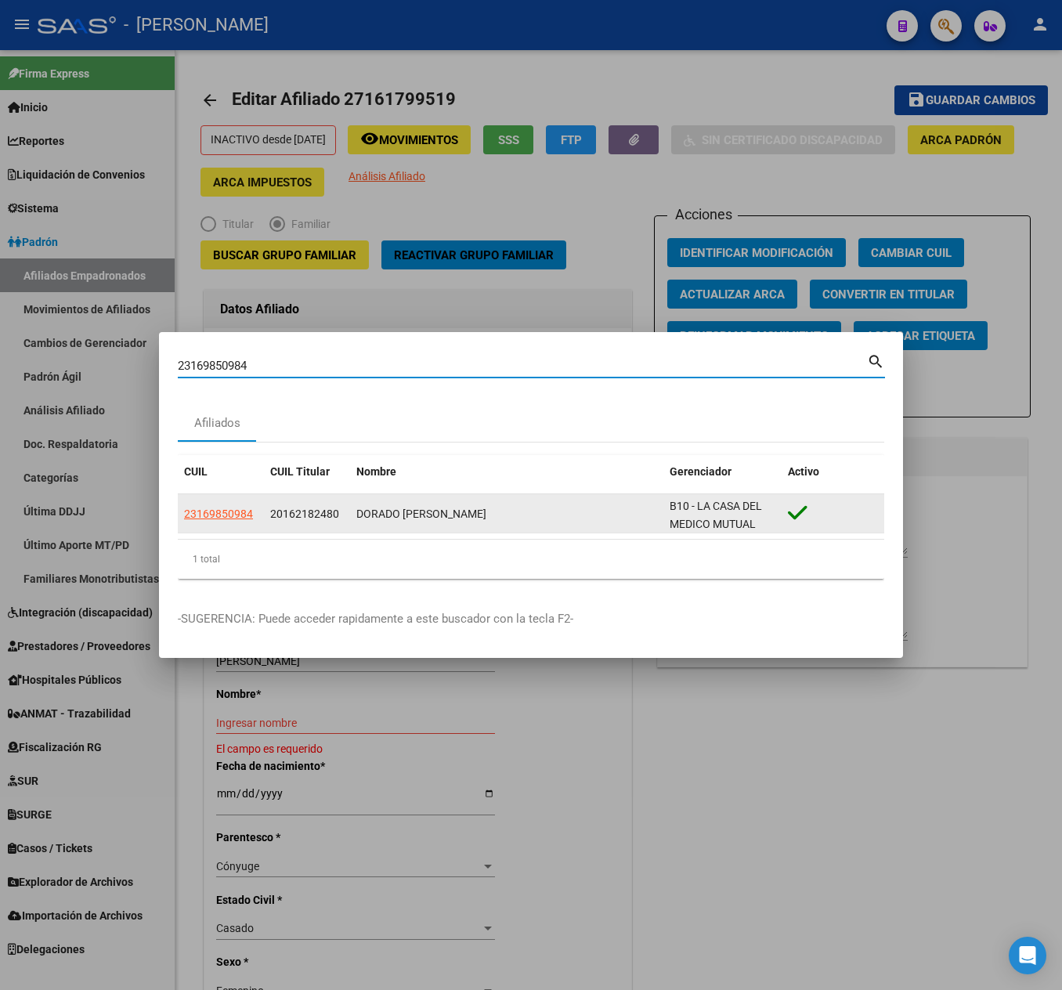
click at [255, 509] on div "23169850984" at bounding box center [221, 514] width 74 height 18
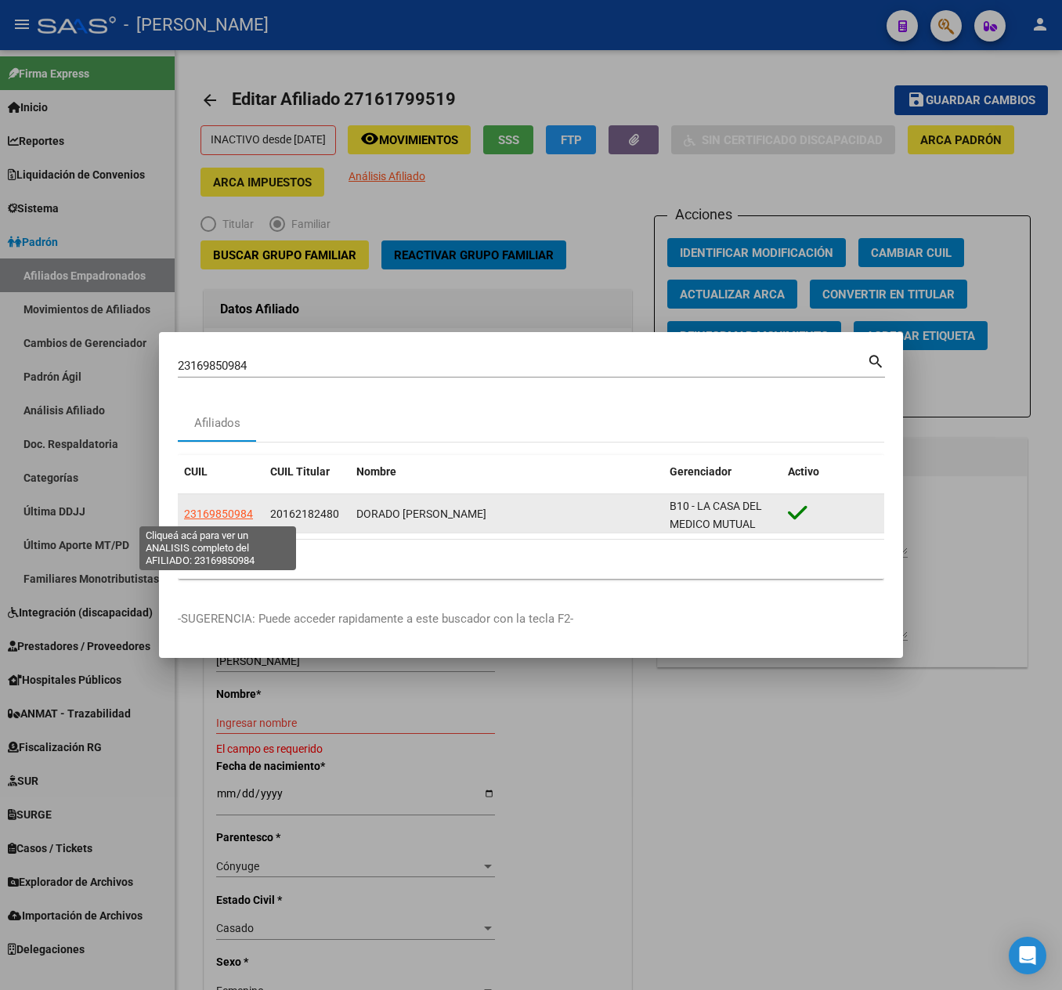
click at [241, 509] on span "23169850984" at bounding box center [218, 514] width 69 height 13
type textarea "23169850984"
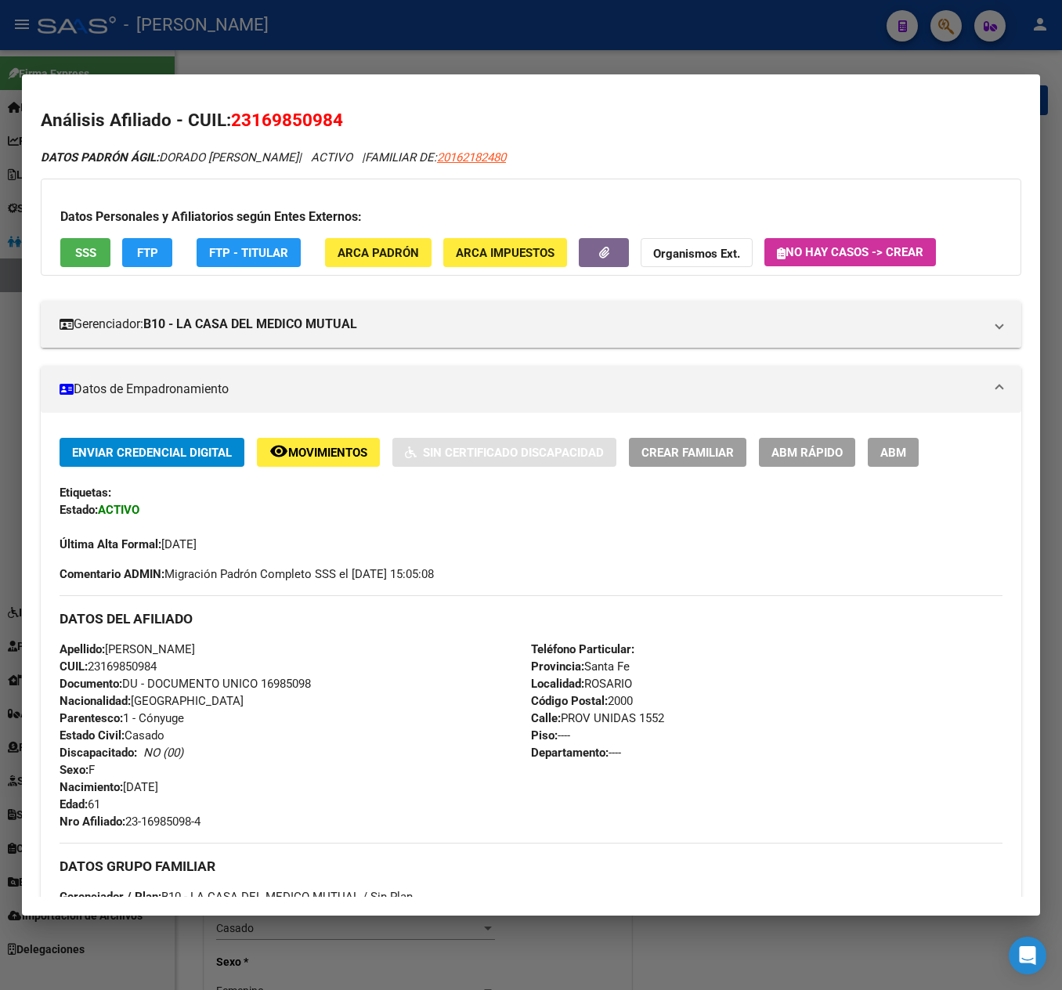
click at [905, 446] on span "ABM" at bounding box center [893, 453] width 26 height 14
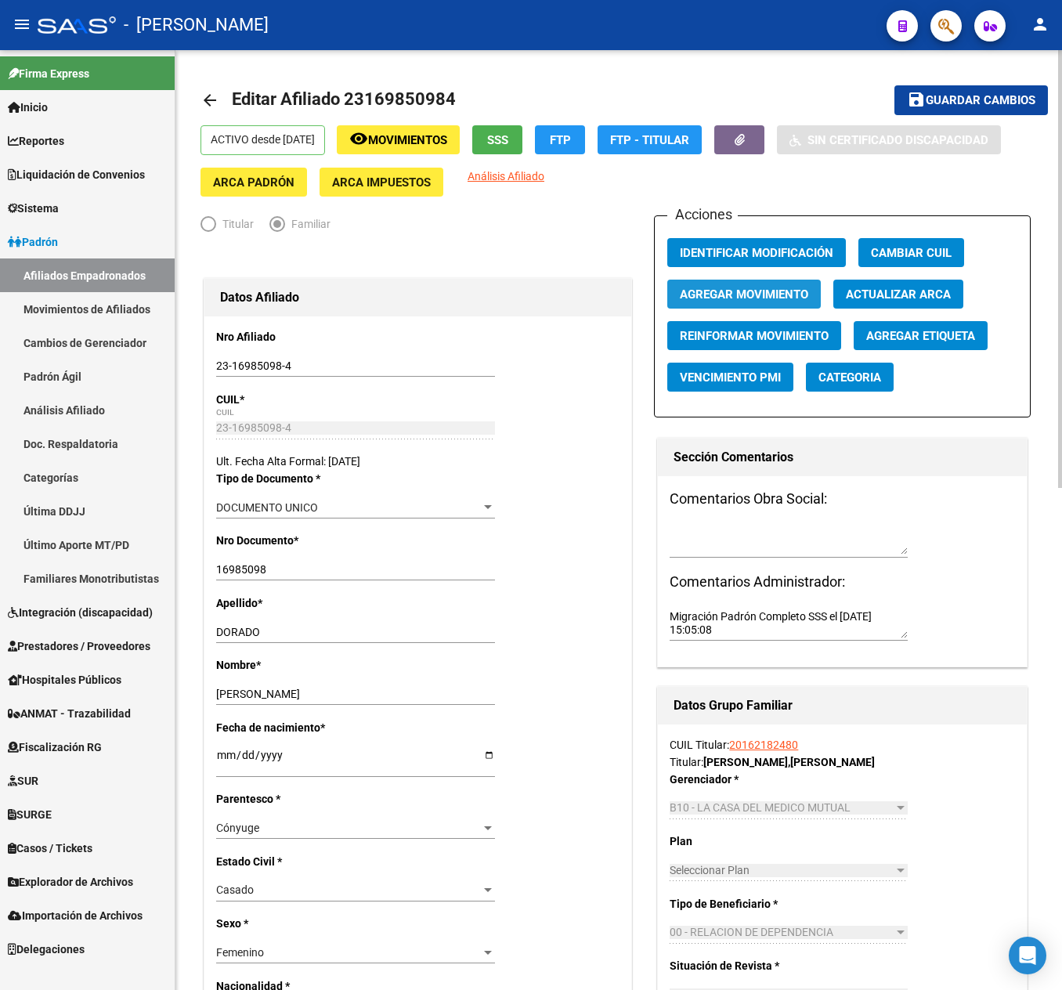
click at [719, 294] on span "Agregar Movimiento" at bounding box center [744, 294] width 128 height 14
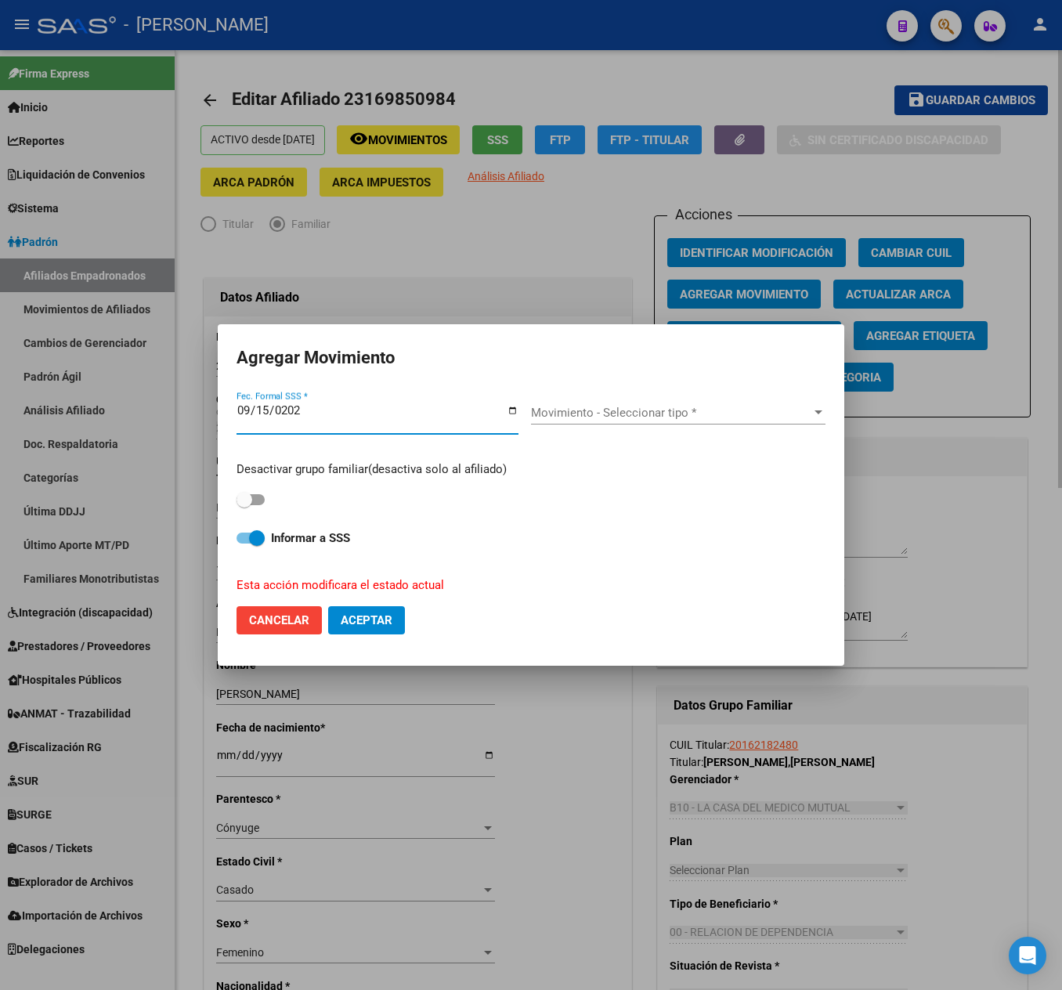
type input "[DATE]"
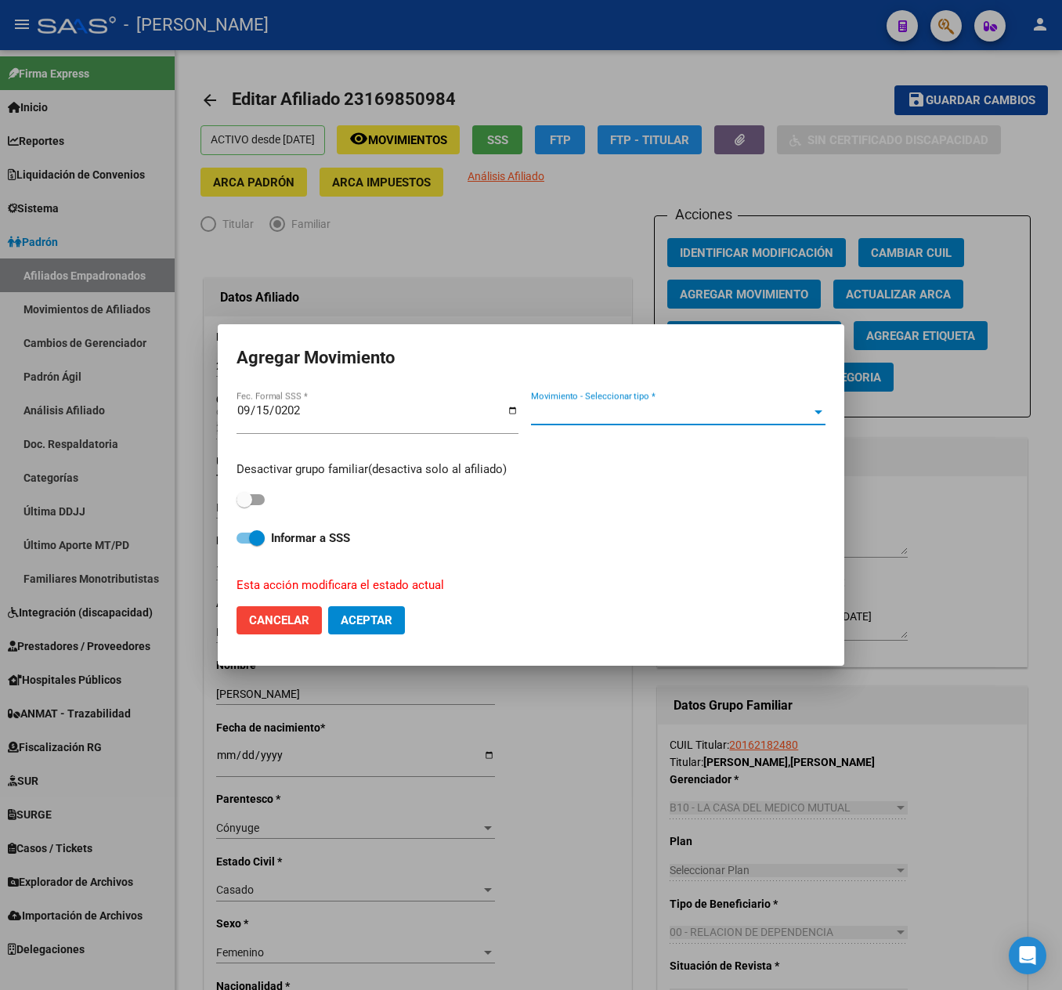
click at [627, 415] on span "Movimiento - Seleccionar tipo *" at bounding box center [671, 413] width 280 height 14
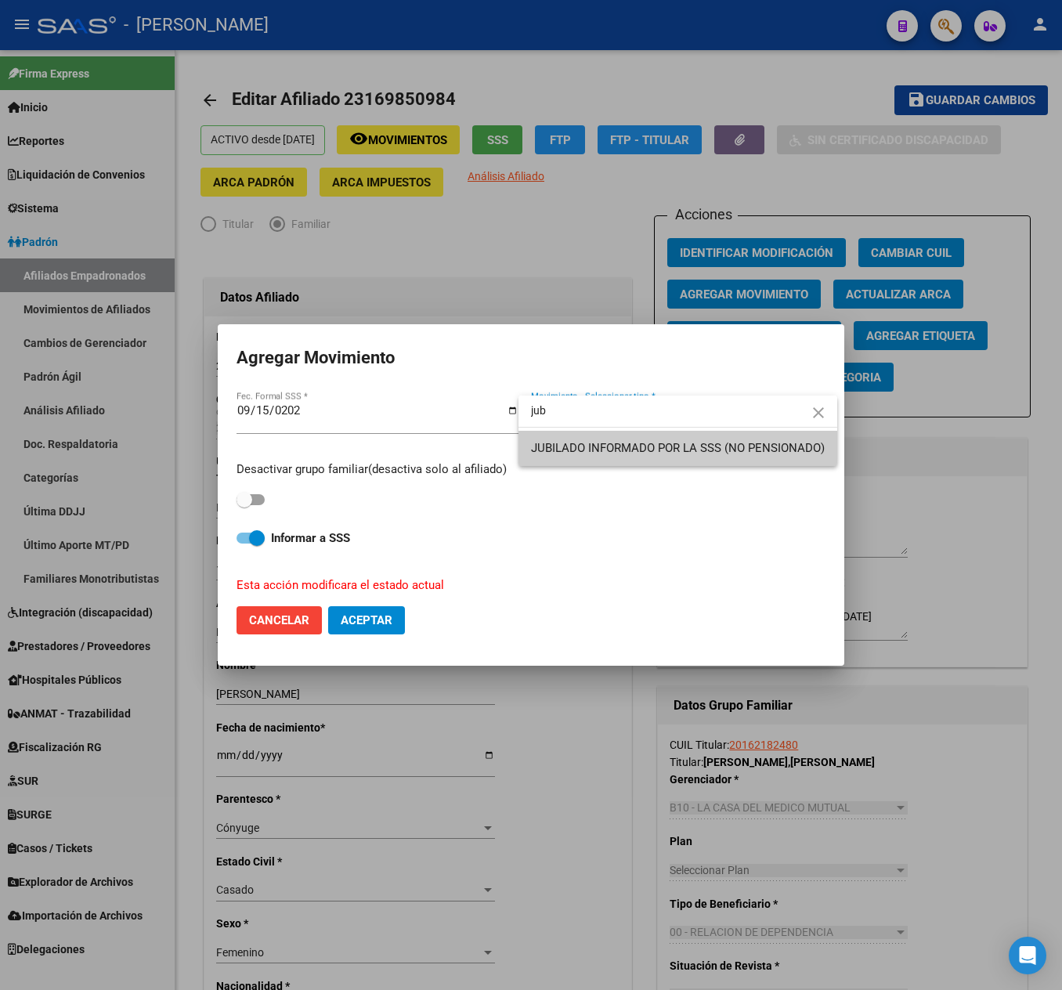
type input "jub"
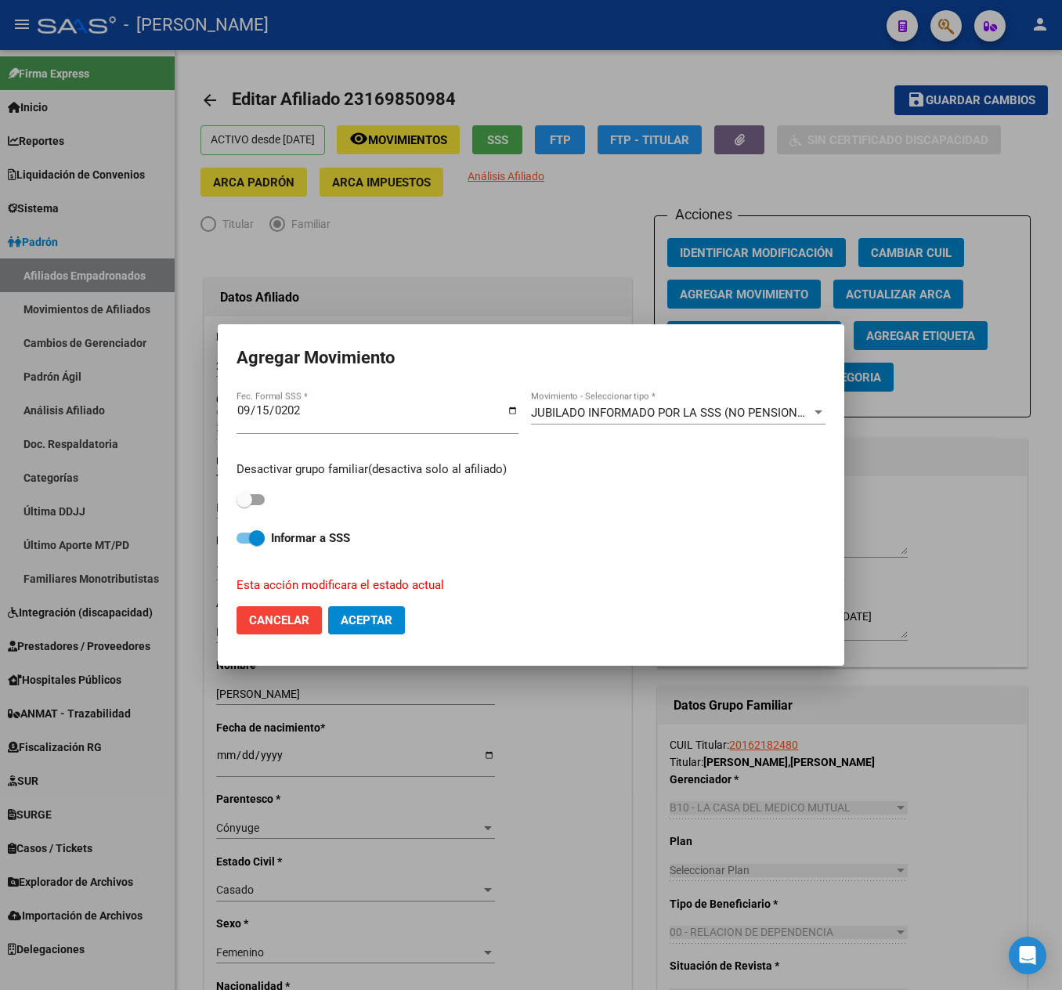
click at [257, 503] on span at bounding box center [251, 499] width 28 height 11
click at [244, 505] on input "checkbox" at bounding box center [244, 505] width 1 height 1
checkbox input "true"
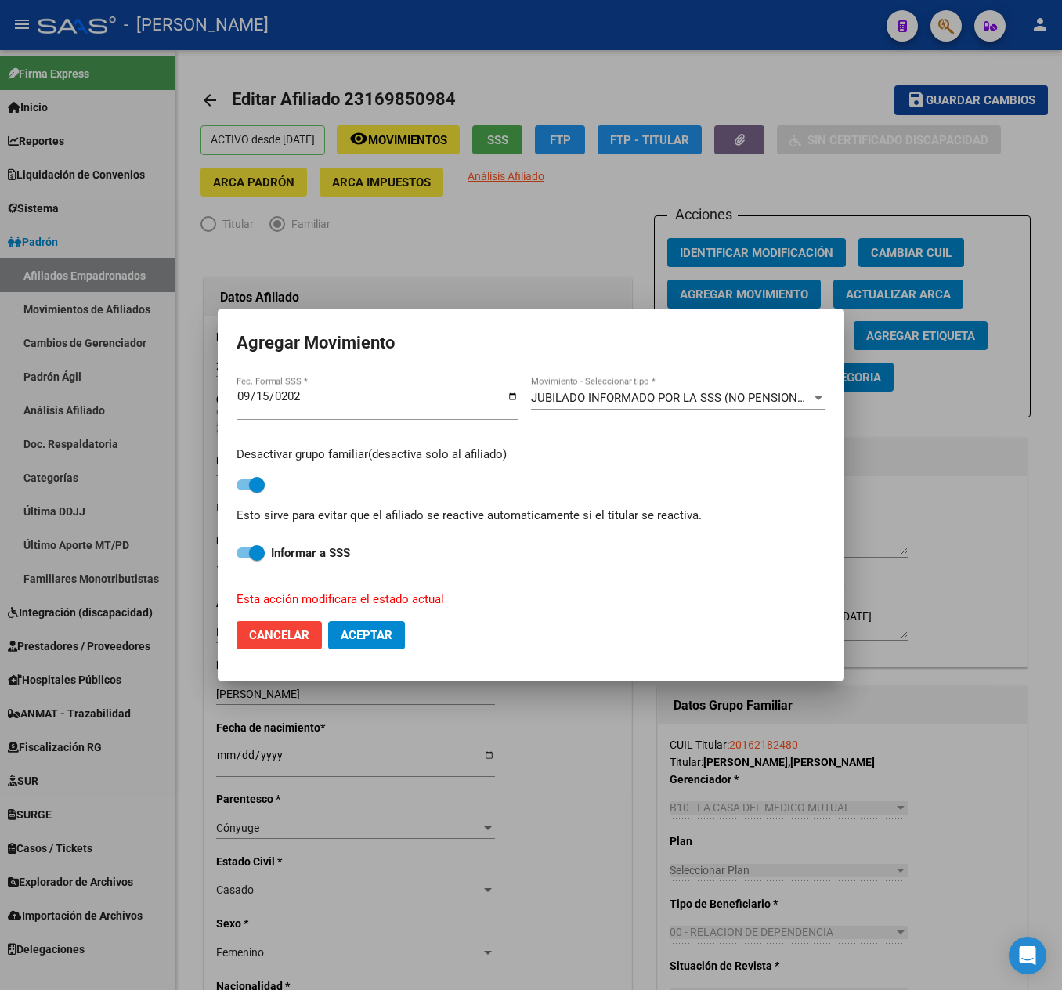
click at [376, 634] on span "Aceptar" at bounding box center [367, 635] width 52 height 14
checkbox input "false"
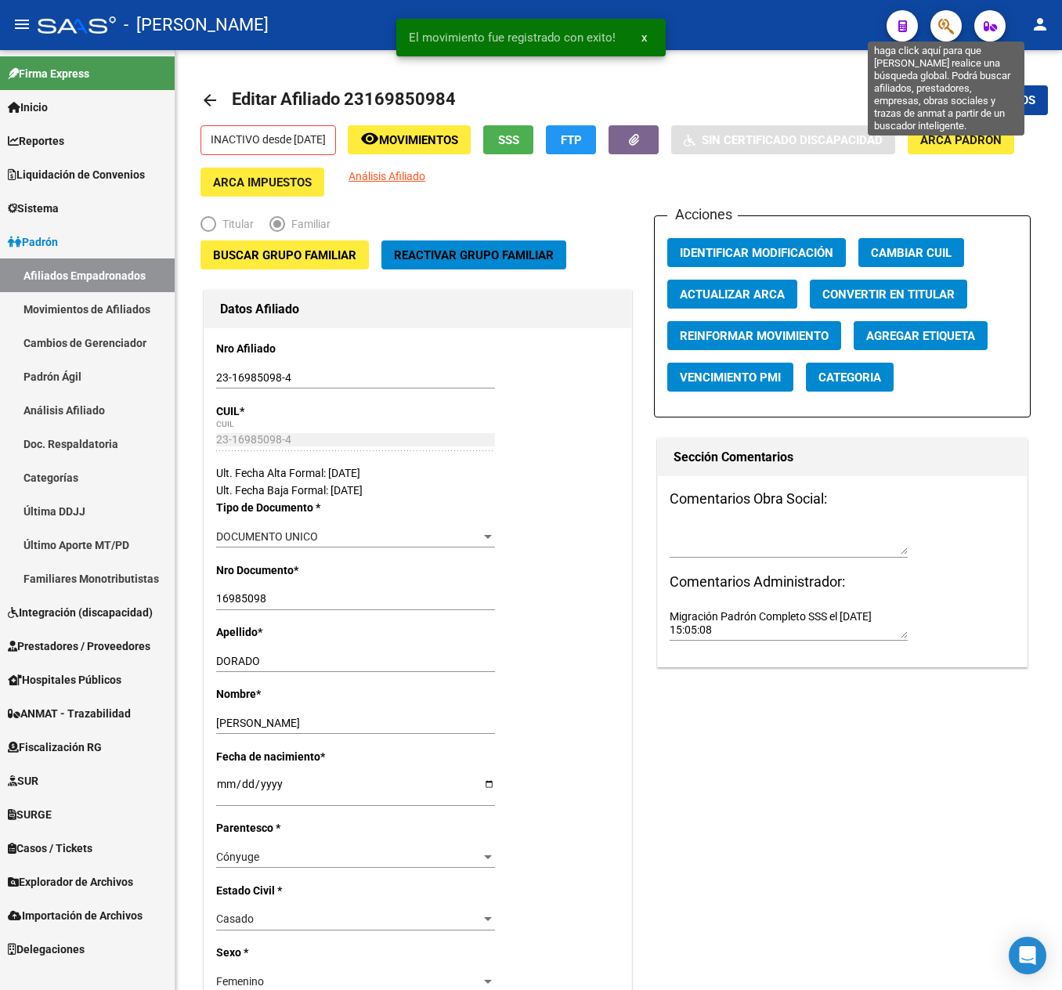
click at [940, 28] on icon "button" at bounding box center [946, 26] width 16 height 18
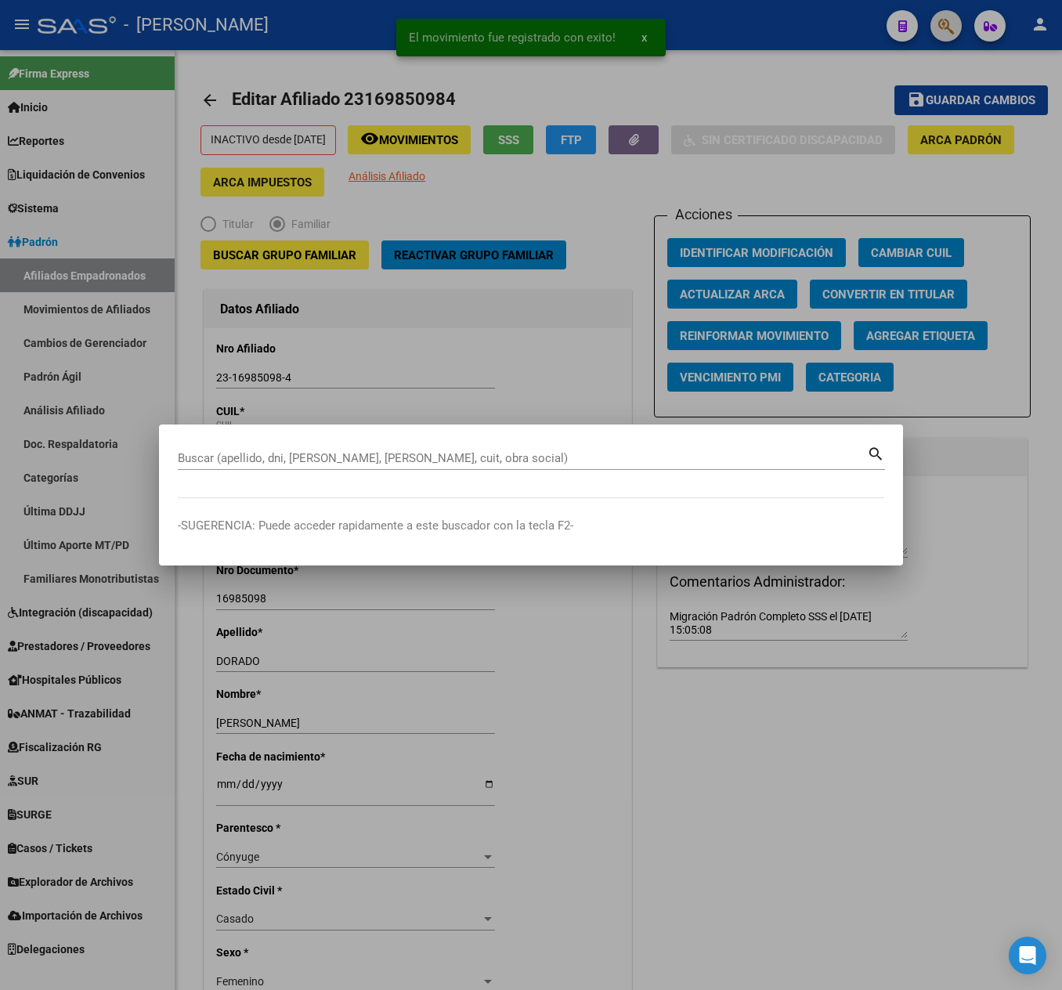
paste input "27162184003"
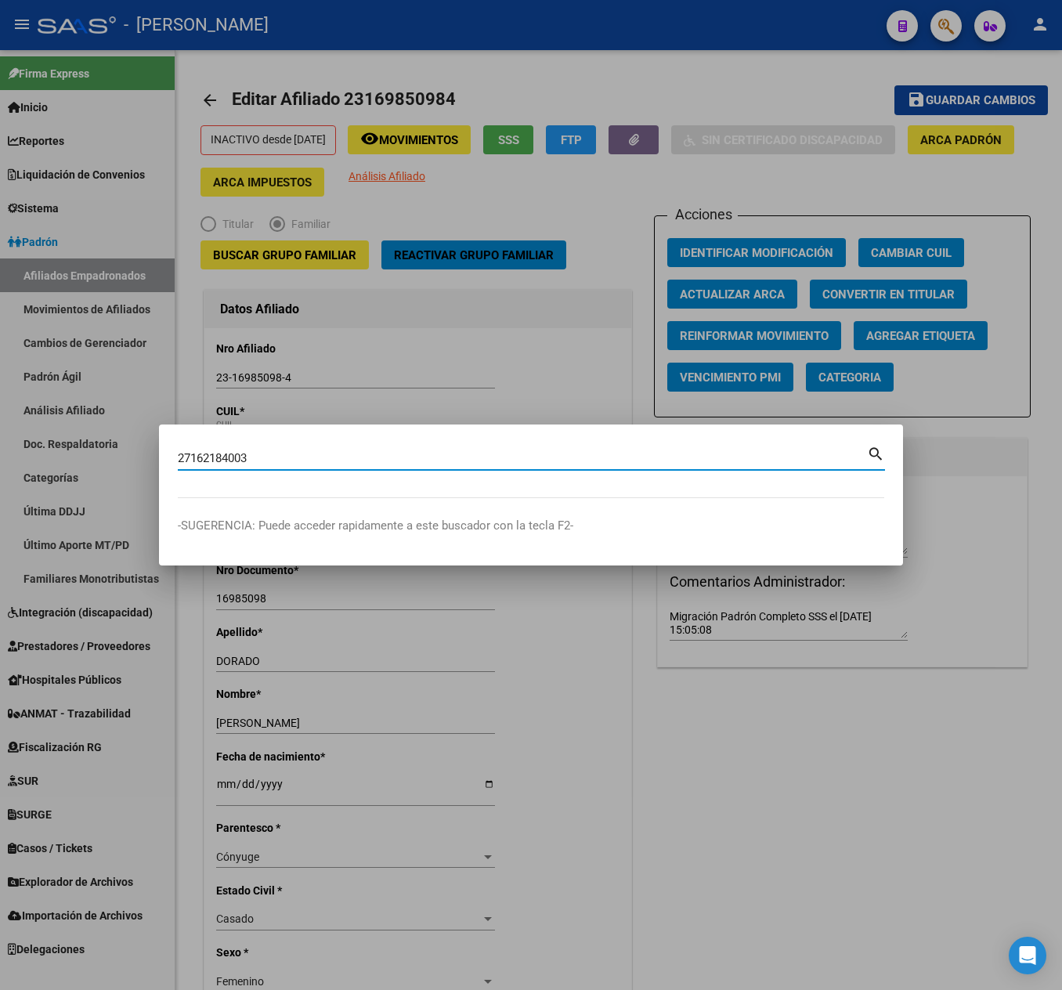
type input "27162184003"
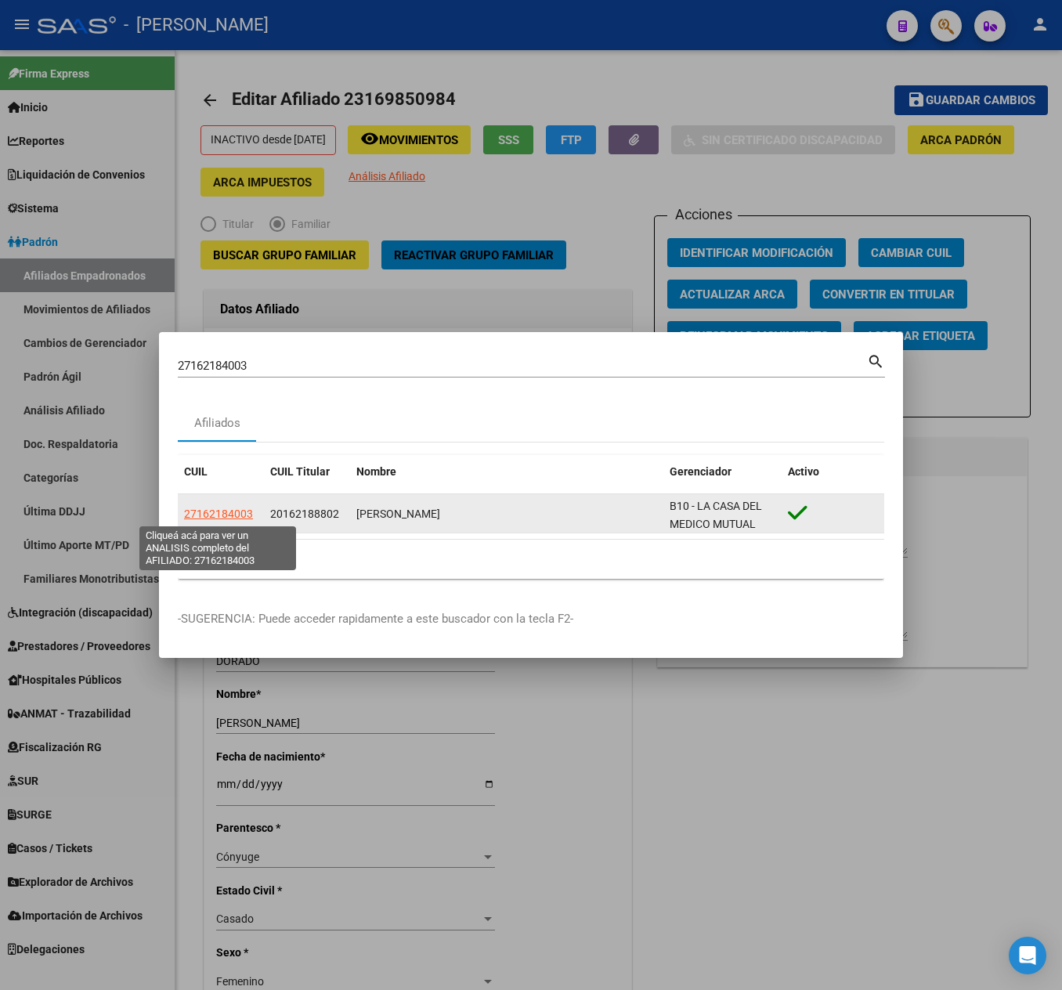
click at [240, 508] on span "27162184003" at bounding box center [218, 514] width 69 height 13
type textarea "27162184003"
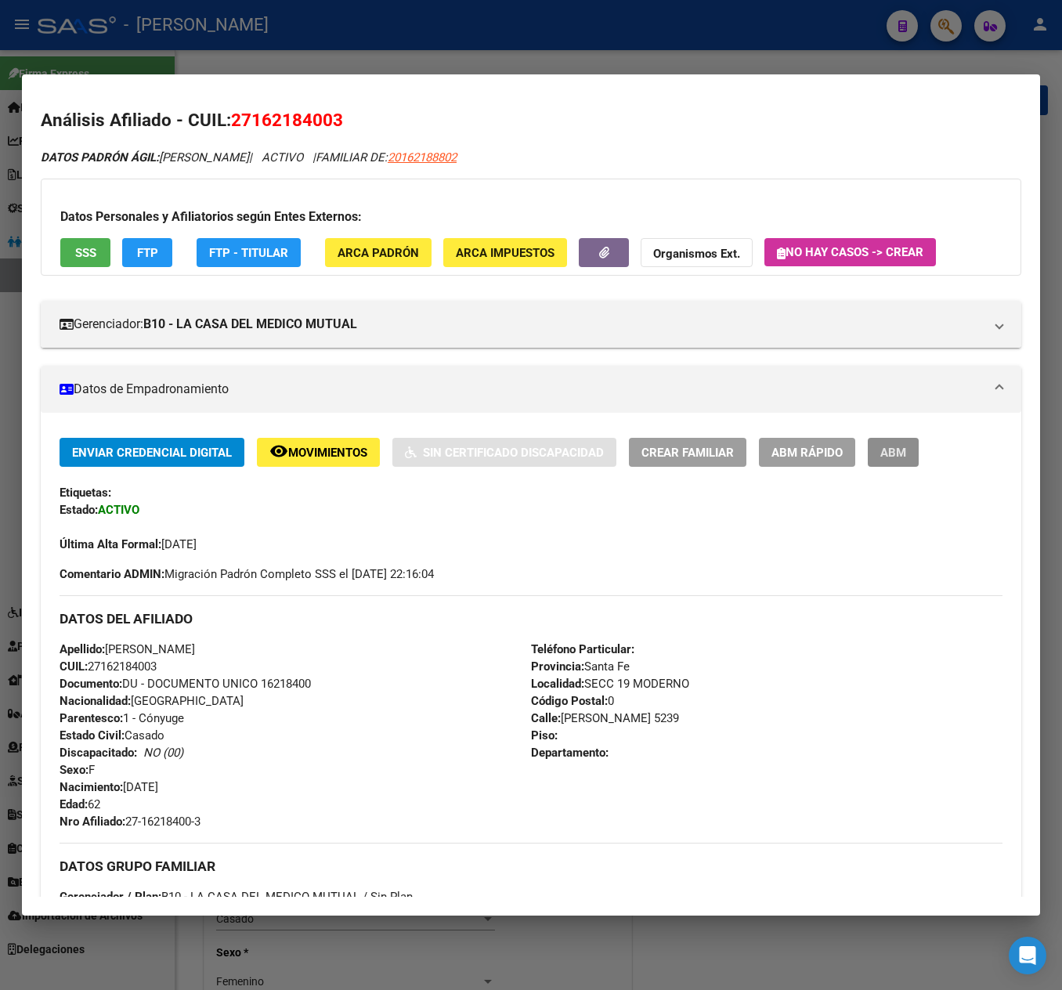
click at [888, 450] on span "ABM" at bounding box center [893, 453] width 26 height 14
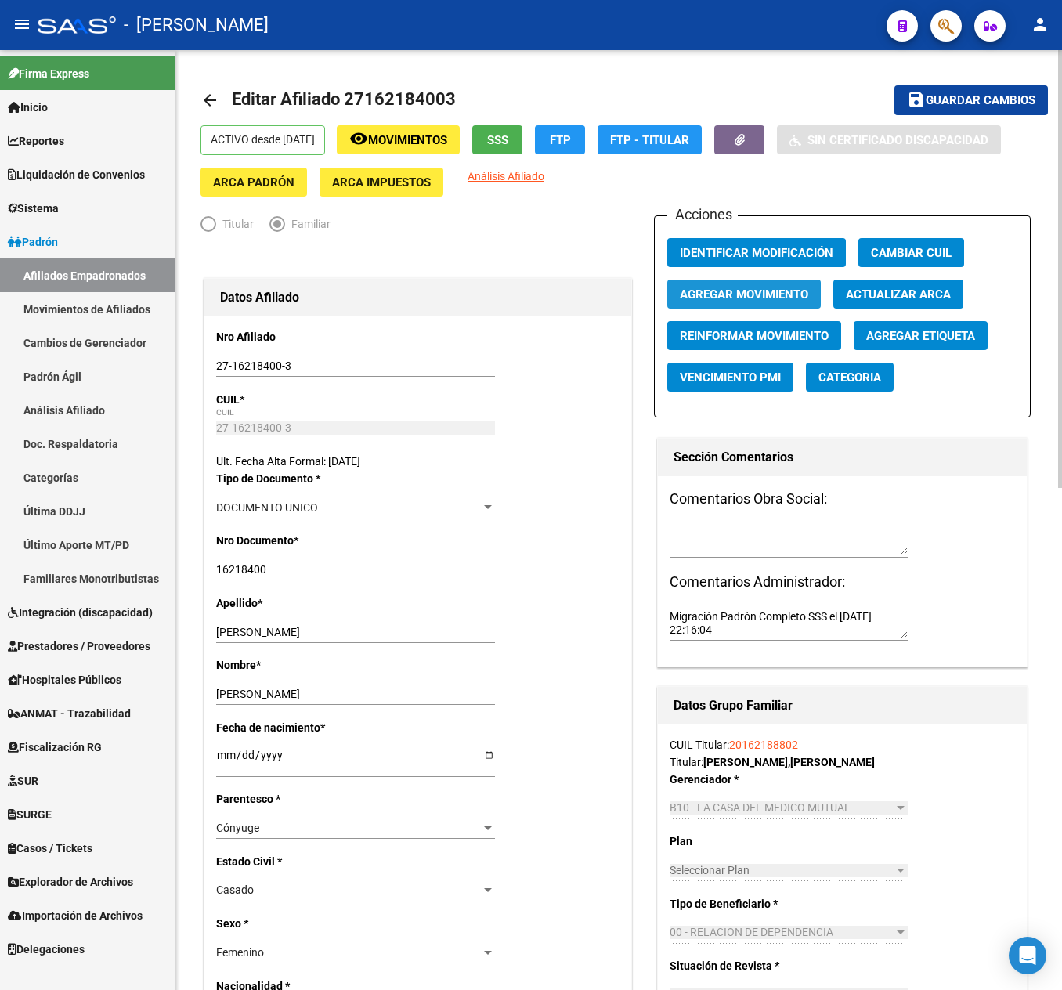
click at [735, 287] on span "Agregar Movimiento" at bounding box center [744, 294] width 128 height 14
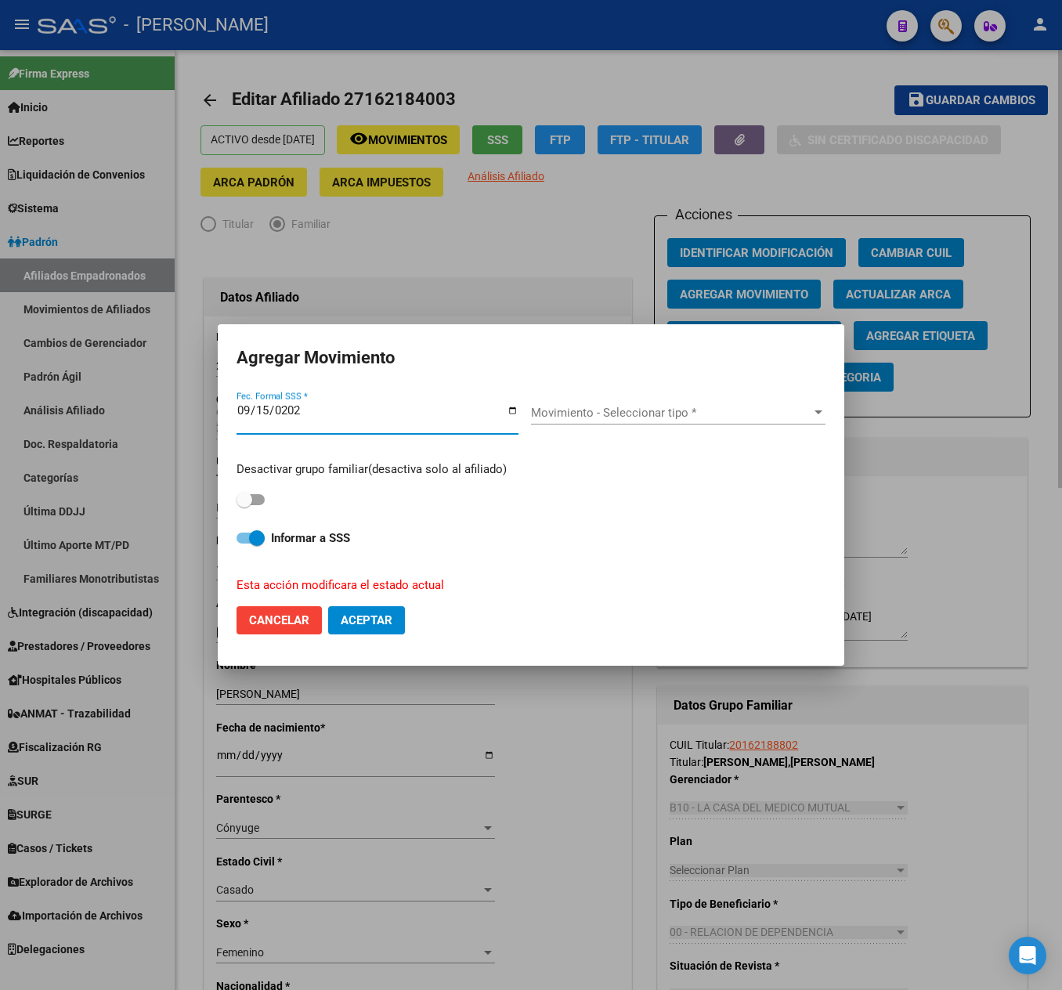
type input "[DATE]"
click at [666, 409] on span "Movimiento - Seleccionar tipo *" at bounding box center [671, 413] width 280 height 14
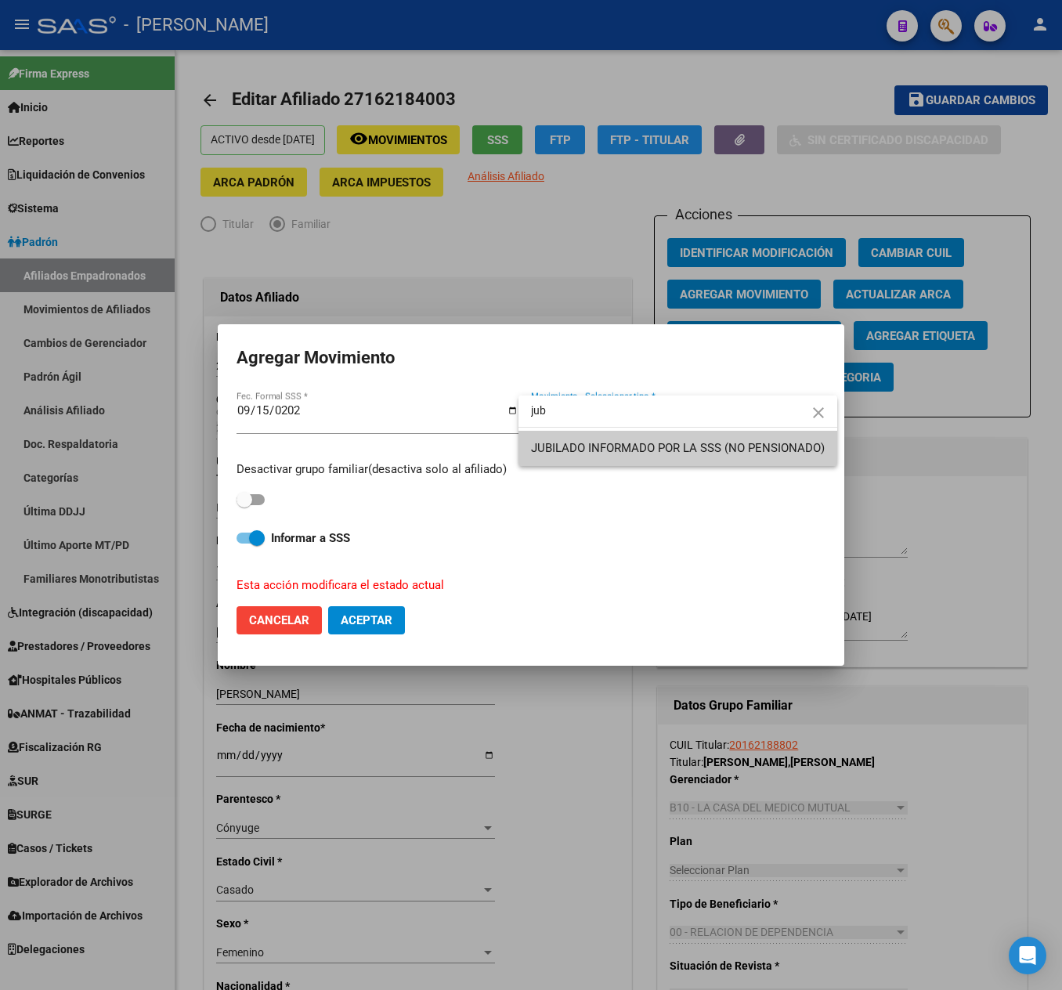
type input "jub"
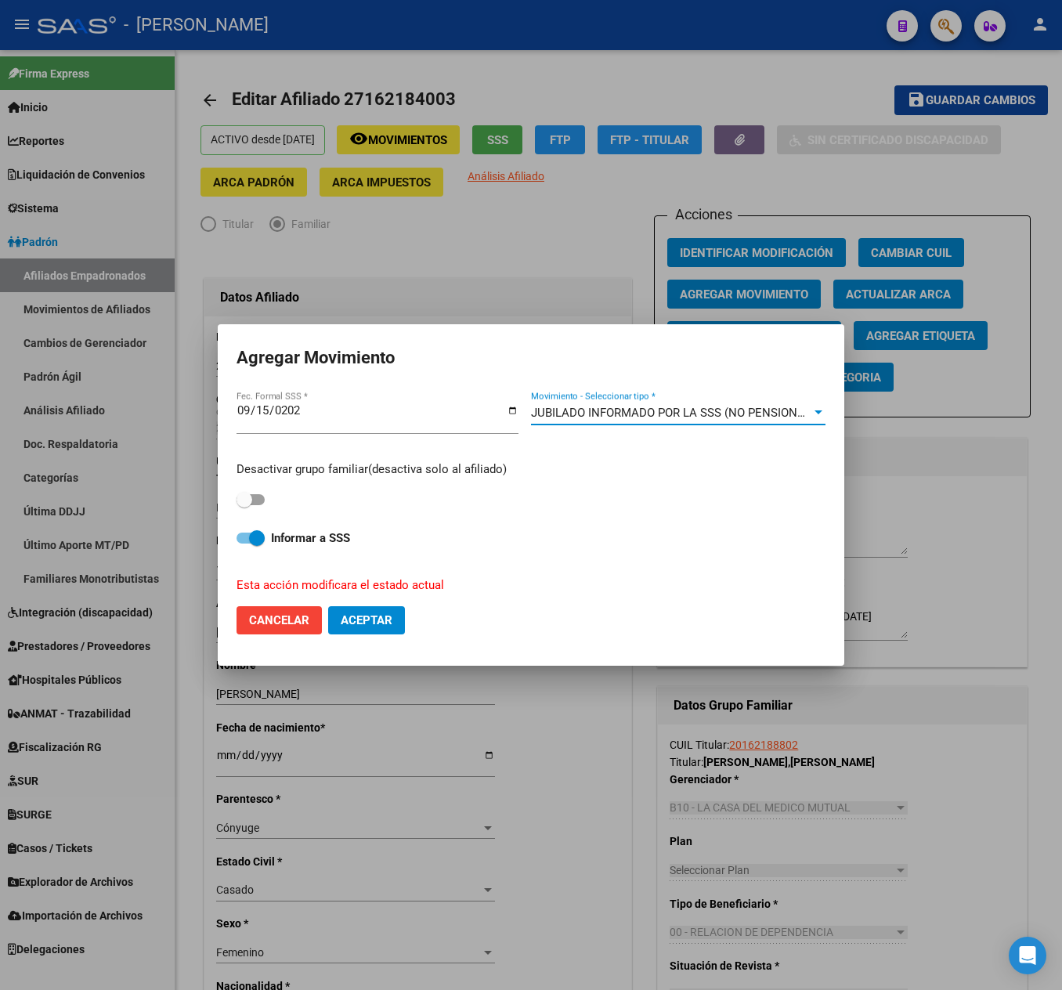
click at [265, 498] on span at bounding box center [251, 499] width 28 height 11
click at [244, 505] on input "checkbox" at bounding box center [244, 505] width 1 height 1
checkbox input "true"
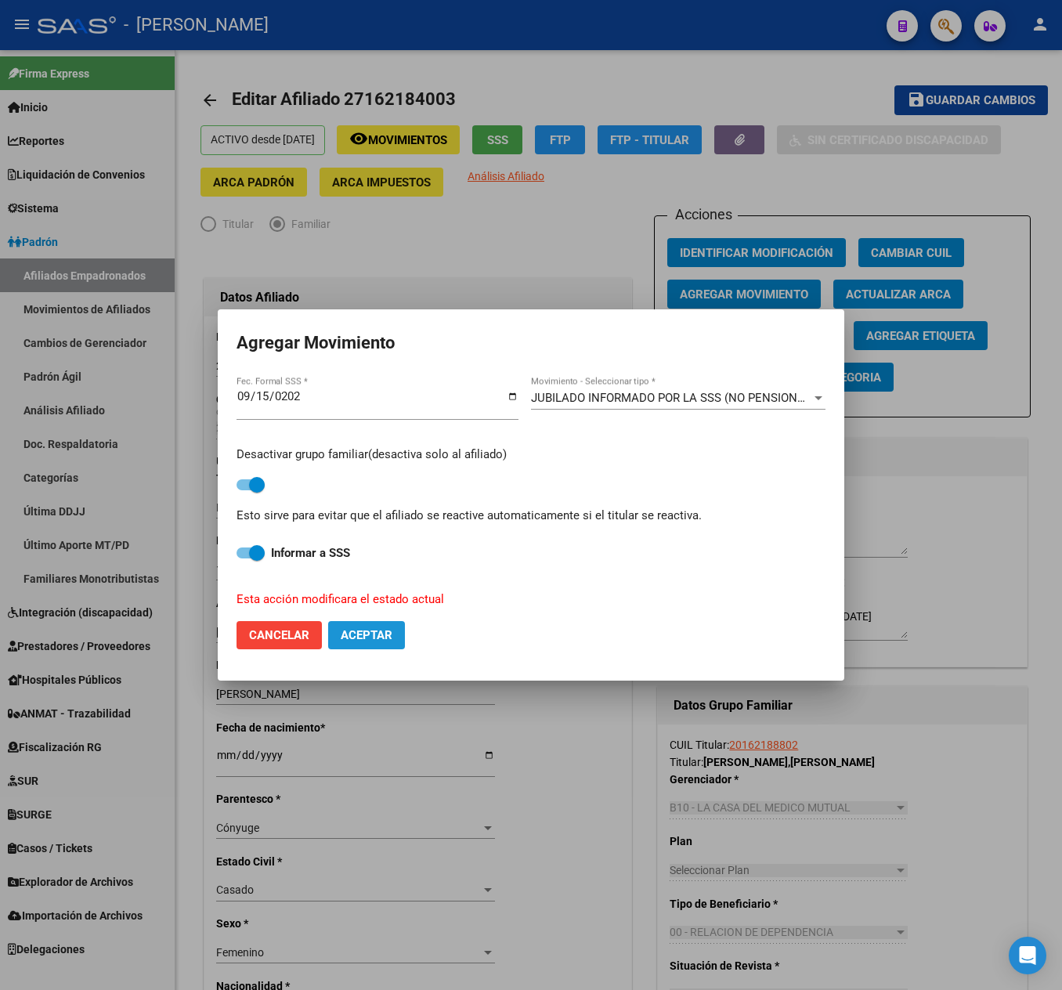
click at [376, 634] on span "Aceptar" at bounding box center [367, 635] width 52 height 14
checkbox input "false"
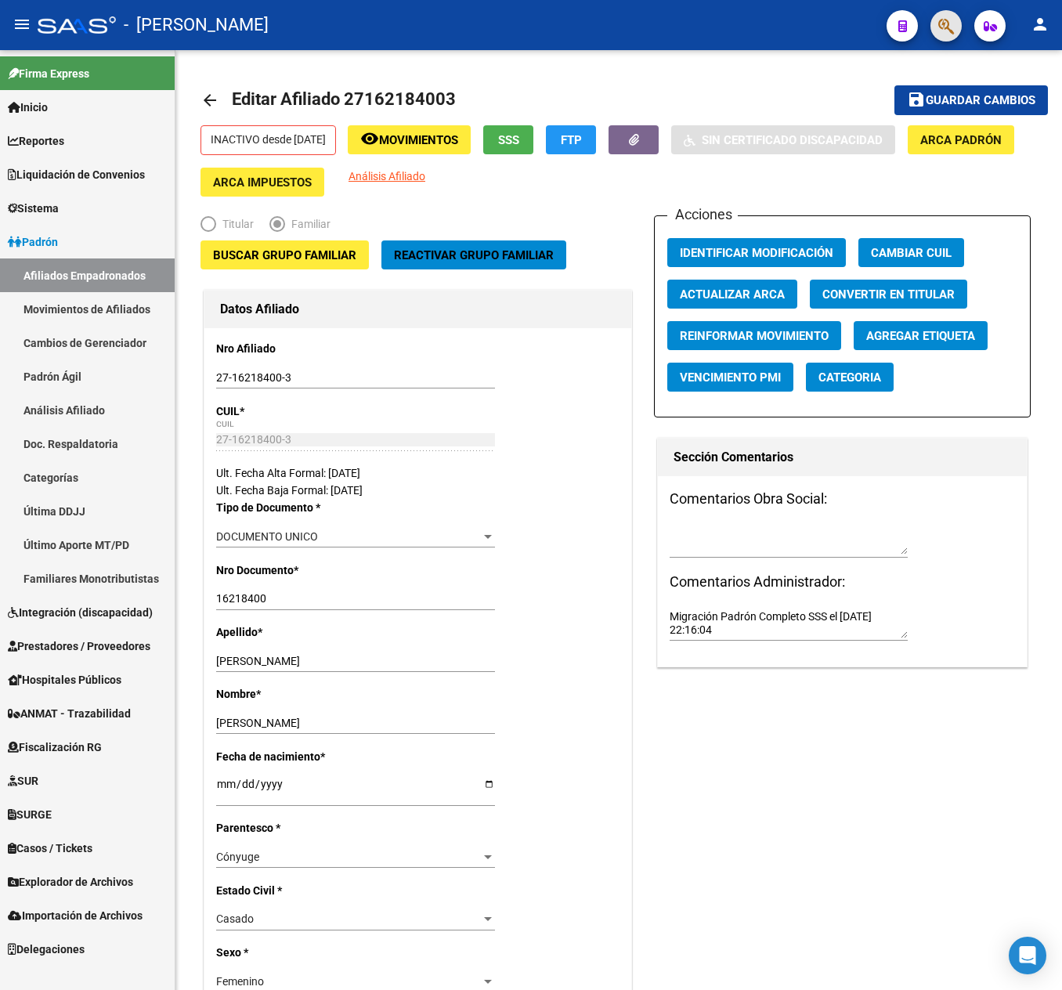
click at [954, 41] on span "button" at bounding box center [946, 26] width 16 height 32
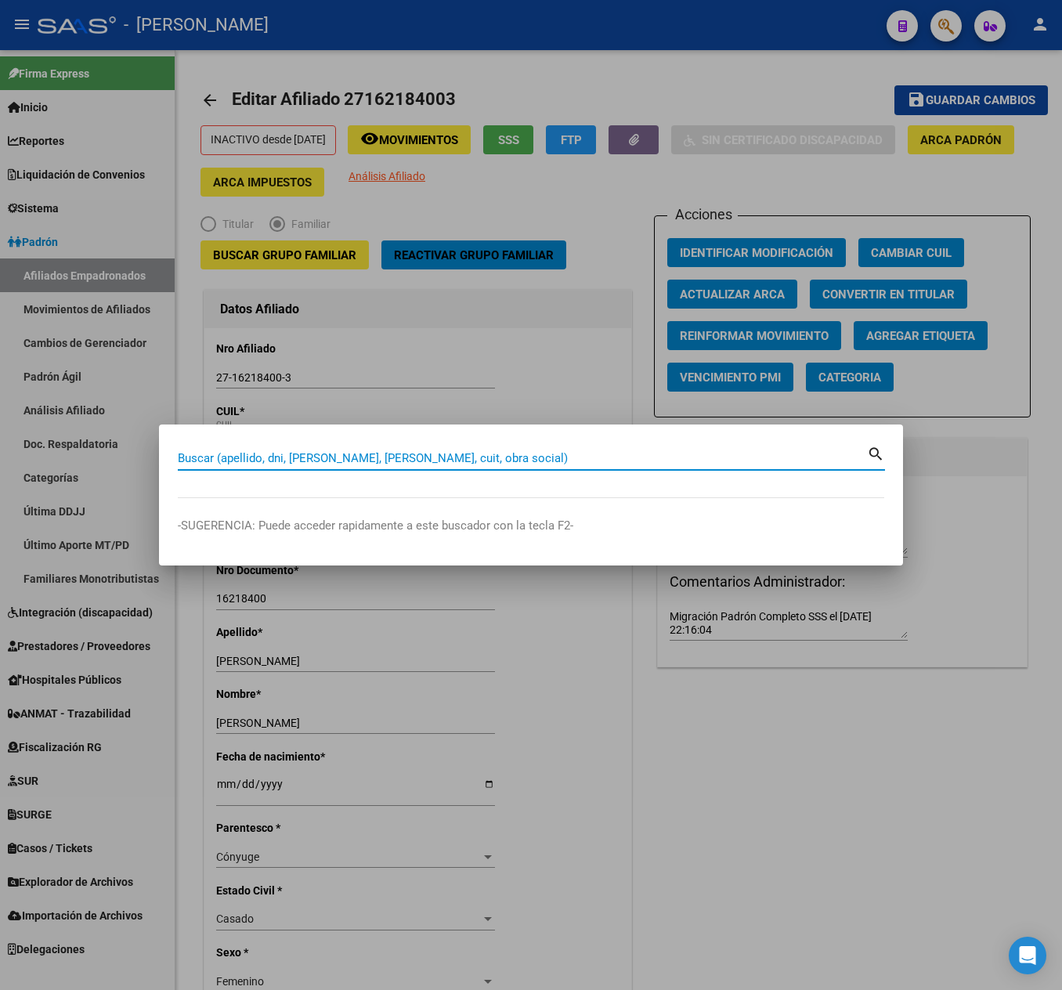
paste input "27164760265"
type input "27164760265"
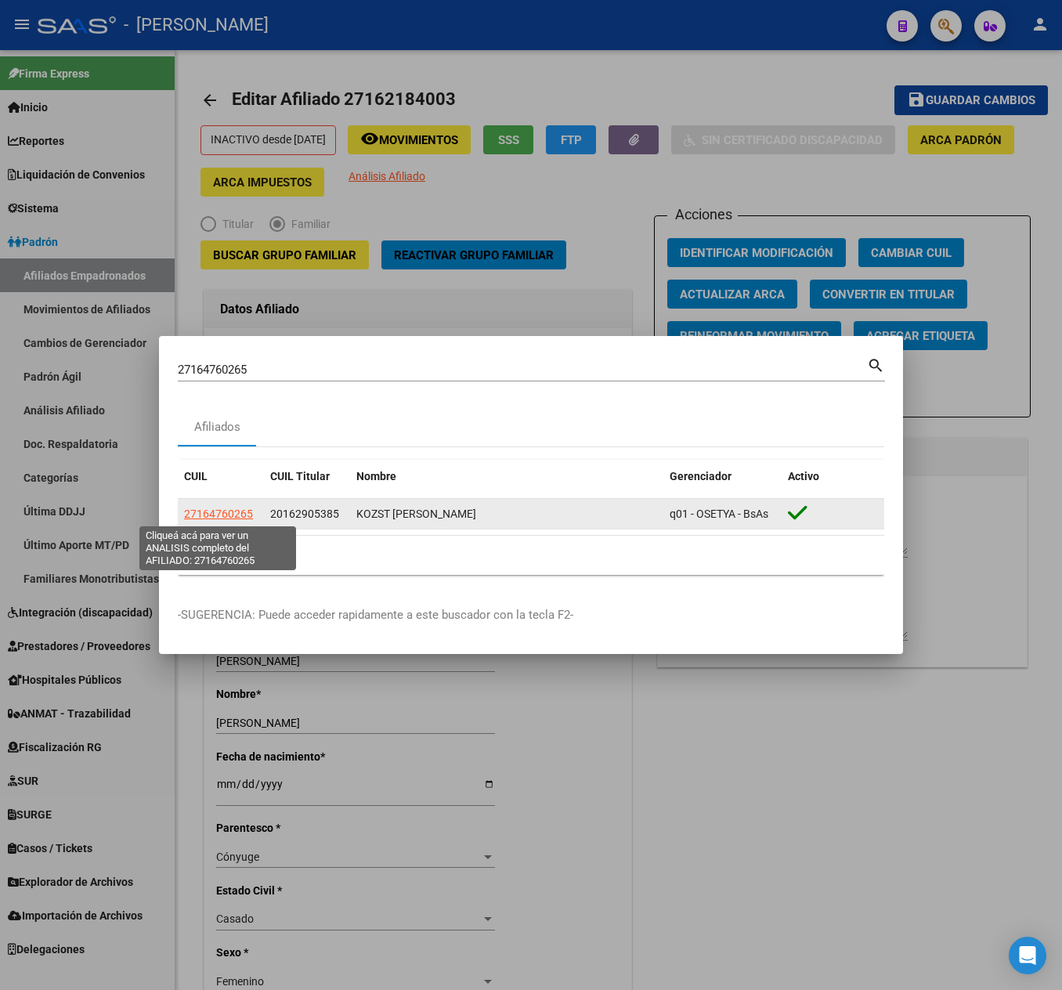
click at [233, 511] on span "27164760265" at bounding box center [218, 514] width 69 height 13
type textarea "27164760265"
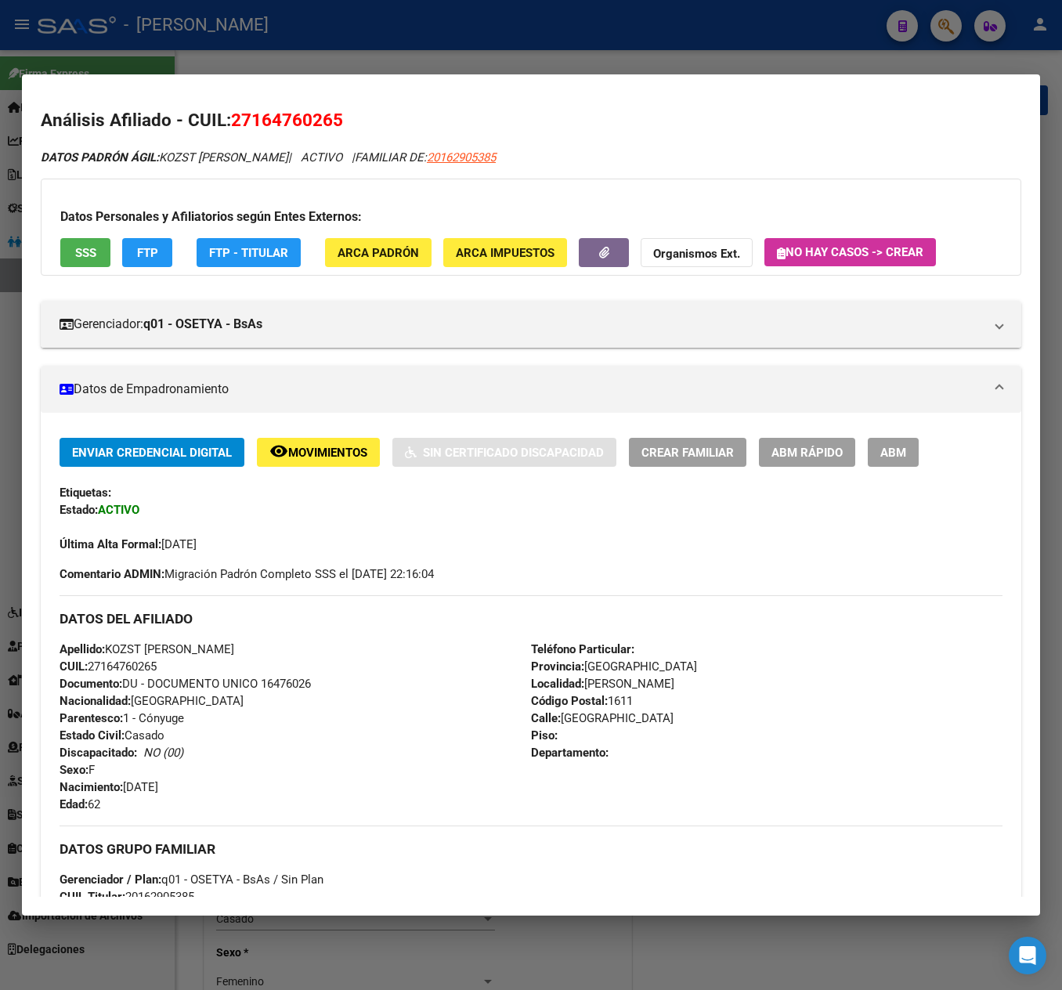
drag, startPoint x: 890, startPoint y: 475, endPoint x: 888, endPoint y: 435, distance: 39.2
click at [891, 473] on div "Enviar Credencial Digital remove_red_eye Movimientos Sin Certificado Discapacid…" at bounding box center [531, 495] width 943 height 115
click at [888, 435] on div "Enviar Credencial Digital remove_red_eye Movimientos Sin Certificado Discapacid…" at bounding box center [531, 861] width 981 height 897
click at [893, 456] on span "ABM" at bounding box center [893, 453] width 26 height 14
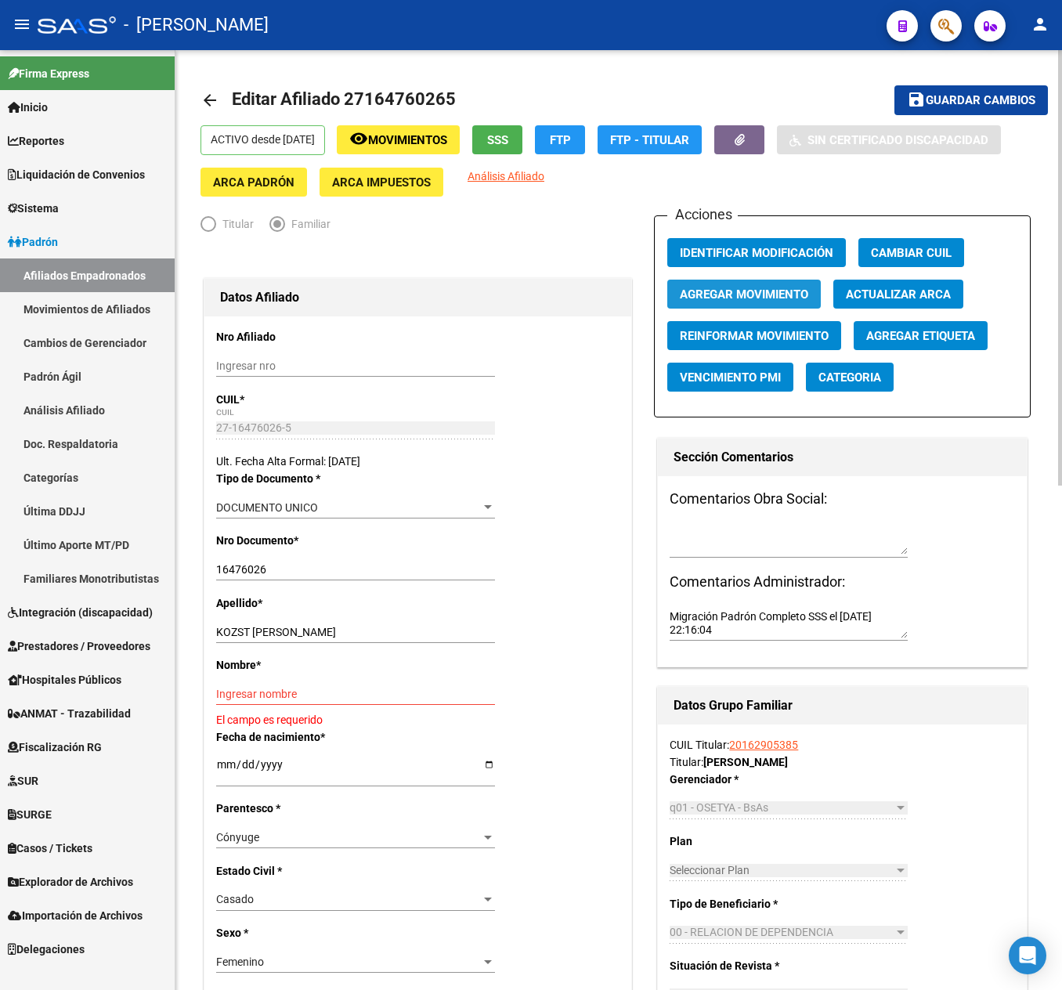
click at [780, 293] on span "Agregar Movimiento" at bounding box center [744, 294] width 128 height 14
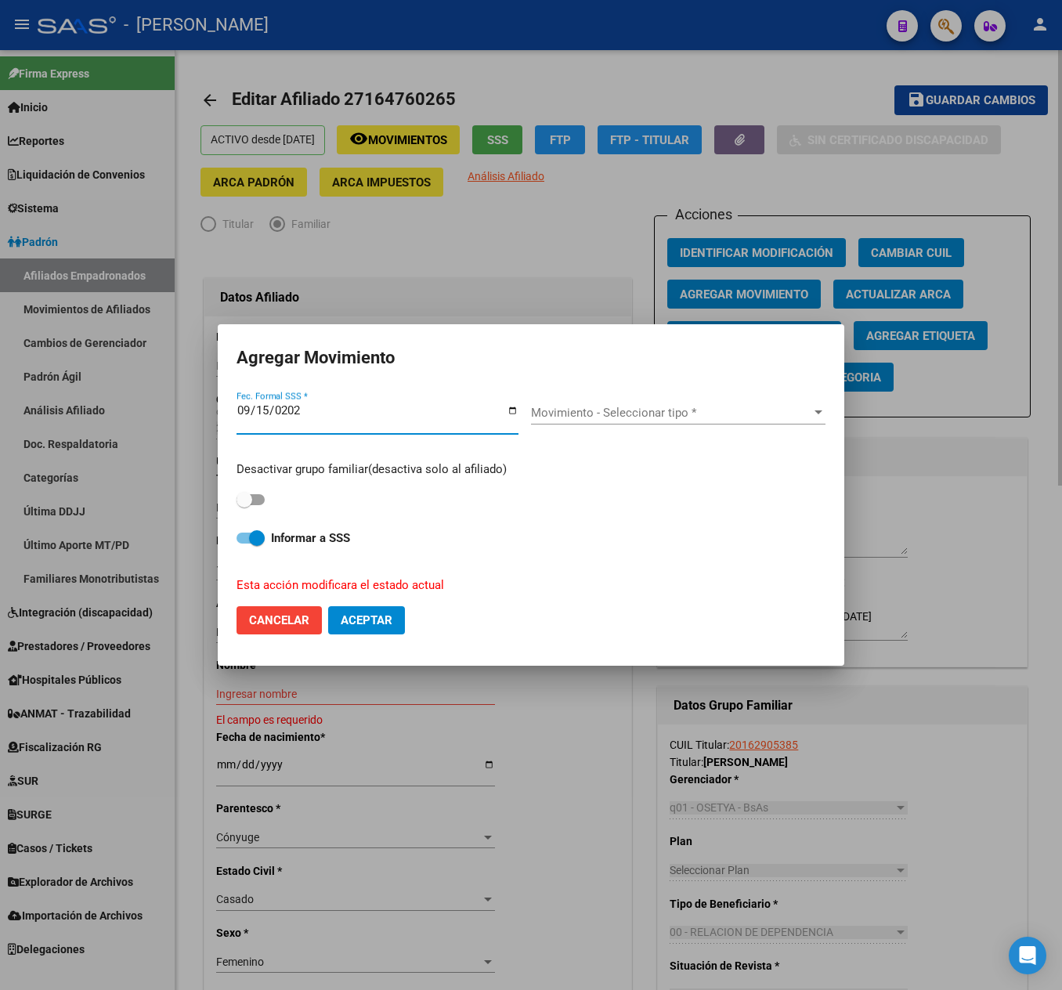
type input "[DATE]"
click at [652, 403] on div "Movimiento - Seleccionar tipo * Movimiento - Seleccionar tipo *" at bounding box center [678, 412] width 294 height 23
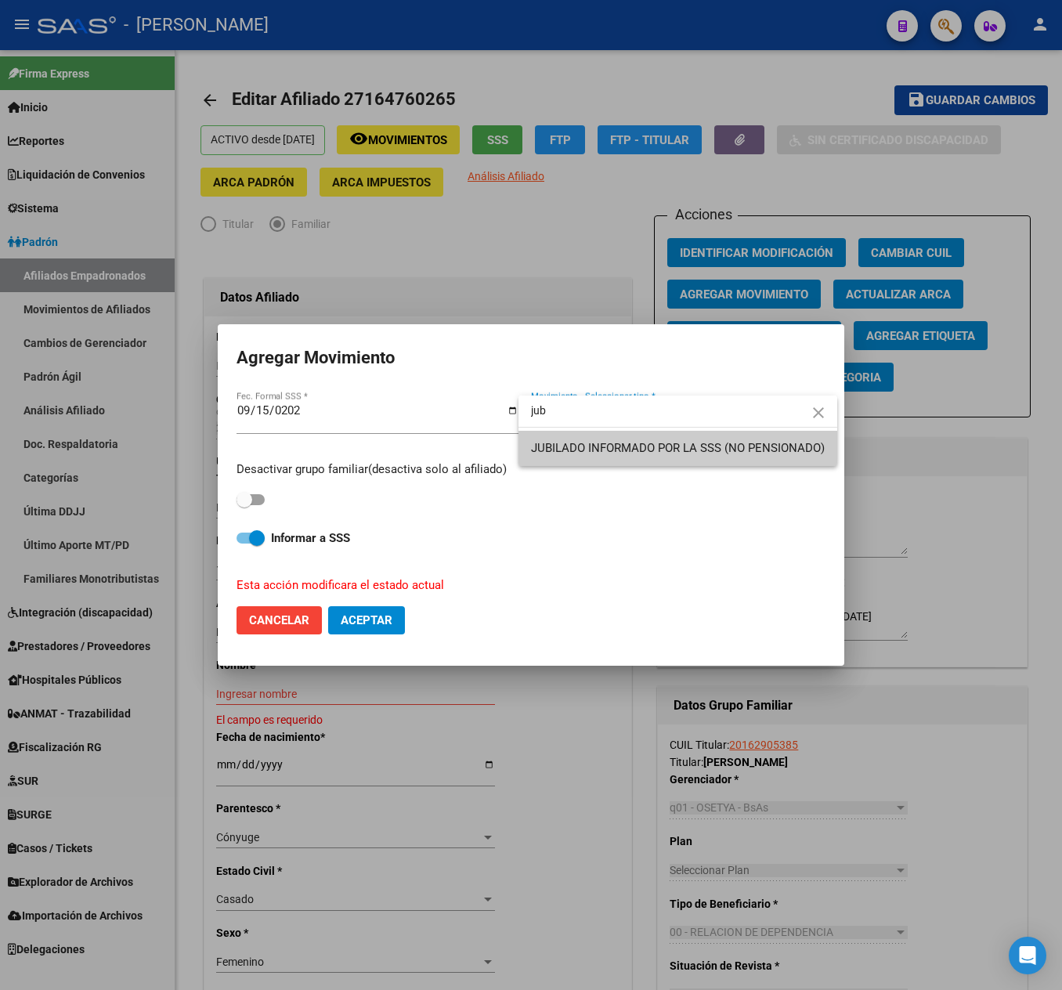
type input "jub"
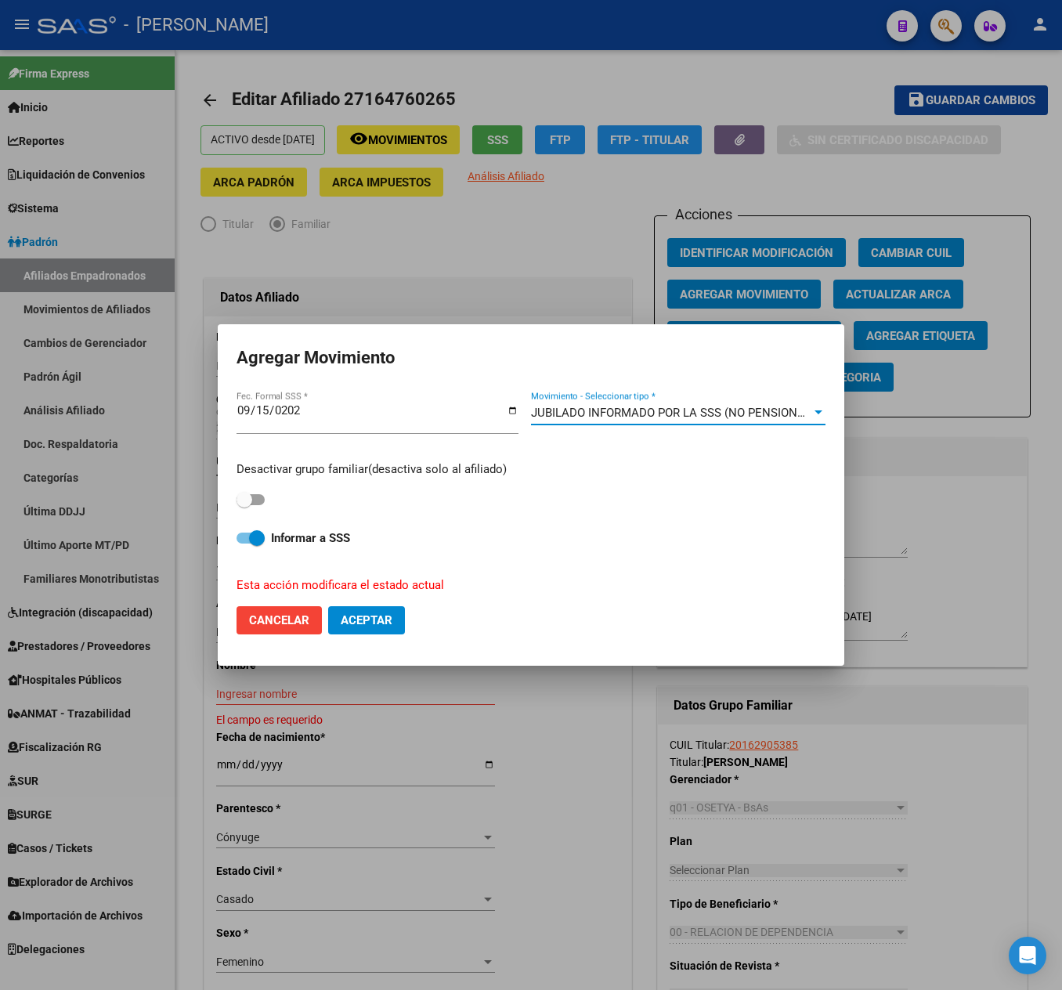
click at [263, 501] on span at bounding box center [251, 499] width 28 height 11
click at [244, 505] on input "checkbox" at bounding box center [244, 505] width 1 height 1
checkbox input "true"
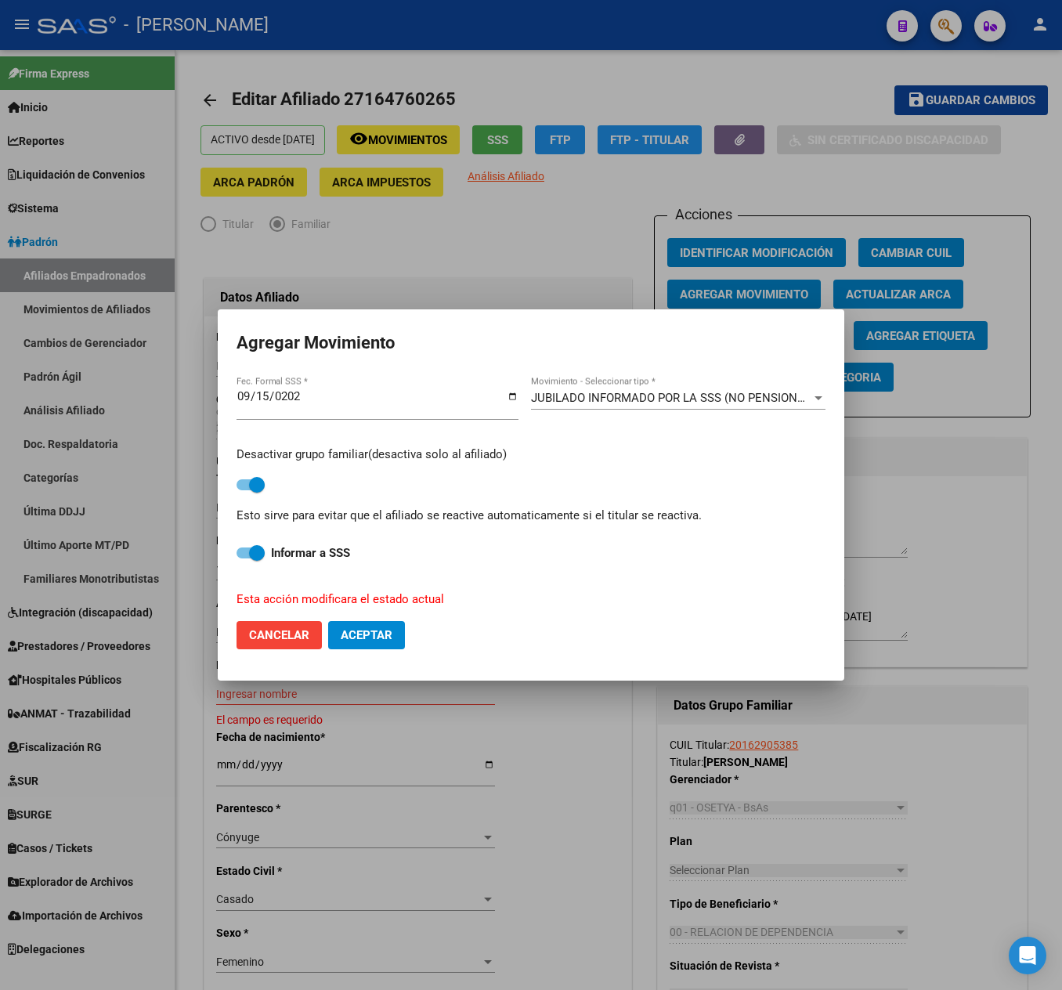
drag, startPoint x: 360, startPoint y: 612, endPoint x: 362, endPoint y: 644, distance: 31.4
click at [360, 616] on mat-dialog-actions "Cancelar Aceptar" at bounding box center [531, 635] width 589 height 53
click at [362, 644] on button "Aceptar" at bounding box center [366, 635] width 77 height 28
checkbox input "false"
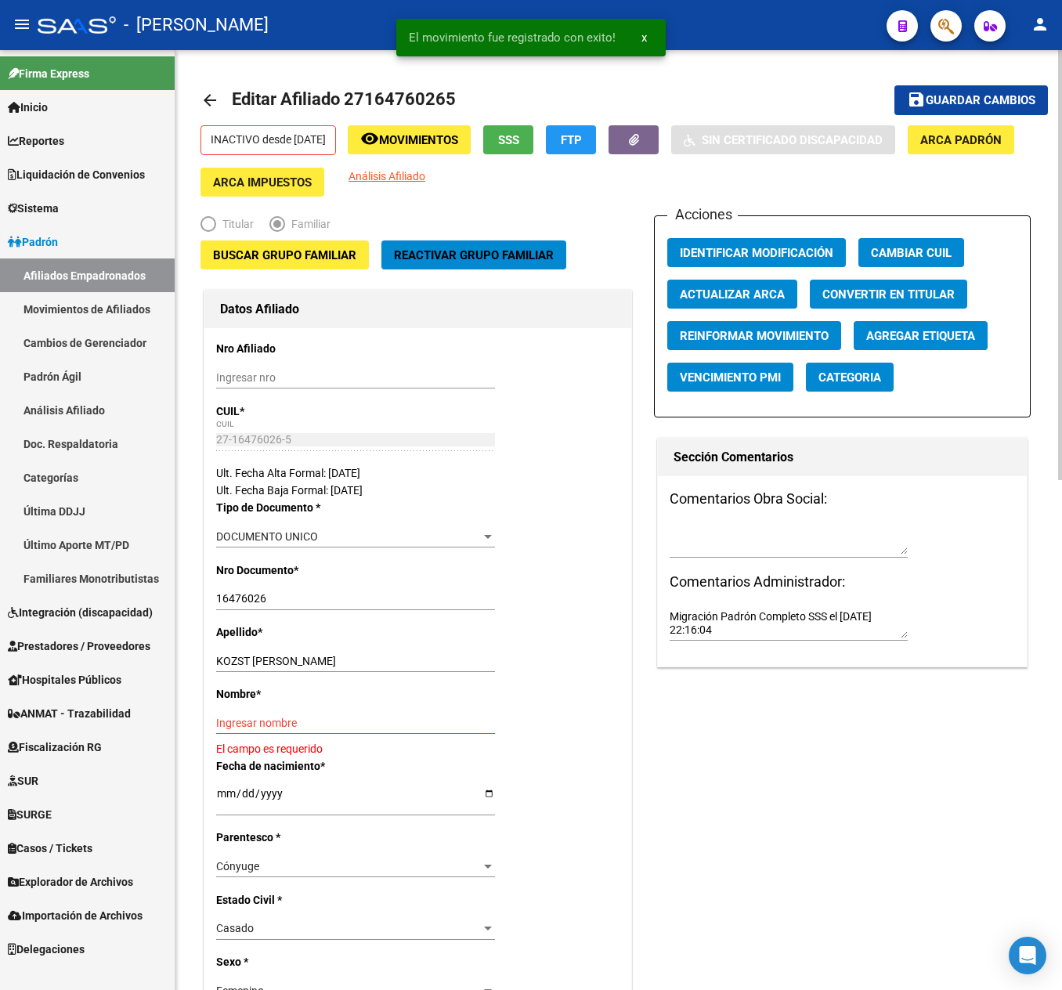
drag, startPoint x: 341, startPoint y: 653, endPoint x: 310, endPoint y: 659, distance: 31.9
click at [310, 659] on div "KOZST [PERSON_NAME] apellido" at bounding box center [355, 661] width 279 height 22
click at [337, 649] on div "Apellido * KOZST [PERSON_NAME] apellido" at bounding box center [417, 654] width 403 height 62
drag, startPoint x: 337, startPoint y: 649, endPoint x: 323, endPoint y: 649, distance: 14.1
click at [323, 649] on div "Apellido * KOZST [PERSON_NAME] apellido" at bounding box center [417, 654] width 403 height 62
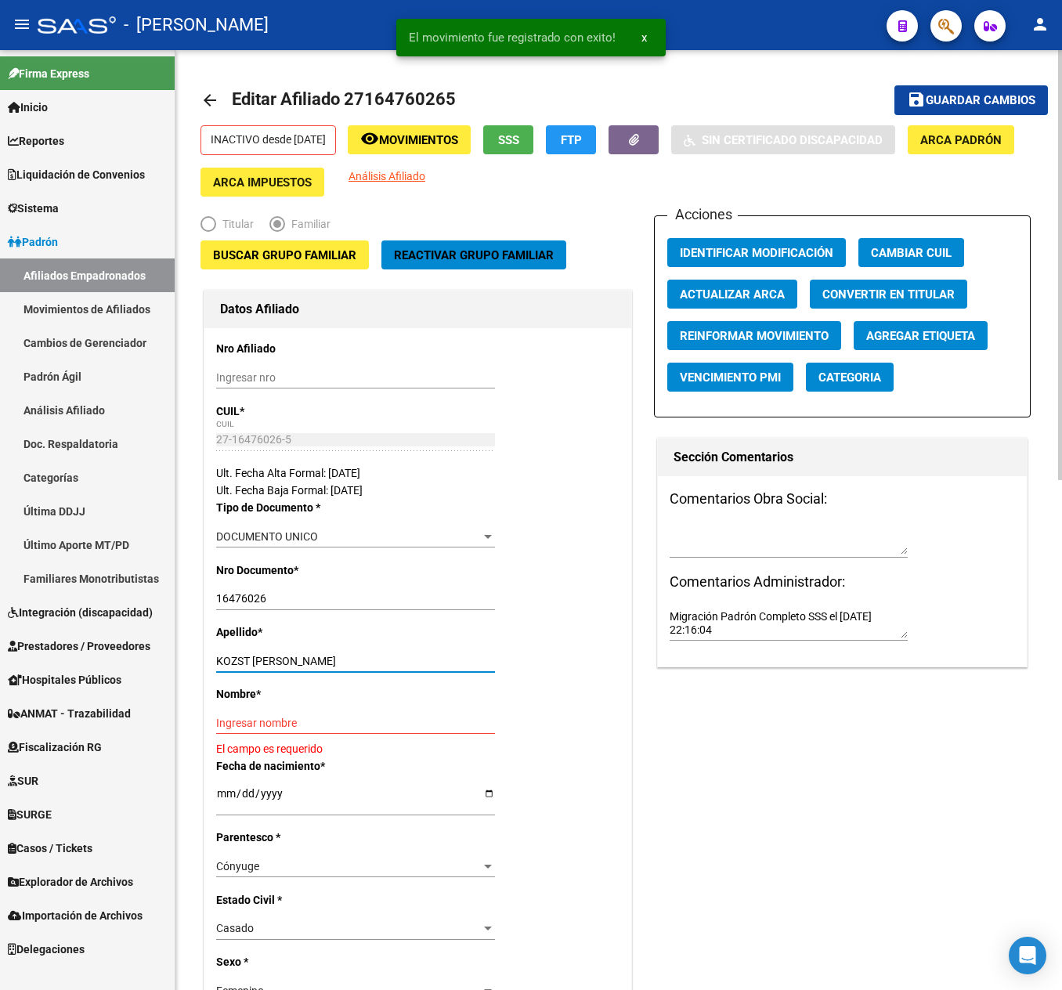
click at [293, 661] on input "KOZST [PERSON_NAME]" at bounding box center [355, 661] width 279 height 13
drag, startPoint x: 293, startPoint y: 661, endPoint x: 280, endPoint y: 659, distance: 12.6
click at [280, 659] on input "KOZST [PERSON_NAME]" at bounding box center [355, 661] width 279 height 13
click at [279, 659] on input "KOZST [PERSON_NAME]" at bounding box center [355, 661] width 279 height 13
drag, startPoint x: 279, startPoint y: 659, endPoint x: 332, endPoint y: 664, distance: 53.5
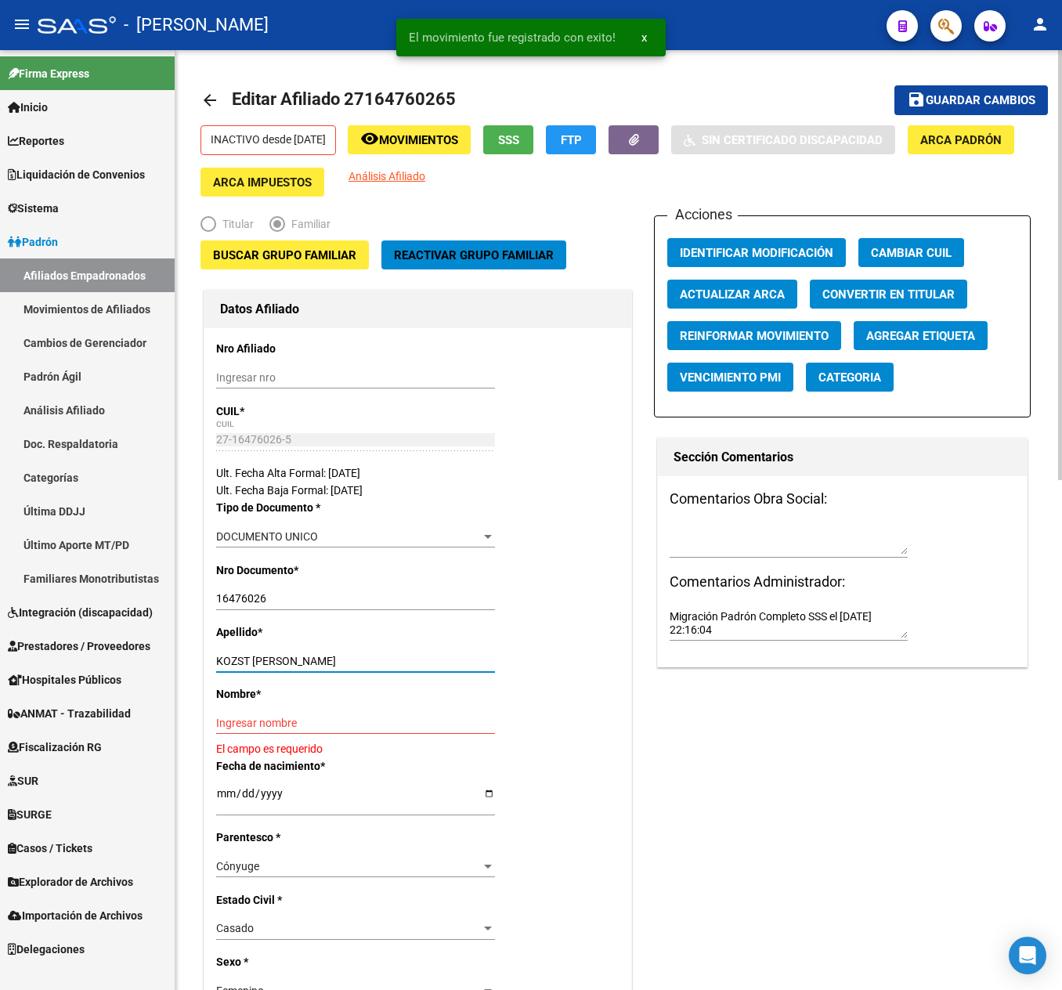
click at [332, 664] on input "KOZST [PERSON_NAME]" at bounding box center [355, 661] width 279 height 13
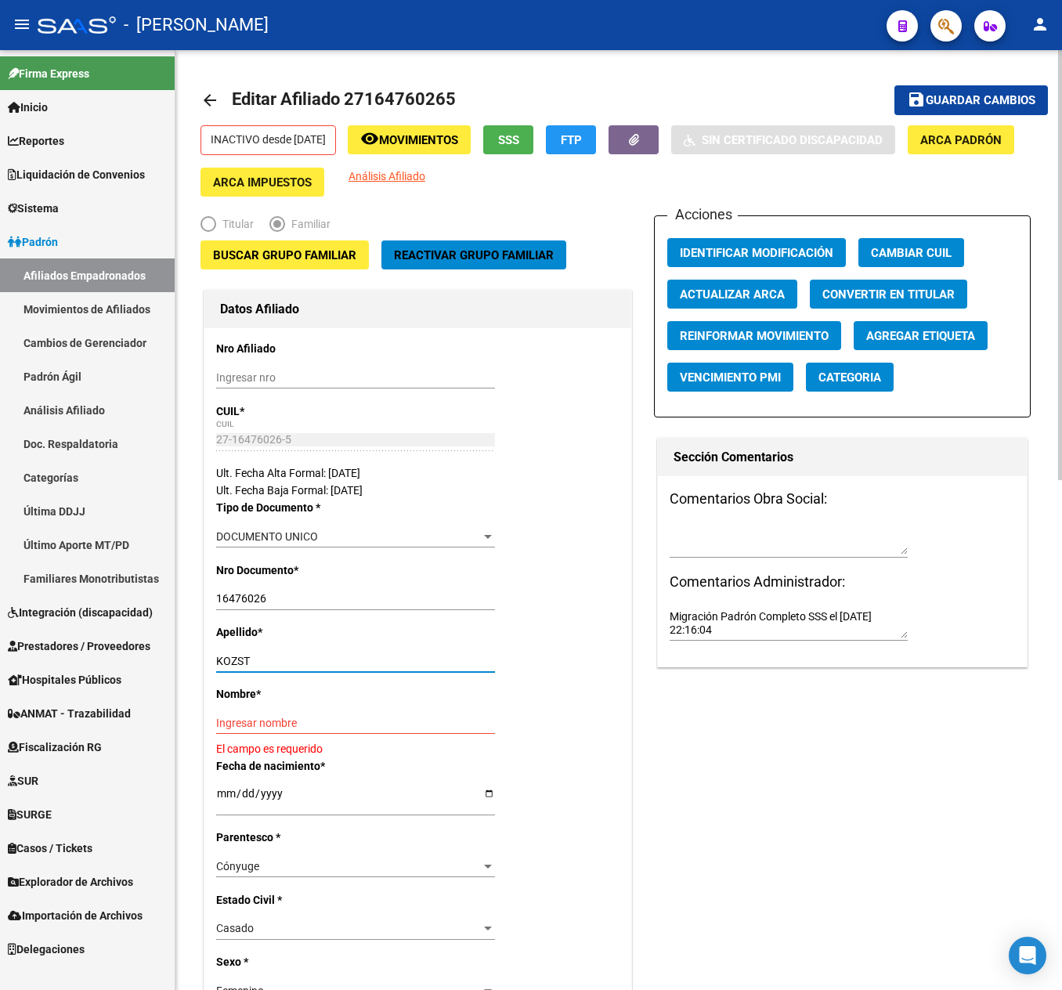
type input "KOZST"
click at [320, 717] on input "Ingresar nombre" at bounding box center [355, 723] width 279 height 13
paste input "[PERSON_NAME]"
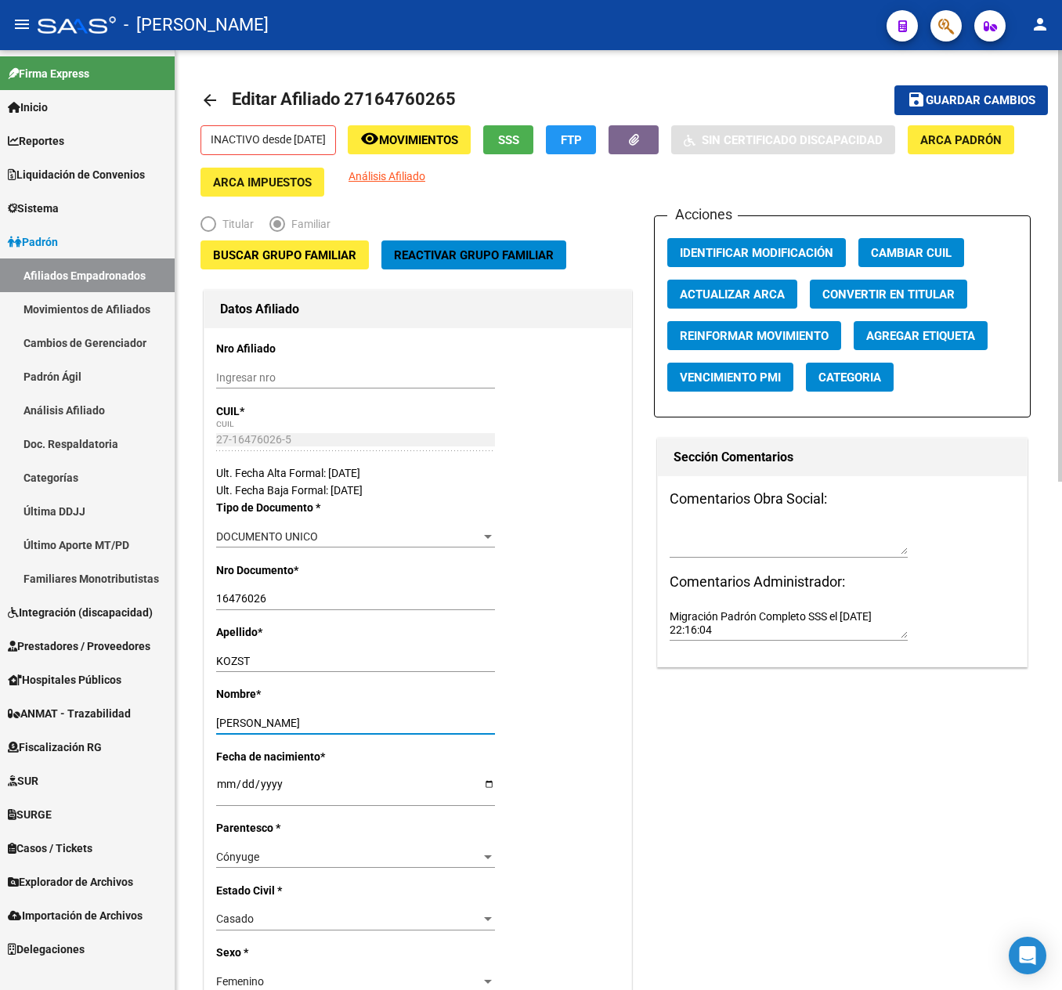
type input "[PERSON_NAME]"
click at [956, 107] on button "save Guardar cambios" at bounding box center [971, 99] width 154 height 29
click at [937, 17] on button "button" at bounding box center [945, 25] width 31 height 31
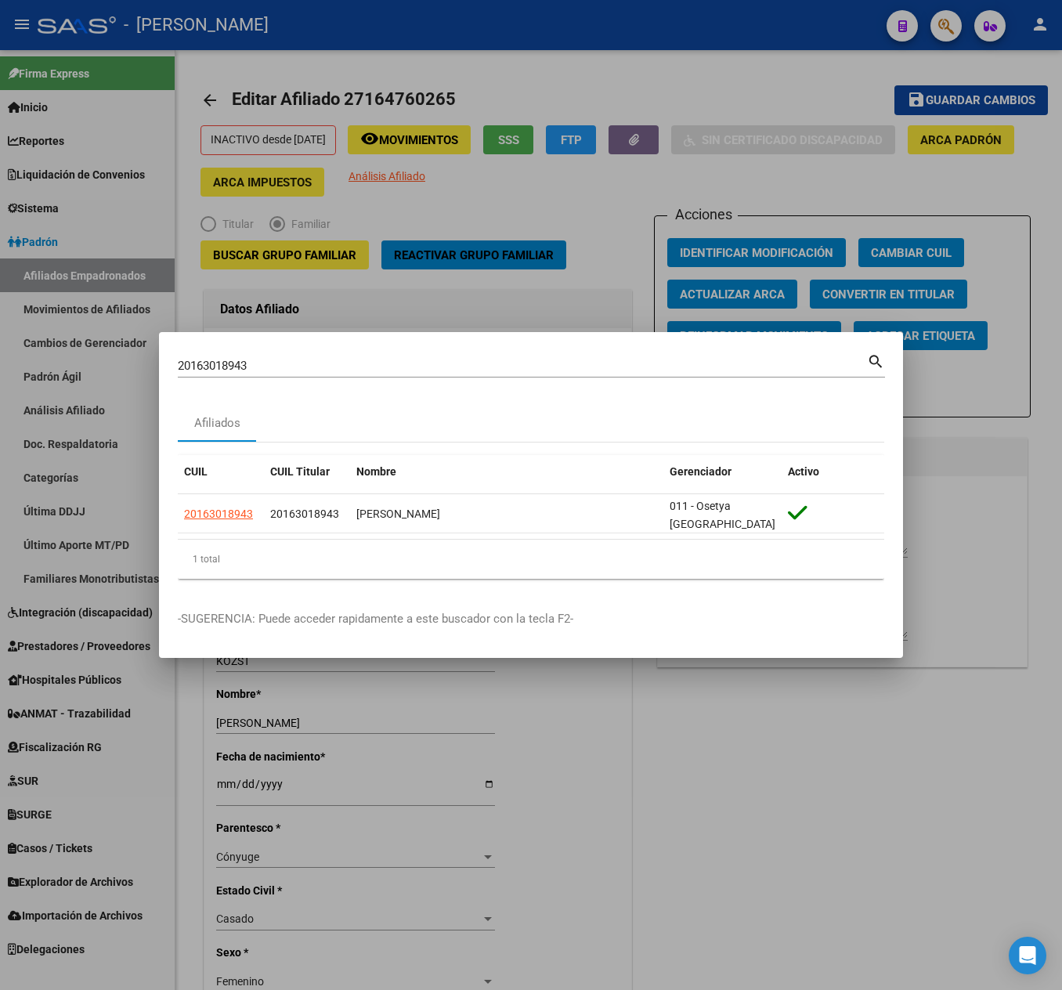
click at [484, 356] on div "20163018943 Buscar (apellido, dni, [PERSON_NAME], [PERSON_NAME], cuit, obra soc…" at bounding box center [522, 365] width 689 height 23
click at [331, 367] on input "20163018943" at bounding box center [522, 366] width 689 height 14
paste input "7424335709"
type input "27424335709"
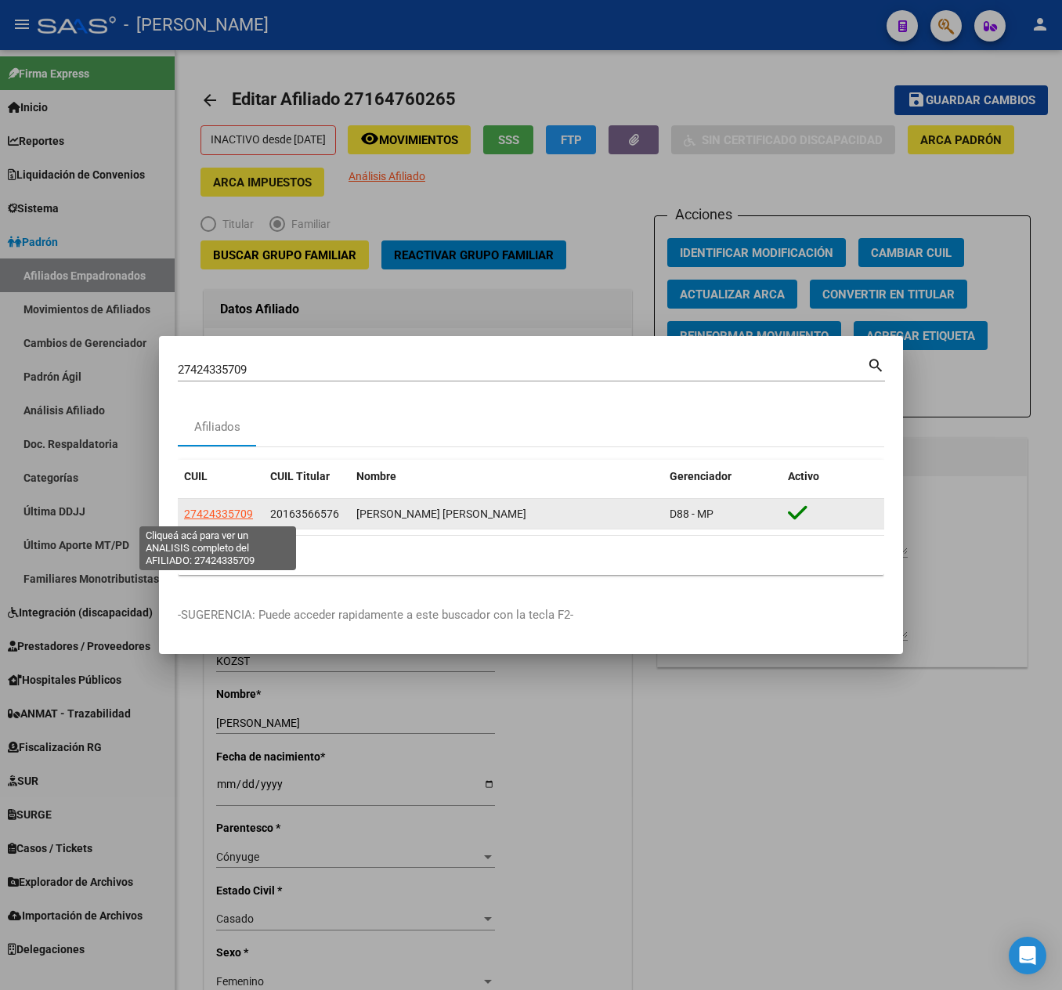
click at [213, 509] on span "27424335709" at bounding box center [218, 514] width 69 height 13
type textarea "27424335709"
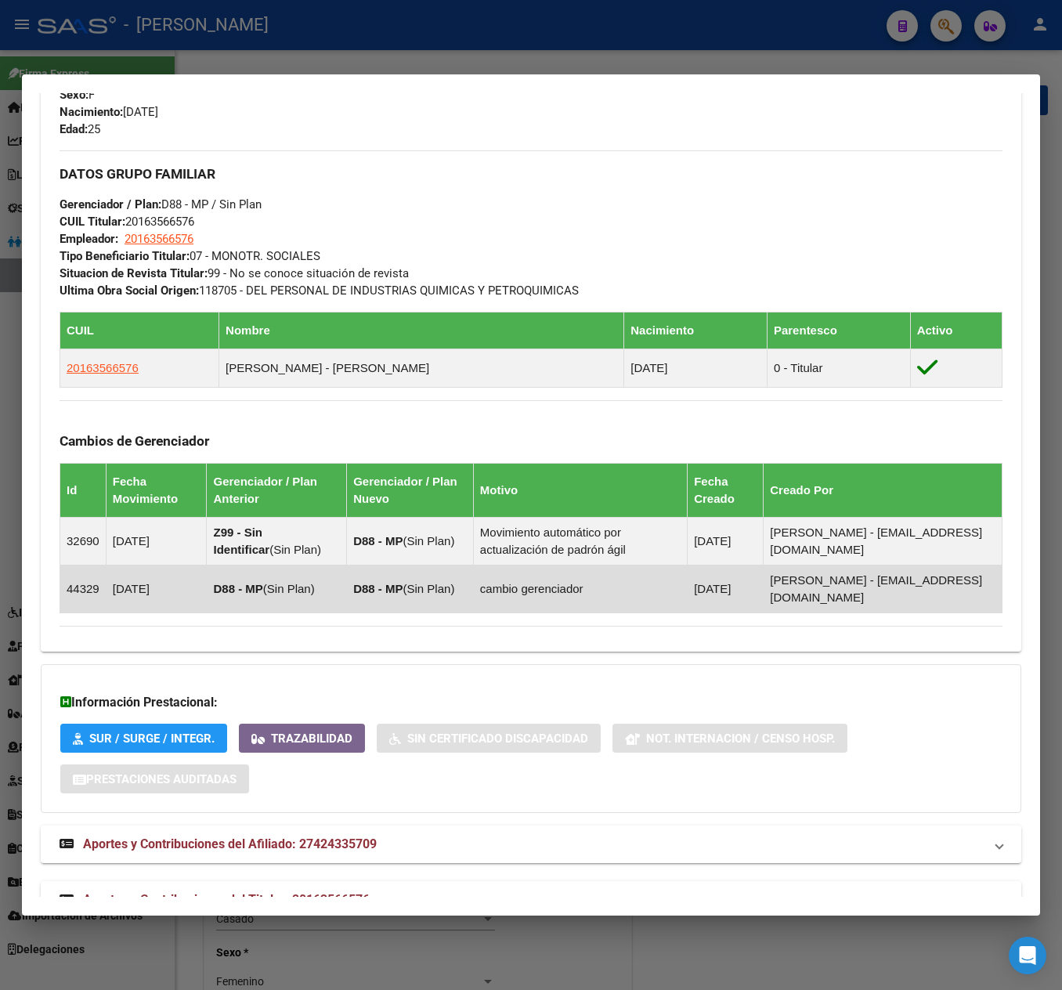
scroll to position [757, 0]
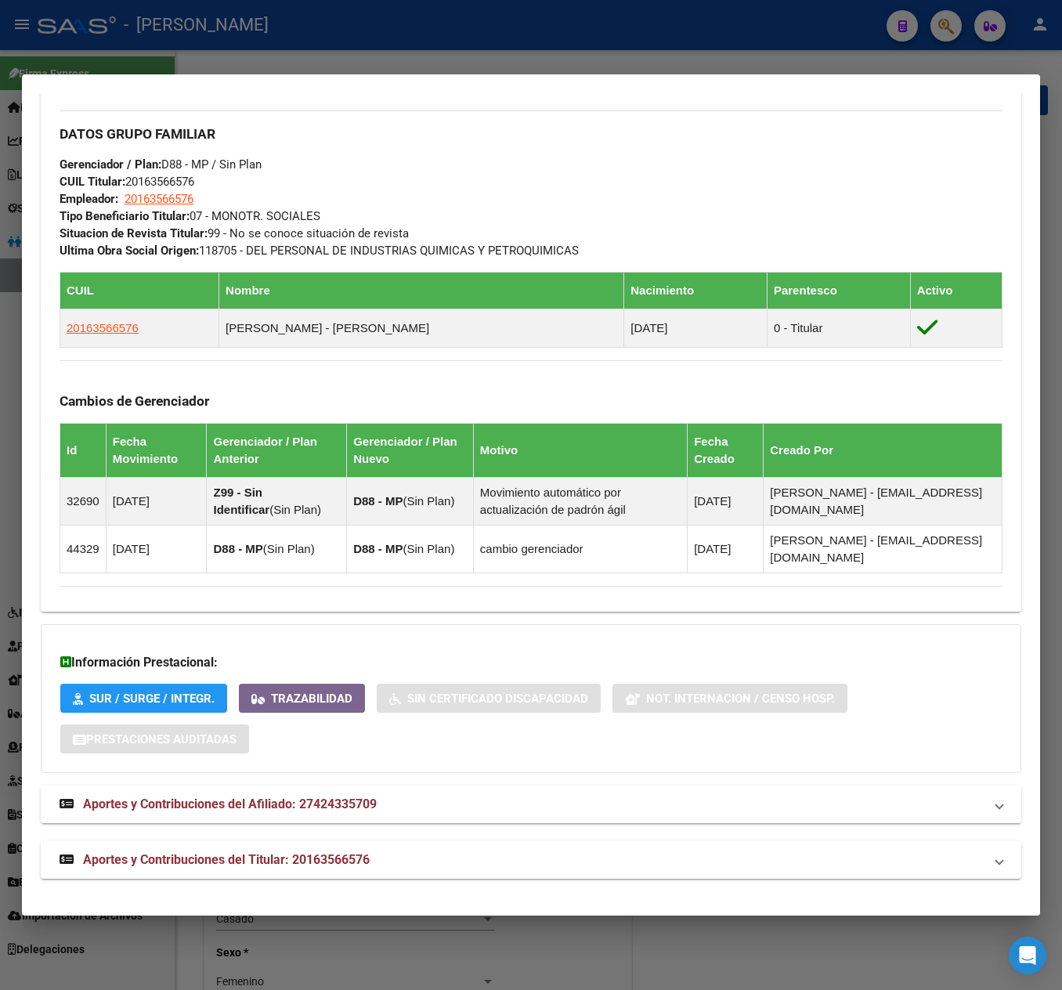
click at [365, 811] on span "Aportes y Contribuciones del Afiliado: 27424335709" at bounding box center [230, 804] width 294 height 15
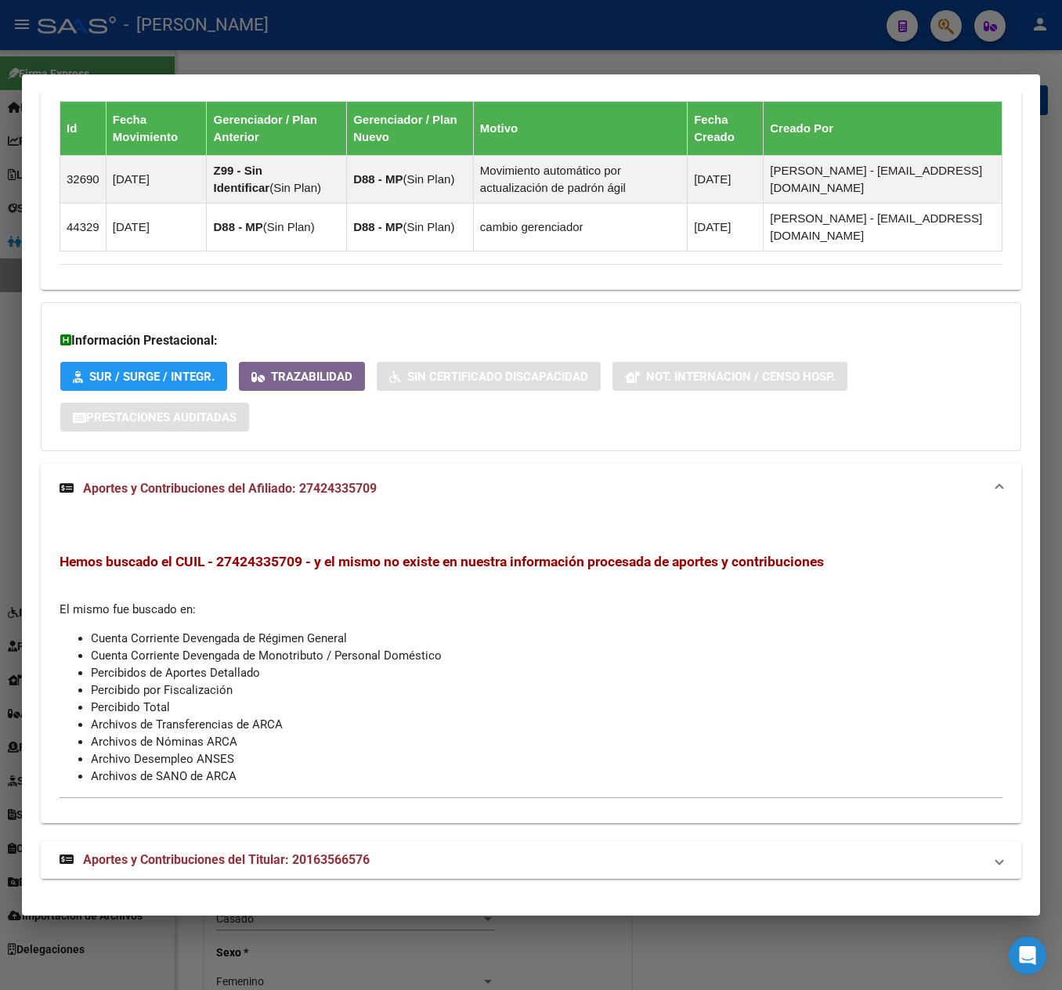
click at [320, 857] on span "Aportes y Contribuciones del Titular: 20163566576" at bounding box center [226, 859] width 287 height 15
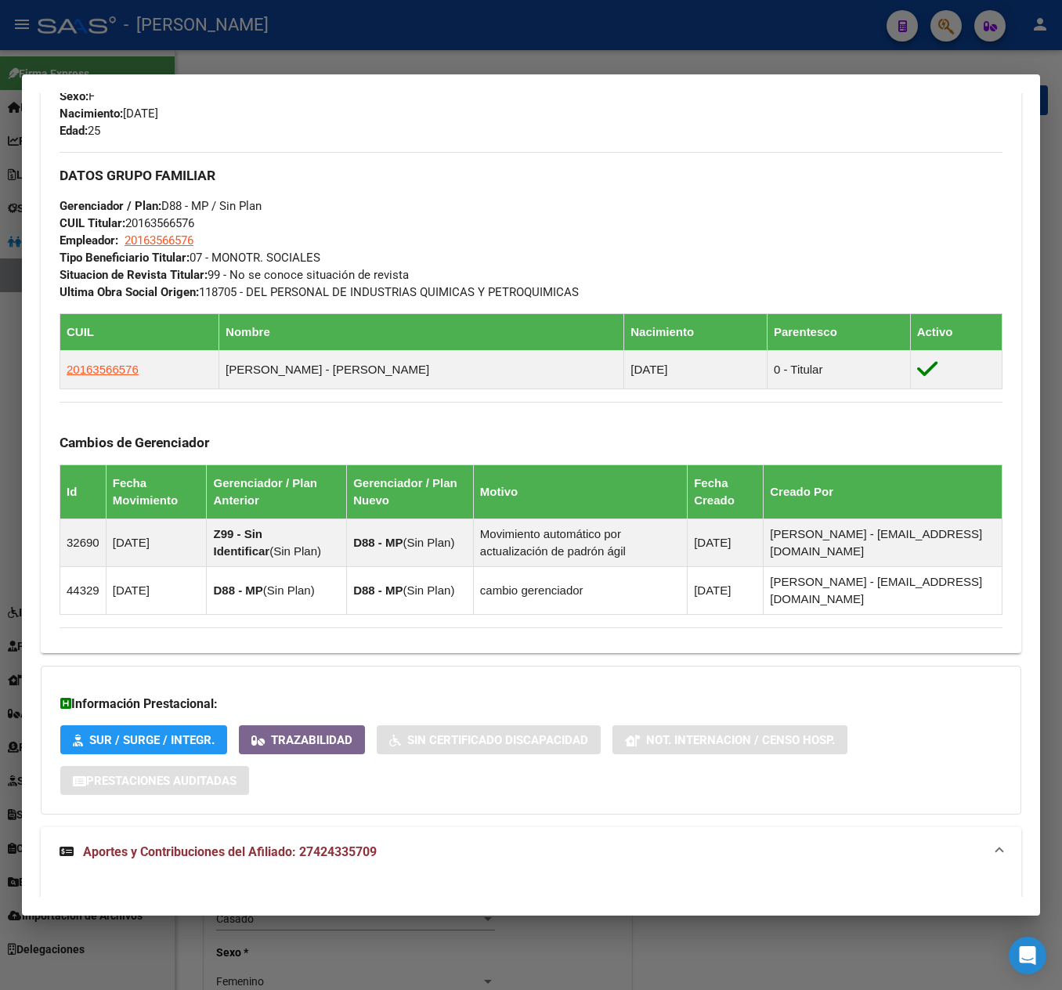
scroll to position [699, 0]
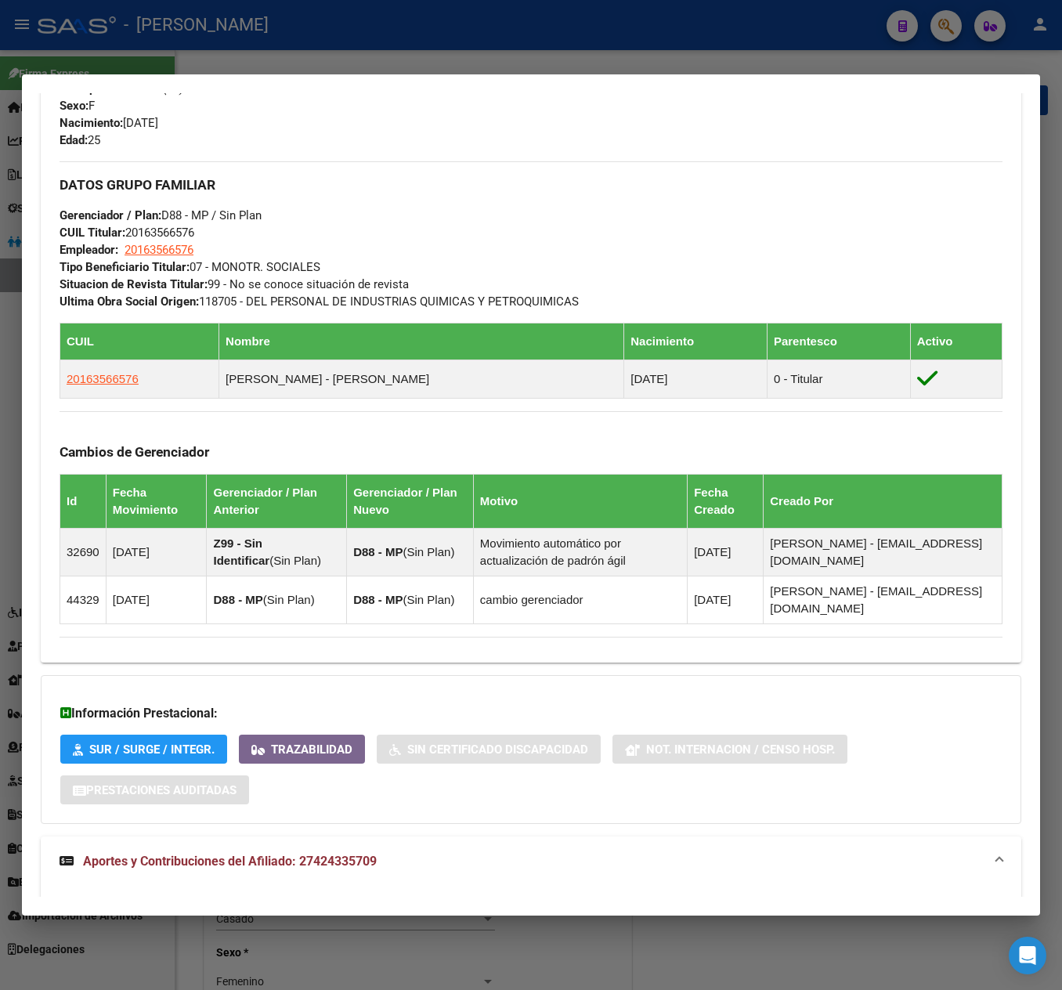
click at [5, 293] on div at bounding box center [531, 495] width 1062 height 990
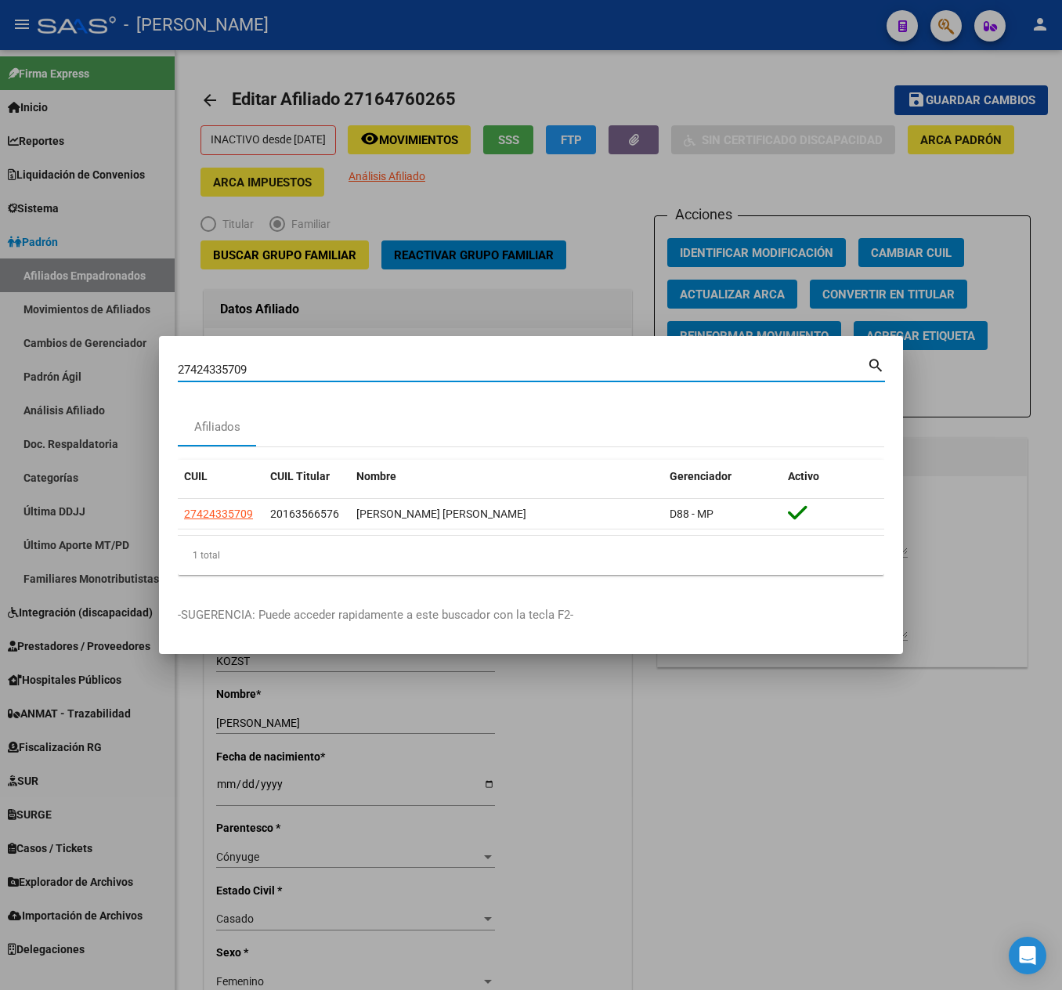
click at [495, 371] on input "27424335709" at bounding box center [522, 370] width 689 height 14
paste input "171113496"
type input "27171113496"
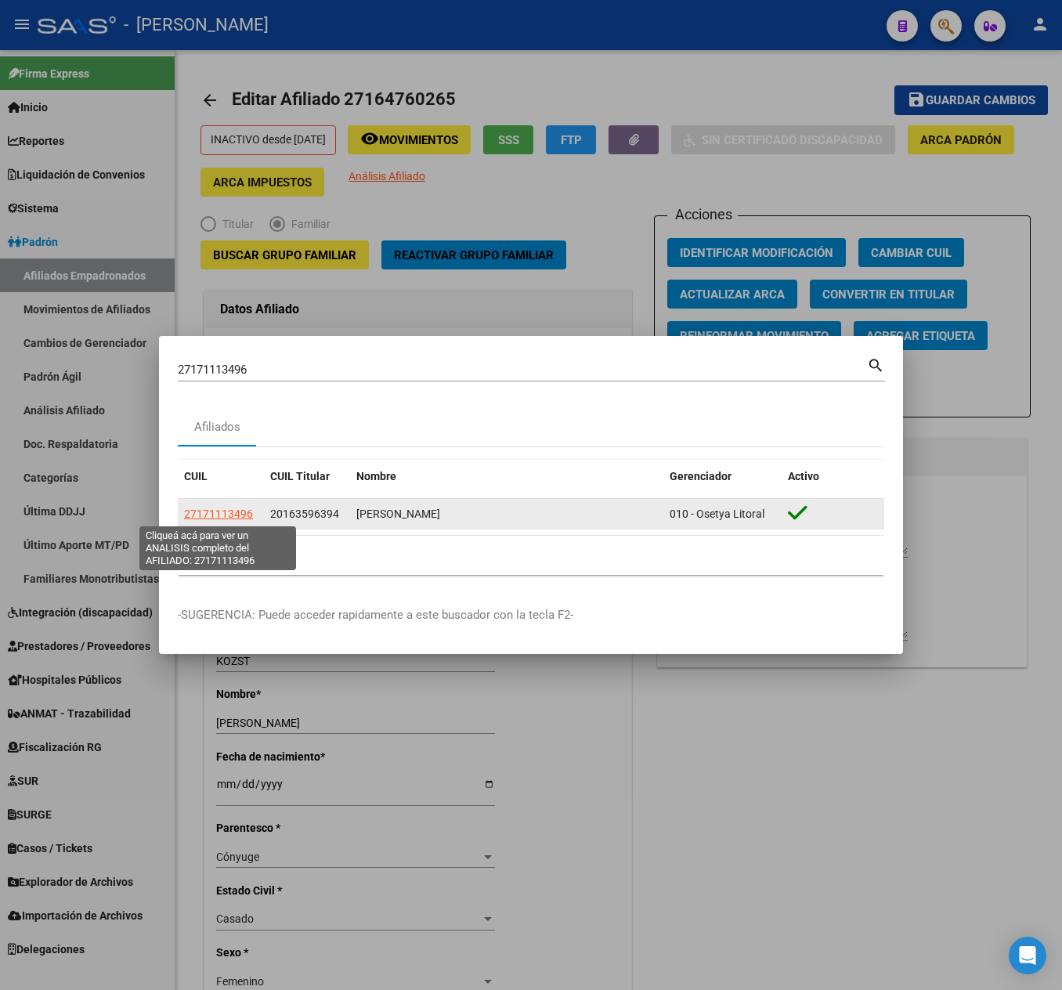
click at [205, 511] on span "27171113496" at bounding box center [218, 514] width 69 height 13
type textarea "27171113496"
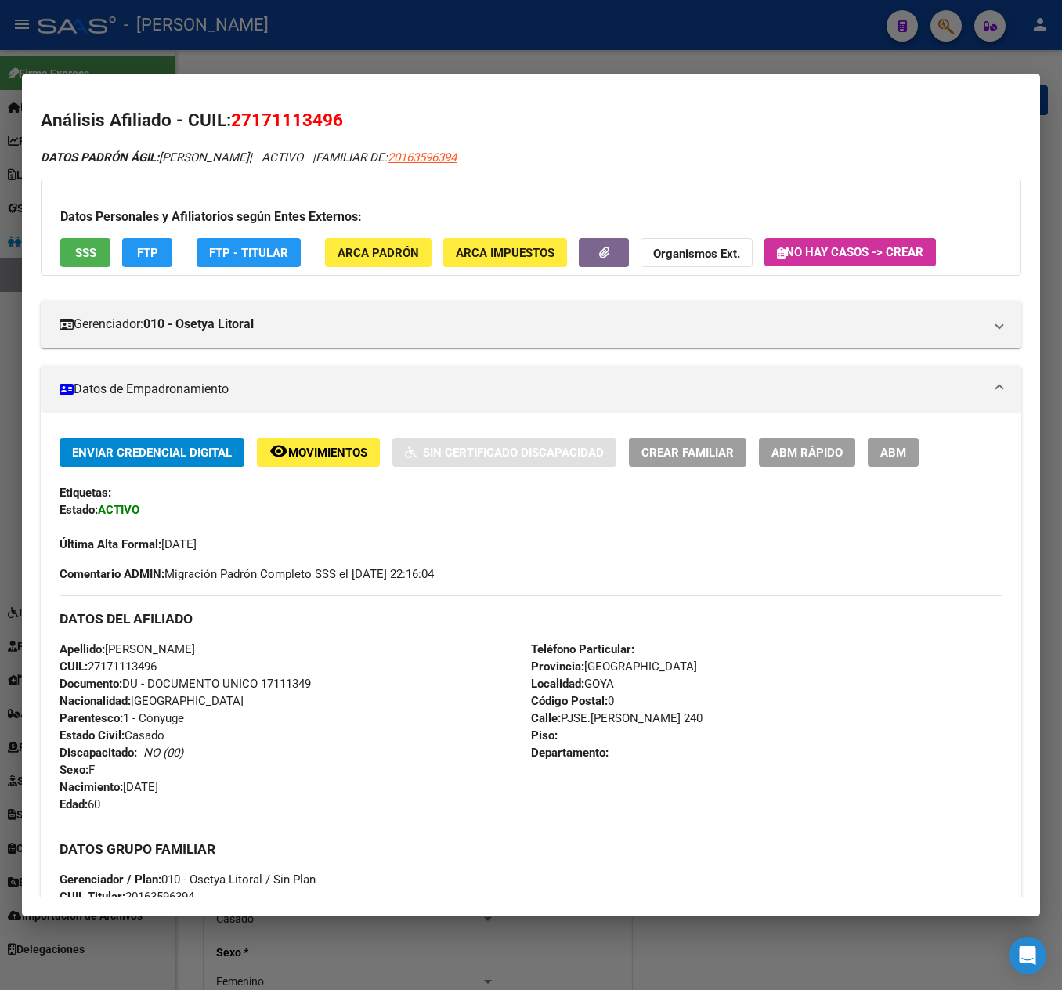
click at [893, 448] on span "ABM" at bounding box center [893, 453] width 26 height 14
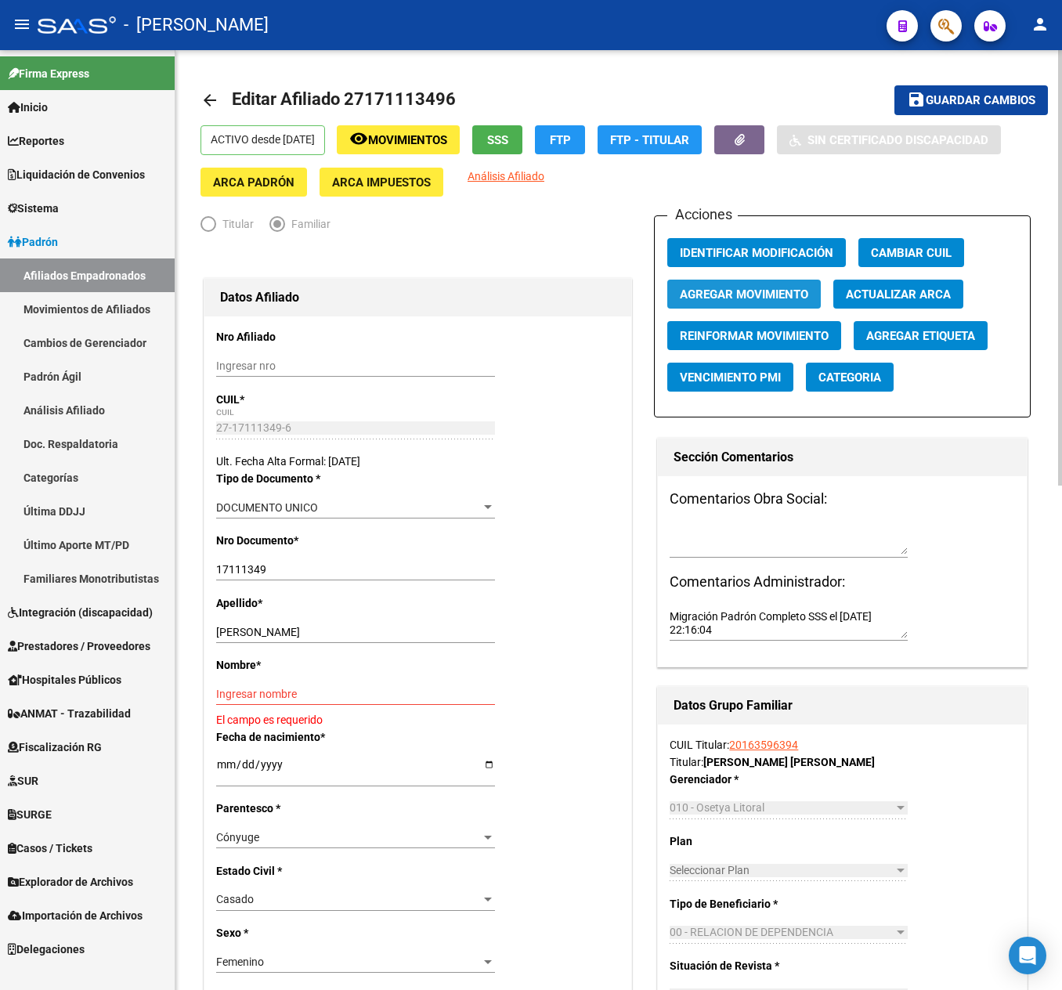
click at [777, 296] on span "Agregar Movimiento" at bounding box center [744, 294] width 128 height 14
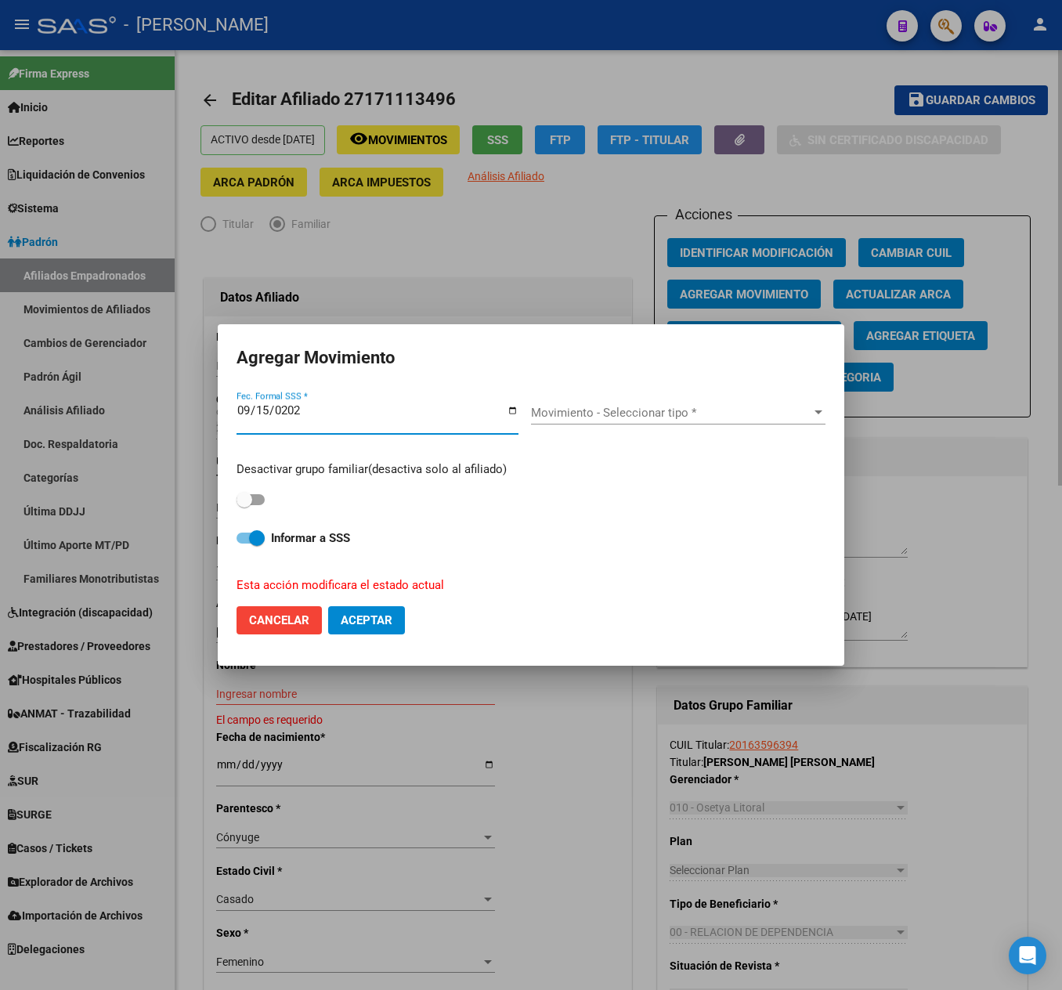
type input "[DATE]"
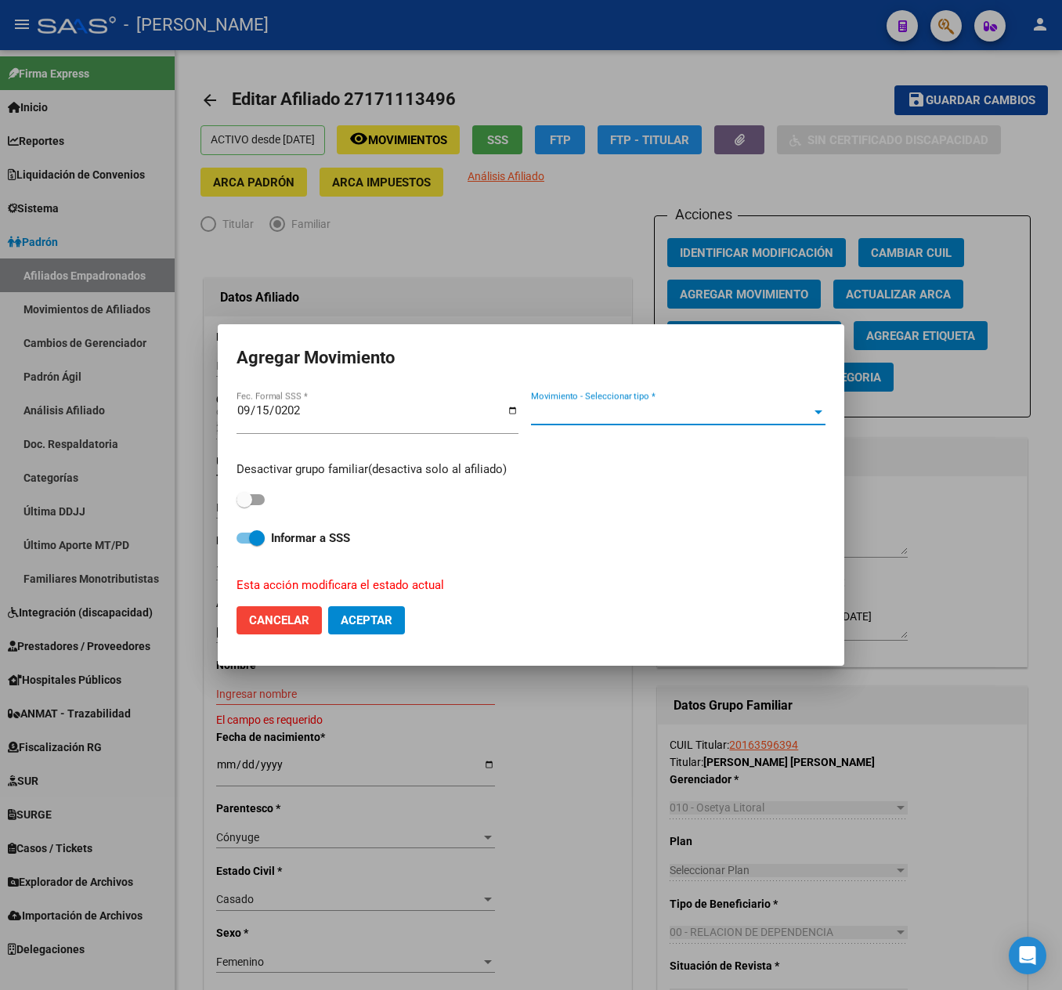
click at [700, 418] on span "Movimiento - Seleccionar tipo *" at bounding box center [671, 413] width 280 height 14
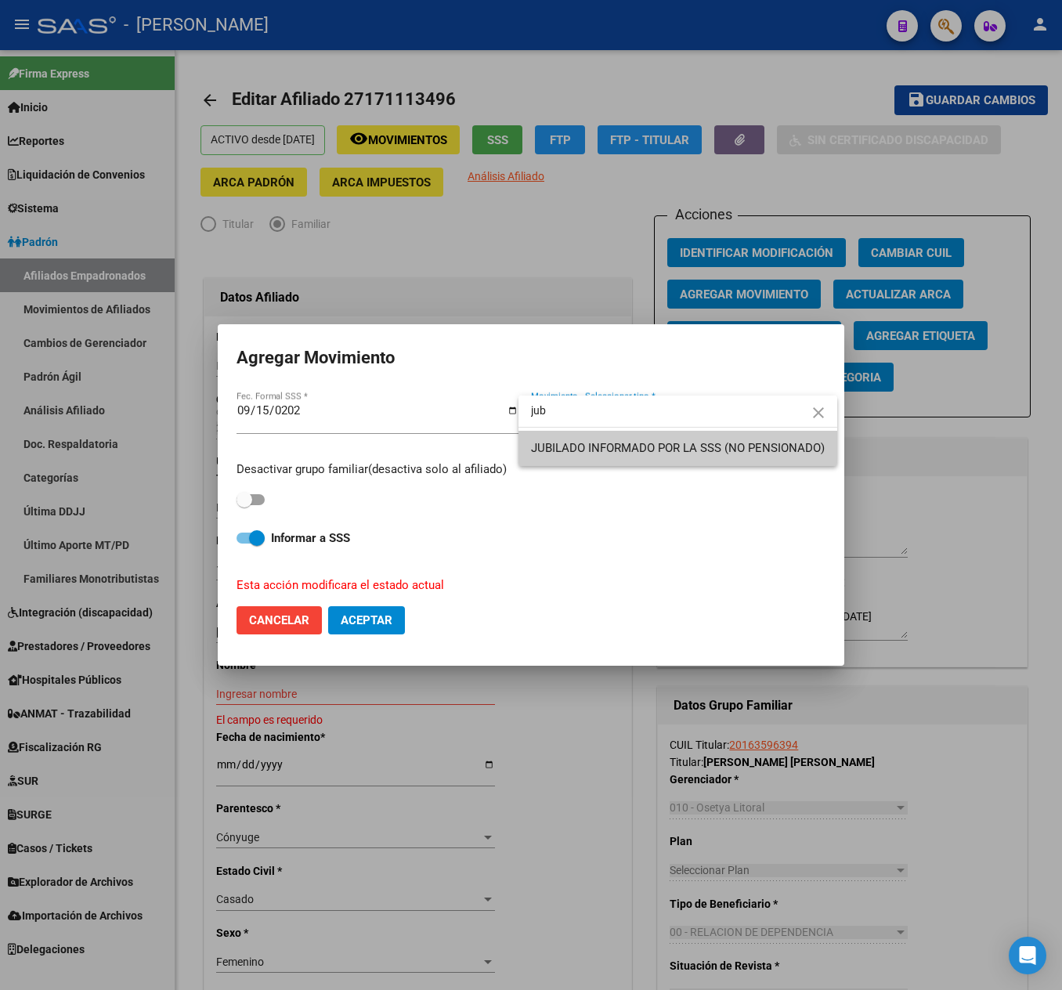
type input "jub"
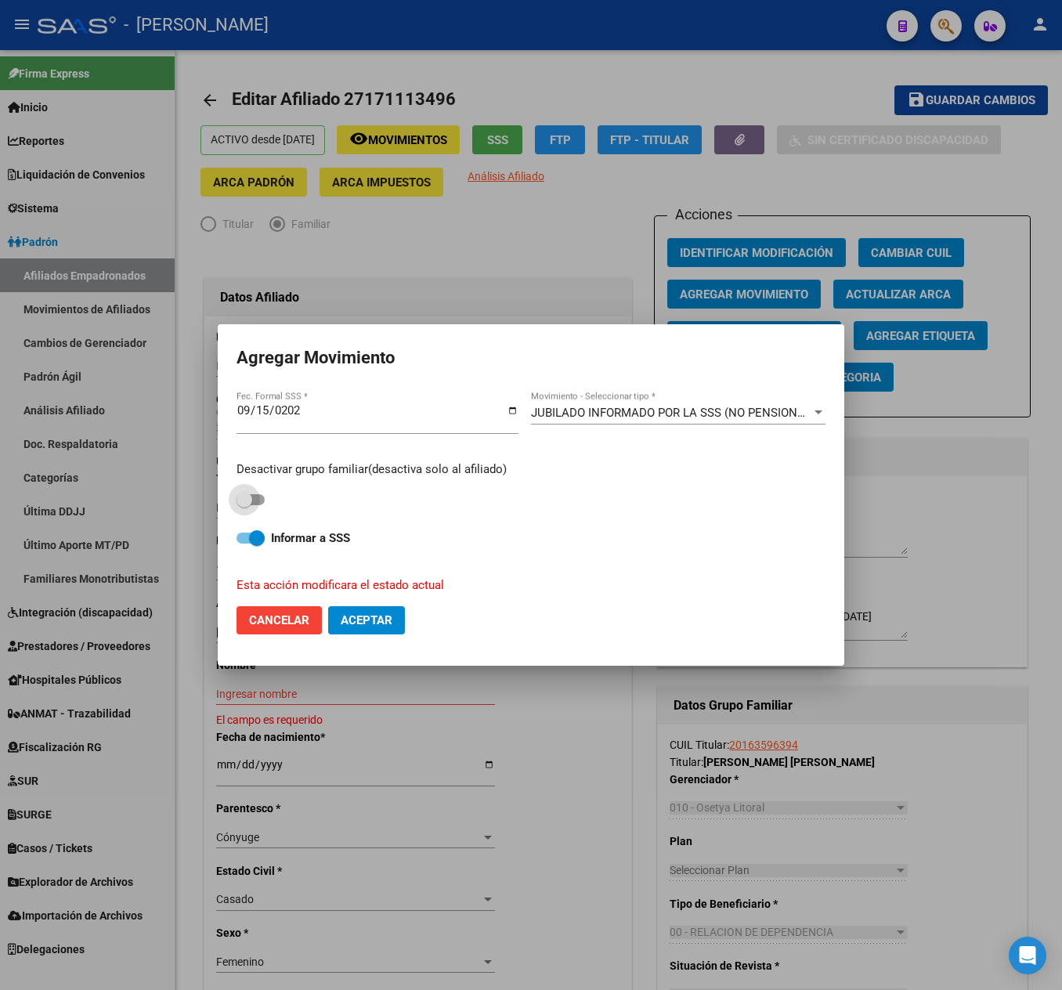
click at [243, 506] on span at bounding box center [245, 500] width 16 height 16
click at [244, 506] on input "checkbox" at bounding box center [244, 505] width 1 height 1
checkbox input "true"
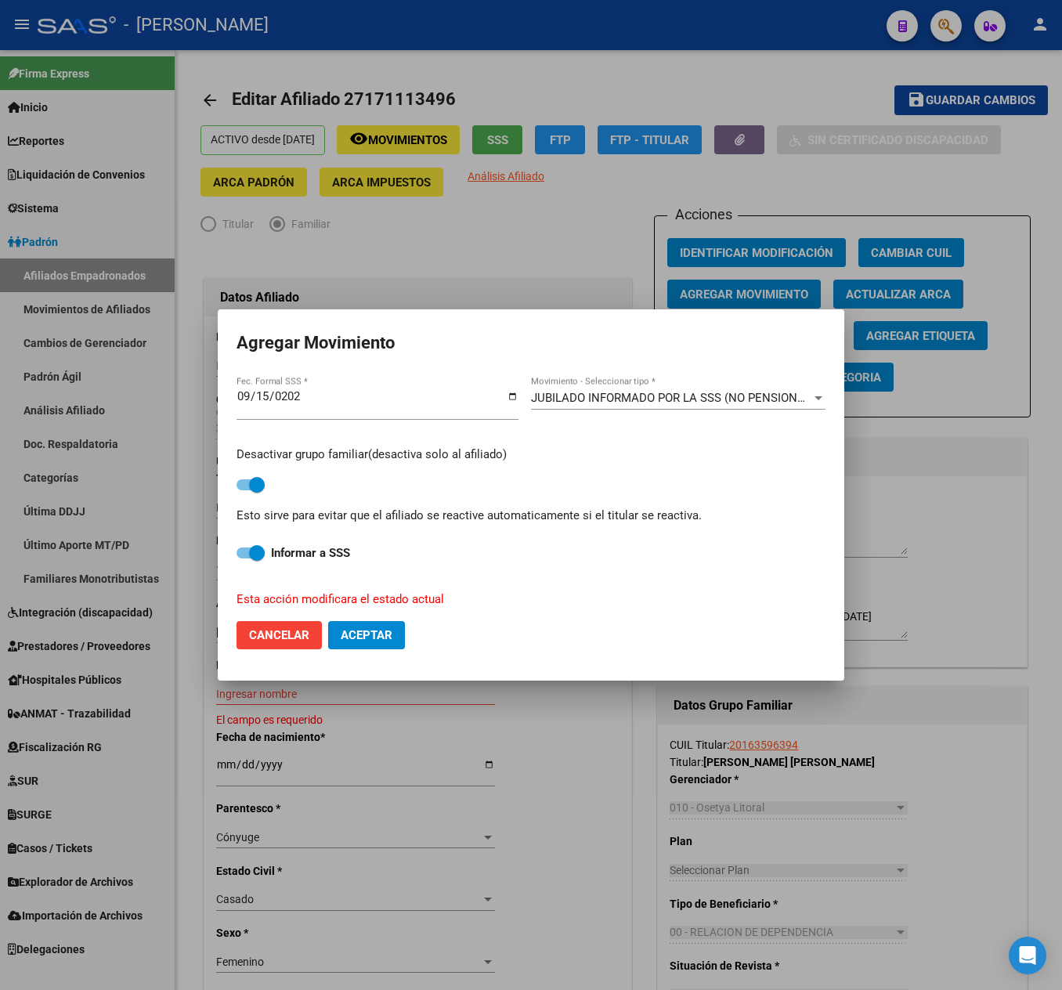
click at [376, 639] on span "Aceptar" at bounding box center [367, 635] width 52 height 14
checkbox input "false"
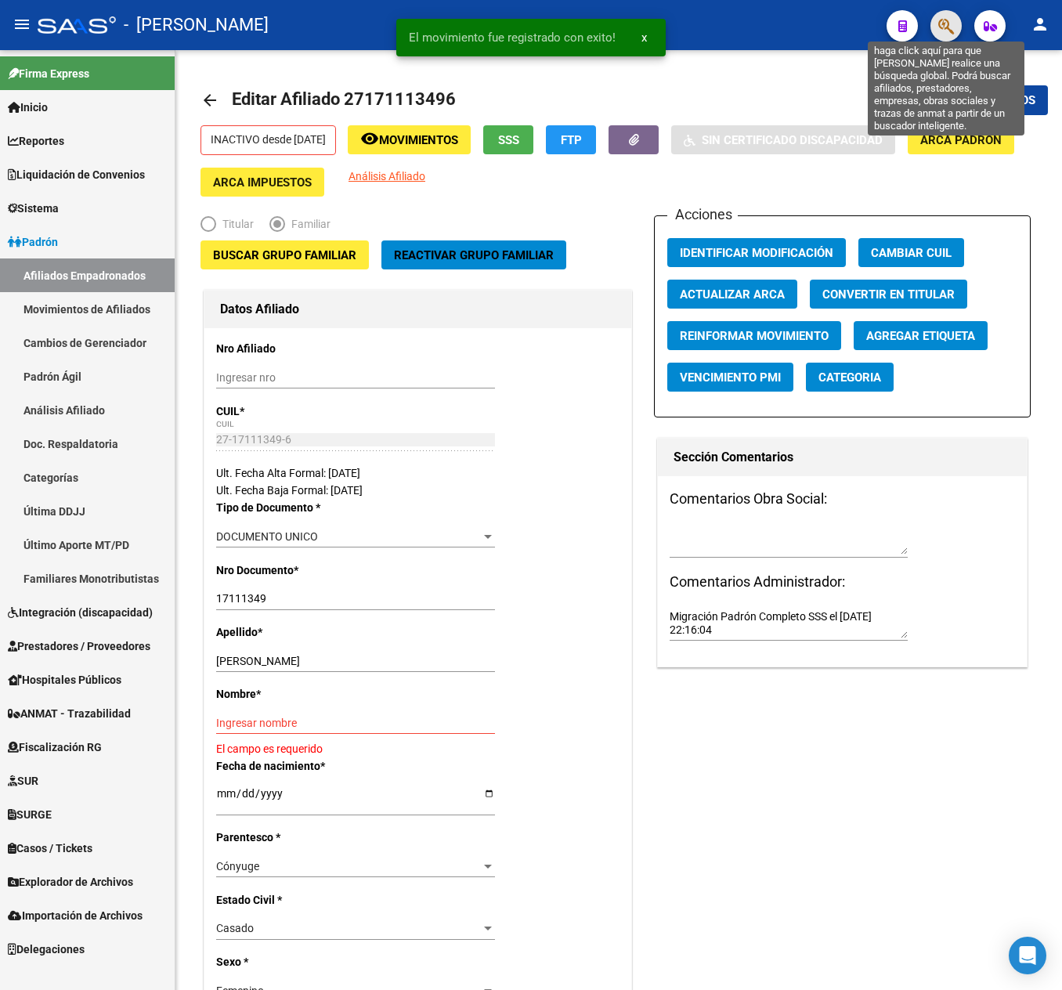
click at [952, 25] on icon "button" at bounding box center [946, 26] width 16 height 18
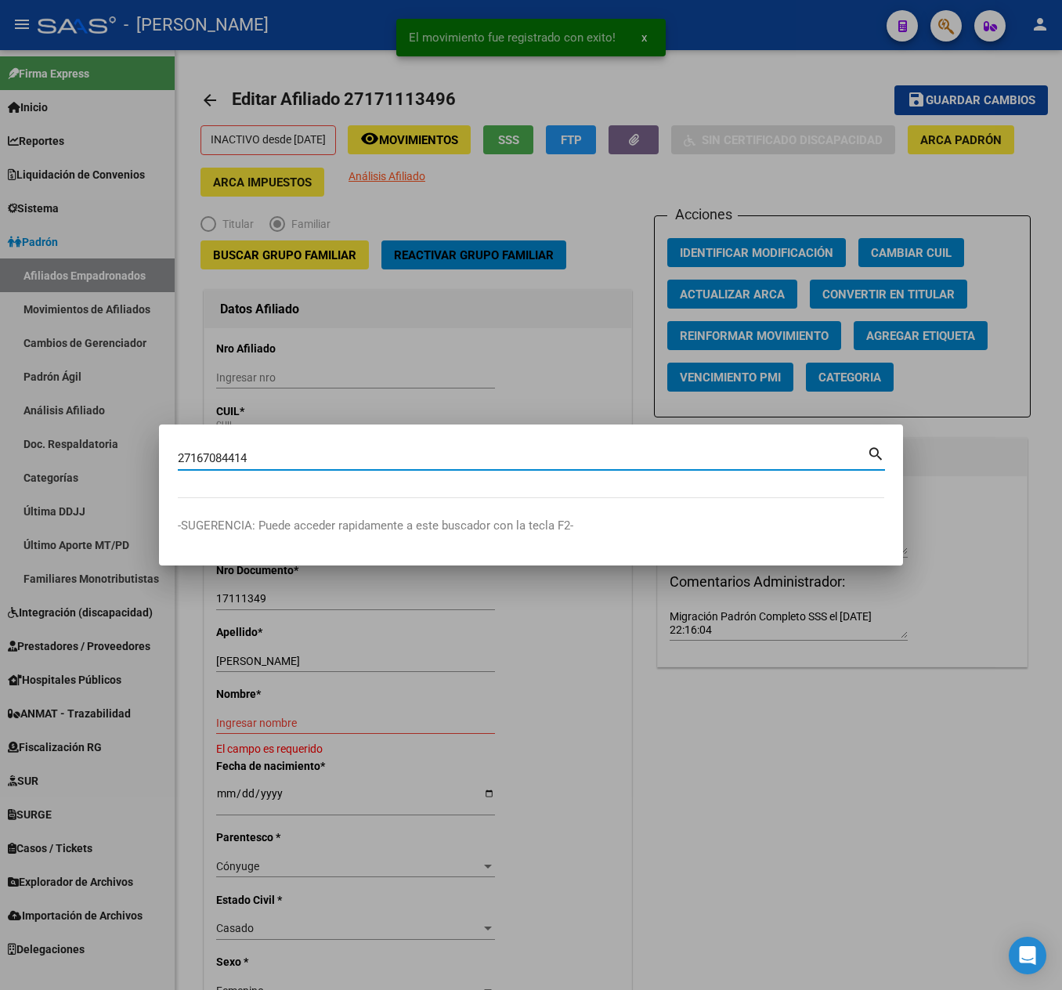
type input "27167084414"
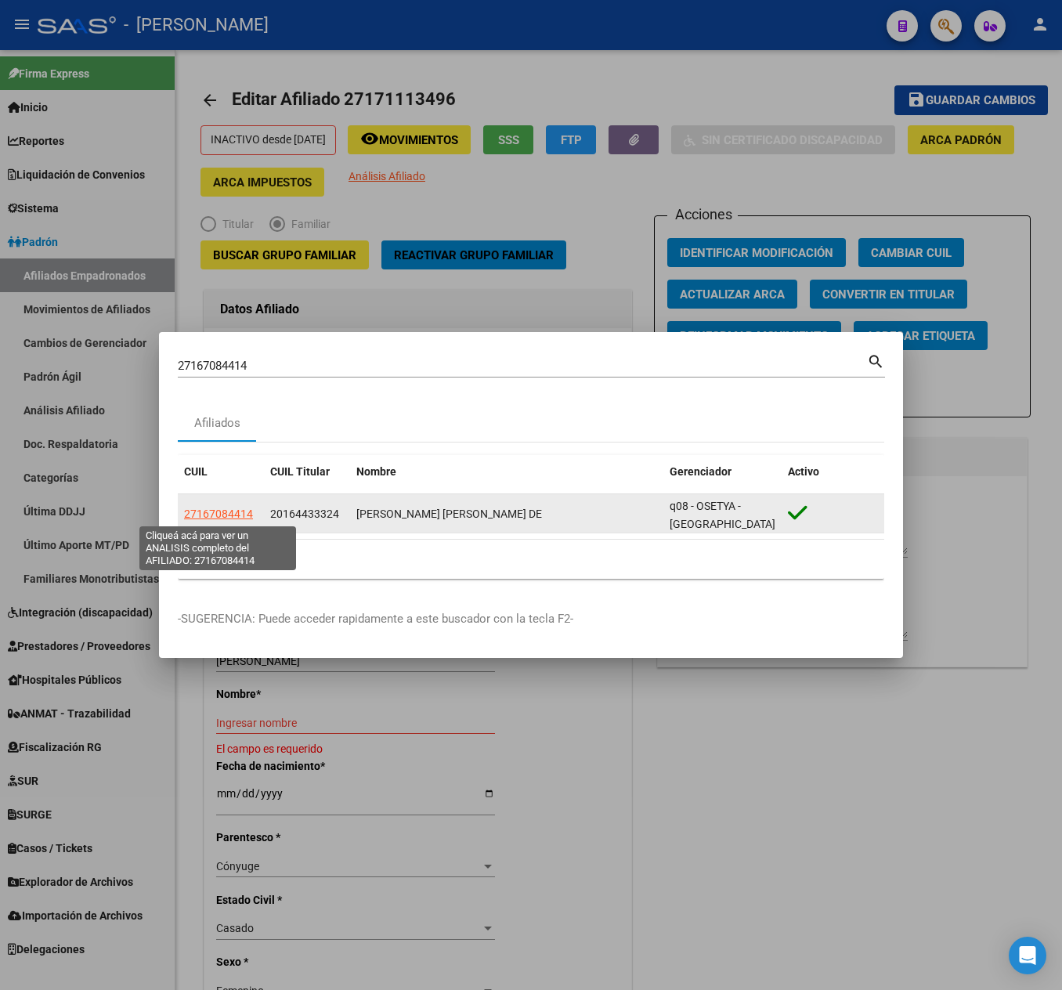
click at [213, 509] on span "27167084414" at bounding box center [218, 514] width 69 height 13
type textarea "27167084414"
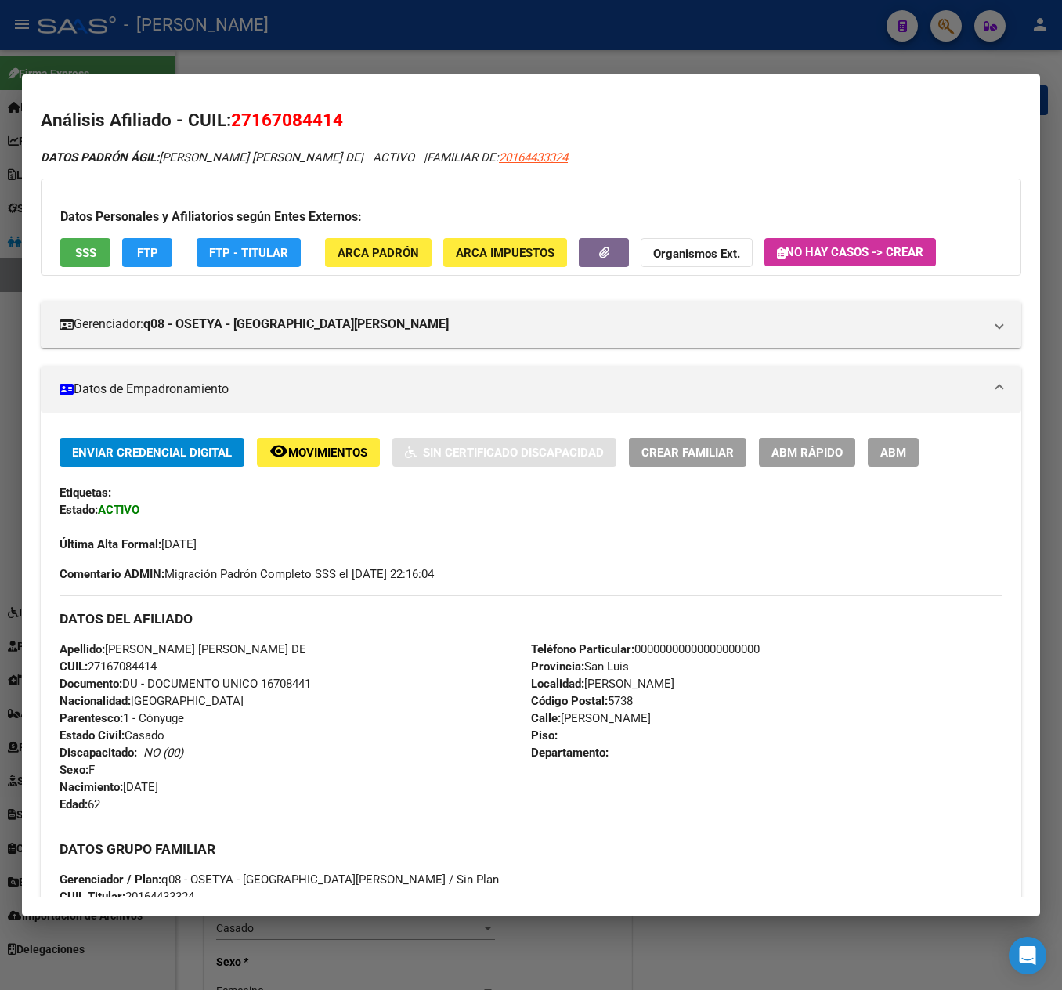
click at [893, 434] on div "Enviar Credencial Digital remove_red_eye Movimientos Sin Certificado Discapacid…" at bounding box center [531, 870] width 981 height 914
click at [888, 456] on span "ABM" at bounding box center [893, 453] width 26 height 14
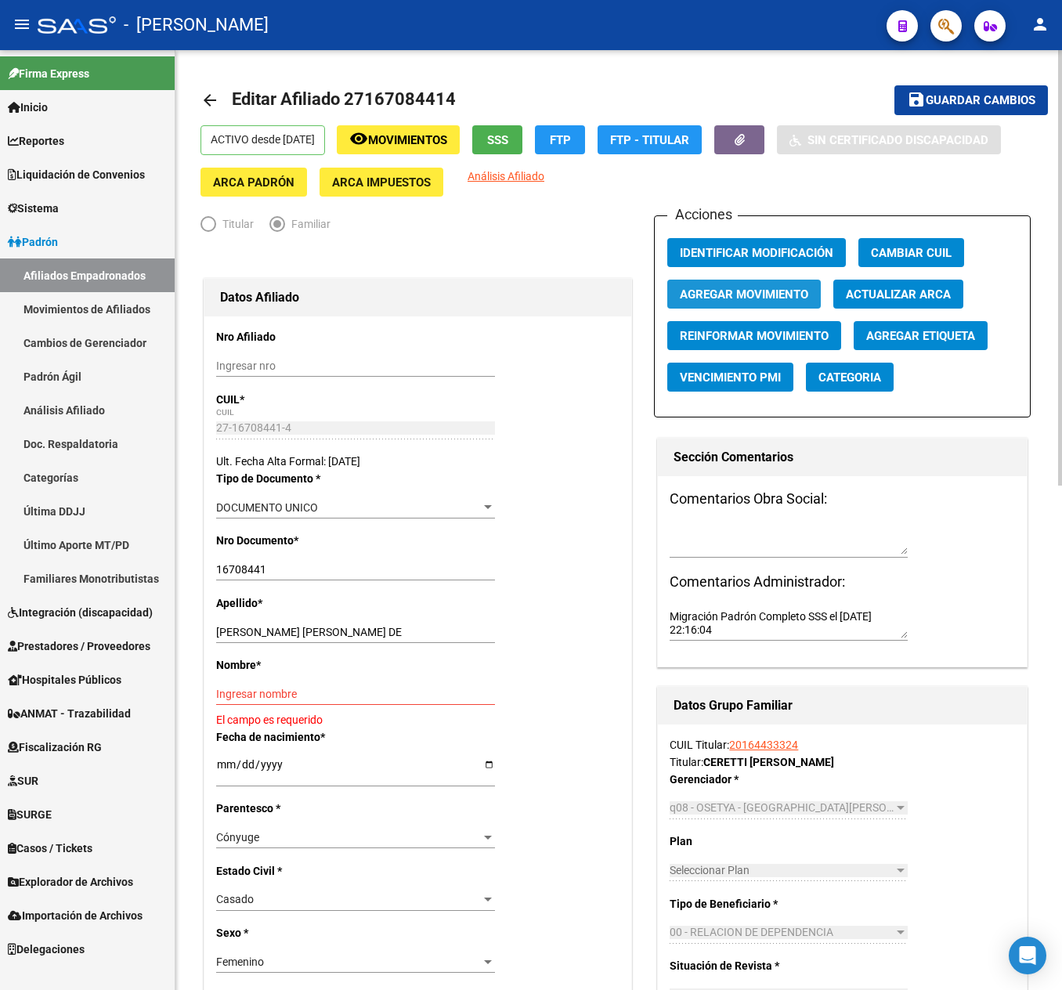
click at [733, 280] on button "Agregar Movimiento" at bounding box center [744, 294] width 154 height 29
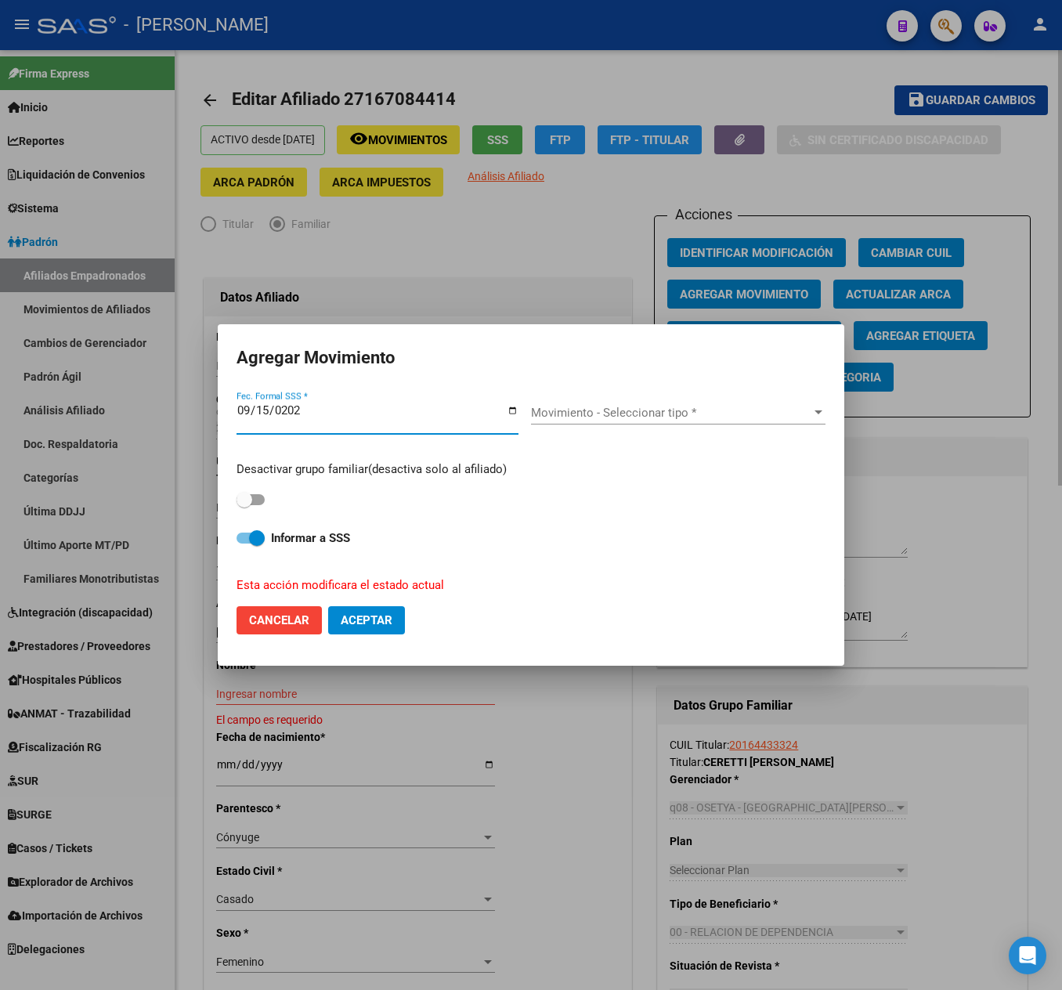
type input "[DATE]"
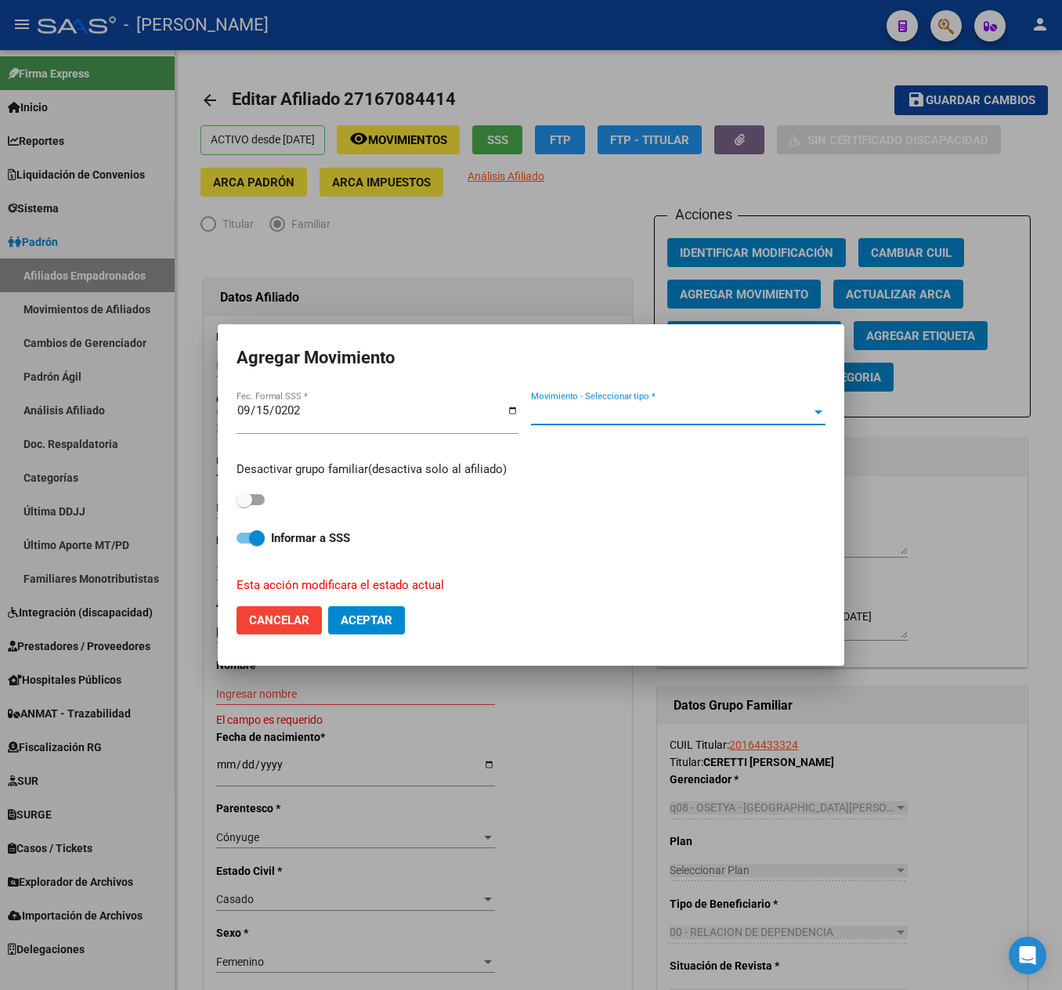
click at [565, 417] on span "Movimiento - Seleccionar tipo *" at bounding box center [671, 413] width 280 height 14
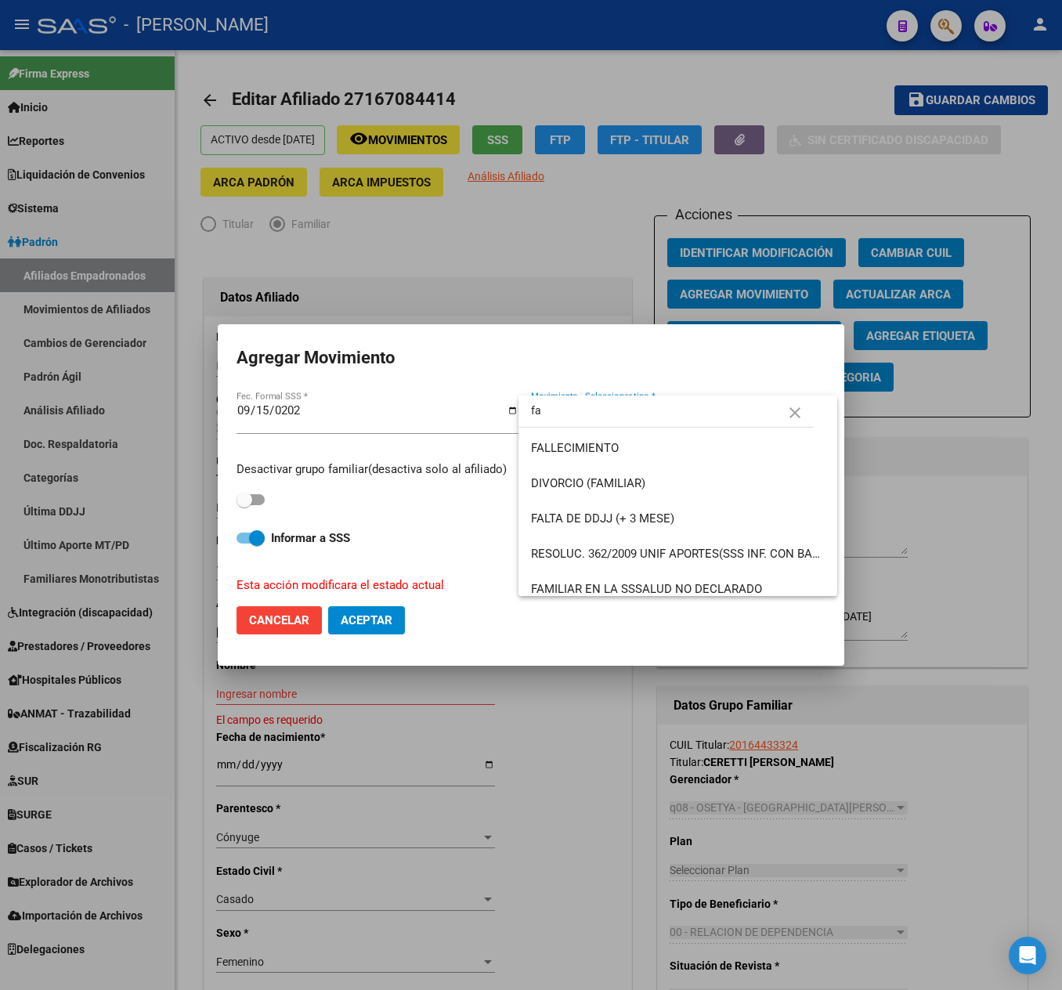
type input "f"
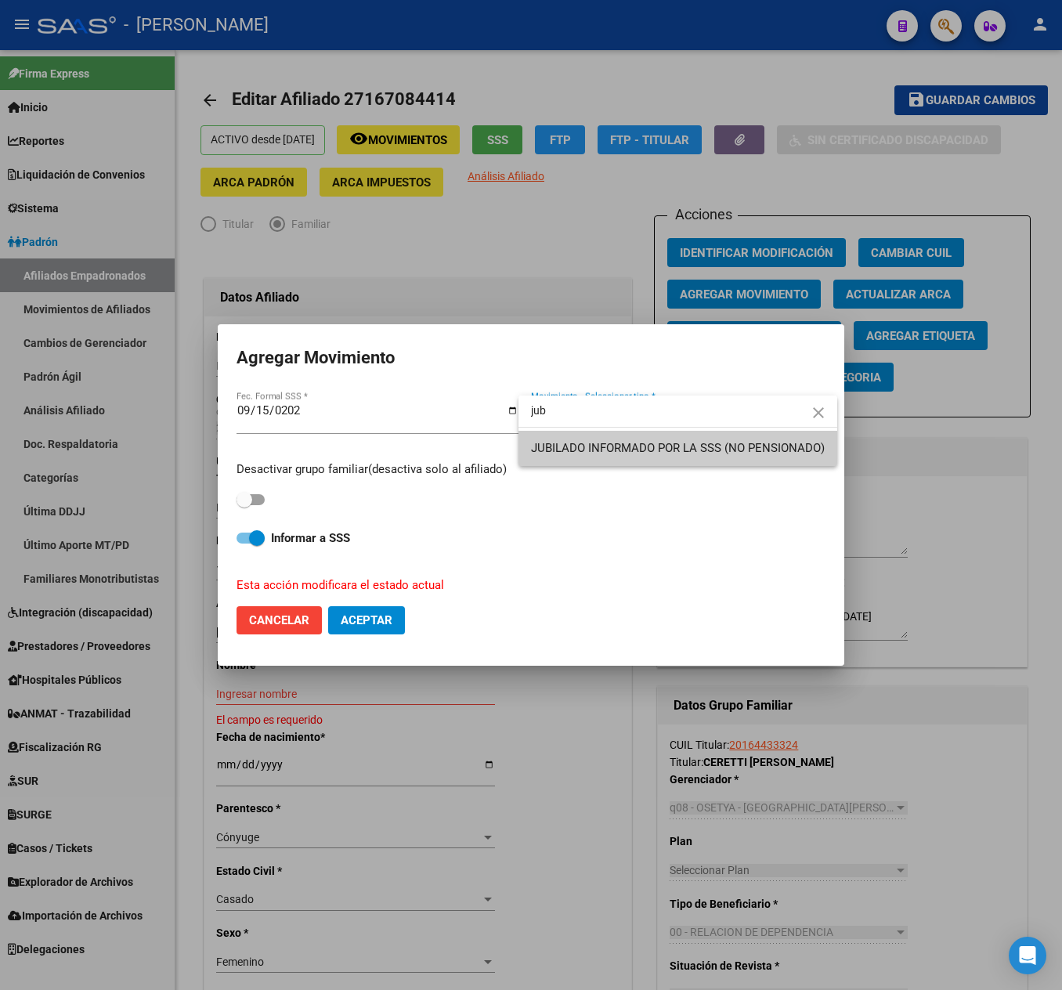
type input "jub"
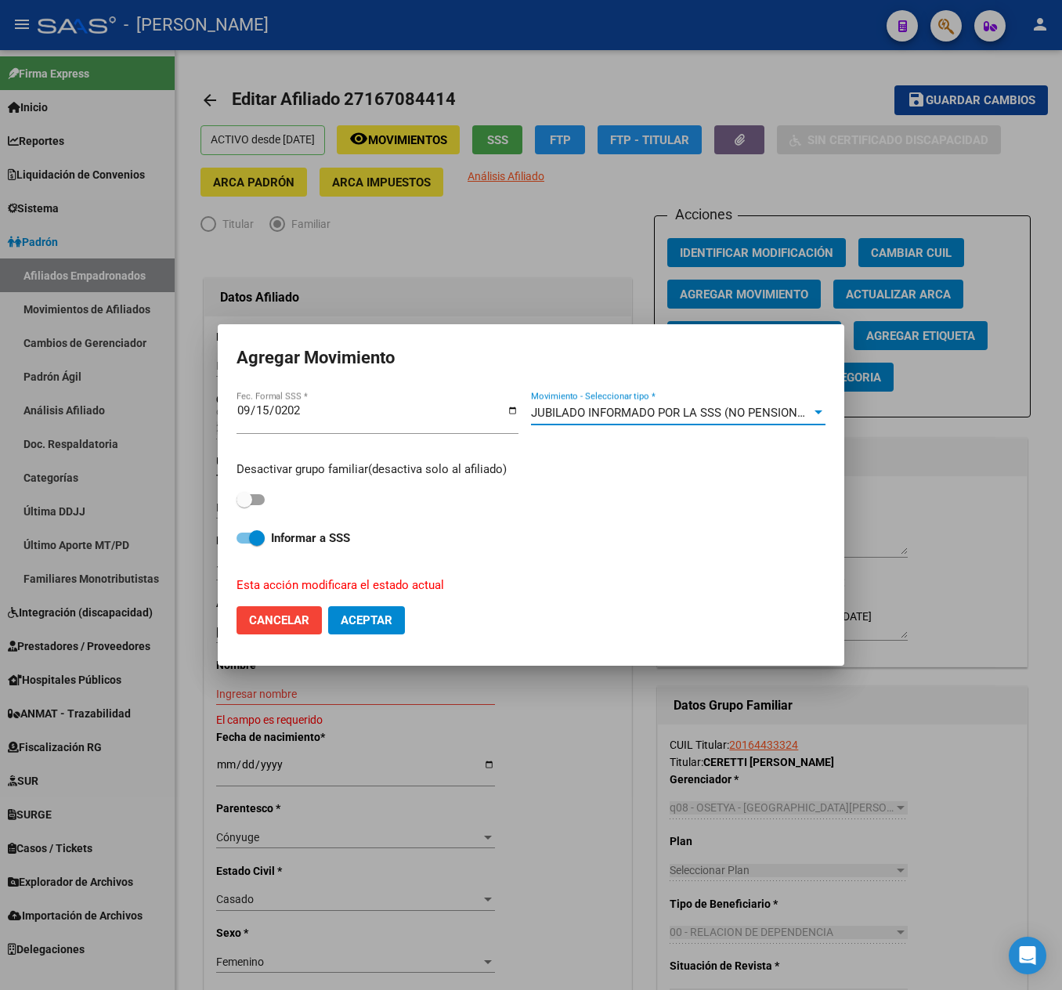
click at [246, 495] on span at bounding box center [245, 500] width 16 height 16
click at [244, 505] on input "checkbox" at bounding box center [244, 505] width 1 height 1
checkbox input "true"
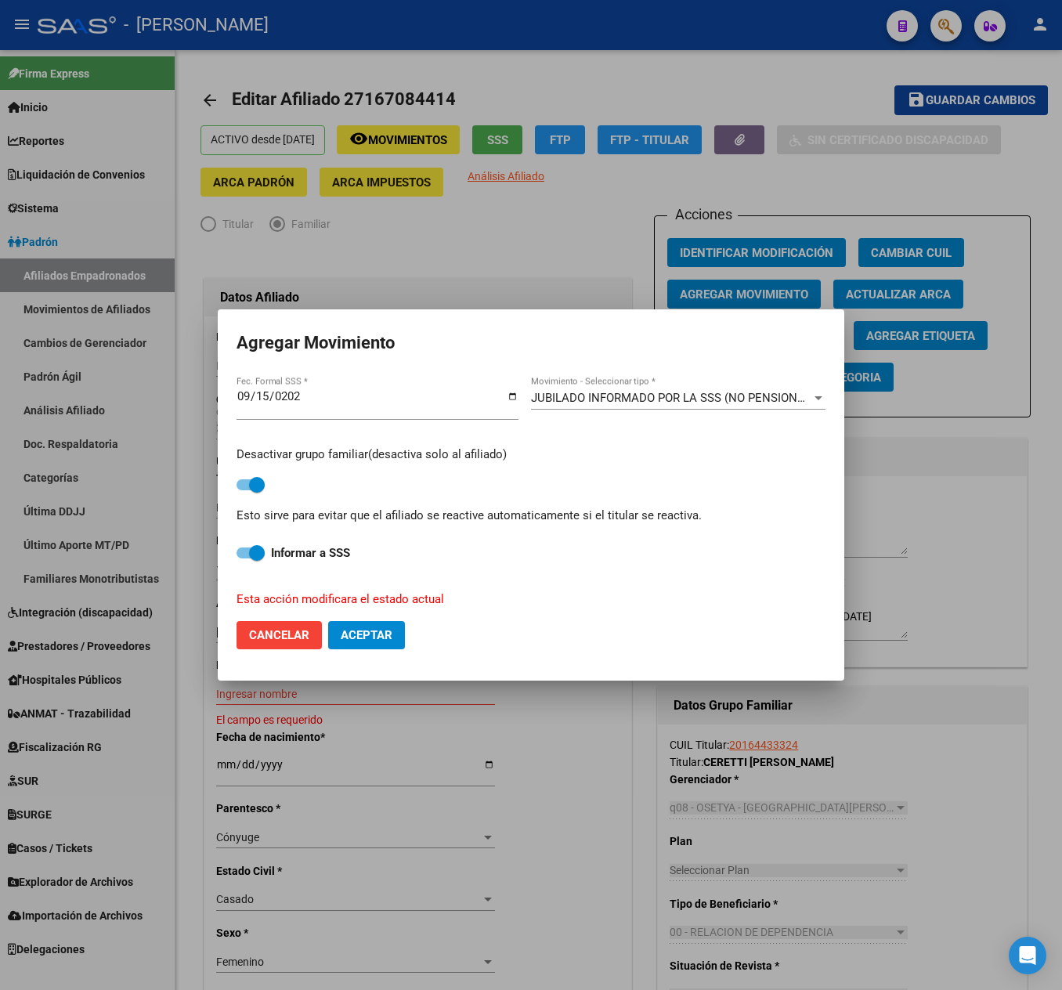
click at [382, 619] on mat-dialog-actions "Cancelar Aceptar" at bounding box center [531, 635] width 589 height 53
click at [384, 631] on span "Aceptar" at bounding box center [367, 635] width 52 height 14
checkbox input "false"
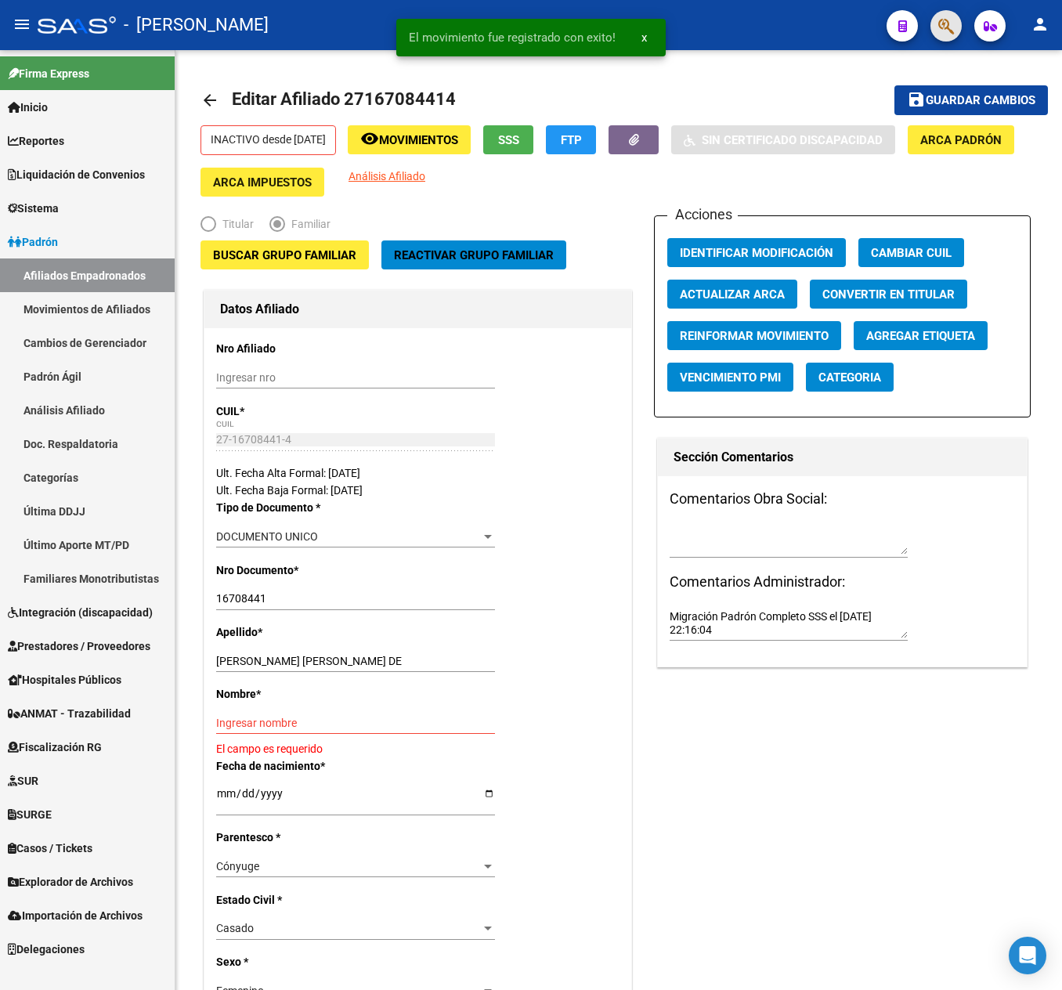
click at [943, 39] on span "button" at bounding box center [946, 26] width 16 height 32
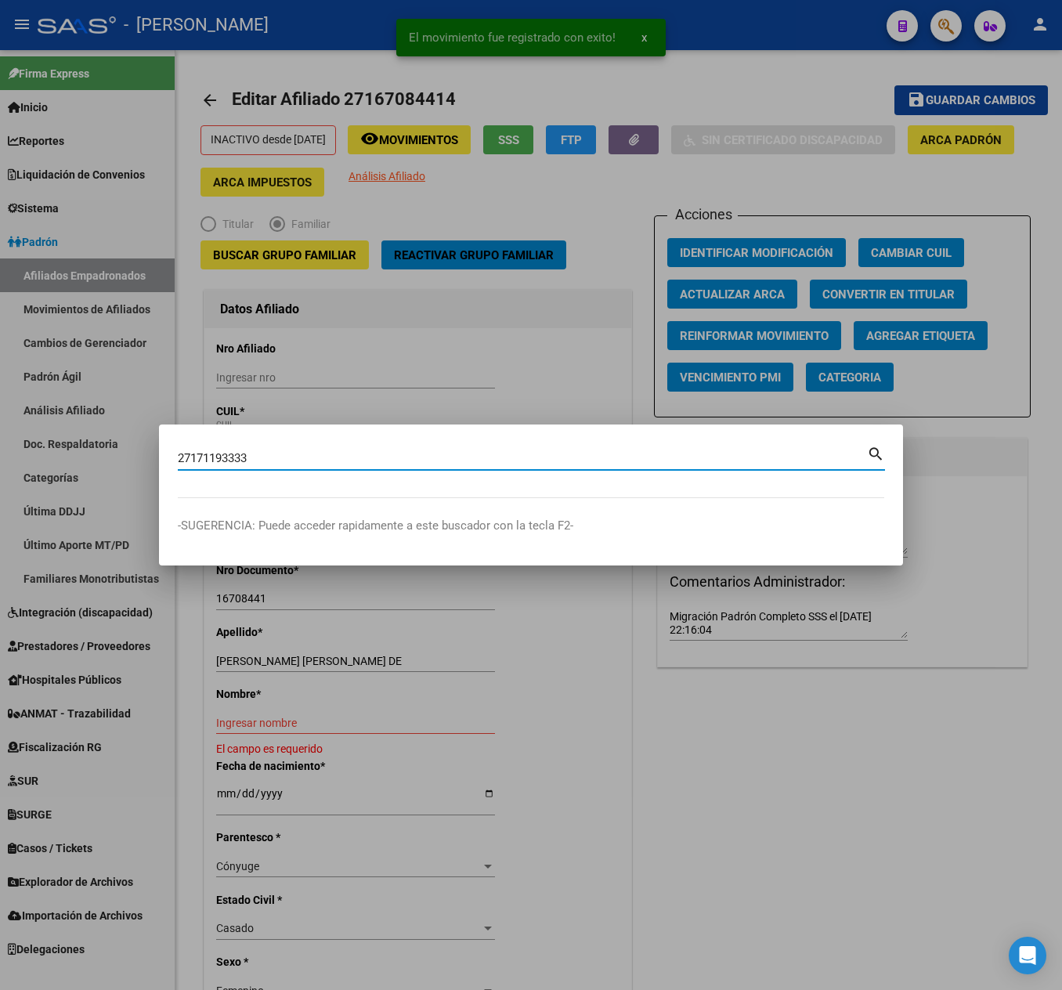
type input "27171193333"
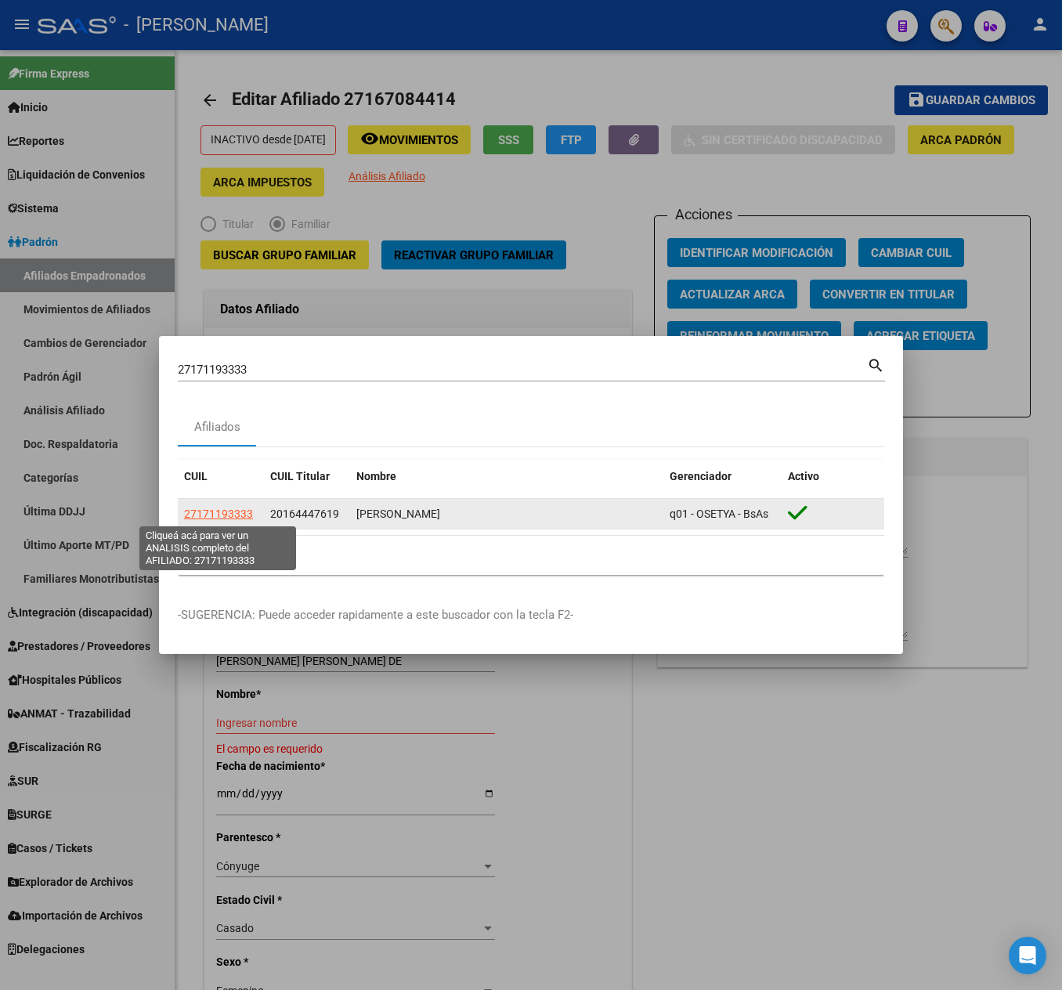
click at [222, 517] on span "27171193333" at bounding box center [218, 514] width 69 height 13
type textarea "27171193333"
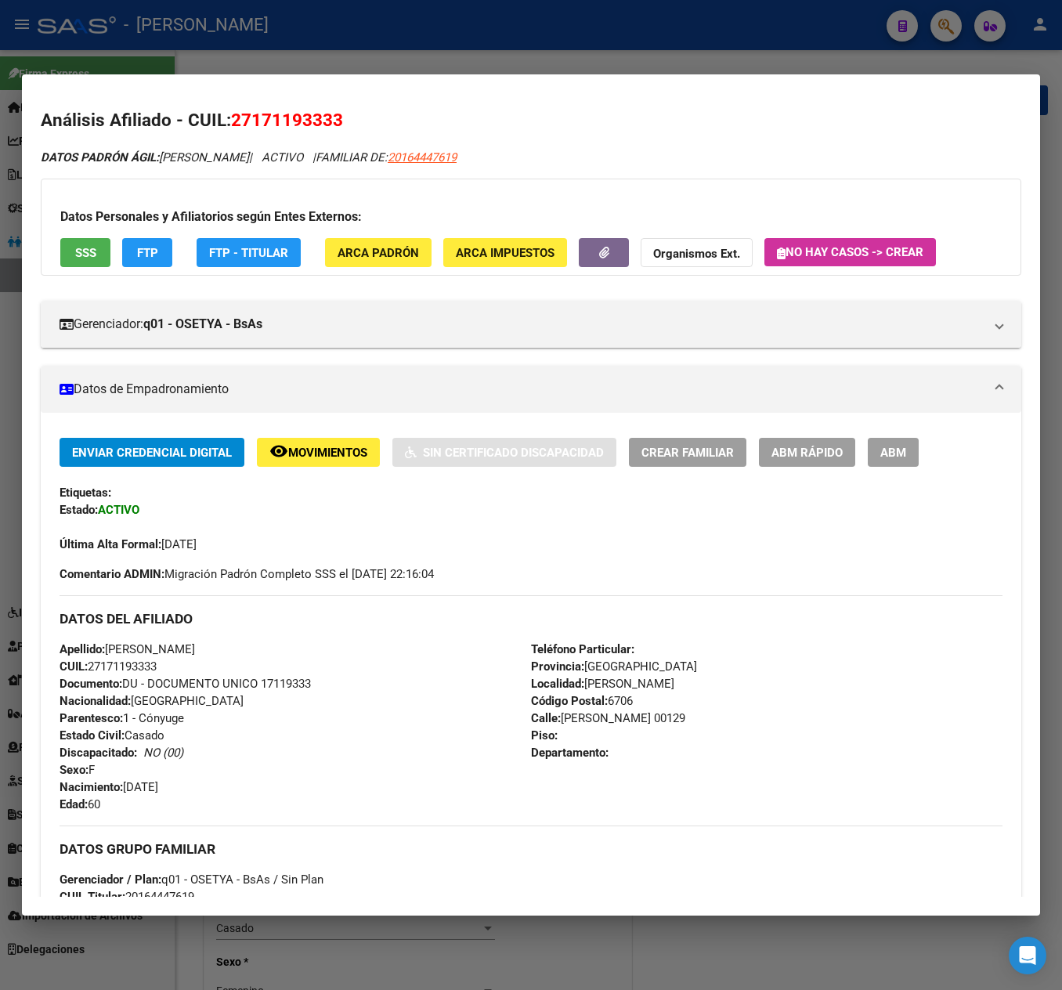
click at [874, 442] on button "ABM" at bounding box center [893, 452] width 51 height 29
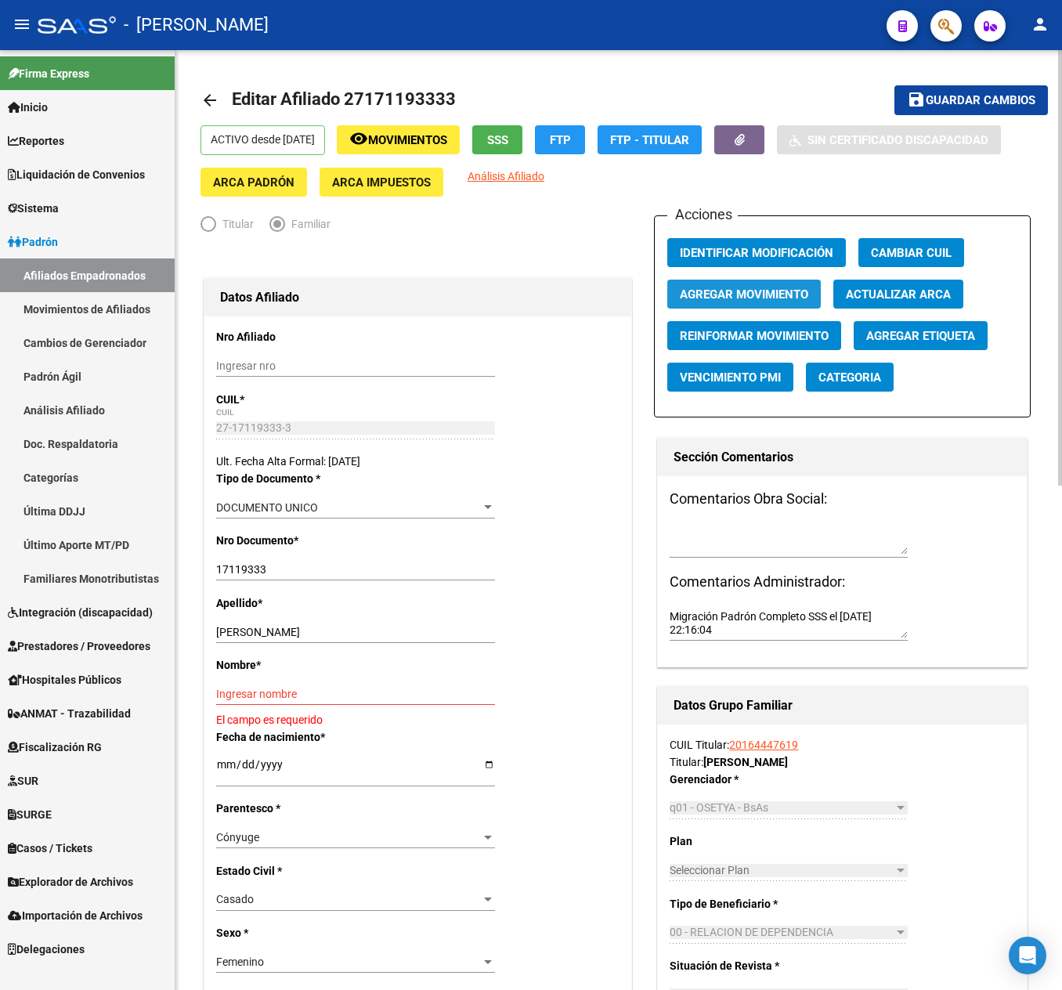
click at [750, 298] on span "Agregar Movimiento" at bounding box center [744, 294] width 128 height 14
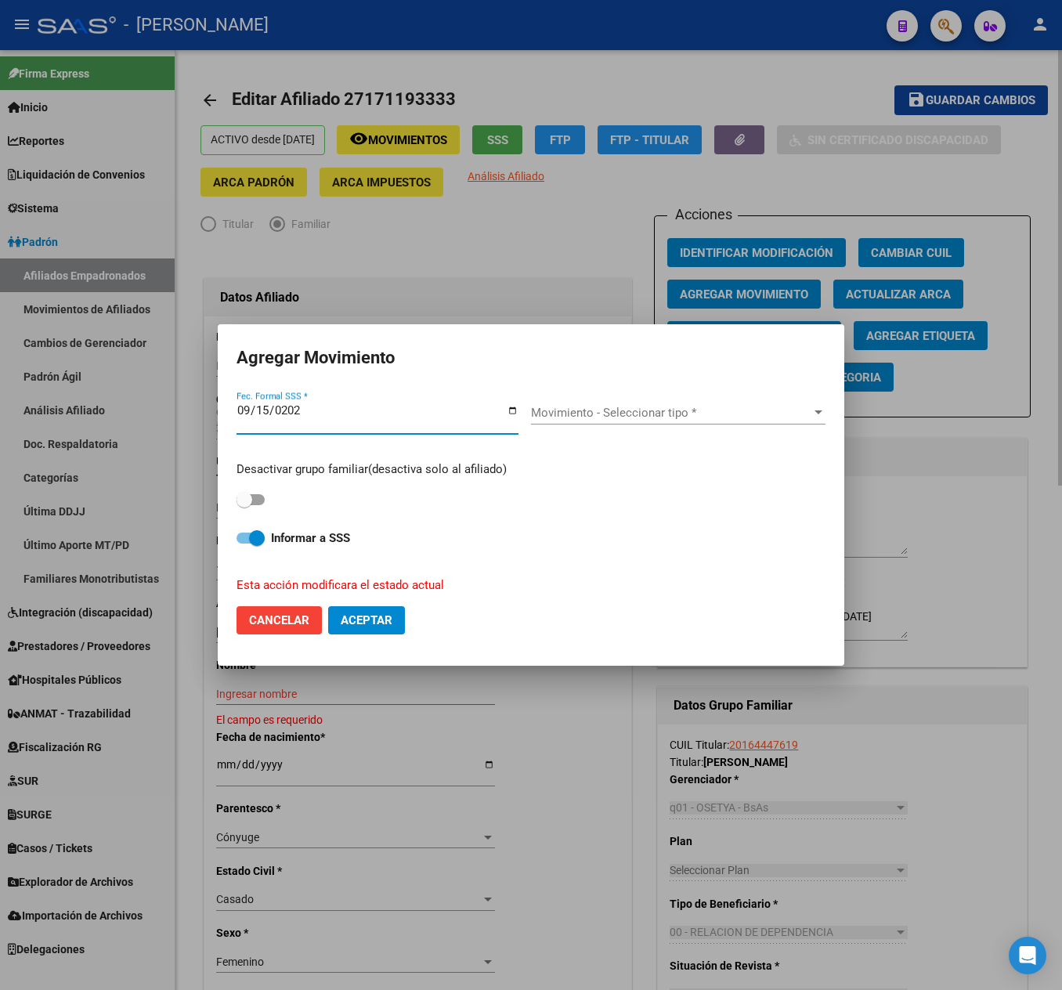
type input "[DATE]"
click at [639, 423] on div "Movimiento - Seleccionar tipo * Movimiento - Seleccionar tipo *" at bounding box center [678, 412] width 294 height 23
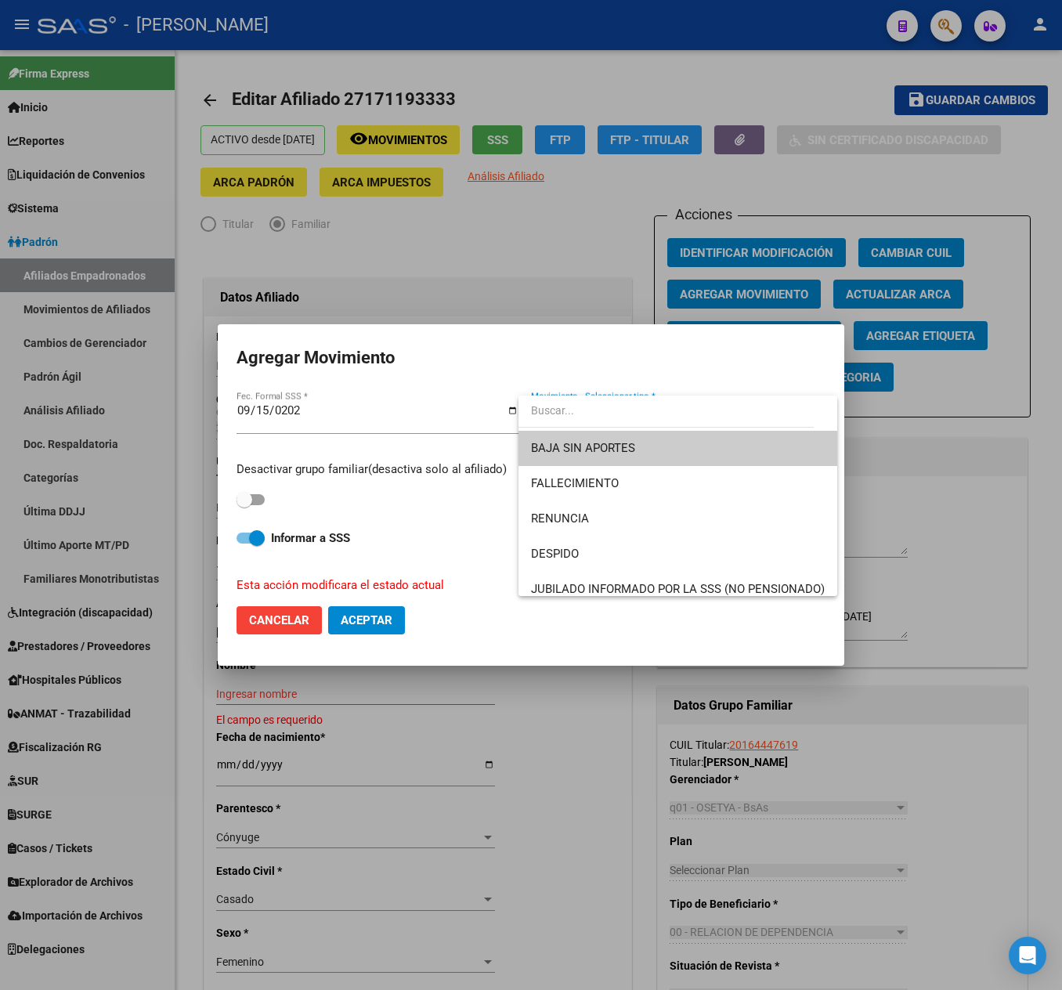
drag, startPoint x: 644, startPoint y: 481, endPoint x: 647, endPoint y: 418, distance: 62.7
click at [647, 418] on div "BAJA SIN APORTES FALLECIMIENTO RENUNCIA DESPIDO JUBILADO INFORMADO POR LA SSS (…" at bounding box center [677, 496] width 319 height 201
click at [647, 418] on input "dropdown search" at bounding box center [665, 410] width 295 height 33
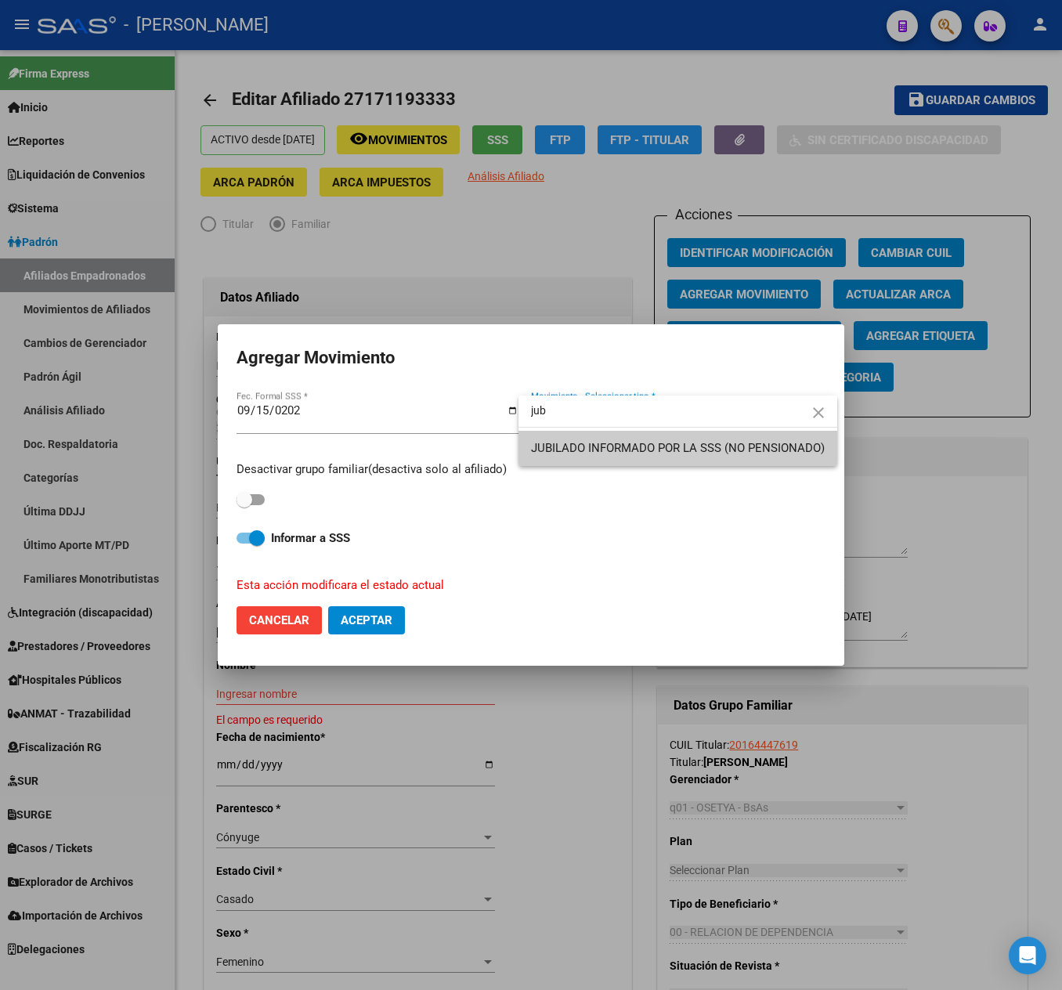
type input "jub"
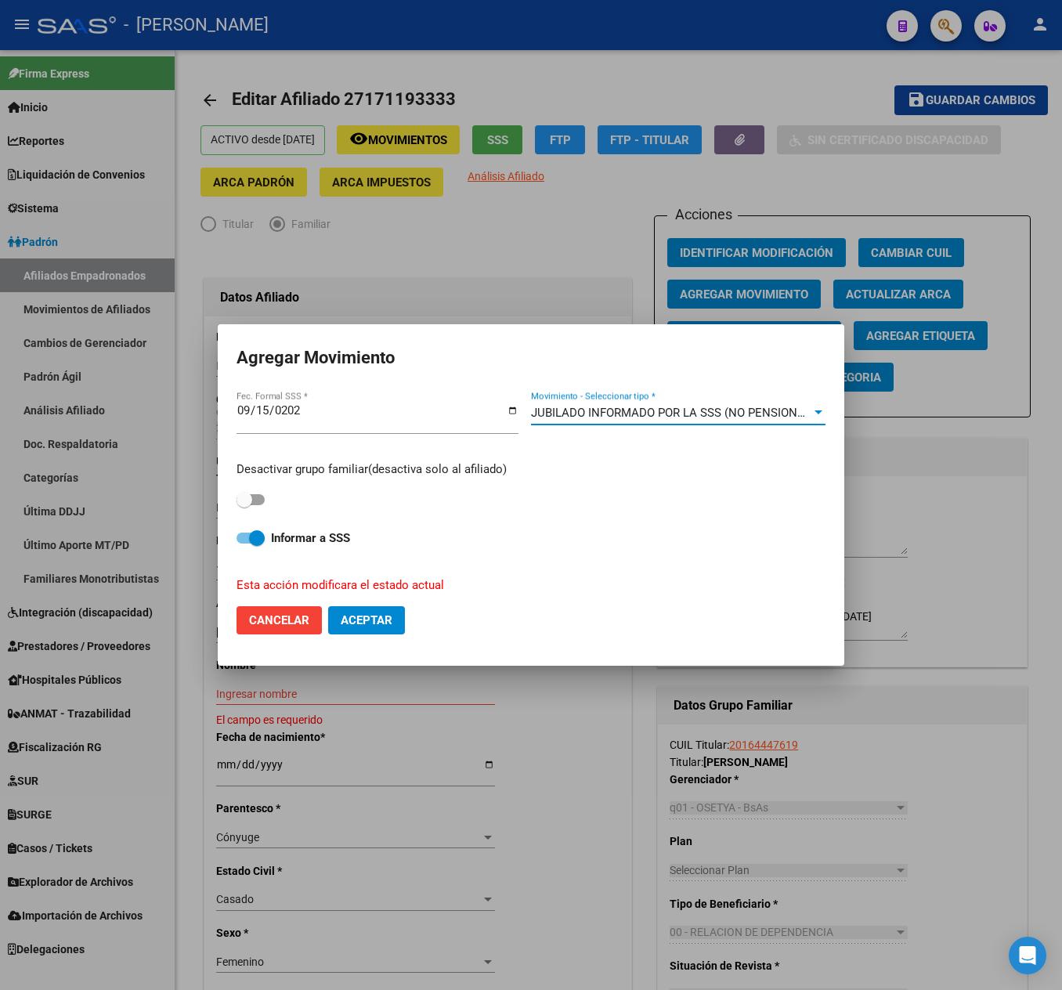
click at [258, 498] on span at bounding box center [251, 499] width 28 height 11
click at [244, 505] on input "checkbox" at bounding box center [244, 505] width 1 height 1
checkbox input "true"
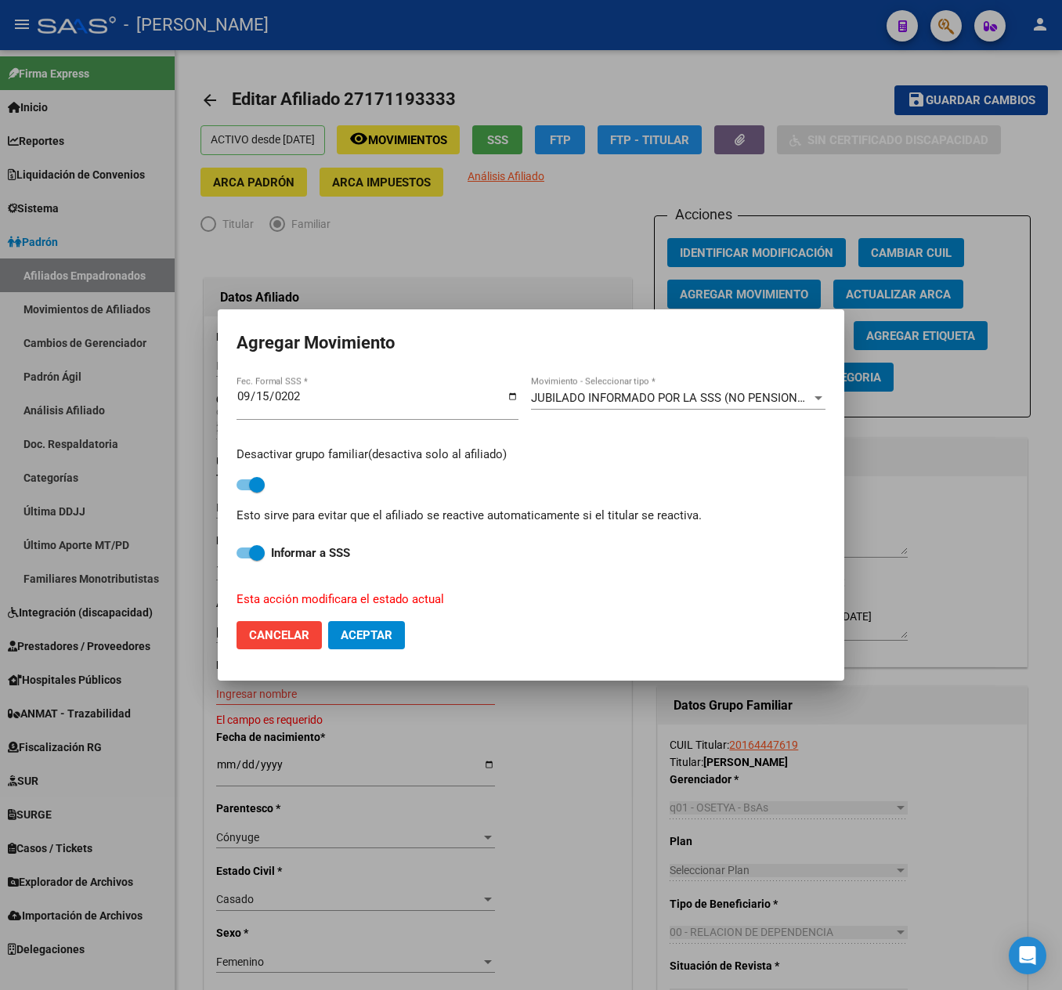
click at [356, 633] on span "Aceptar" at bounding box center [367, 635] width 52 height 14
checkbox input "false"
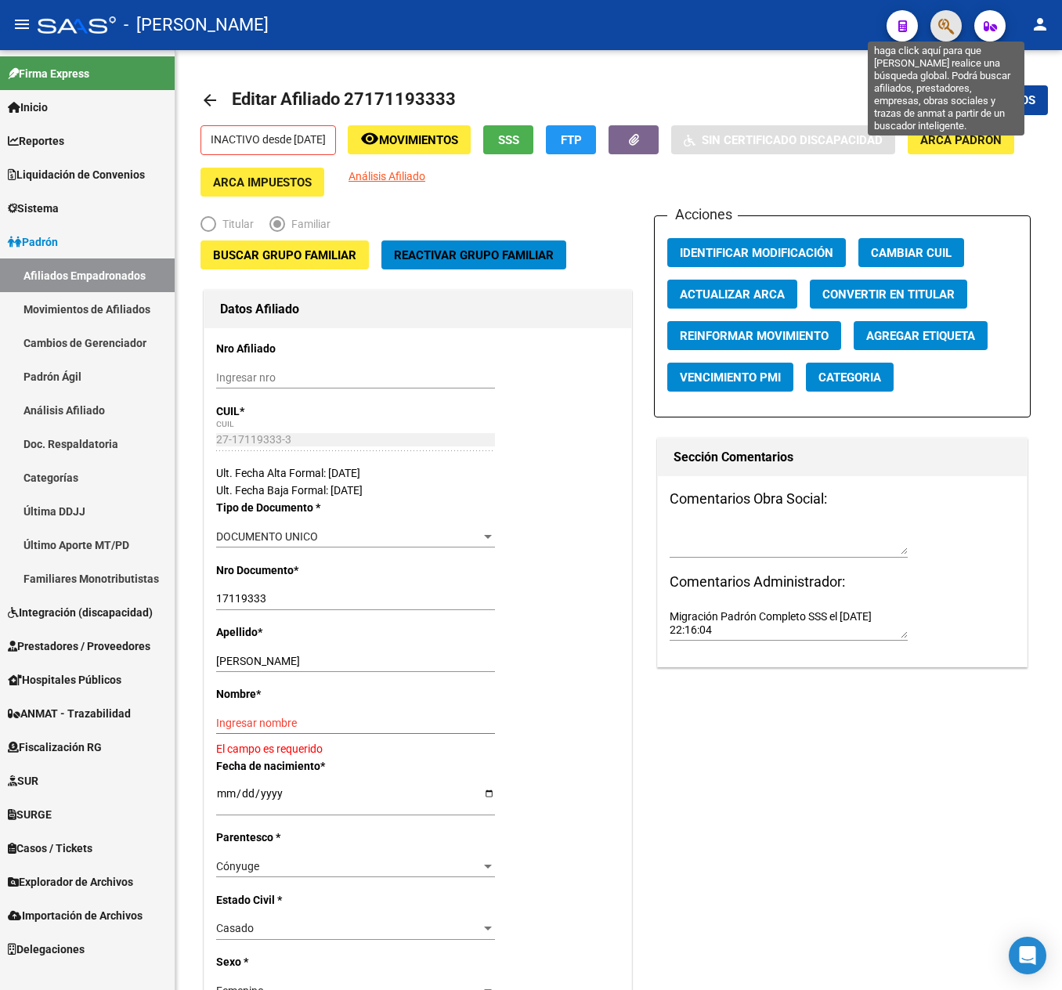
click at [943, 30] on icon "button" at bounding box center [946, 26] width 16 height 18
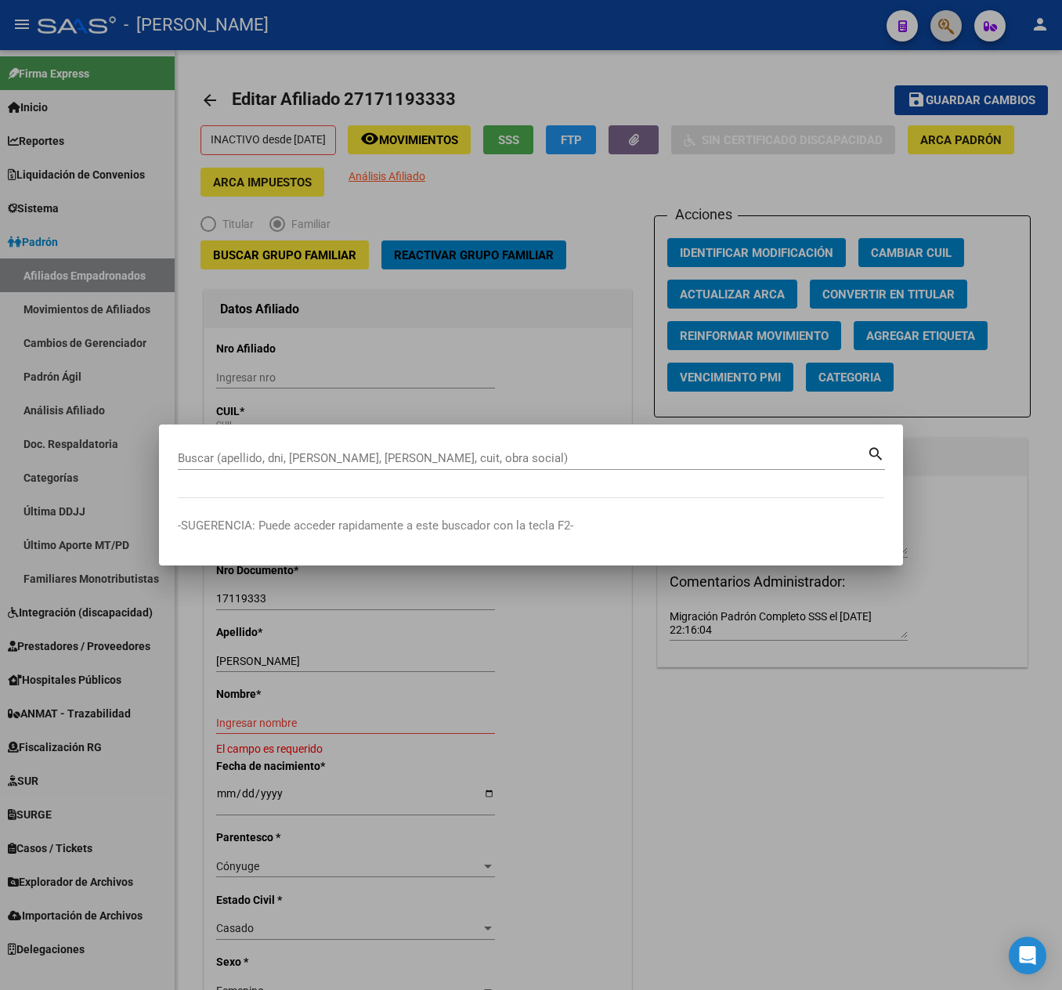
paste input "23147509464"
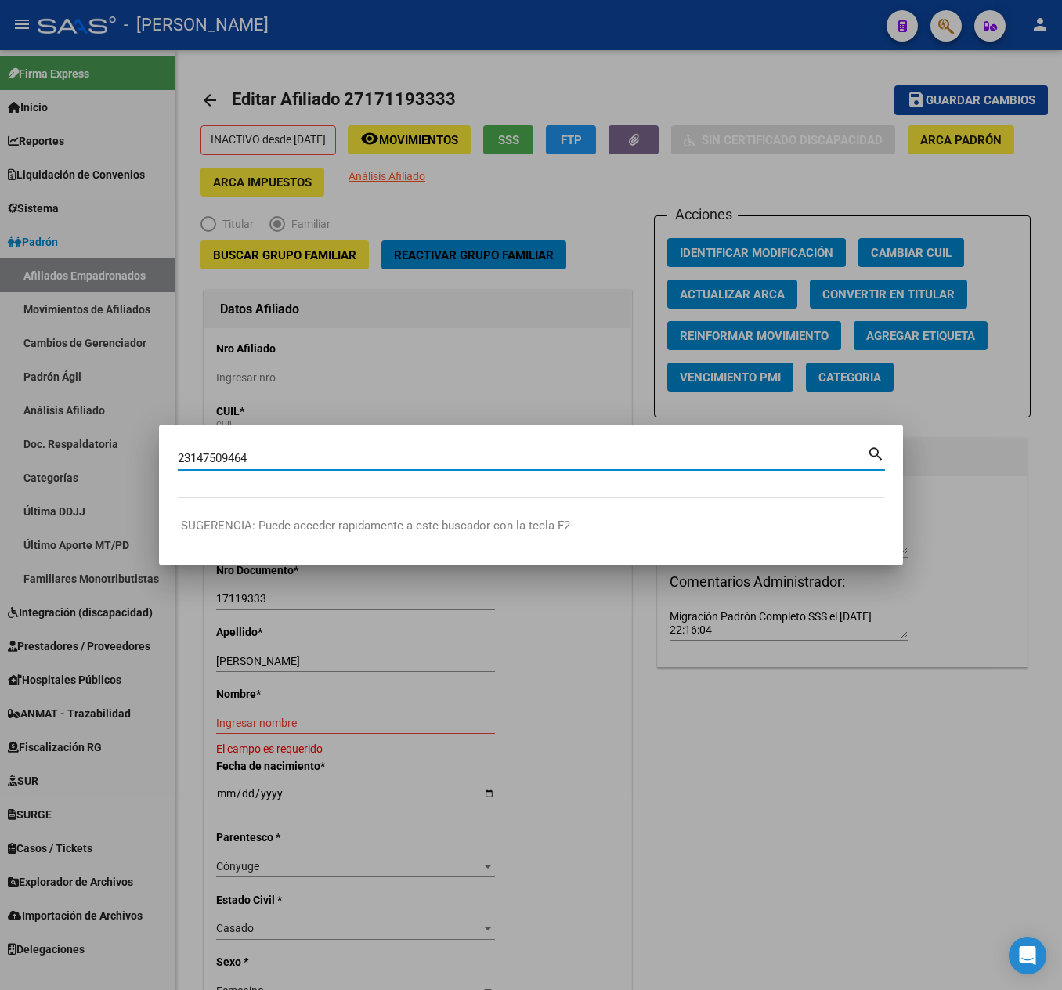
type input "23147509464"
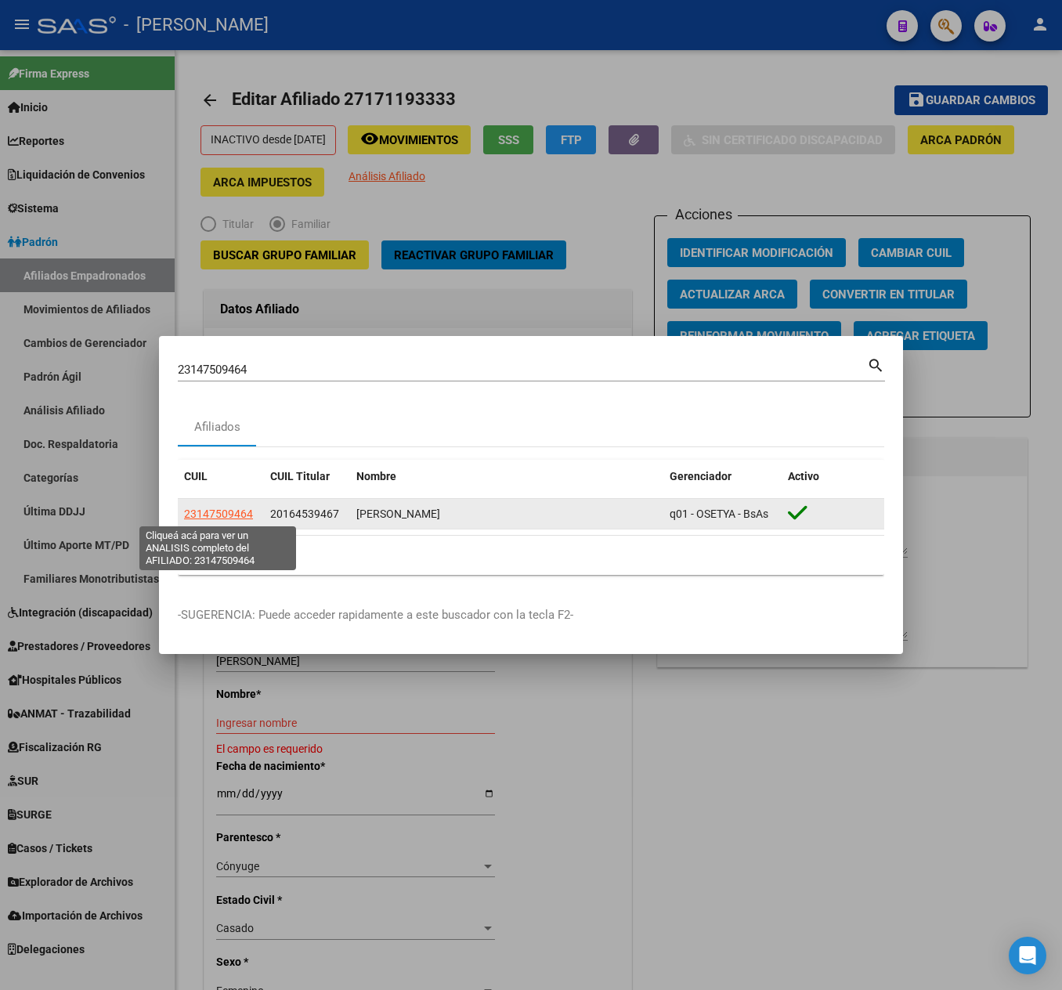
click at [237, 517] on span "23147509464" at bounding box center [218, 514] width 69 height 13
type textarea "23147509464"
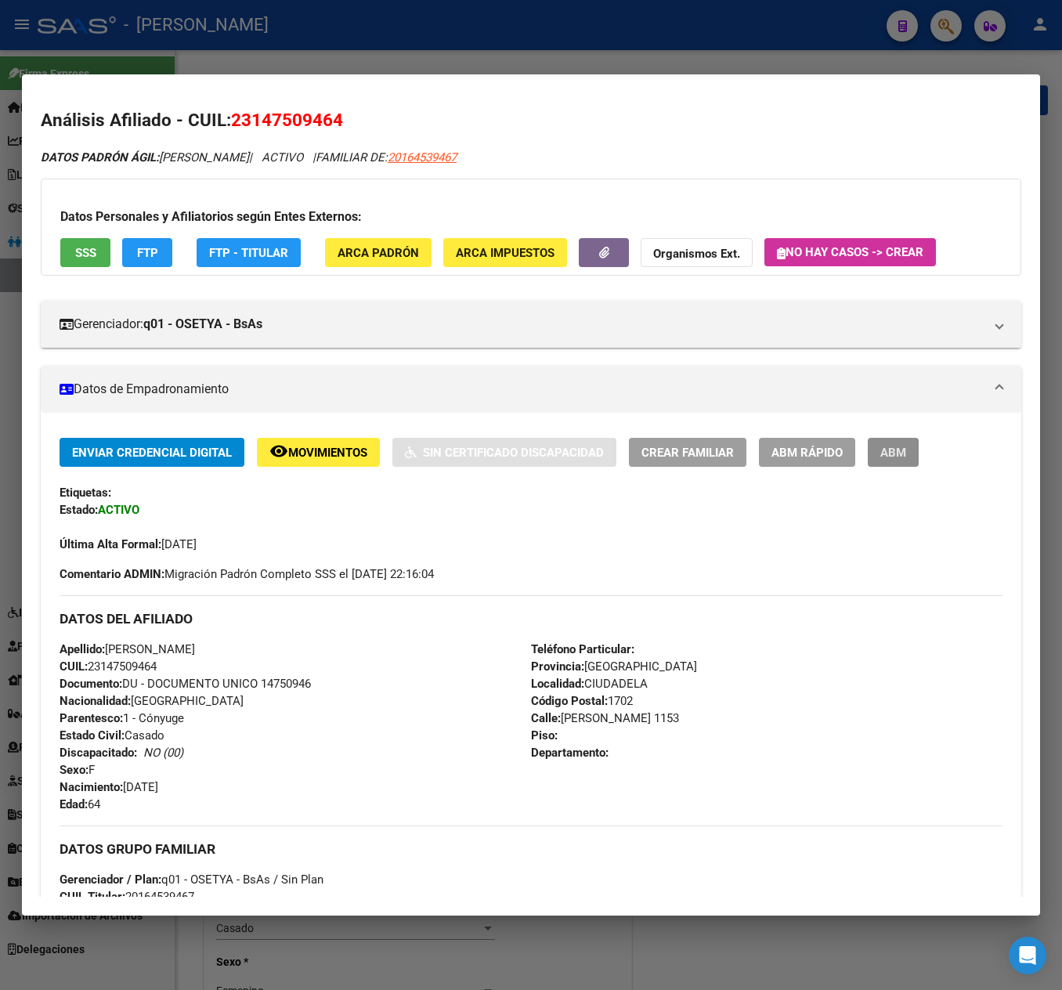
click at [871, 461] on button "ABM" at bounding box center [893, 452] width 51 height 29
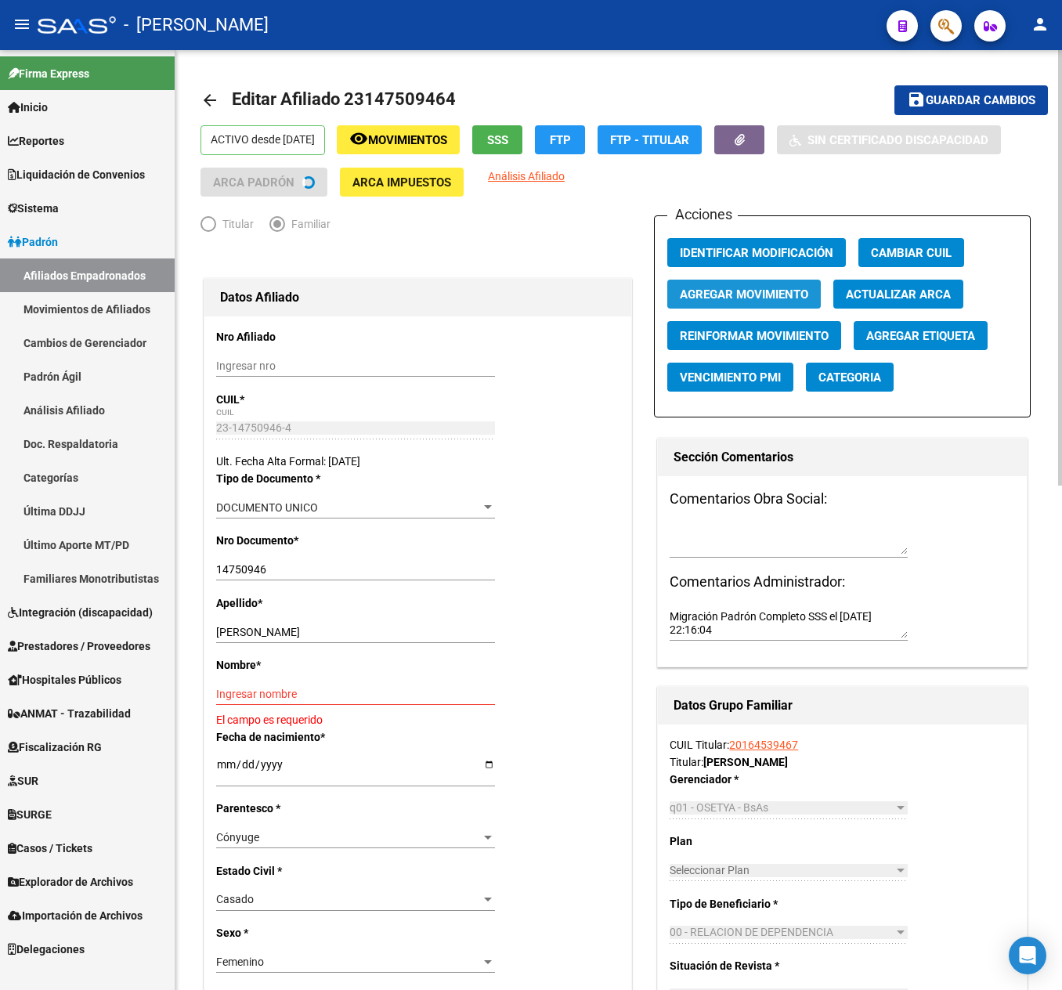
click at [732, 294] on span "Agregar Movimiento" at bounding box center [744, 294] width 128 height 14
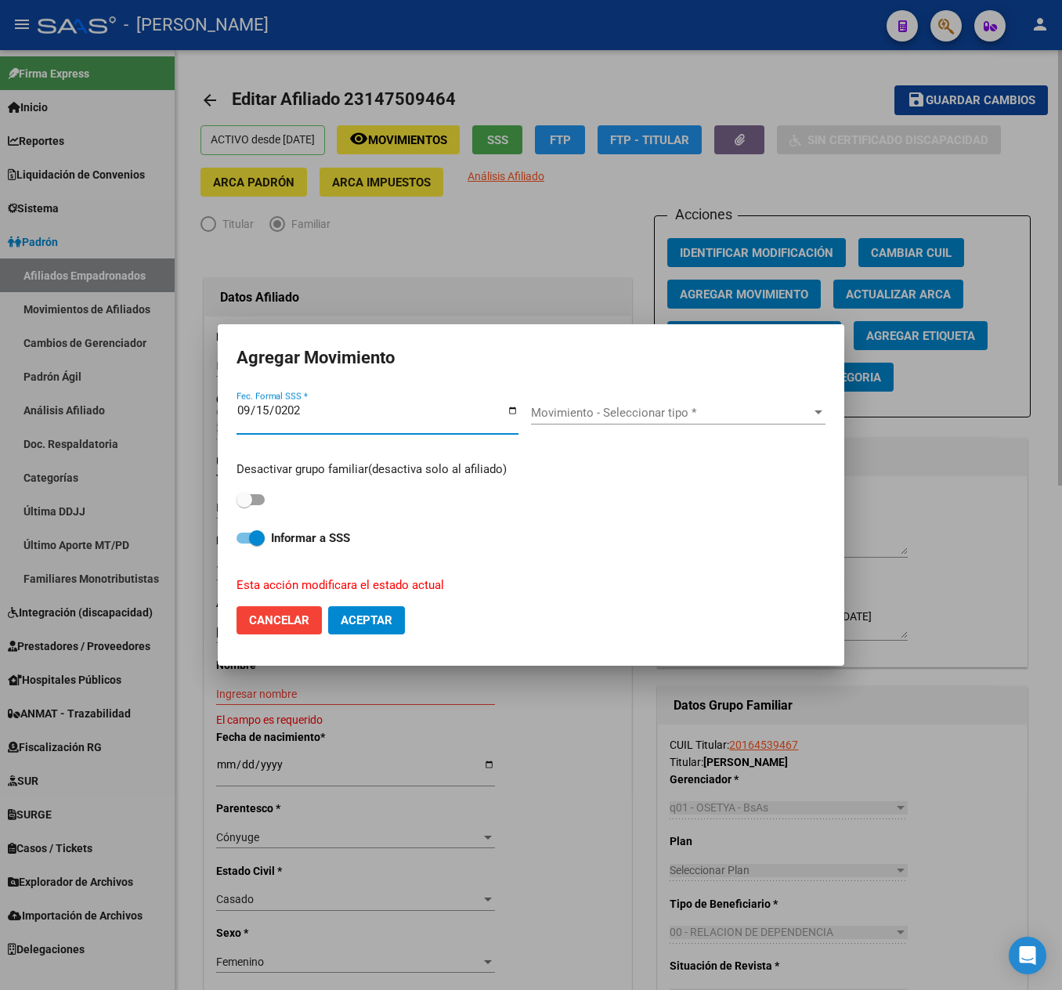
type input "[DATE]"
click at [669, 404] on div "Movimiento - Seleccionar tipo * Movimiento - Seleccionar tipo *" at bounding box center [678, 412] width 294 height 23
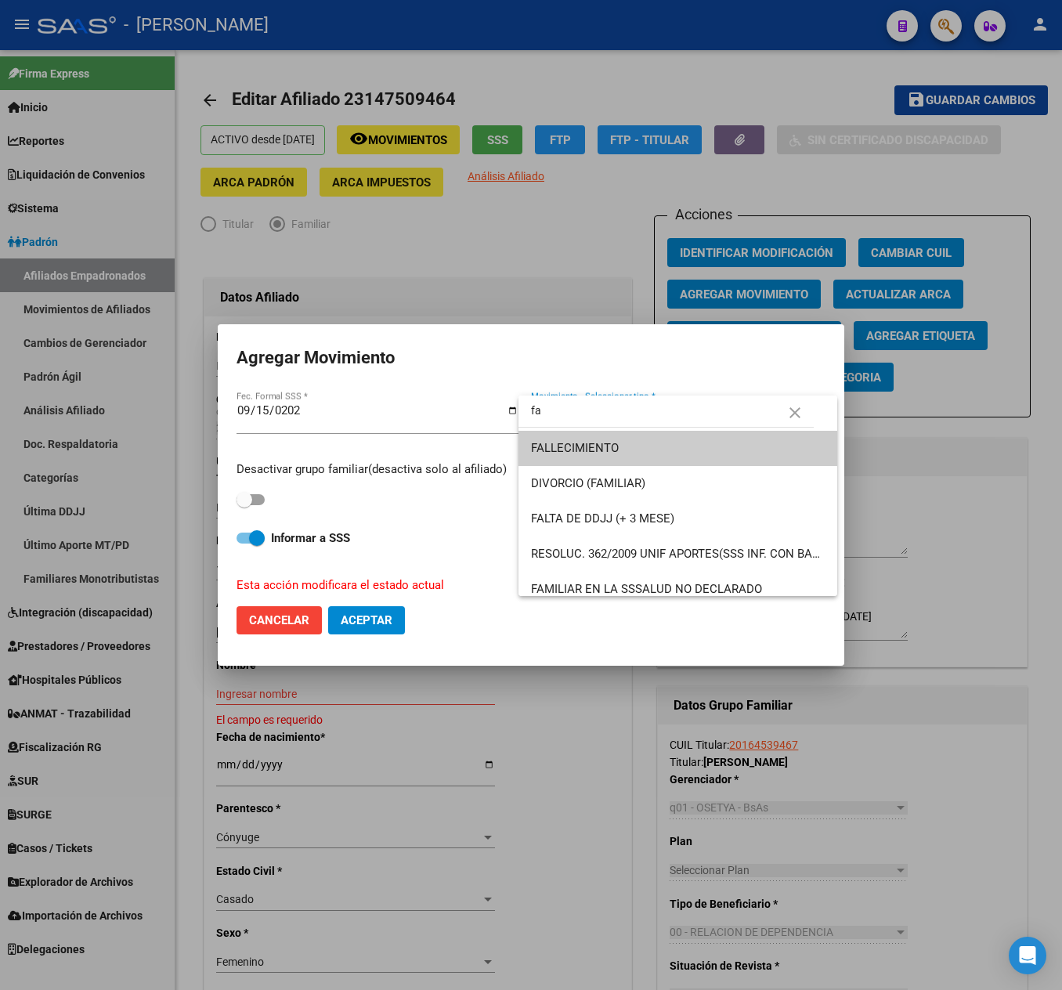
type input "f"
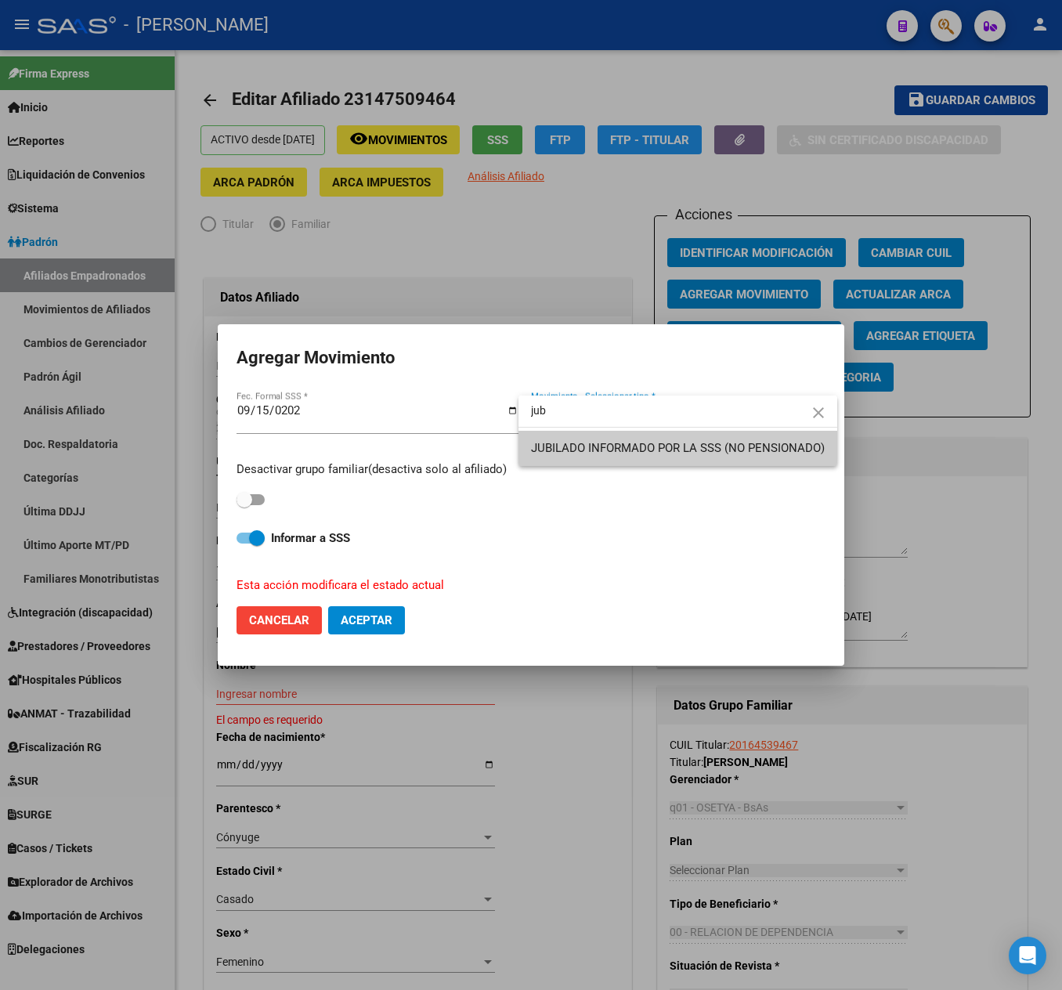
type input "jub"
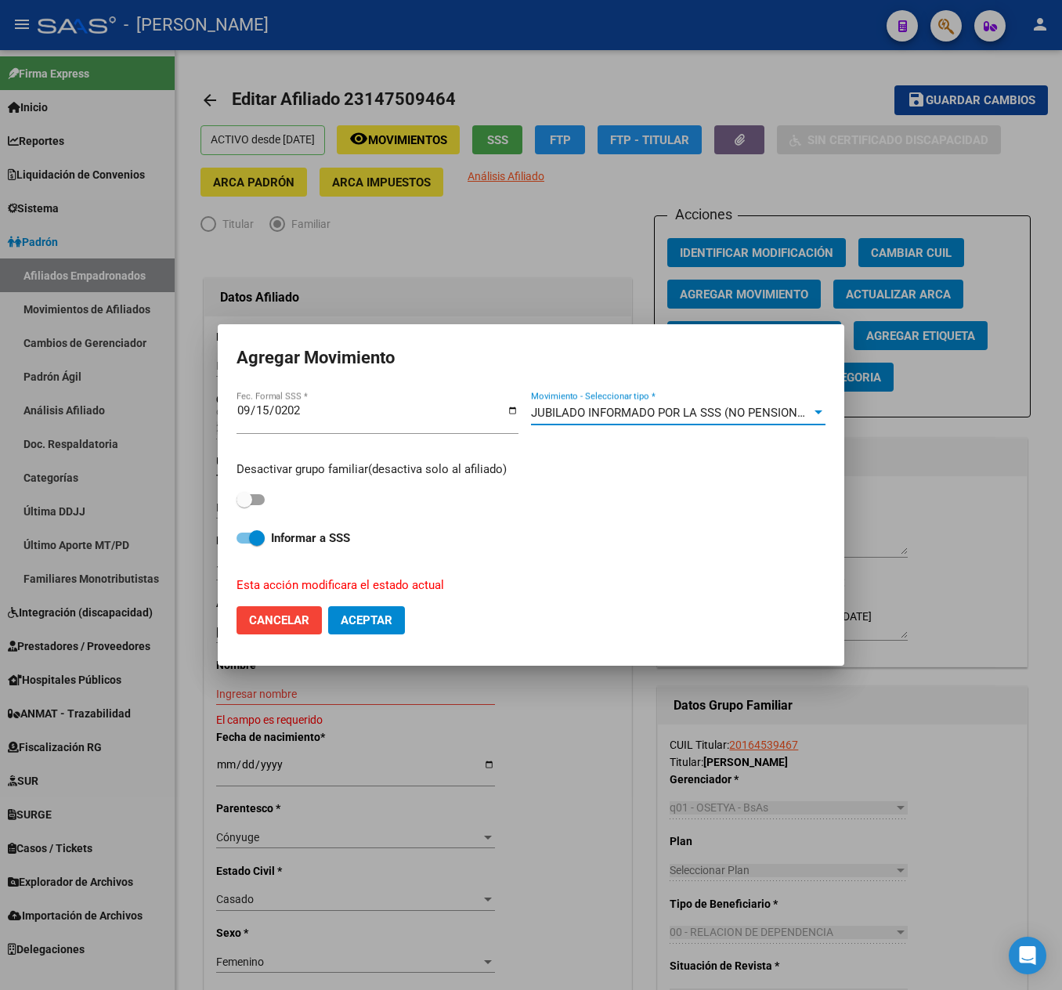
drag, startPoint x: 266, startPoint y: 490, endPoint x: 252, endPoint y: 508, distance: 22.3
click at [263, 490] on div "Desactivar grupo familiar(desactiva solo al afiliado)" at bounding box center [531, 485] width 589 height 49
click at [252, 508] on label at bounding box center [251, 499] width 28 height 19
click at [244, 506] on input "checkbox" at bounding box center [244, 505] width 1 height 1
checkbox input "true"
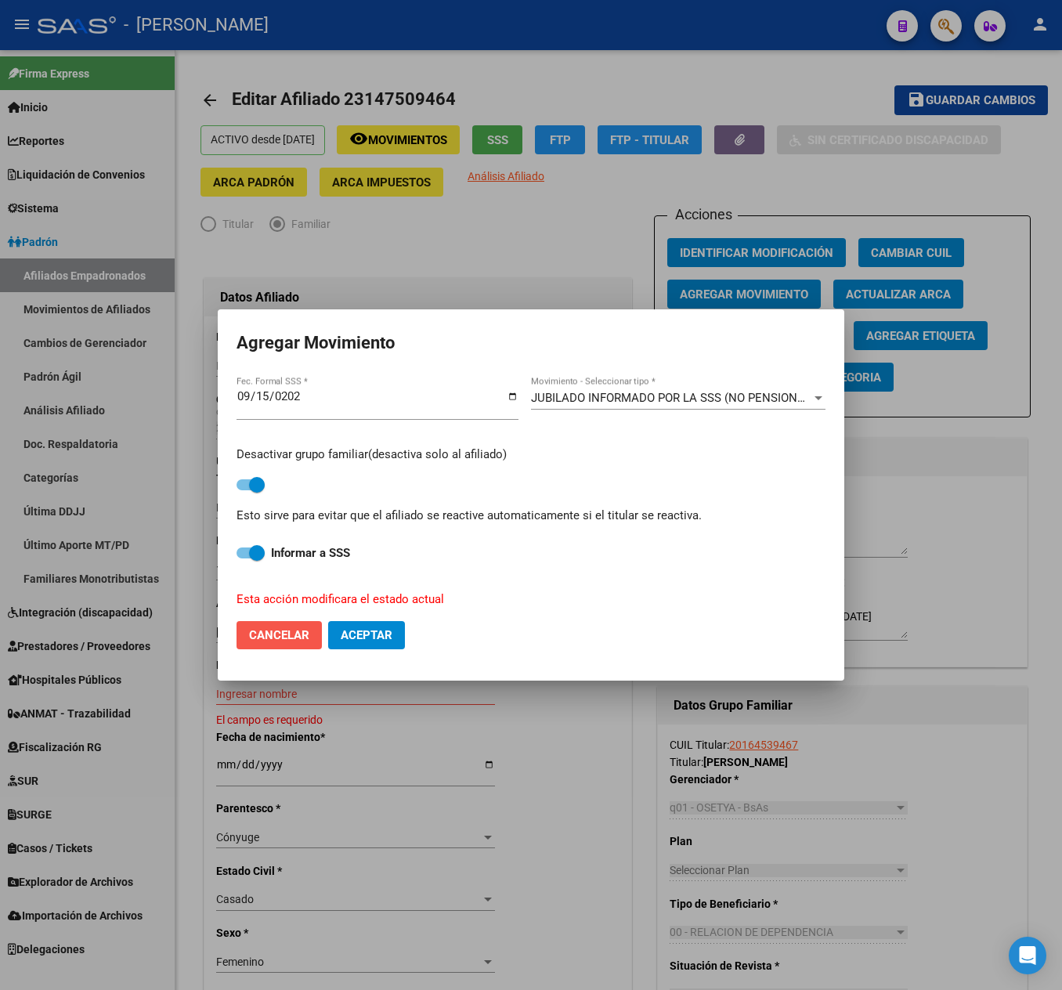
click at [274, 628] on span "Cancelar" at bounding box center [279, 635] width 60 height 14
checkbox input "false"
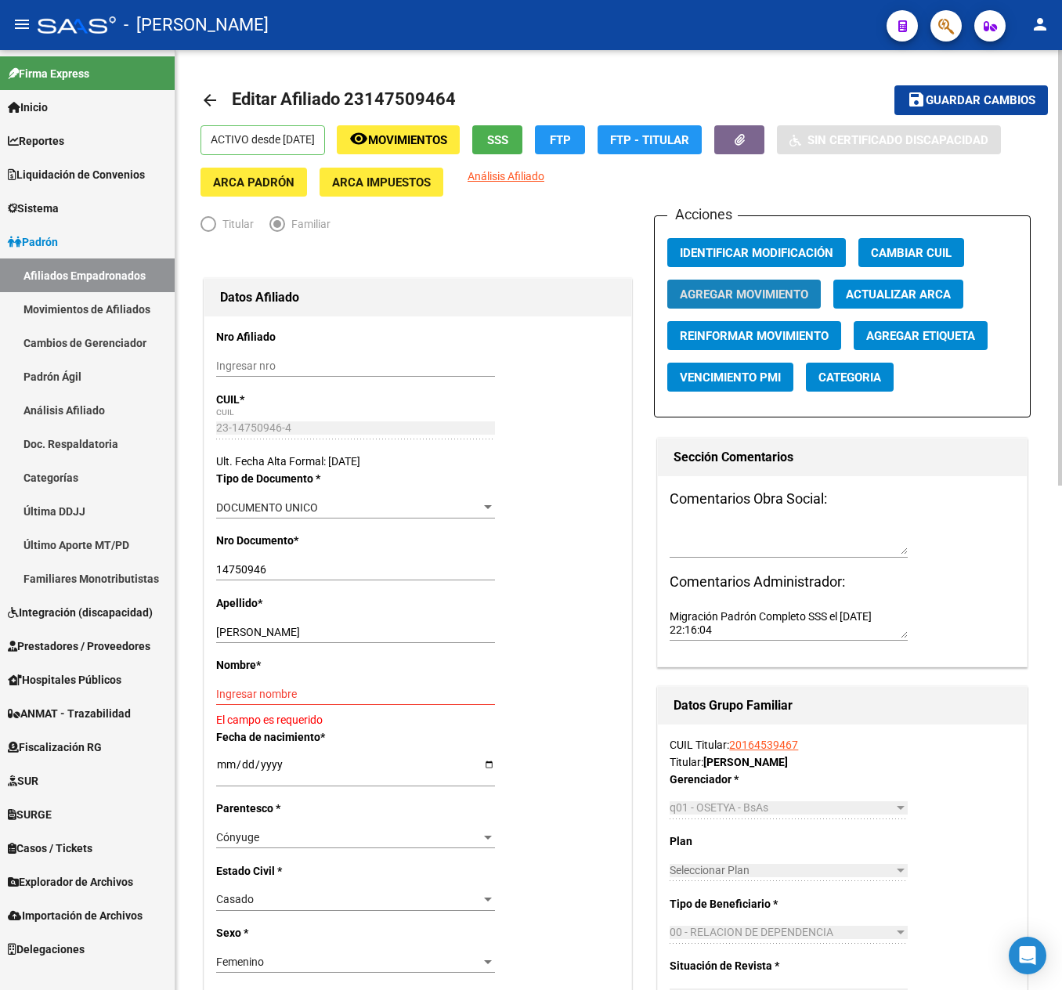
click at [786, 288] on span "Agregar Movimiento" at bounding box center [744, 294] width 128 height 14
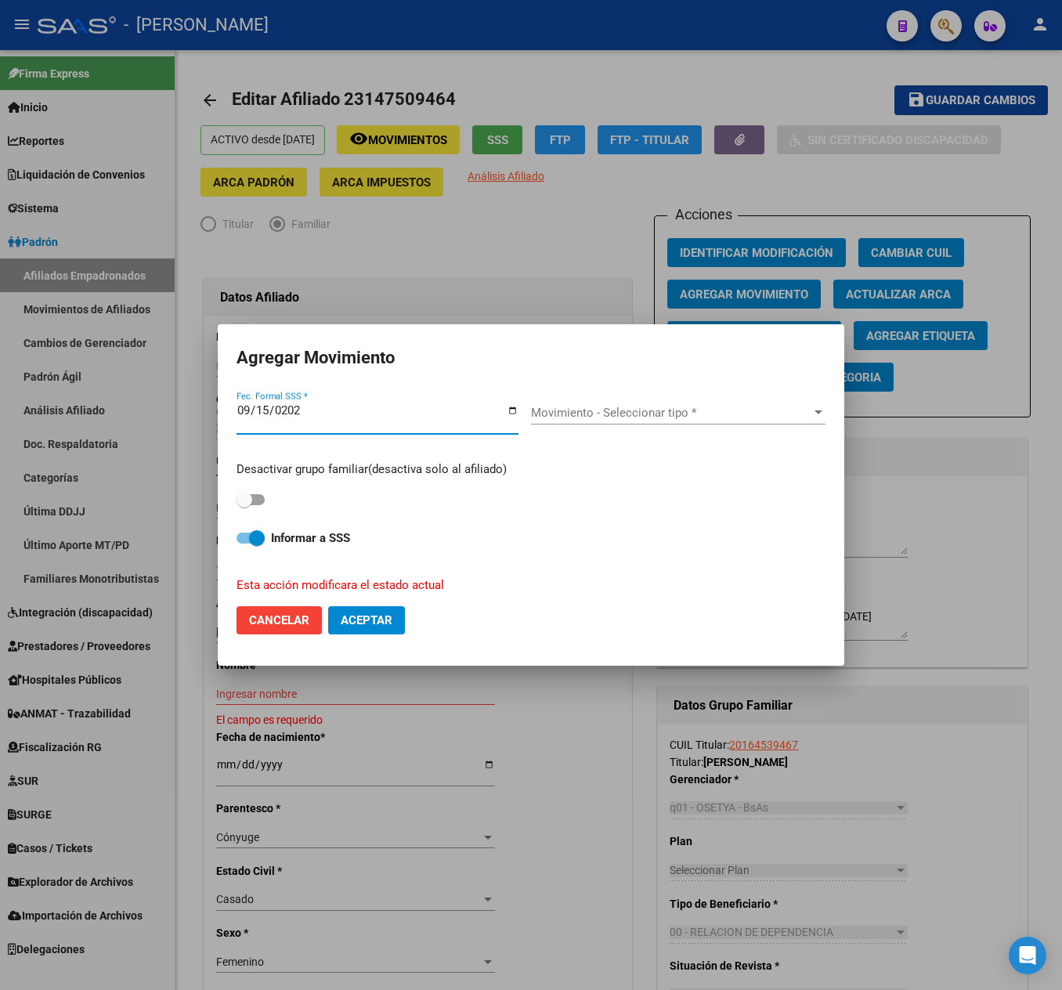
type input "[DATE]"
click at [689, 381] on form "Agregar Movimiento [DATE] Fec. Formal SSS * Movimiento - Seleccionar tipo * Mov…" at bounding box center [531, 495] width 589 height 304
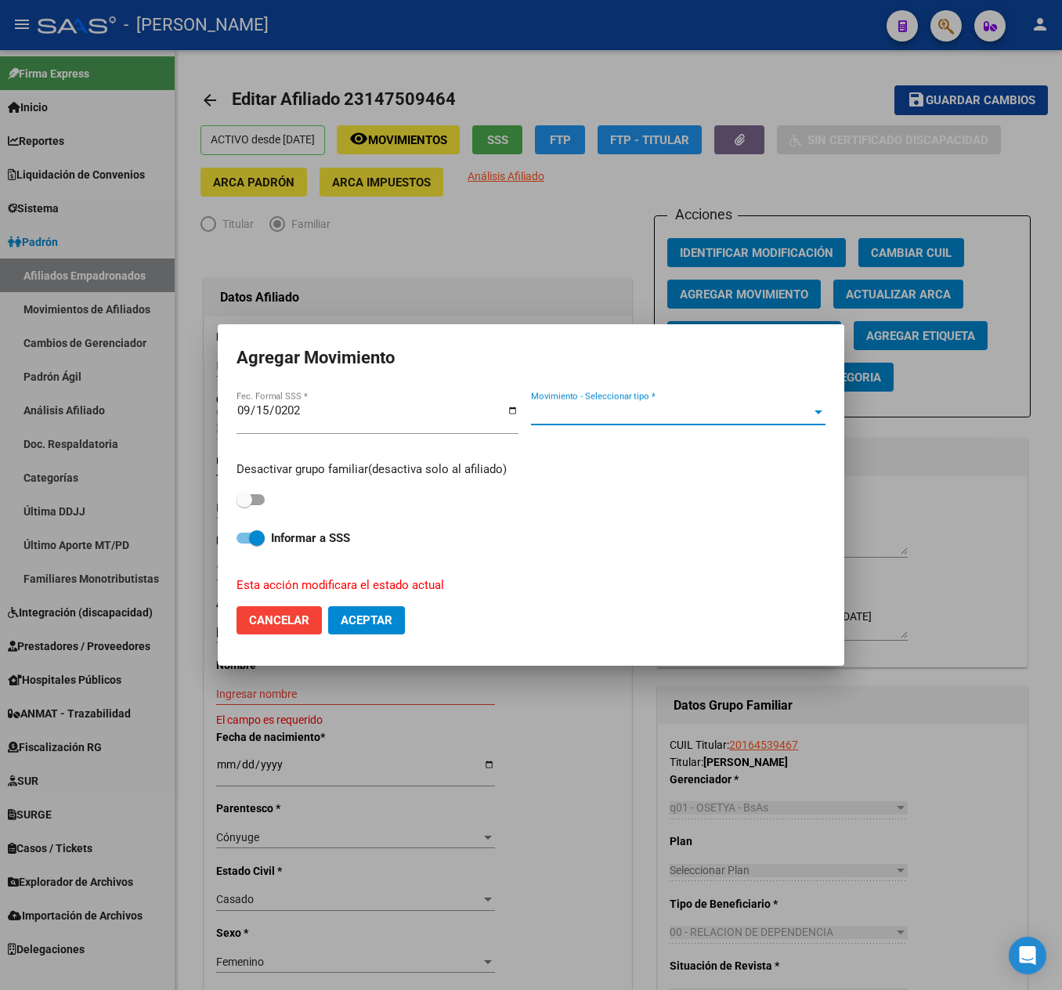
click at [653, 418] on span "Movimiento - Seleccionar tipo *" at bounding box center [671, 413] width 280 height 14
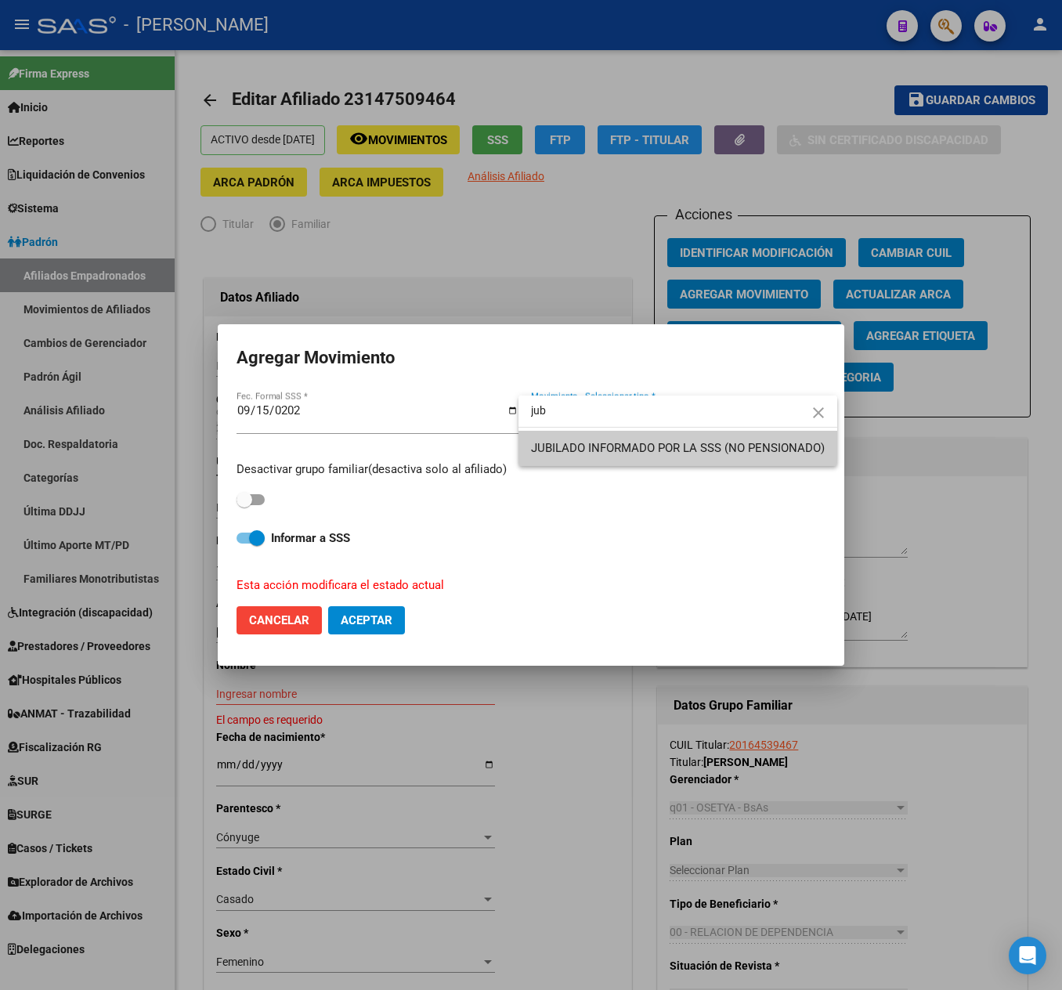
type input "jub"
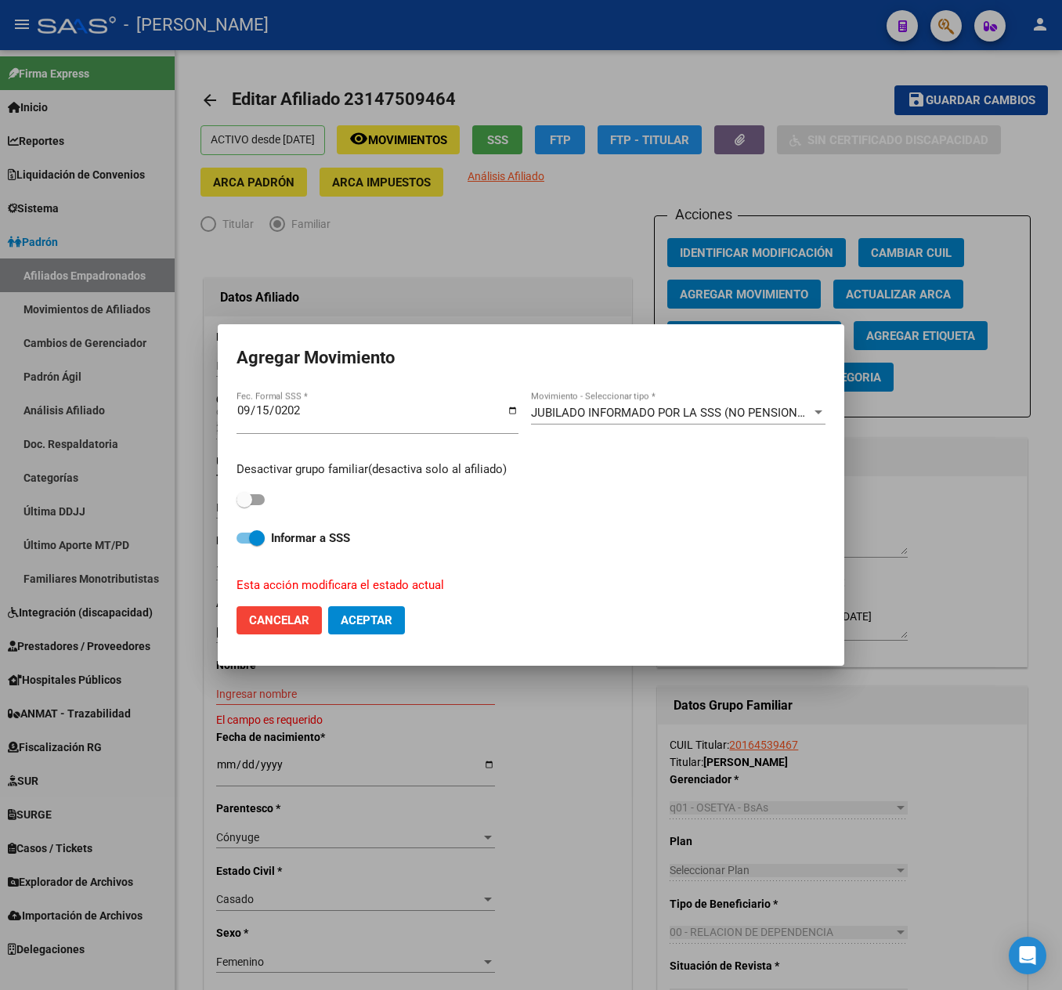
click at [266, 493] on div "Desactivar grupo familiar(desactiva solo al afiliado)" at bounding box center [531, 485] width 589 height 49
click at [257, 486] on div "Desactivar grupo familiar(desactiva solo al afiliado)" at bounding box center [531, 485] width 589 height 49
click at [254, 497] on span at bounding box center [251, 499] width 28 height 11
click at [244, 505] on input "checkbox" at bounding box center [244, 505] width 1 height 1
checkbox input "true"
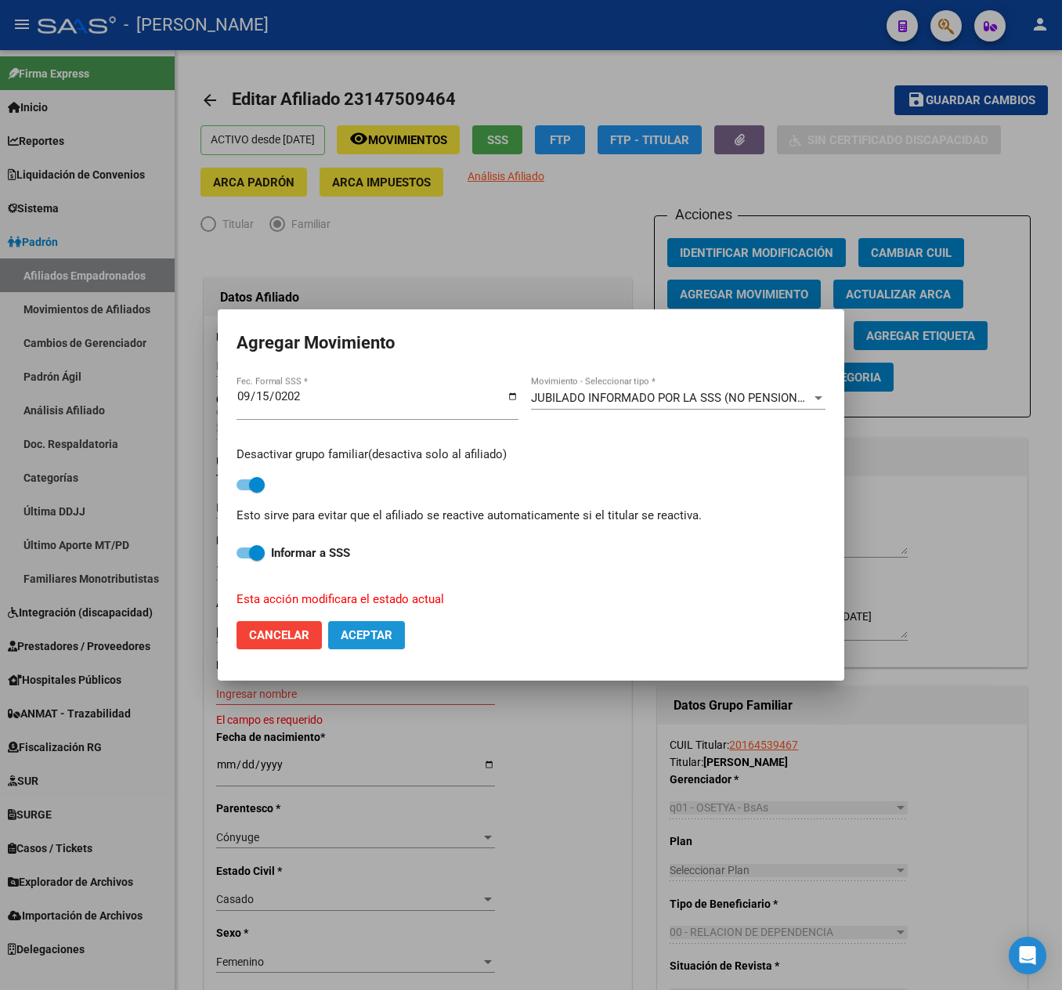
click at [376, 630] on span "Aceptar" at bounding box center [367, 635] width 52 height 14
checkbox input "false"
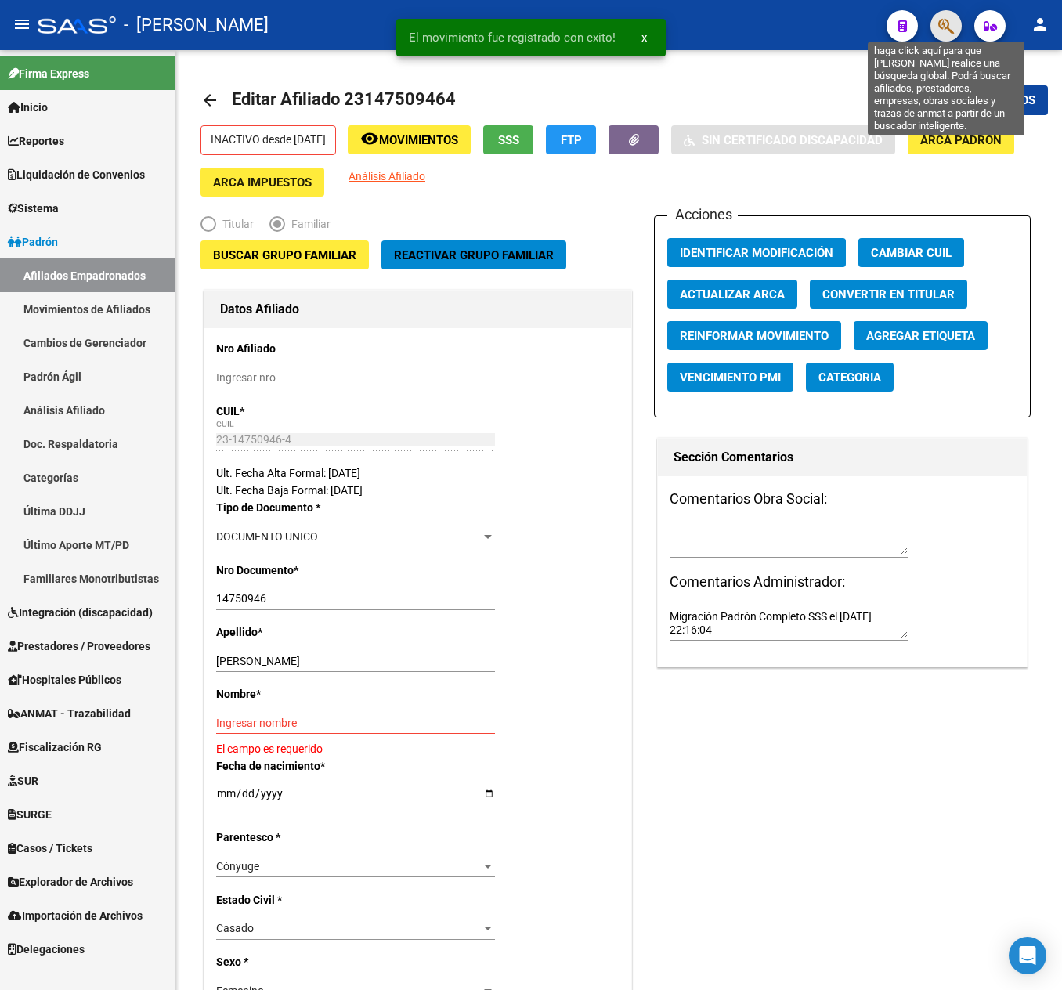
click at [948, 33] on icon "button" at bounding box center [946, 26] width 16 height 18
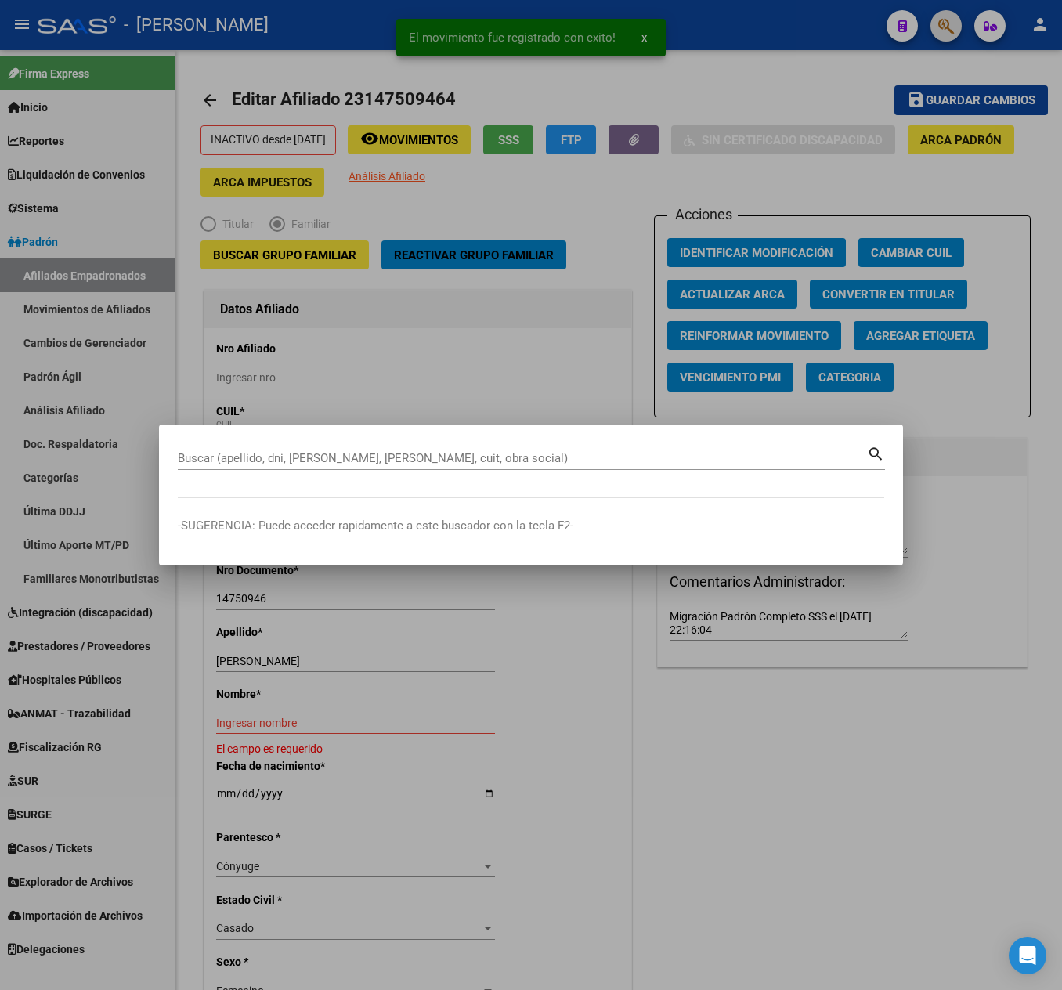
paste input "27170143030"
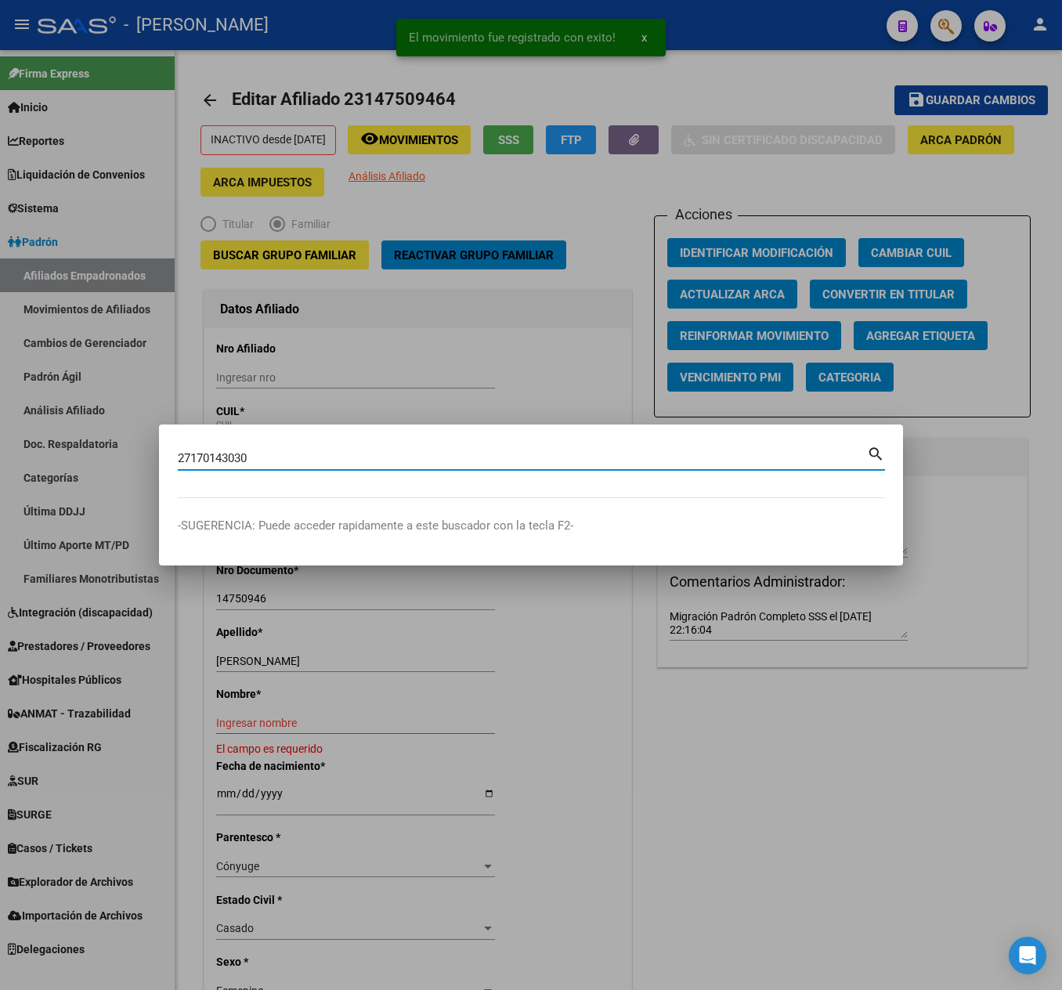
type input "27170143030"
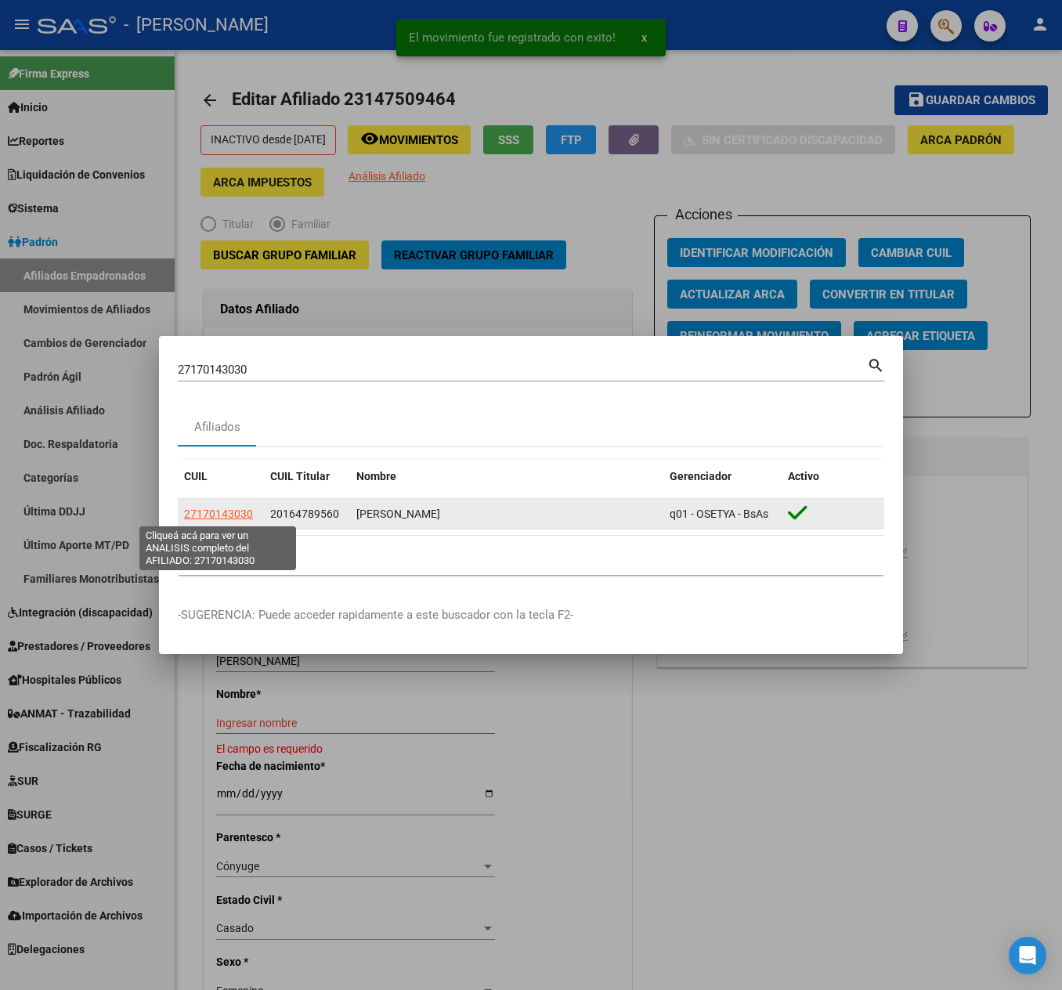
click at [233, 508] on span "27170143030" at bounding box center [218, 514] width 69 height 13
type textarea "27170143030"
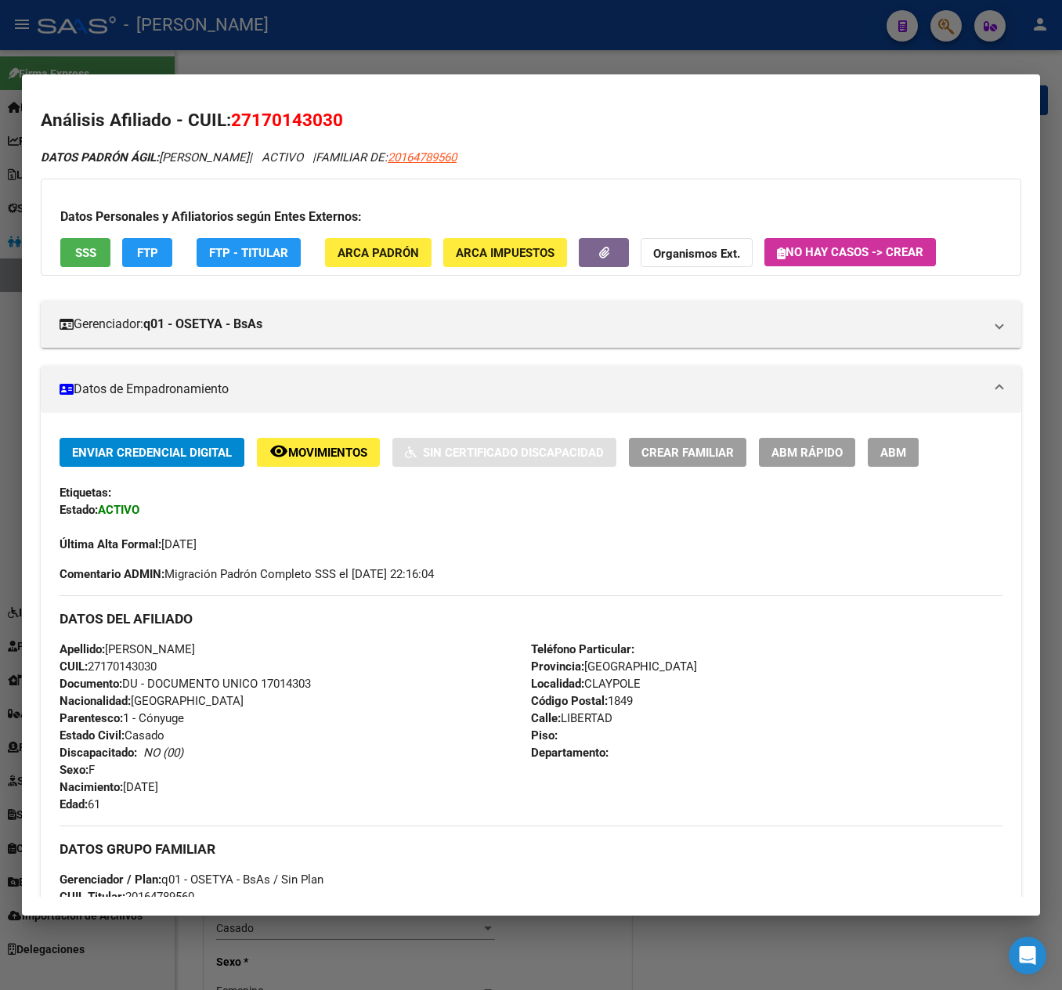
click at [916, 435] on div "Enviar Credencial Digital remove_red_eye Movimientos Sin Certificado Discapacid…" at bounding box center [531, 877] width 981 height 929
click at [912, 448] on button "ABM" at bounding box center [893, 452] width 51 height 29
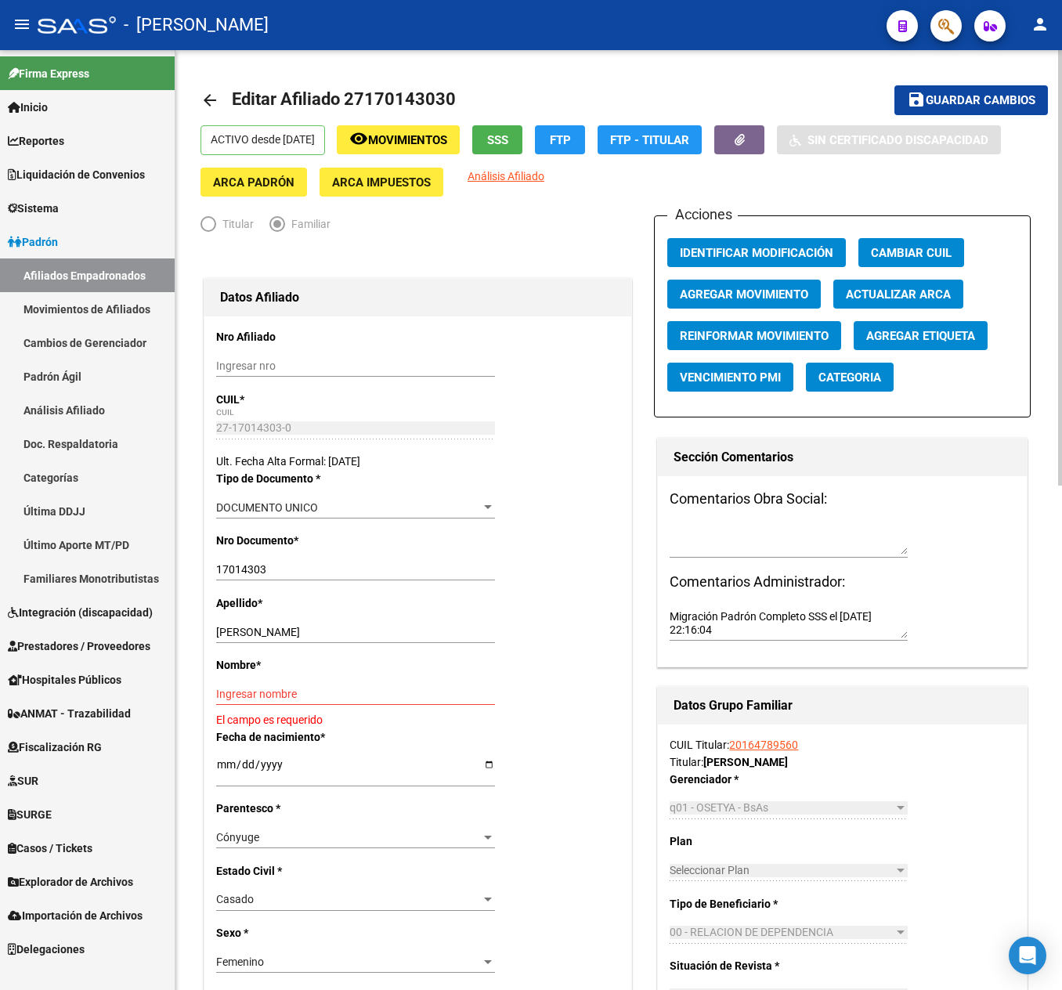
click at [742, 290] on span "Agregar Movimiento" at bounding box center [744, 294] width 128 height 14
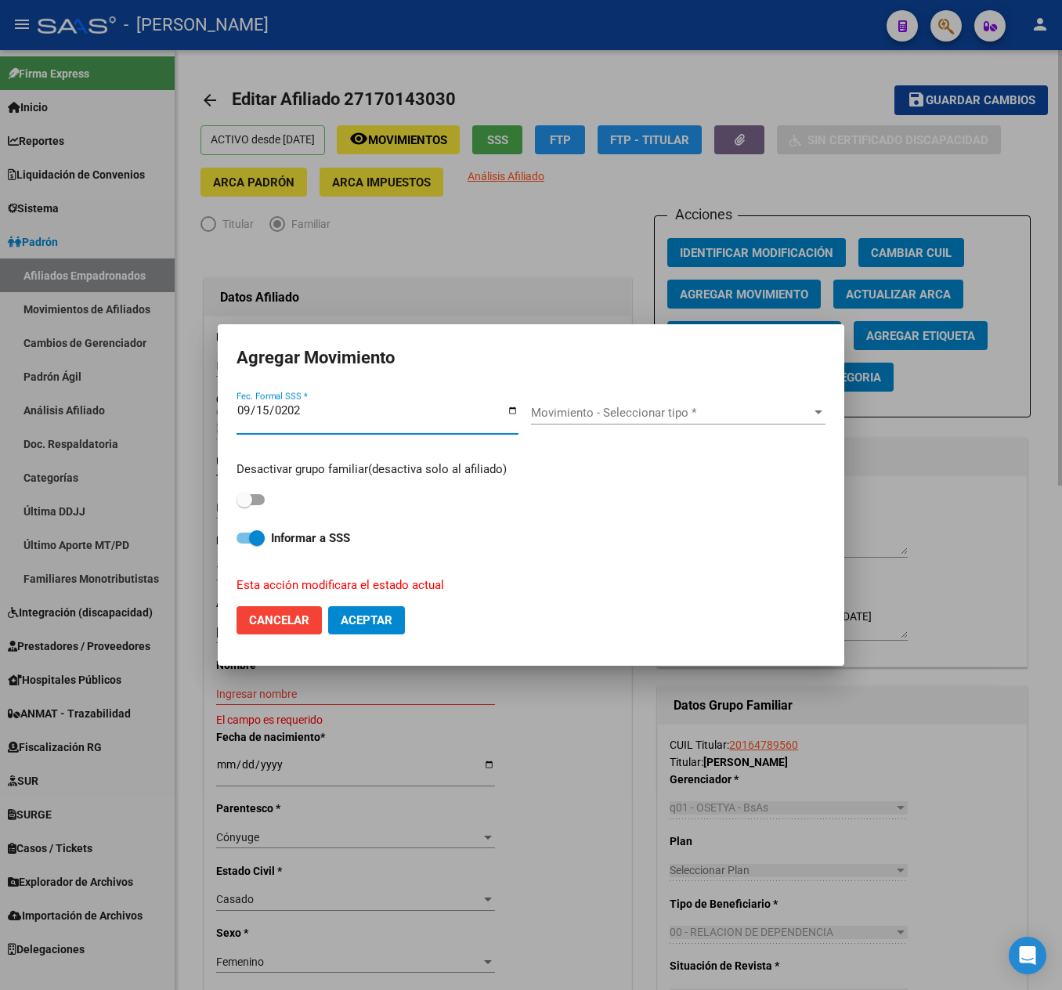
type input "[DATE]"
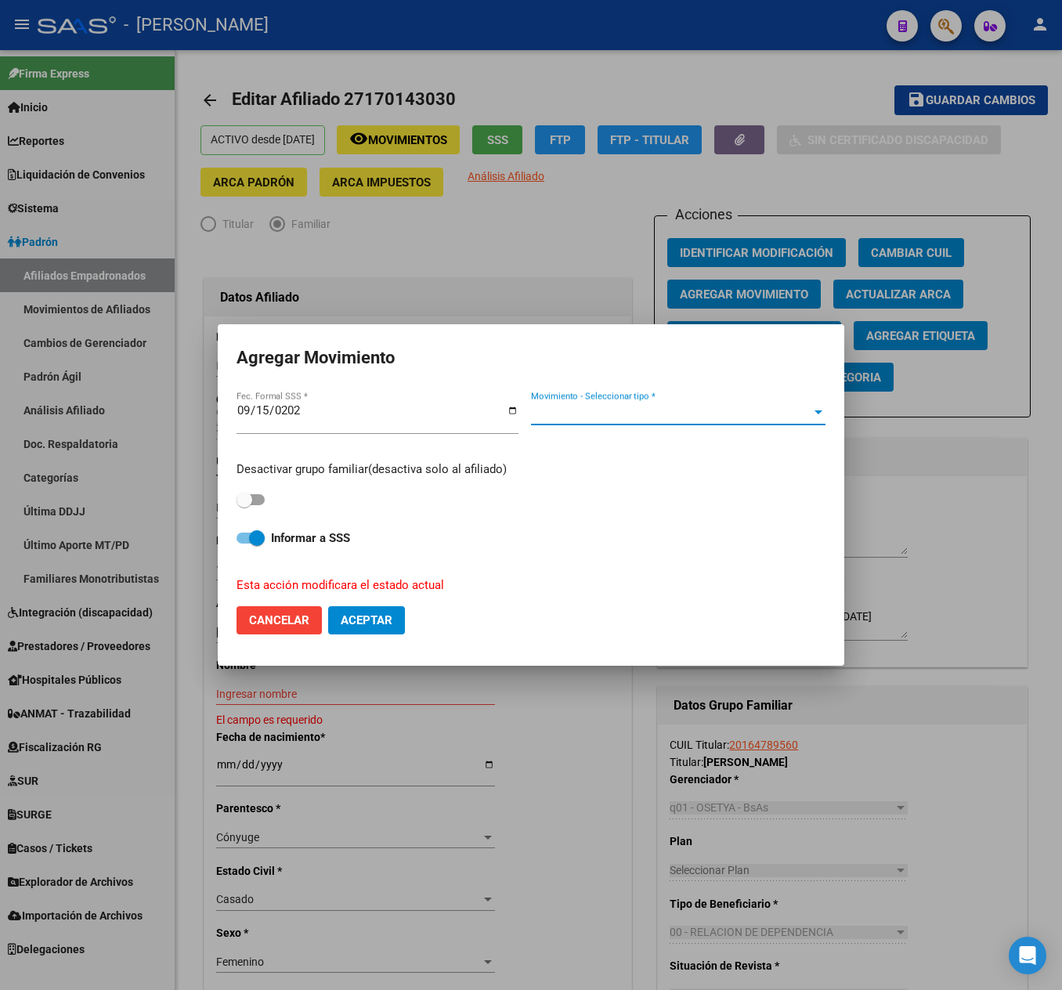
click at [638, 418] on span "Movimiento - Seleccionar tipo *" at bounding box center [671, 413] width 280 height 14
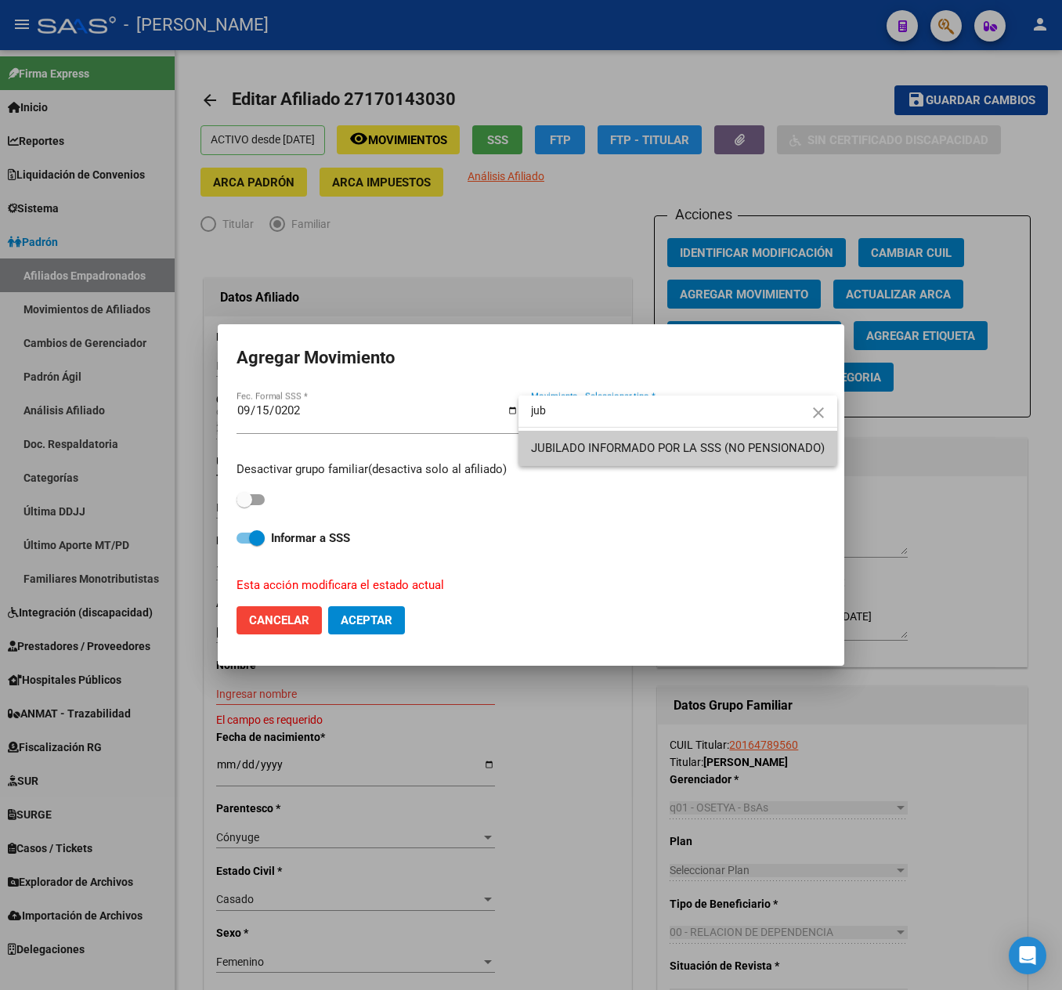
type input "jub"
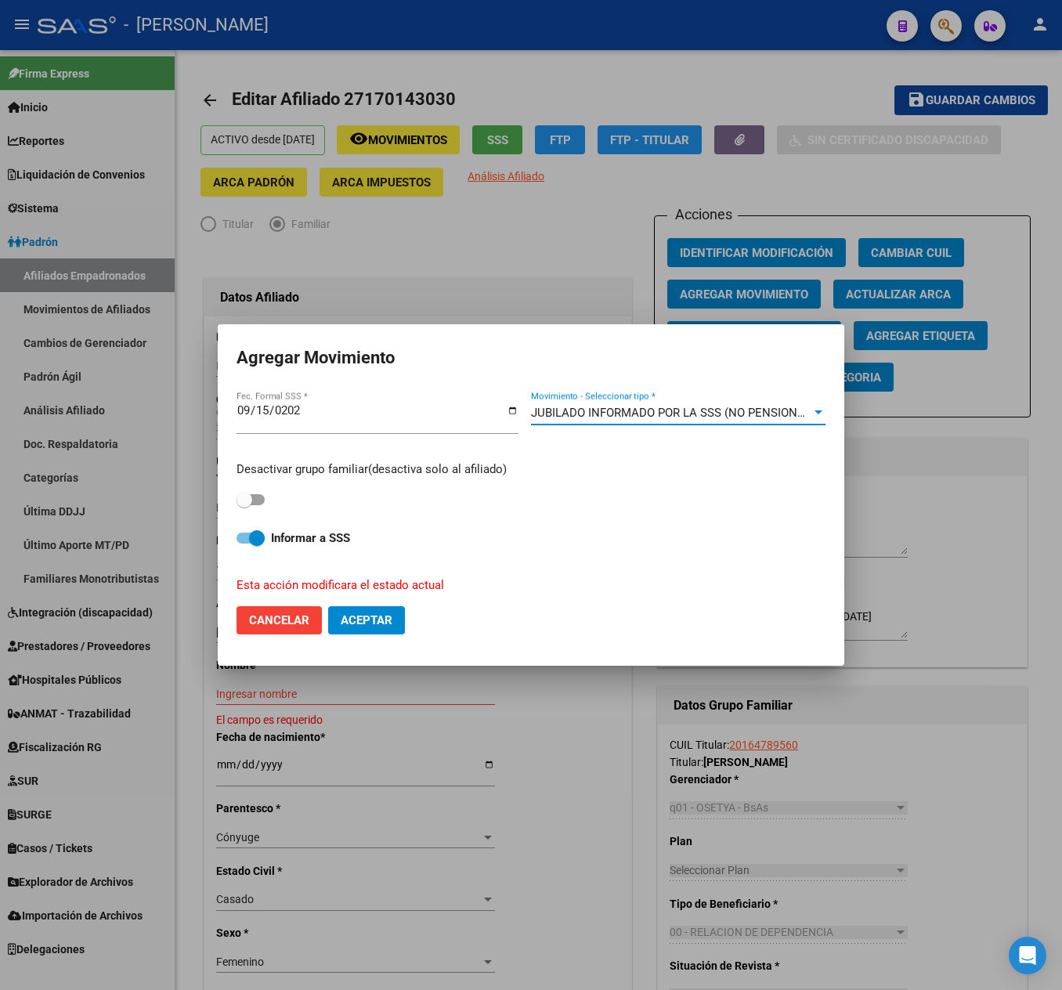
click at [247, 500] on span at bounding box center [245, 500] width 16 height 16
click at [244, 505] on input "checkbox" at bounding box center [244, 505] width 1 height 1
checkbox input "true"
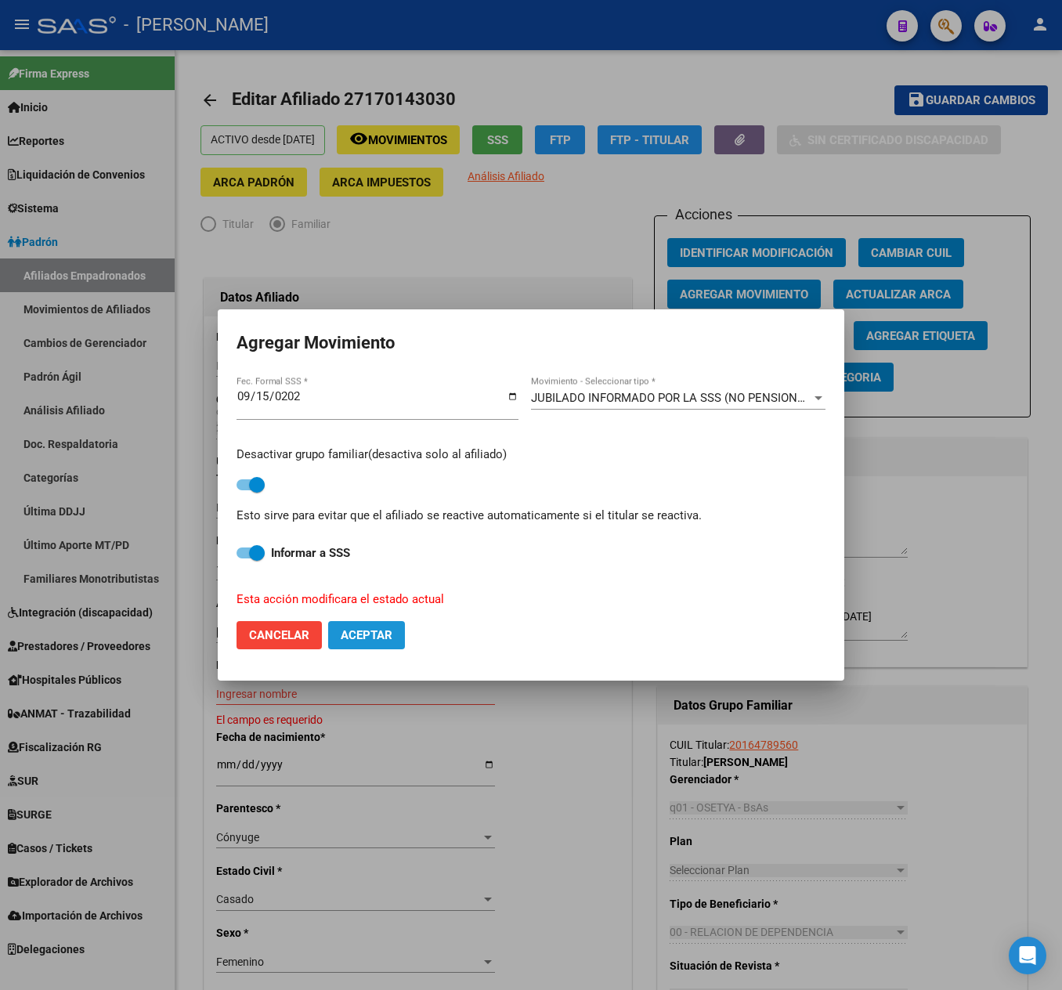
click at [390, 639] on span "Aceptar" at bounding box center [367, 635] width 52 height 14
checkbox input "false"
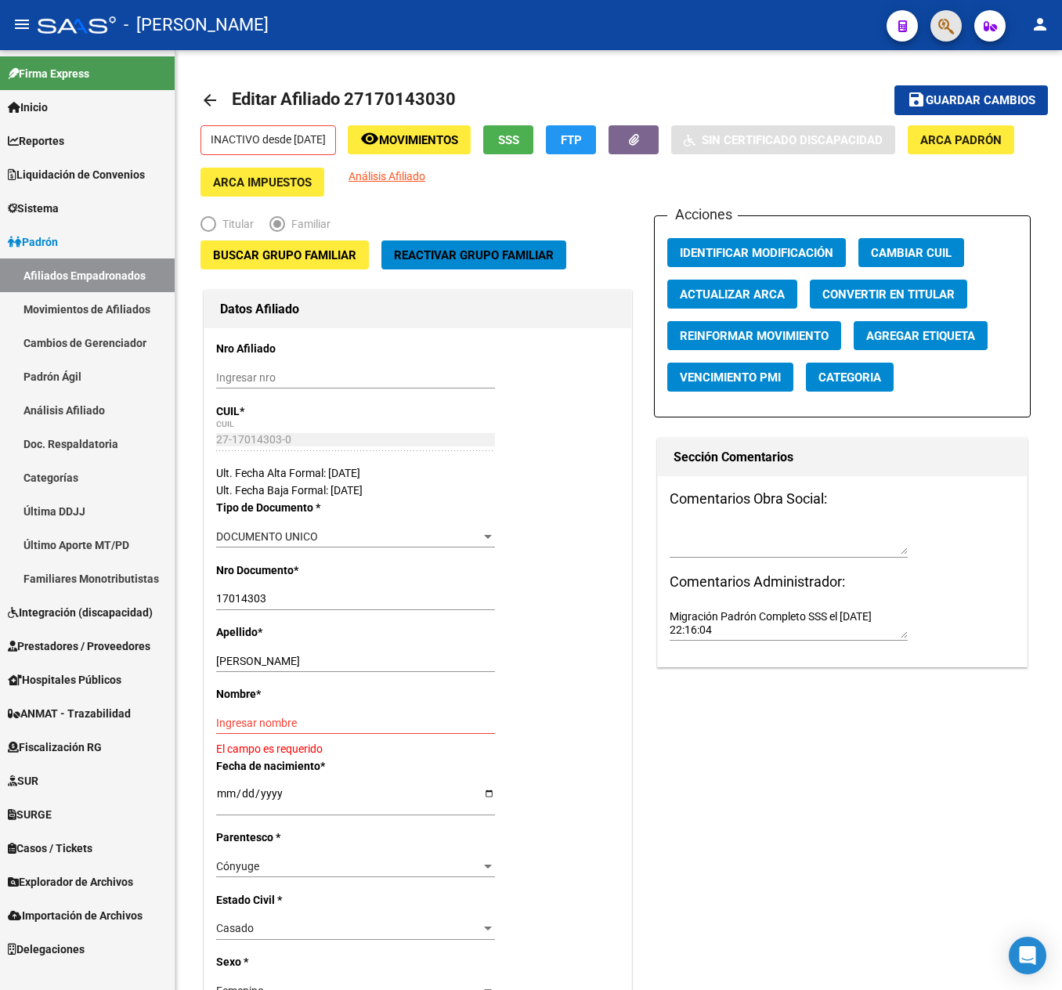
click at [957, 30] on button "button" at bounding box center [945, 25] width 31 height 31
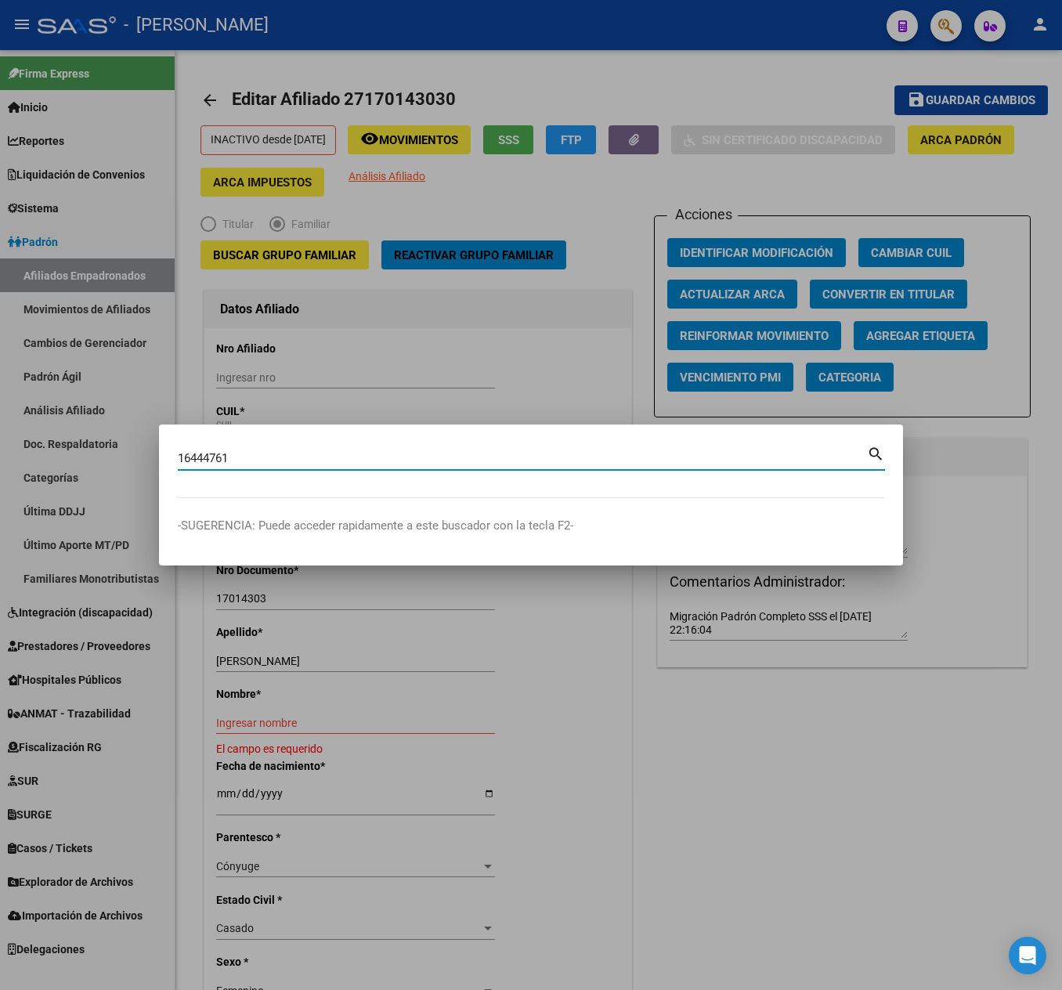
type input "16444761"
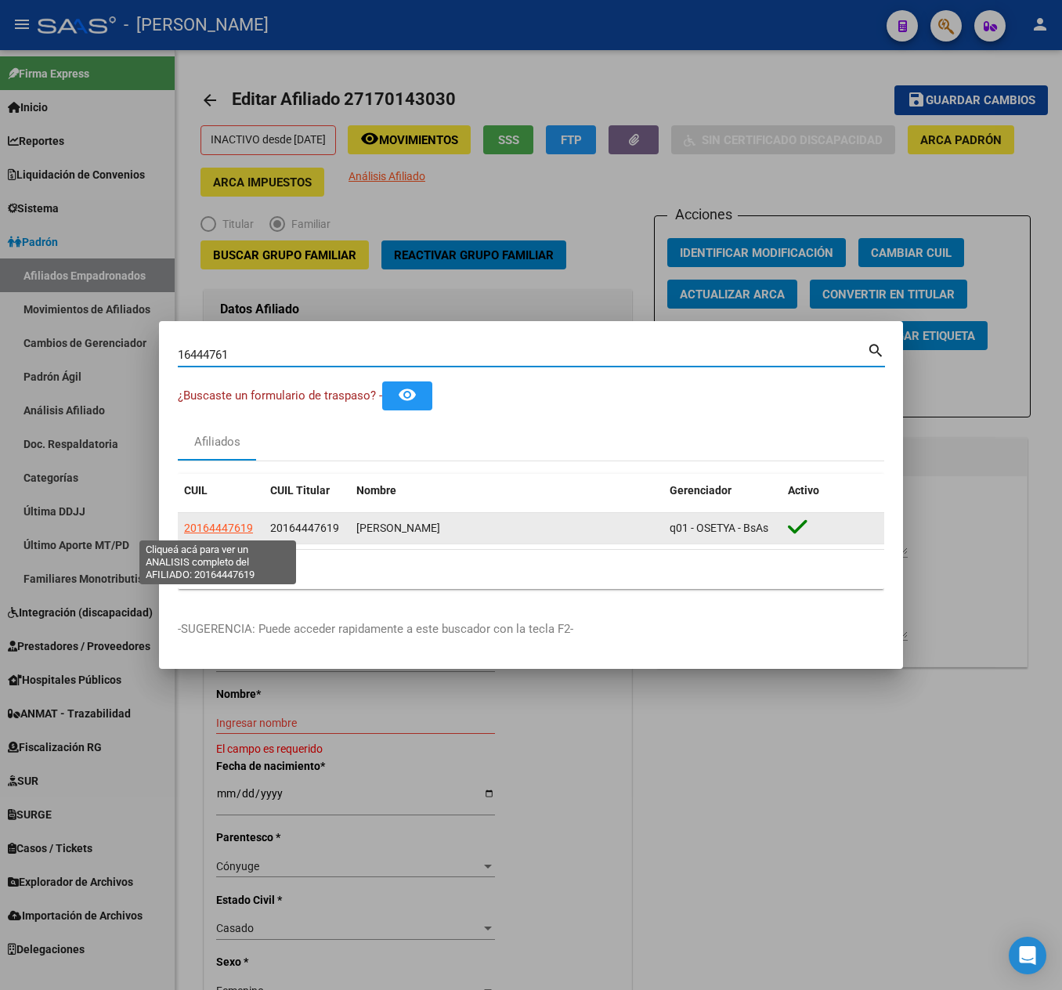
click at [227, 531] on span "20164447619" at bounding box center [218, 528] width 69 height 13
type textarea "20164447619"
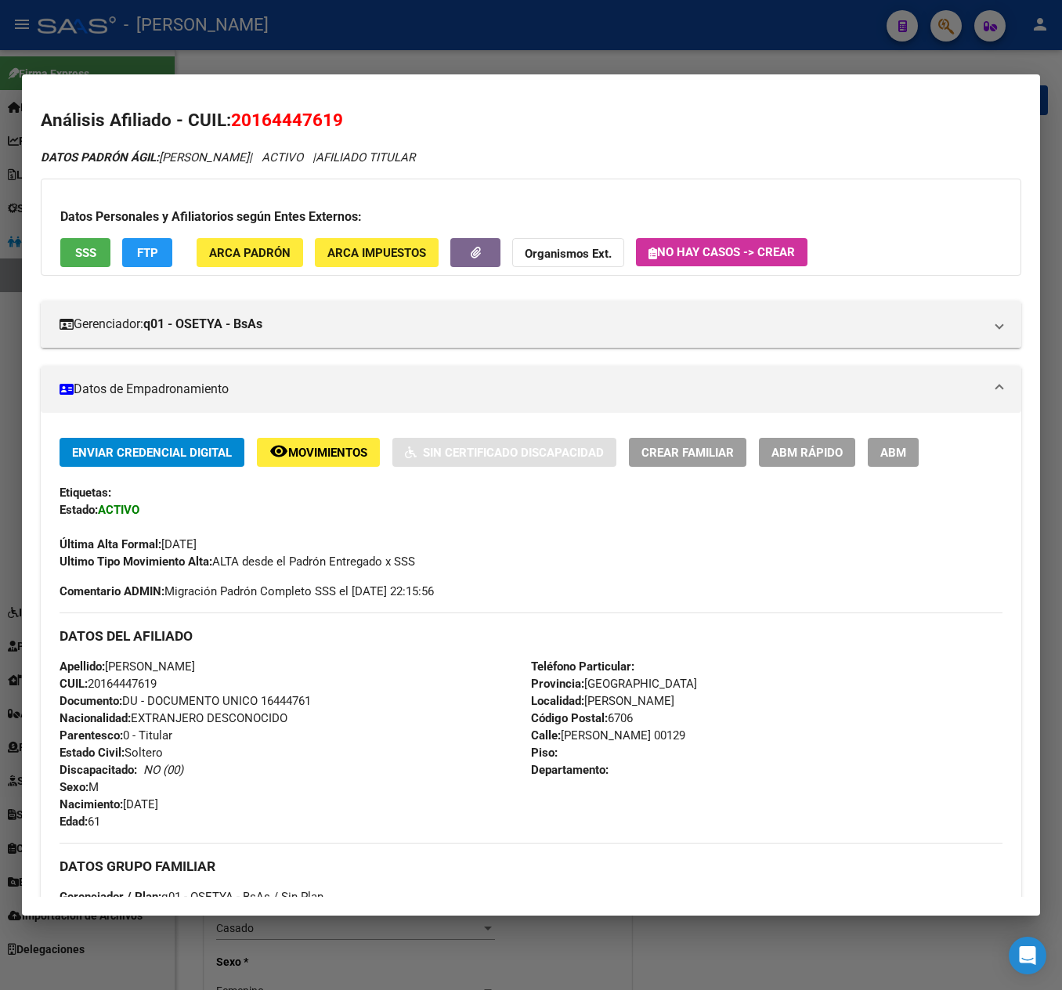
scroll to position [661, 0]
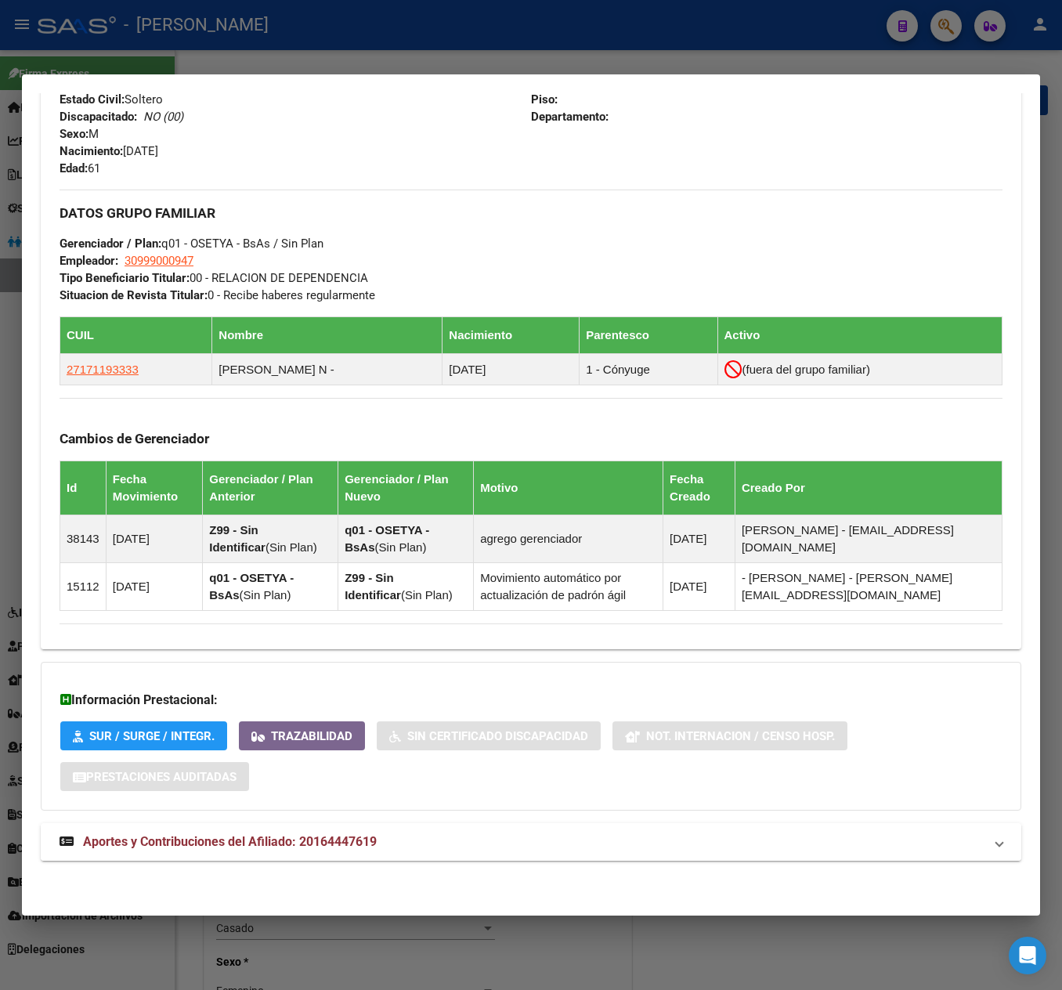
click at [279, 833] on strong "Aportes y Contribuciones del Afiliado: 20164447619" at bounding box center [218, 842] width 317 height 19
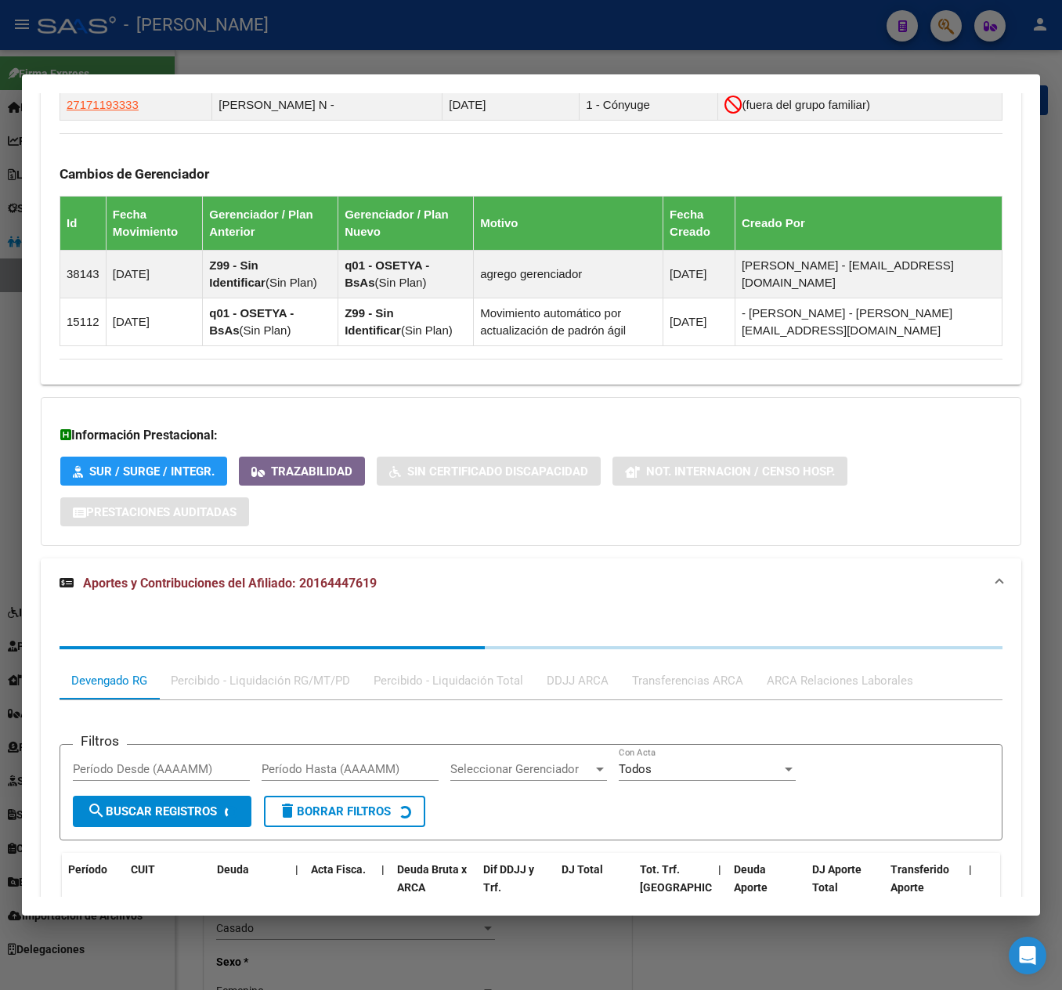
scroll to position [1057, 0]
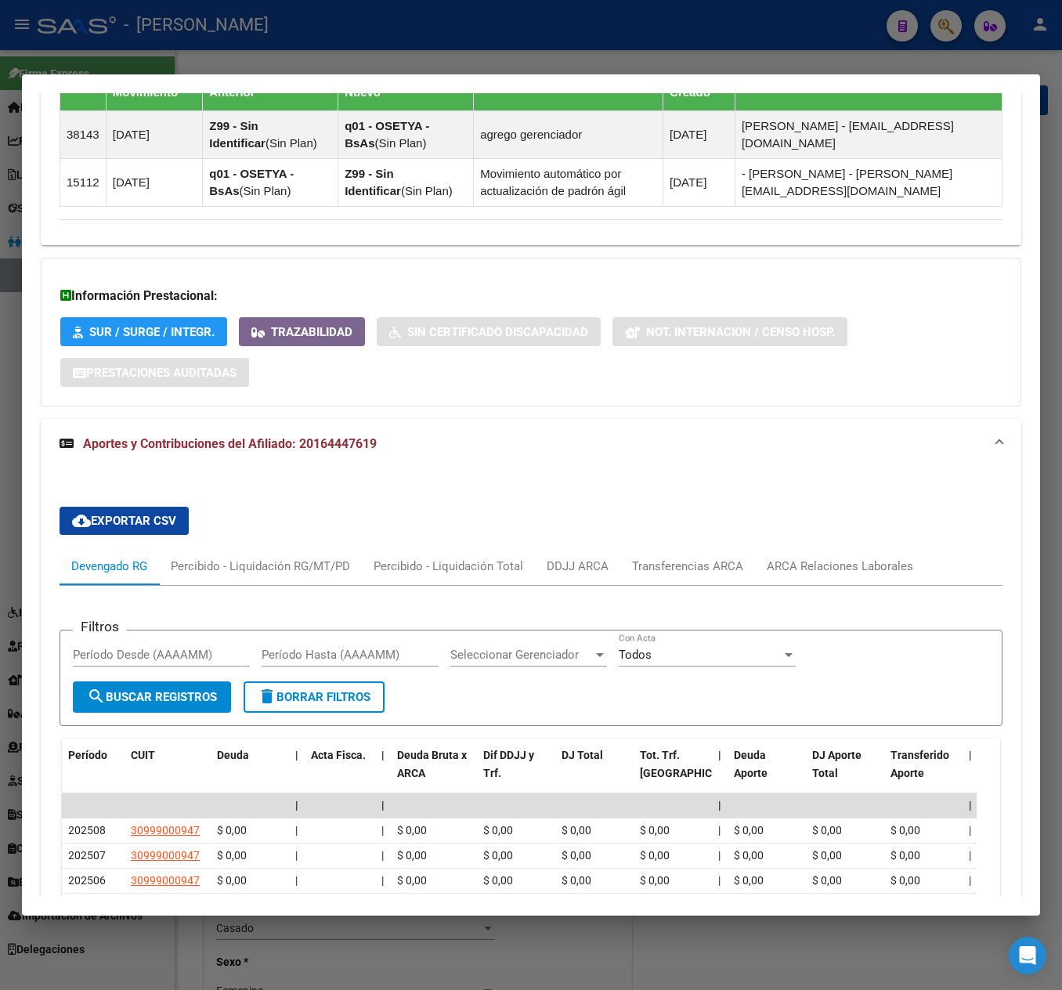
click at [830, 553] on div "cloud_download Exportar CSV Devengado RG Percibido - Liquidación RG/MT/PD Perci…" at bounding box center [531, 810] width 943 height 633
click at [833, 561] on div "ARCA Relaciones Laborales" at bounding box center [840, 566] width 170 height 38
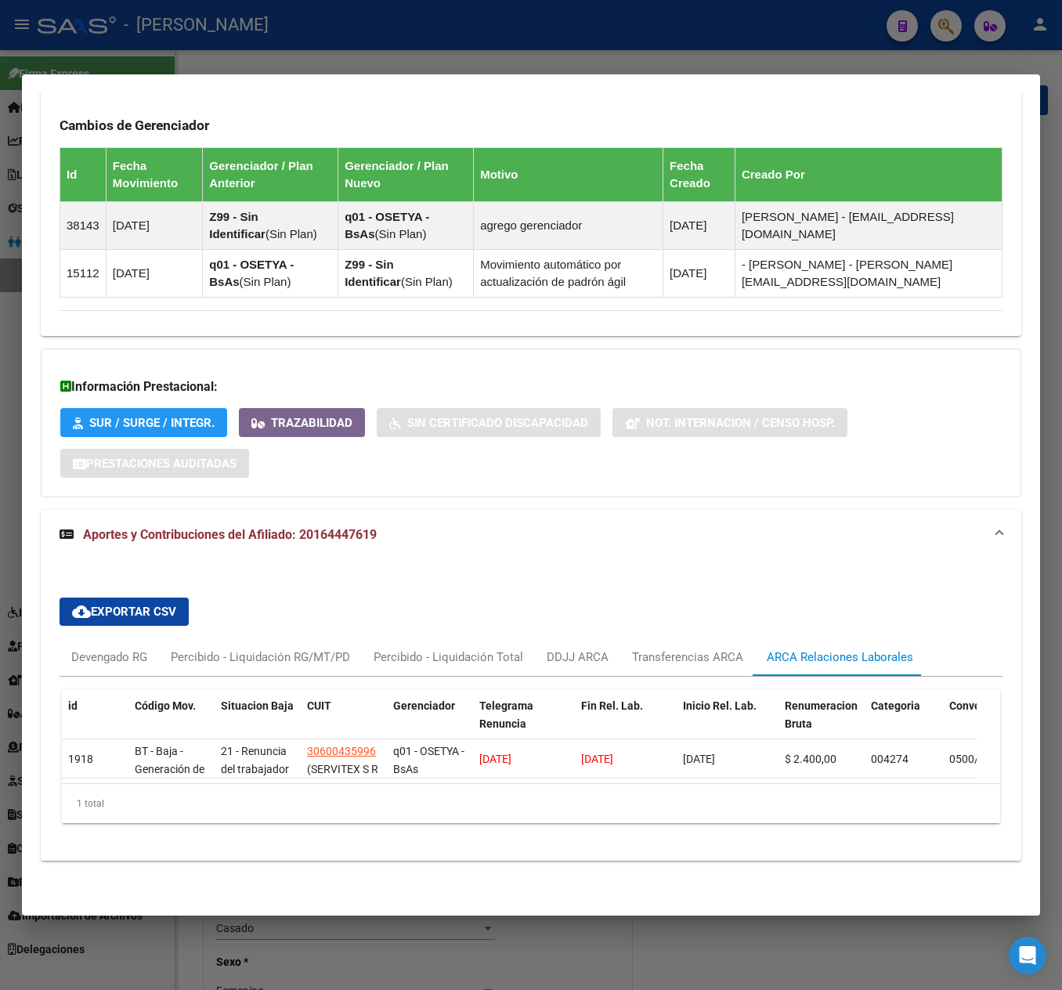
scroll to position [999, 0]
click at [100, 649] on div "Devengado RG" at bounding box center [109, 657] width 76 height 17
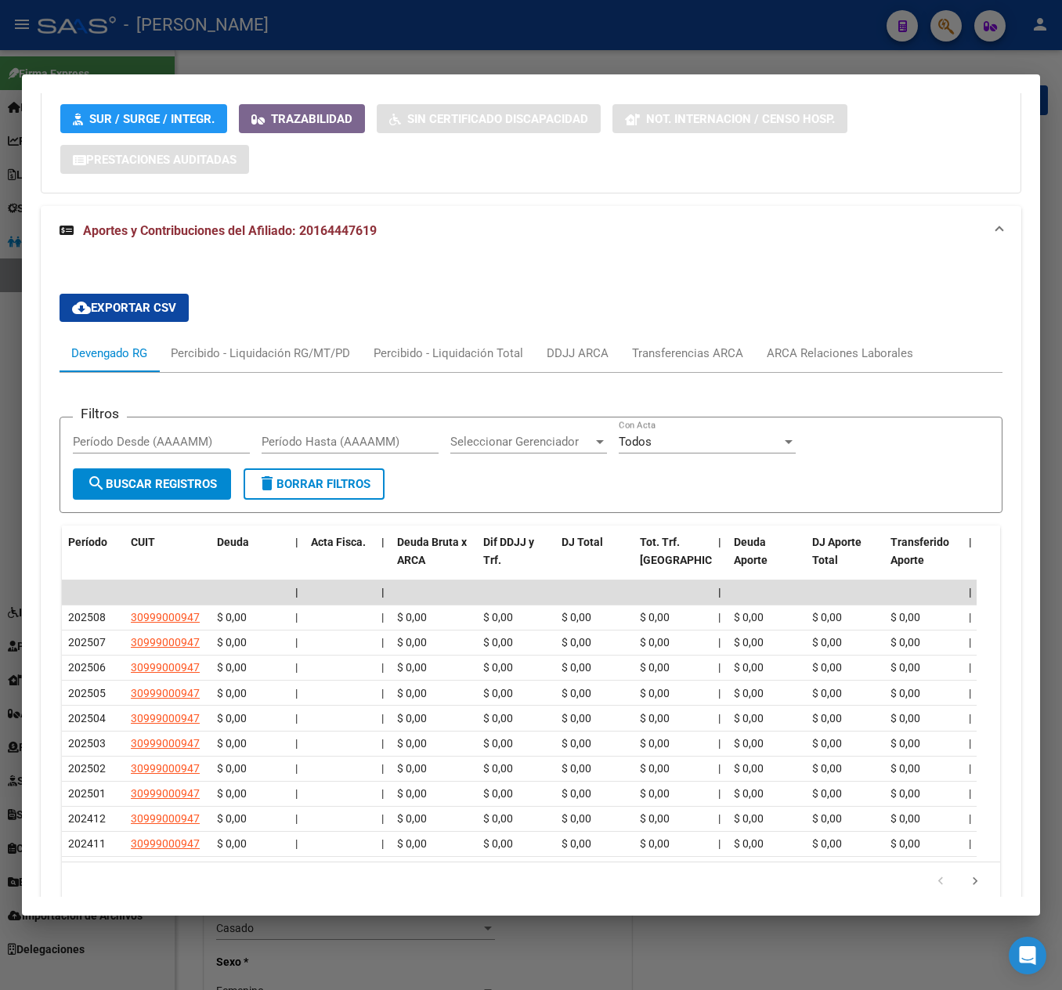
scroll to position [1389, 0]
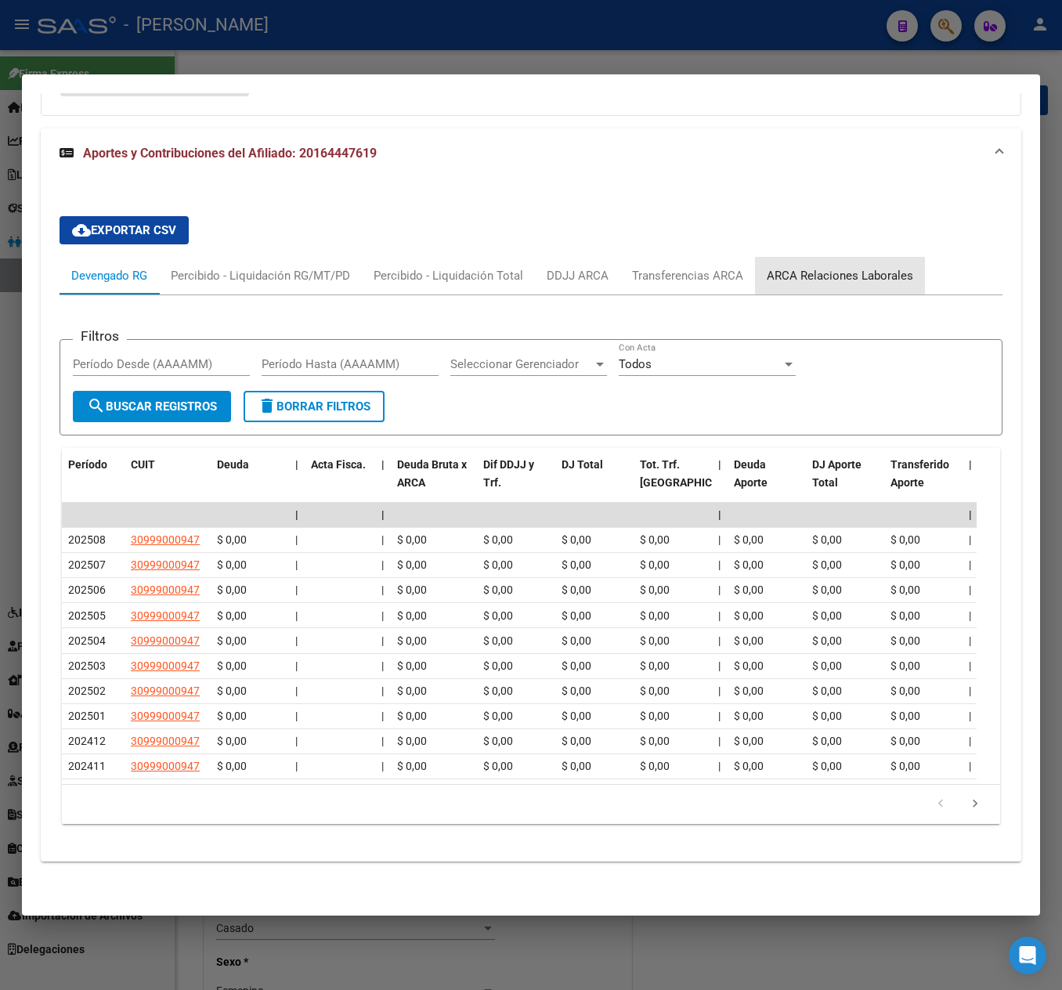
click at [857, 267] on div "ARCA Relaciones Laborales" at bounding box center [840, 275] width 146 height 17
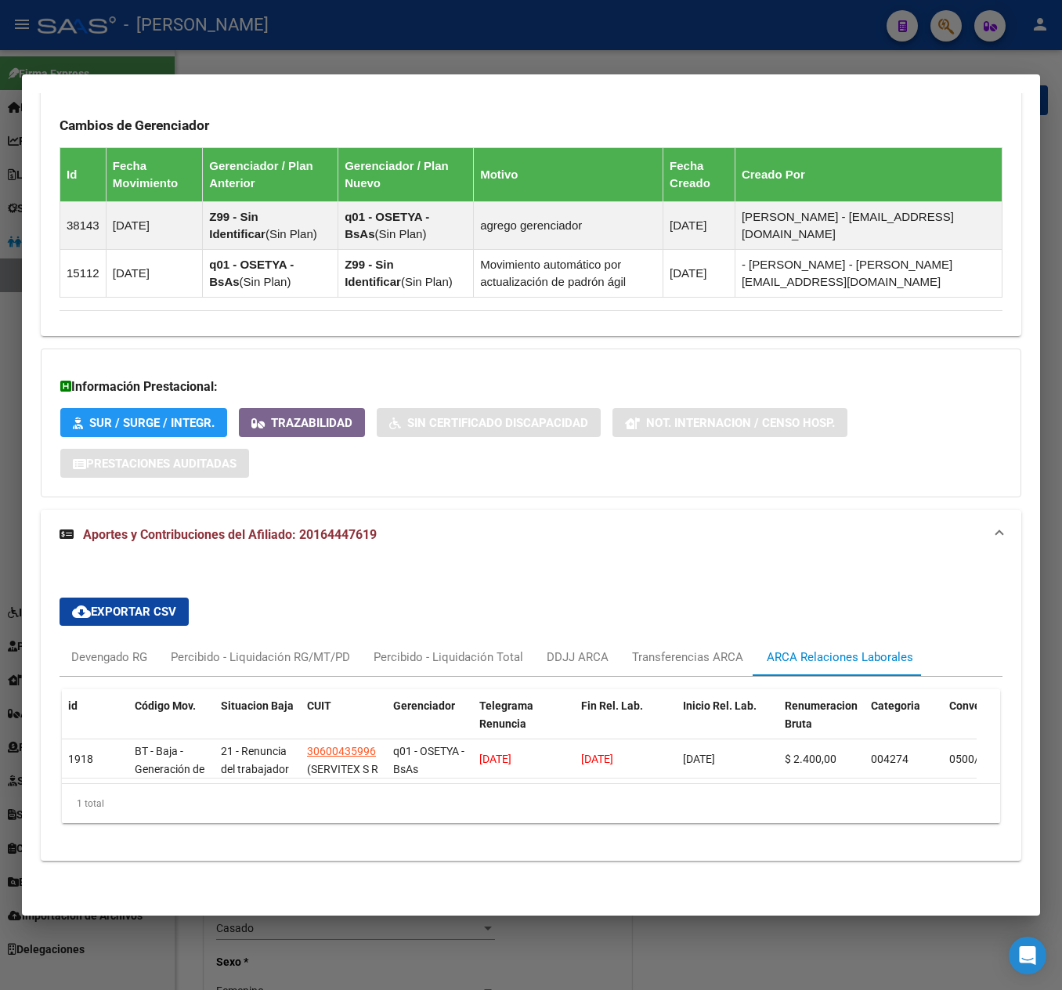
scroll to position [1001, 0]
click at [103, 642] on div "Devengado RG" at bounding box center [109, 657] width 99 height 38
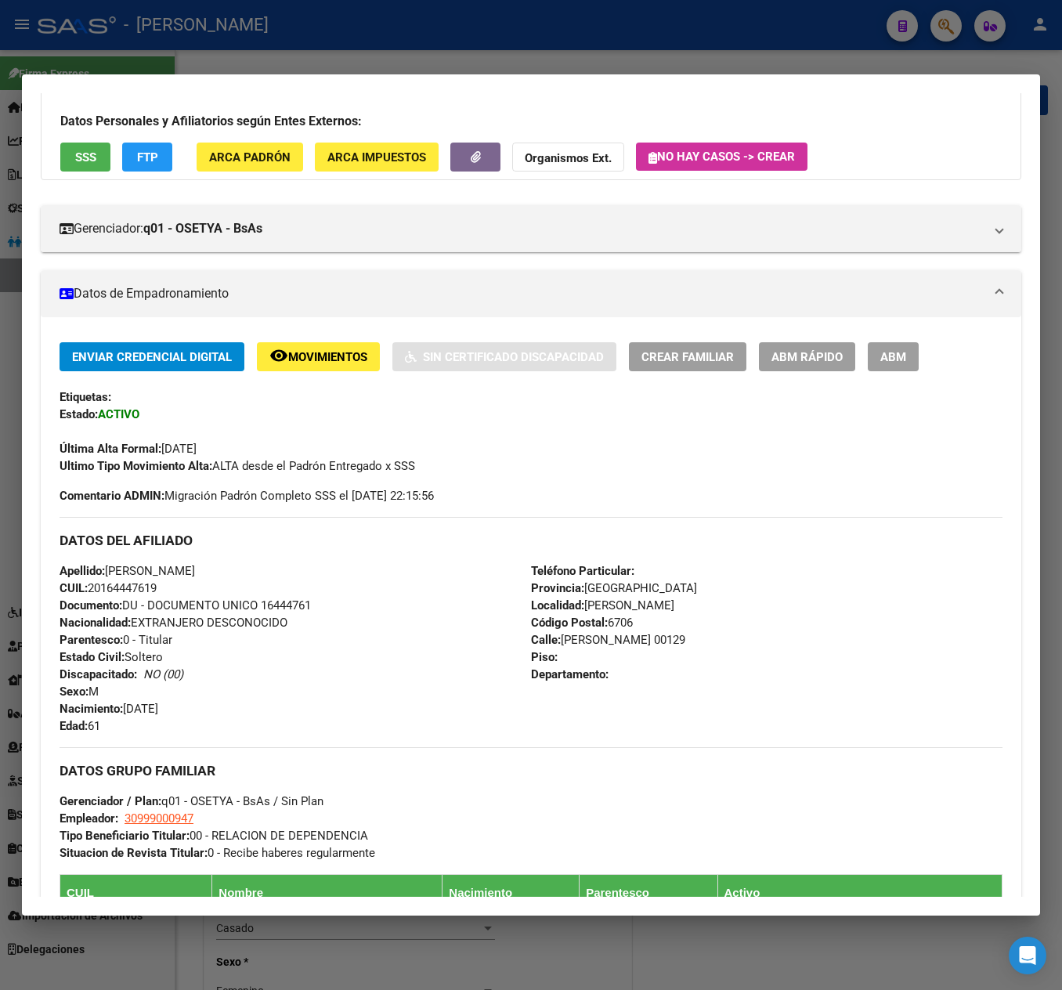
scroll to position [0, 0]
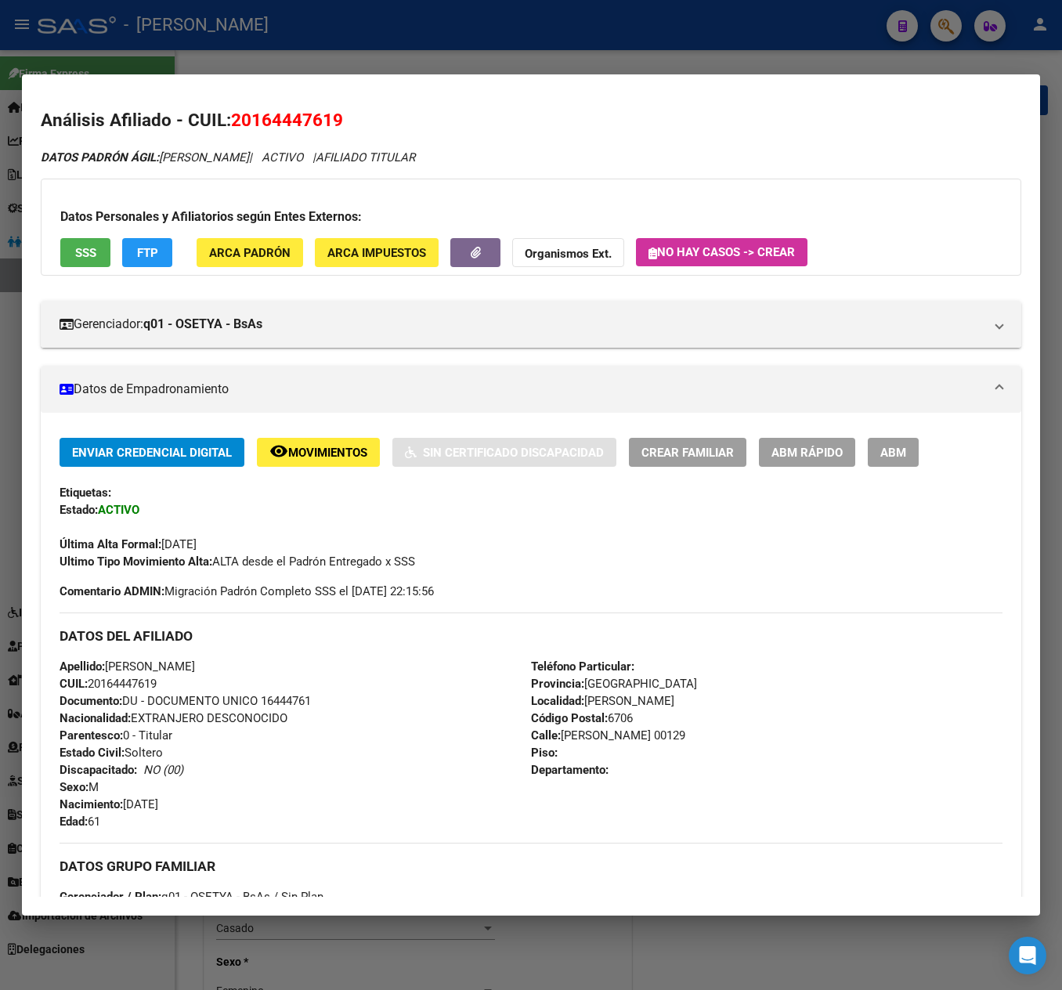
click at [876, 431] on div "Enviar Credencial Digital remove_red_eye Movimientos Sin Certificado Discapacid…" at bounding box center [531, 858] width 981 height 891
click at [899, 443] on button "ABM" at bounding box center [893, 452] width 51 height 29
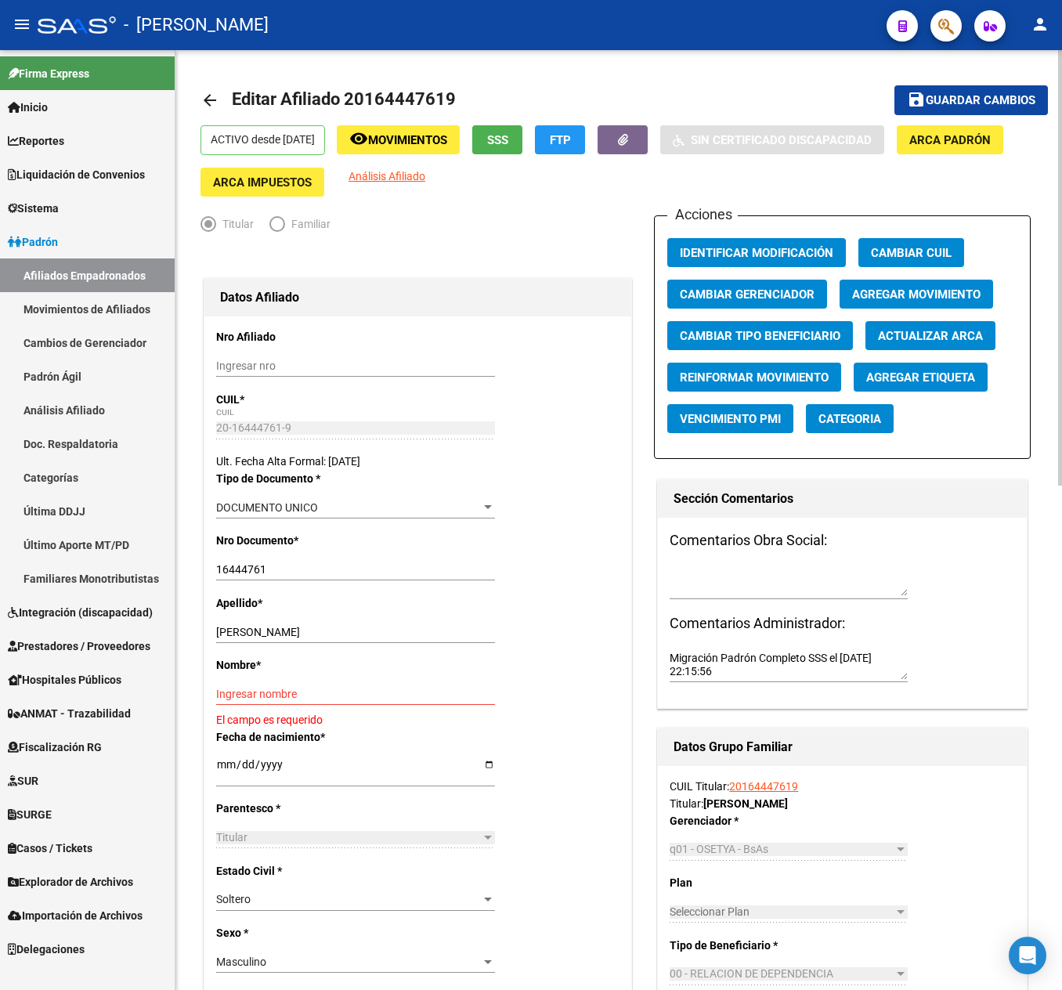
click at [907, 287] on span "Agregar Movimiento" at bounding box center [916, 294] width 128 height 14
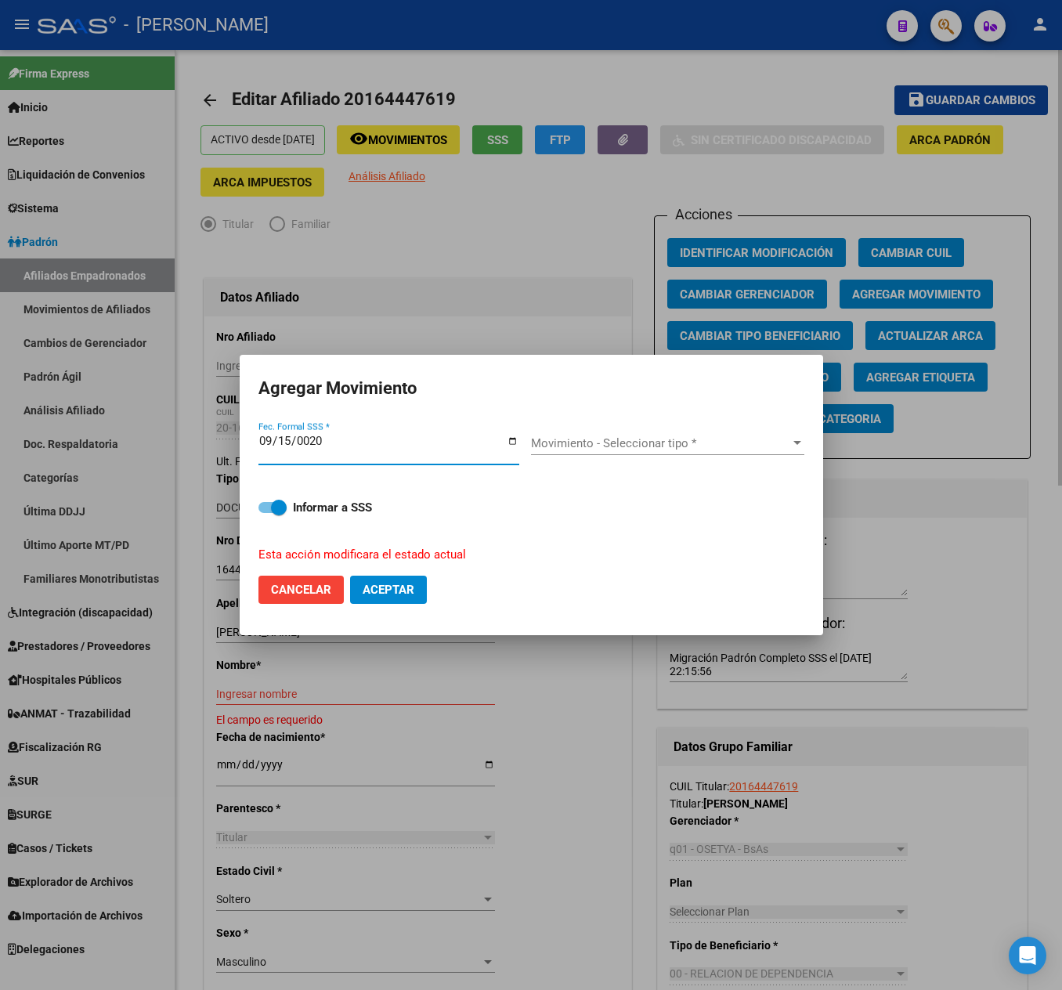
type input "0202-09-15"
click at [636, 432] on div "Movimiento - Seleccionar tipo * Movimiento - Seleccionar tipo *" at bounding box center [667, 443] width 273 height 23
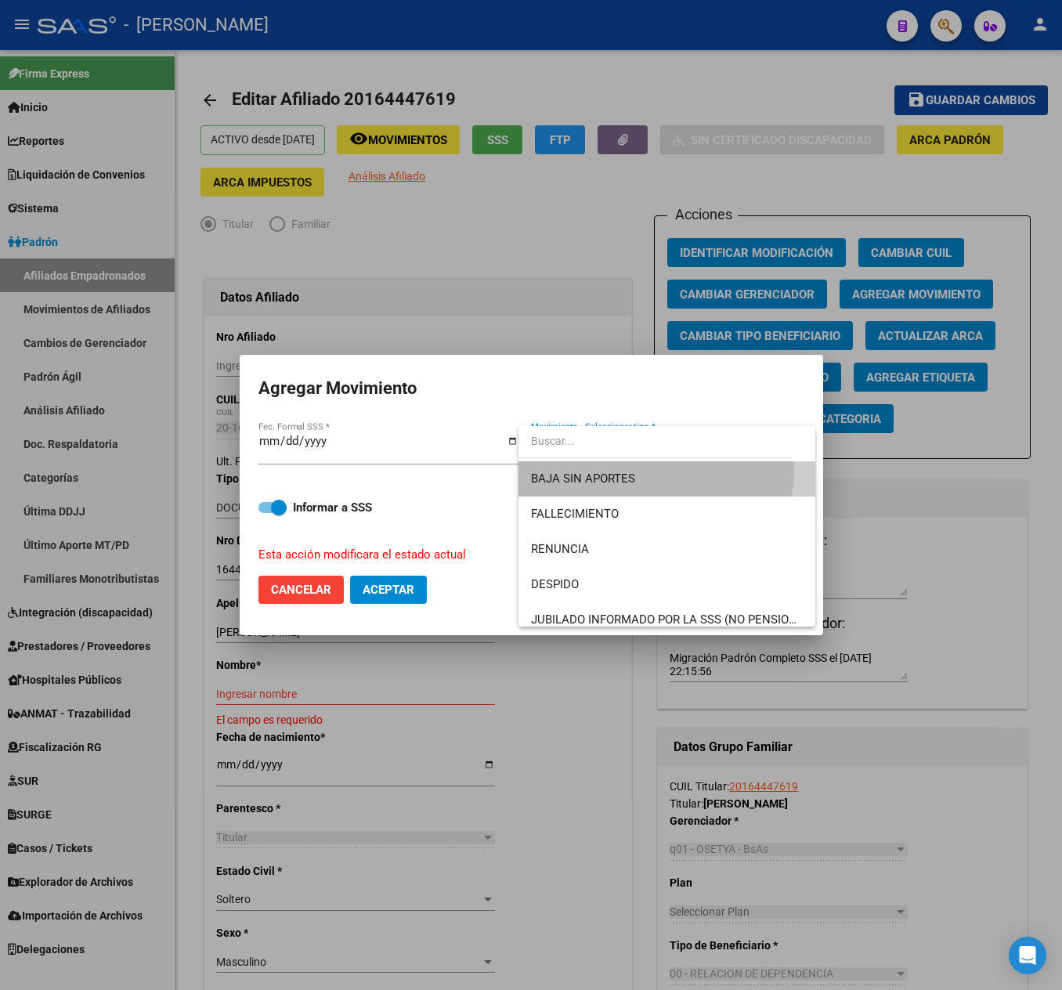
click at [655, 472] on span "BAJA SIN APORTES" at bounding box center [667, 478] width 272 height 35
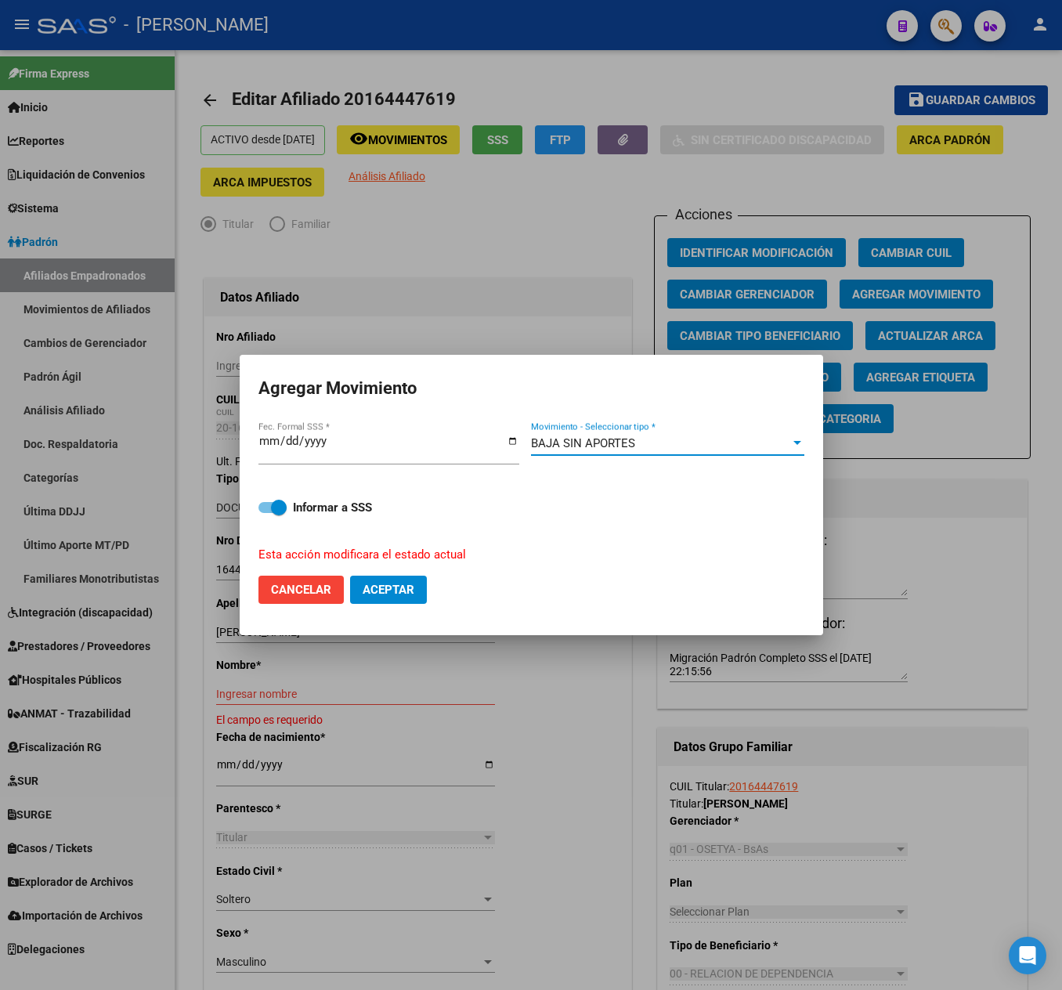
click at [417, 592] on button "Aceptar" at bounding box center [388, 590] width 77 height 28
checkbox input "false"
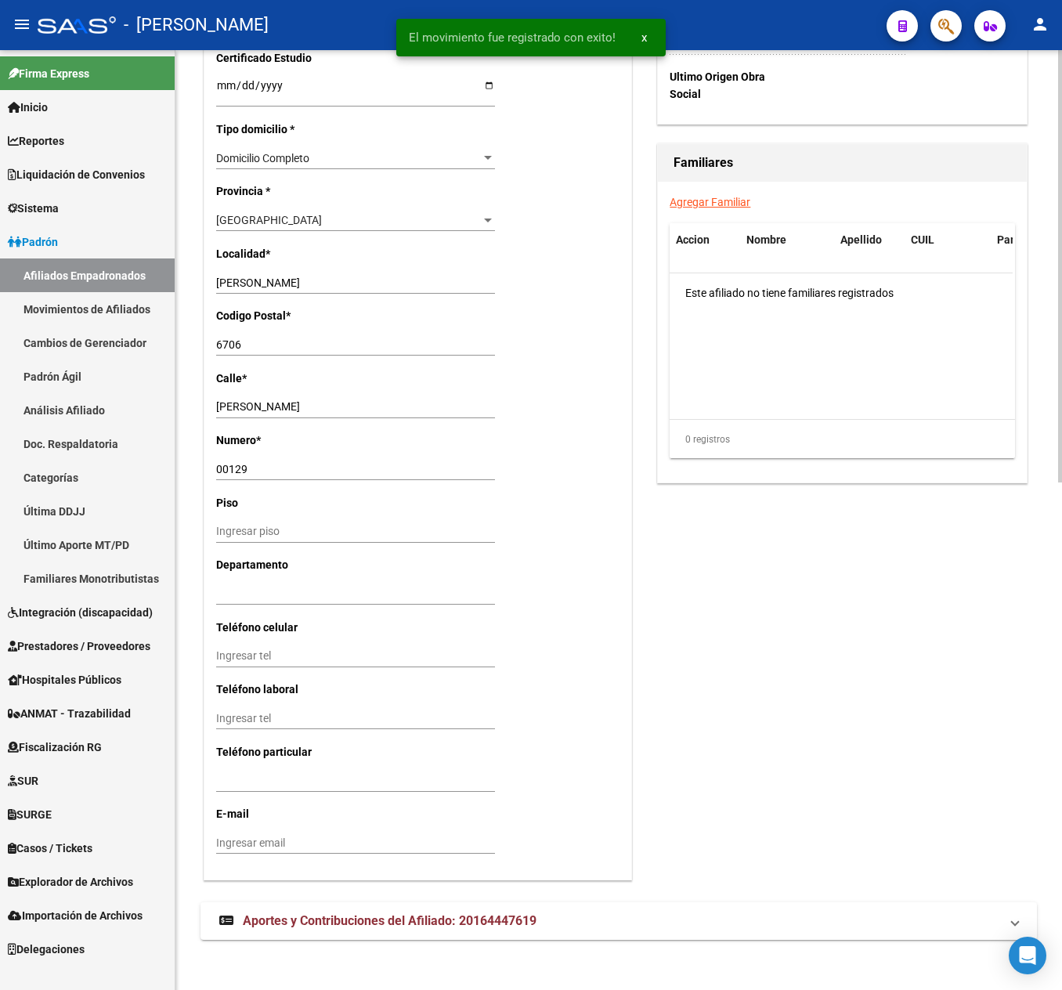
scroll to position [1104, 0]
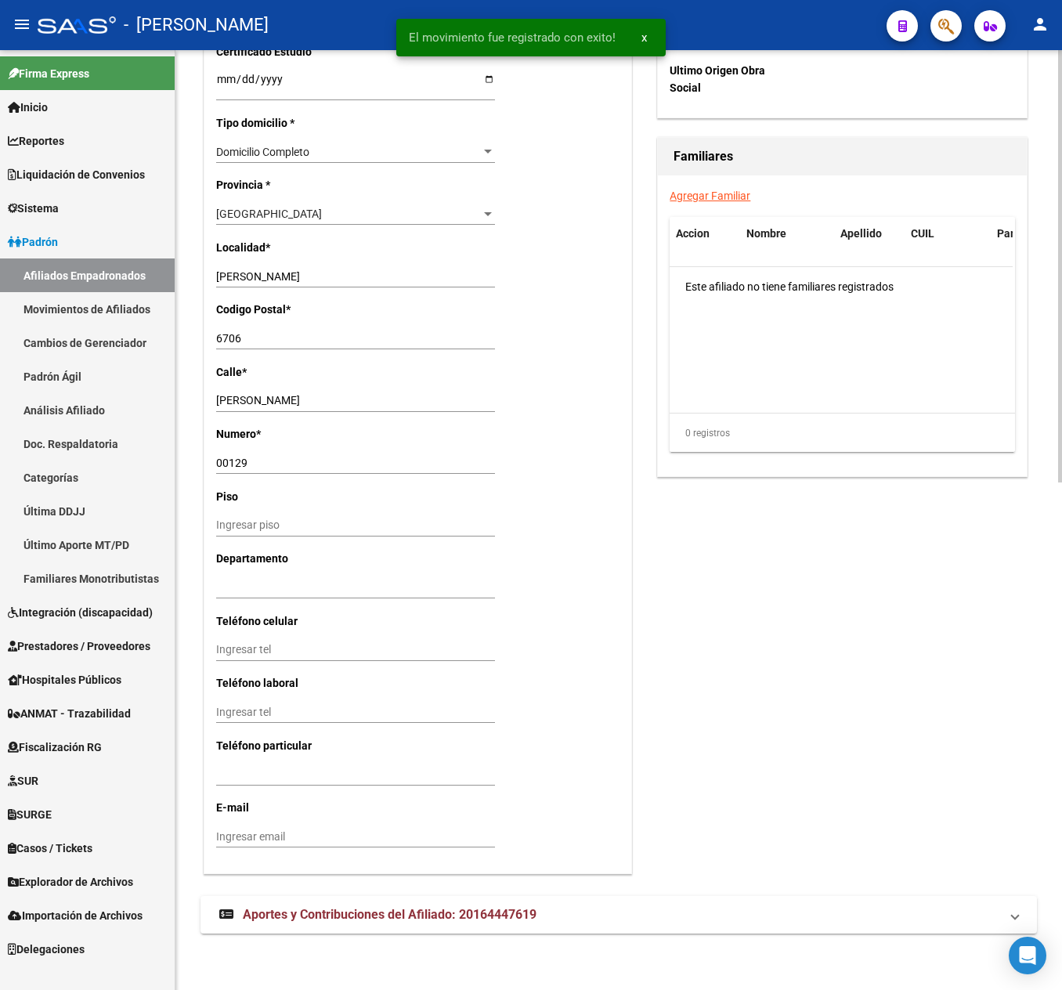
drag, startPoint x: 362, startPoint y: 915, endPoint x: 467, endPoint y: 894, distance: 106.9
click at [363, 915] on span "Aportes y Contribuciones del Afiliado: 20164447619" at bounding box center [390, 914] width 294 height 15
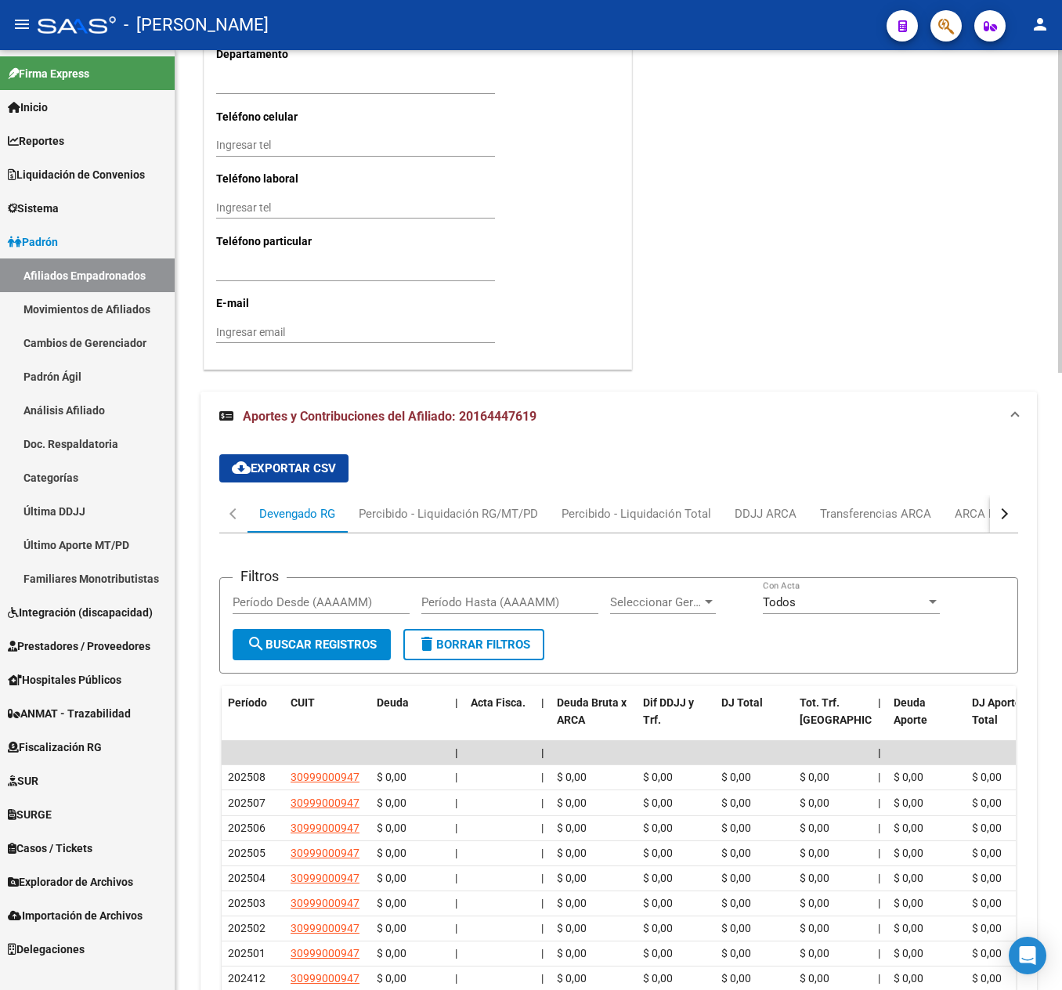
scroll to position [1795, 0]
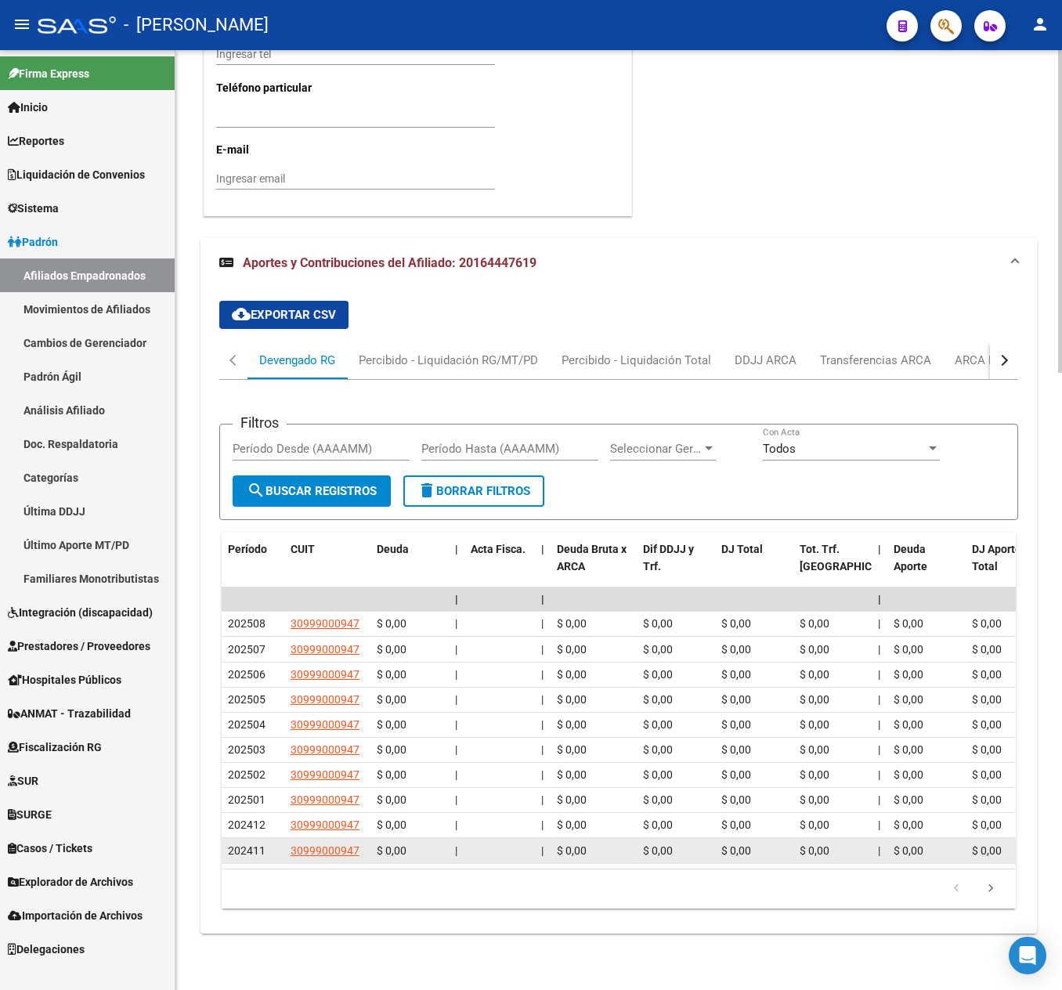
drag, startPoint x: 721, startPoint y: 789, endPoint x: 811, endPoint y: 830, distance: 99.6
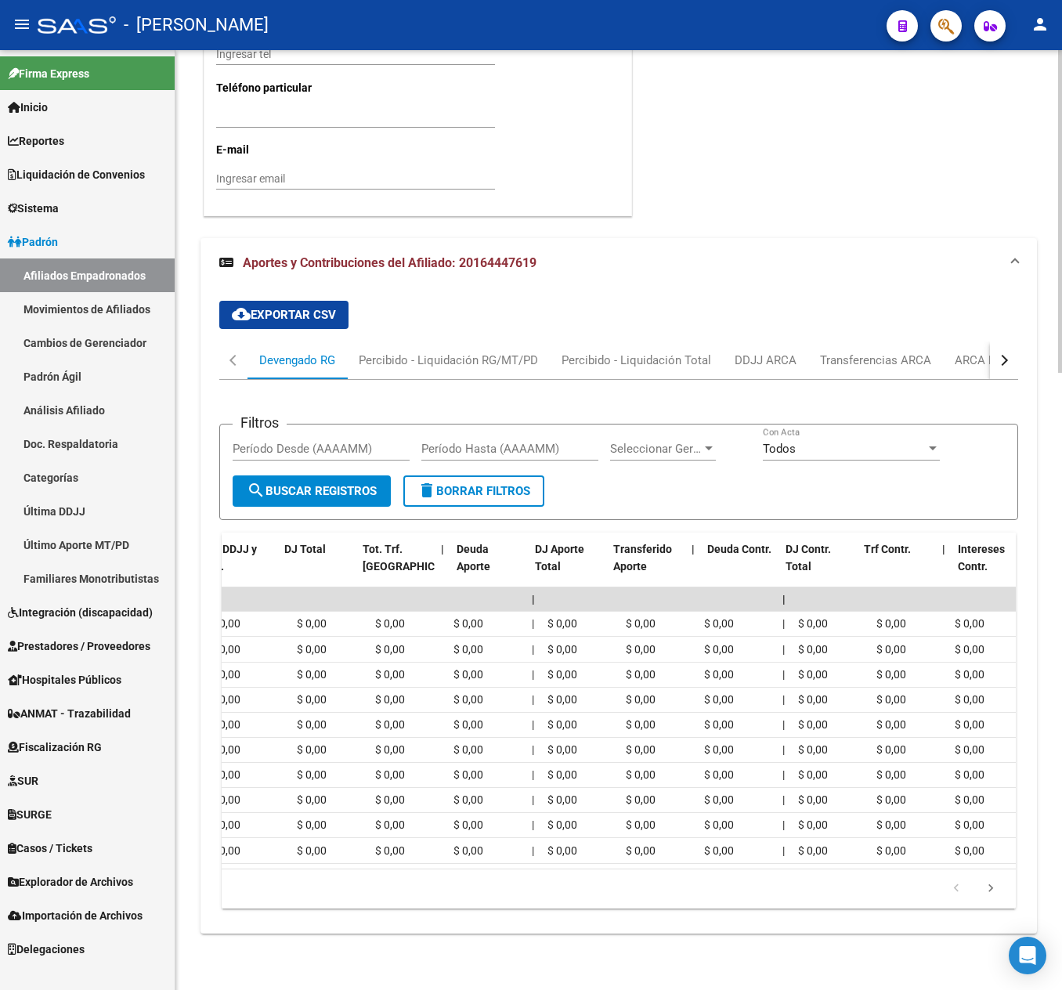
scroll to position [0, 0]
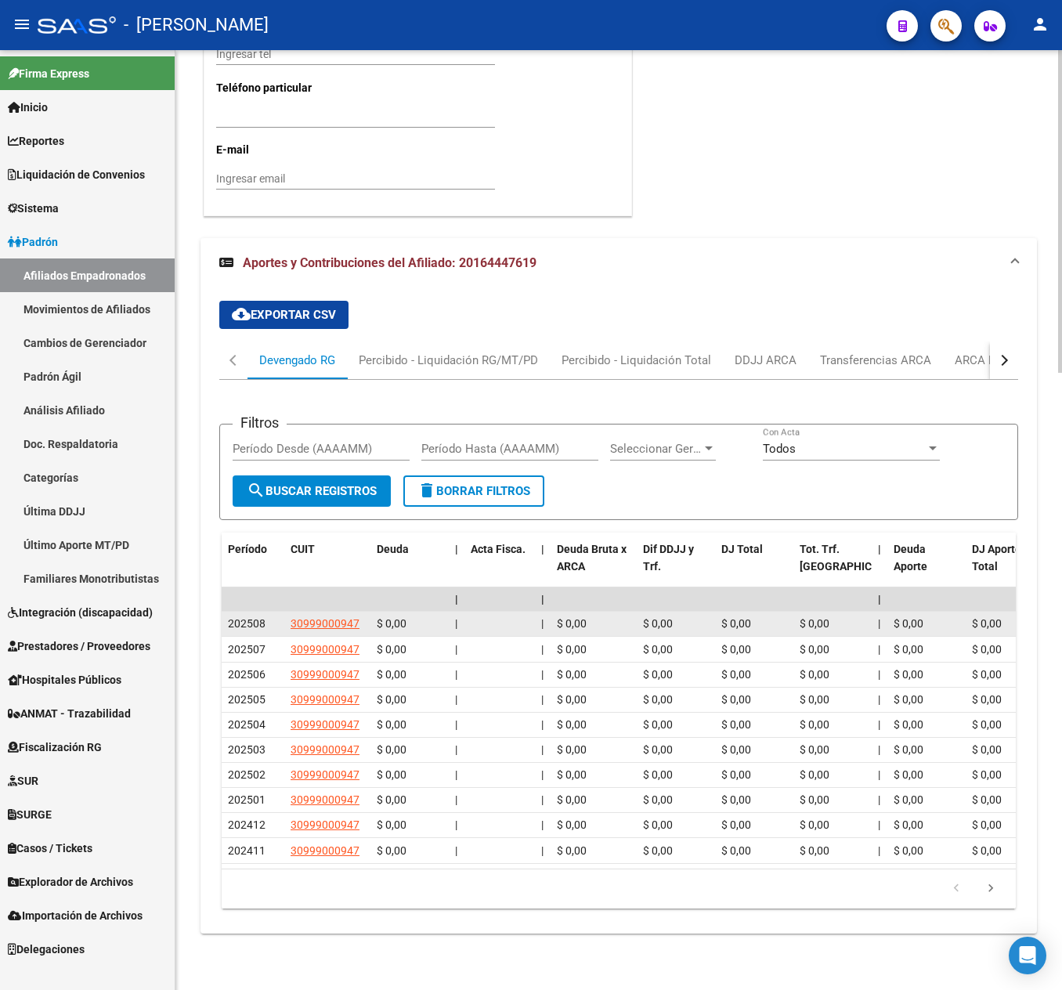
click at [332, 612] on datatable-body-cell "30999000947" at bounding box center [327, 624] width 86 height 24
click at [321, 617] on span "30999000947" at bounding box center [325, 623] width 69 height 13
type textarea "30999000947"
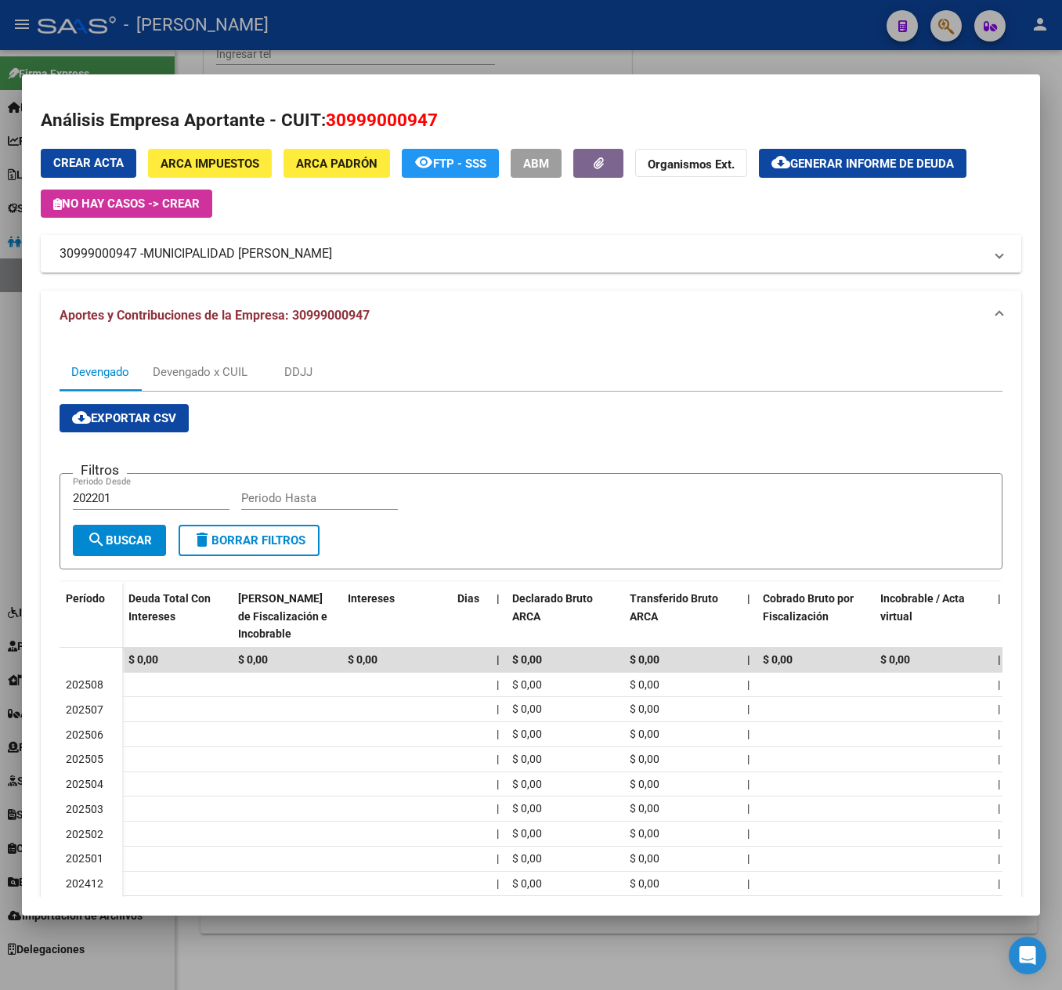
click at [6, 230] on div at bounding box center [531, 495] width 1062 height 990
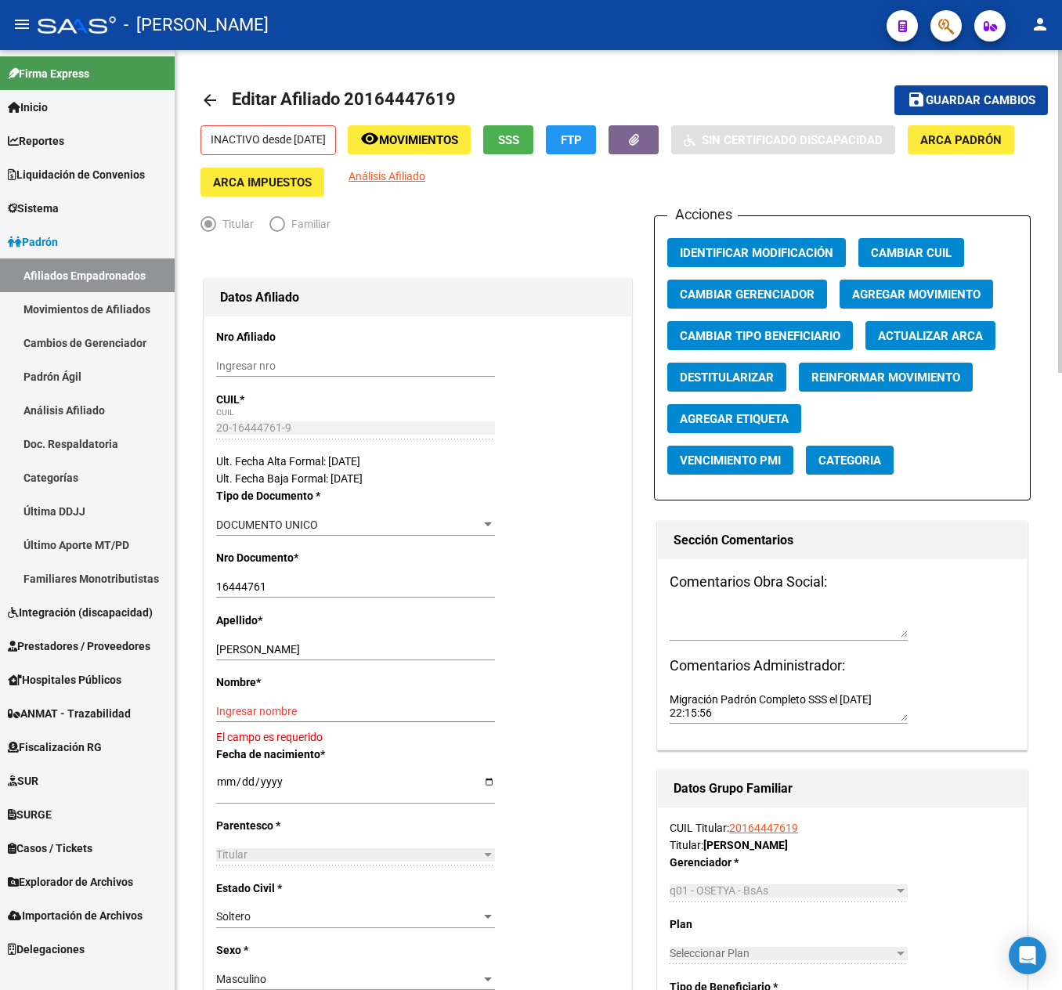
click at [373, 91] on span "Editar Afiliado 20164447619" at bounding box center [344, 99] width 224 height 20
copy h1 "20164447619"
click at [412, 133] on span "Movimientos" at bounding box center [418, 140] width 79 height 14
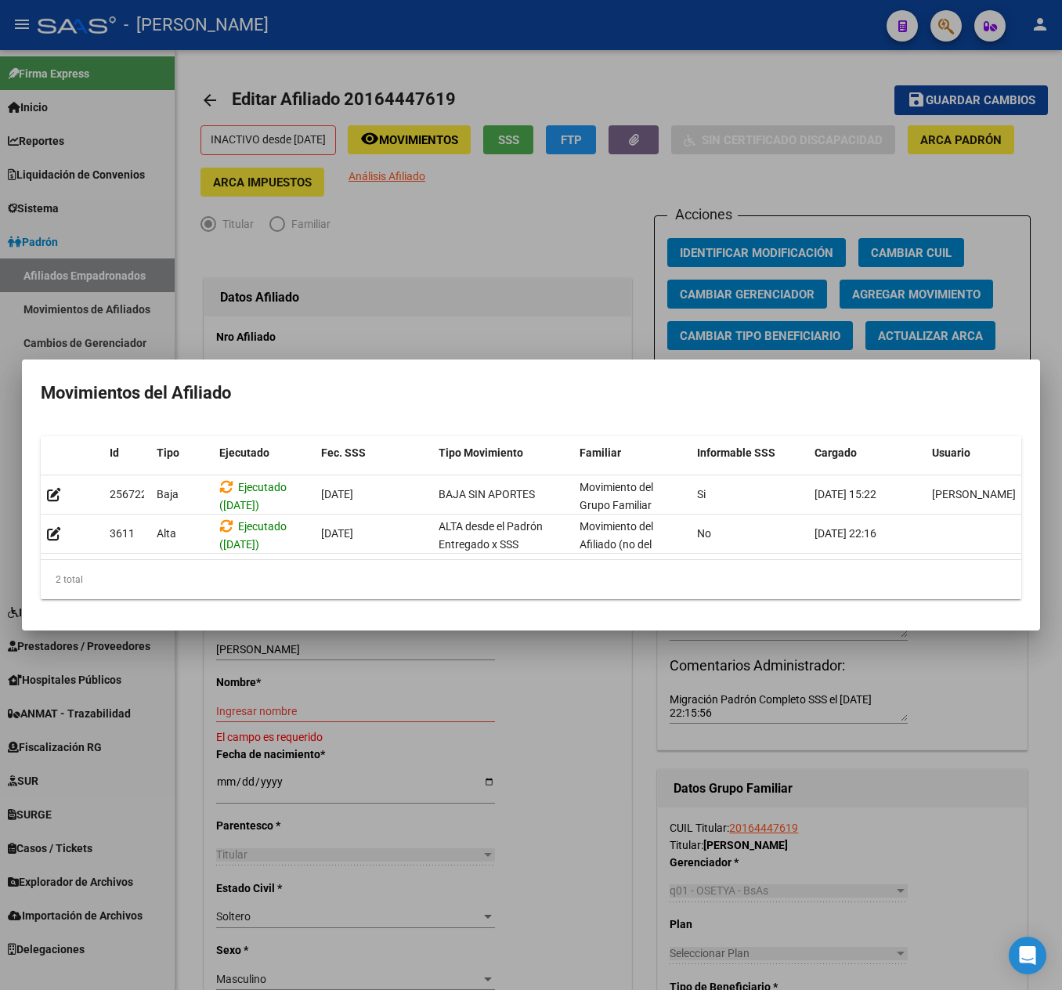
scroll to position [0, 22]
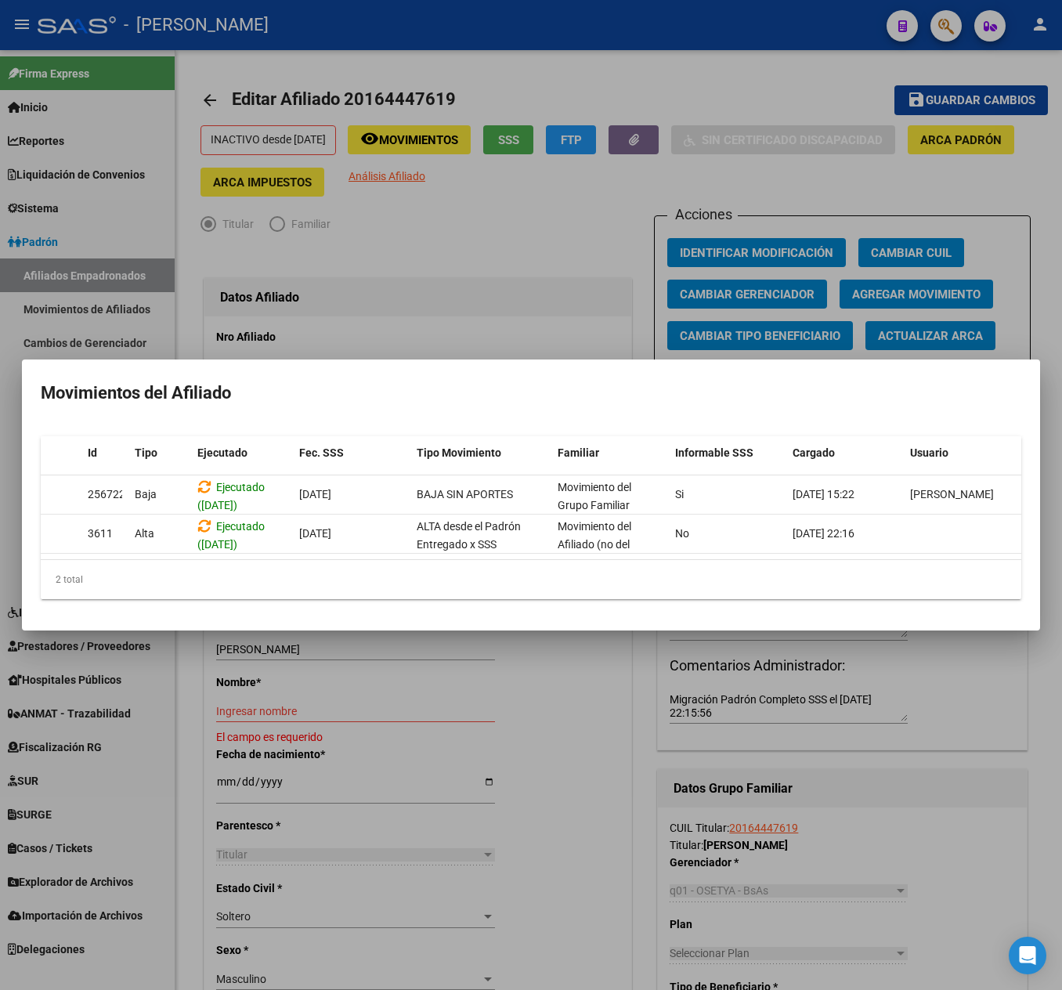
click at [602, 216] on div at bounding box center [531, 495] width 1062 height 990
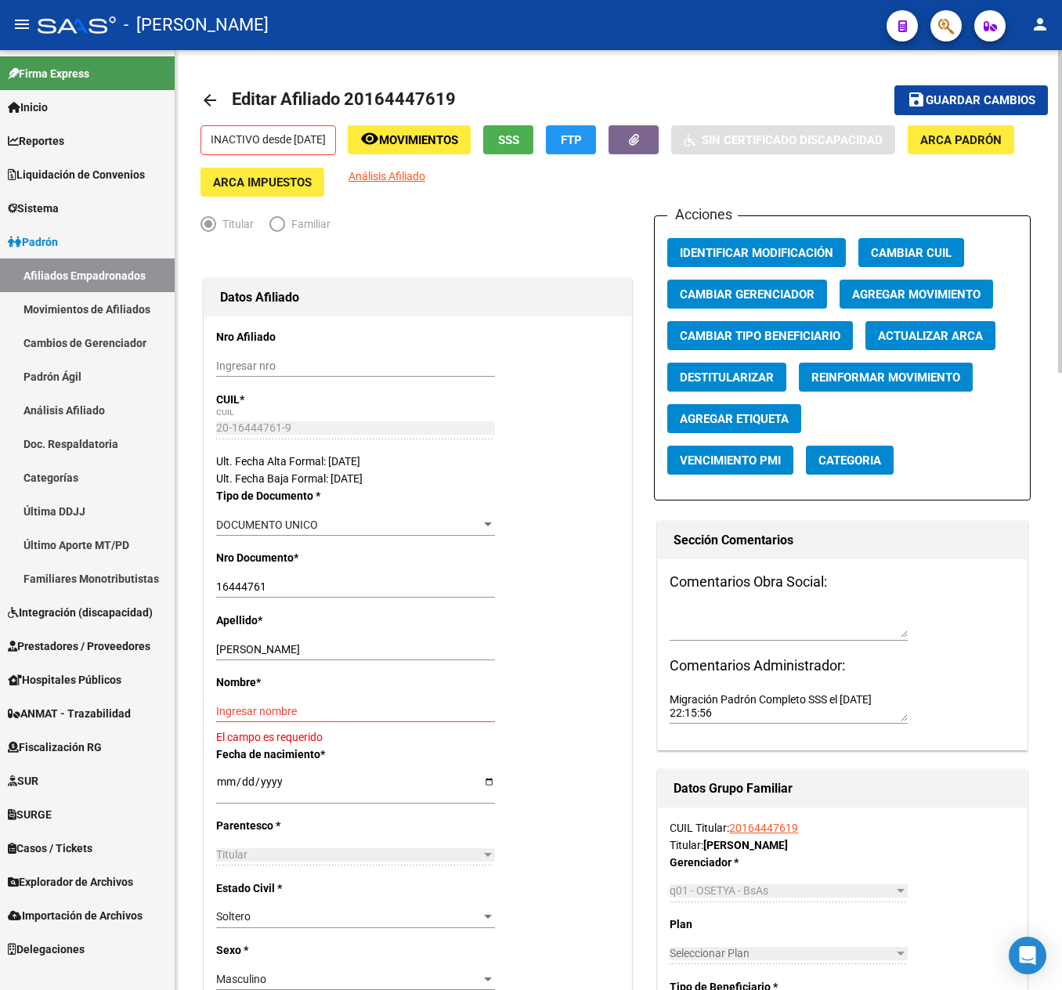
click at [421, 99] on span "Editar Afiliado 20164447619" at bounding box center [344, 99] width 224 height 20
copy h1 "20164447619"
click at [956, 27] on button "button" at bounding box center [945, 25] width 31 height 31
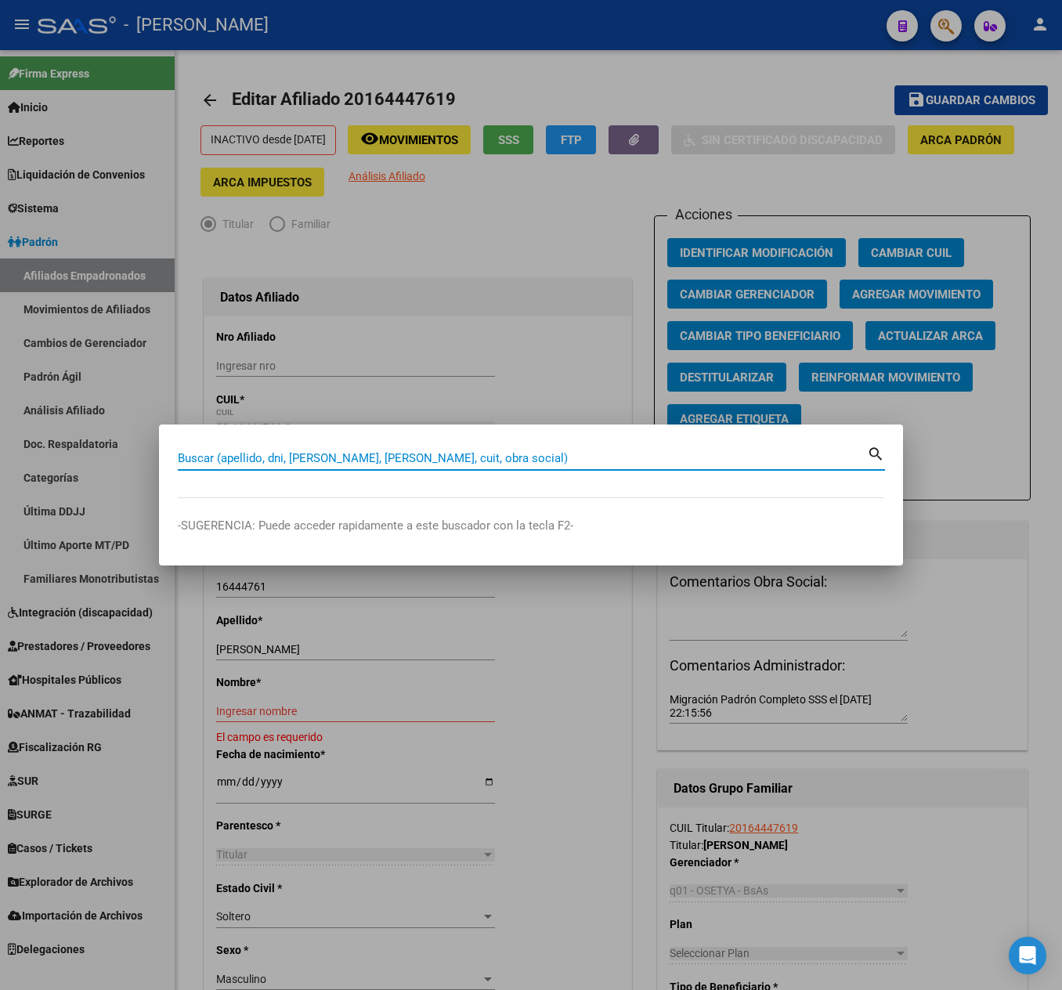
paste input "20164945597"
type input "20164945597"
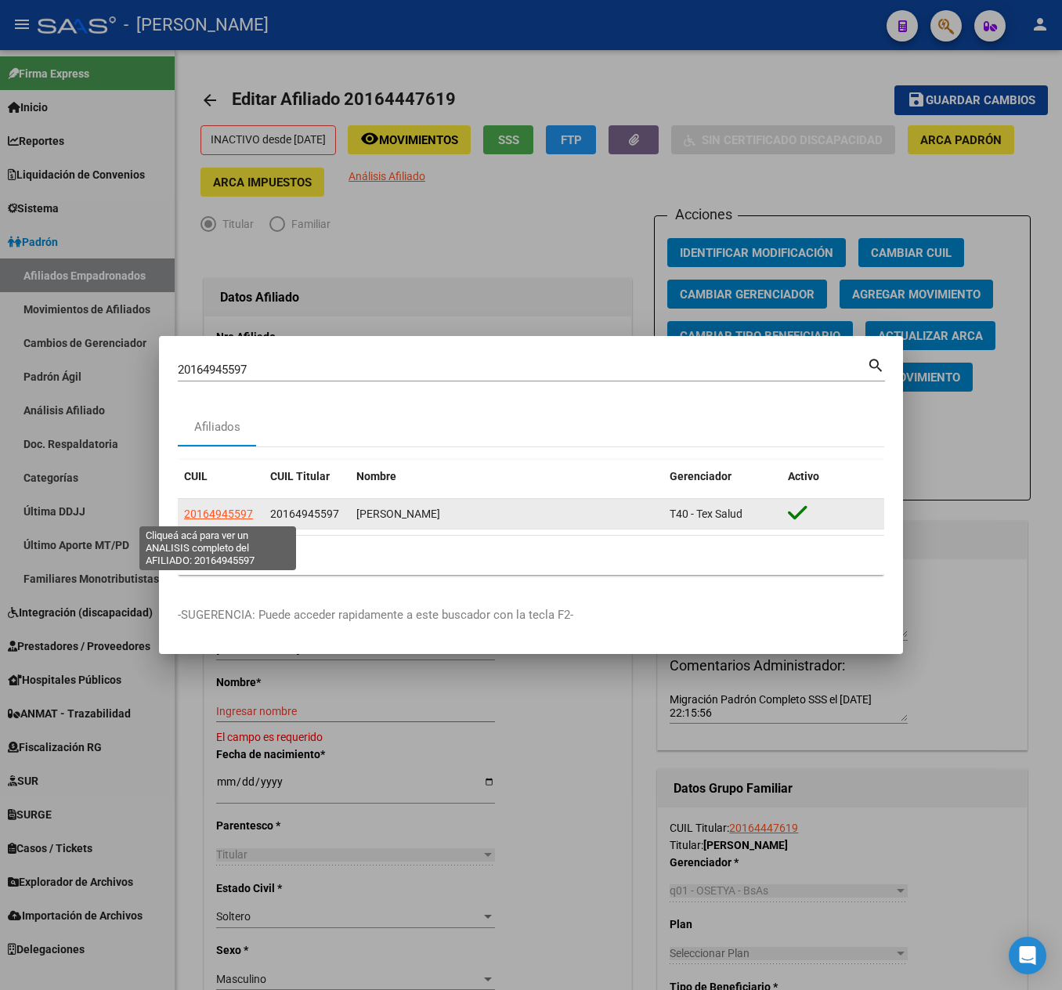
click at [232, 515] on span "20164945597" at bounding box center [218, 514] width 69 height 13
type textarea "20164945597"
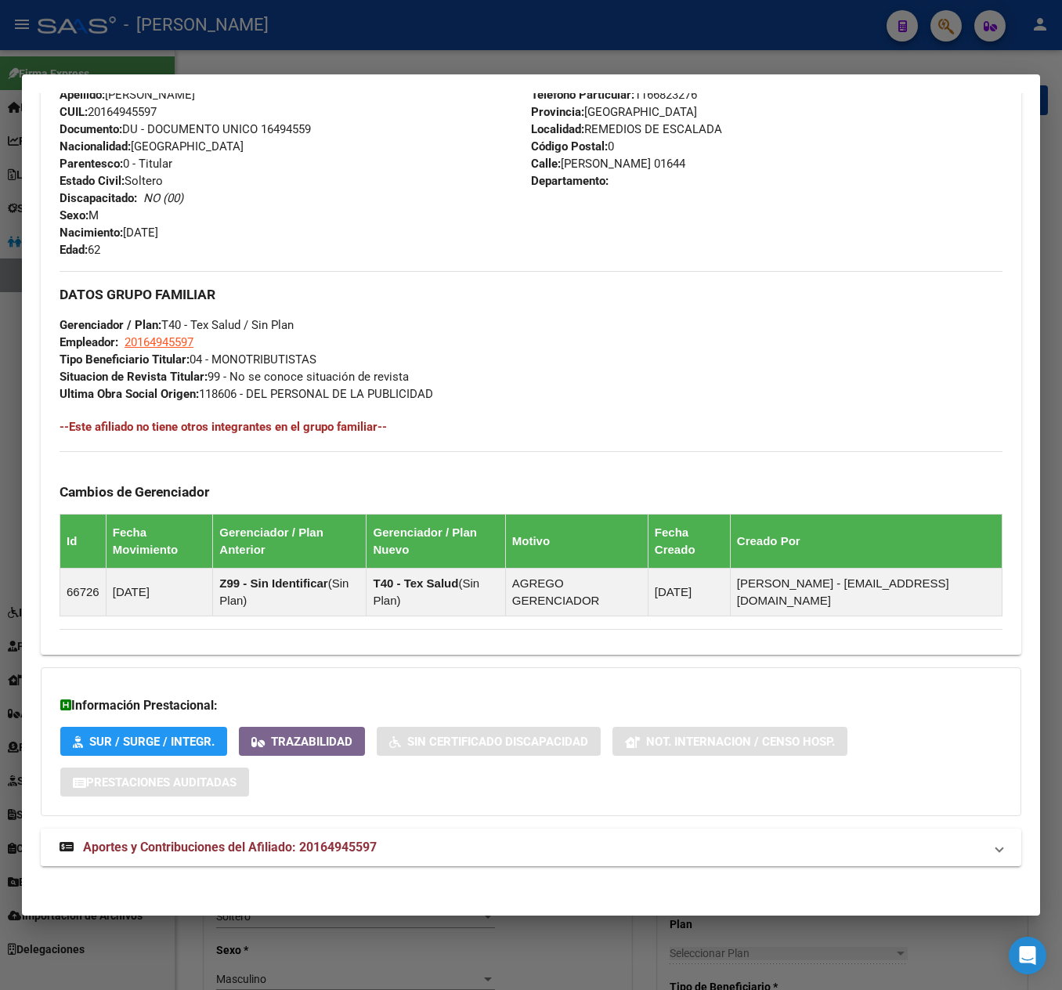
scroll to position [581, 0]
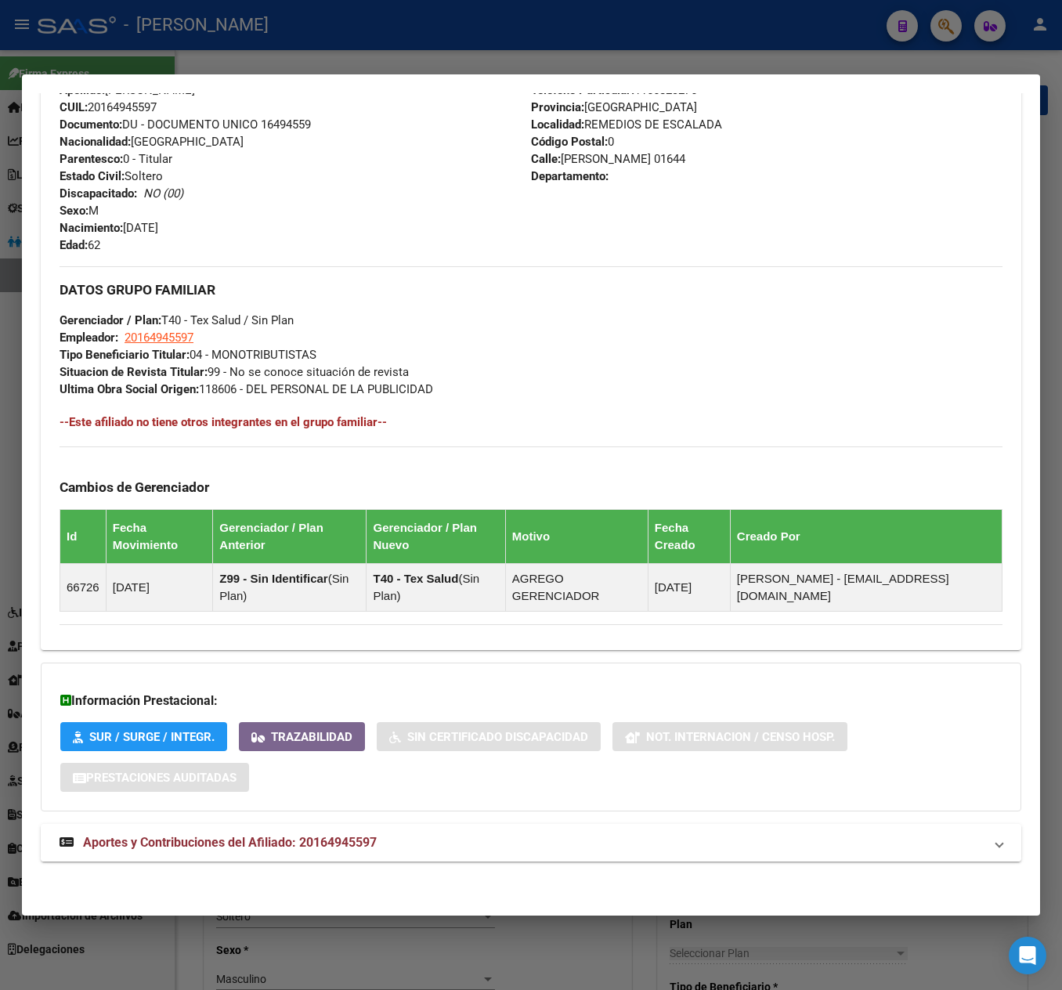
click at [318, 827] on mat-expansion-panel-header "Aportes y Contribuciones del Afiliado: 20164945597" at bounding box center [531, 843] width 981 height 38
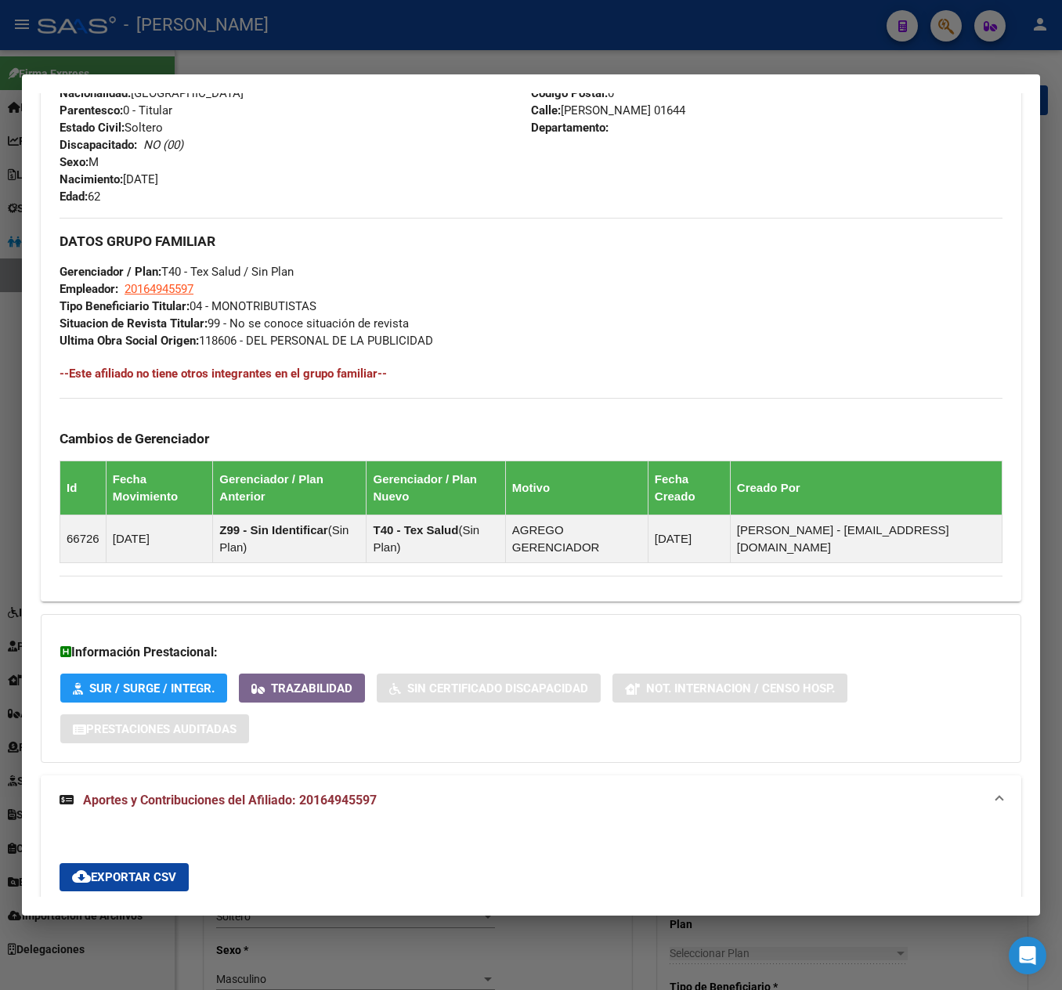
scroll to position [0, 0]
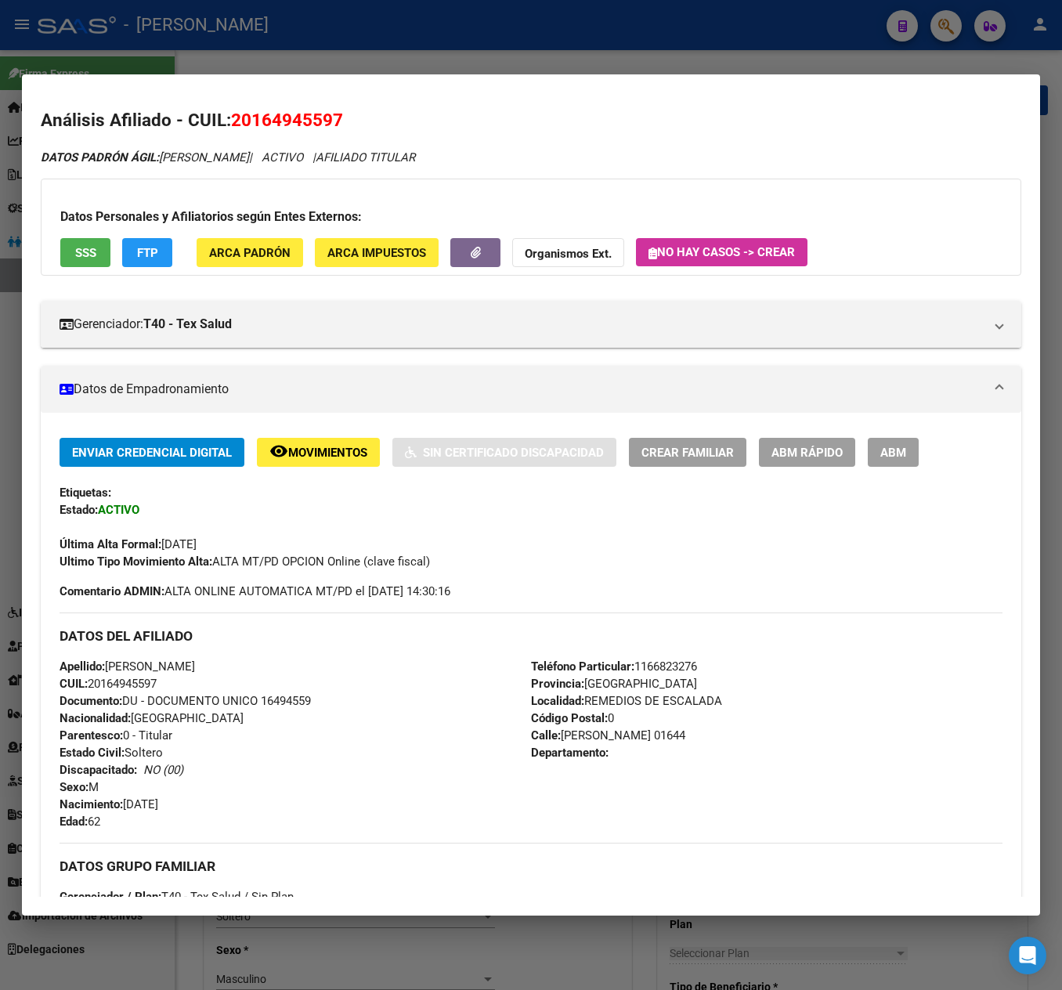
click at [288, 103] on mat-dialog-content "Análisis Afiliado - CUIL: 20164945597 DATOS PADRÓN ÁGIL: ESPINOZA ANGEL MAURICI…" at bounding box center [531, 495] width 1018 height 804
click at [293, 117] on span "20164945597" at bounding box center [287, 120] width 112 height 20
copy span "20164945597"
click at [252, 105] on mat-dialog-content "Análisis Afiliado - CUIL: 20164945597 DATOS PADRÓN ÁGIL: ESPINOZA ANGEL MAURICI…" at bounding box center [531, 495] width 1018 height 804
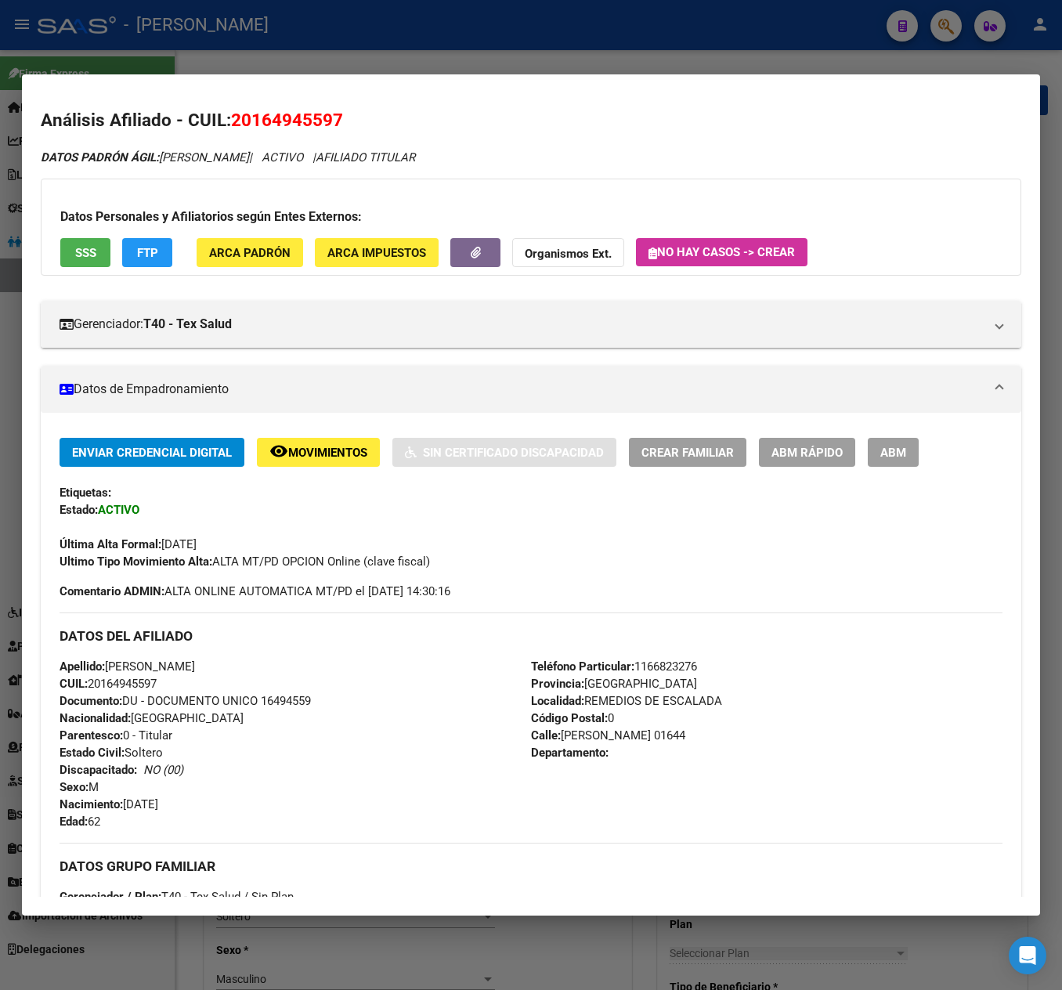
click at [252, 110] on span "20164945597" at bounding box center [287, 120] width 112 height 20
click at [252, 117] on span "20164945597" at bounding box center [287, 120] width 112 height 20
drag, startPoint x: 252, startPoint y: 117, endPoint x: 326, endPoint y: 113, distance: 73.8
click at [334, 121] on span "20164945597" at bounding box center [287, 120] width 112 height 20
copy span "16494559"
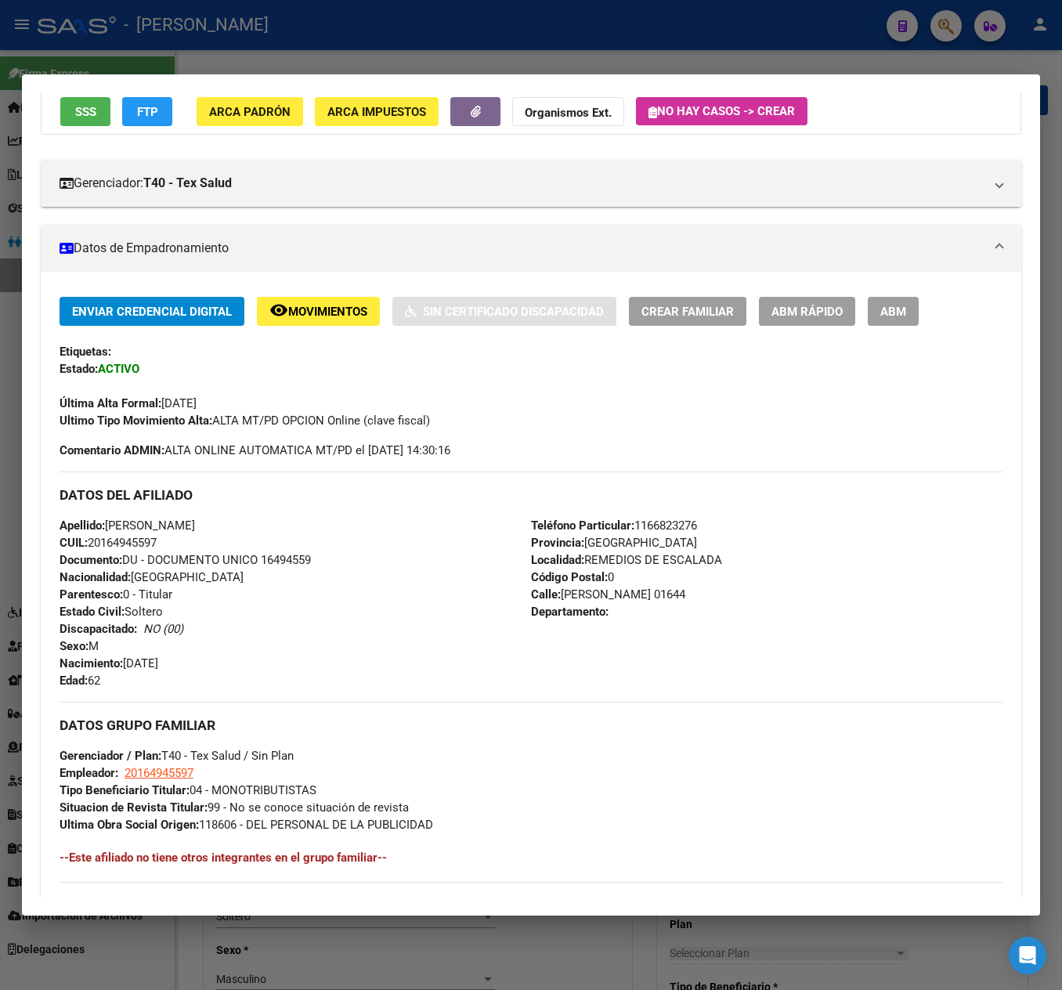
scroll to position [313, 0]
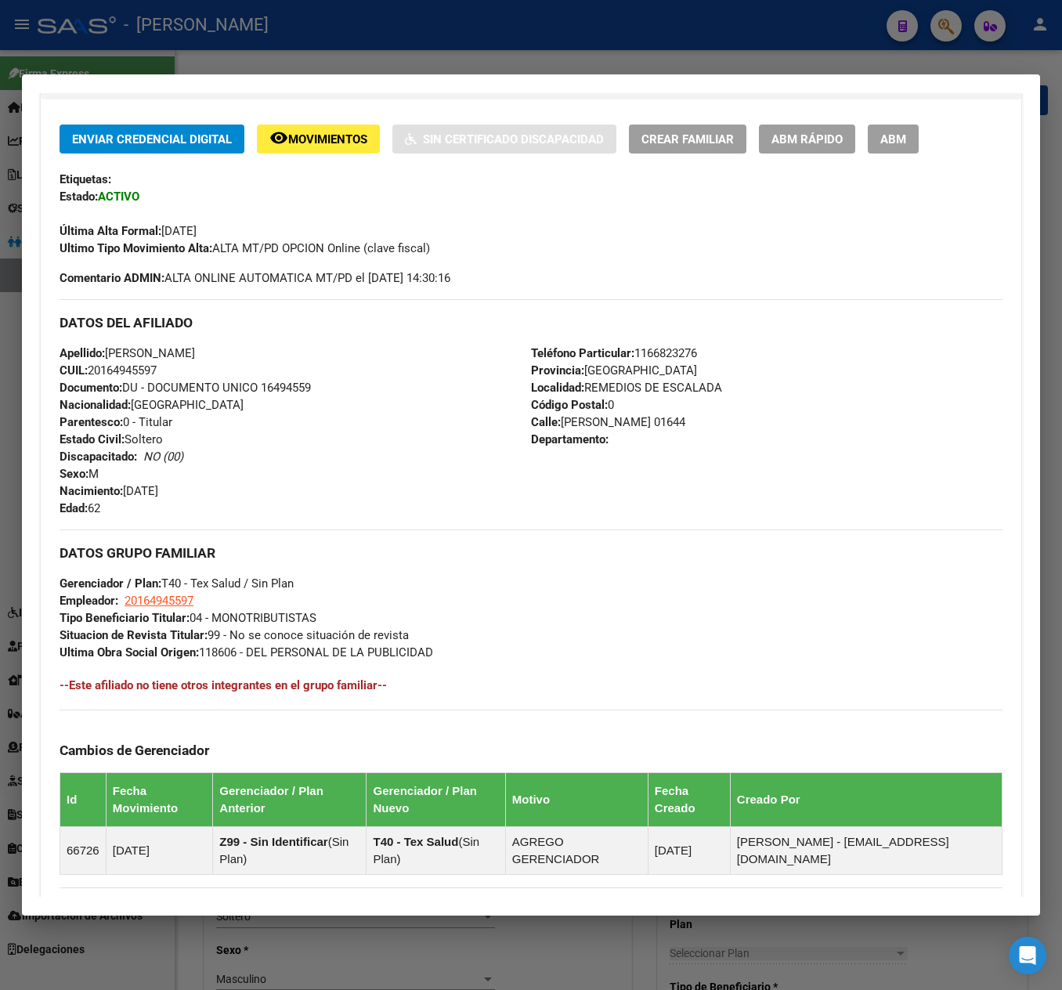
drag, startPoint x: 201, startPoint y: 503, endPoint x: 125, endPoint y: 487, distance: 76.8
click at [125, 487] on div "Apellido: ANGEL MAURICIO ESPINOZA CUIL: 20164945597 Documento: DU - DOCUMENTO U…" at bounding box center [296, 431] width 472 height 172
click at [125, 487] on span "Nacimiento: 23/09/1962" at bounding box center [109, 491] width 99 height 14
drag, startPoint x: 125, startPoint y: 487, endPoint x: 193, endPoint y: 489, distance: 67.4
click at [193, 489] on div "Apellido: ANGEL MAURICIO ESPINOZA CUIL: 20164945597 Documento: DU - DOCUMENTO U…" at bounding box center [296, 431] width 472 height 172
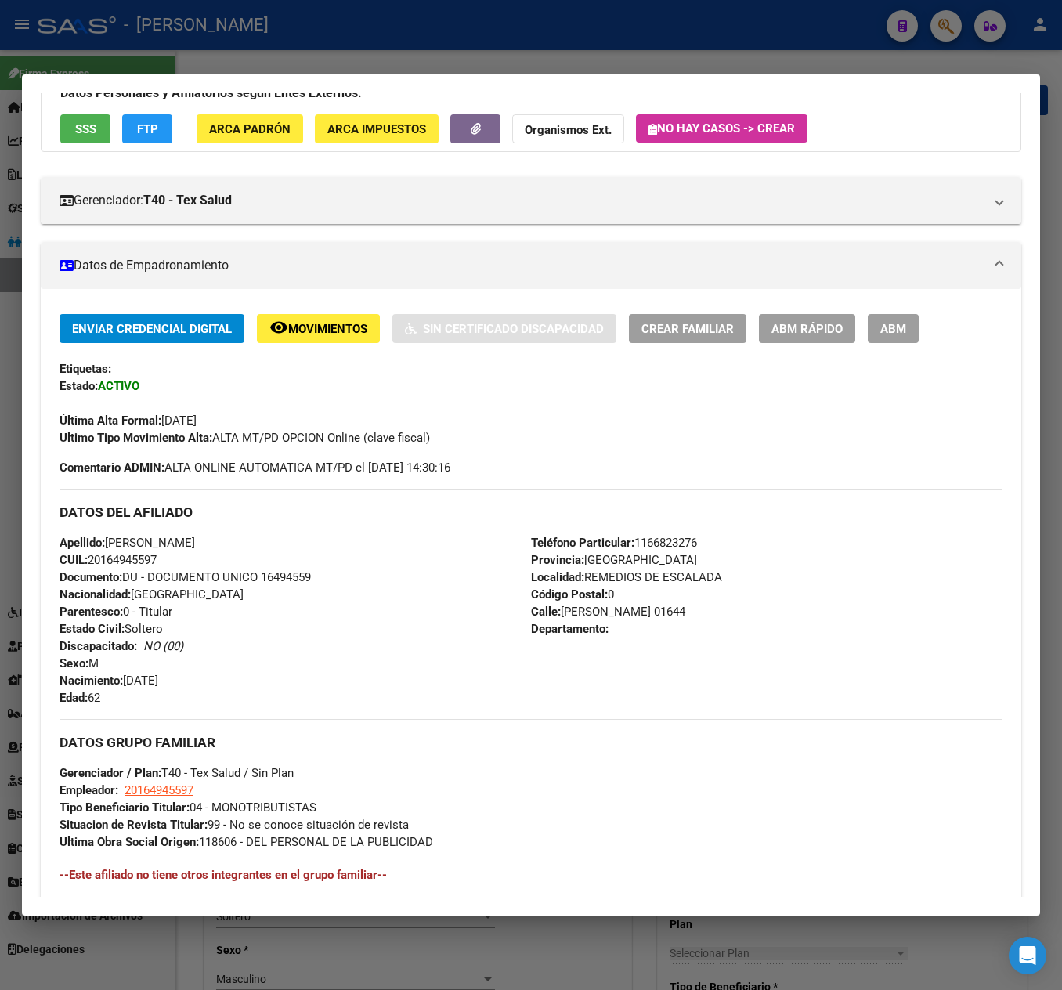
scroll to position [0, 0]
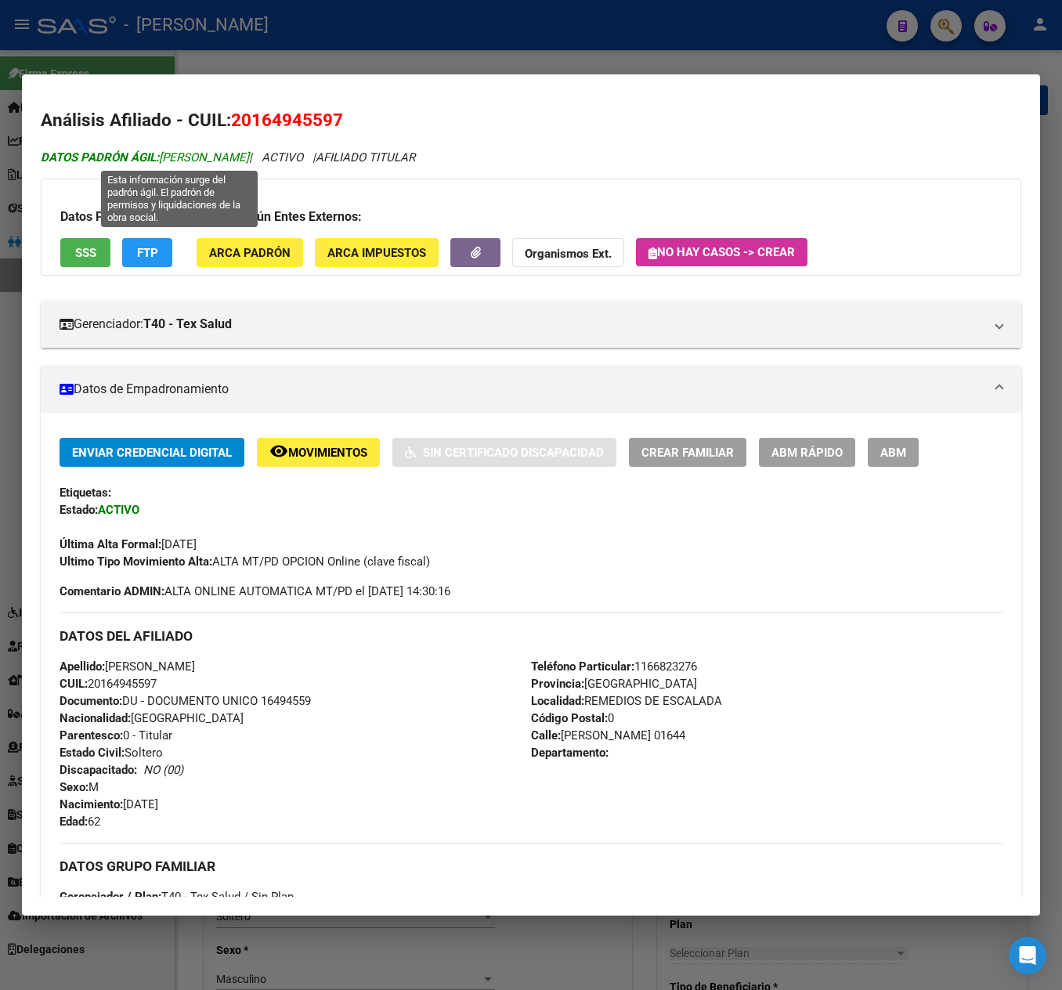
click at [193, 154] on span "DATOS PADRÓN ÁGIL: ESPINOZA ANGEL MAURICIO" at bounding box center [145, 157] width 208 height 14
drag, startPoint x: 193, startPoint y: 154, endPoint x: 287, endPoint y: 154, distance: 94.0
click at [249, 154] on span "DATOS PADRÓN ÁGIL: ESPINOZA ANGEL MAURICIO" at bounding box center [145, 157] width 208 height 14
copy span "ESPINOZA ANGEL MAURICIO"
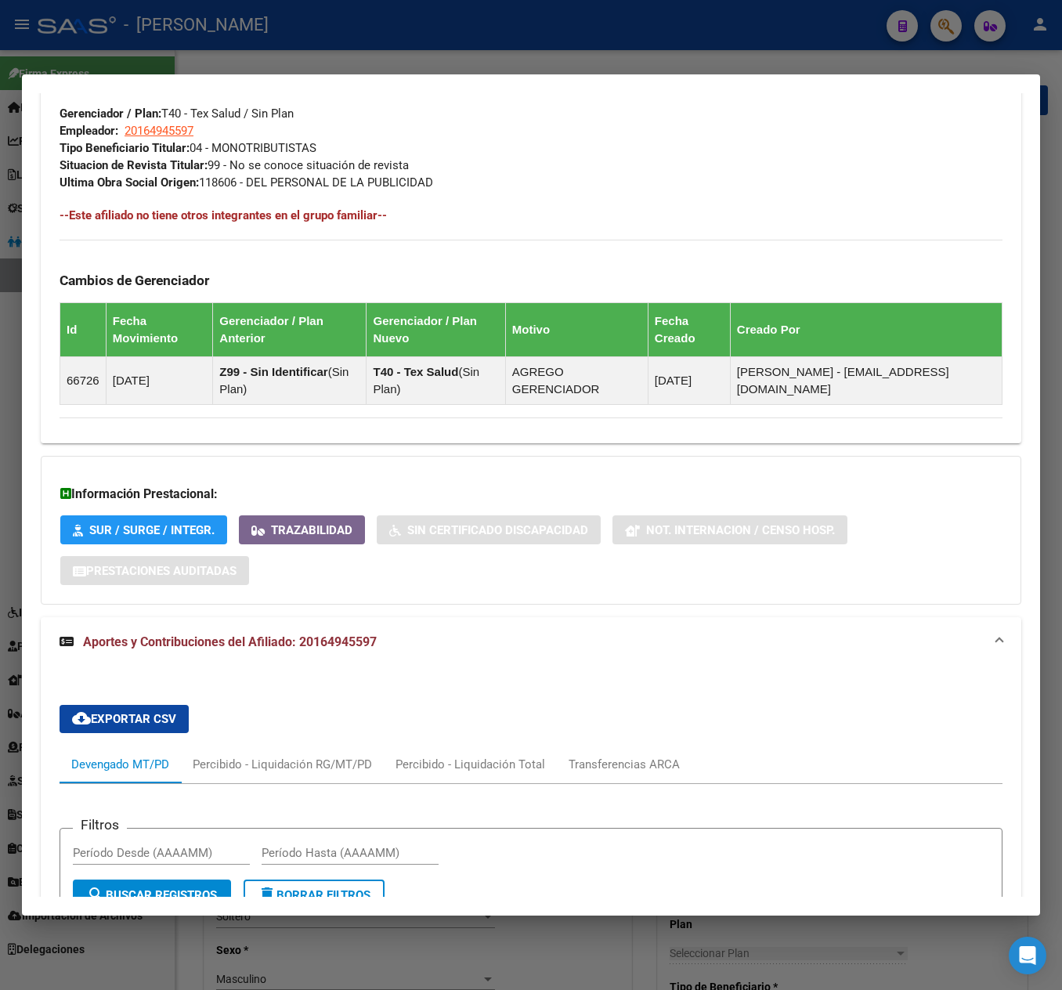
scroll to position [470, 0]
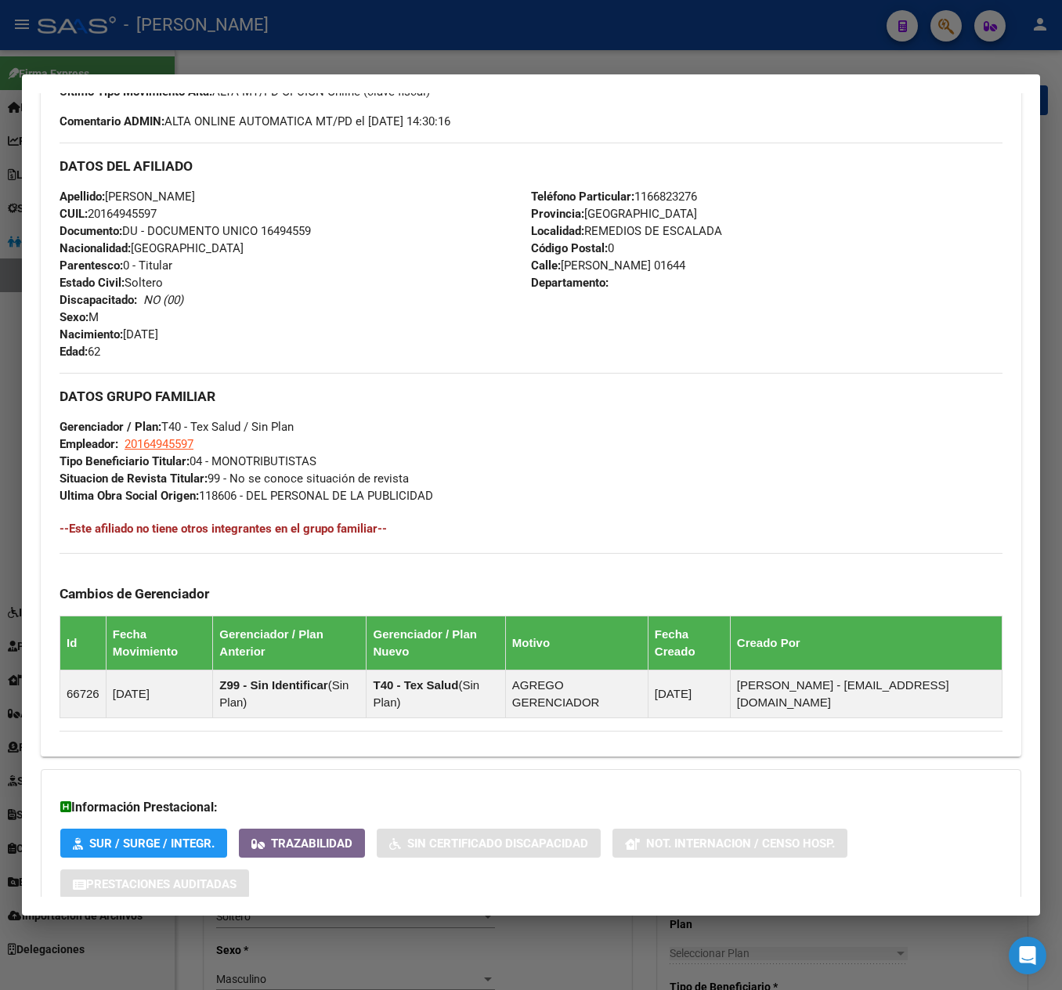
click at [570, 254] on strong "Código Postal:" at bounding box center [569, 248] width 77 height 14
click at [575, 263] on span "Calle: MARCO AVELLANEDA 01644" at bounding box center [608, 265] width 154 height 14
drag, startPoint x: 575, startPoint y: 263, endPoint x: 680, endPoint y: 266, distance: 105.0
click at [680, 266] on span "Calle: MARCO AVELLANEDA 01644" at bounding box center [608, 265] width 154 height 14
copy span "MARCO AVELLANEDA 01644"
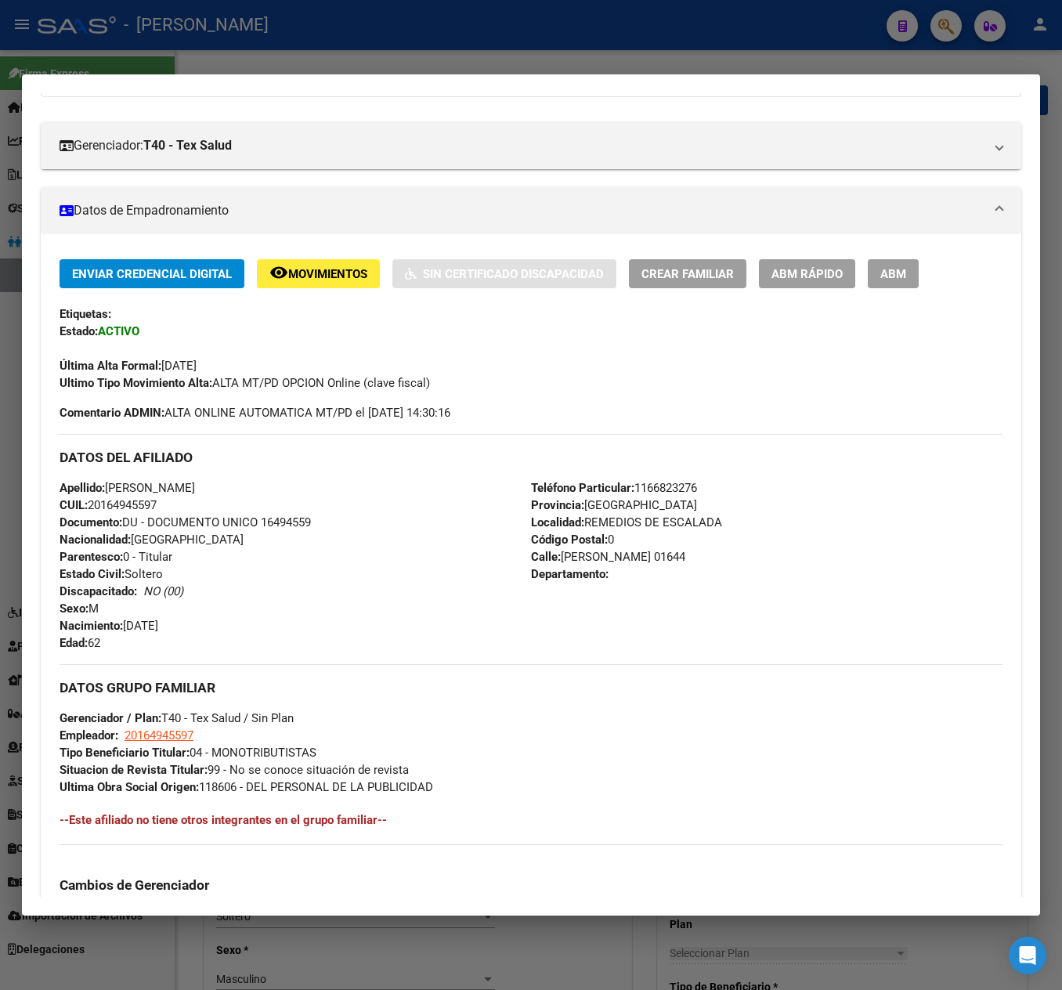
scroll to position [0, 0]
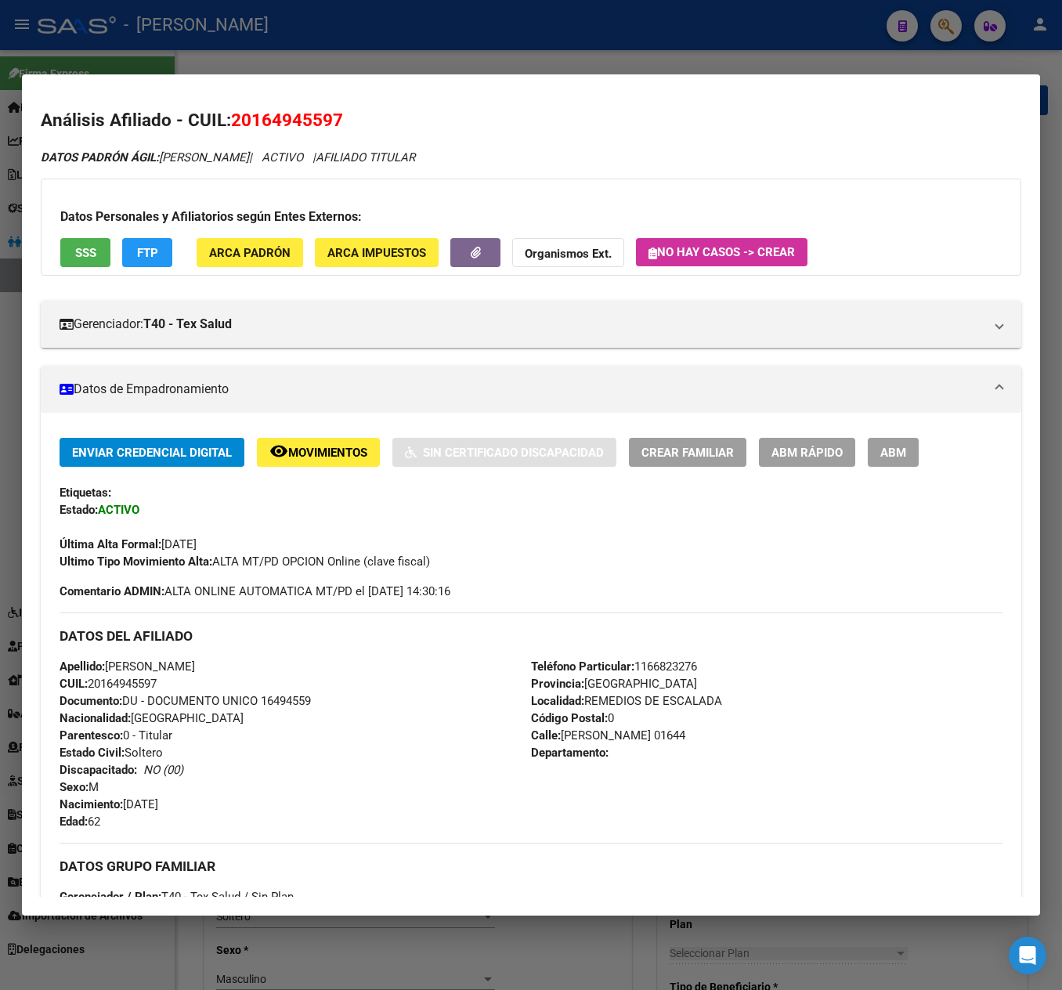
click at [19, 147] on div at bounding box center [531, 495] width 1062 height 990
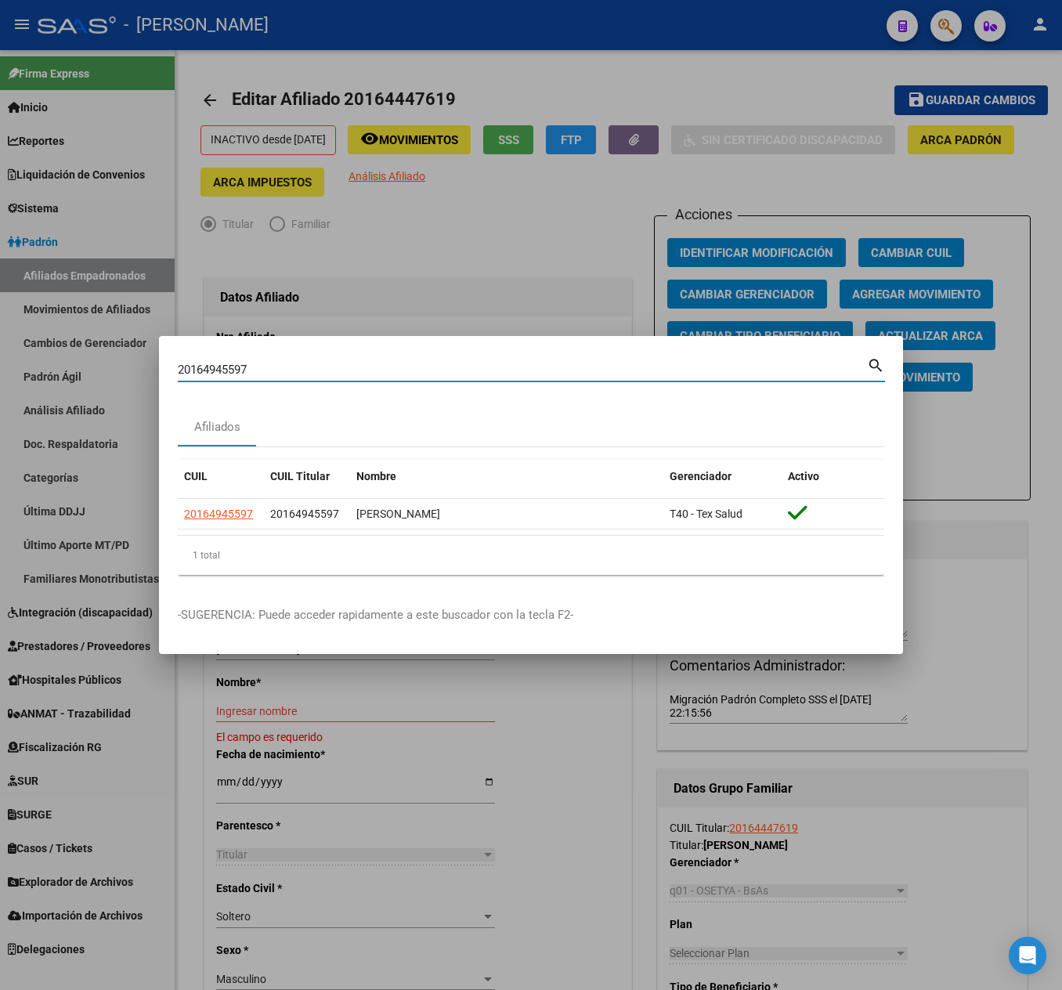
click at [385, 370] on input "20164945597" at bounding box center [522, 370] width 689 height 14
paste input "5127464"
type input "20165127464"
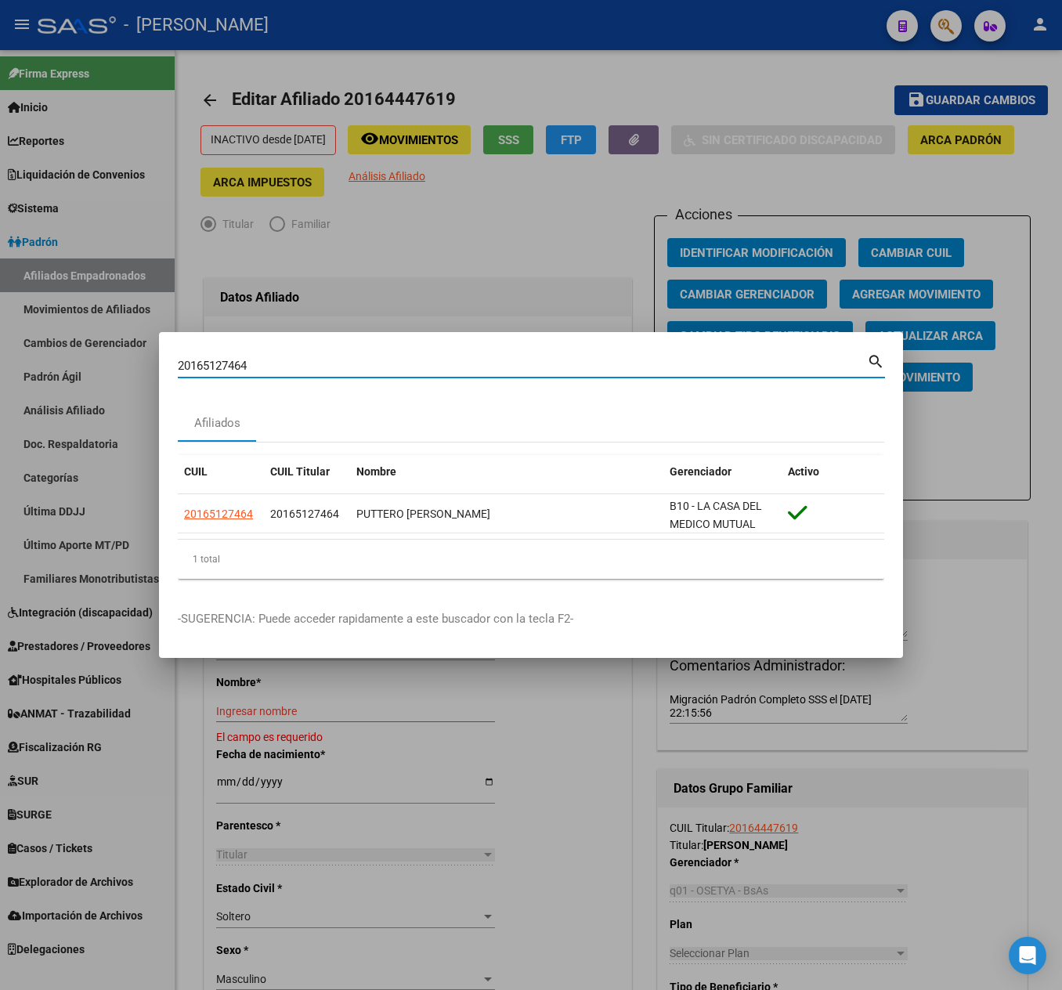
click at [216, 534] on datatable-selection "20165127464 20165127464 PUTTERO OSCAR HORACIO B10 - LA CASA DEL MEDICO MUTUAL" at bounding box center [531, 529] width 706 height 14
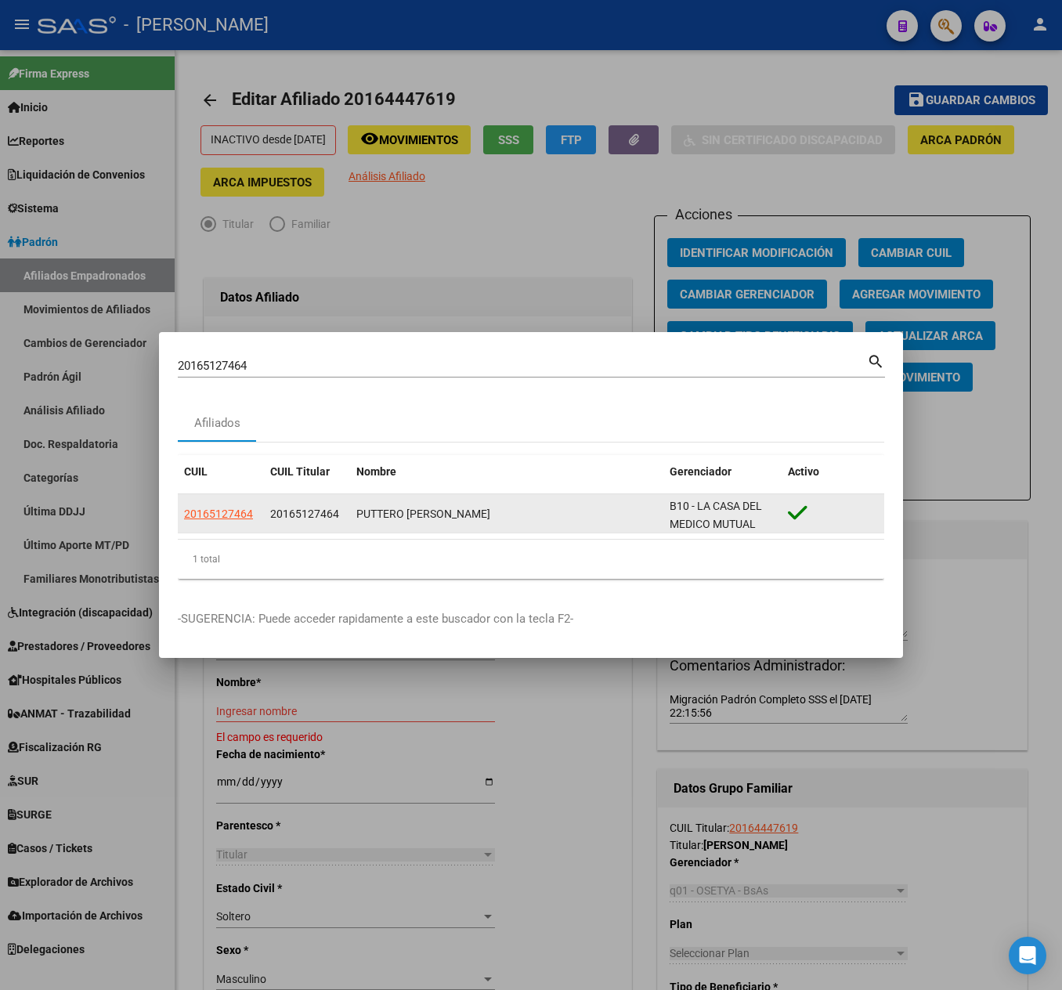
drag, startPoint x: 215, startPoint y: 522, endPoint x: 221, endPoint y: 509, distance: 14.0
click at [219, 514] on app-link-go-to "20165127464" at bounding box center [218, 514] width 69 height 18
click at [221, 509] on span "20165127464" at bounding box center [218, 514] width 69 height 13
copy span "1"
type textarea "20165127464"
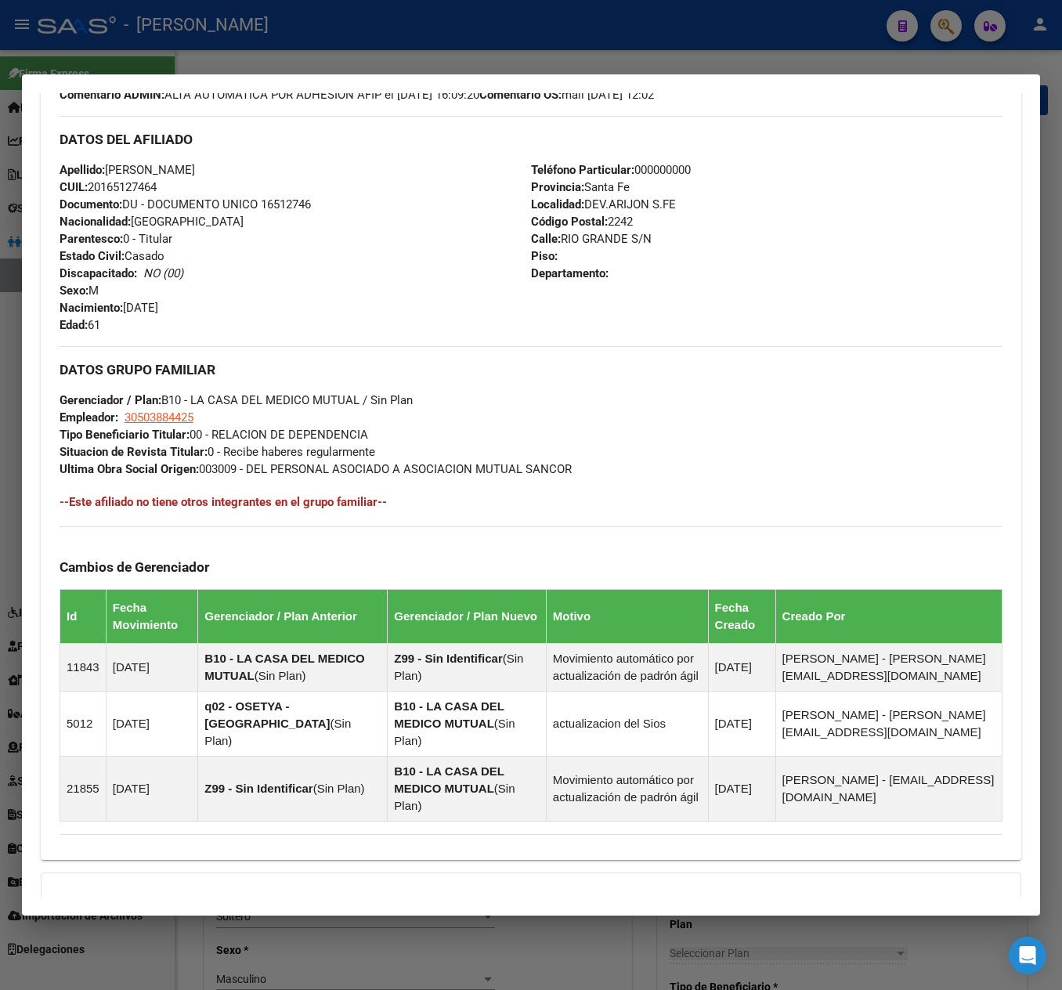
scroll to position [696, 0]
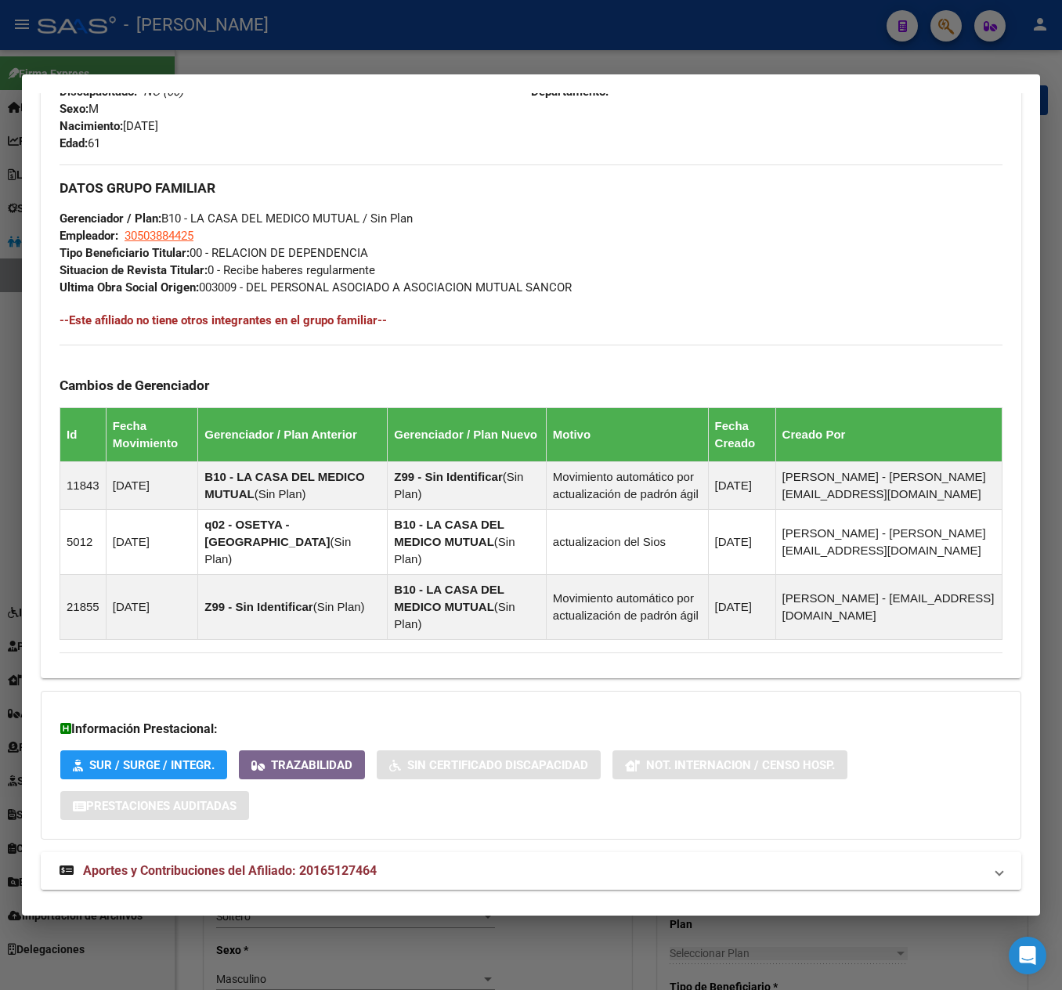
click at [456, 852] on mat-expansion-panel-header "Aportes y Contribuciones del Afiliado: 20165127464" at bounding box center [531, 871] width 981 height 38
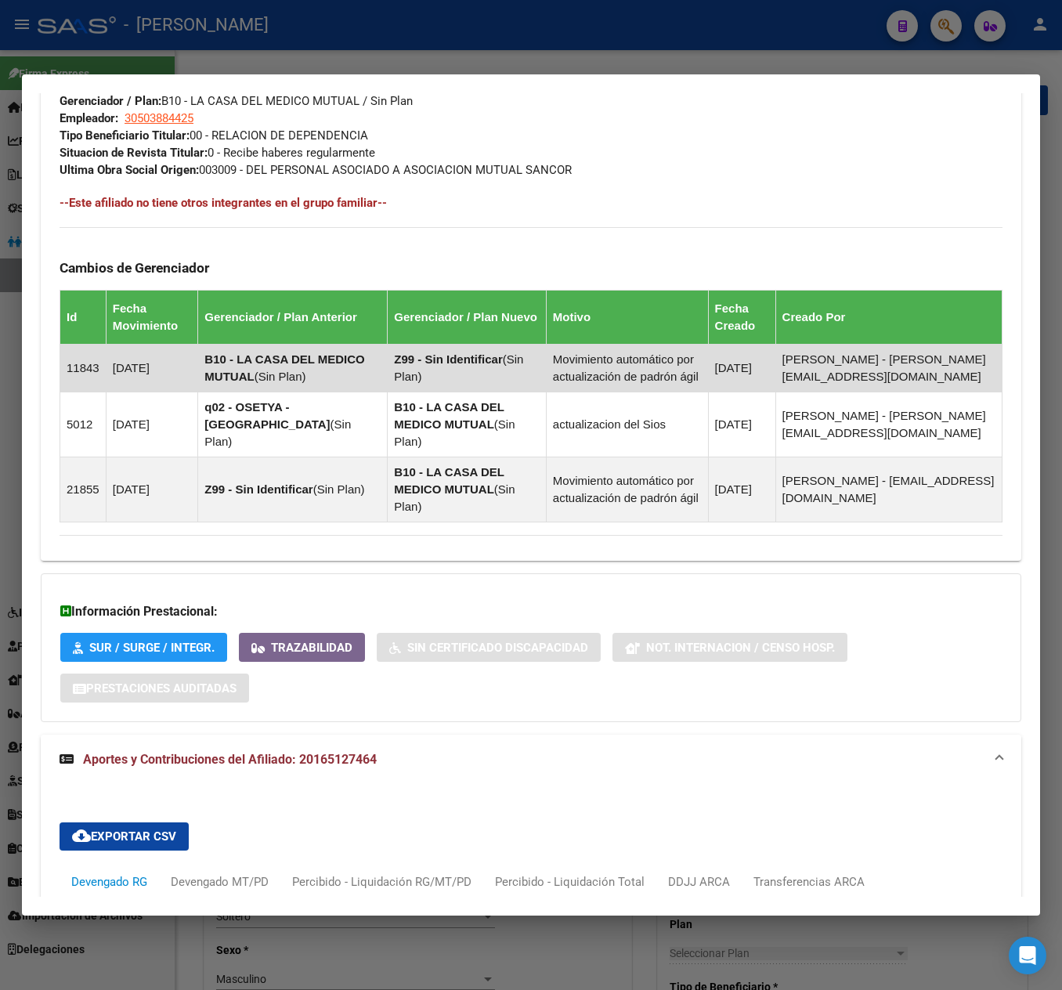
scroll to position [0, 0]
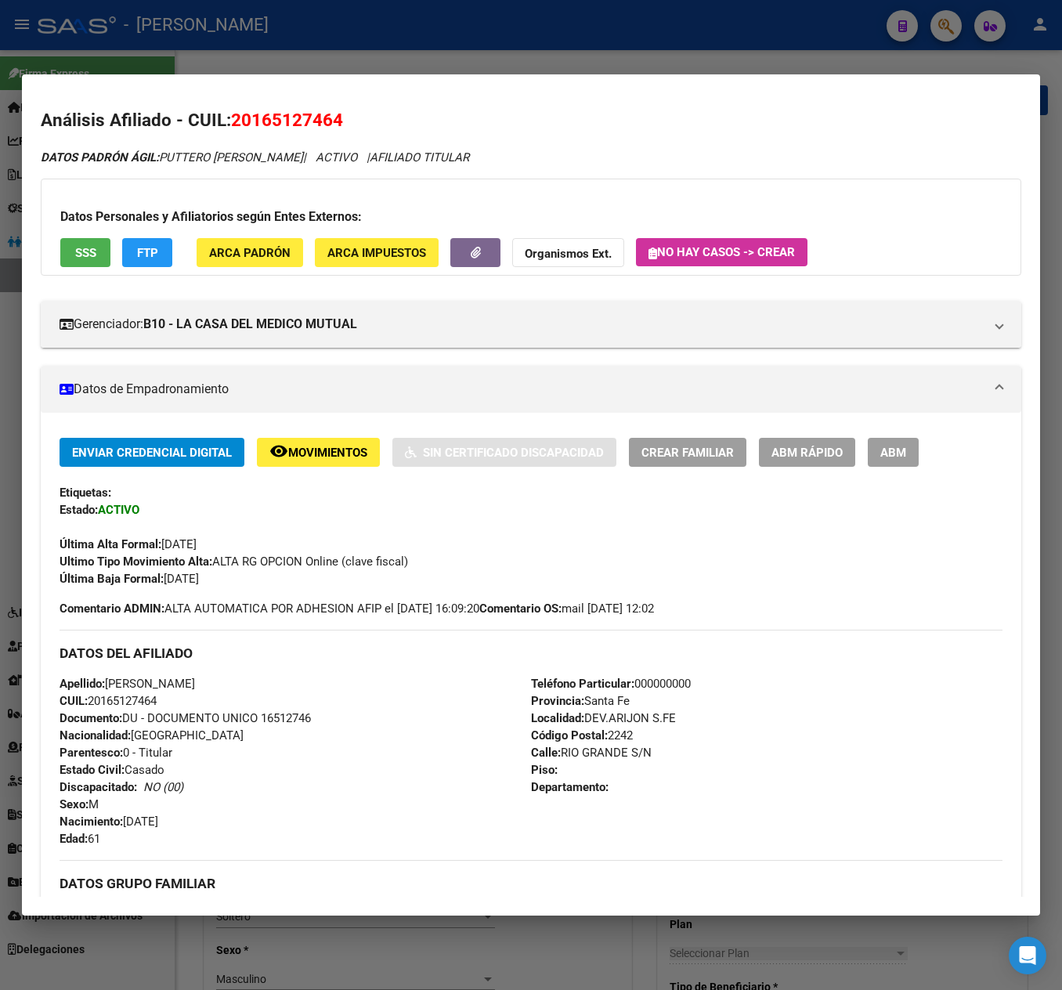
drag, startPoint x: 257, startPoint y: 122, endPoint x: 329, endPoint y: 124, distance: 72.1
click at [329, 124] on span "20165127464" at bounding box center [287, 120] width 112 height 20
copy span "16512746"
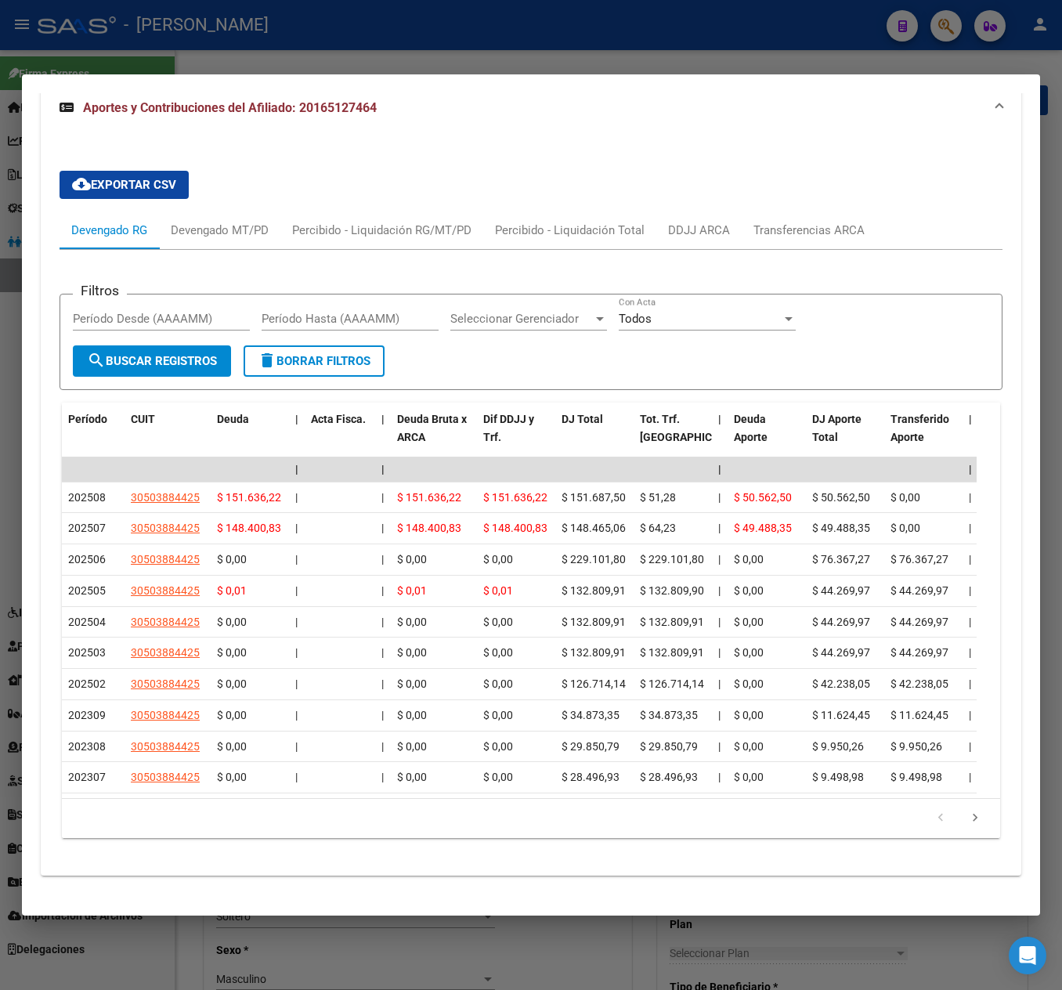
scroll to position [1487, 0]
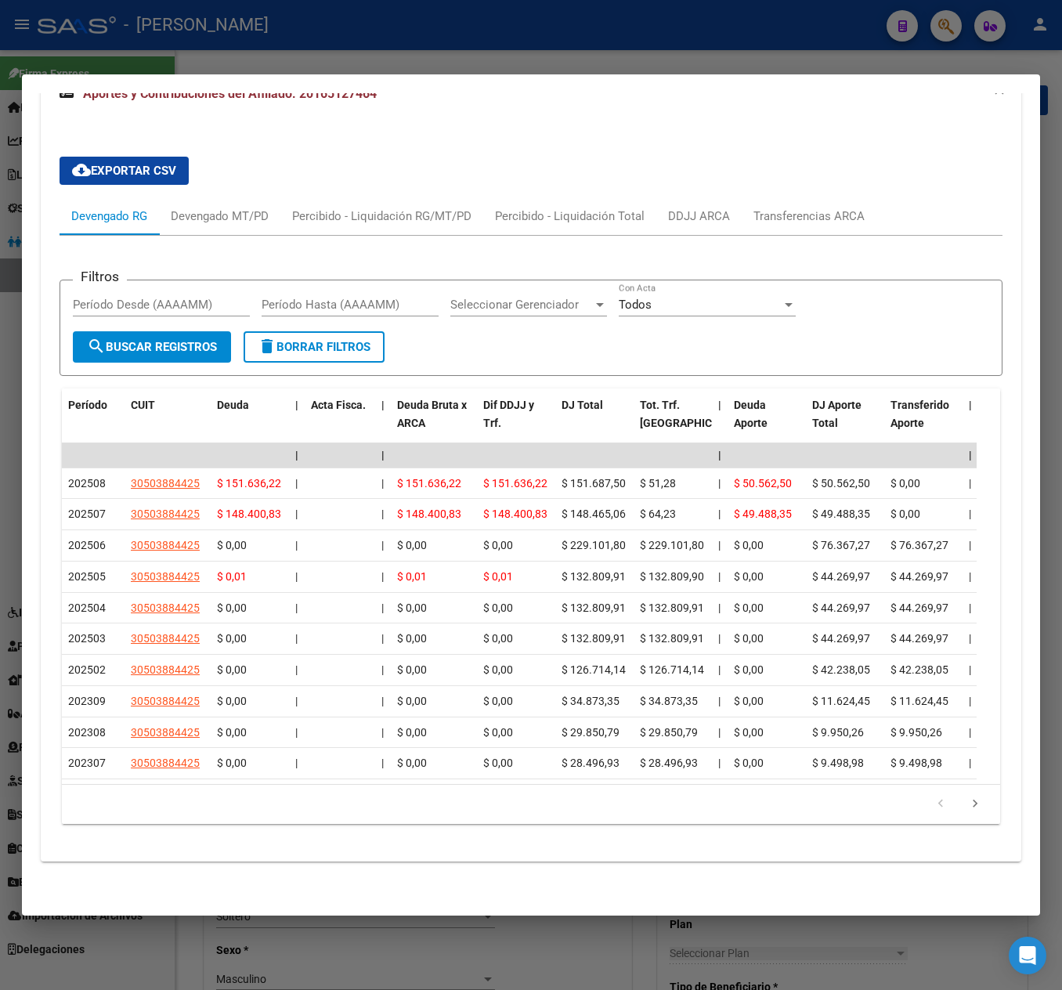
click at [6, 210] on div at bounding box center [531, 495] width 1062 height 990
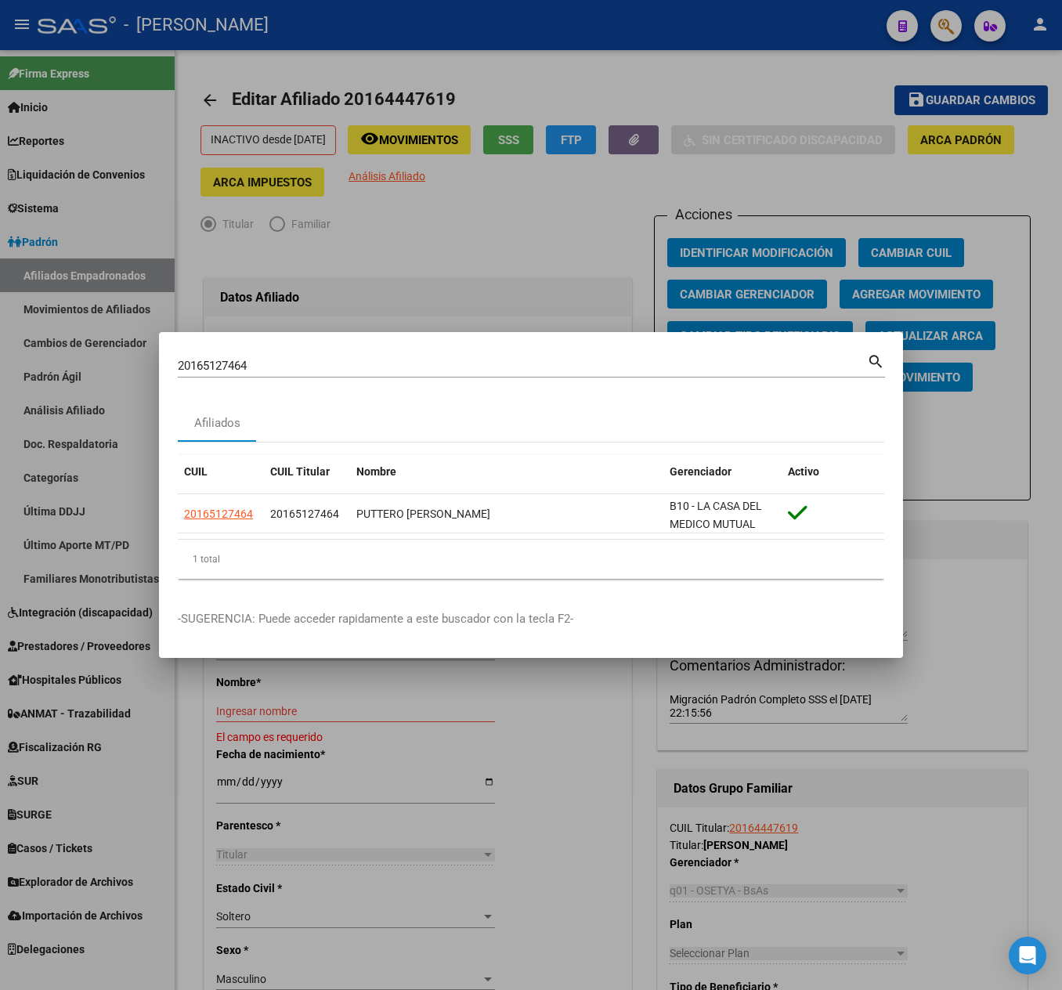
click at [294, 363] on input "20165127464" at bounding box center [522, 366] width 689 height 14
paste input "7168335593"
type input "27168335593"
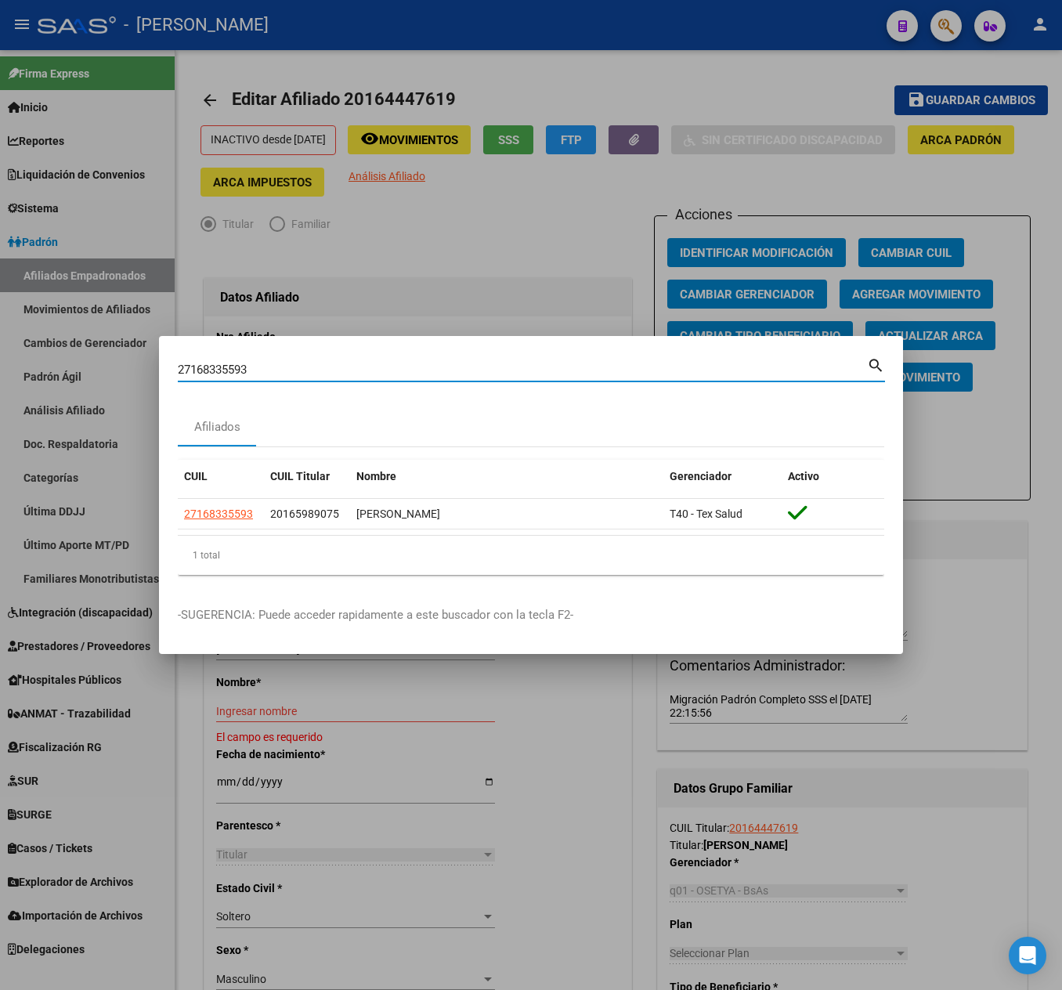
click at [504, 363] on input "27168335593" at bounding box center [522, 370] width 689 height 14
click at [498, 370] on input "27168335593" at bounding box center [522, 370] width 689 height 14
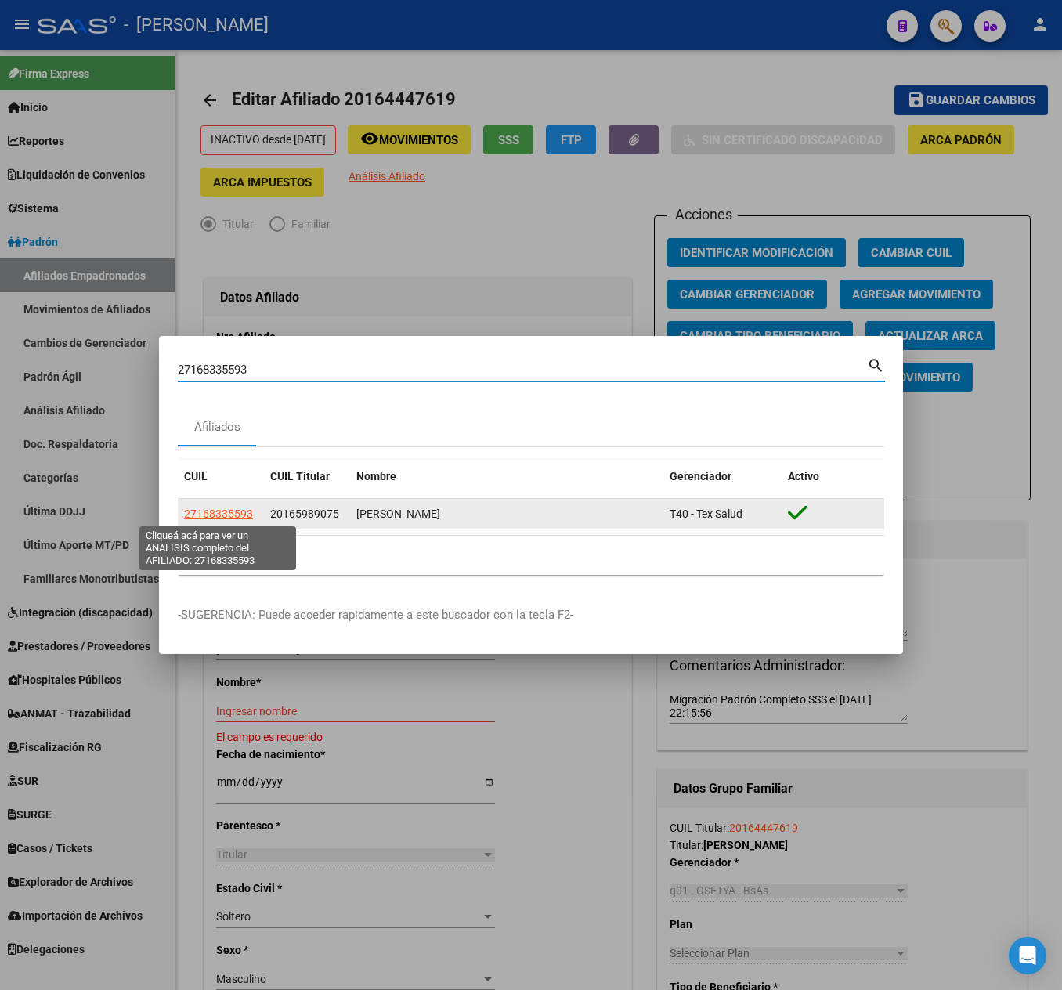
click at [227, 503] on datatable-body-cell "27168335593" at bounding box center [221, 514] width 86 height 31
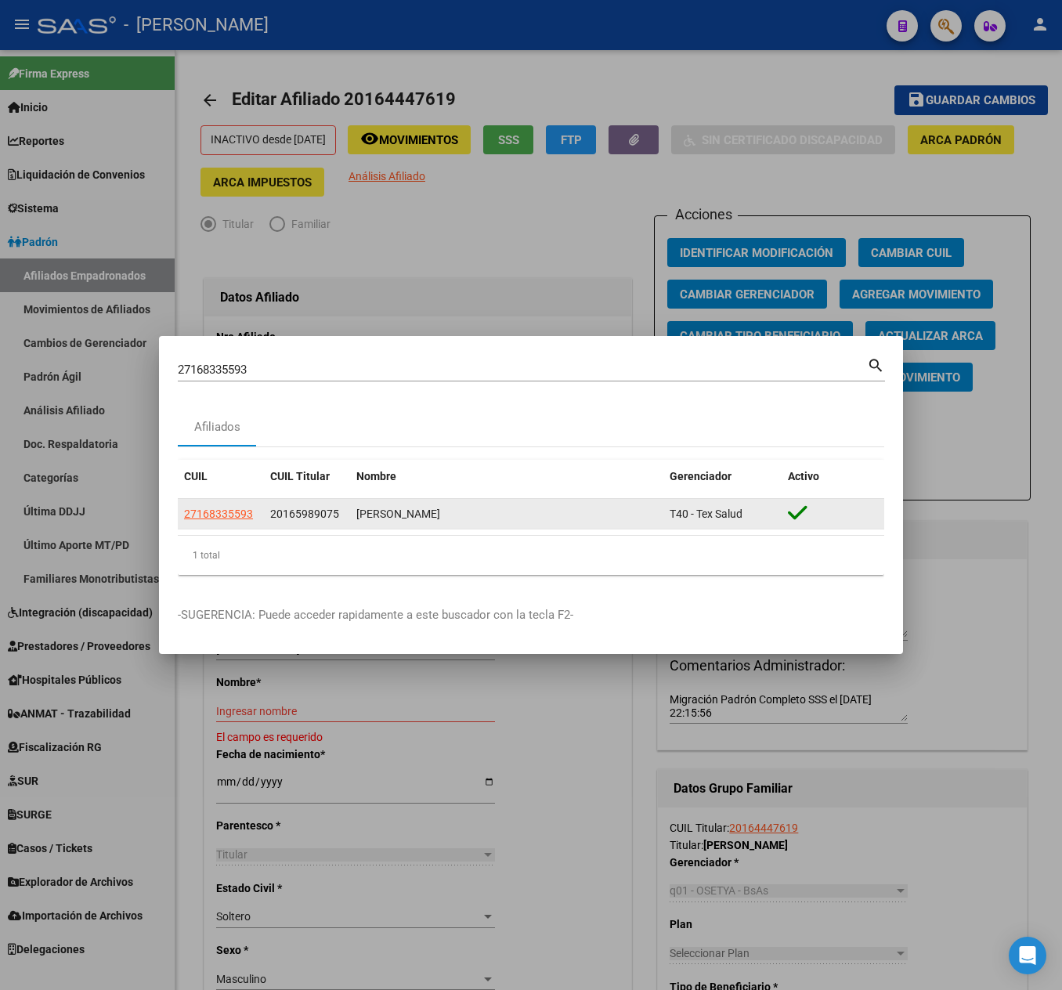
click at [227, 503] on datatable-body-cell "27168335593" at bounding box center [221, 514] width 86 height 31
click at [229, 508] on span "27168335593" at bounding box center [218, 514] width 69 height 13
copy span "27168335593"
type textarea "27168335593"
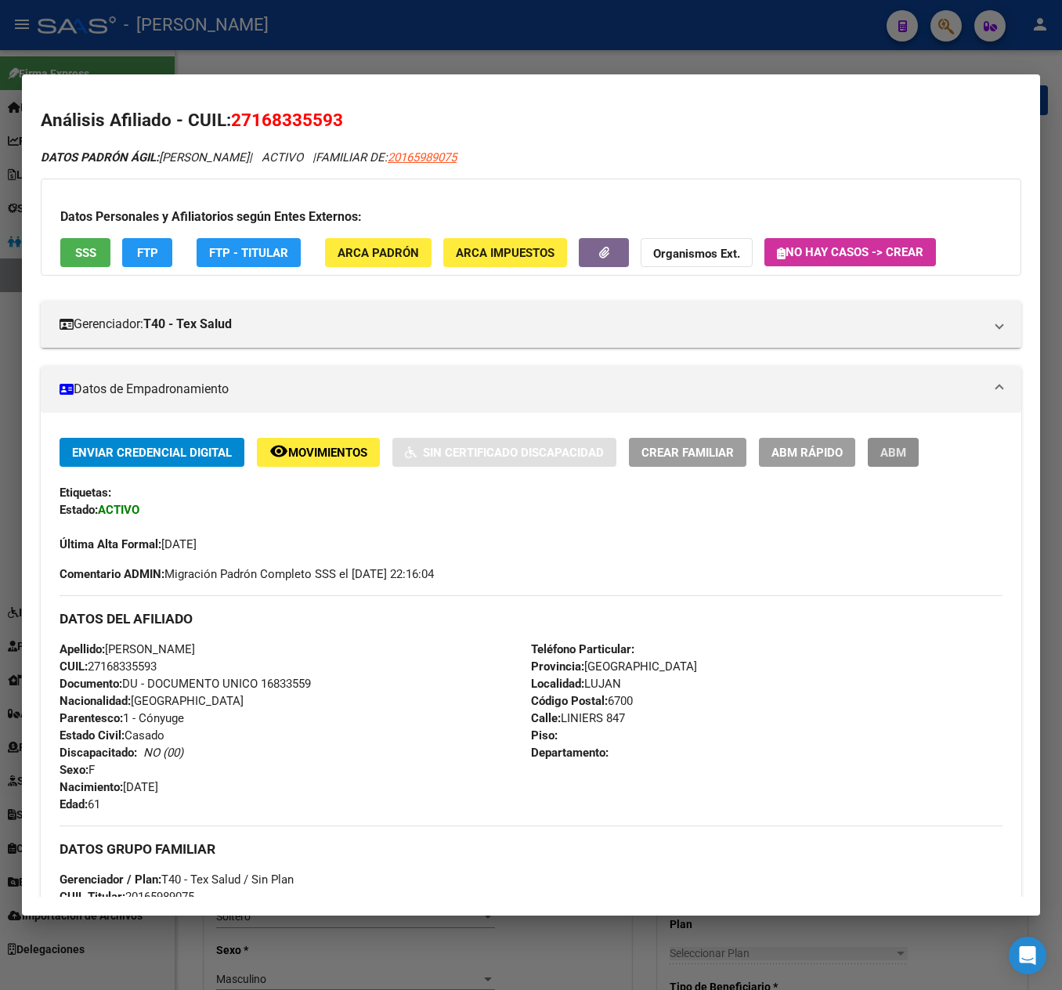
click at [898, 461] on button "ABM" at bounding box center [893, 452] width 51 height 29
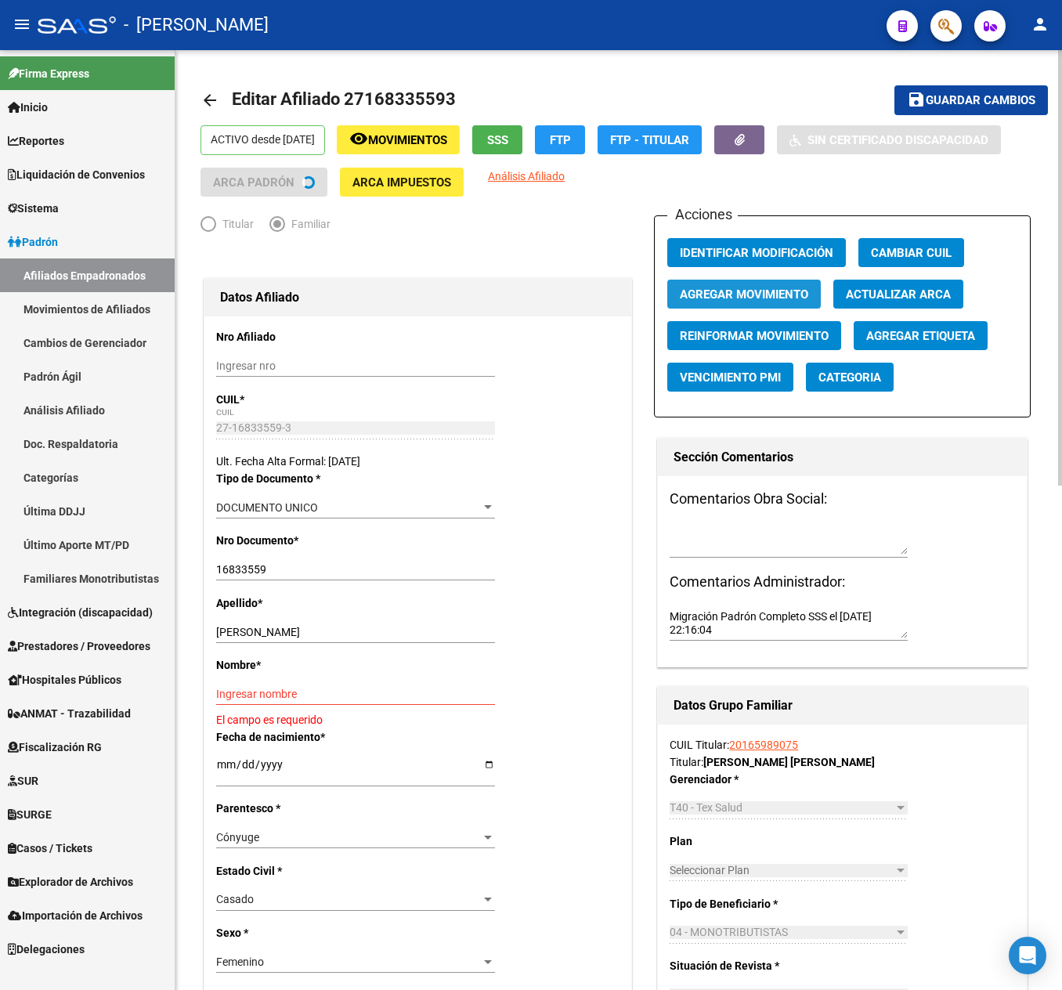
click at [766, 285] on button "Agregar Movimiento" at bounding box center [744, 294] width 154 height 29
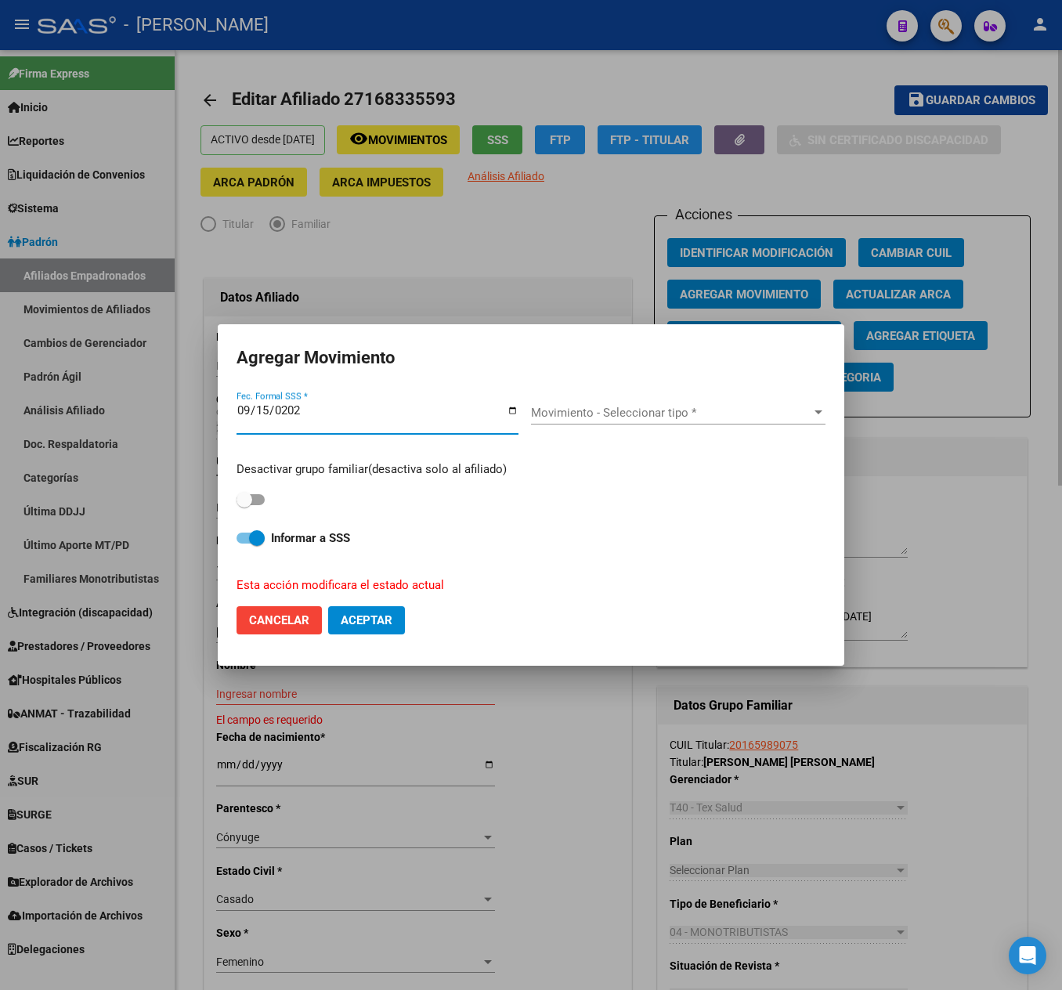
type input "[DATE]"
click at [702, 429] on div "Movimiento - Seleccionar tipo * Movimiento - Seleccionar tipo *" at bounding box center [678, 420] width 294 height 38
click at [697, 421] on div "Movimiento - Seleccionar tipo * Movimiento - Seleccionar tipo *" at bounding box center [678, 412] width 294 height 23
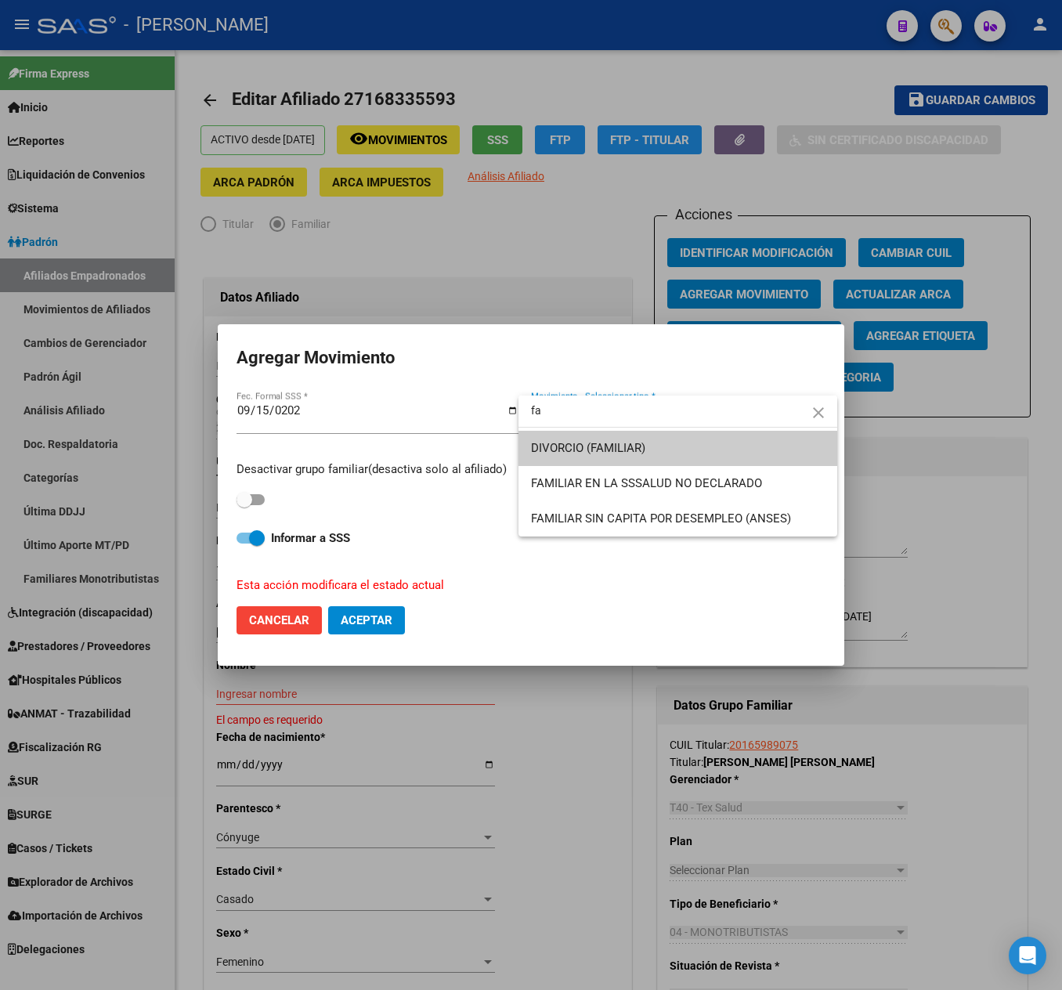
type input "f"
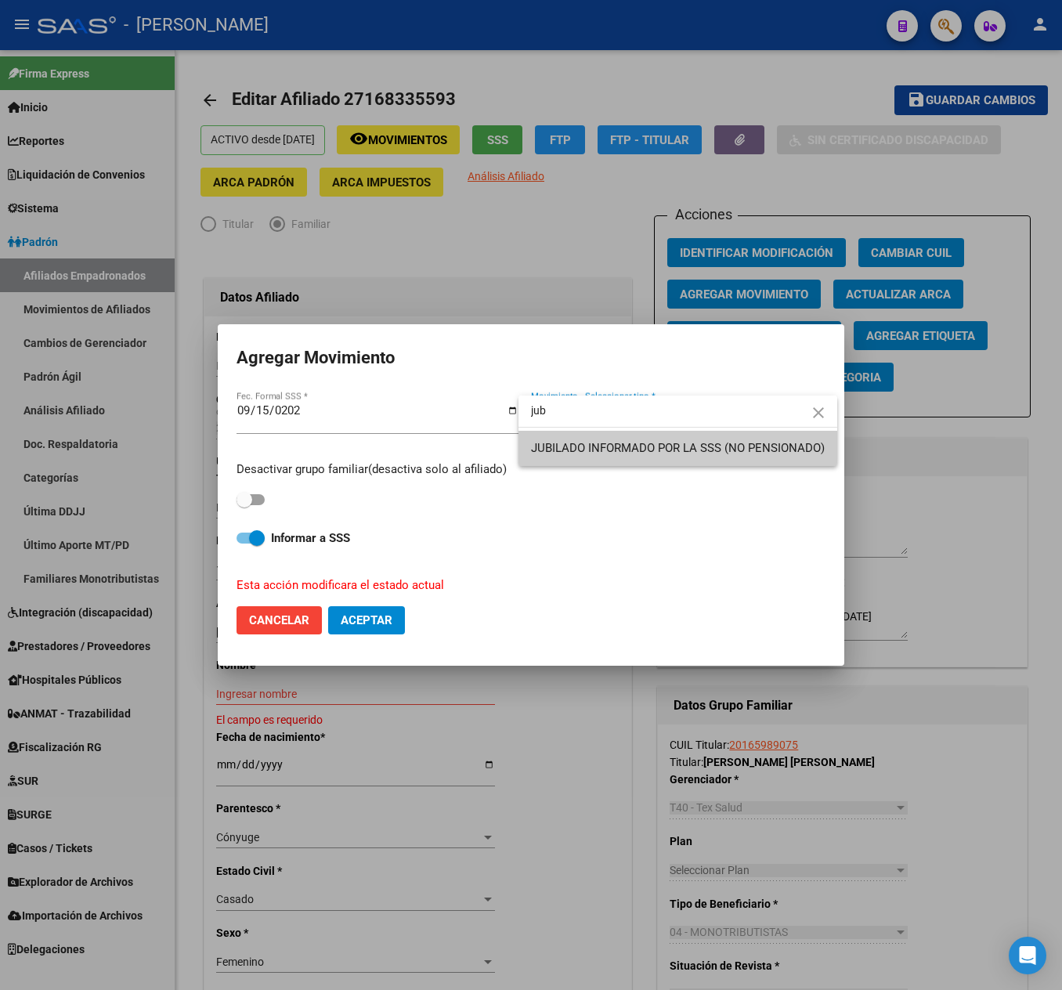
type input "jub"
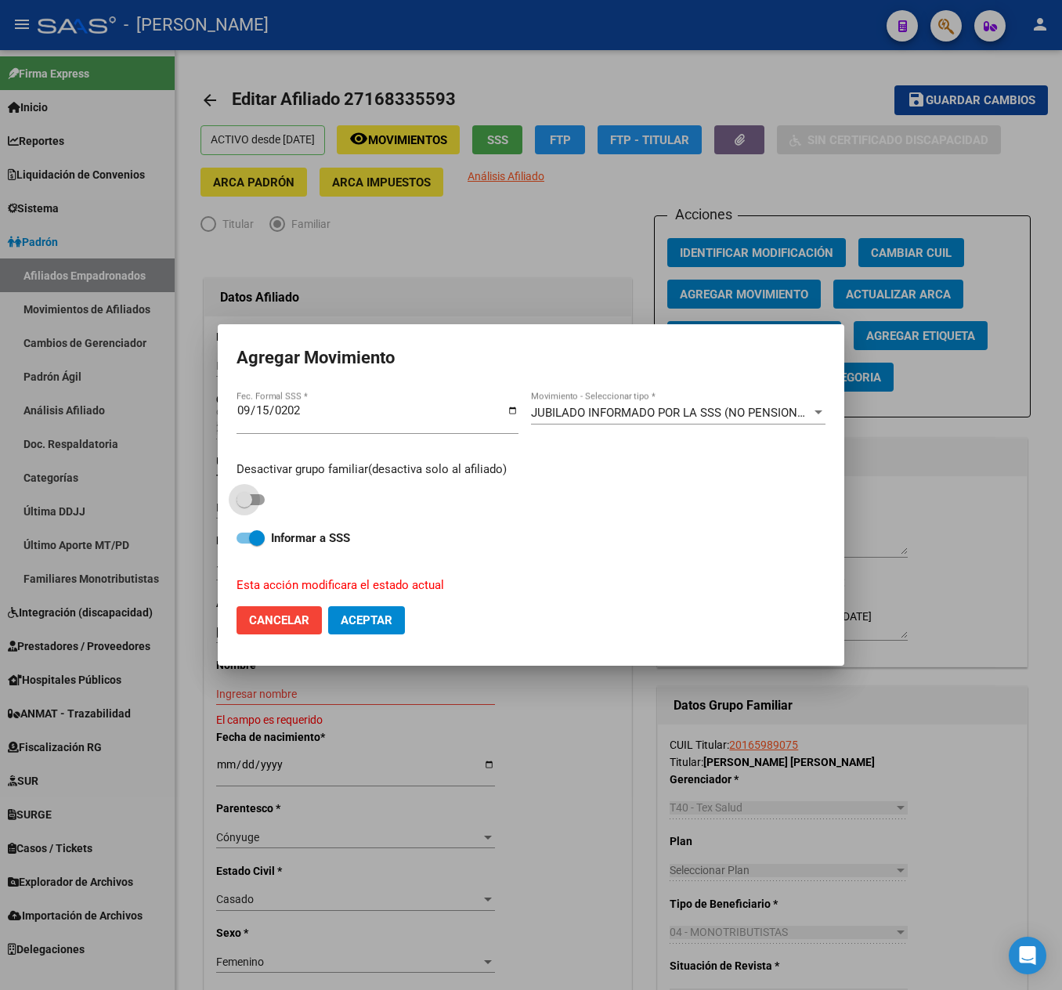
click at [247, 508] on label at bounding box center [251, 499] width 28 height 19
click at [244, 506] on input "checkbox" at bounding box center [244, 505] width 1 height 1
checkbox input "true"
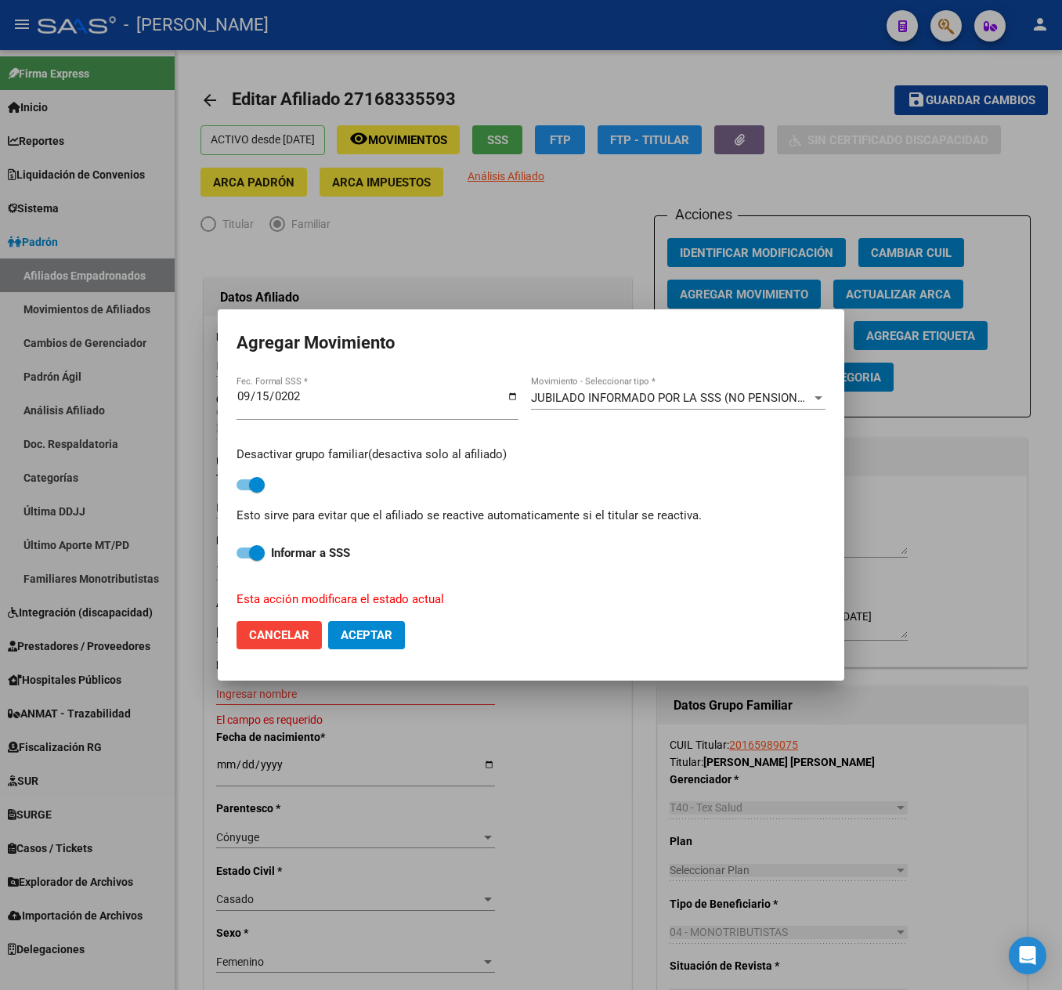
click at [349, 622] on button "Aceptar" at bounding box center [366, 635] width 77 height 28
checkbox input "false"
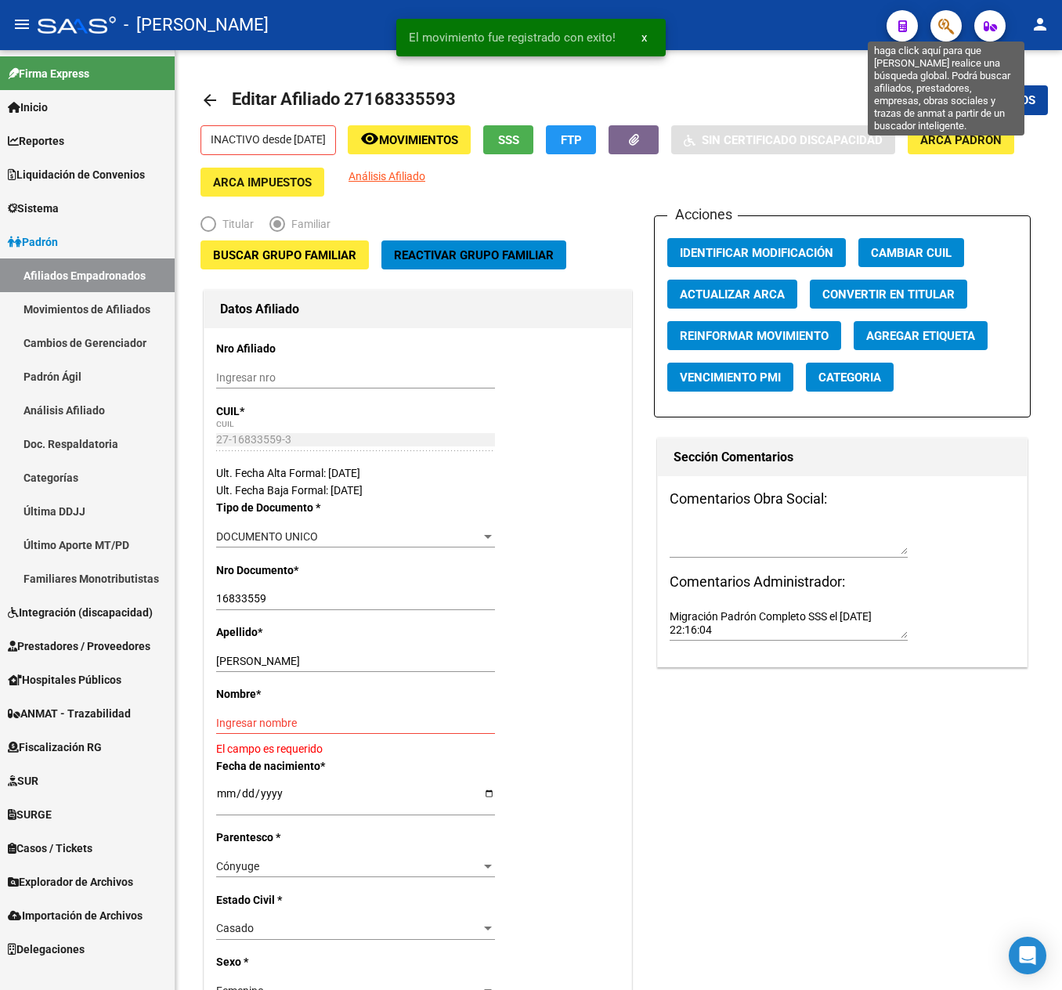
click at [946, 27] on icon "button" at bounding box center [946, 26] width 16 height 18
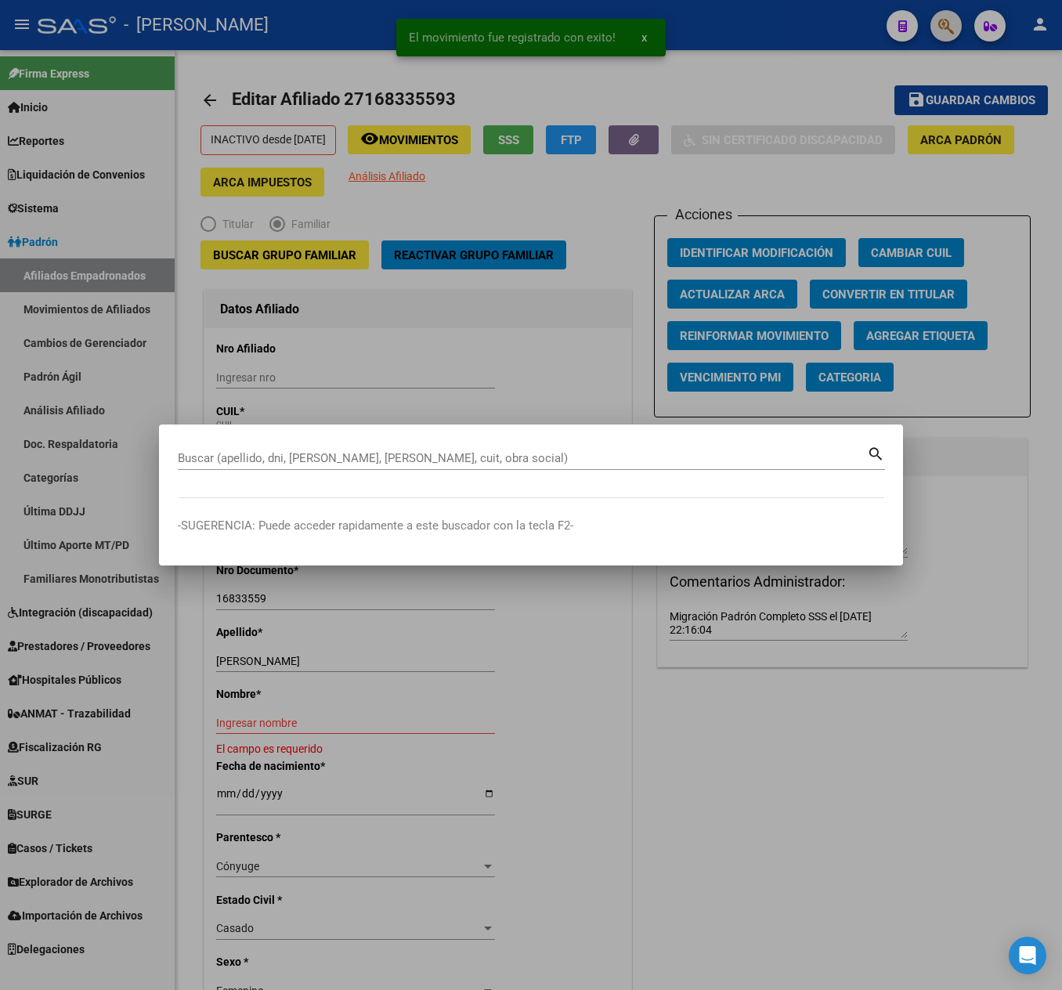
paste input "27167366525"
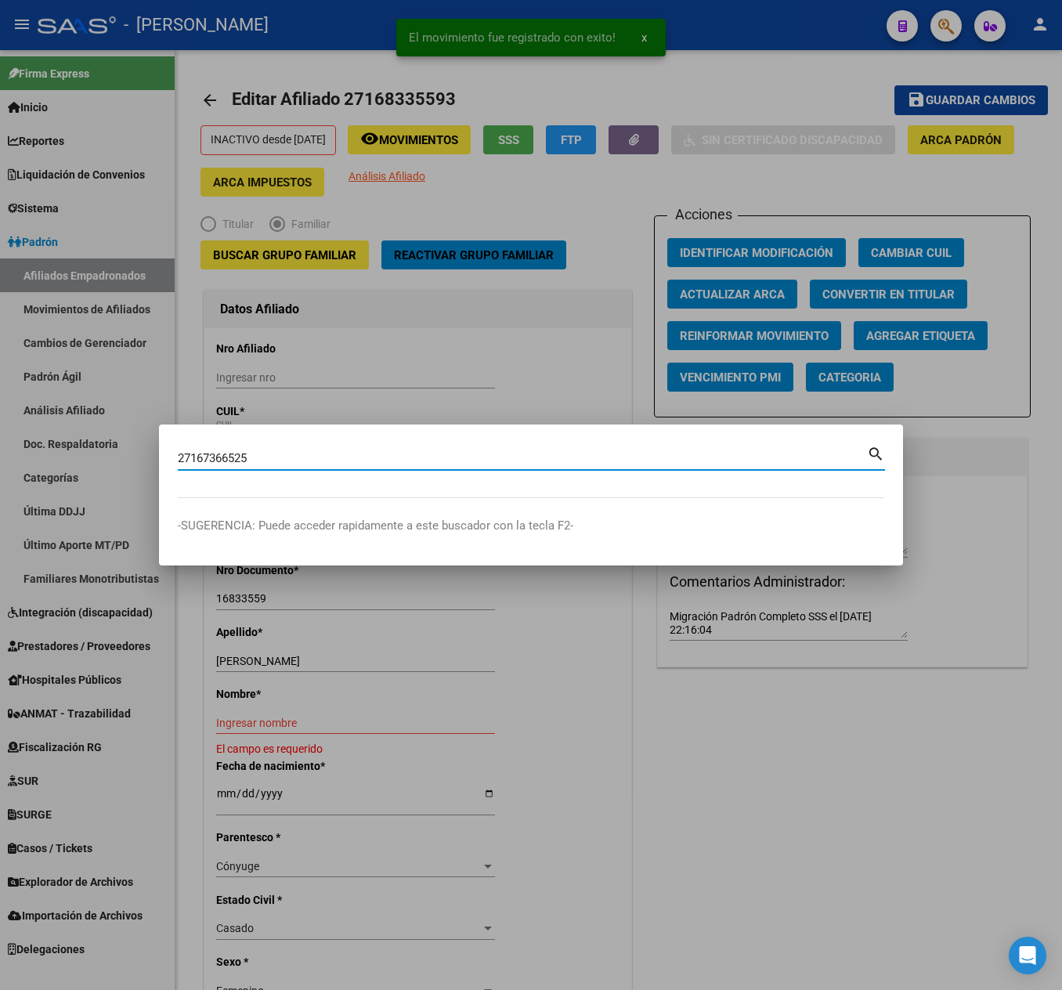
type input "27167366525"
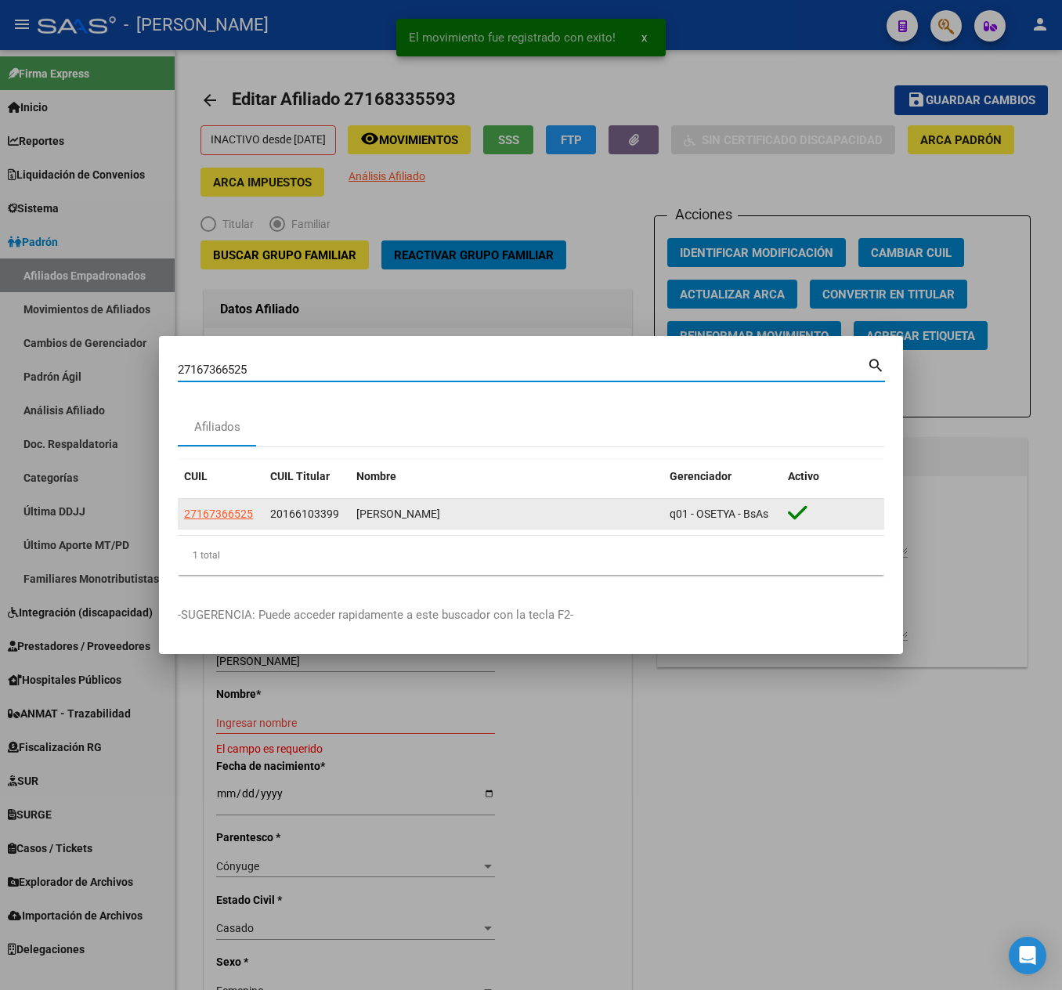
click at [216, 501] on datatable-body-cell "27167366525" at bounding box center [221, 514] width 86 height 31
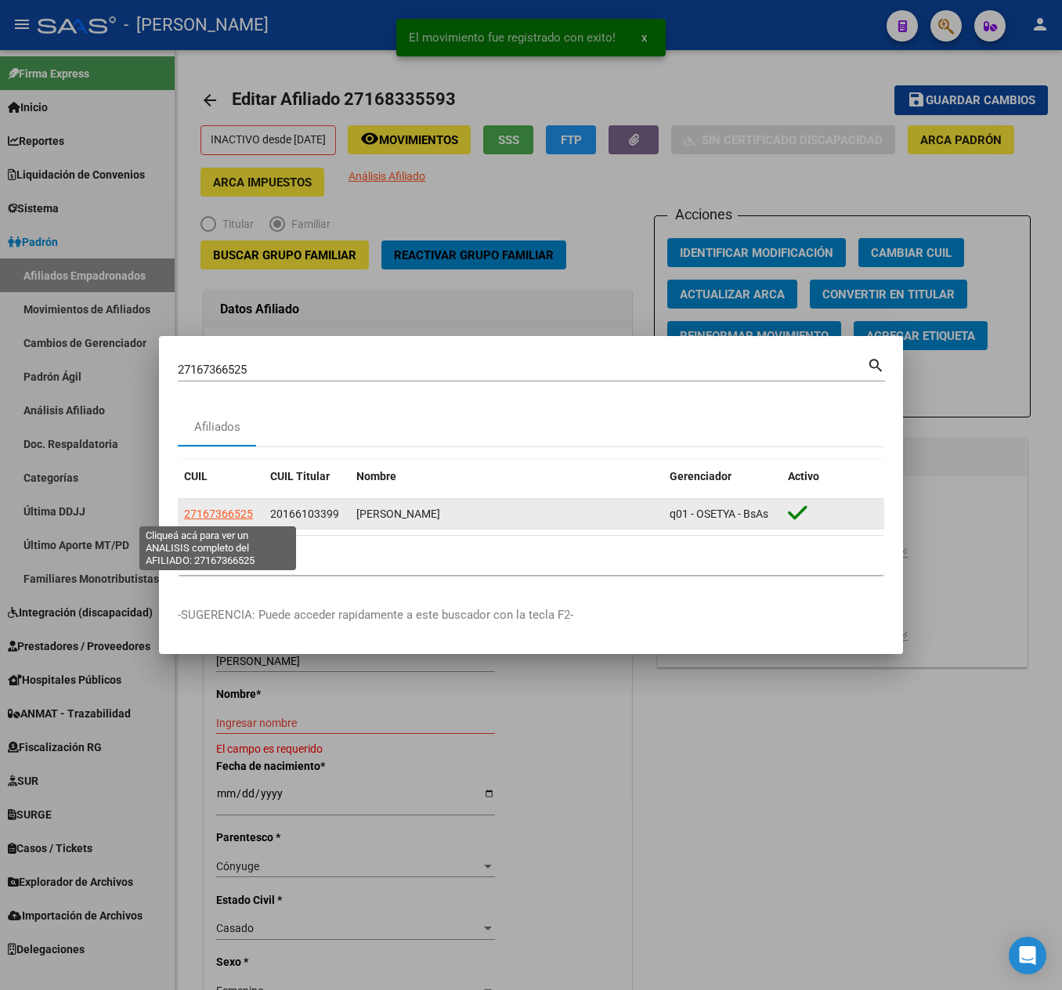
click at [237, 511] on span "27167366525" at bounding box center [218, 514] width 69 height 13
type textarea "27167366525"
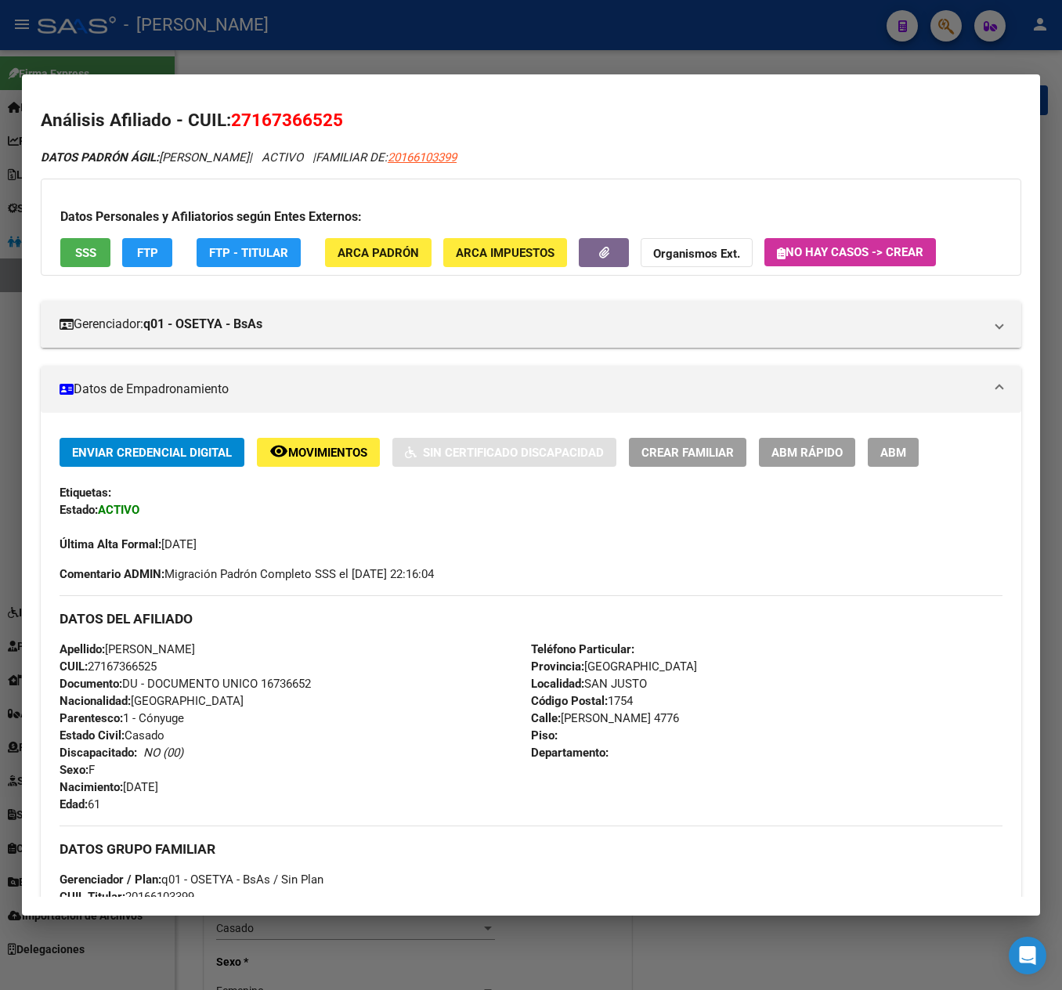
click at [899, 453] on span "ABM" at bounding box center [893, 453] width 26 height 14
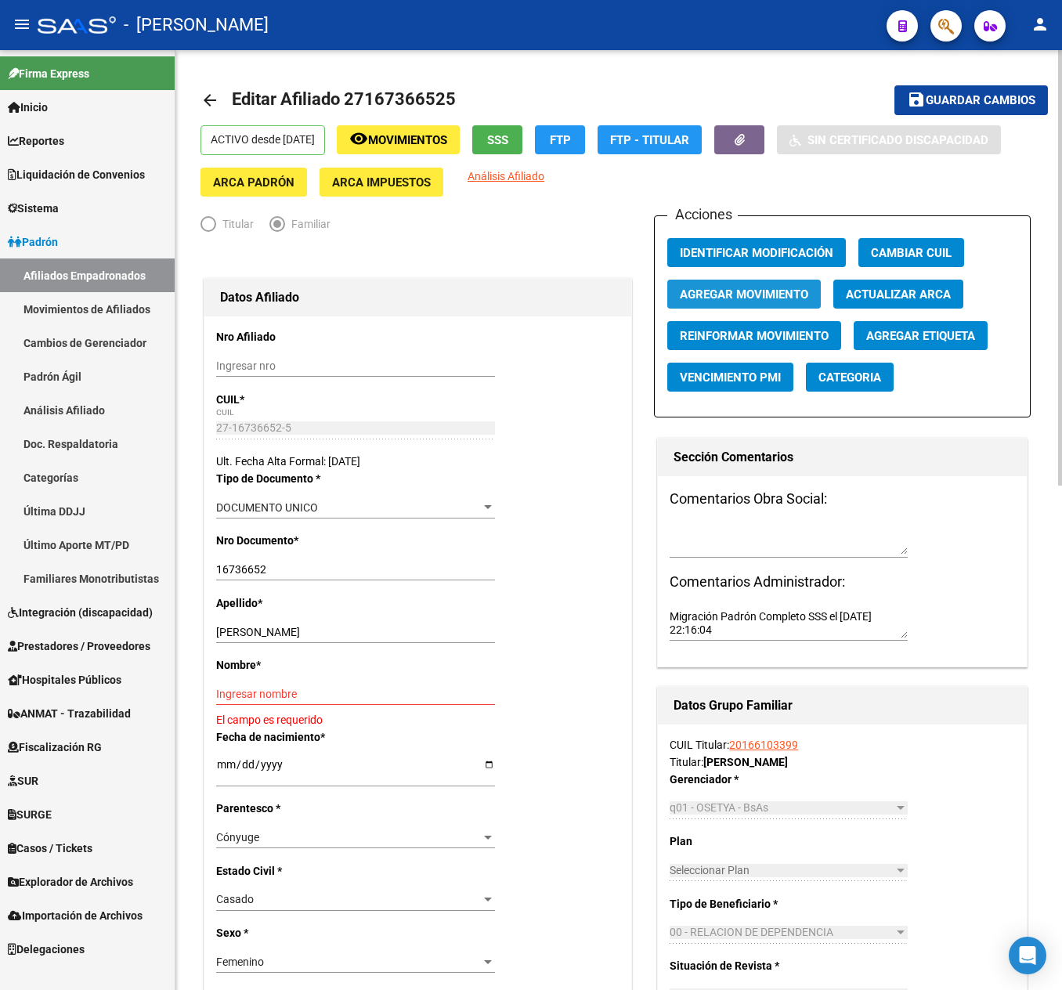
click at [785, 285] on button "Agregar Movimiento" at bounding box center [744, 294] width 154 height 29
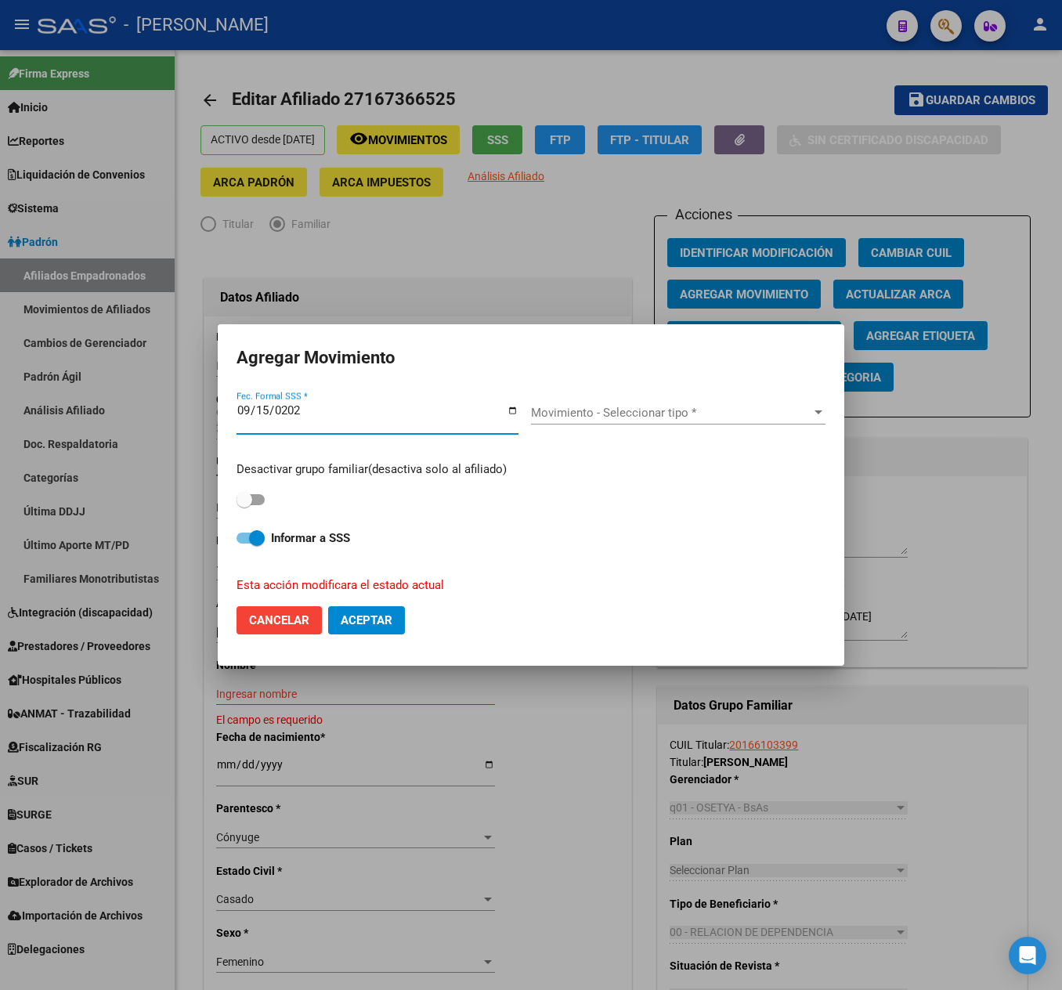
type input "[DATE]"
click at [627, 409] on span "Movimiento - Seleccionar tipo *" at bounding box center [671, 413] width 280 height 14
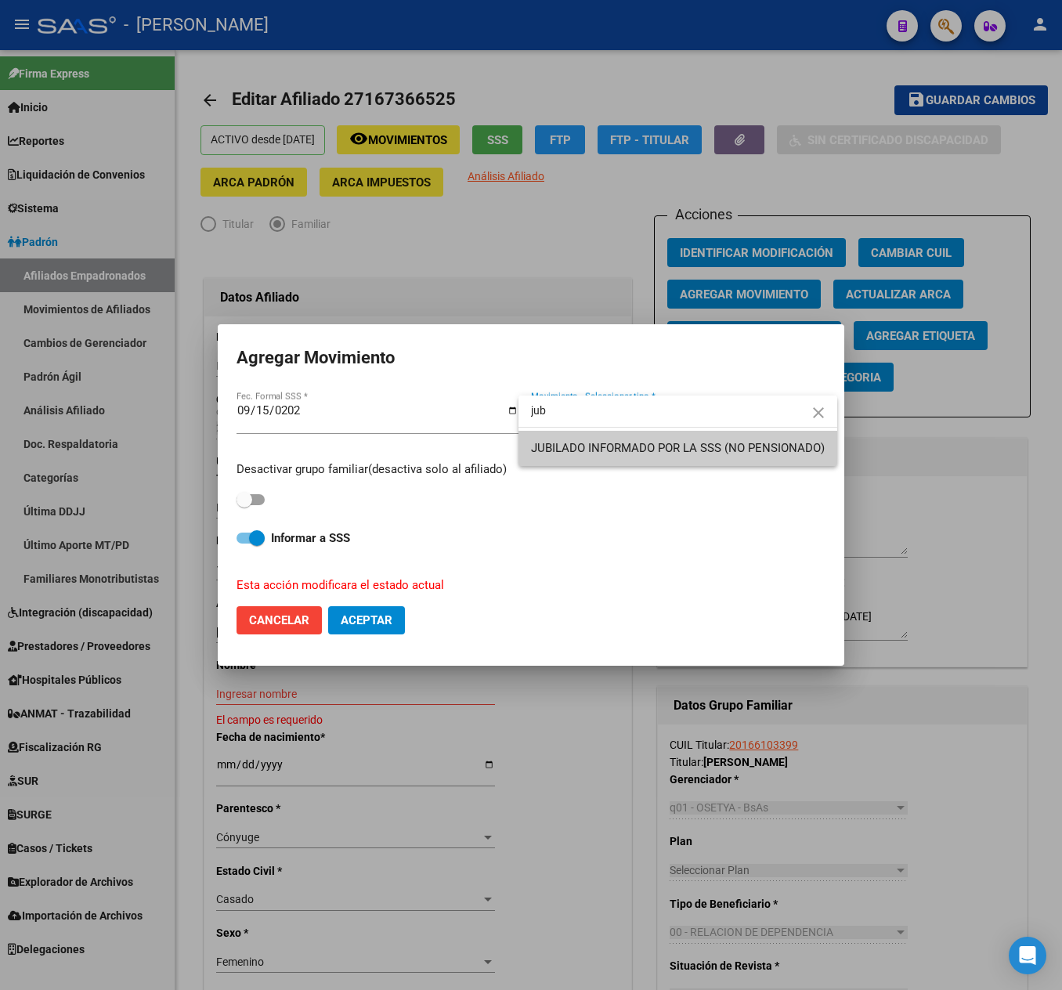
type input "jub"
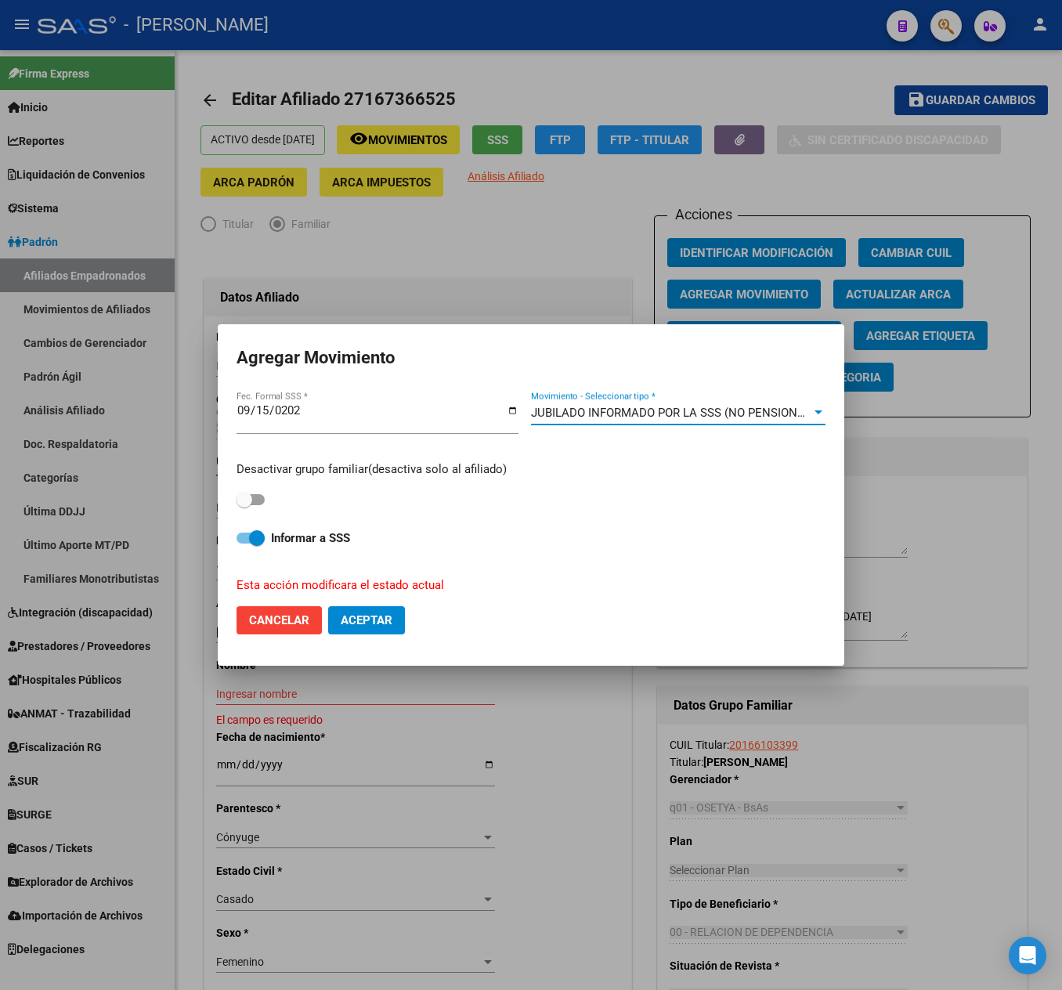
click at [254, 494] on span at bounding box center [251, 499] width 28 height 11
click at [244, 505] on input "checkbox" at bounding box center [244, 505] width 1 height 1
checkbox input "true"
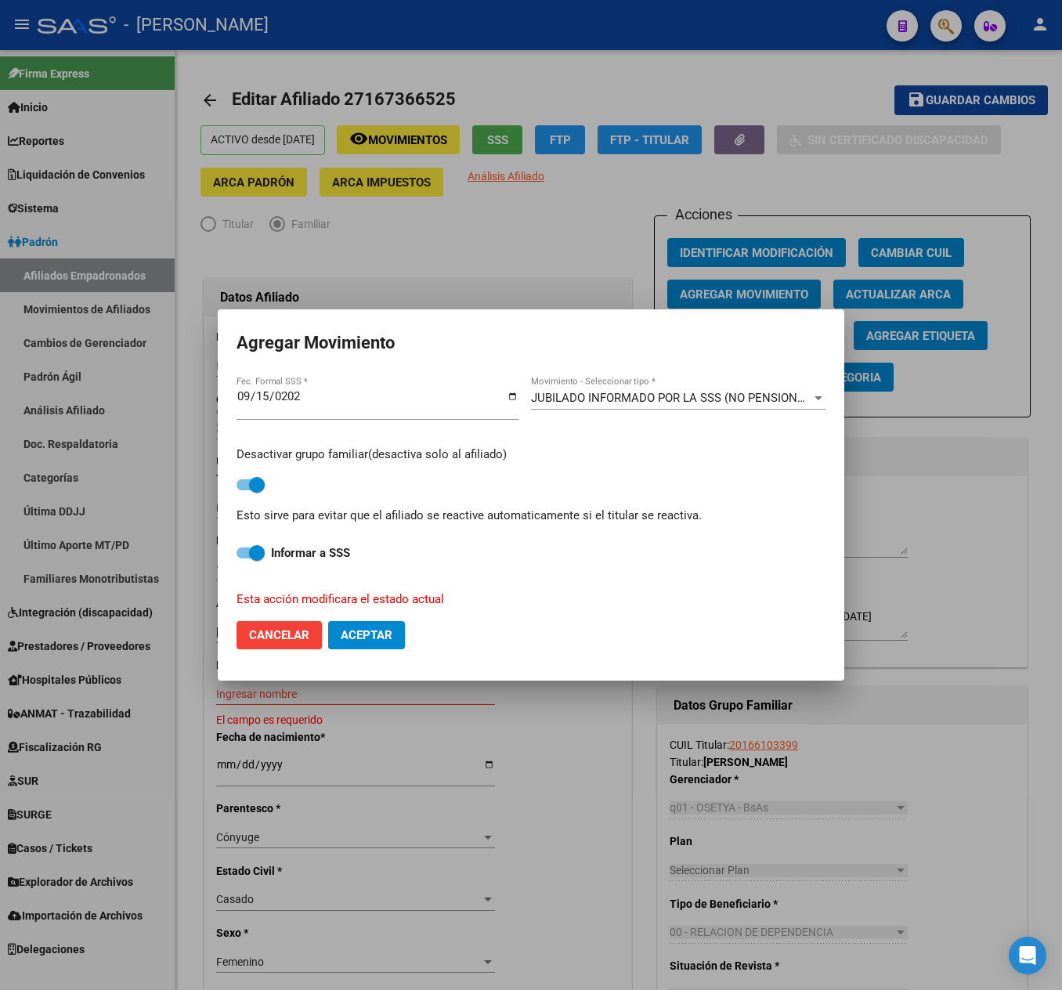
click at [370, 639] on span "Aceptar" at bounding box center [367, 635] width 52 height 14
checkbox input "false"
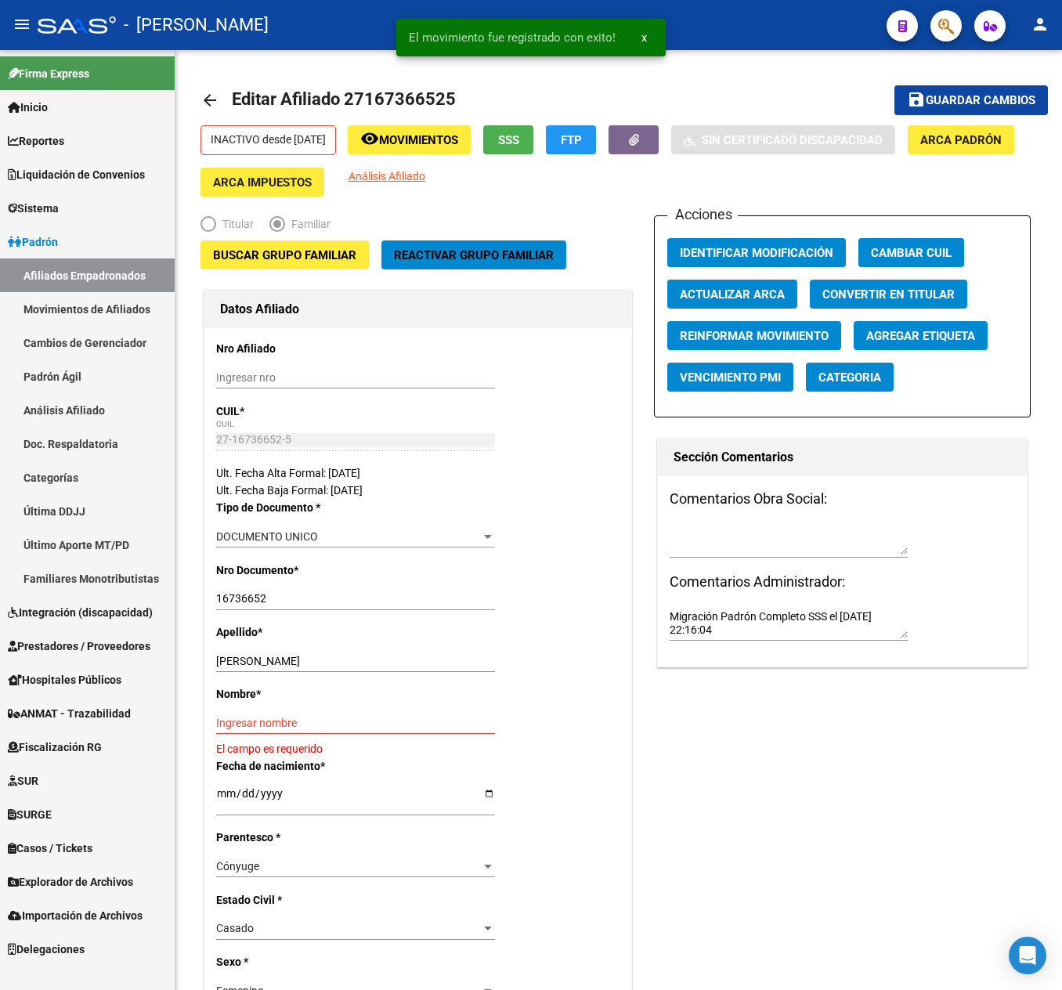
click at [930, 14] on app-search-popup at bounding box center [945, 24] width 31 height 20
click at [937, 19] on button "button" at bounding box center [945, 25] width 31 height 31
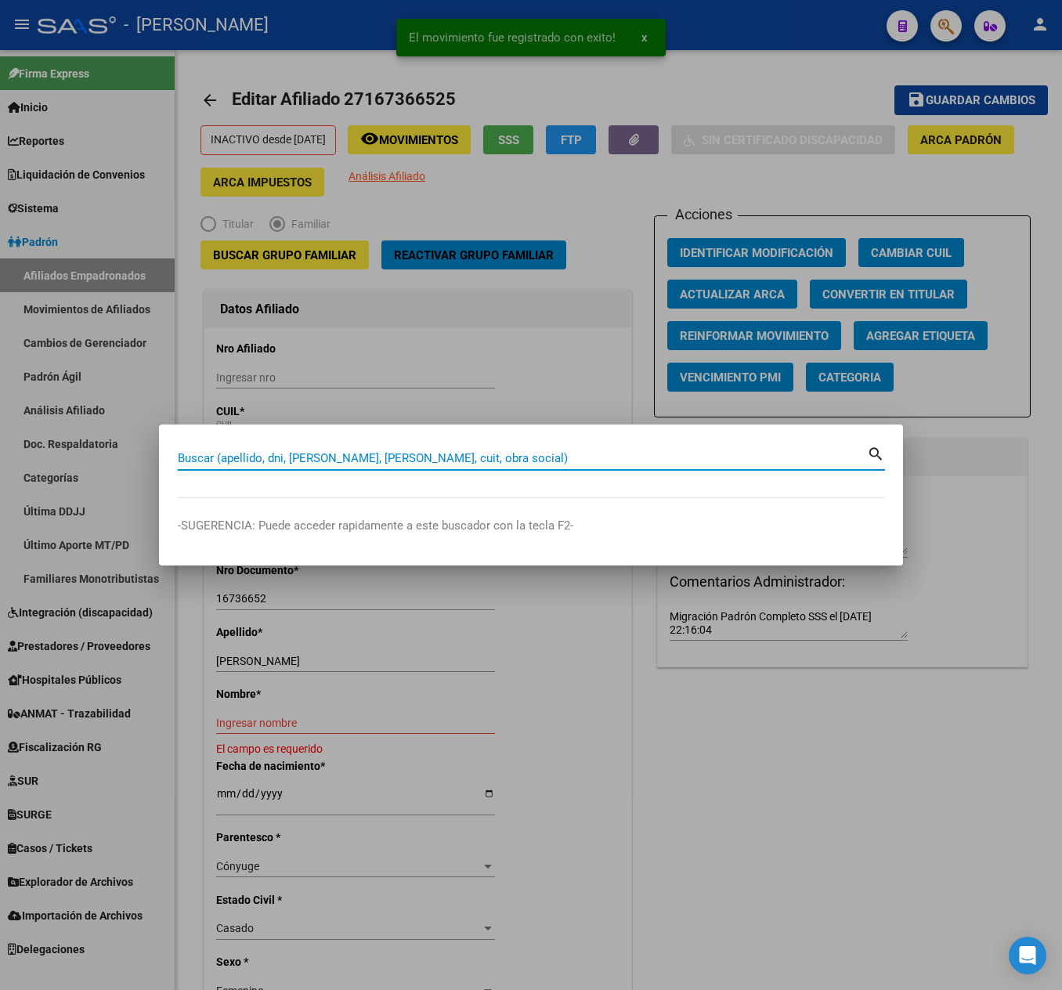
paste input "27201424572"
type input "27201424572"
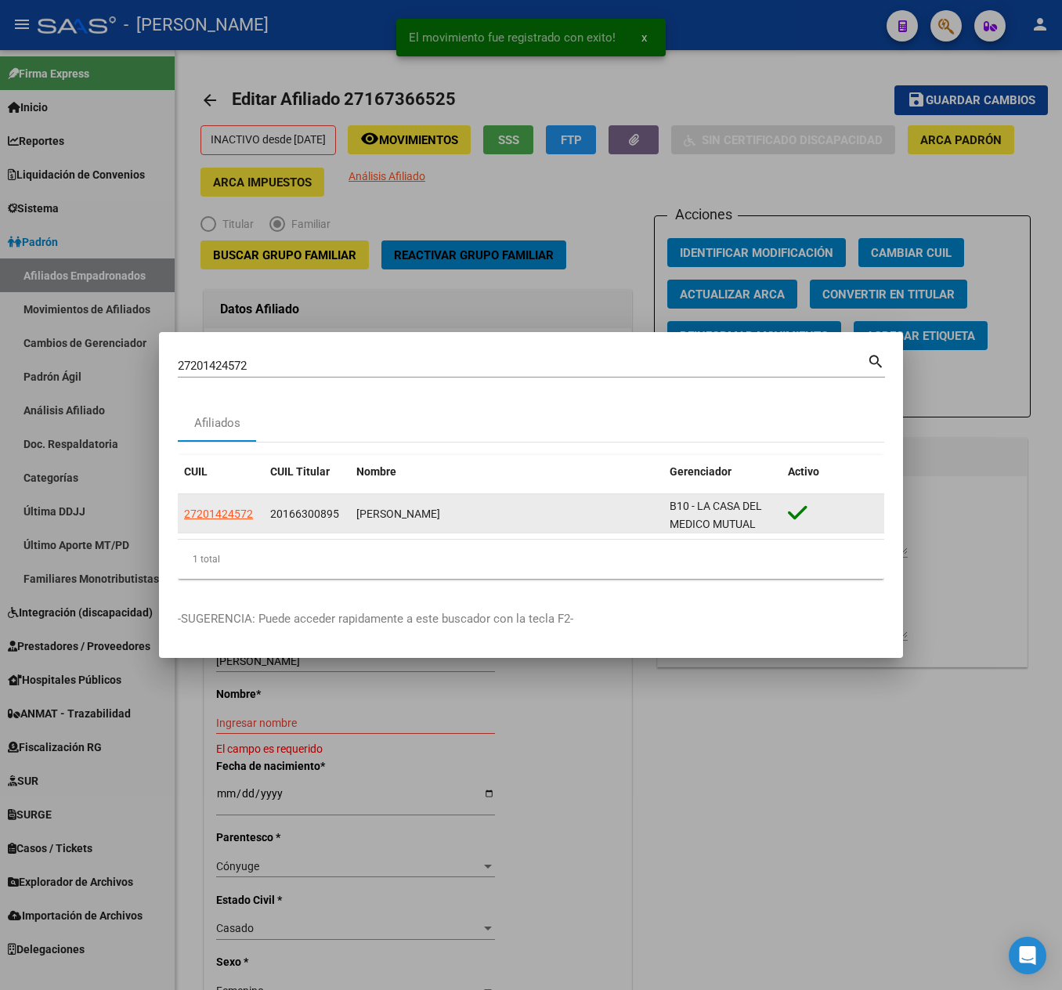
click at [221, 525] on datatable-body-cell "27201424572" at bounding box center [221, 513] width 86 height 38
click at [246, 518] on span "27201424572" at bounding box center [218, 514] width 69 height 13
type textarea "27201424572"
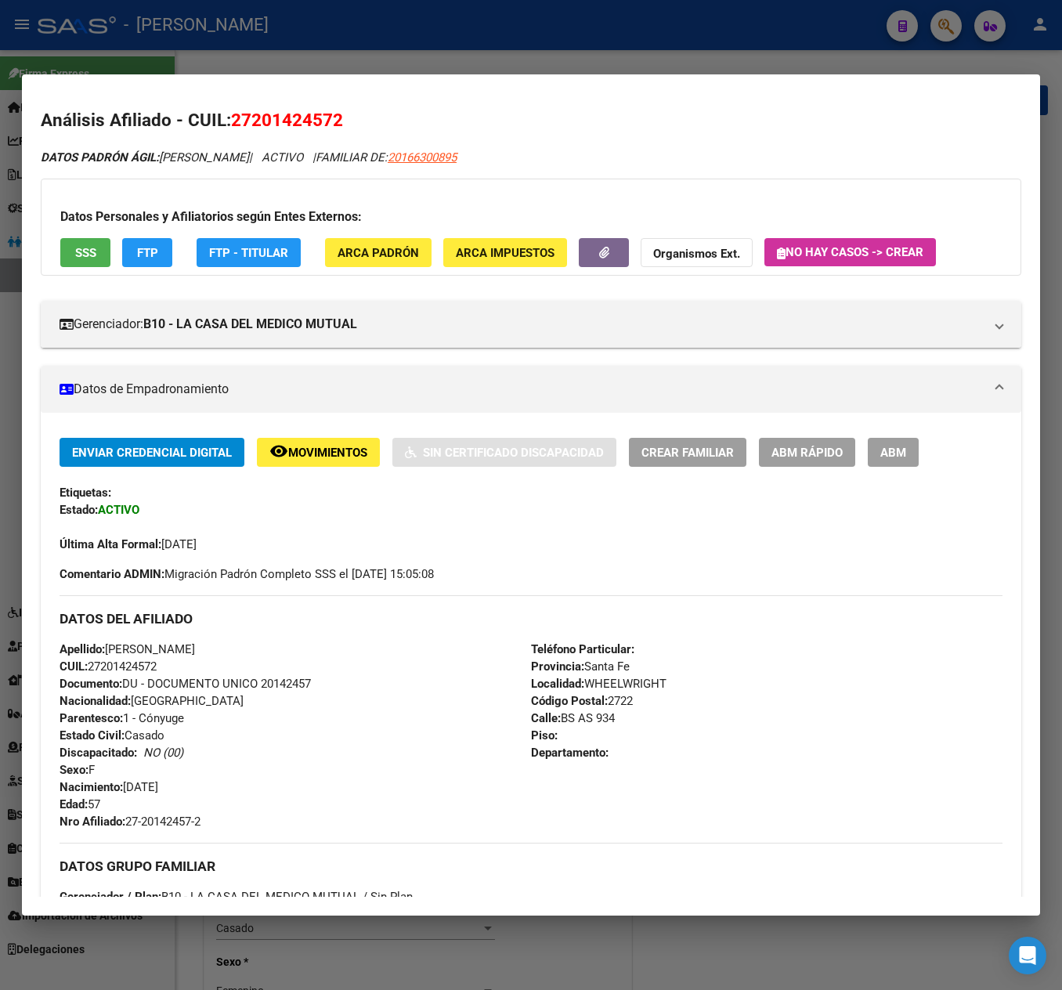
click at [860, 445] on div "Enviar Credencial Digital remove_red_eye Movimientos Sin Certificado Discapacid…" at bounding box center [531, 452] width 943 height 29
click at [879, 448] on button "ABM" at bounding box center [893, 452] width 51 height 29
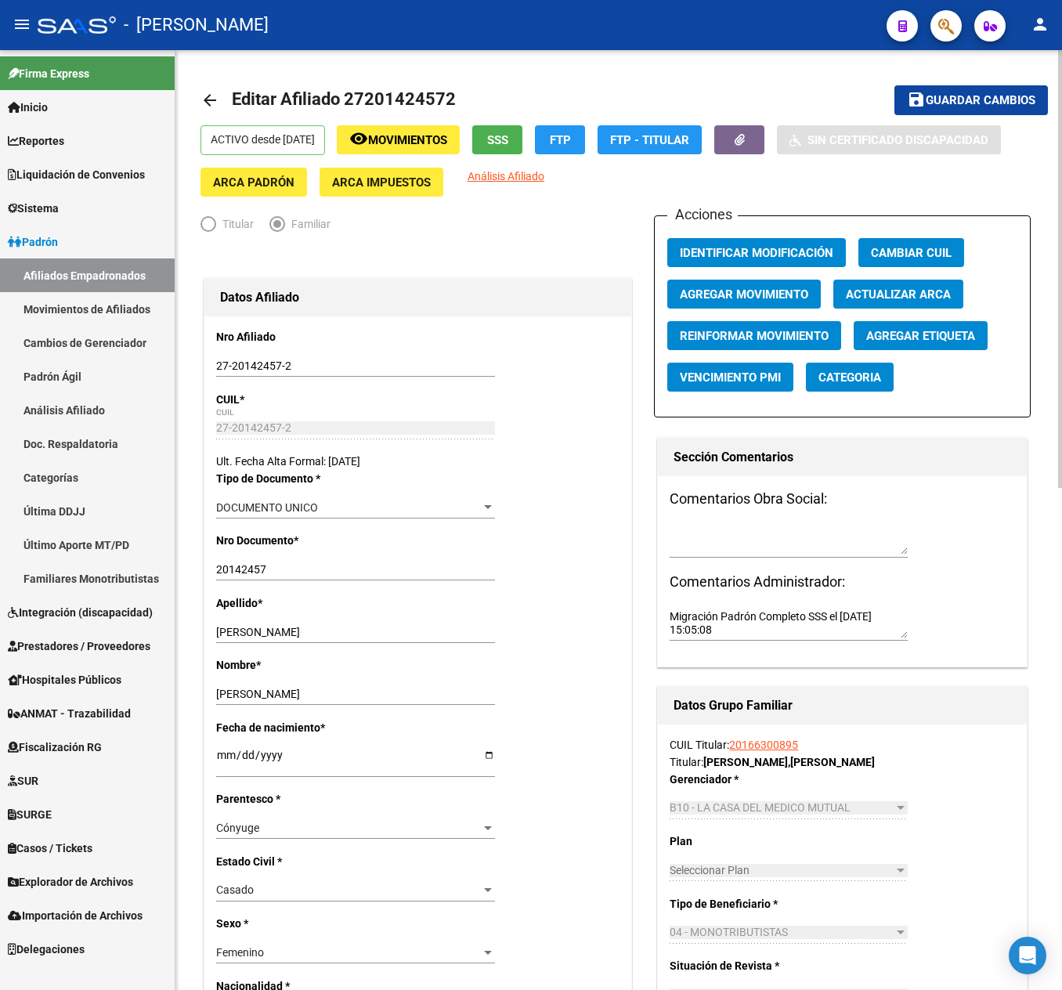
click at [777, 284] on button "Agregar Movimiento" at bounding box center [744, 294] width 154 height 29
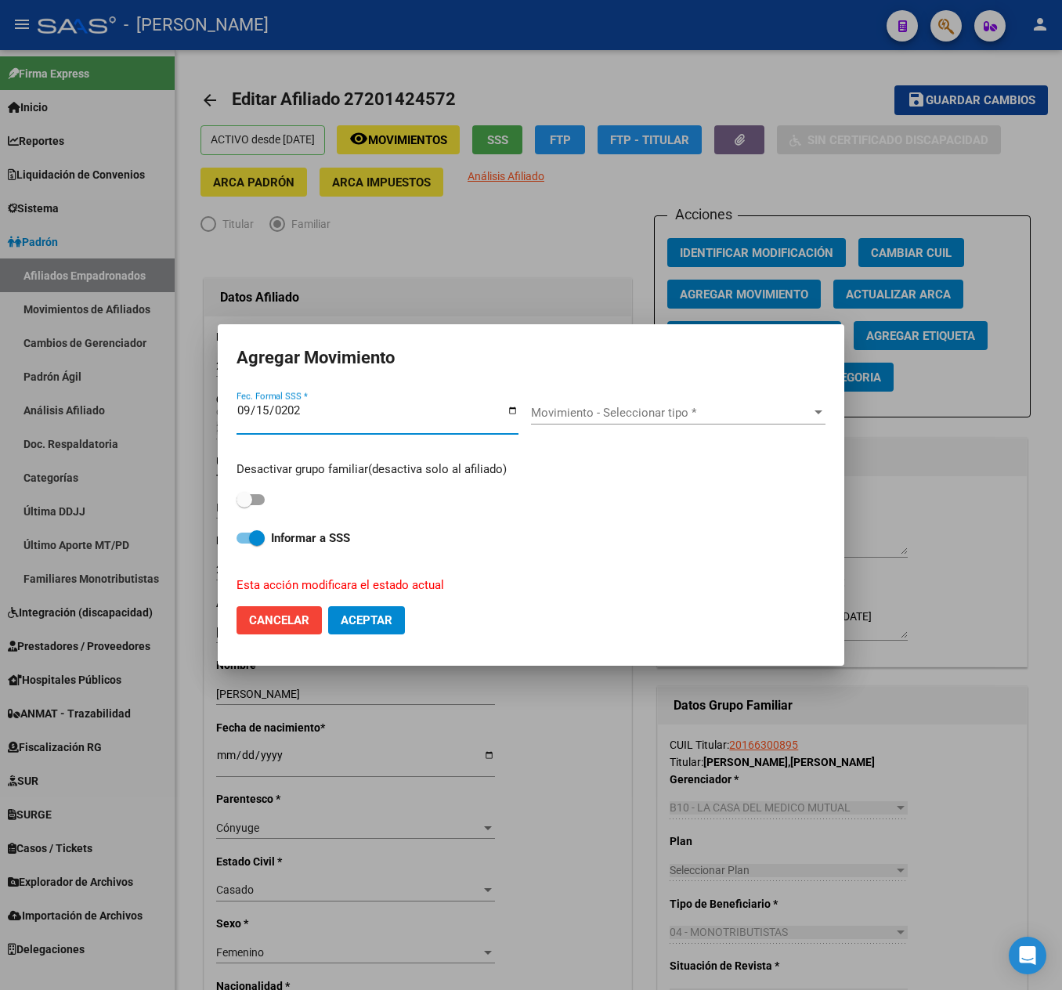
type input "[DATE]"
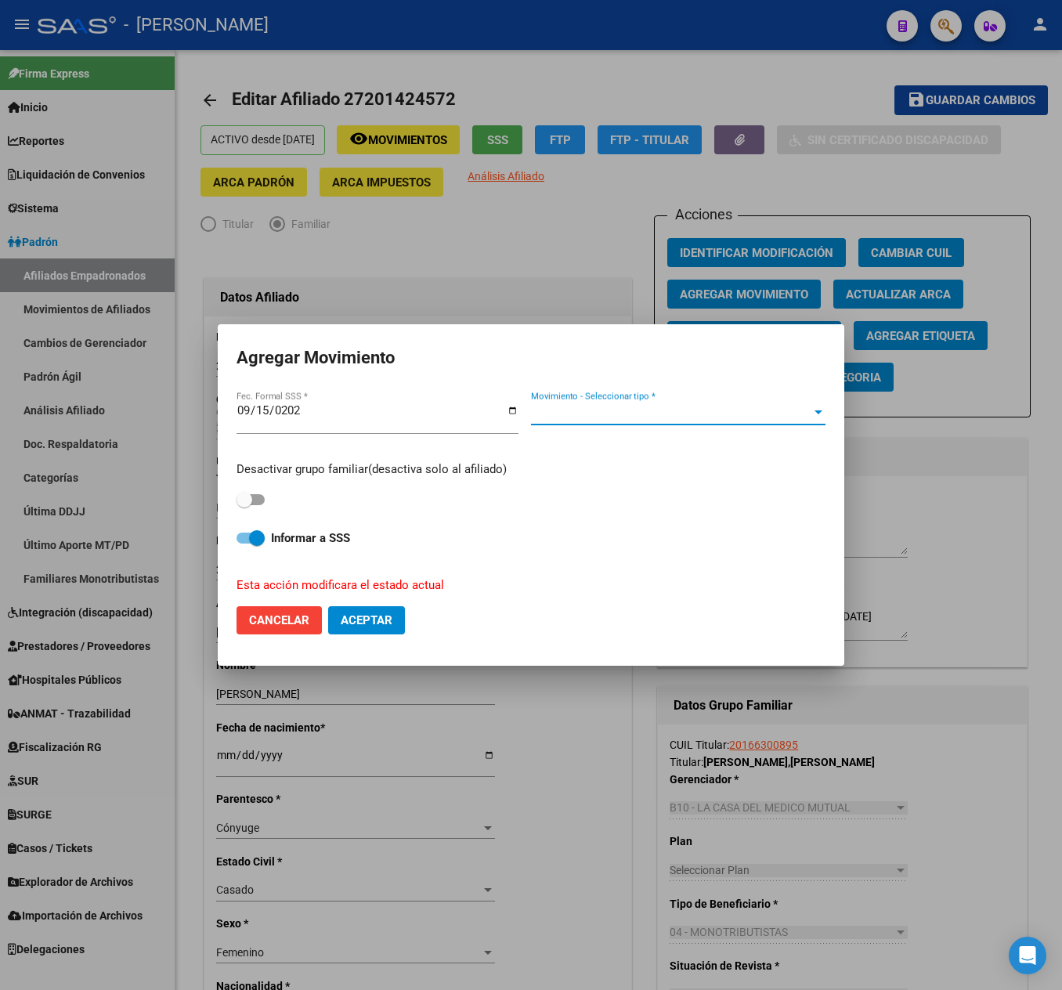
click at [645, 412] on span "Movimiento - Seleccionar tipo *" at bounding box center [671, 413] width 280 height 14
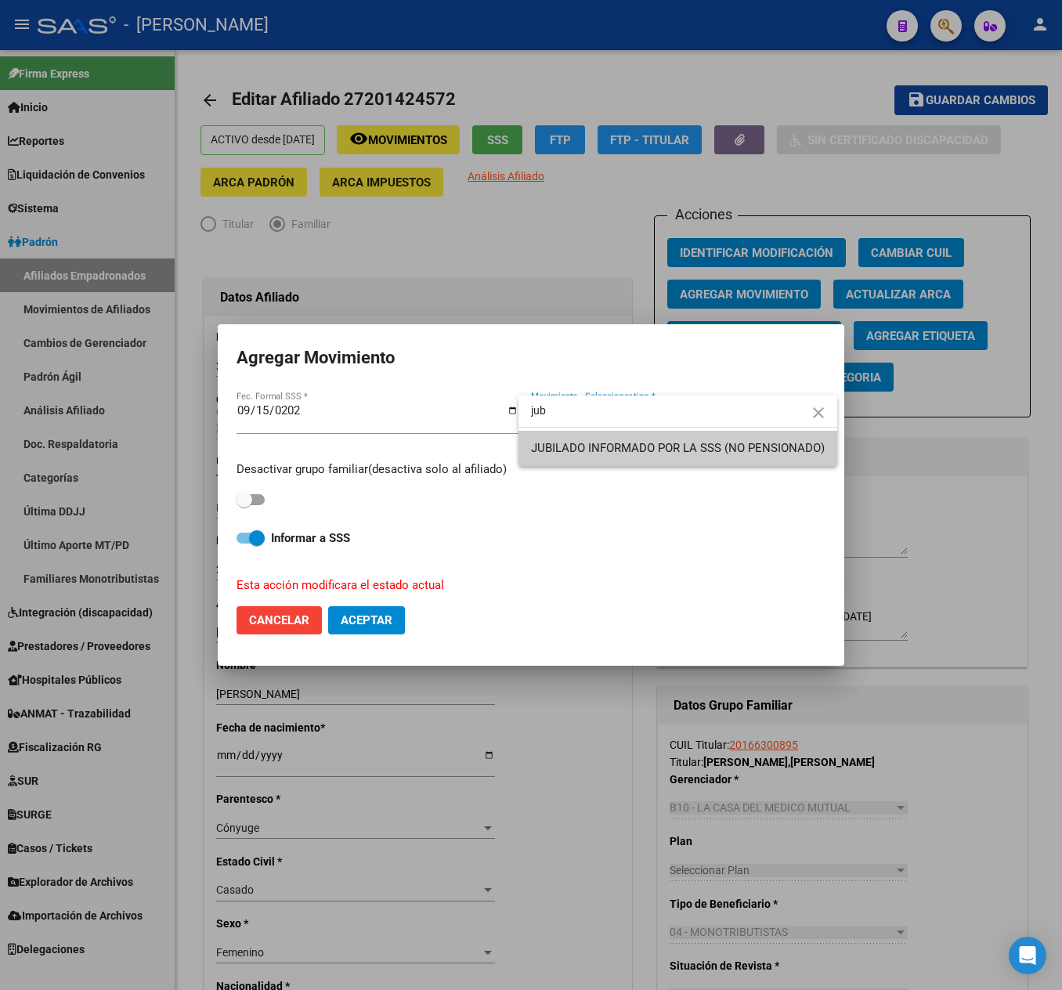
type input "jub"
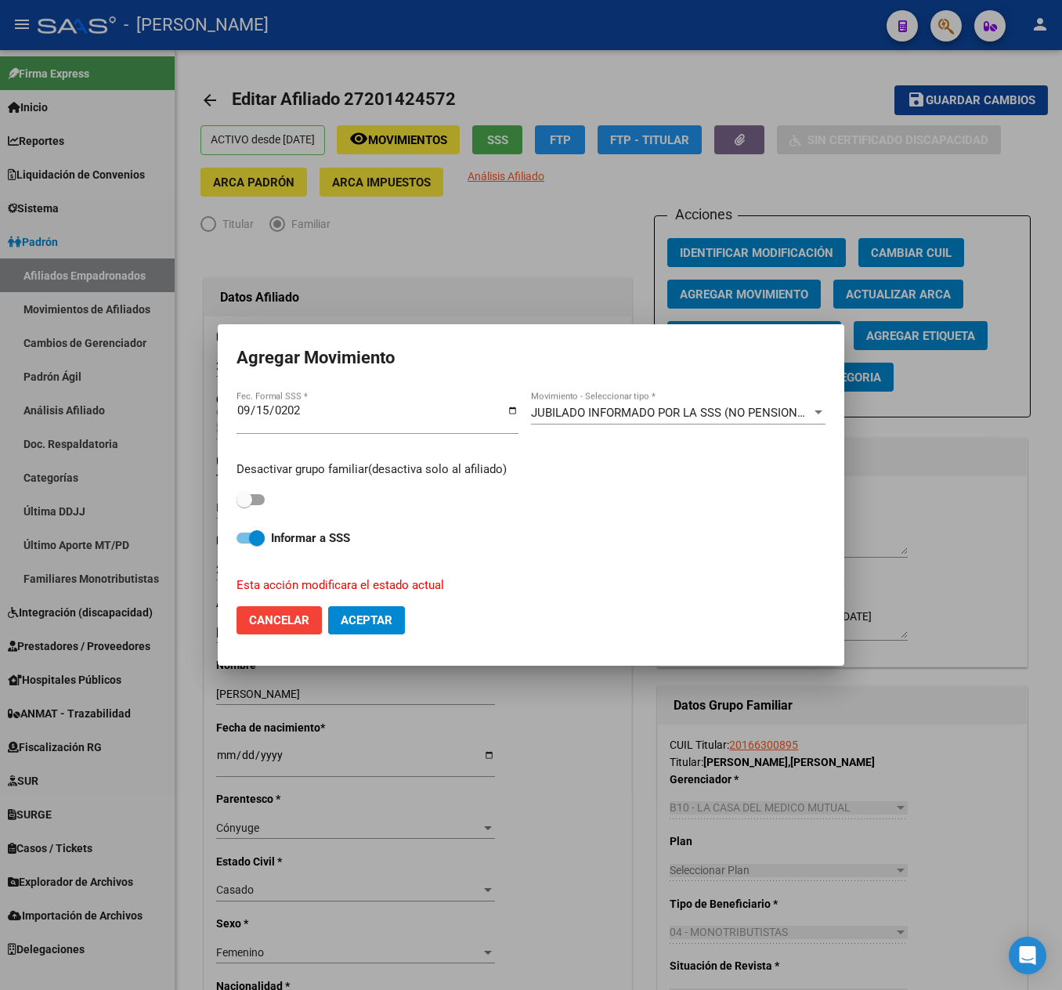
click at [269, 493] on div "Desactivar grupo familiar(desactiva solo al afiliado)" at bounding box center [531, 485] width 589 height 49
click at [262, 495] on span at bounding box center [251, 499] width 28 height 11
click at [244, 505] on input "checkbox" at bounding box center [244, 505] width 1 height 1
checkbox input "true"
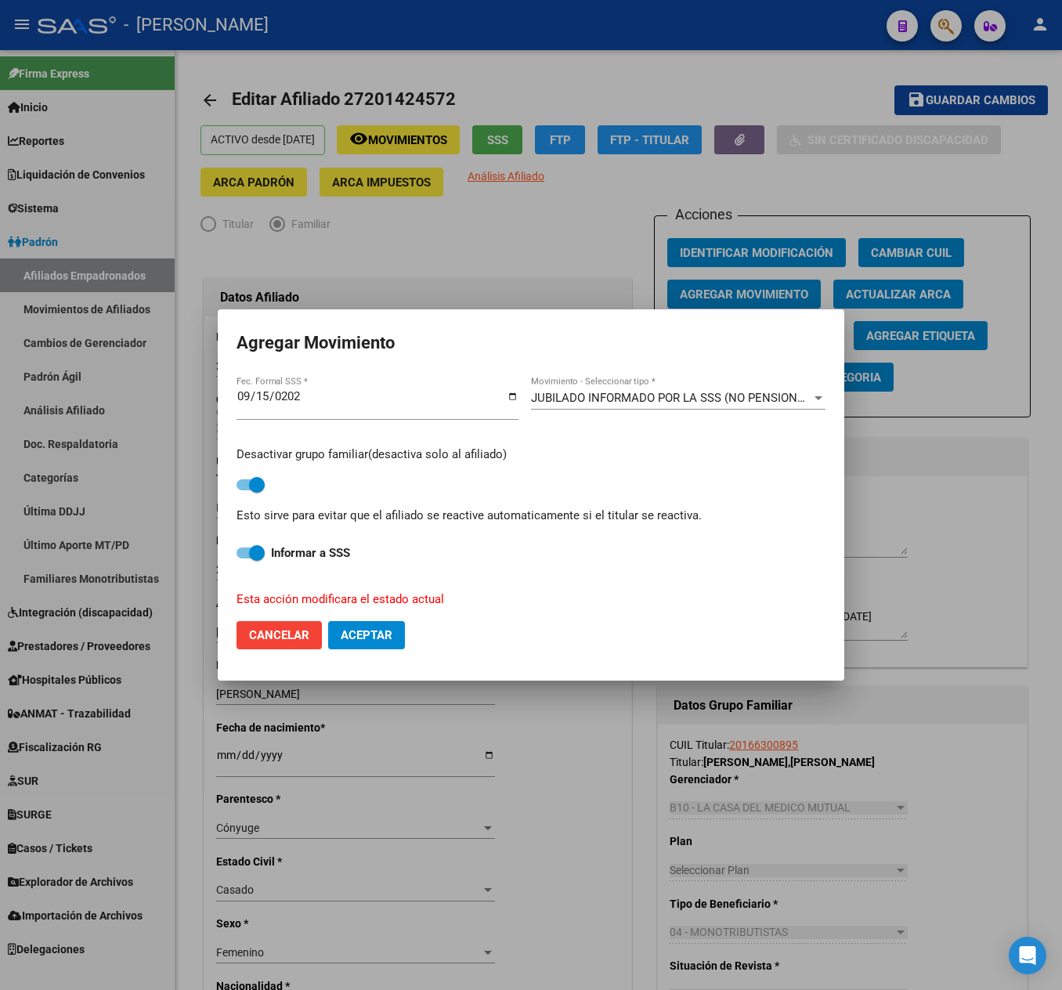
click at [373, 639] on span "Aceptar" at bounding box center [367, 635] width 52 height 14
checkbox input "false"
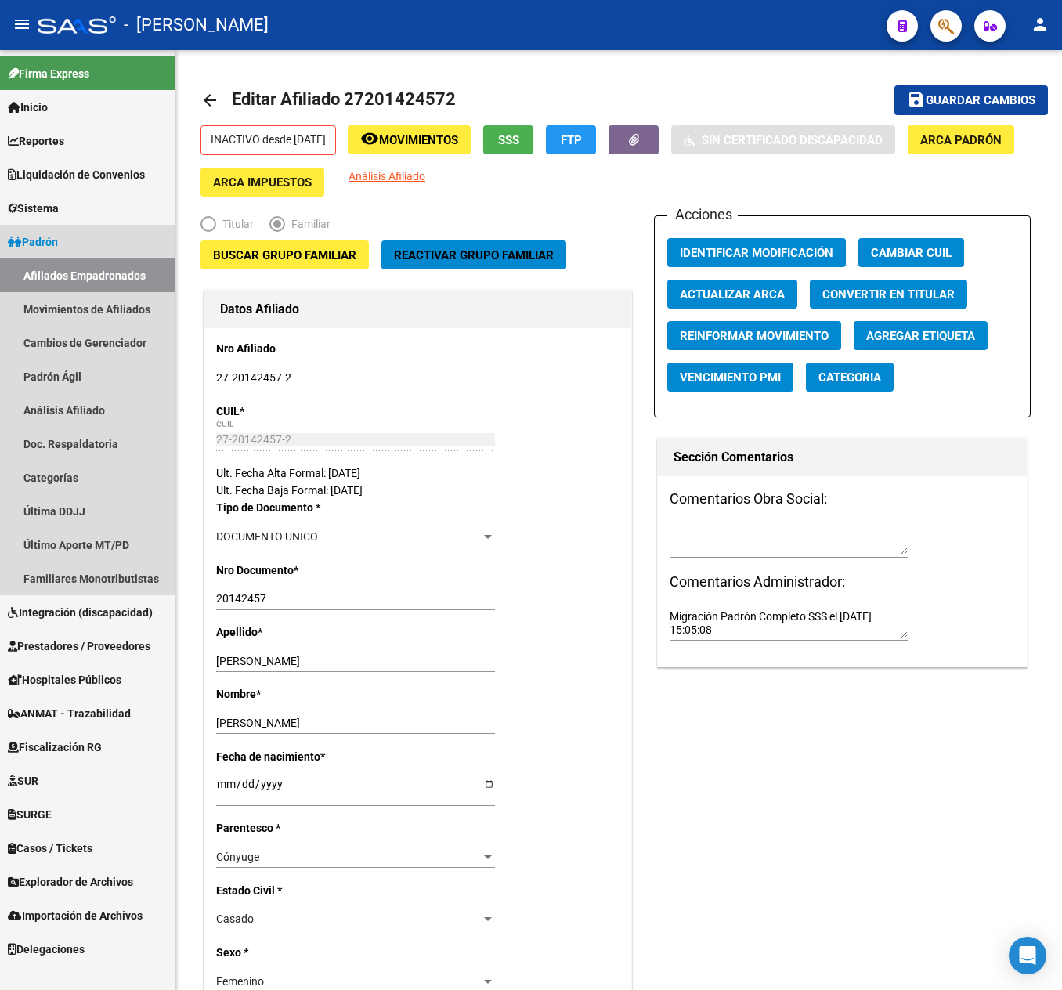
click at [114, 276] on link "Afiliados Empadronados" at bounding box center [87, 275] width 175 height 34
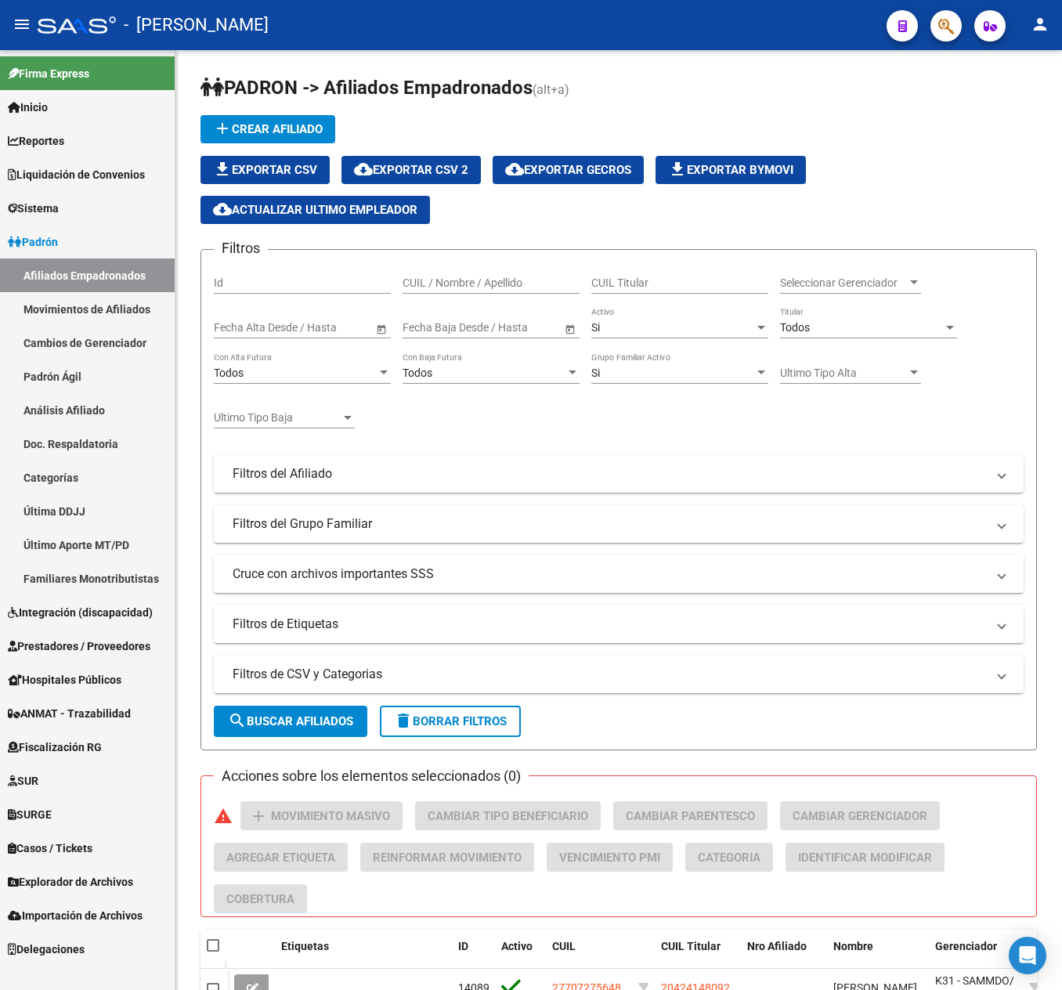
click at [966, 25] on mat-toolbar "menu - osetya person" at bounding box center [531, 25] width 1062 height 50
click at [952, 27] on icon "button" at bounding box center [946, 26] width 16 height 18
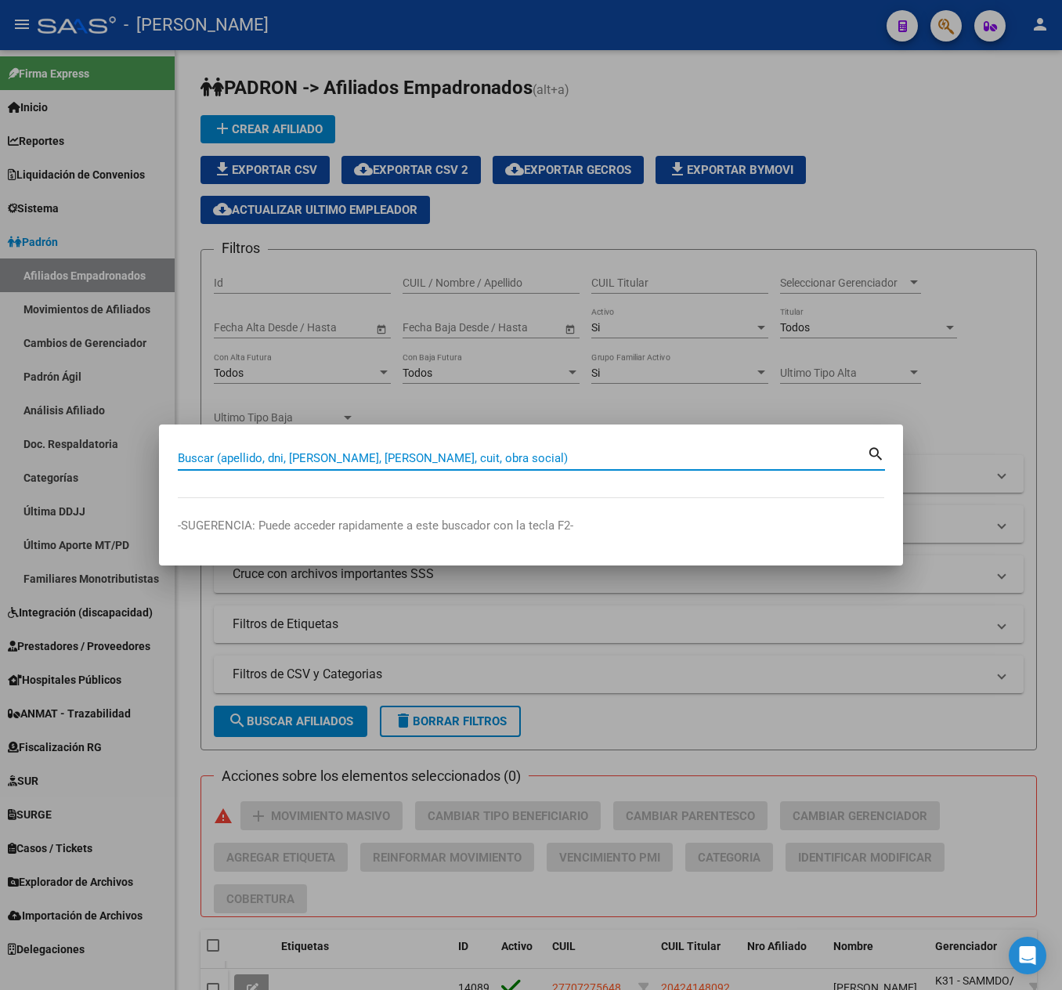
paste input "20166430306"
type input "20166430306"
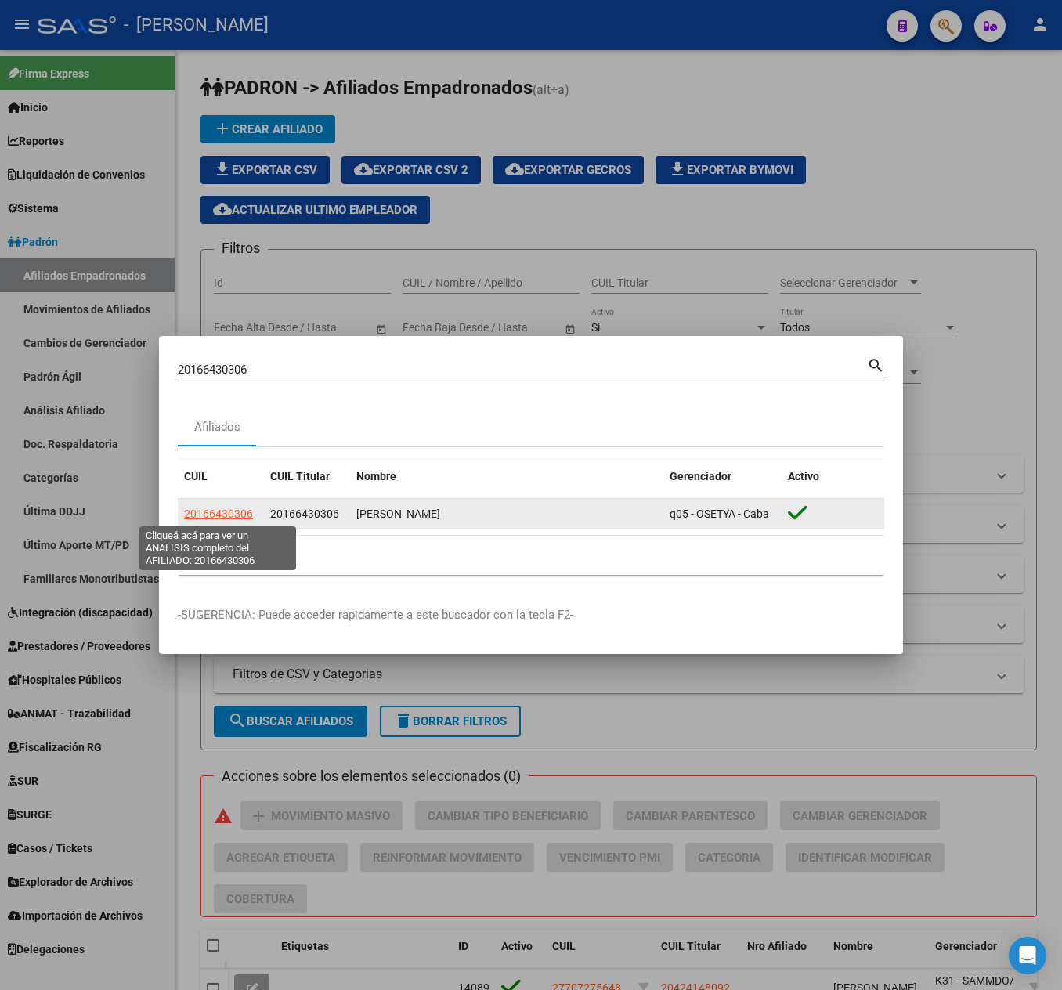
click at [218, 515] on span "20166430306" at bounding box center [218, 514] width 69 height 13
copy span "4"
type textarea "20166430306"
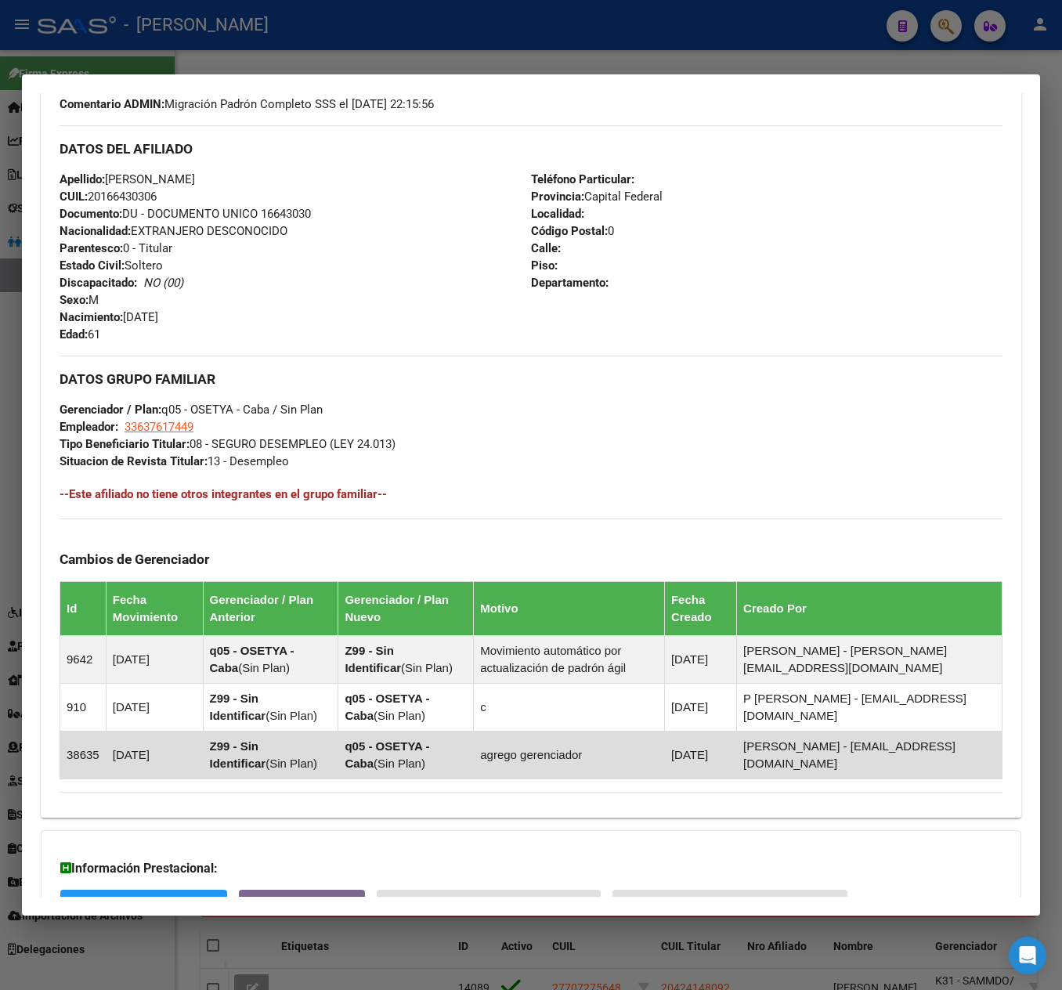
scroll to position [661, 0]
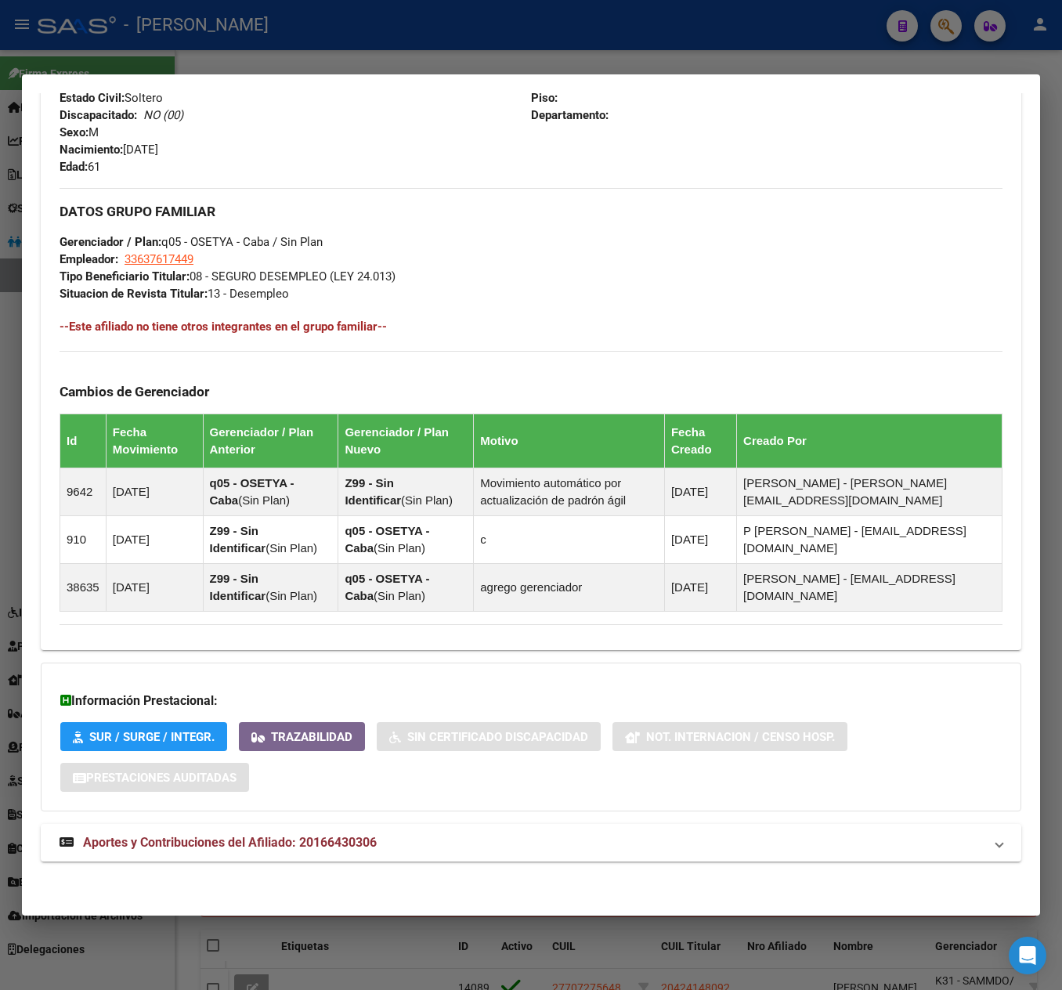
click at [305, 873] on div "DATOS PADRÓN ÁGIL: INSAURRALDE RAMON EDUARDO | ACTIVO | AFILIADO TITULAR Datos …" at bounding box center [531, 187] width 981 height 1386
click at [318, 857] on mat-expansion-panel-header "Aportes y Contribuciones del Afiliado: 20166430306" at bounding box center [531, 843] width 981 height 38
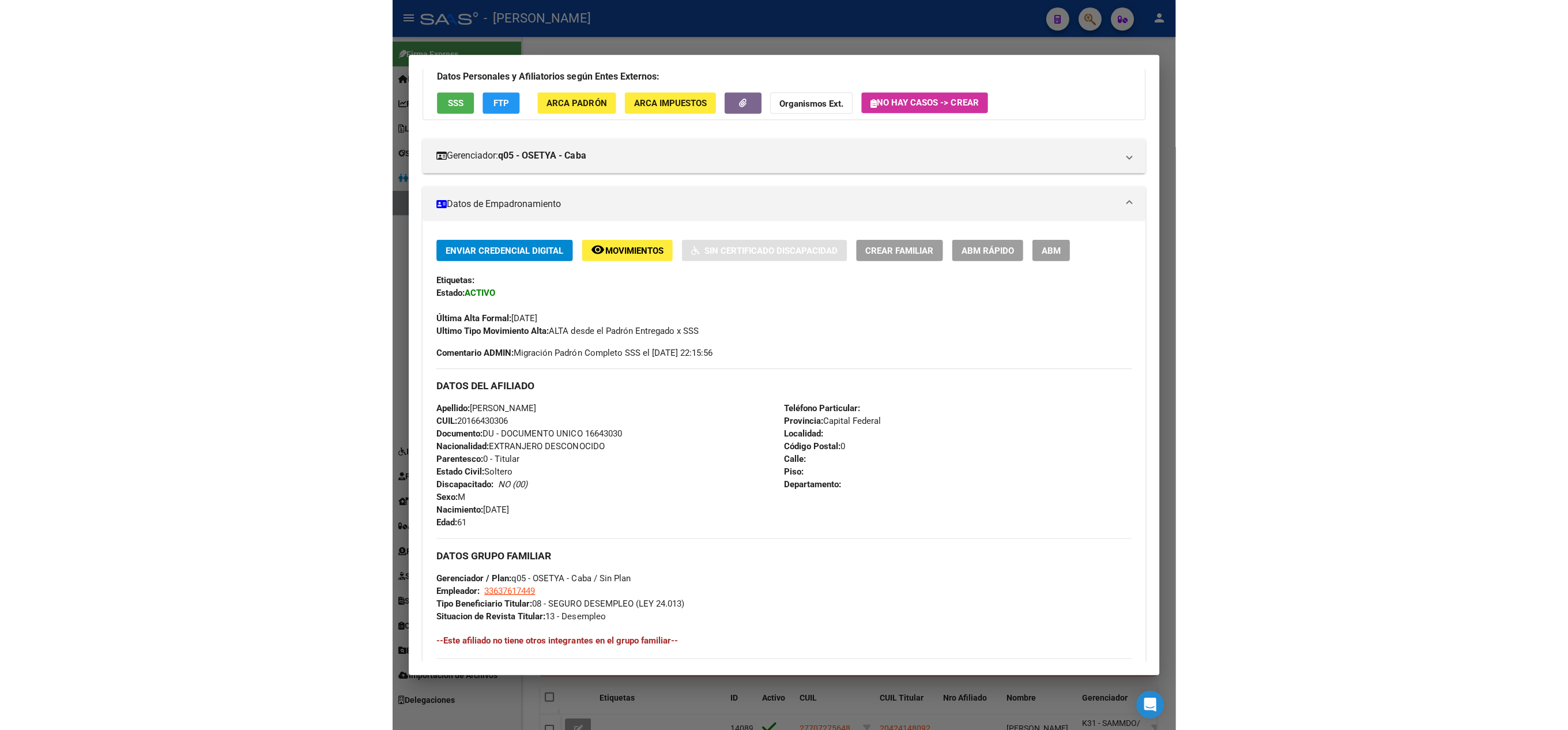
scroll to position [32, 0]
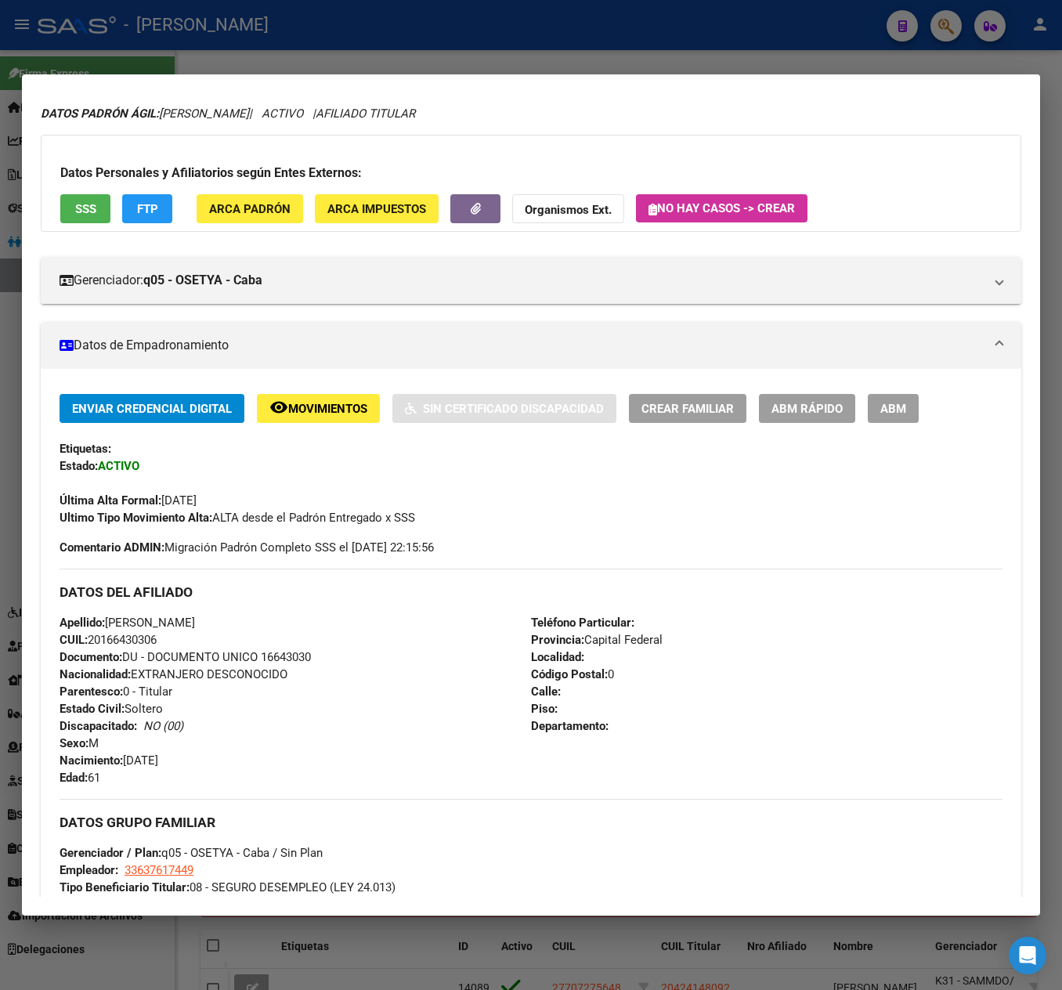
click at [888, 421] on button "ABM" at bounding box center [893, 408] width 51 height 29
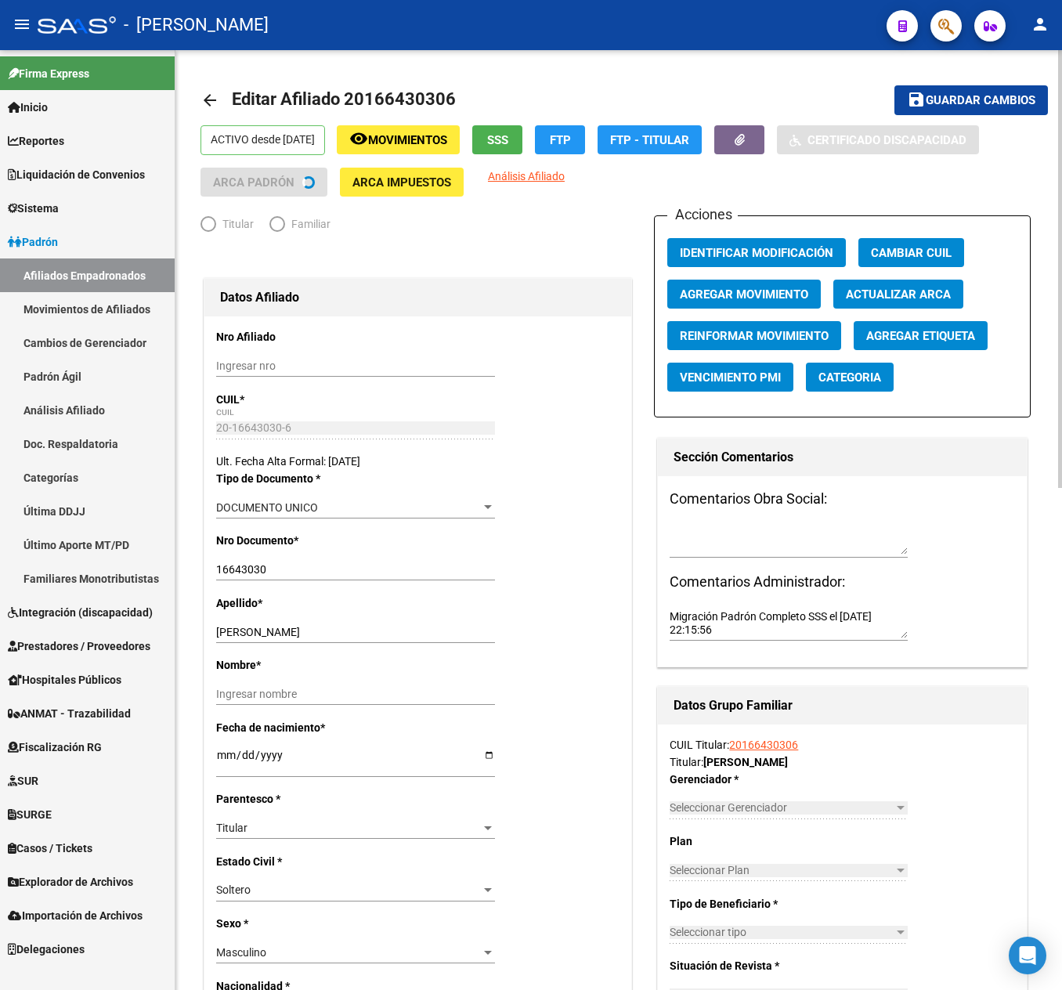
radio input "true"
type input "33-63761744-9"
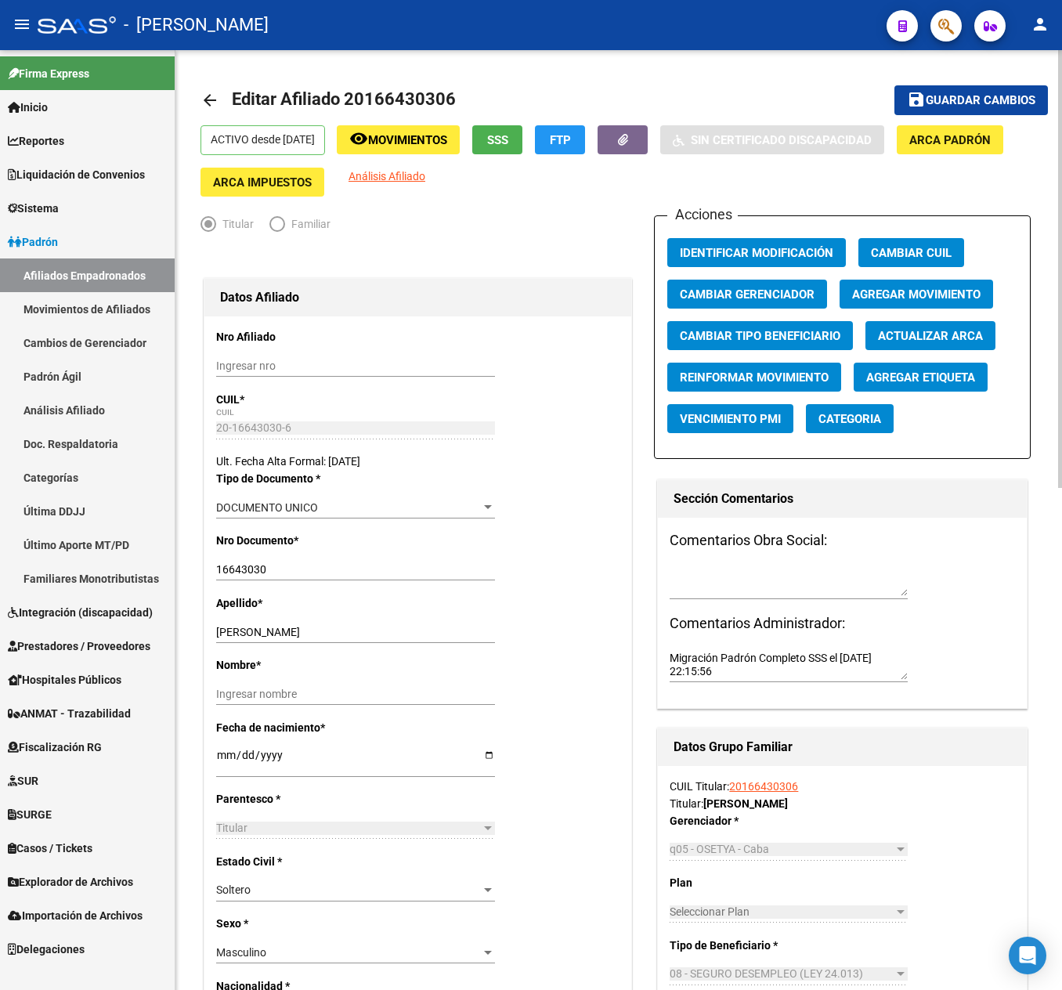
click at [927, 288] on span "Agregar Movimiento" at bounding box center [916, 294] width 128 height 14
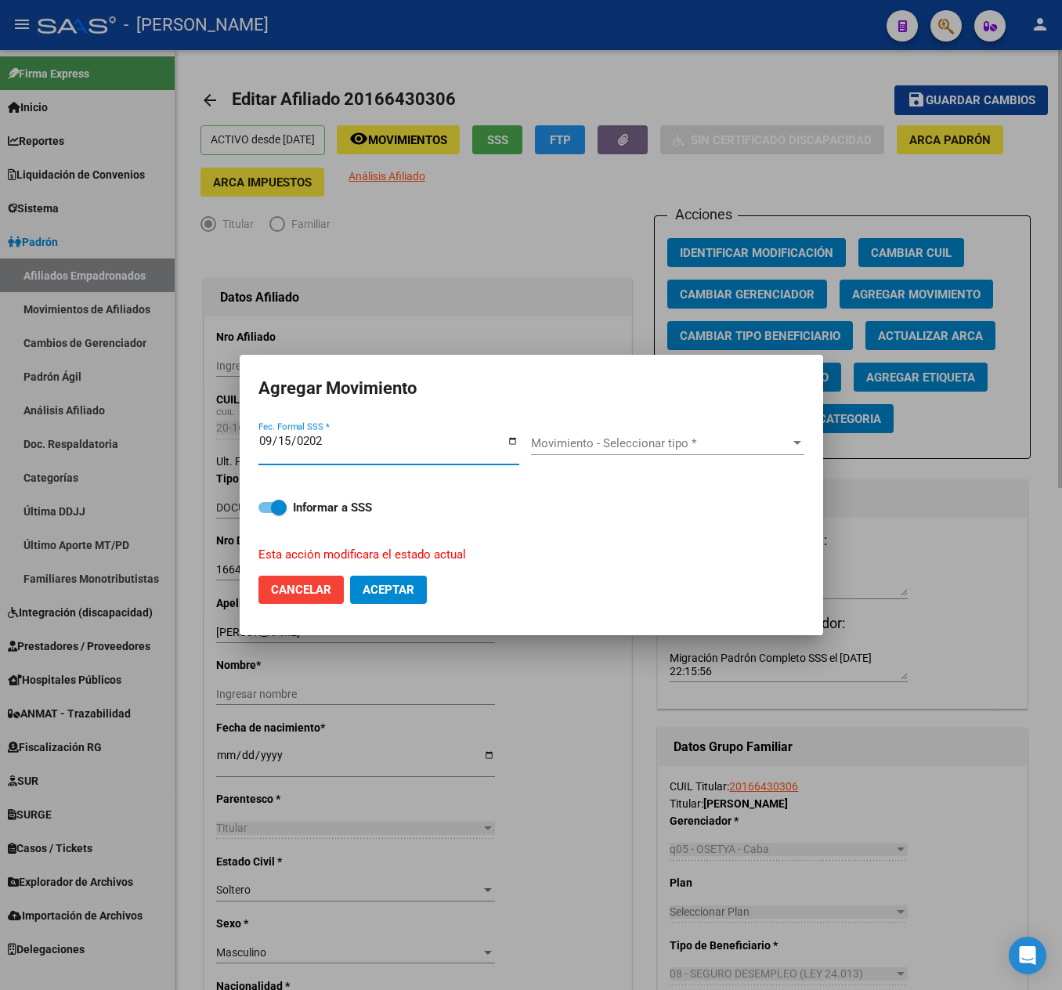
type input "[DATE]"
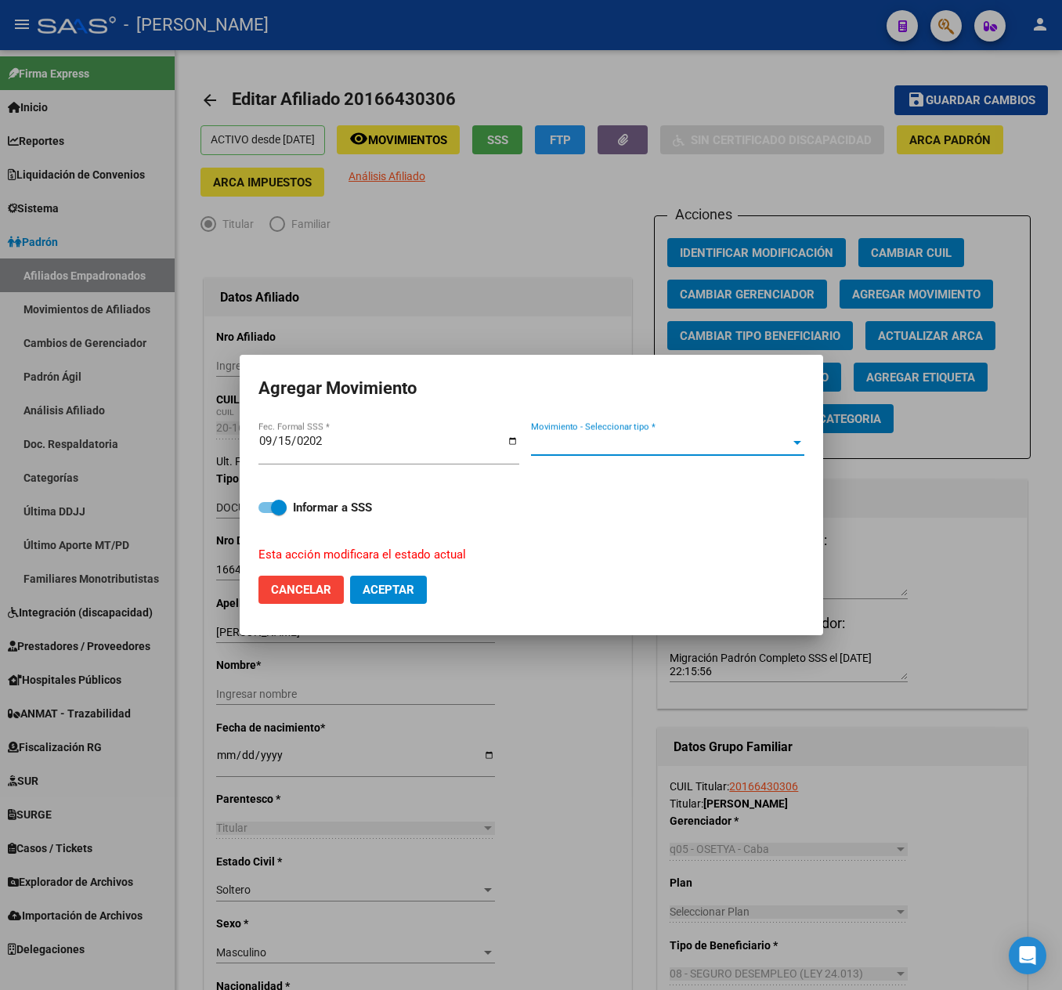
click at [589, 437] on span "Movimiento - Seleccionar tipo *" at bounding box center [660, 443] width 259 height 14
click at [417, 594] on button "Aceptar" at bounding box center [388, 590] width 77 height 28
checkbox input "false"
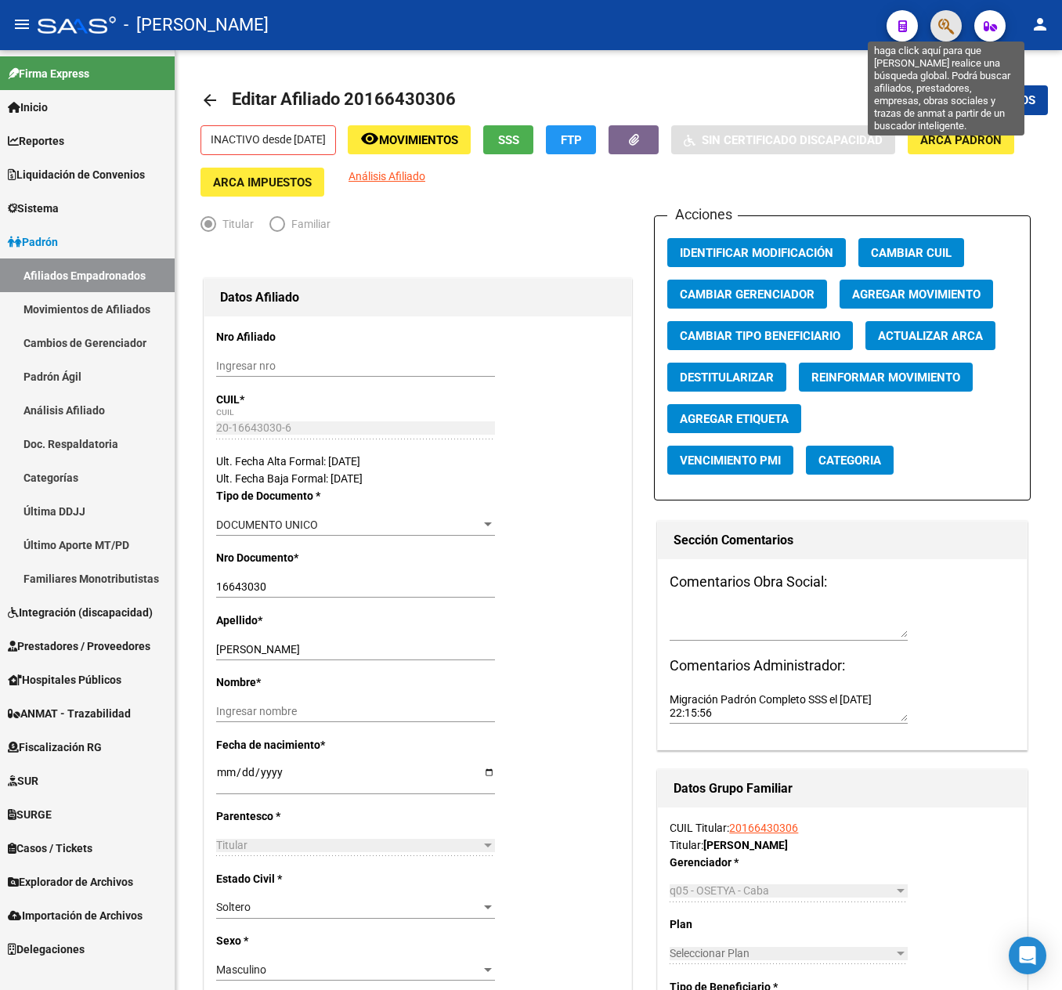
click at [946, 22] on icon "button" at bounding box center [946, 26] width 16 height 18
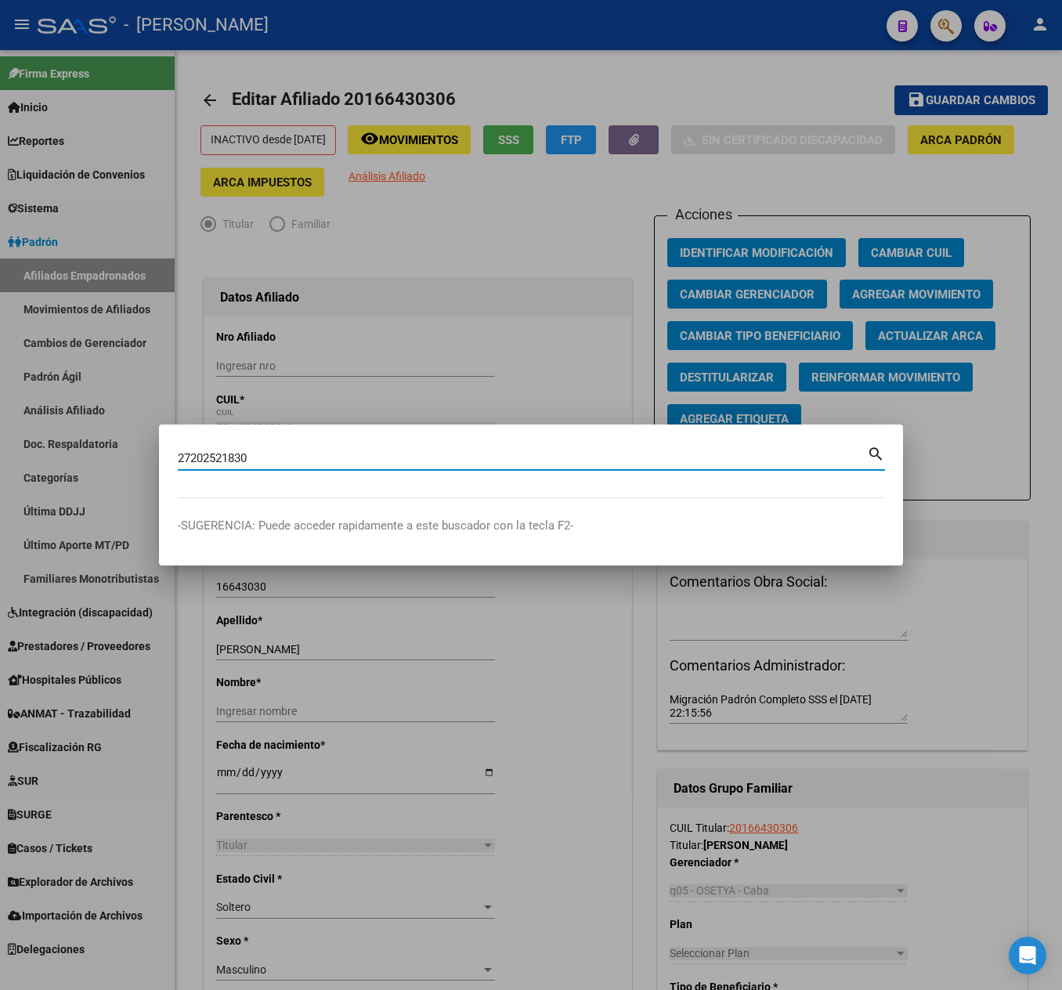
type input "27202521830"
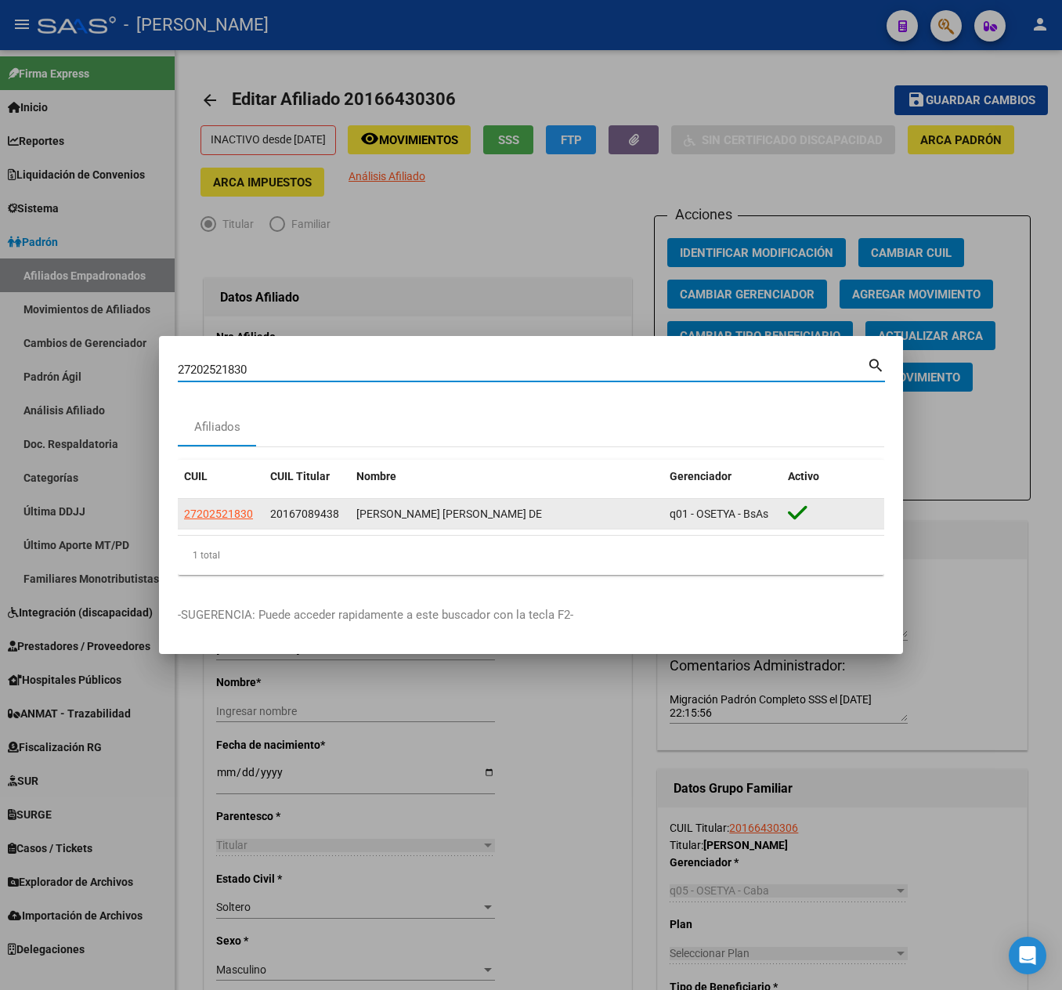
click at [229, 505] on app-link-go-to "27202521830" at bounding box center [218, 514] width 69 height 18
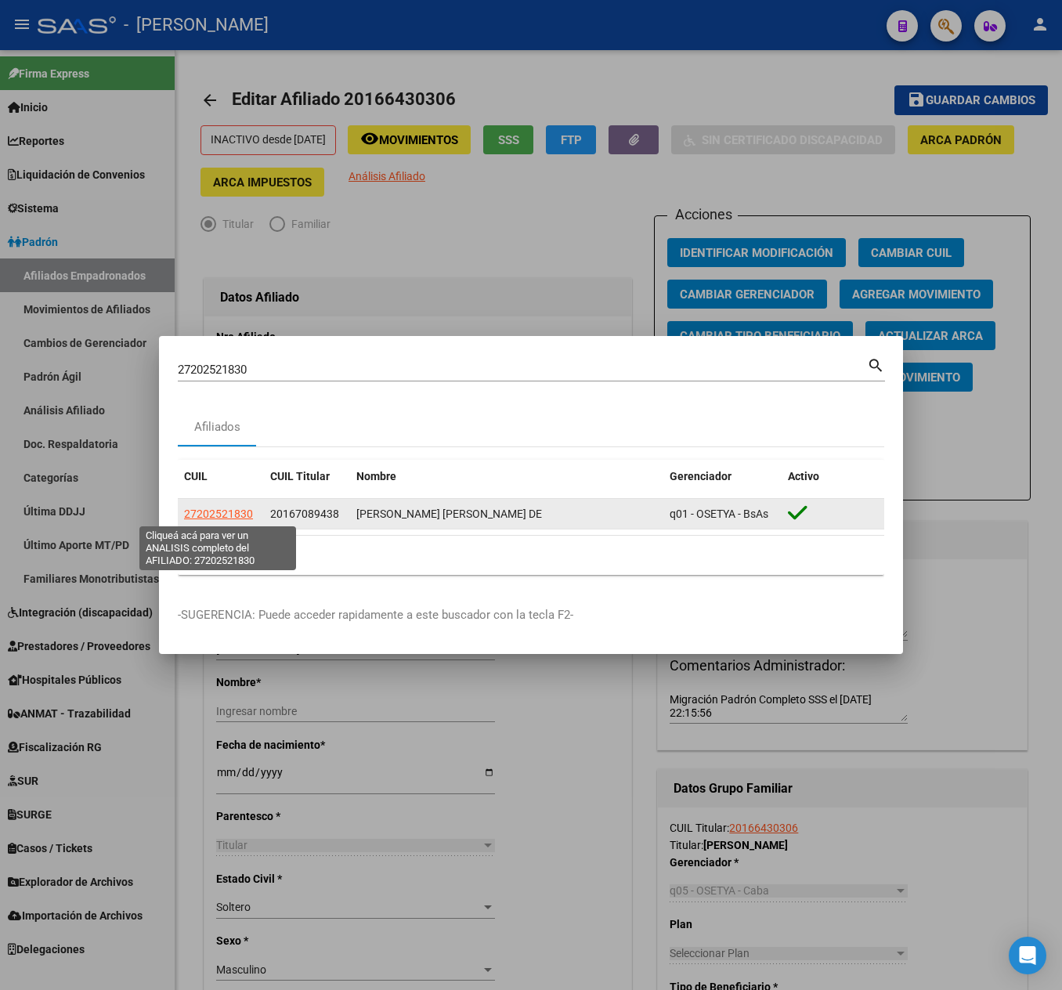
click at [233, 512] on span "27202521830" at bounding box center [218, 514] width 69 height 13
type textarea "27202521830"
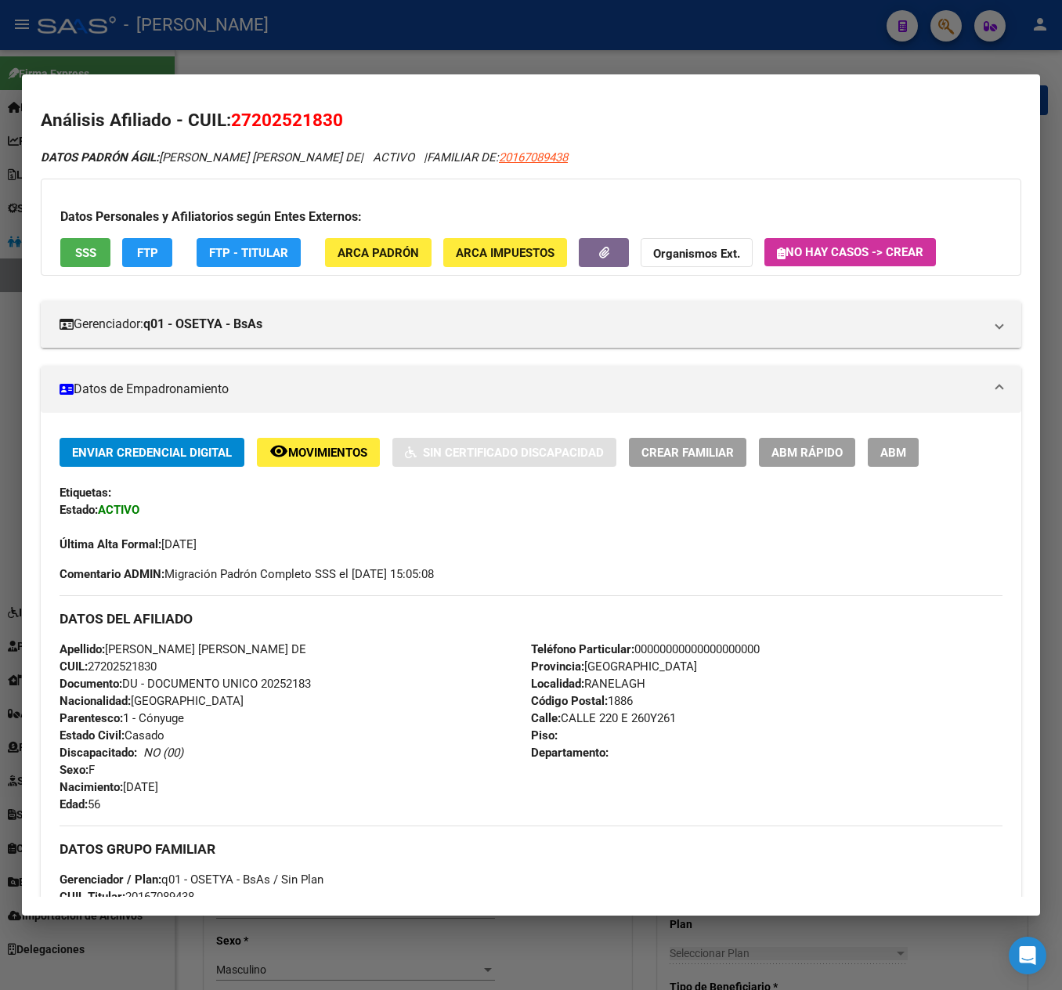
click at [885, 443] on button "ABM" at bounding box center [893, 452] width 51 height 29
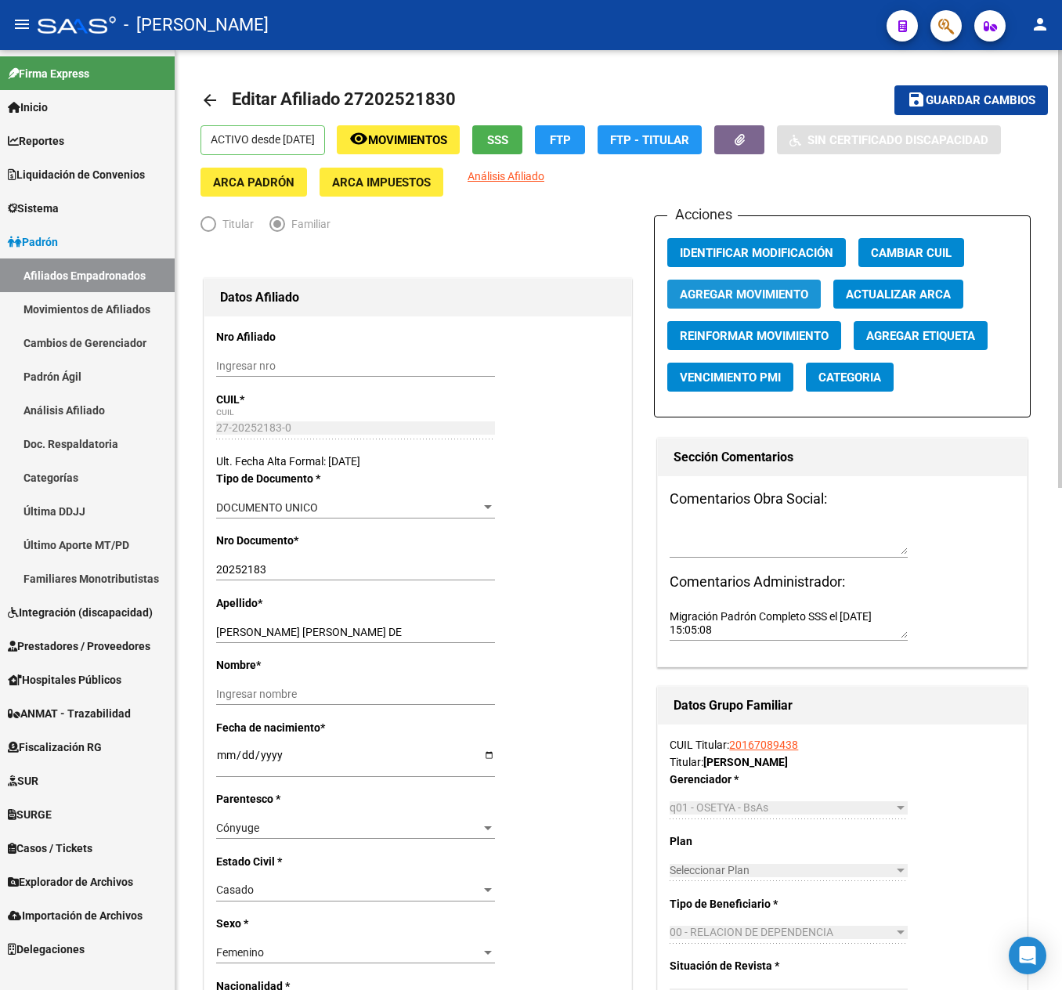
click at [741, 298] on span "Agregar Movimiento" at bounding box center [744, 294] width 128 height 14
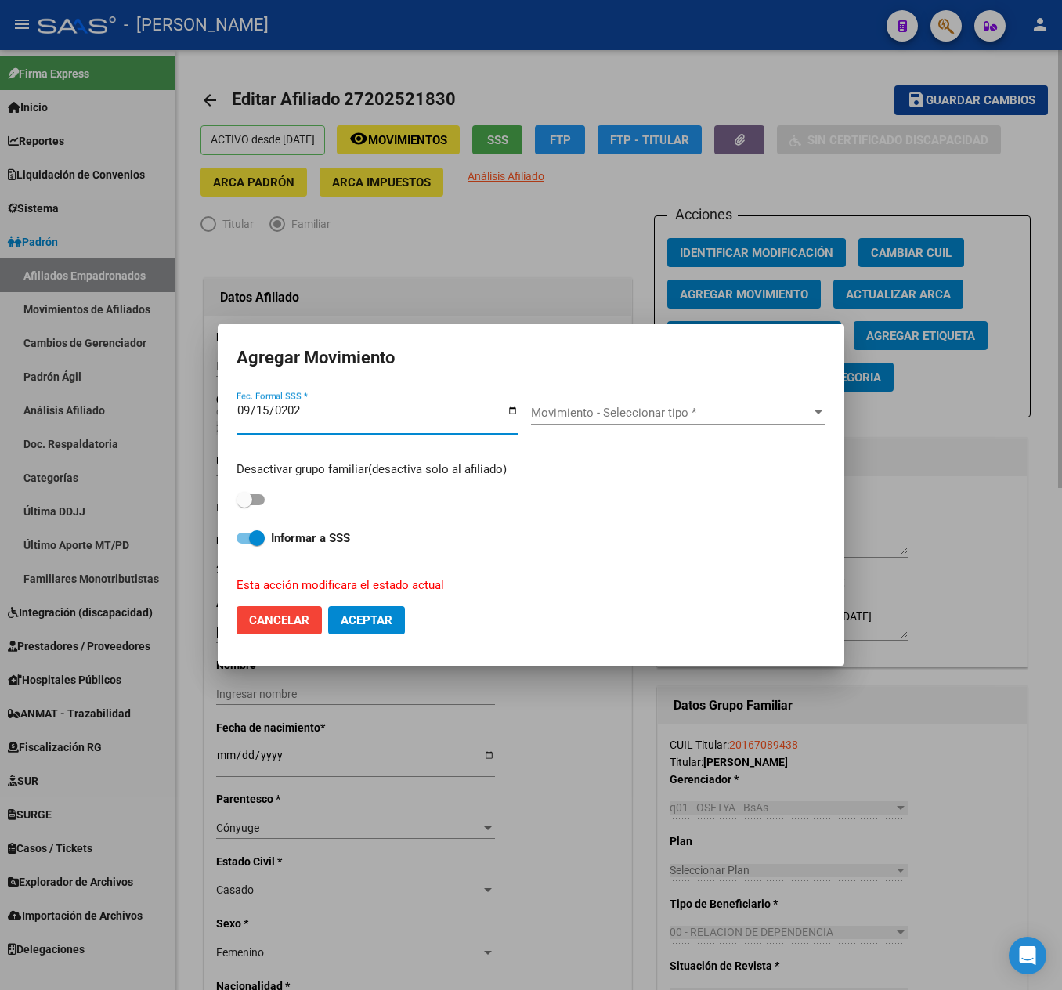
type input "[DATE]"
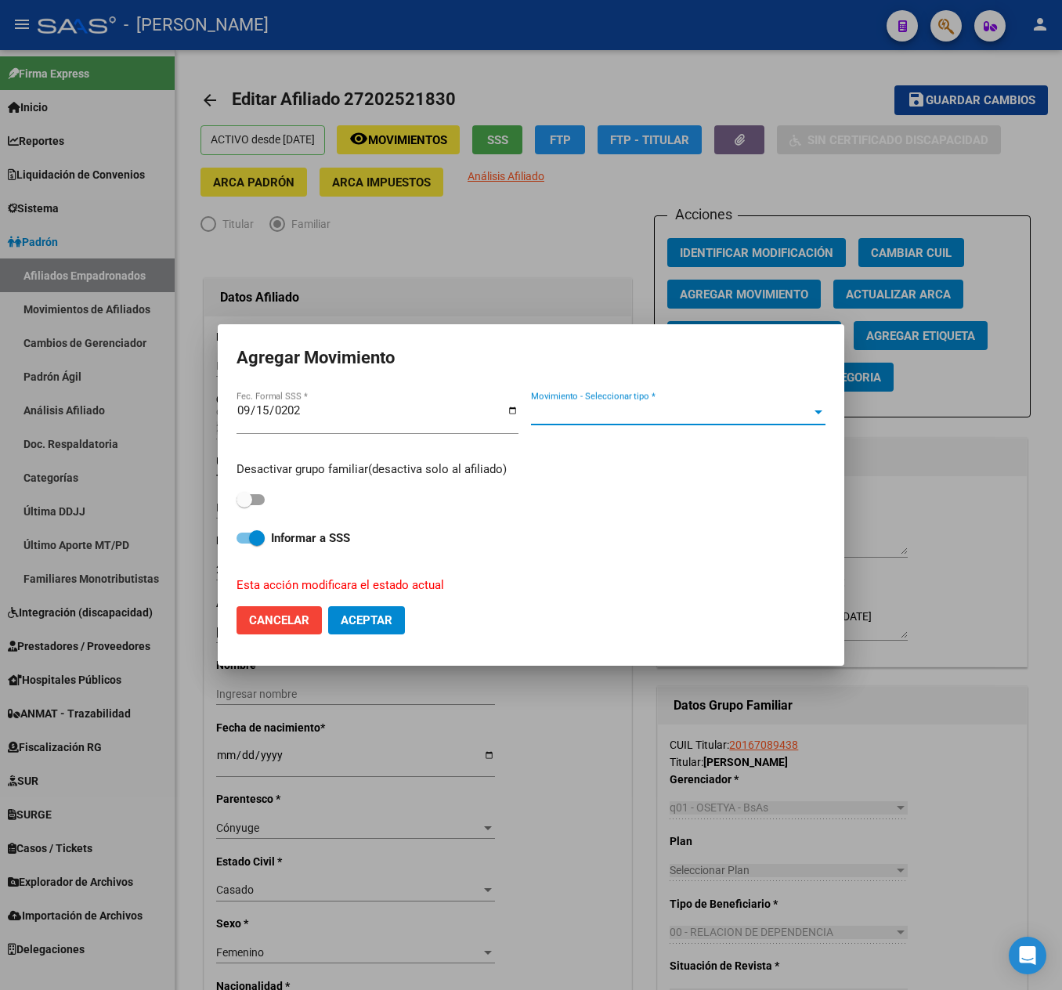
click at [649, 409] on span "Movimiento - Seleccionar tipo *" at bounding box center [671, 413] width 280 height 14
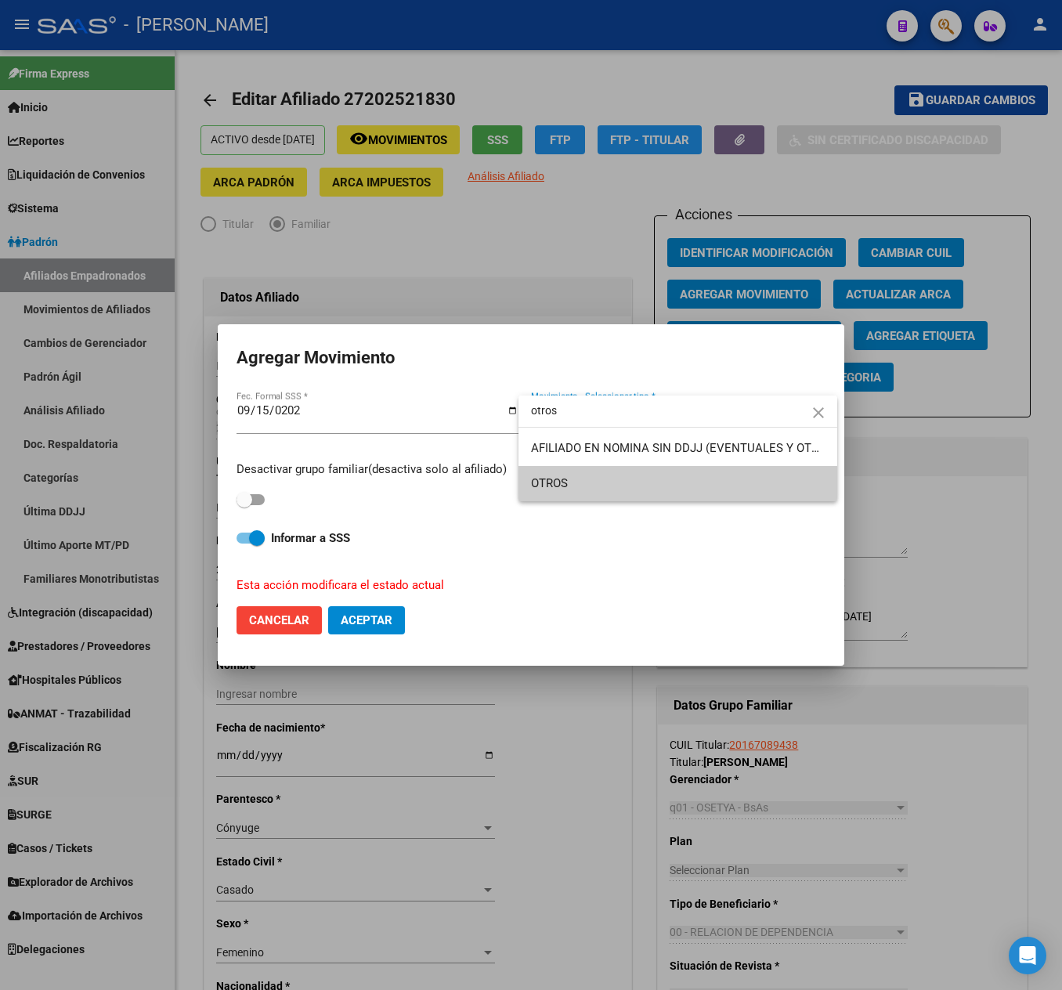
type input "otros"
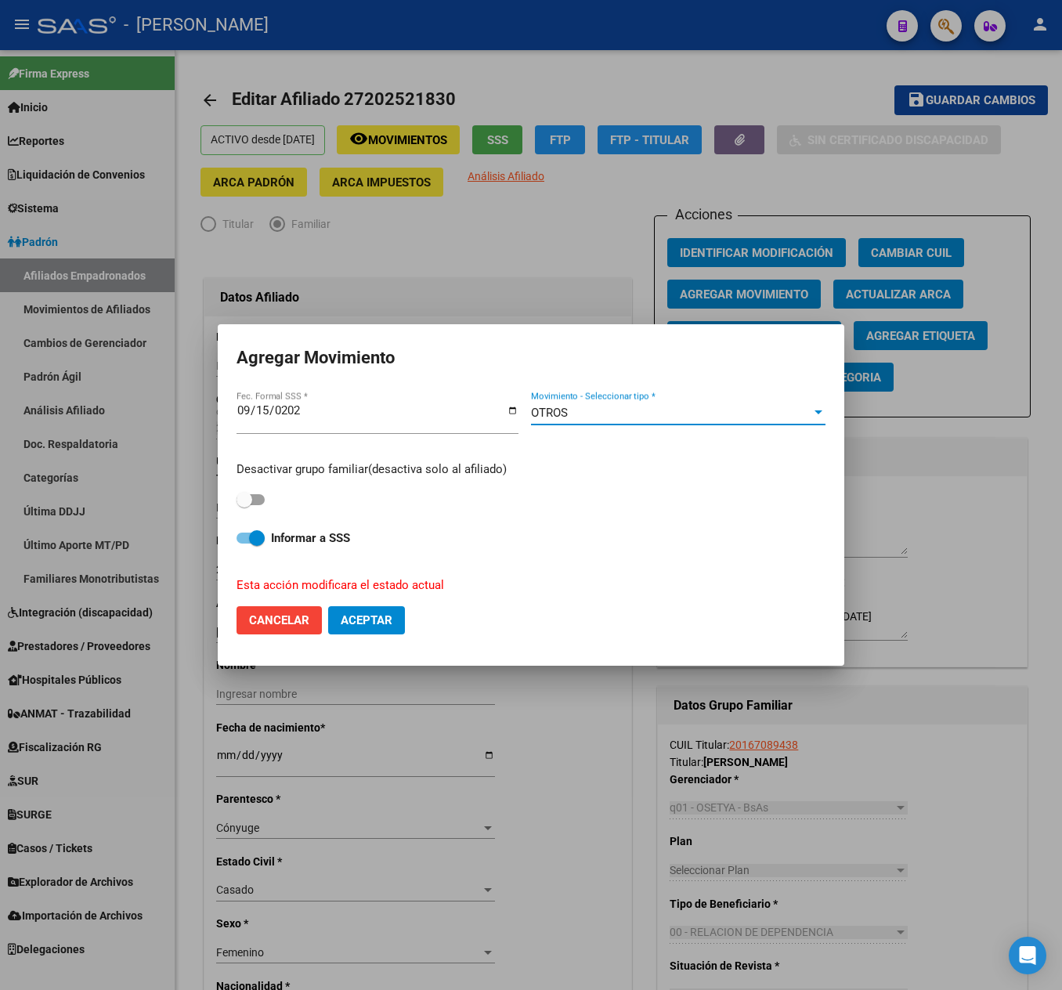
click at [258, 479] on div "Desactivar grupo familiar(desactiva solo al afiliado)" at bounding box center [531, 485] width 589 height 49
click at [254, 500] on span at bounding box center [251, 499] width 28 height 11
click at [244, 505] on input "checkbox" at bounding box center [244, 505] width 1 height 1
checkbox input "true"
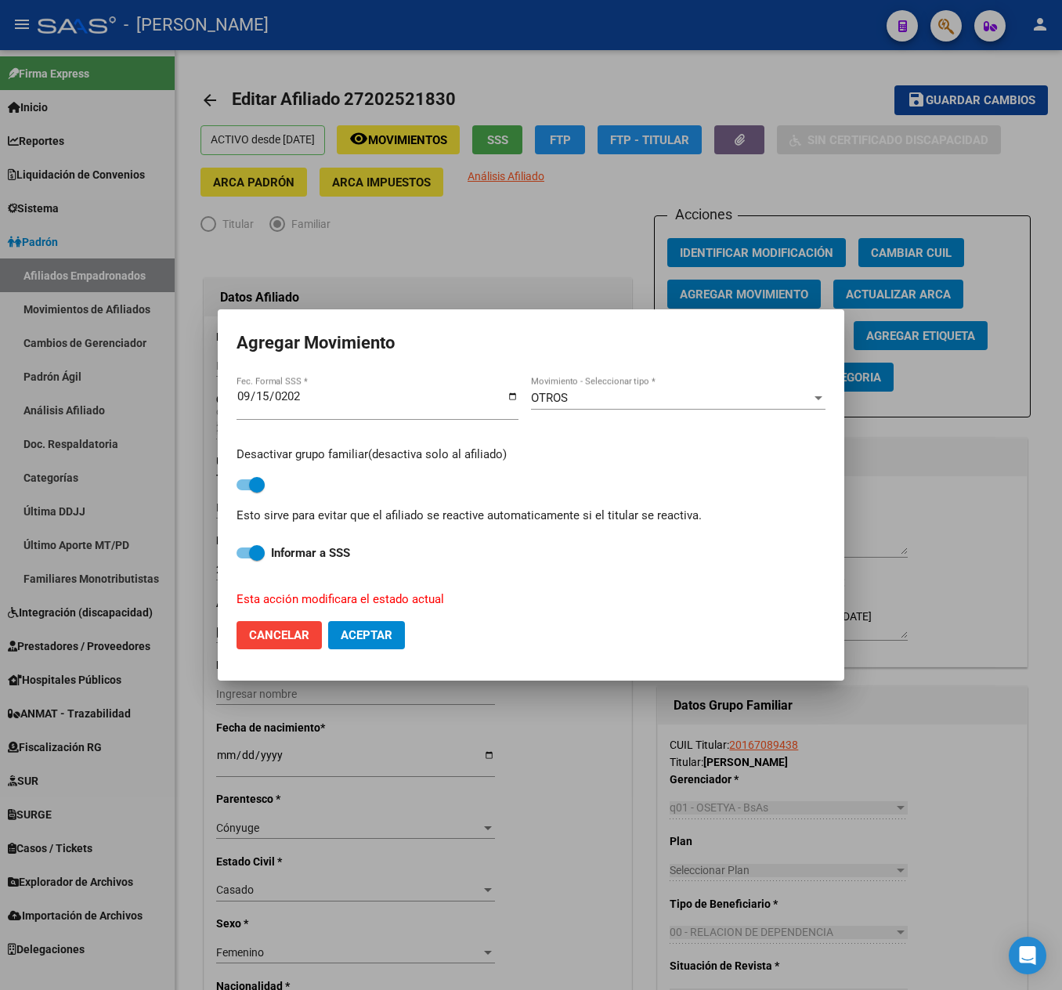
click at [363, 639] on span "Aceptar" at bounding box center [367, 635] width 52 height 14
checkbox input "false"
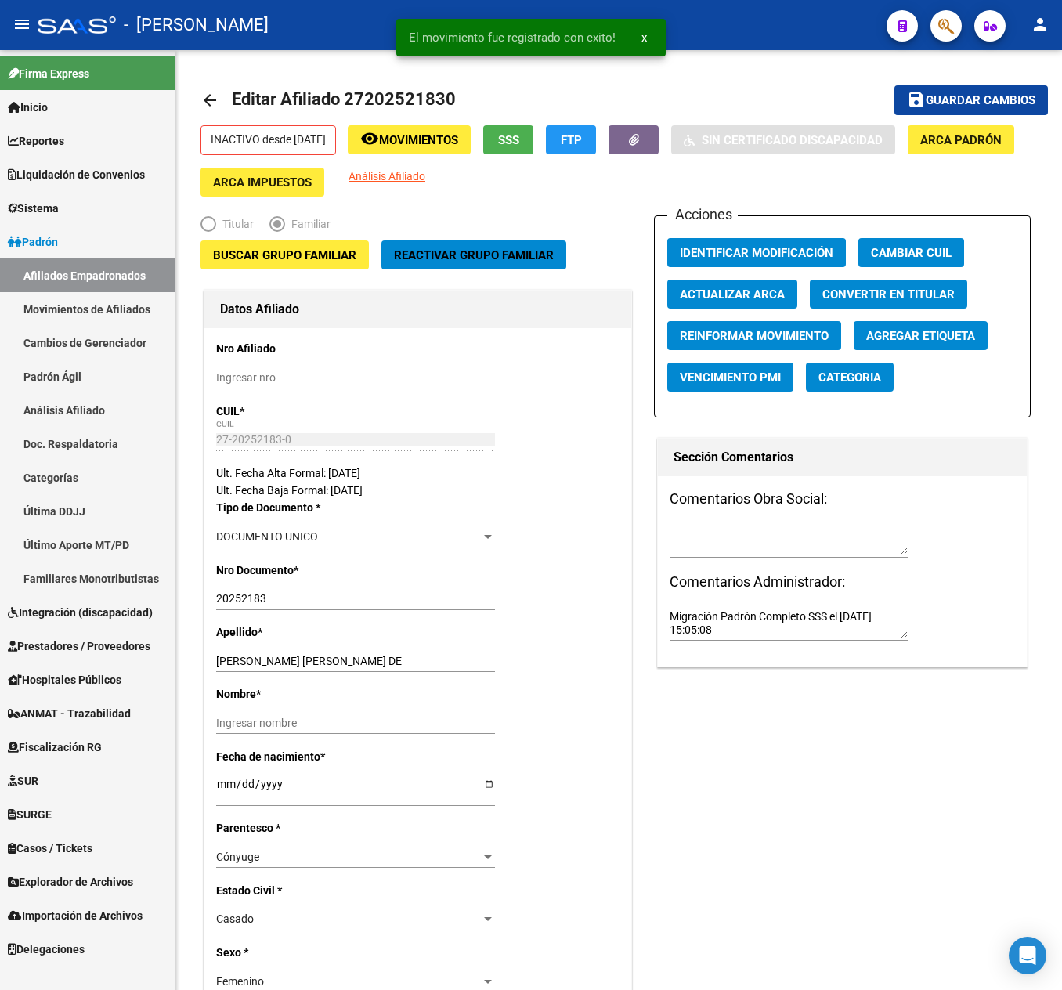
click at [786, 536] on textarea at bounding box center [789, 541] width 238 height 30
type textarea "15092025"
click at [768, 520] on div "Comentarios Obra Social: 15092025 Comentarios Administrador: Migración Padrón C…" at bounding box center [842, 571] width 369 height 190
click at [996, 103] on span "Guardar cambios" at bounding box center [981, 101] width 110 height 14
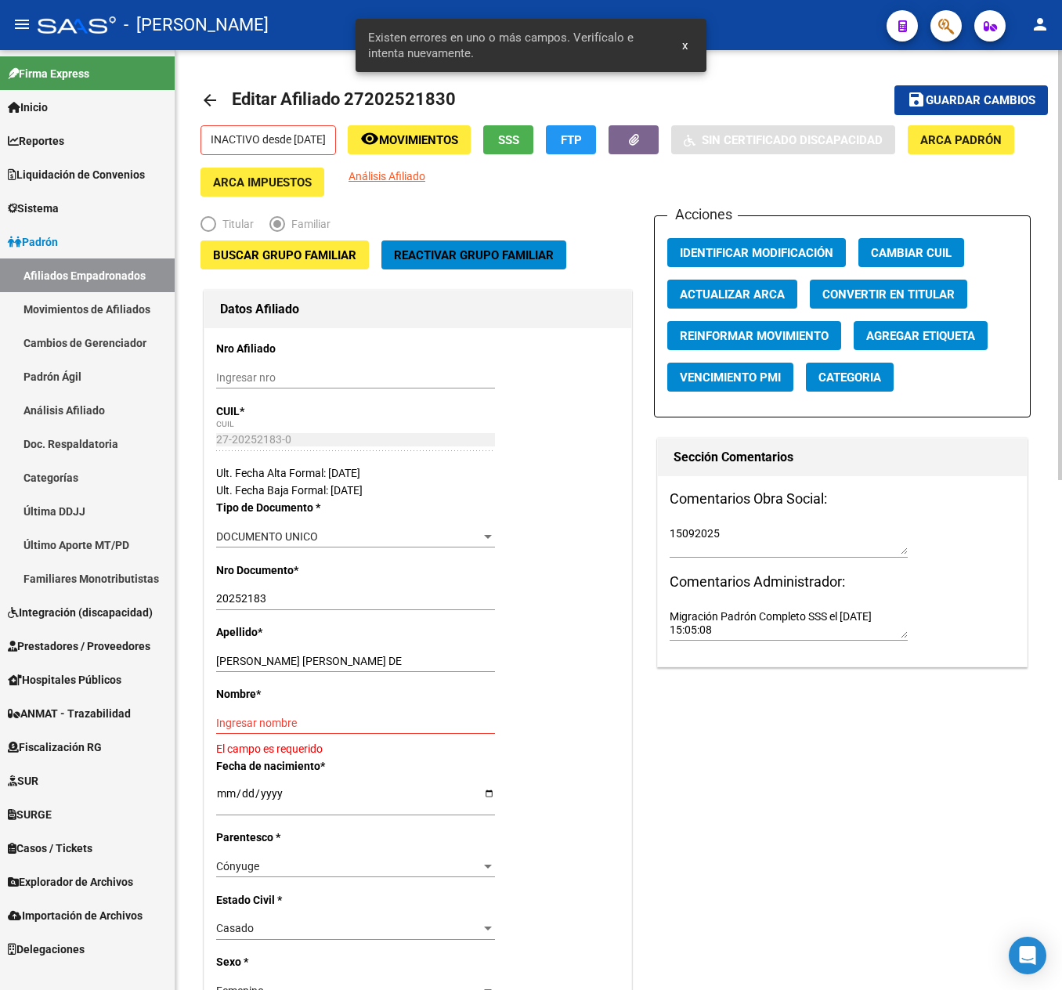
drag, startPoint x: 378, startPoint y: 652, endPoint x: 363, endPoint y: 658, distance: 15.4
click at [363, 658] on div "ROBLES HILARIA SANCHEZ DE Ingresar apellido" at bounding box center [355, 661] width 279 height 22
drag, startPoint x: 374, startPoint y: 664, endPoint x: 307, endPoint y: 667, distance: 67.4
click at [307, 667] on input "ROBLES HILARIA SANCHEZ DE" at bounding box center [355, 661] width 279 height 13
click at [996, 103] on span "Guardar cambios" at bounding box center [981, 101] width 110 height 14
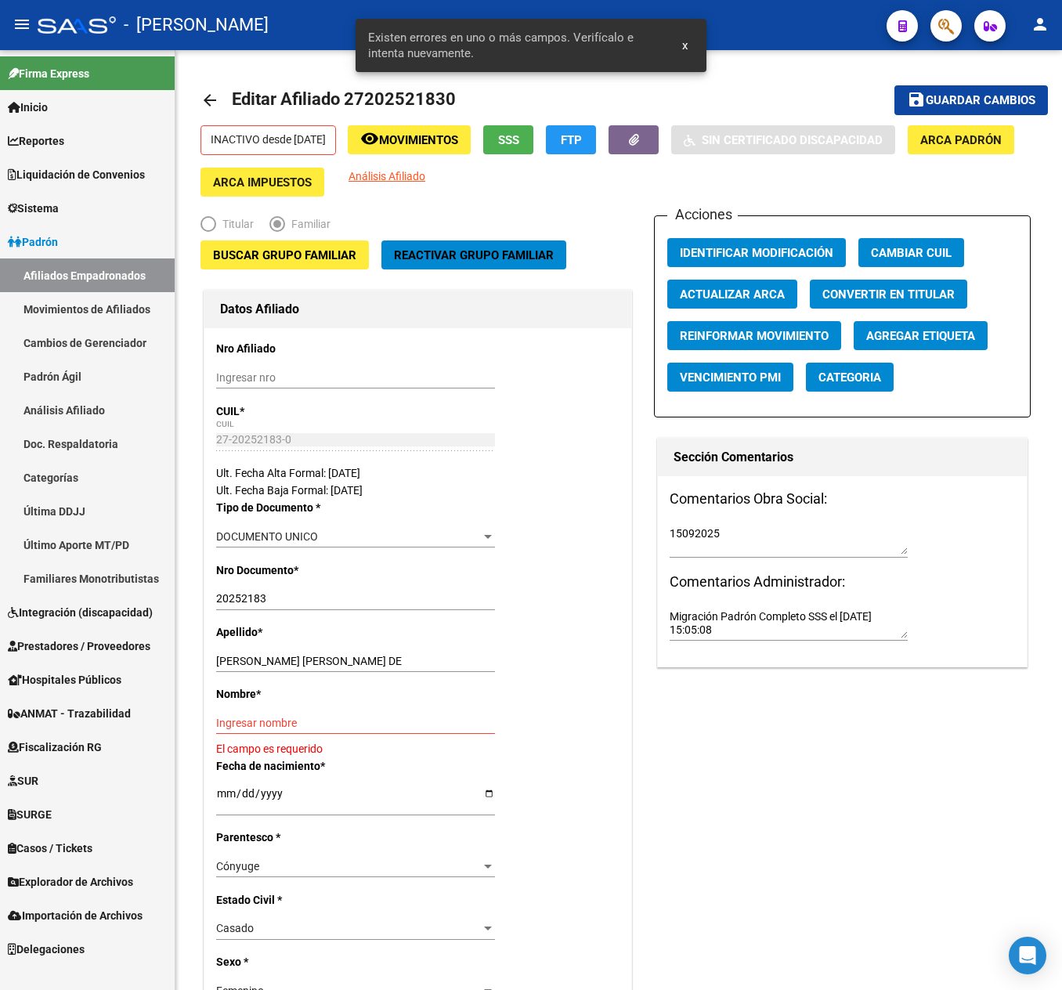
click at [952, 19] on icon "button" at bounding box center [946, 26] width 16 height 18
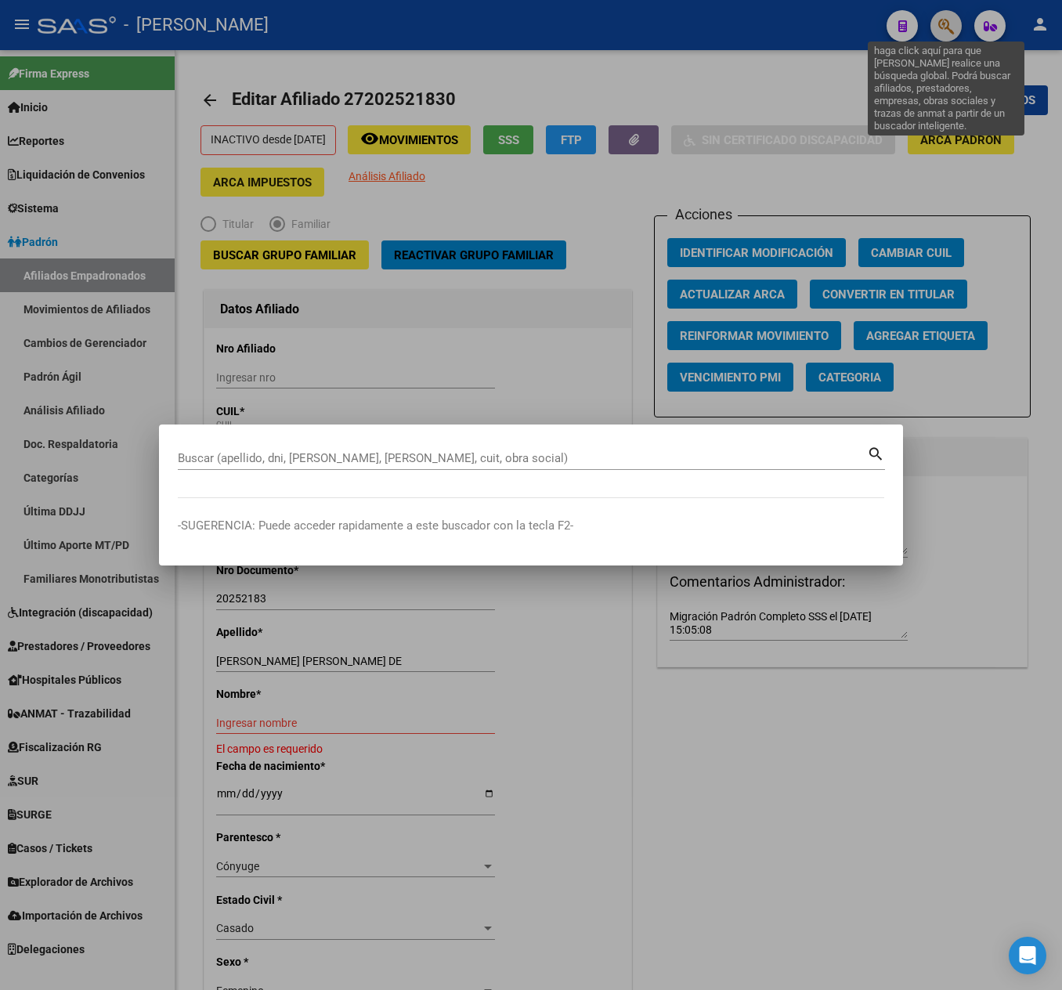
paste input "27146283530"
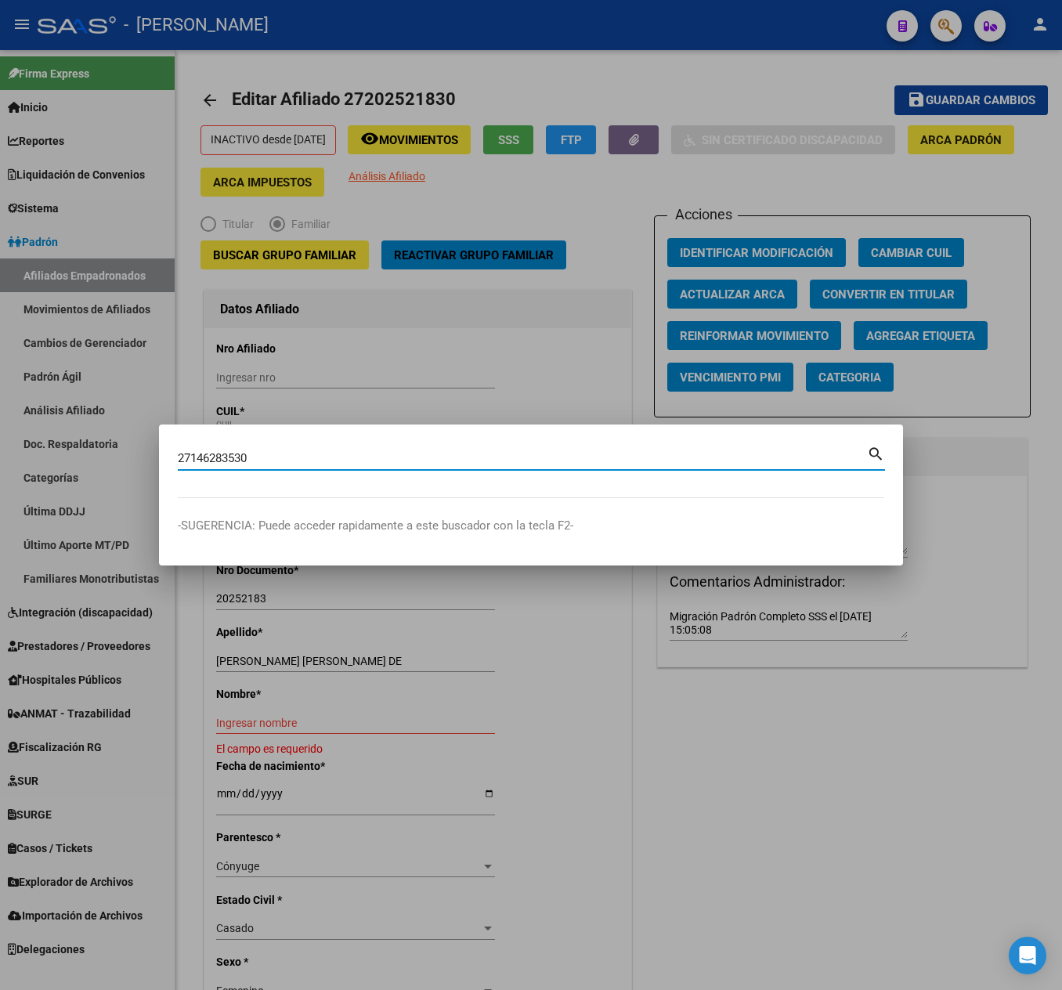
type input "27146283530"
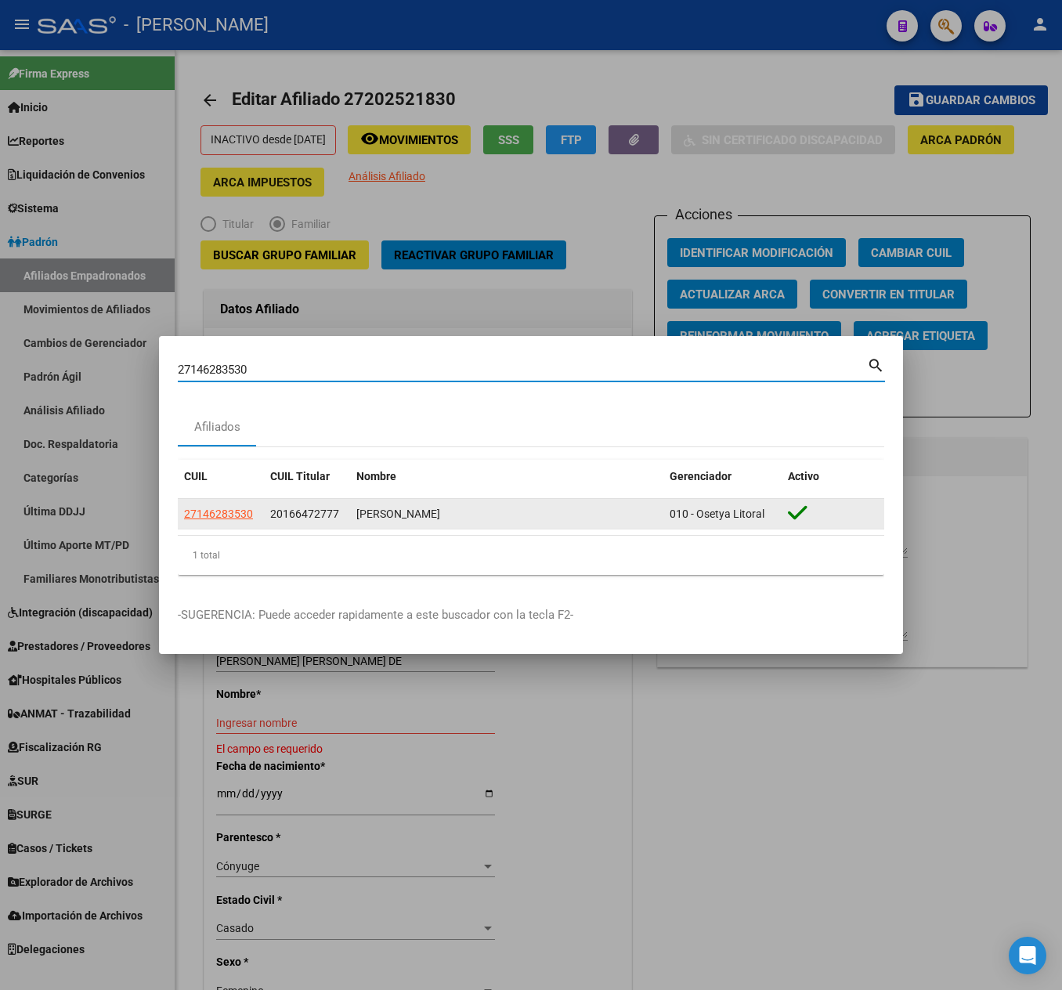
click at [240, 522] on datatable-body-cell "27146283530" at bounding box center [221, 514] width 86 height 31
click at [240, 500] on datatable-body-cell "27146283530" at bounding box center [221, 514] width 86 height 31
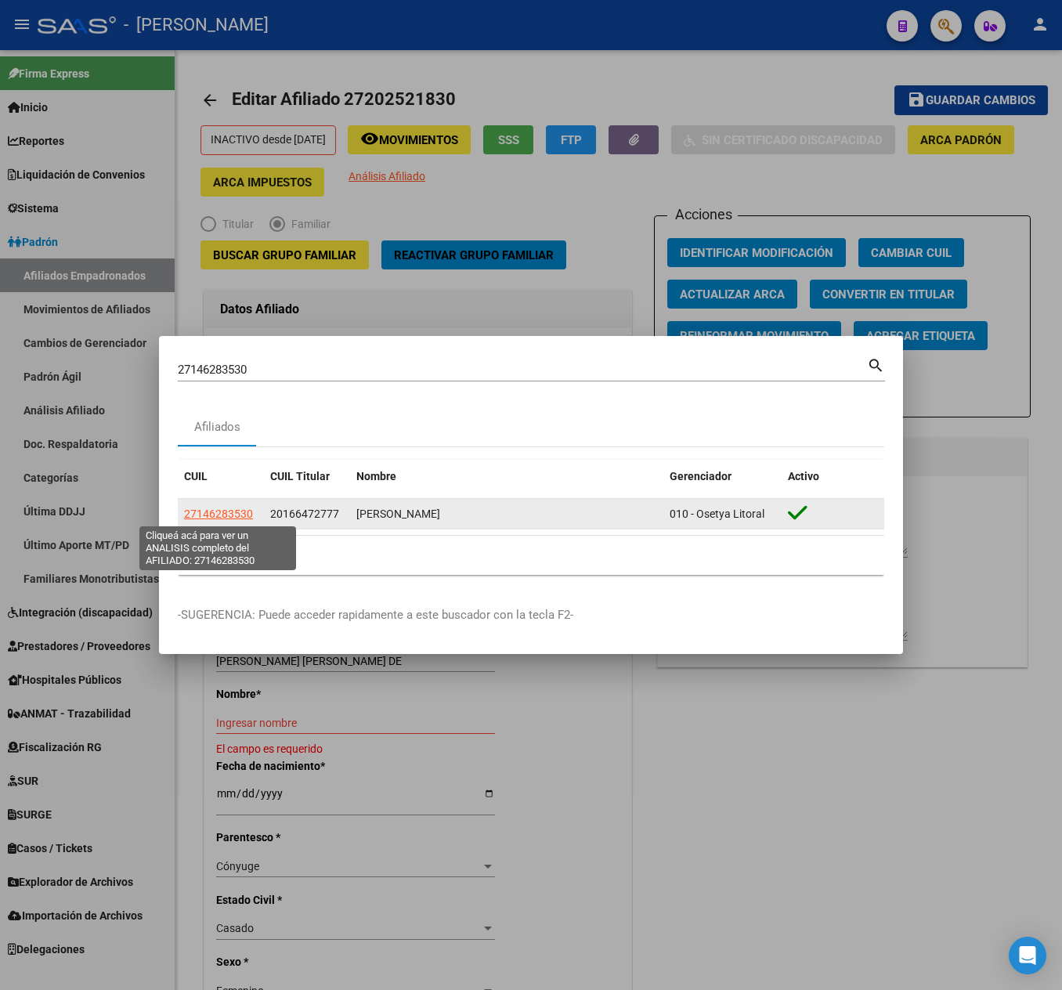
click at [235, 509] on span "27146283530" at bounding box center [218, 514] width 69 height 13
type textarea "27146283530"
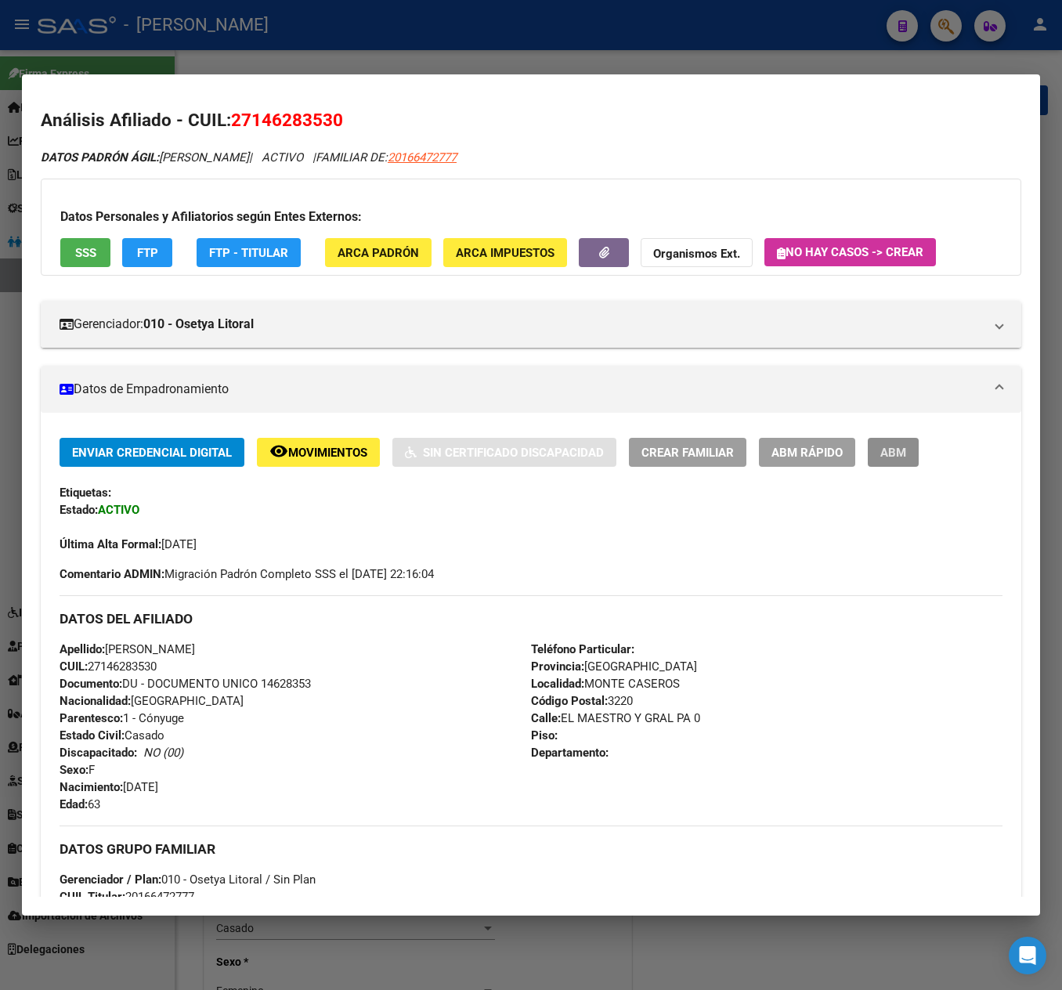
click at [905, 461] on button "ABM" at bounding box center [893, 452] width 51 height 29
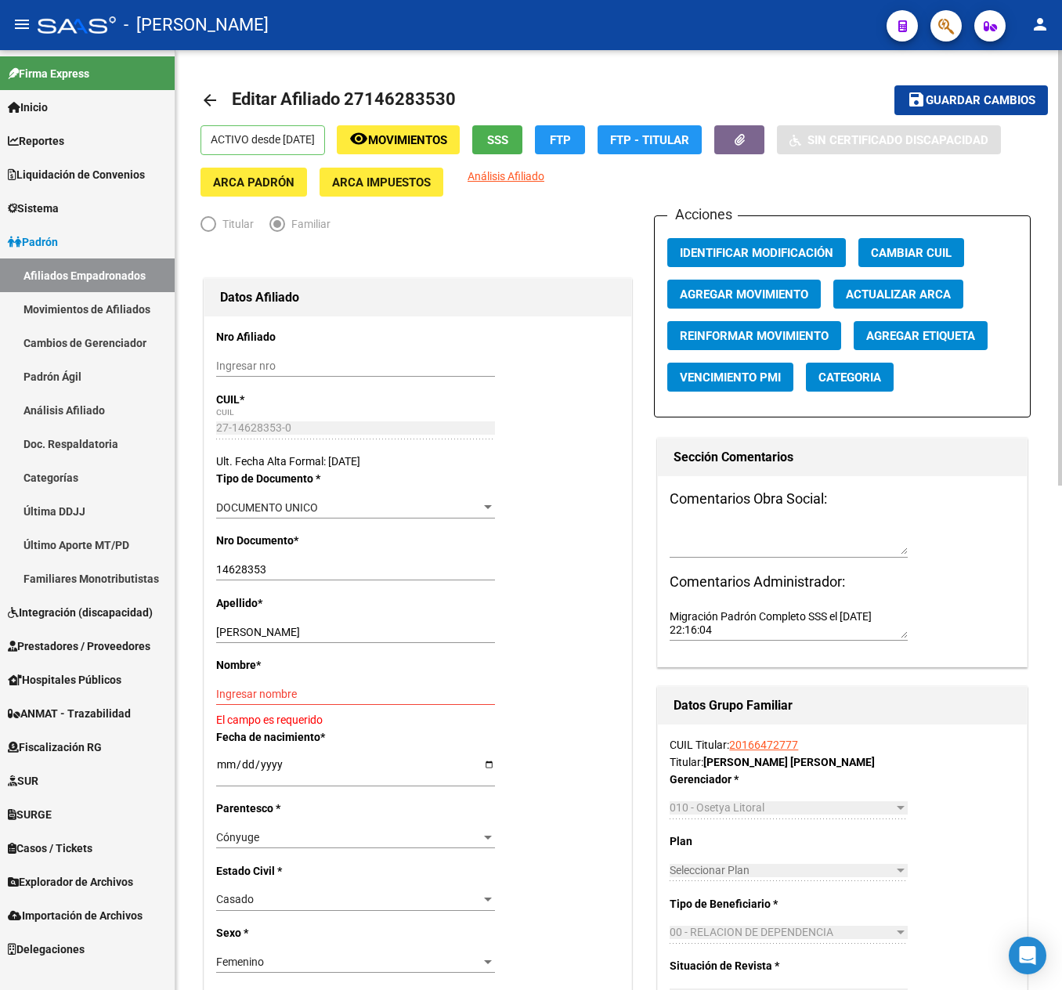
click at [742, 280] on button "Agregar Movimiento" at bounding box center [744, 294] width 154 height 29
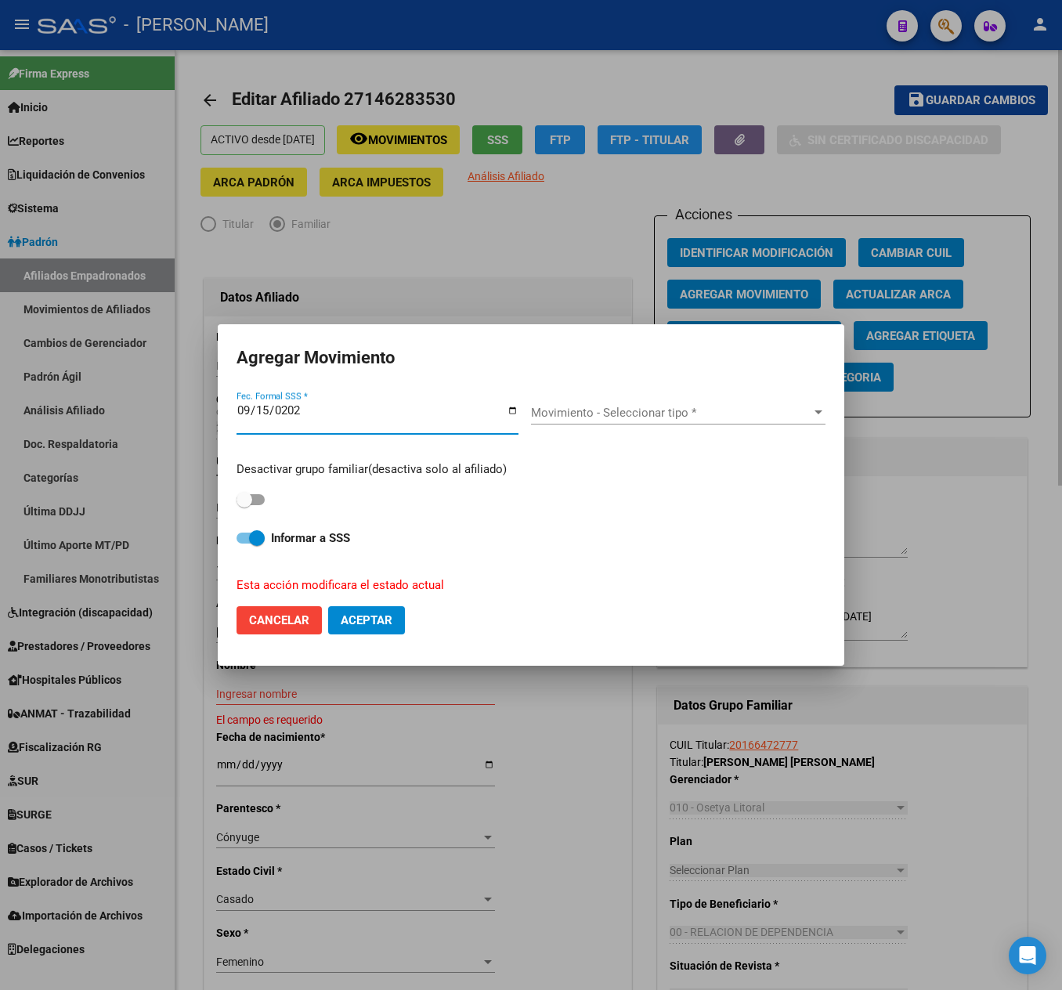
type input "[DATE]"
click at [251, 501] on span at bounding box center [245, 500] width 16 height 16
click at [244, 505] on input "checkbox" at bounding box center [244, 505] width 1 height 1
checkbox input "true"
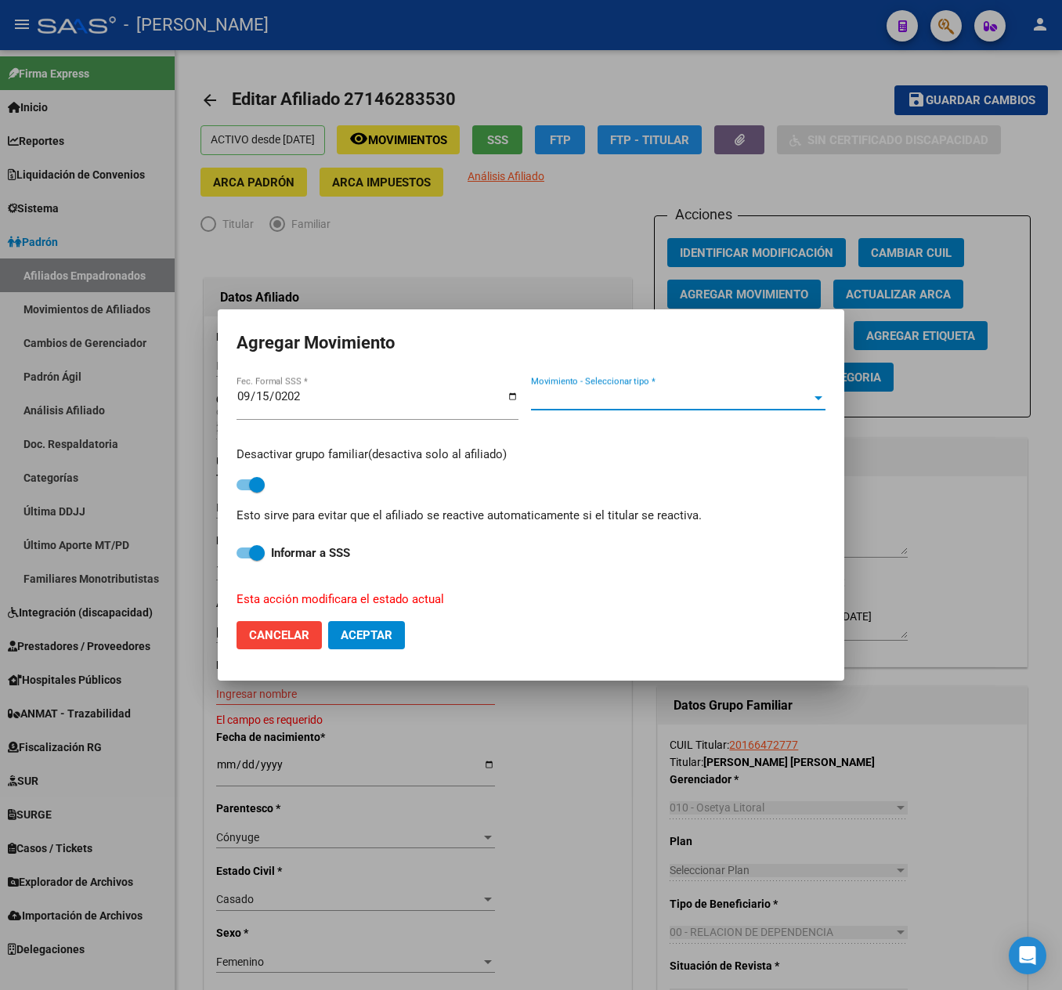
click at [641, 393] on span "Movimiento - Seleccionar tipo *" at bounding box center [671, 398] width 280 height 14
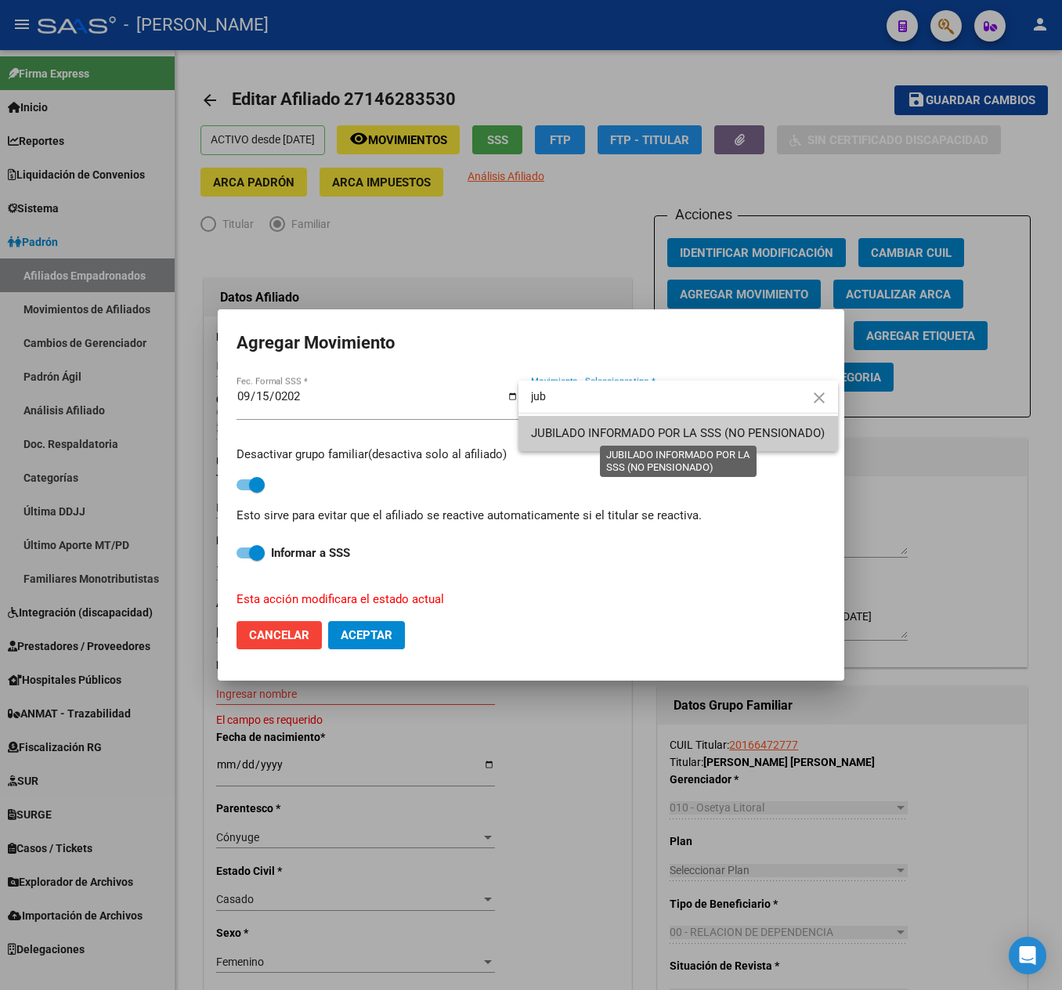
type input "jub"
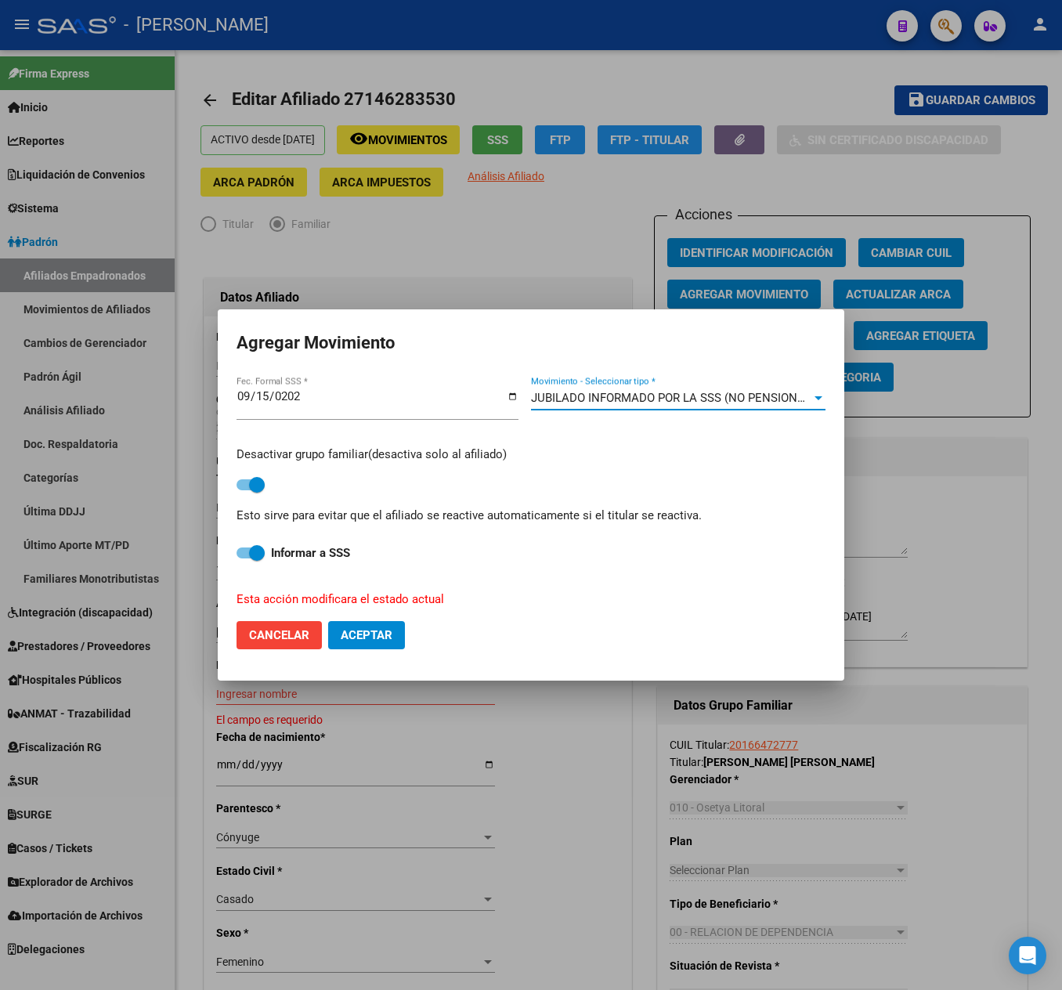
click at [382, 650] on mat-dialog-actions "Cancelar Aceptar" at bounding box center [531, 635] width 589 height 53
drag, startPoint x: 409, startPoint y: 631, endPoint x: 398, endPoint y: 634, distance: 11.4
click at [401, 634] on mat-dialog-actions "Cancelar Aceptar" at bounding box center [531, 635] width 589 height 53
click at [382, 636] on span "Aceptar" at bounding box center [367, 635] width 52 height 14
checkbox input "false"
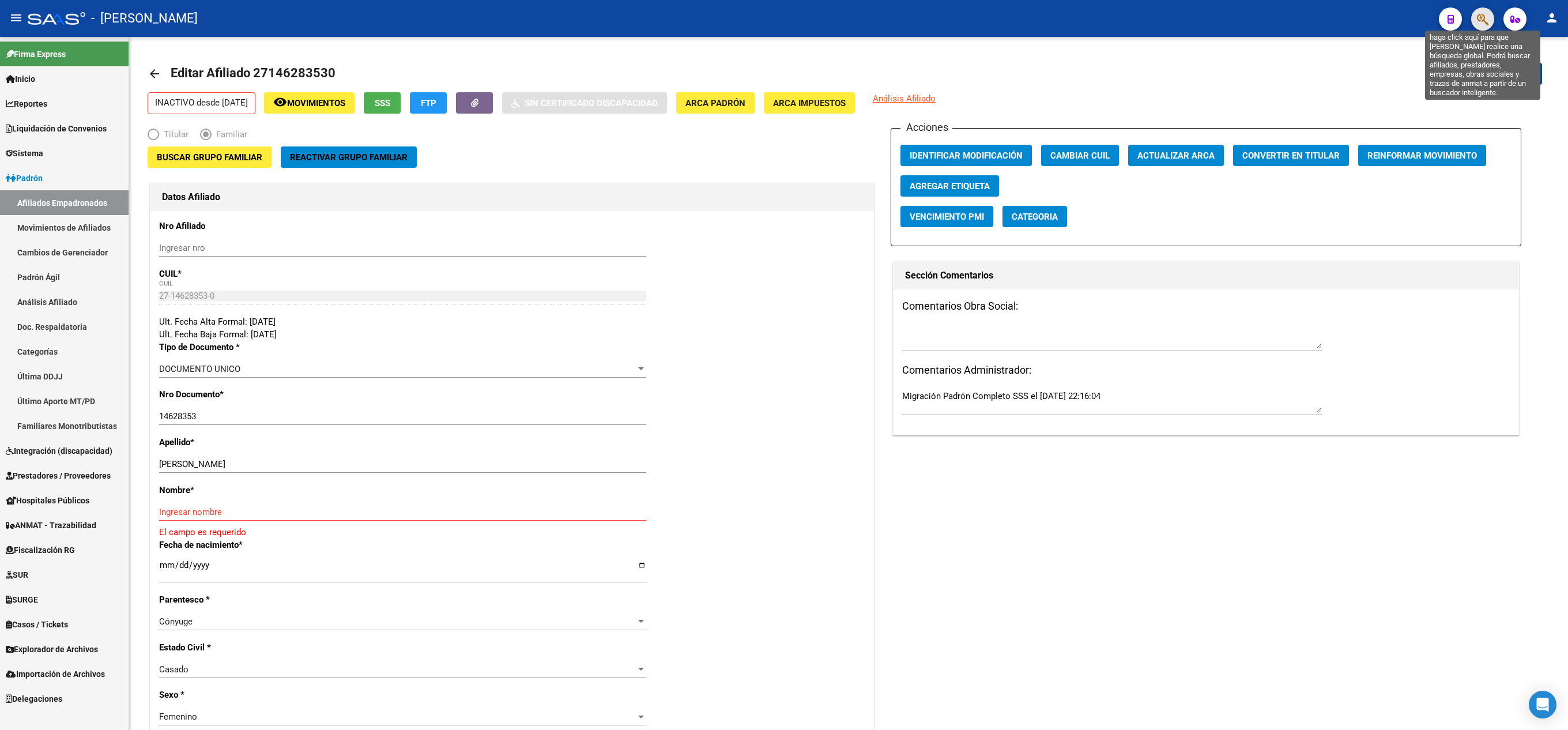
click at [781, 20] on icon "button" at bounding box center [1483, 19] width 12 height 13
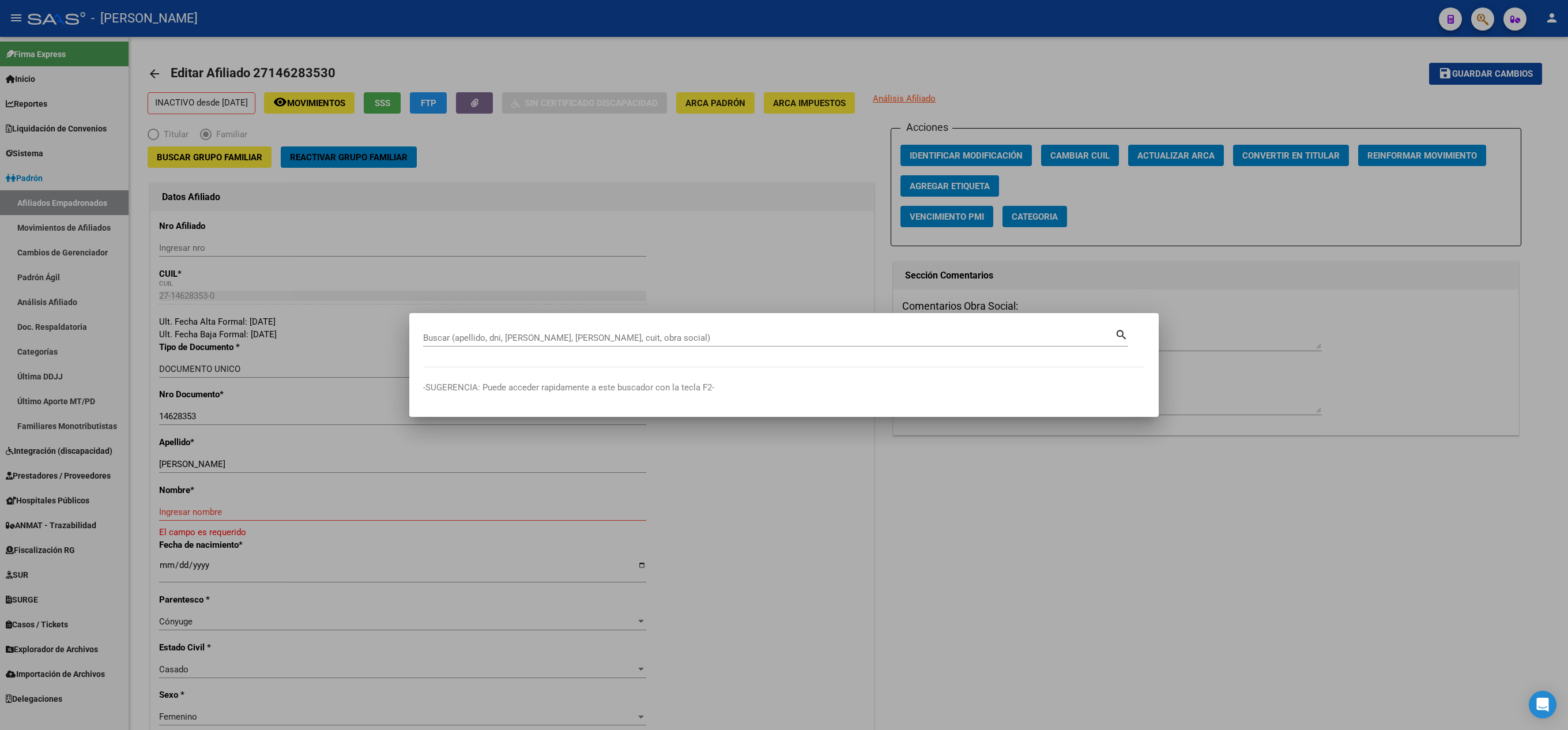
paste input "20292761865"
type input "20292761865"
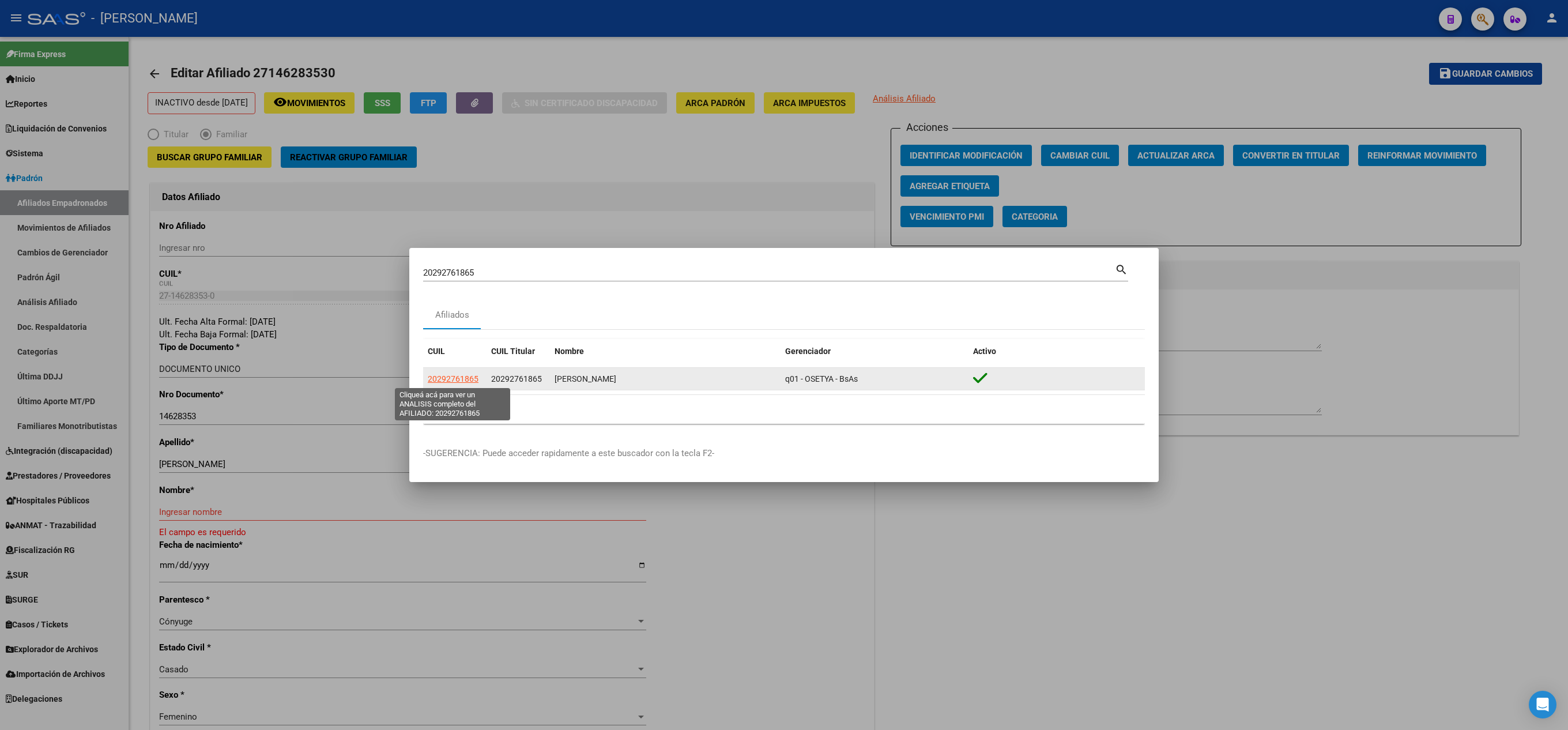
click at [460, 374] on span "20292761865" at bounding box center [453, 378] width 51 height 10
type textarea "20292761865"
